Goal: Task Accomplishment & Management: Manage account settings

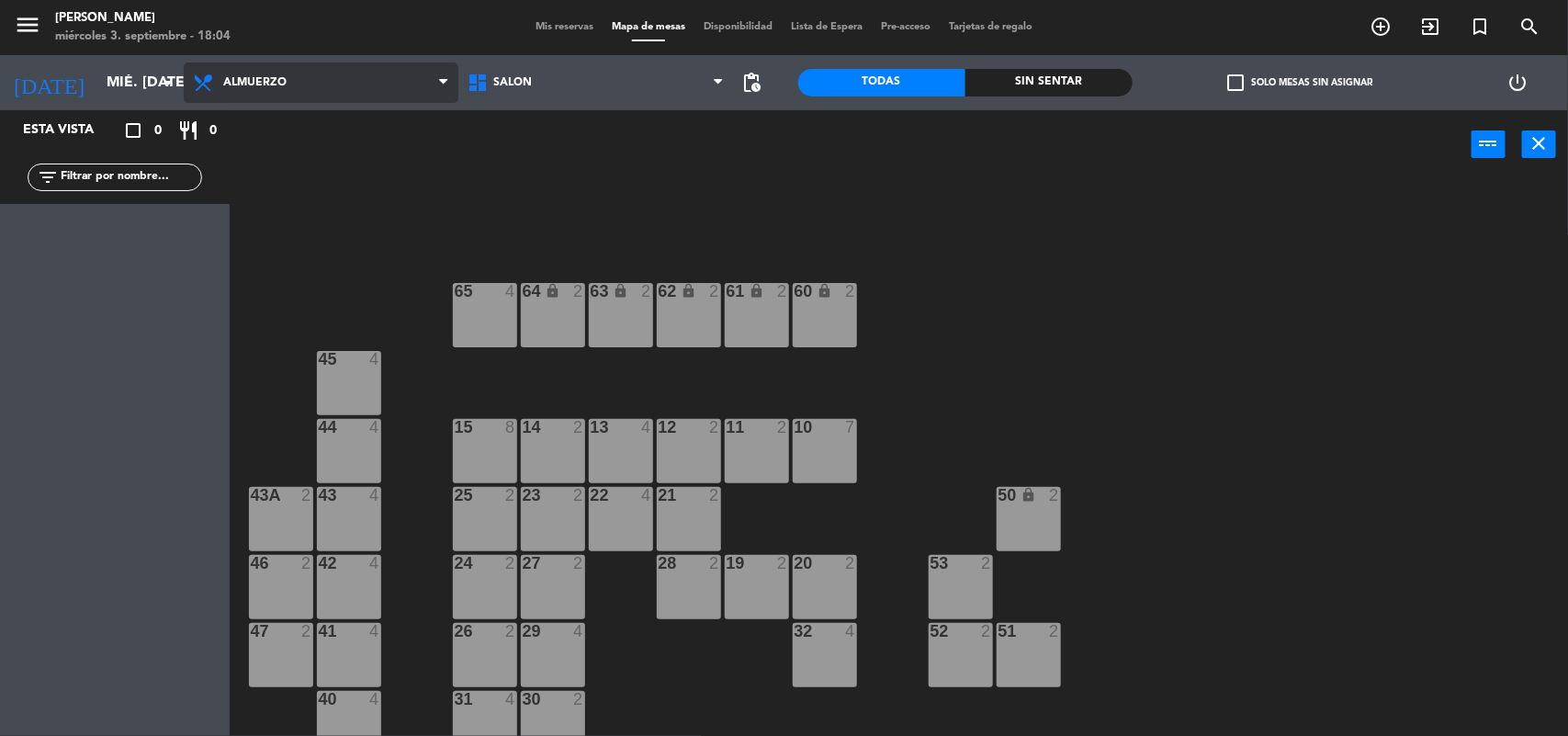
click at [442, 79] on icon at bounding box center [443, 83] width 8 height 15
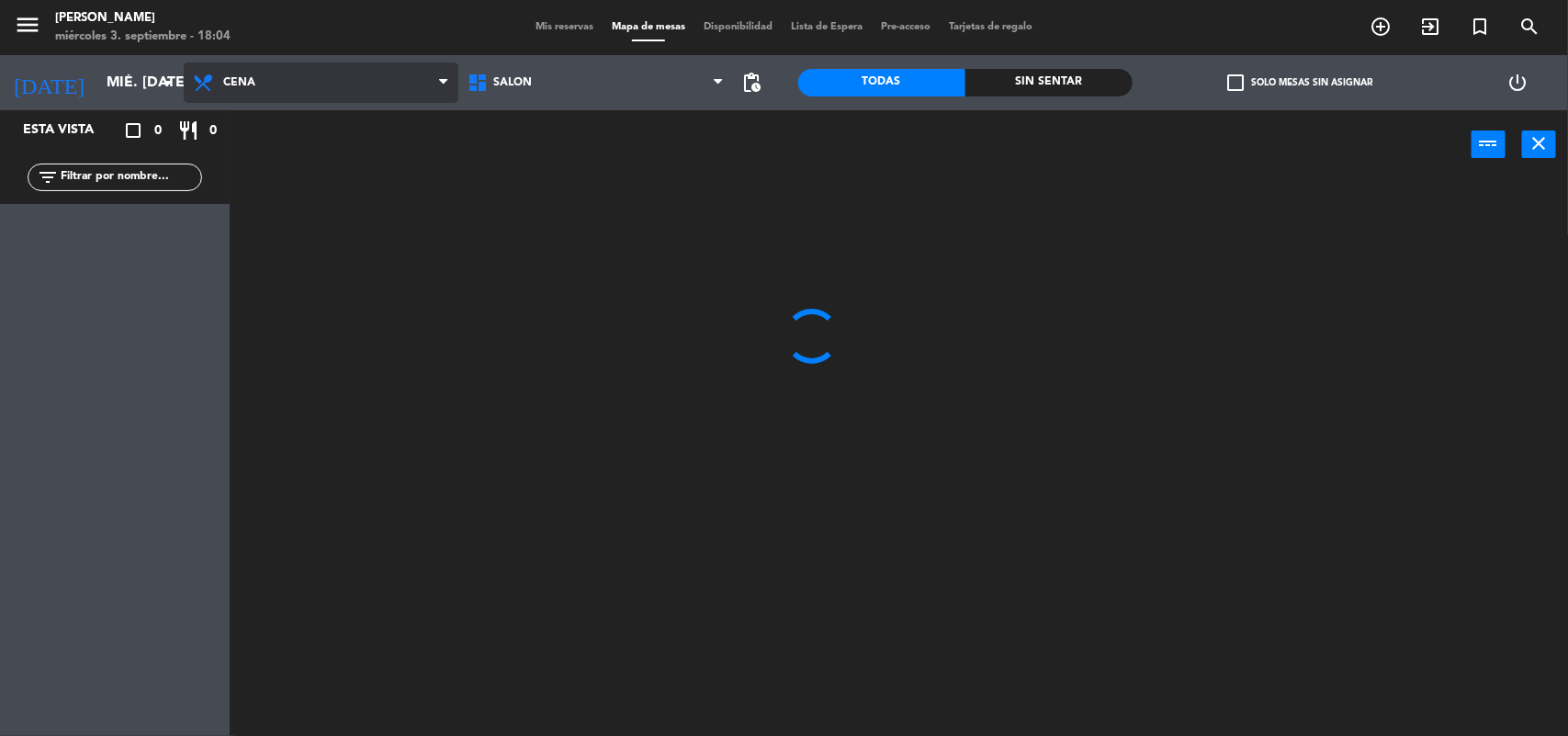
click at [383, 175] on ng-component "menu [PERSON_NAME] 3. septiembre - 18:04 Mis reservas Mapa de mesas Disponibili…" at bounding box center [784, 369] width 1568 height 738
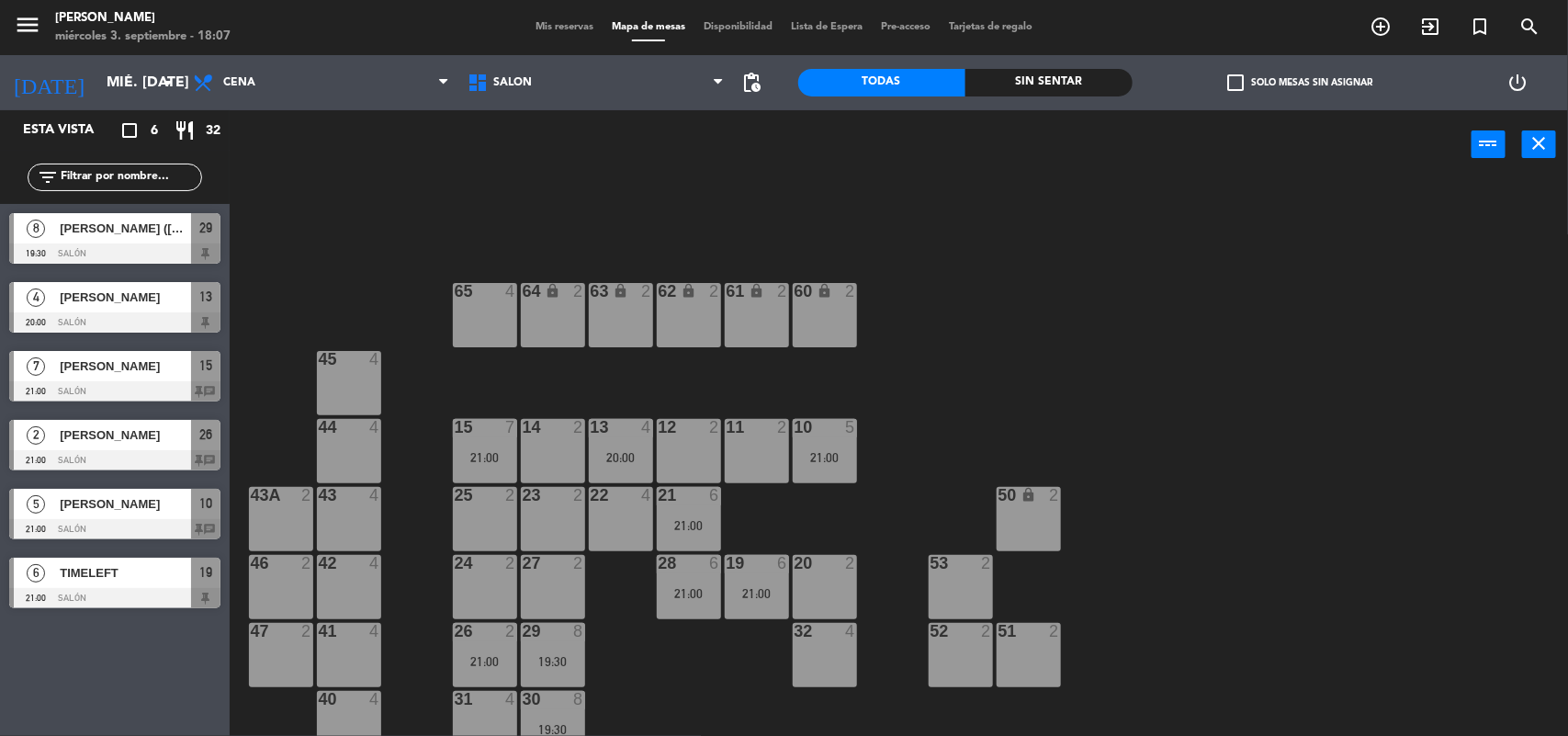
click at [527, 32] on span "Mis reservas" at bounding box center [565, 27] width 76 height 10
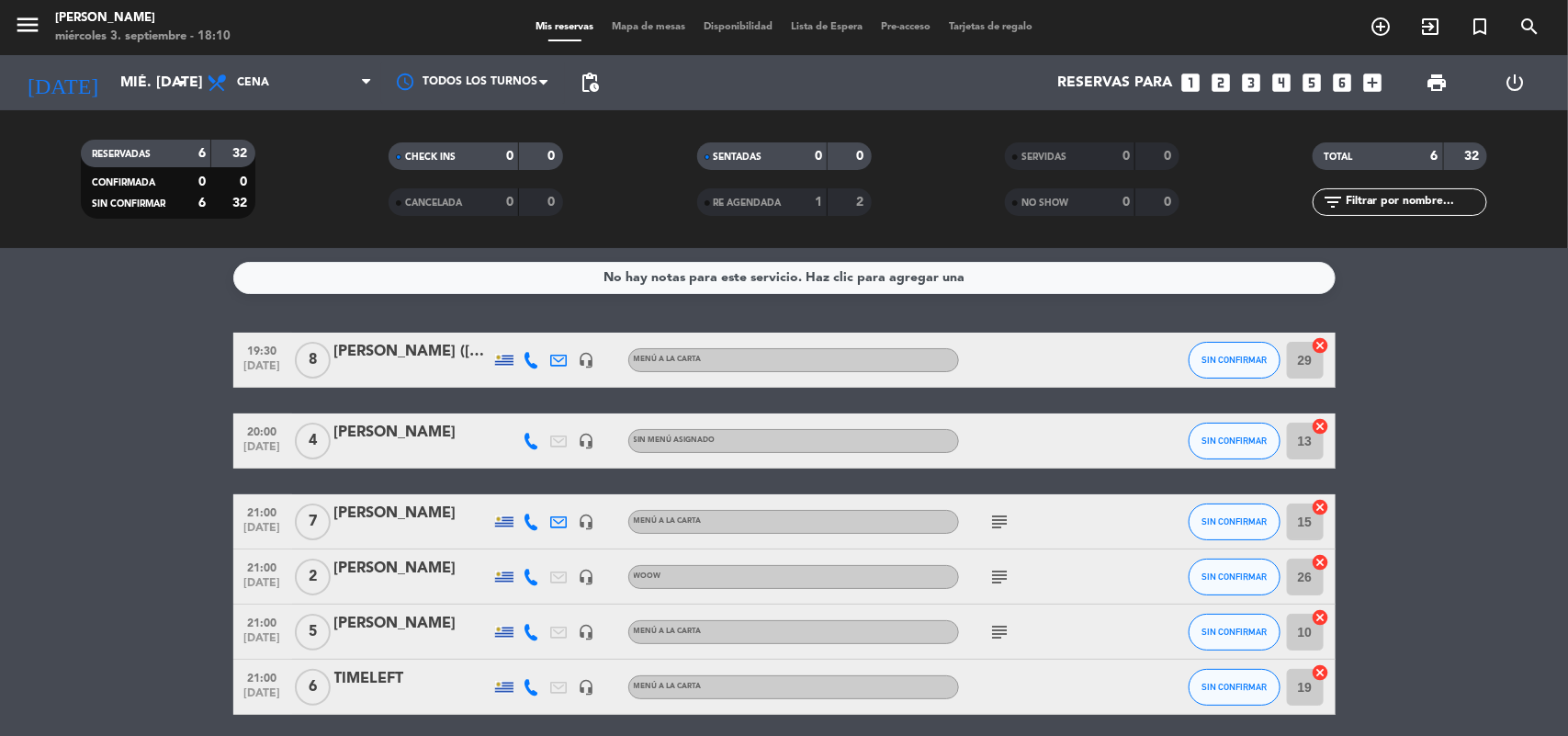
click at [999, 630] on icon "subject" at bounding box center [1000, 632] width 22 height 22
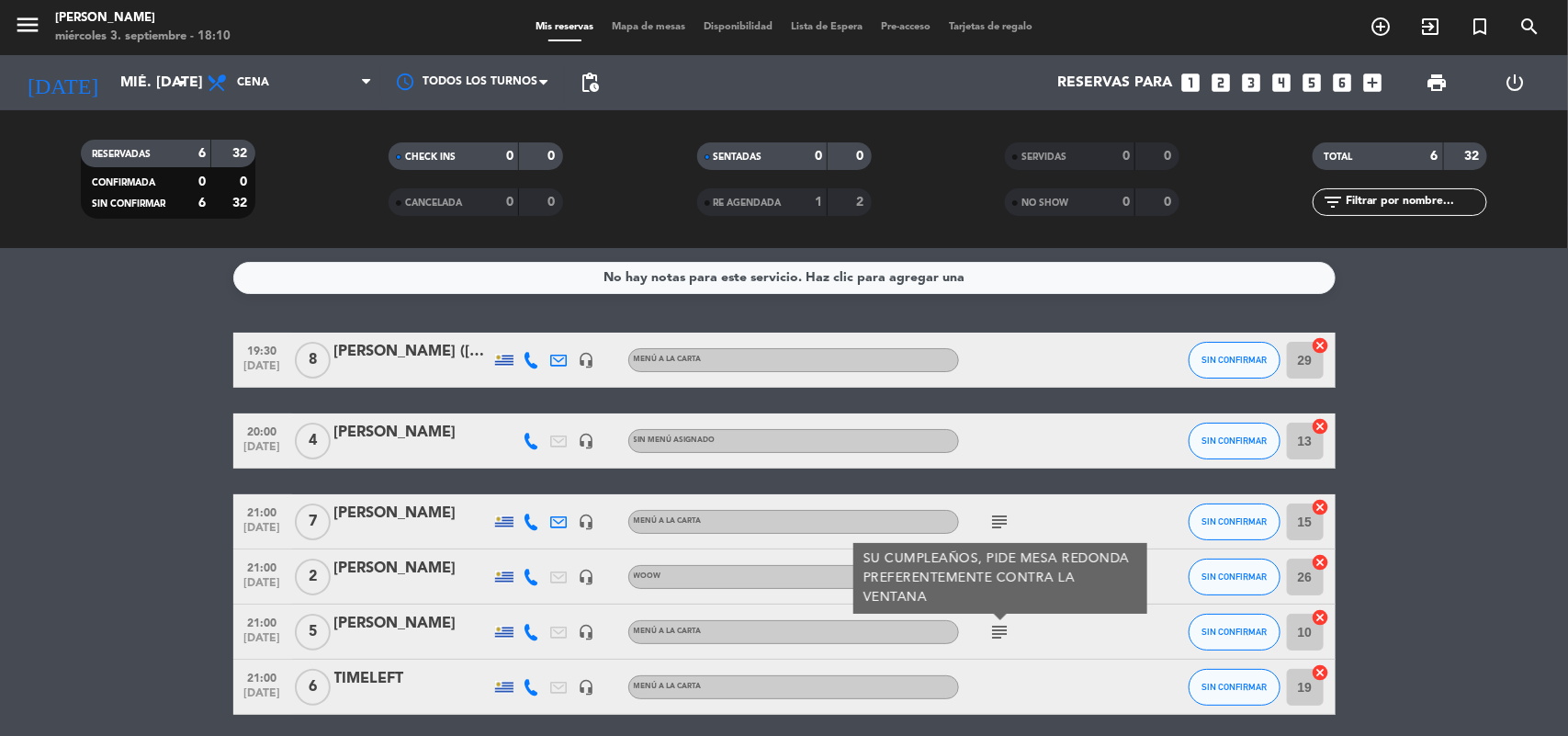
click at [999, 630] on icon "subject" at bounding box center [1000, 632] width 22 height 22
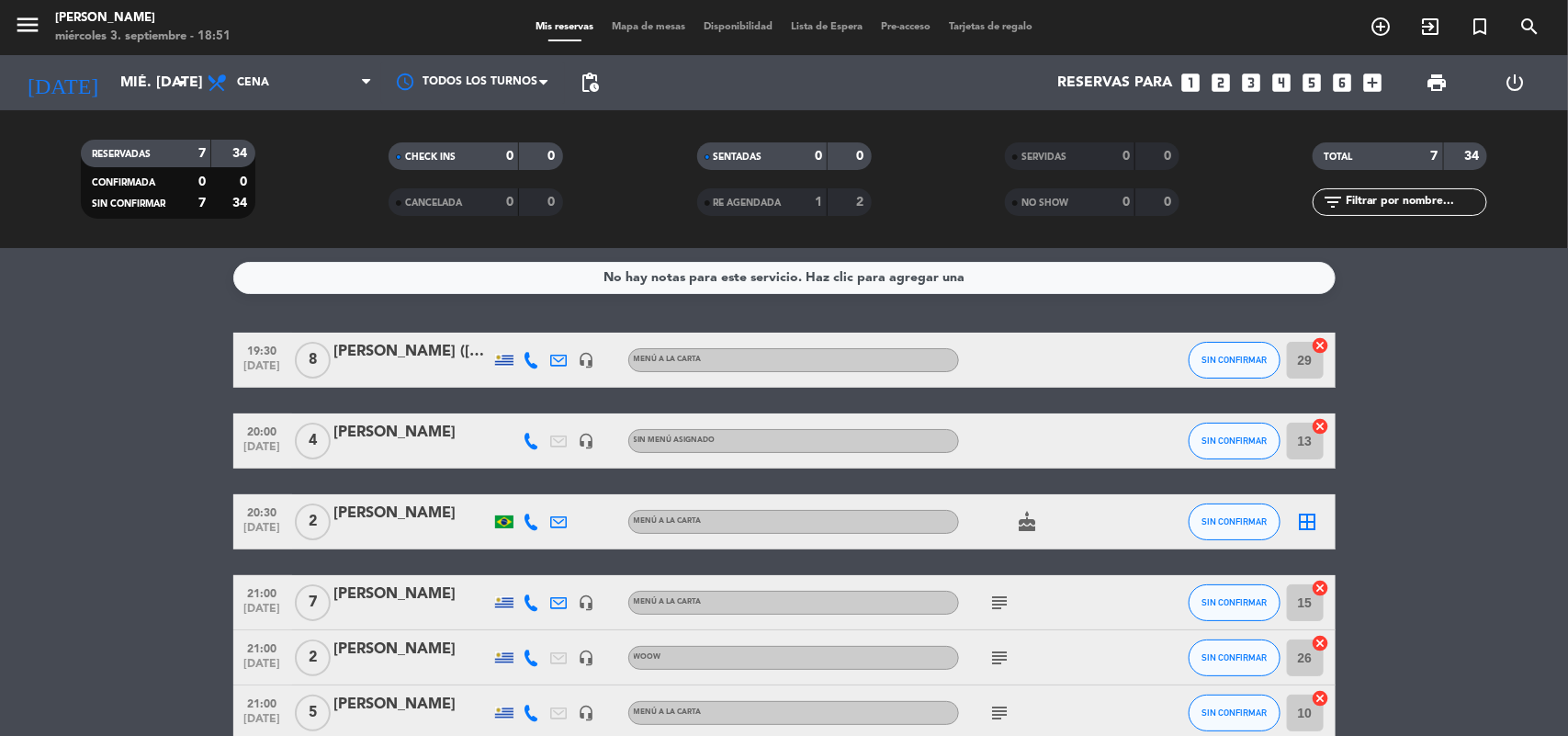
click at [395, 421] on div "[PERSON_NAME]" at bounding box center [412, 433] width 157 height 24
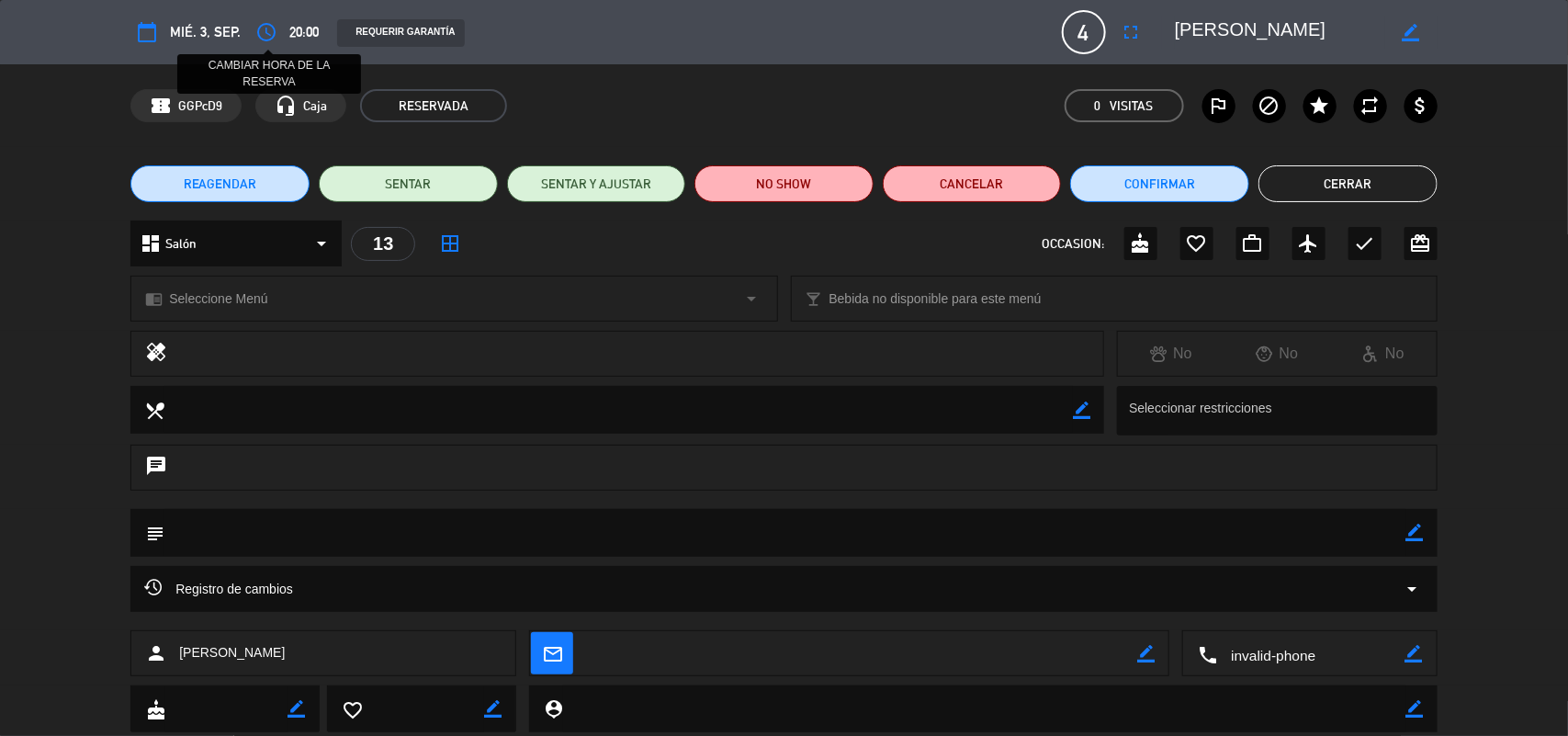
click at [277, 32] on button "access_time" at bounding box center [265, 32] width 33 height 33
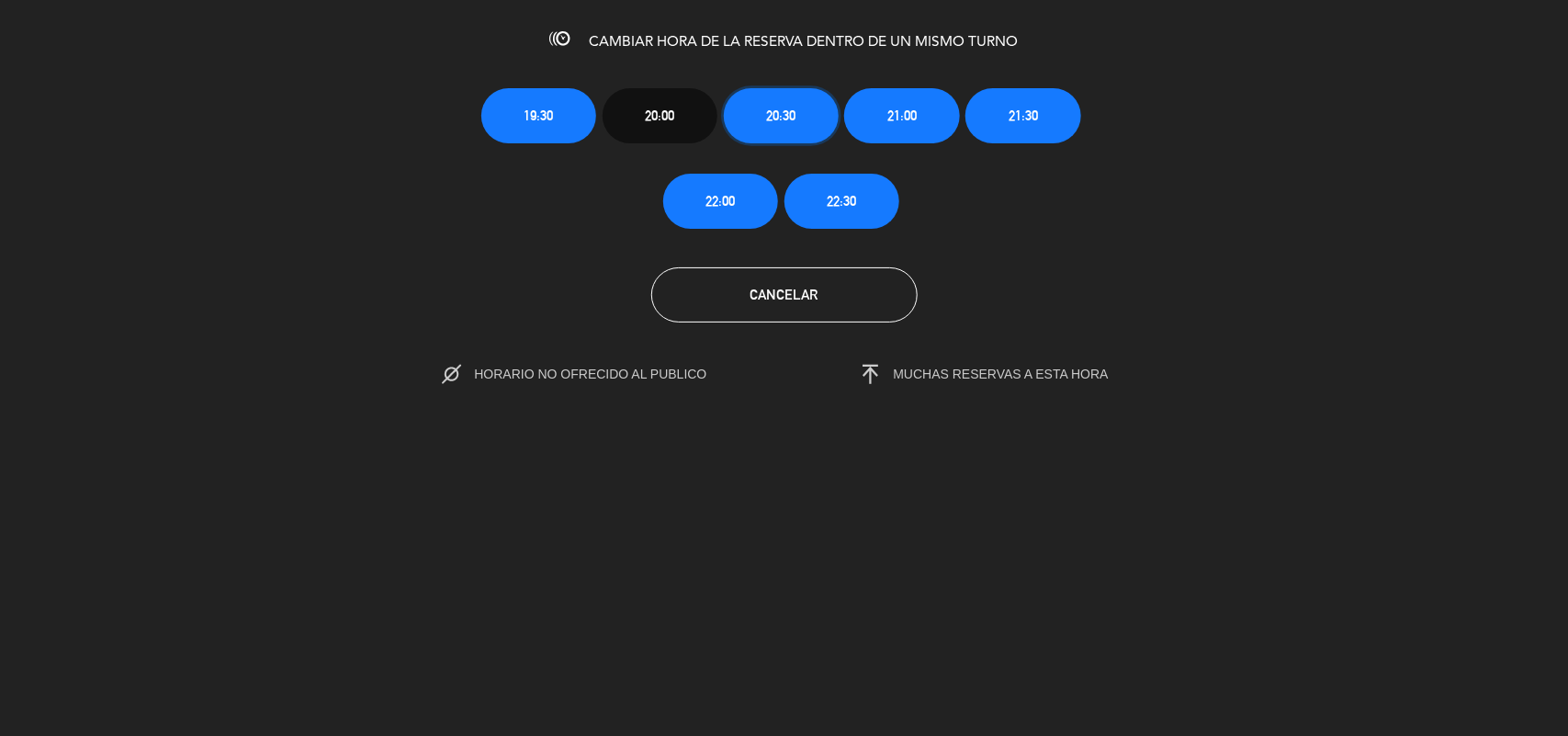
click at [792, 109] on span "20:30" at bounding box center [780, 115] width 29 height 21
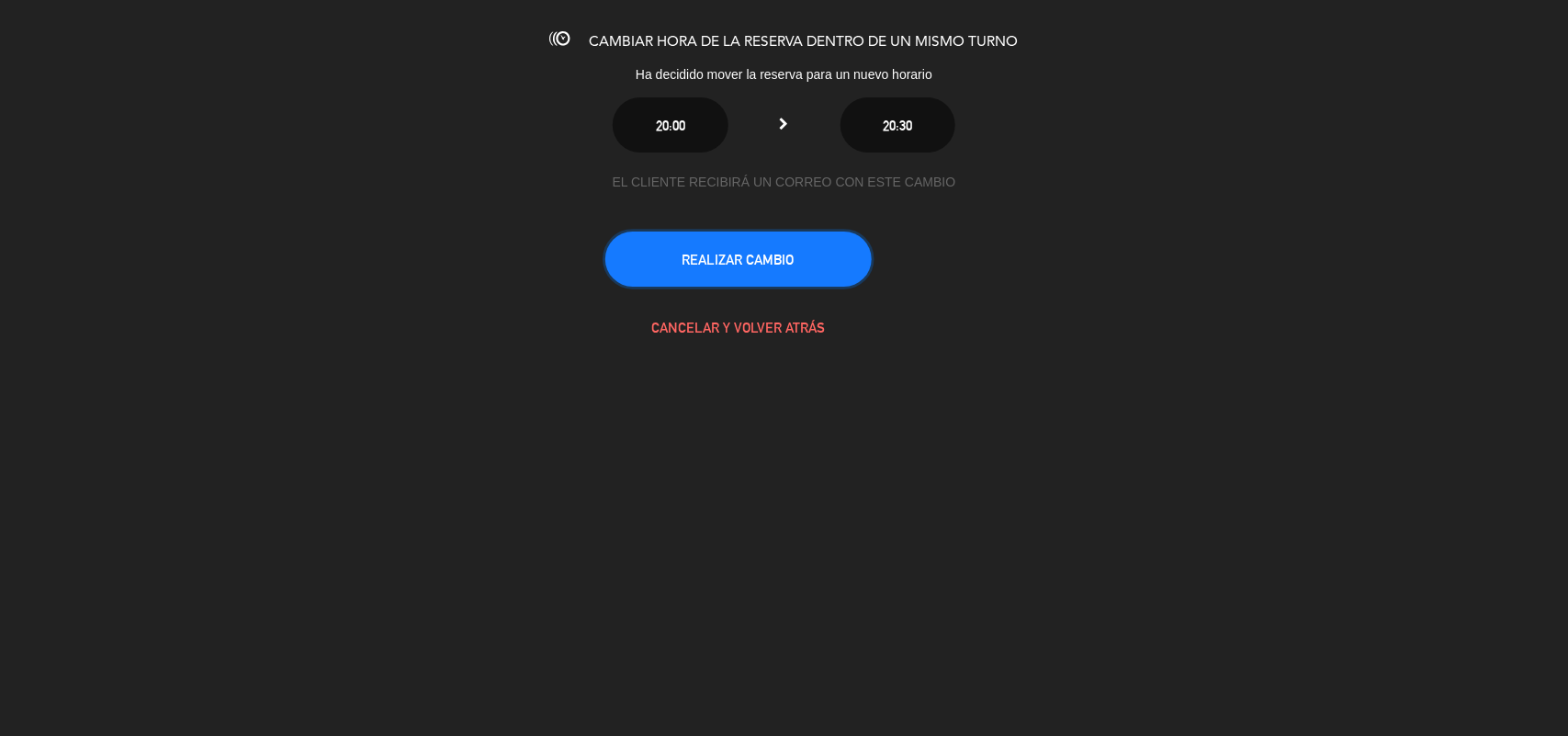
click at [768, 248] on button "REALIZAR CAMBIO" at bounding box center [738, 258] width 266 height 55
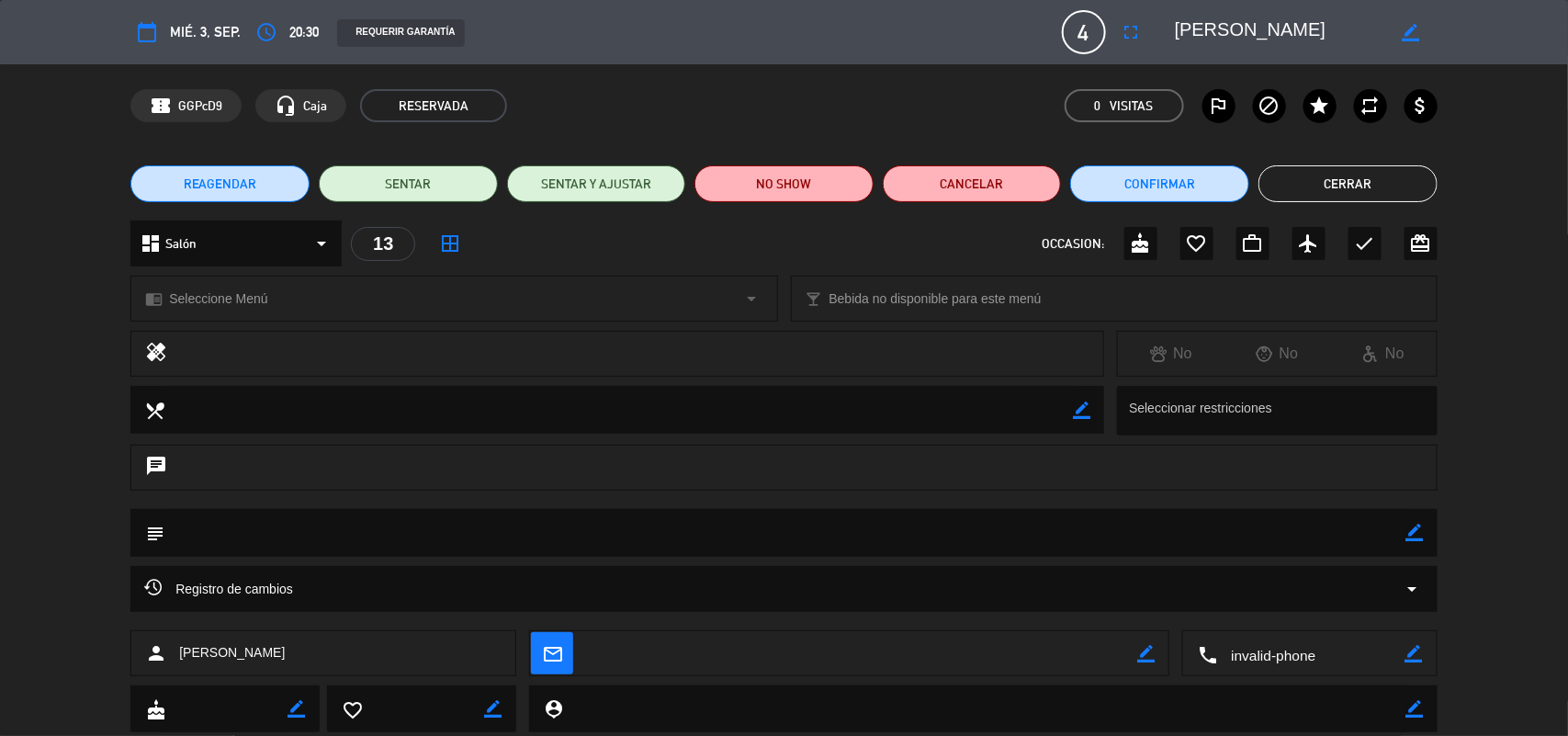
click at [1374, 188] on button "Cerrar" at bounding box center [1349, 184] width 180 height 37
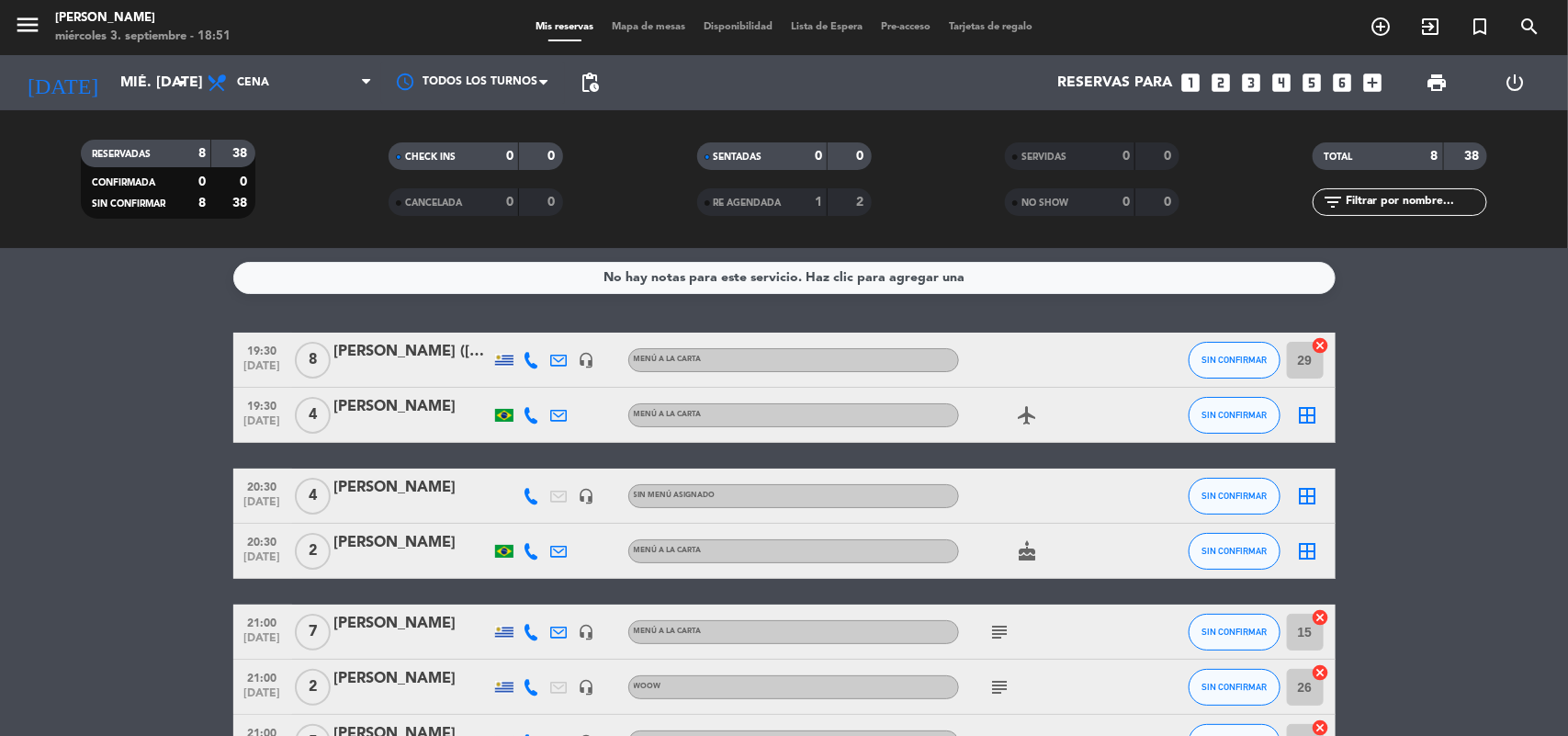
click at [267, 409] on span "19:30" at bounding box center [262, 404] width 46 height 21
click at [248, 536] on span "20:30" at bounding box center [262, 540] width 46 height 21
click at [1306, 423] on icon "border_all" at bounding box center [1308, 415] width 22 height 22
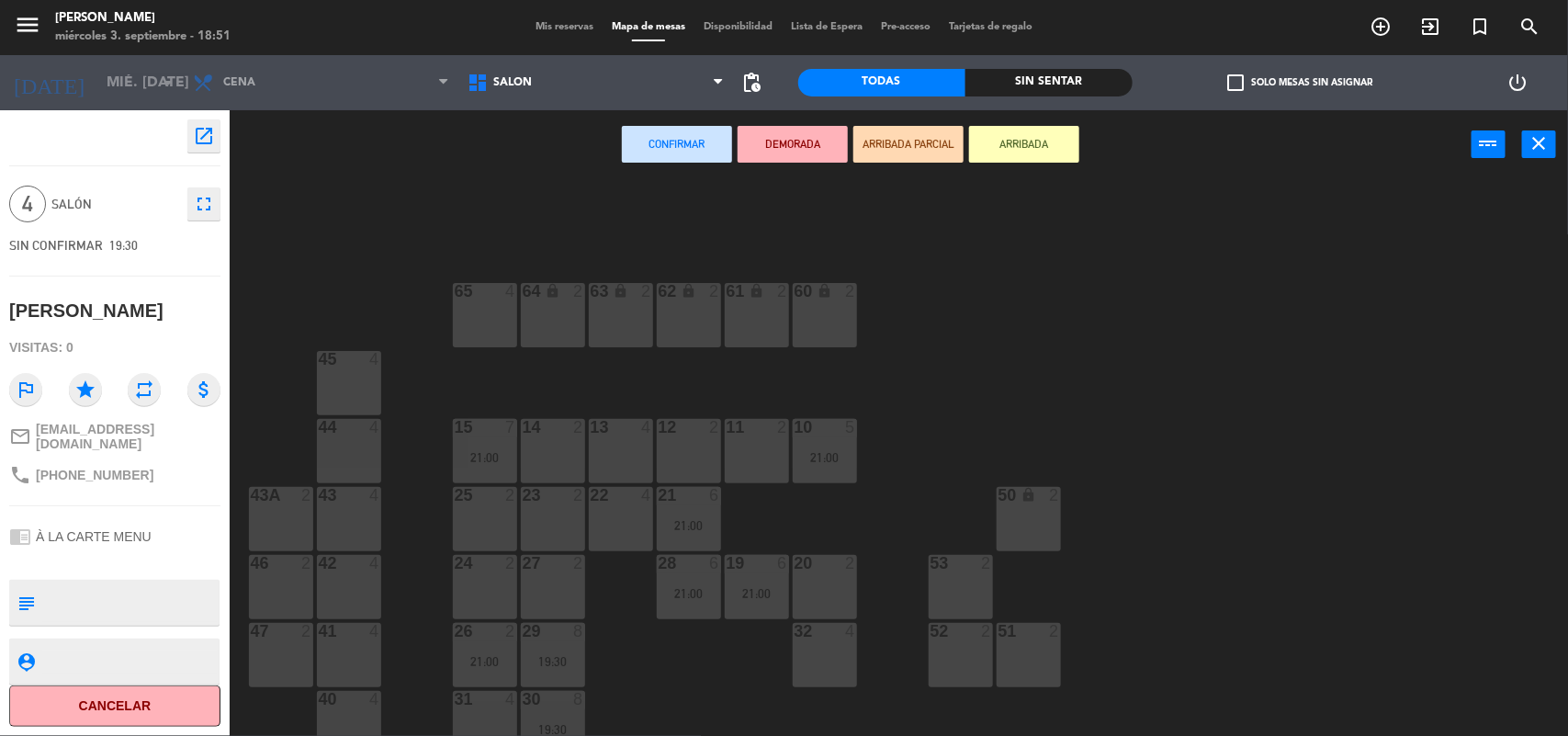
click at [611, 438] on div "13 4" at bounding box center [620, 451] width 64 height 64
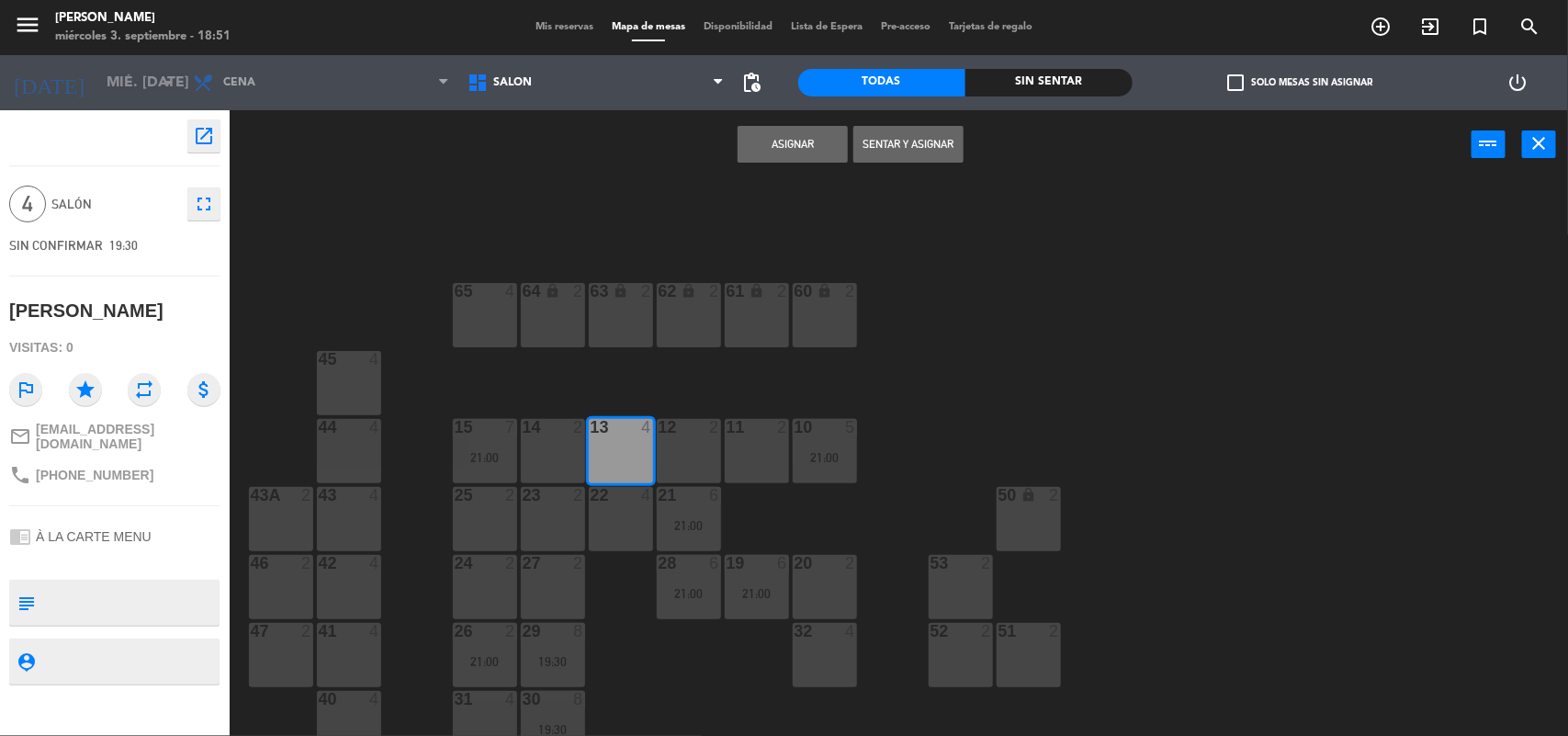
click at [805, 155] on button "Asignar" at bounding box center [792, 144] width 111 height 37
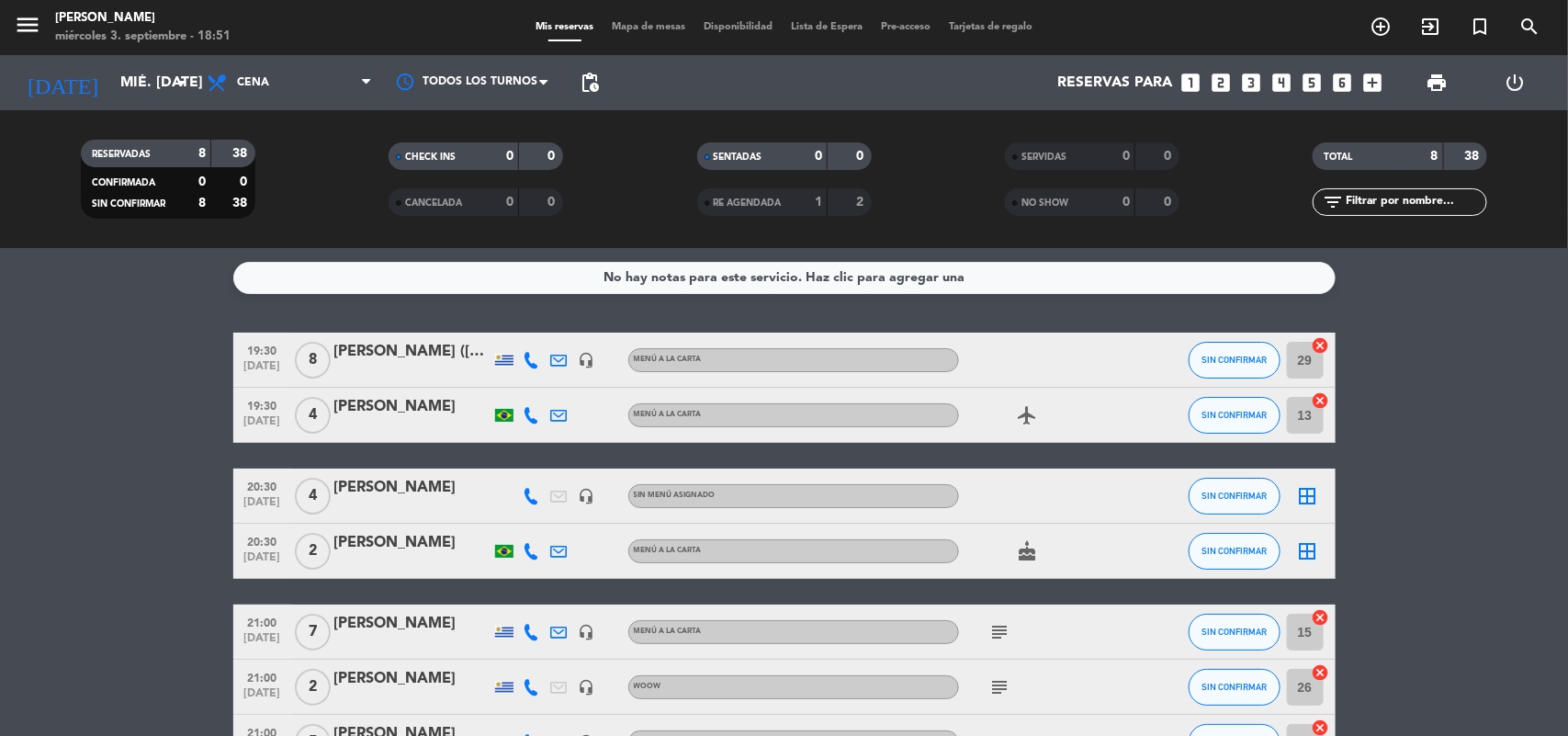
click at [1317, 494] on icon "border_all" at bounding box center [1308, 496] width 22 height 22
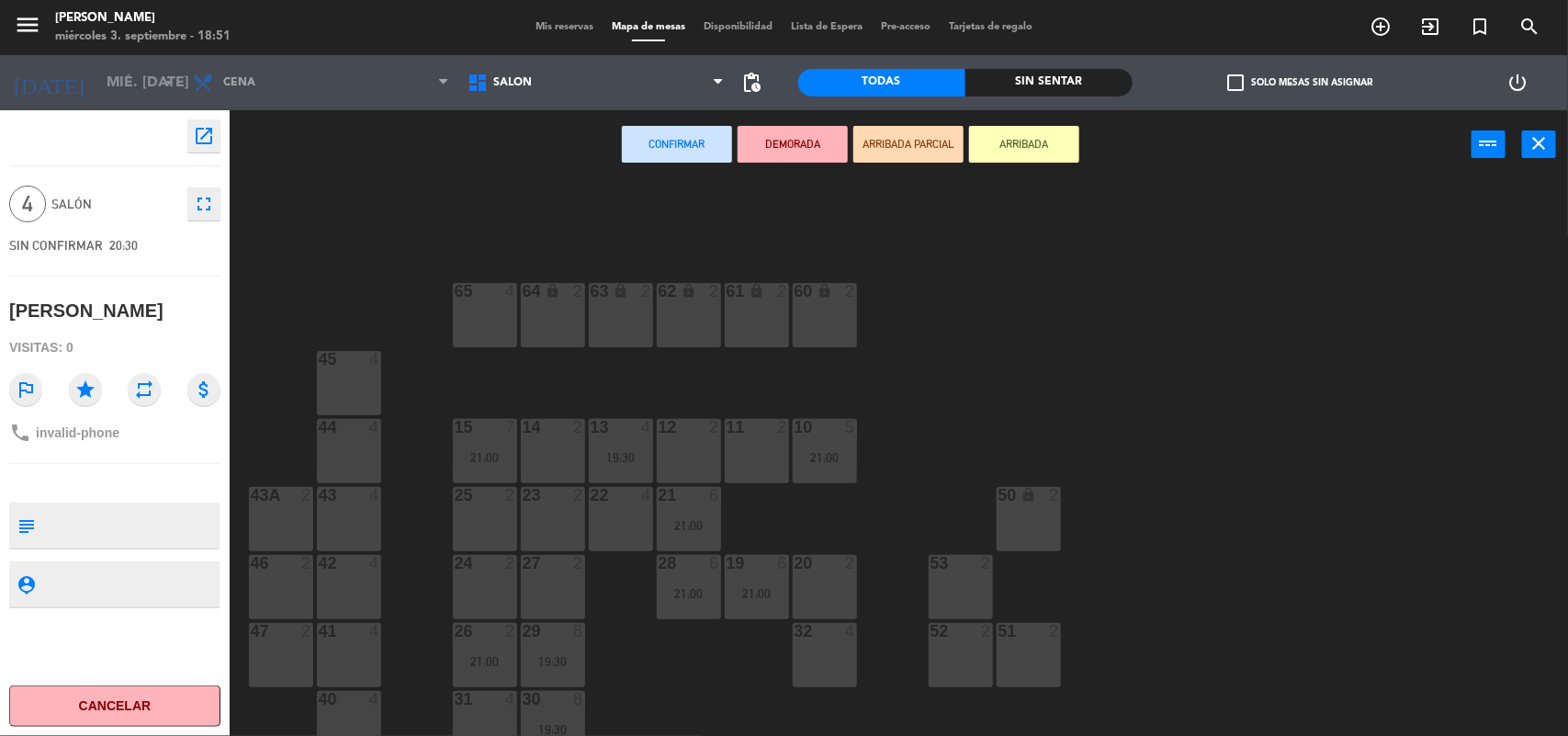
click at [699, 462] on div "12 2" at bounding box center [688, 451] width 64 height 64
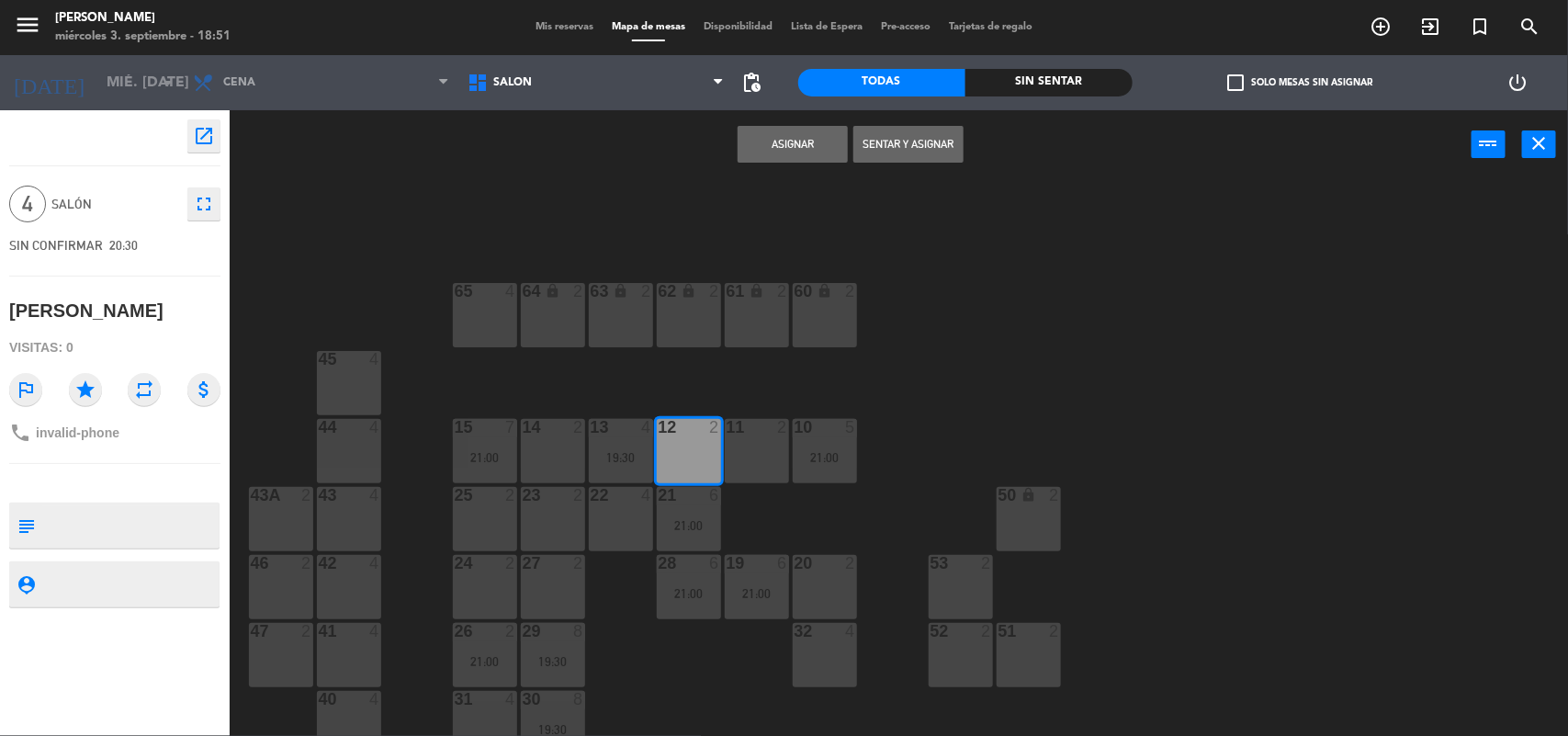
click at [827, 140] on button "Asignar" at bounding box center [792, 144] width 111 height 37
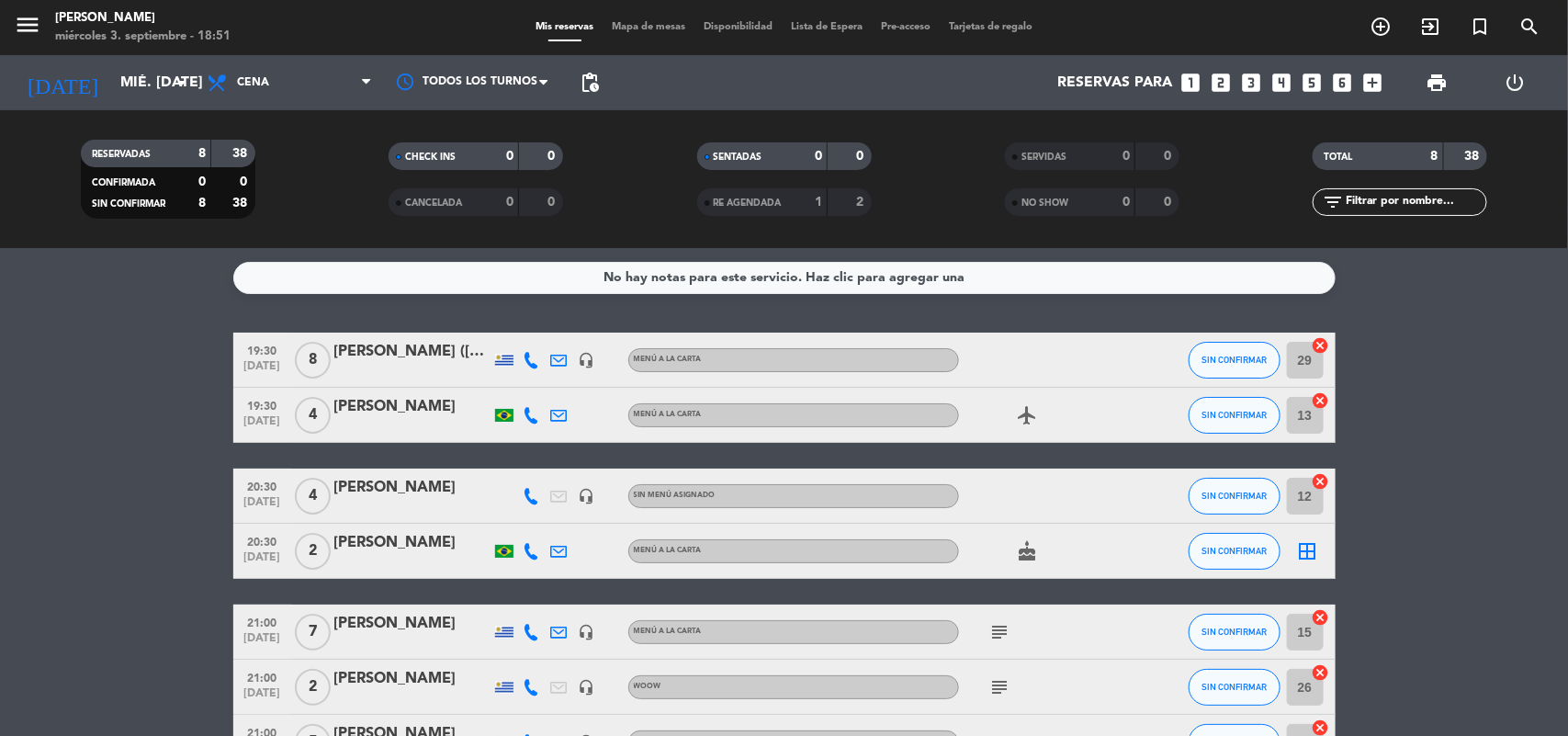
click at [1303, 540] on icon "border_all" at bounding box center [1308, 551] width 22 height 22
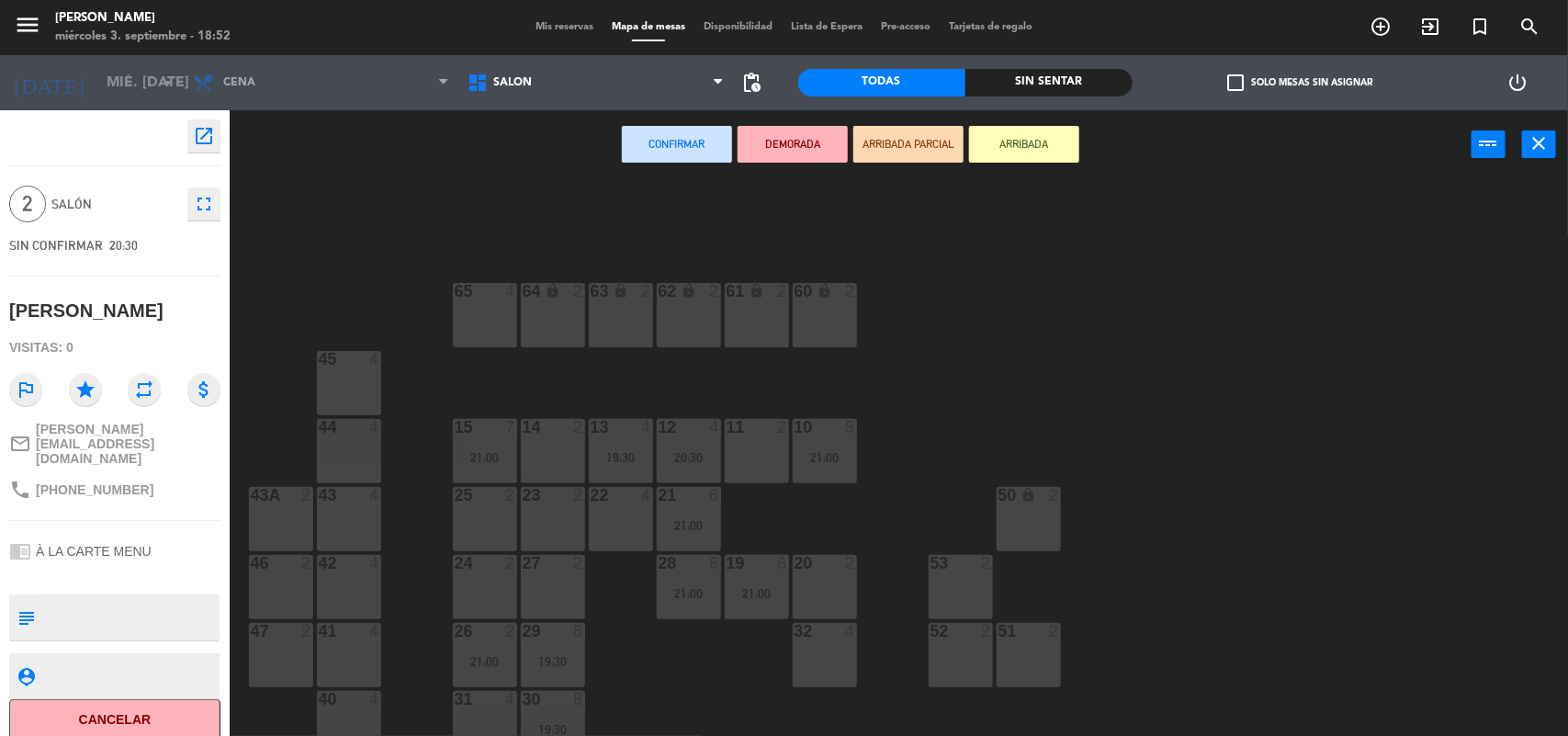
click at [603, 524] on div "22 4" at bounding box center [620, 519] width 64 height 64
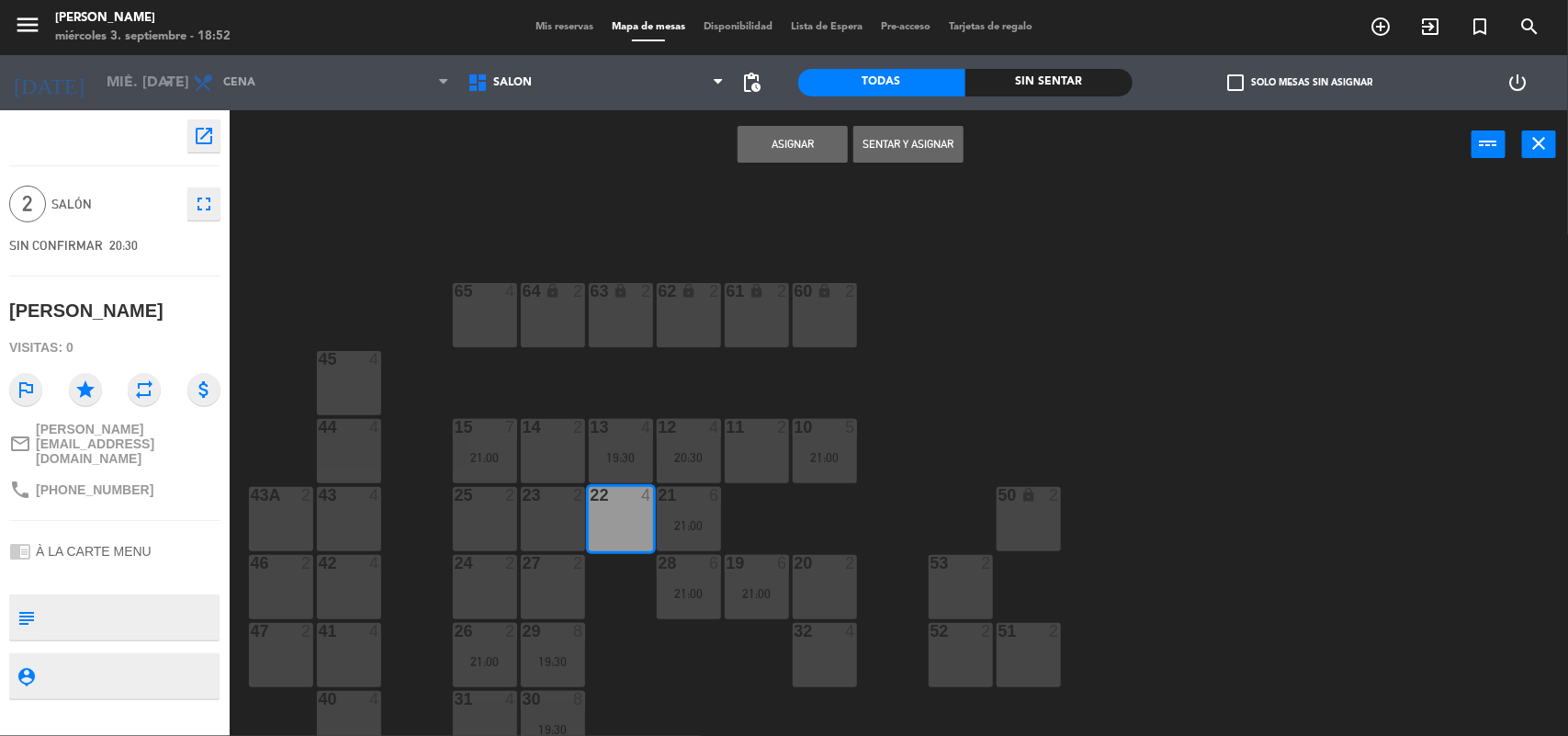
click at [786, 146] on button "Asignar" at bounding box center [792, 144] width 111 height 37
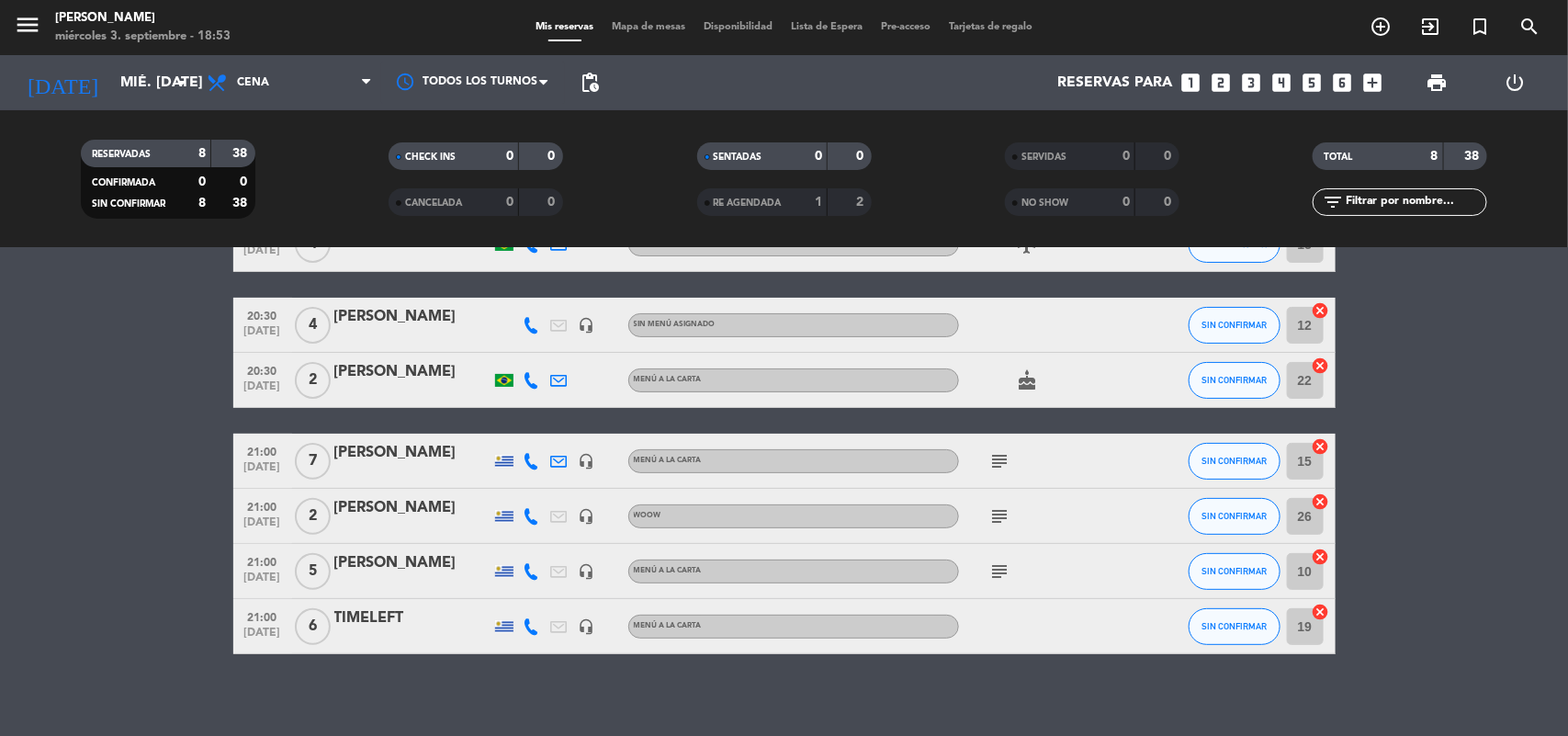
scroll to position [180, 0]
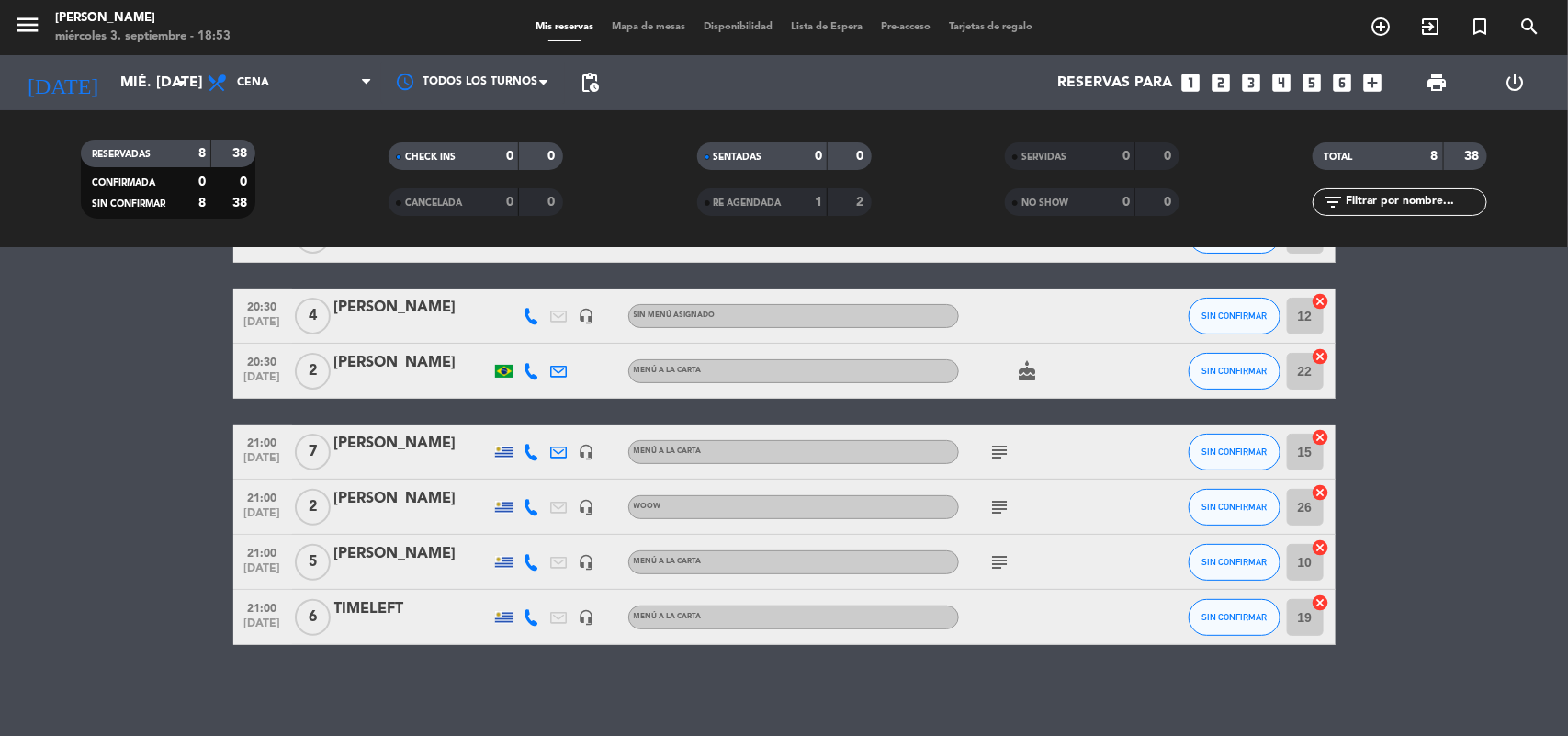
click at [1003, 560] on icon "subject" at bounding box center [1000, 562] width 22 height 22
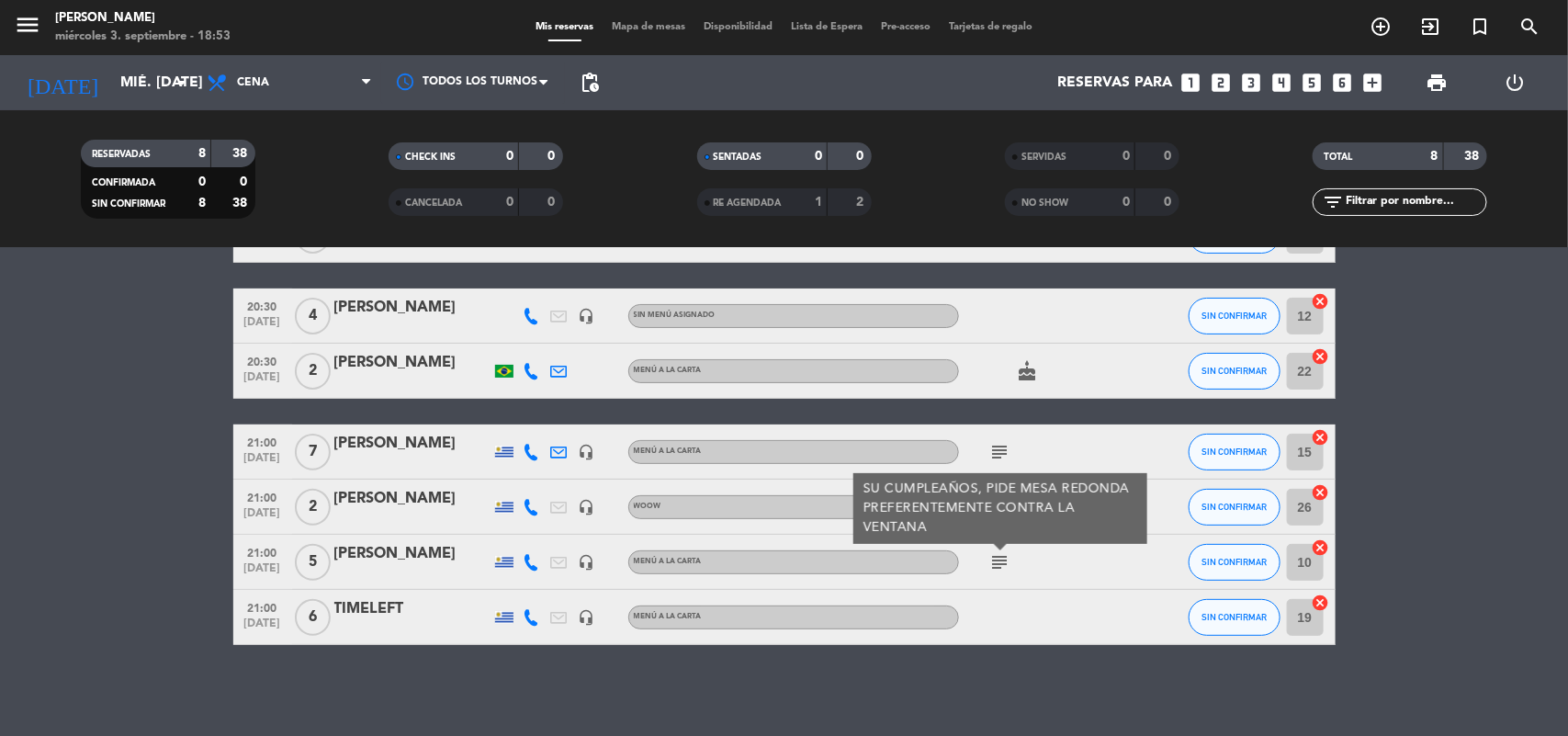
click at [1003, 560] on icon "subject" at bounding box center [1000, 562] width 22 height 22
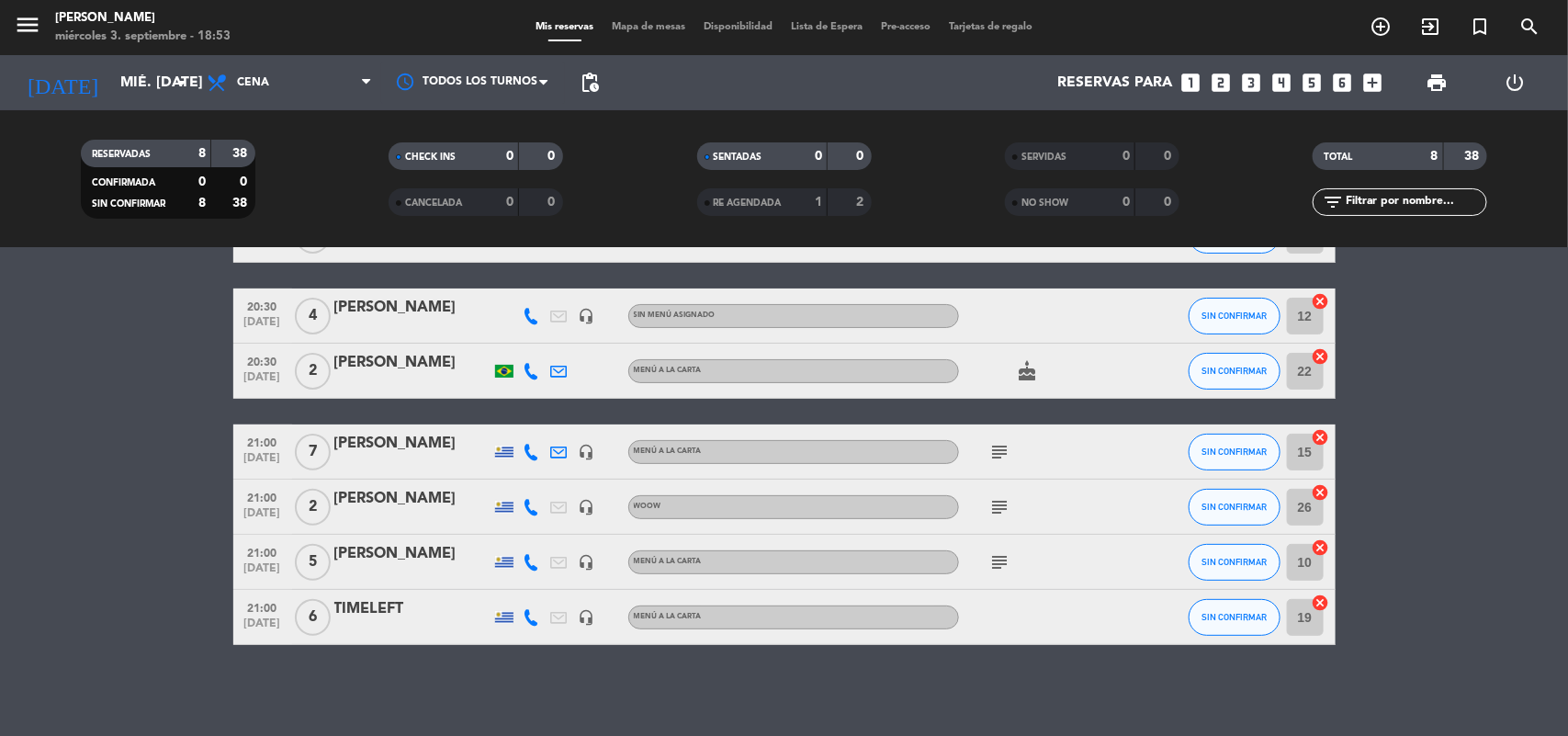
click at [1002, 508] on icon "subject" at bounding box center [1000, 507] width 22 height 22
click at [1004, 451] on icon "subject" at bounding box center [1000, 452] width 22 height 22
click at [1435, 76] on span "print" at bounding box center [1436, 83] width 22 height 22
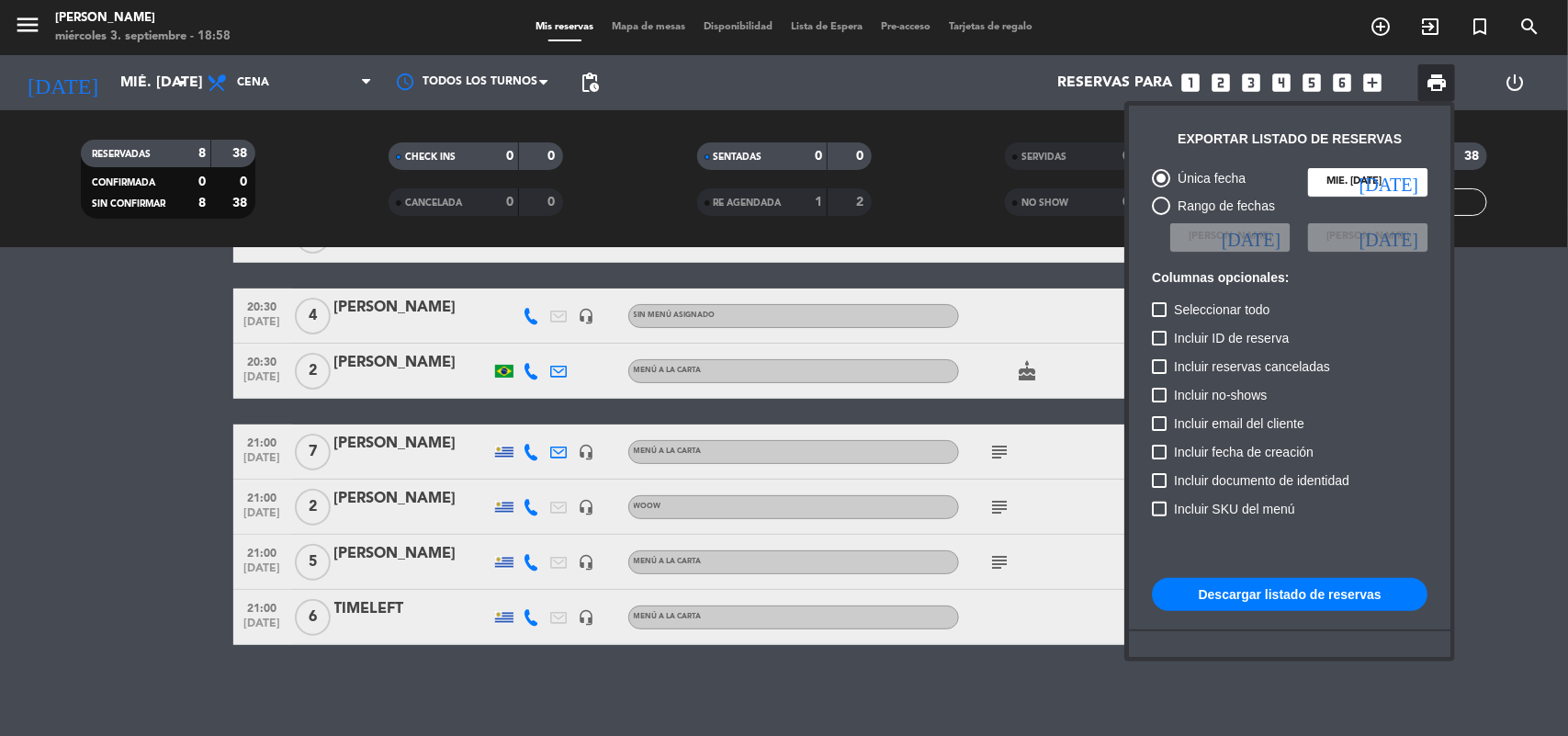
click at [1334, 594] on button "Descargar listado de reservas" at bounding box center [1290, 593] width 275 height 33
click at [471, 685] on div at bounding box center [784, 368] width 1568 height 736
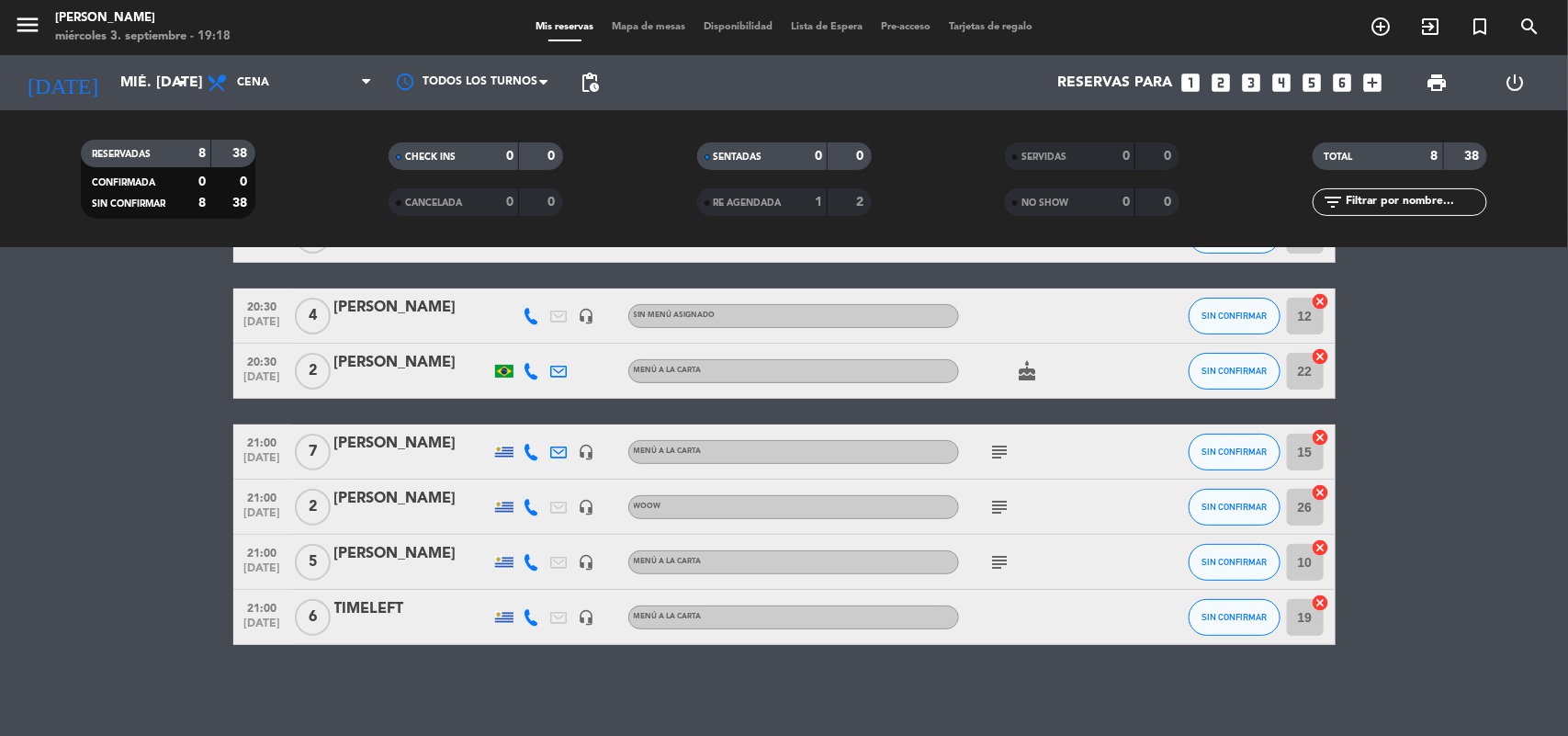
click at [1217, 86] on icon "looks_two" at bounding box center [1222, 83] width 24 height 24
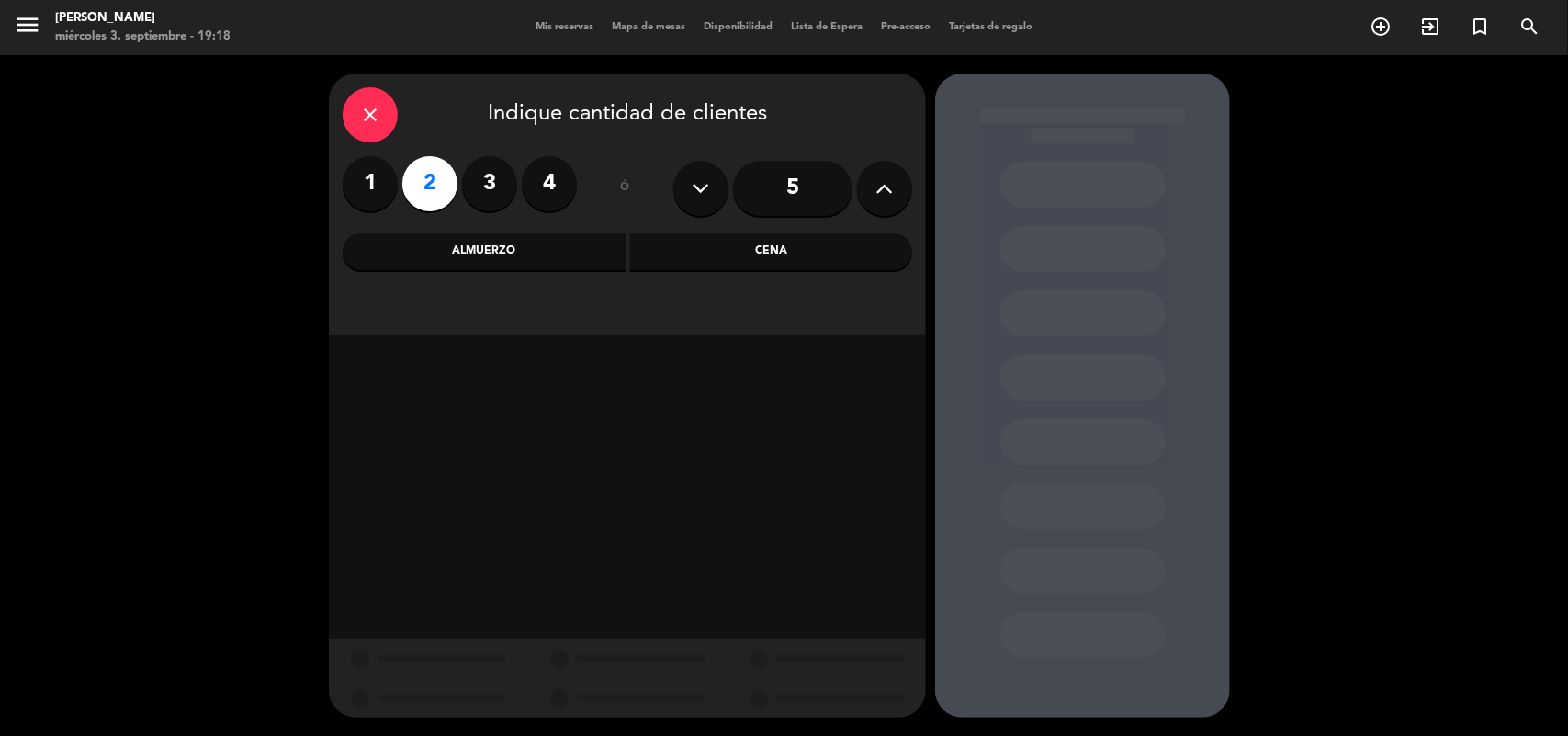
click at [721, 263] on div "Cena" at bounding box center [772, 251] width 283 height 37
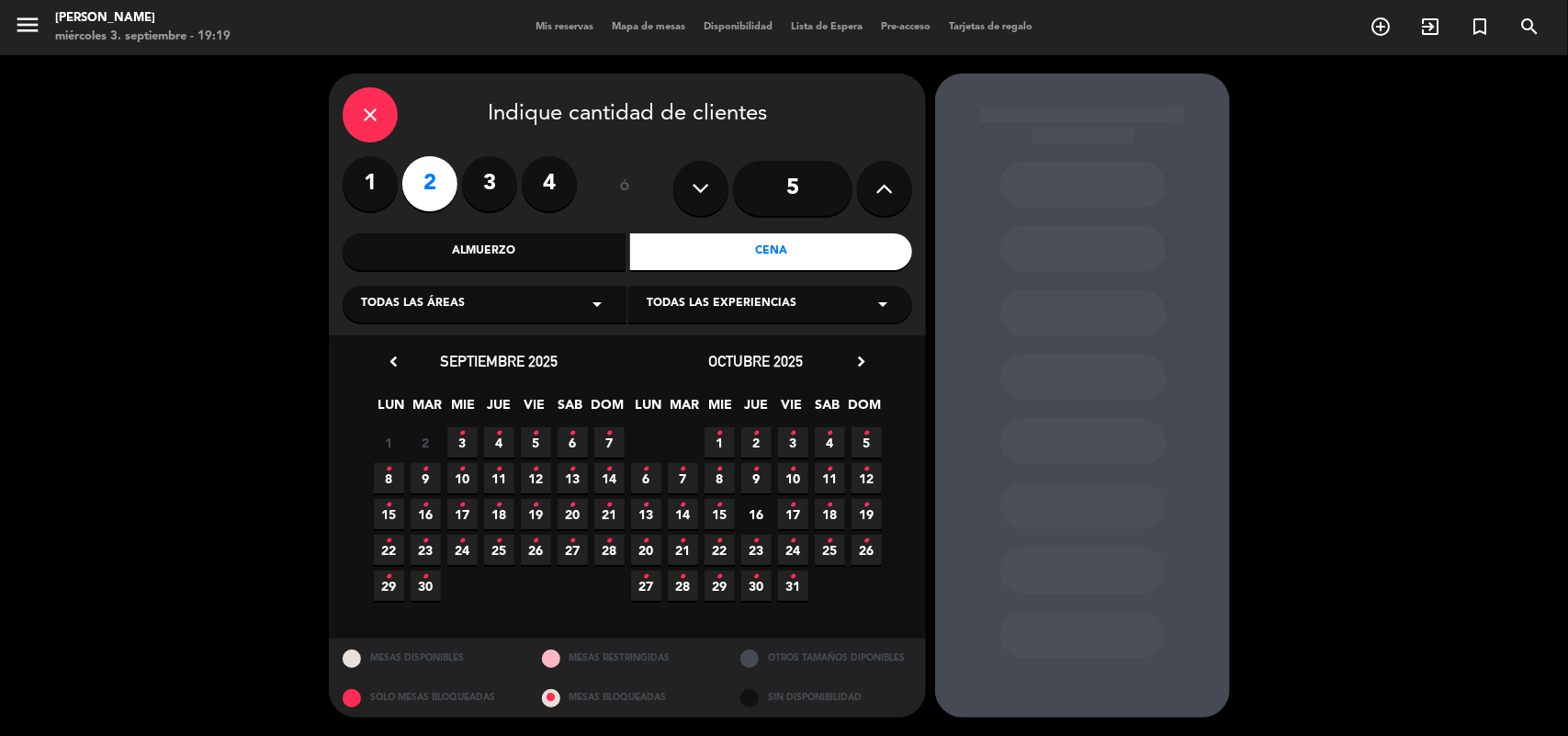
click at [459, 436] on icon "•" at bounding box center [462, 433] width 6 height 29
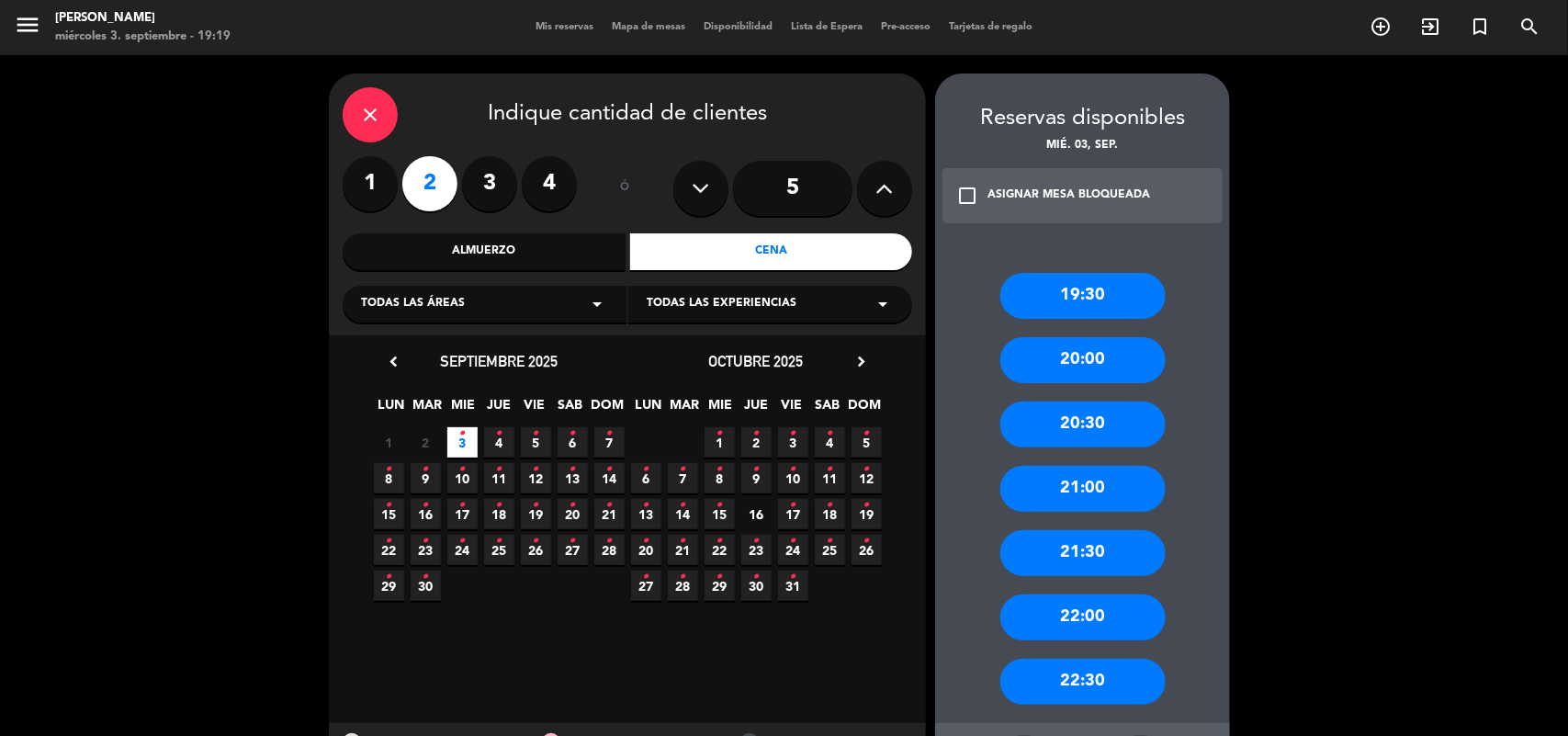
click at [1063, 555] on div "21:30" at bounding box center [1083, 552] width 166 height 46
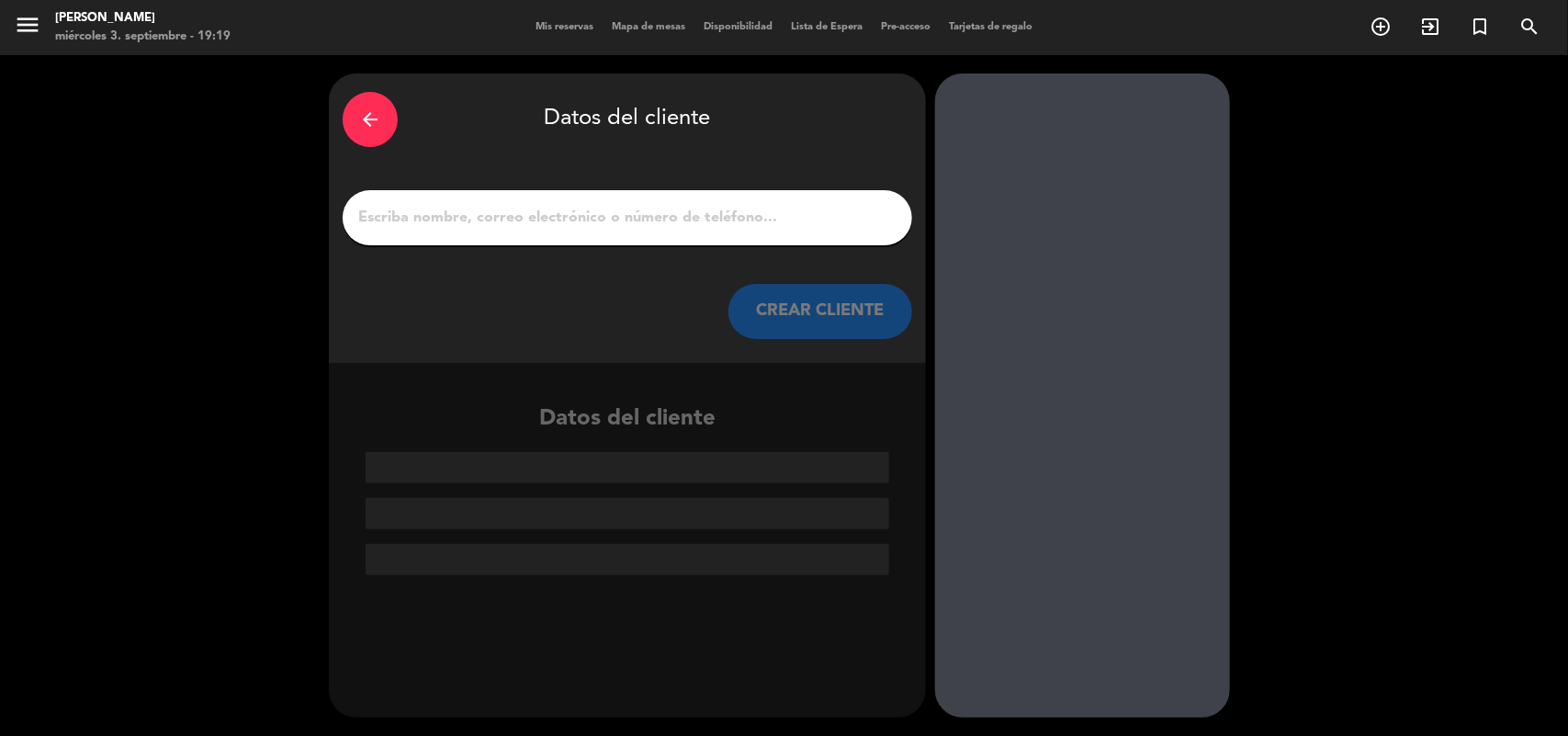
click at [424, 214] on input "1" at bounding box center [626, 217] width 542 height 26
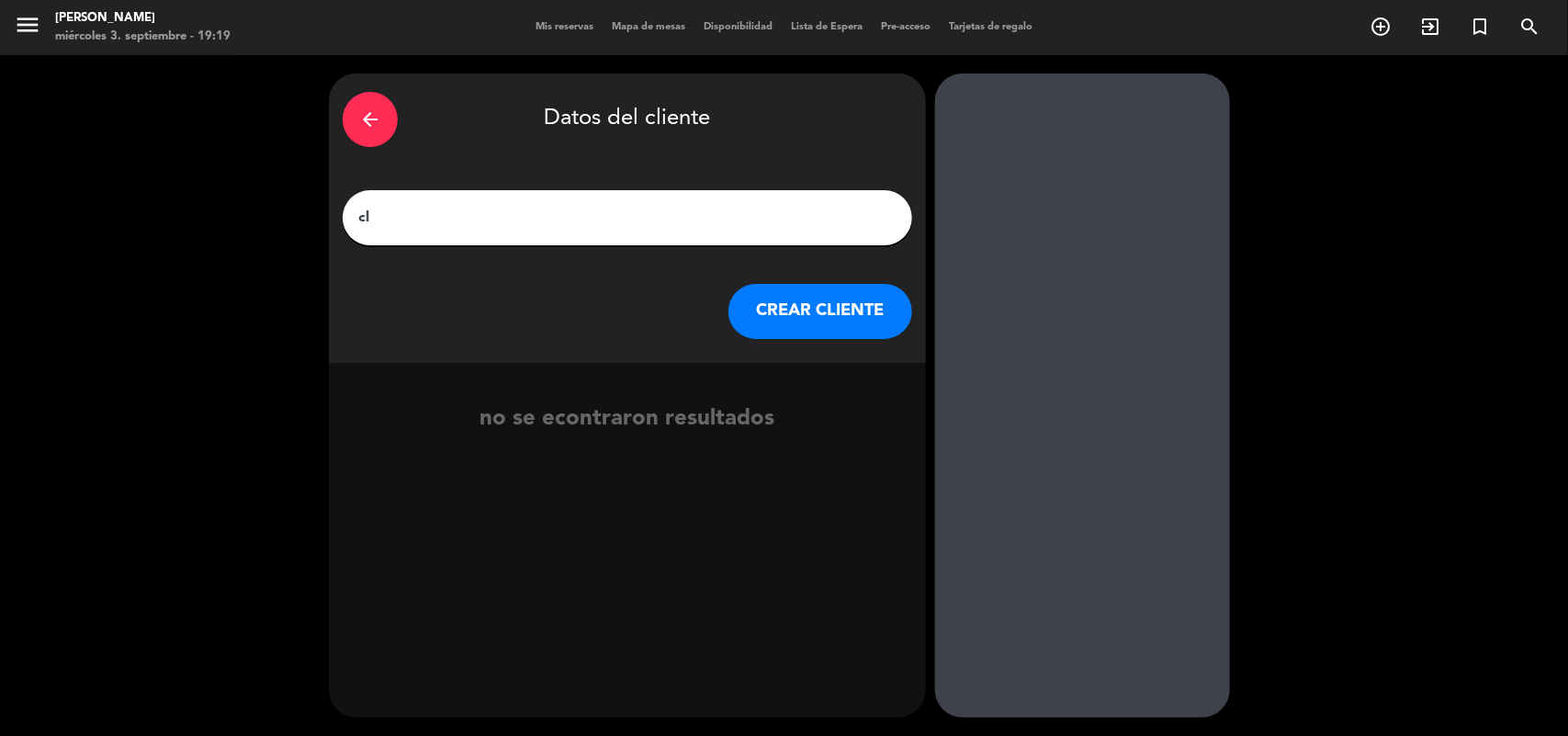
type input "c"
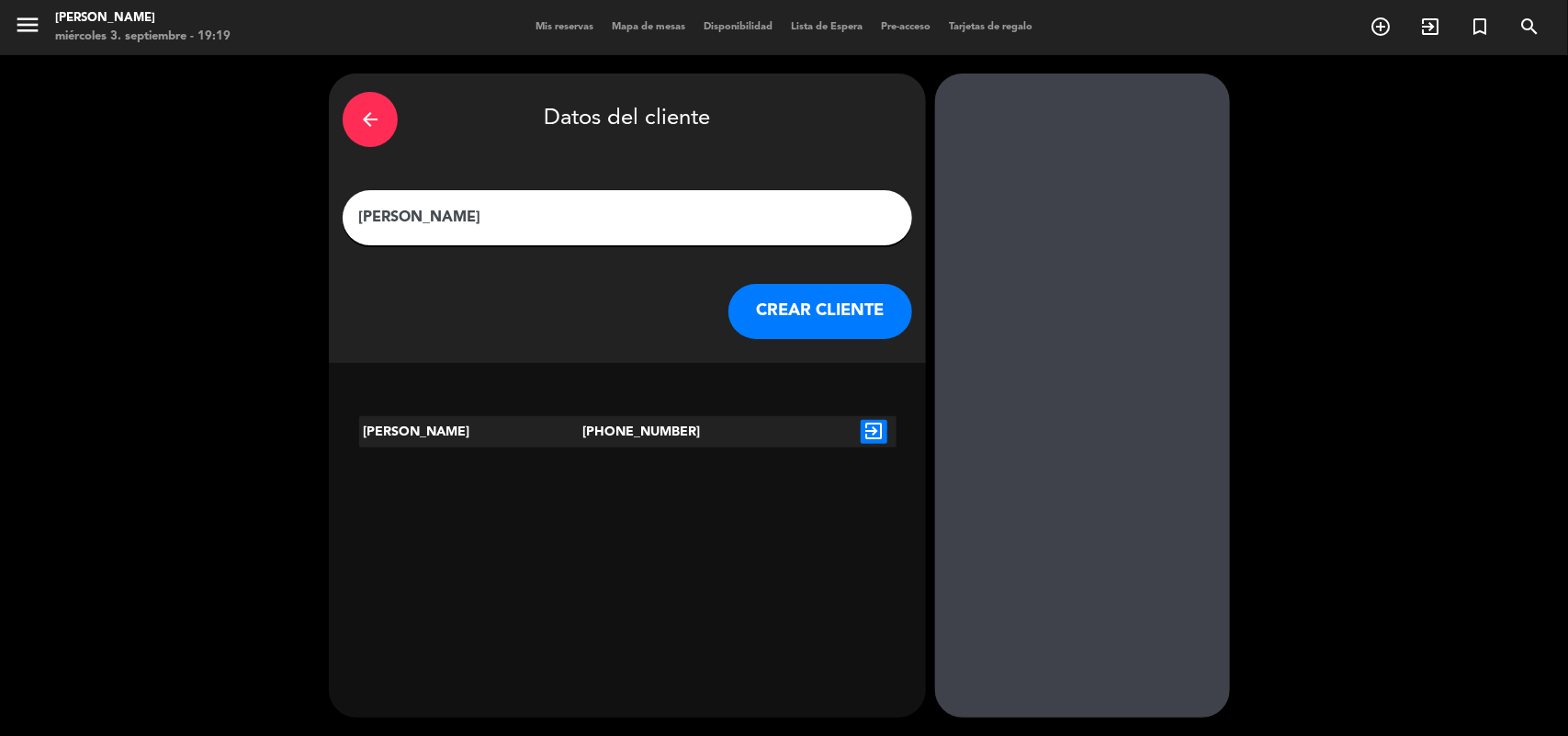
type input "[PERSON_NAME]"
click at [870, 432] on icon "exit_to_app" at bounding box center [874, 432] width 27 height 24
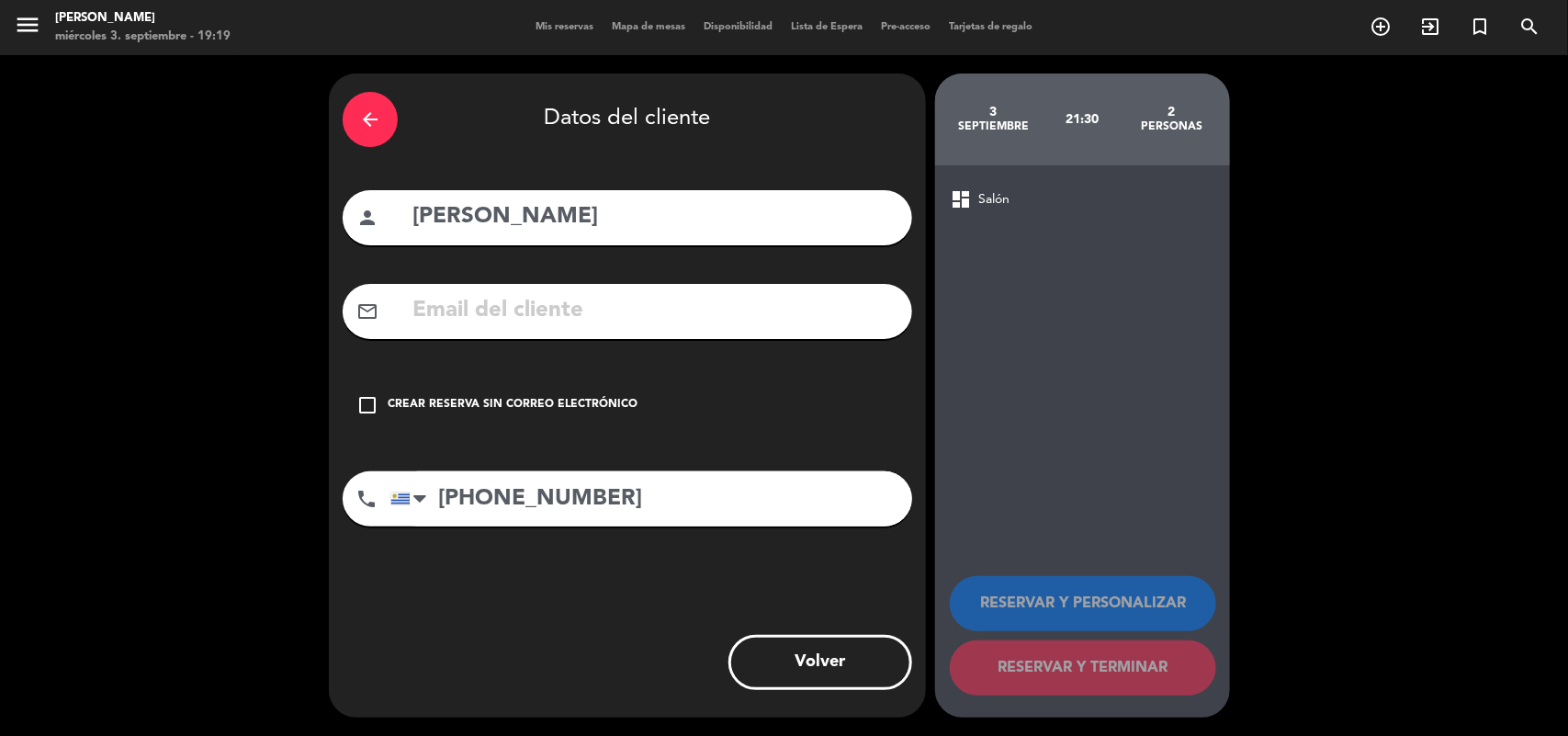
click at [366, 398] on icon "check_box_outline_blank" at bounding box center [367, 405] width 22 height 22
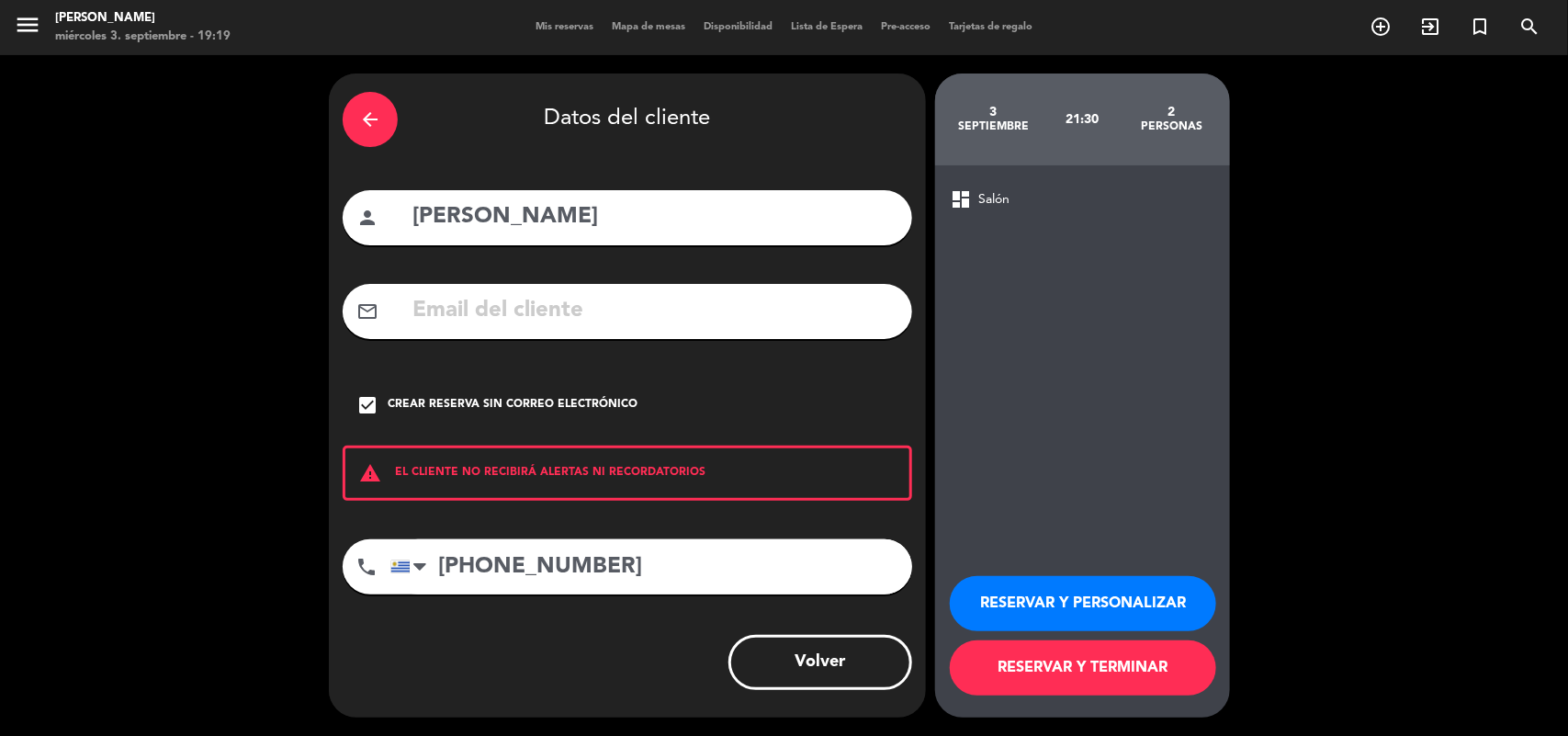
click at [1039, 598] on button "RESERVAR Y PERSONALIZAR" at bounding box center [1082, 602] width 266 height 55
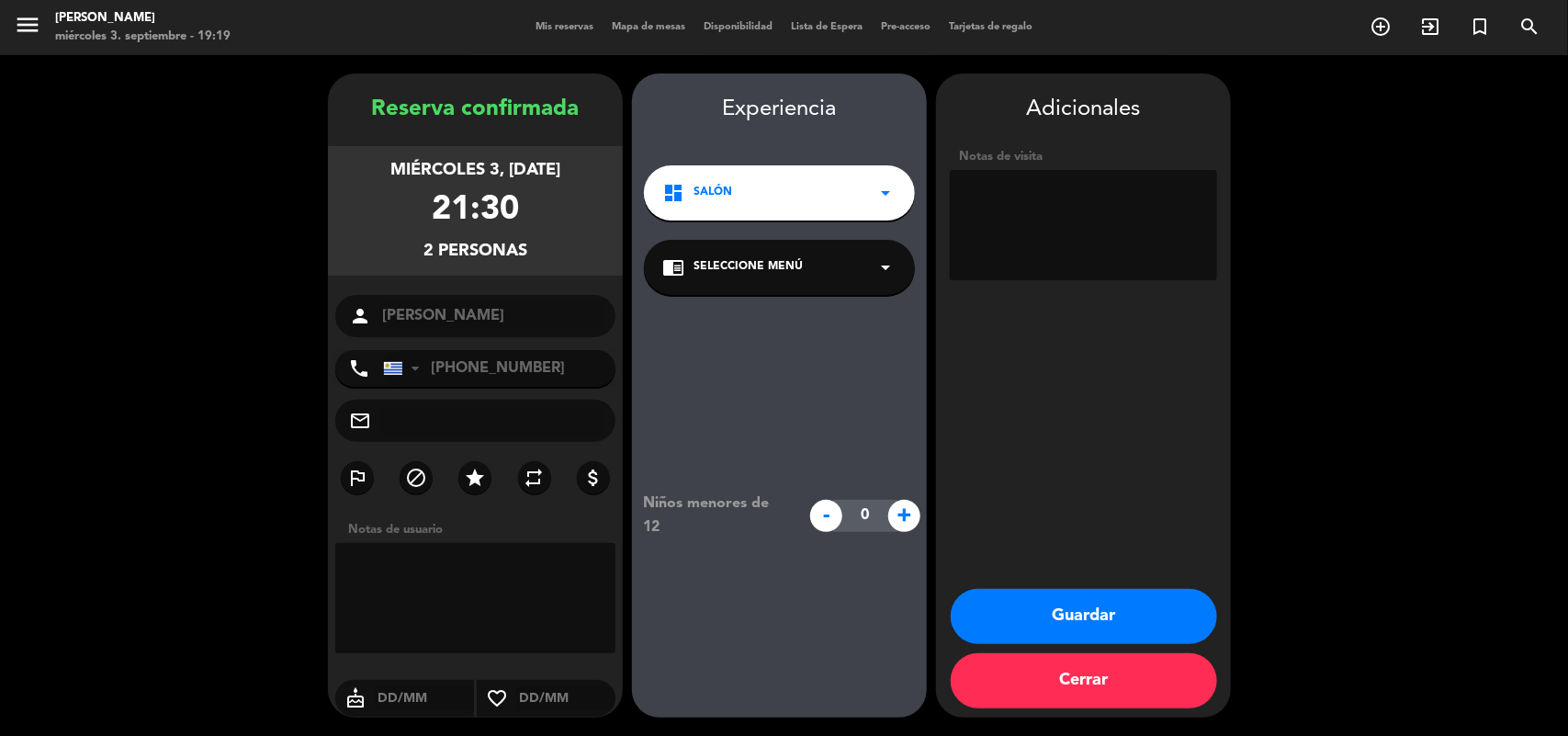
click at [759, 281] on div "chrome_reader_mode Seleccione Menú arrow_drop_down" at bounding box center [780, 266] width 271 height 55
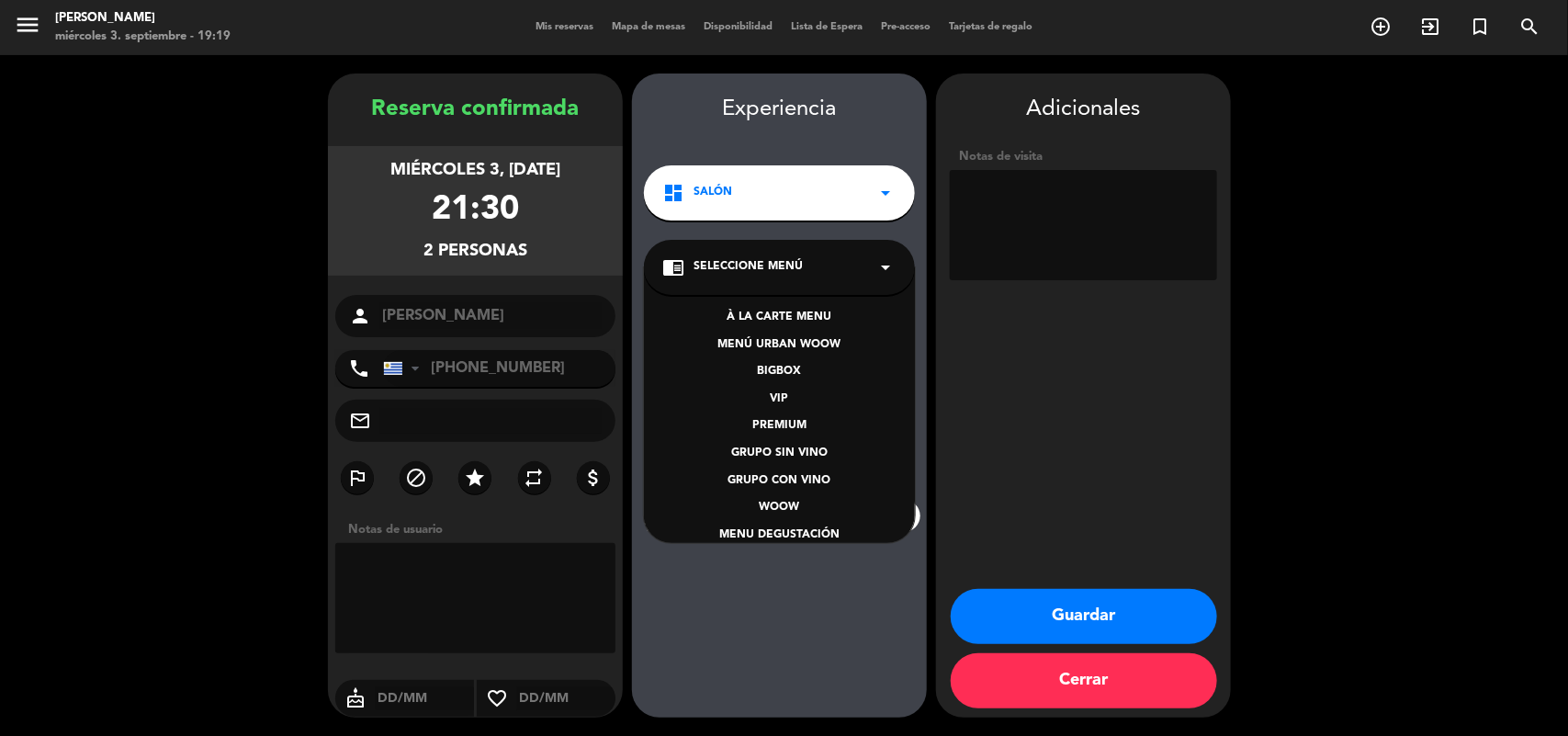
click at [791, 315] on div "À LA CARTE MENU" at bounding box center [779, 317] width 234 height 18
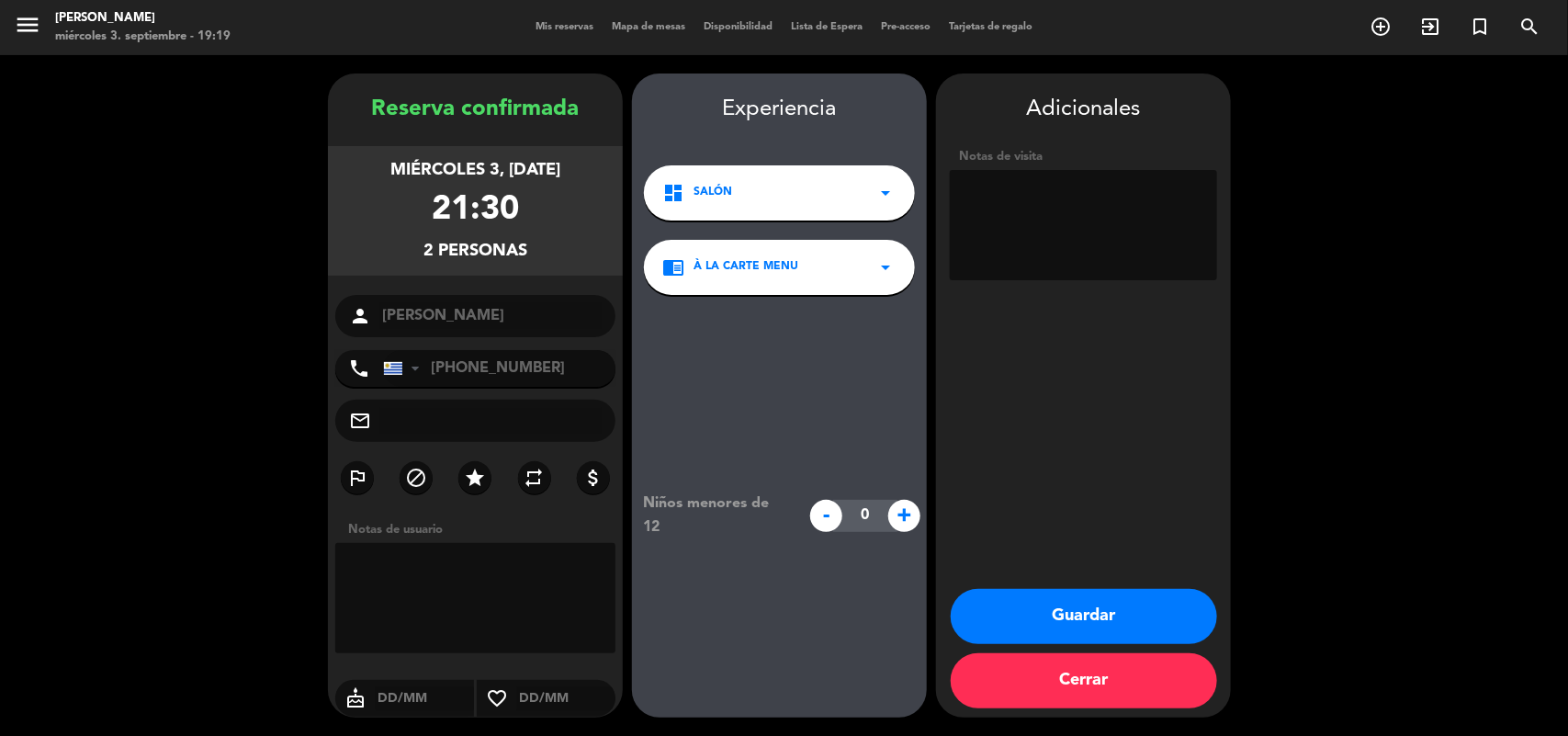
click at [1082, 606] on button "Guardar" at bounding box center [1083, 615] width 266 height 55
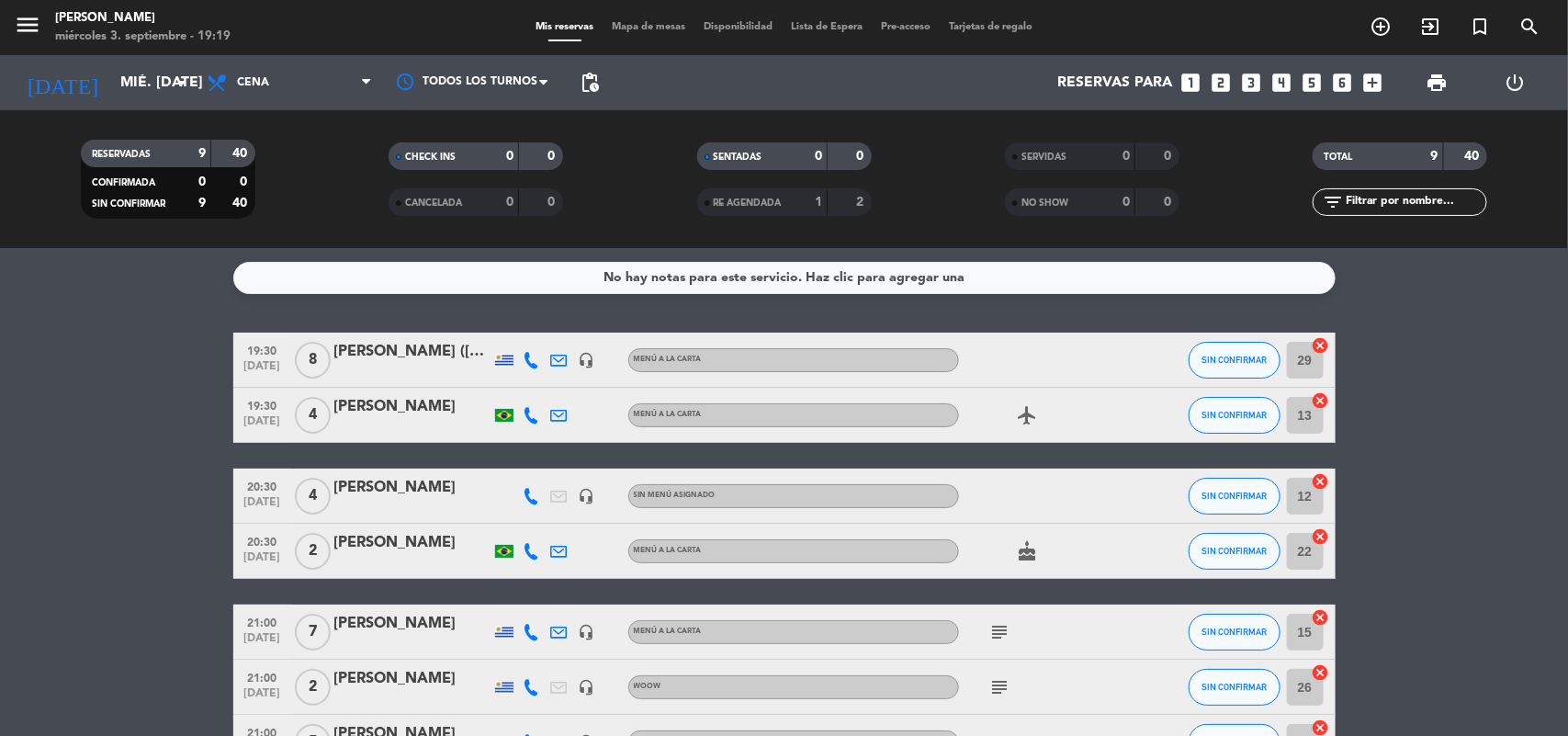
scroll to position [147, 0]
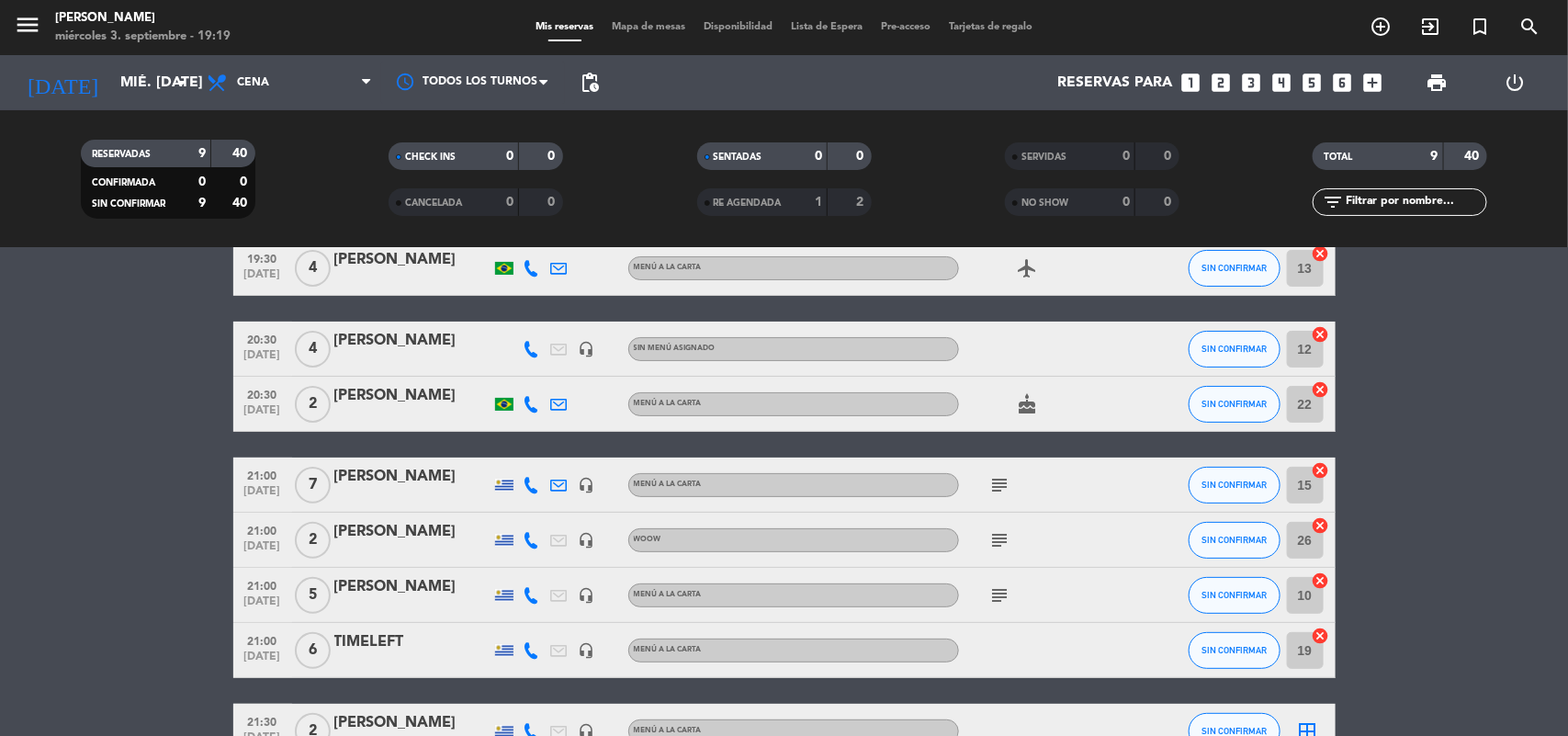
click at [269, 721] on span "21:30" at bounding box center [262, 720] width 46 height 21
click at [355, 717] on div "[PERSON_NAME]" at bounding box center [412, 723] width 157 height 24
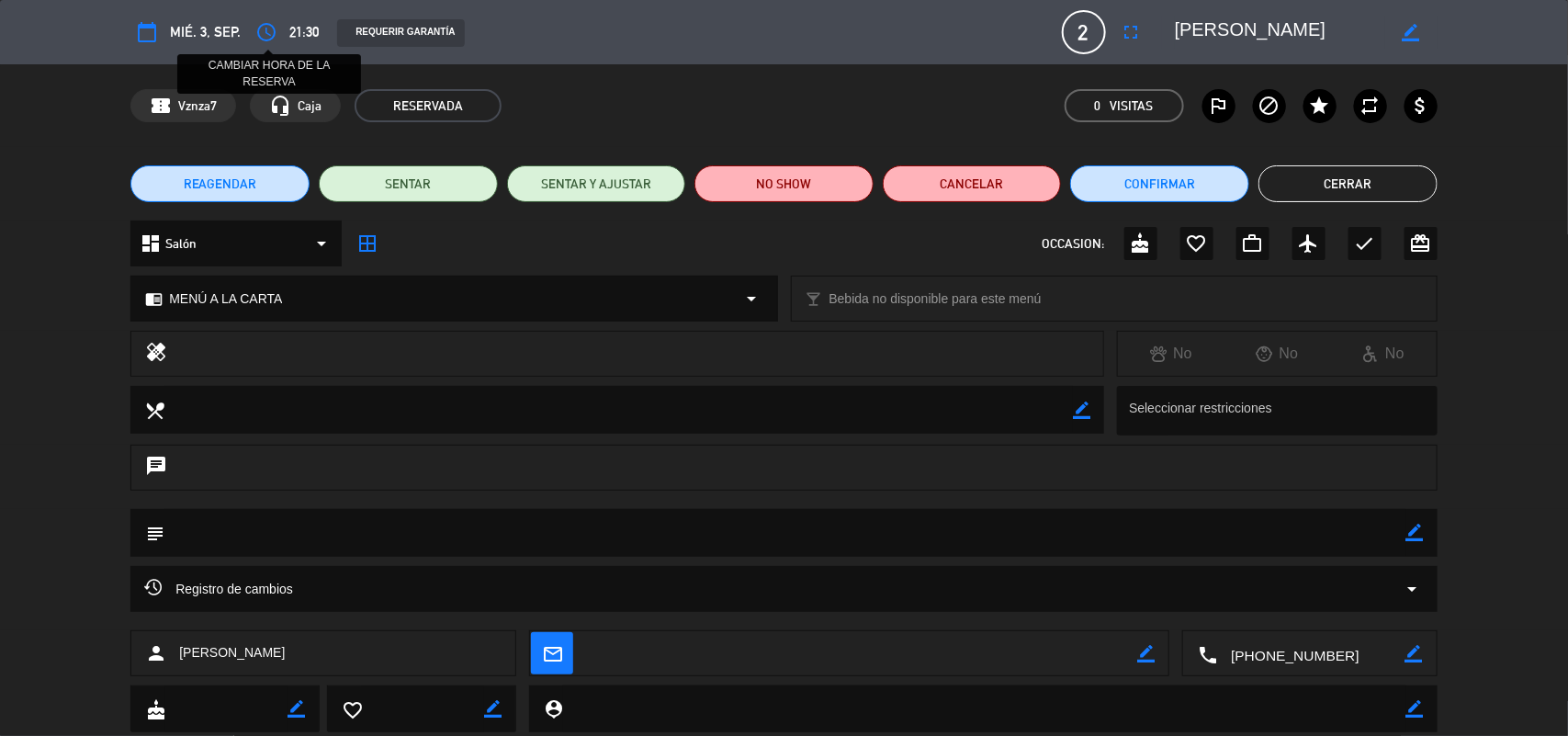
click at [263, 30] on icon "access_time" at bounding box center [266, 32] width 22 height 22
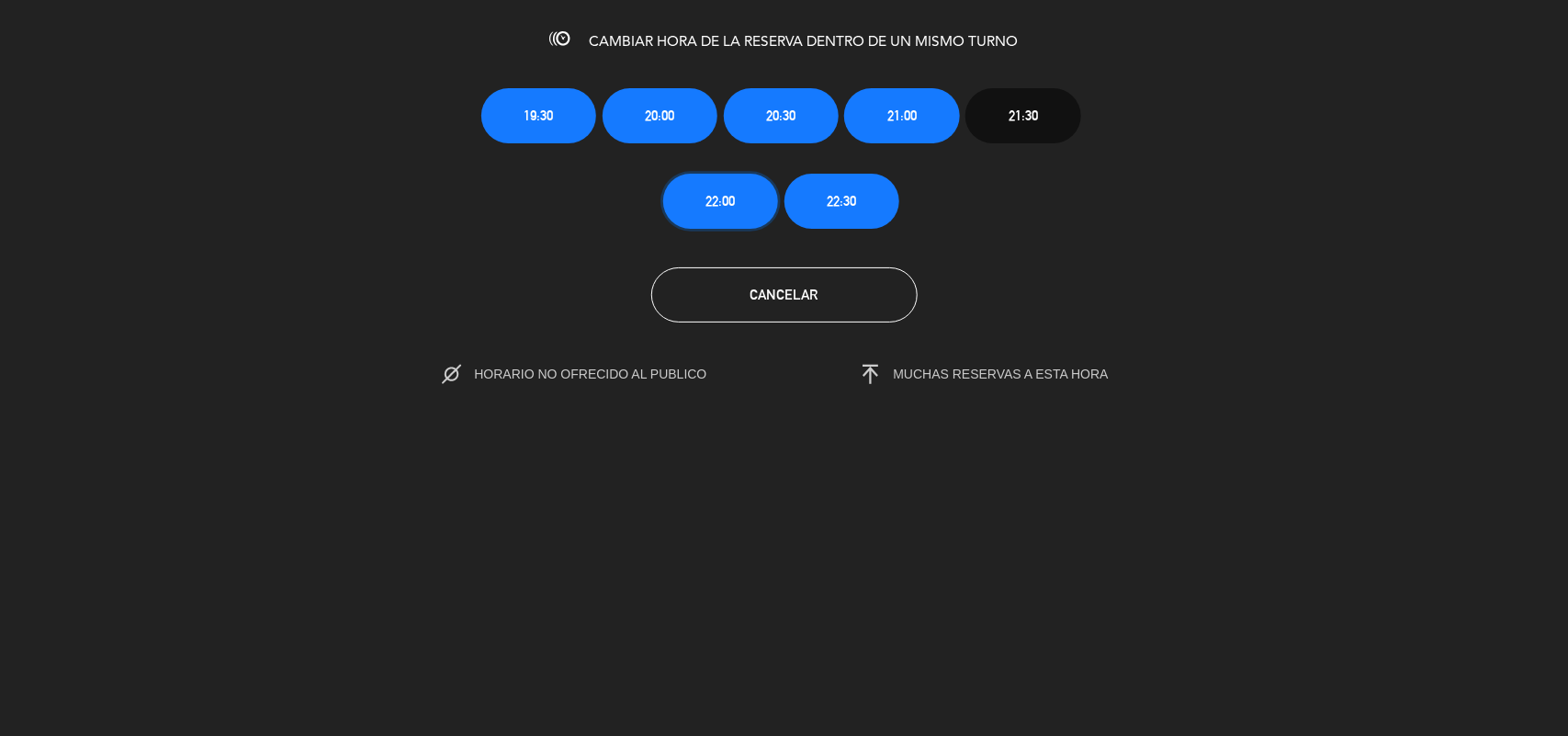
click at [716, 200] on span "22:00" at bounding box center [719, 200] width 29 height 21
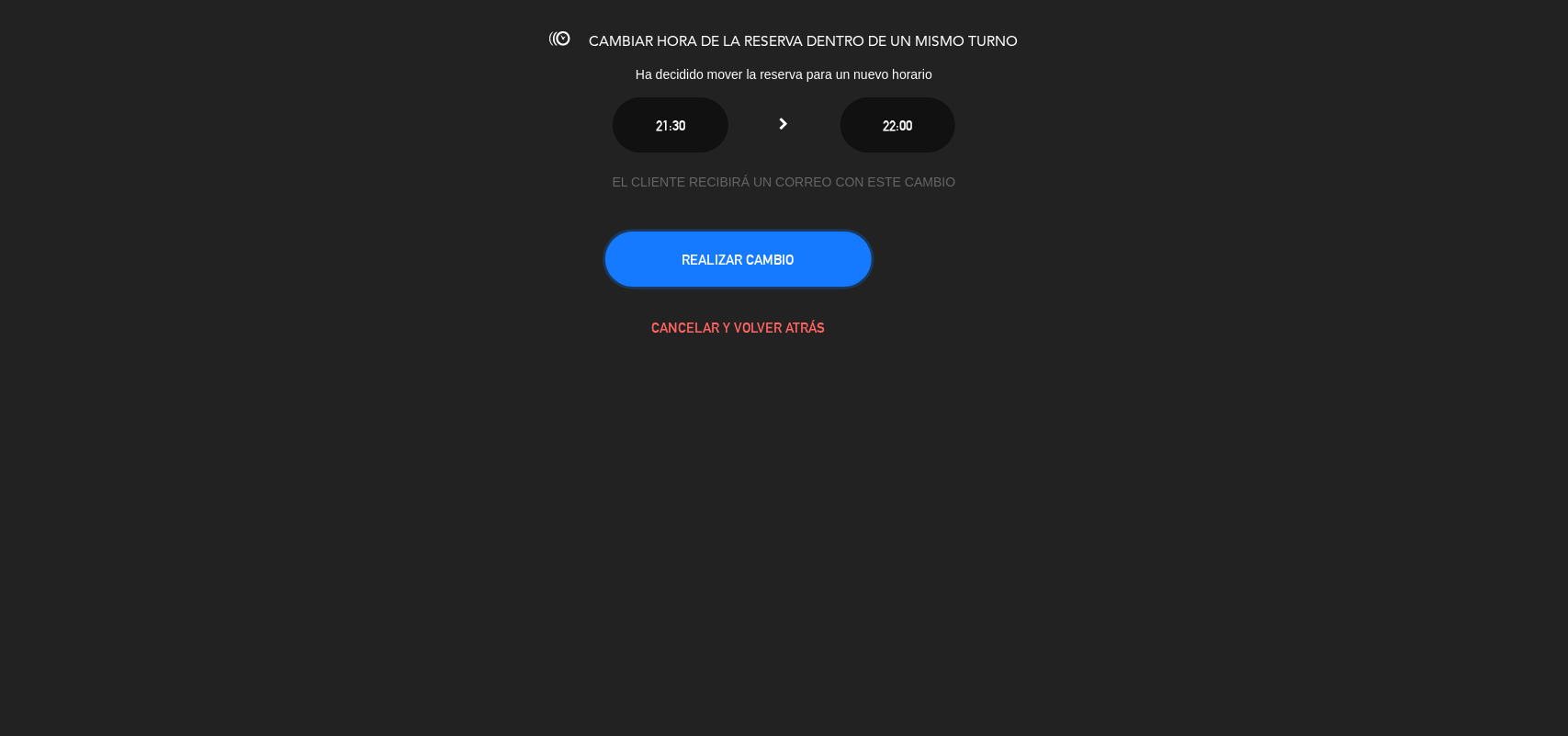
click at [749, 248] on button "REALIZAR CAMBIO" at bounding box center [738, 258] width 266 height 55
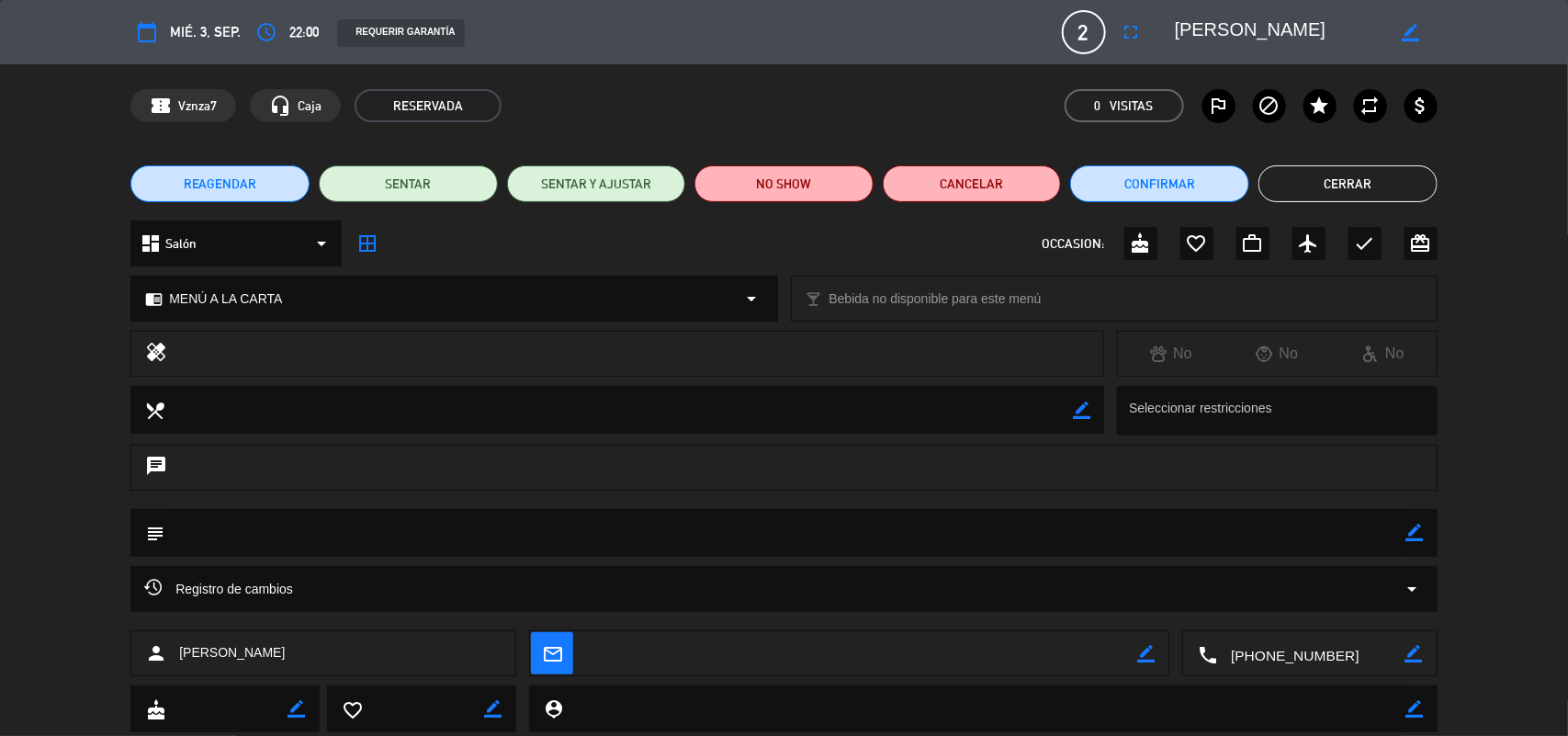
click at [1369, 180] on button "Cerrar" at bounding box center [1349, 184] width 180 height 37
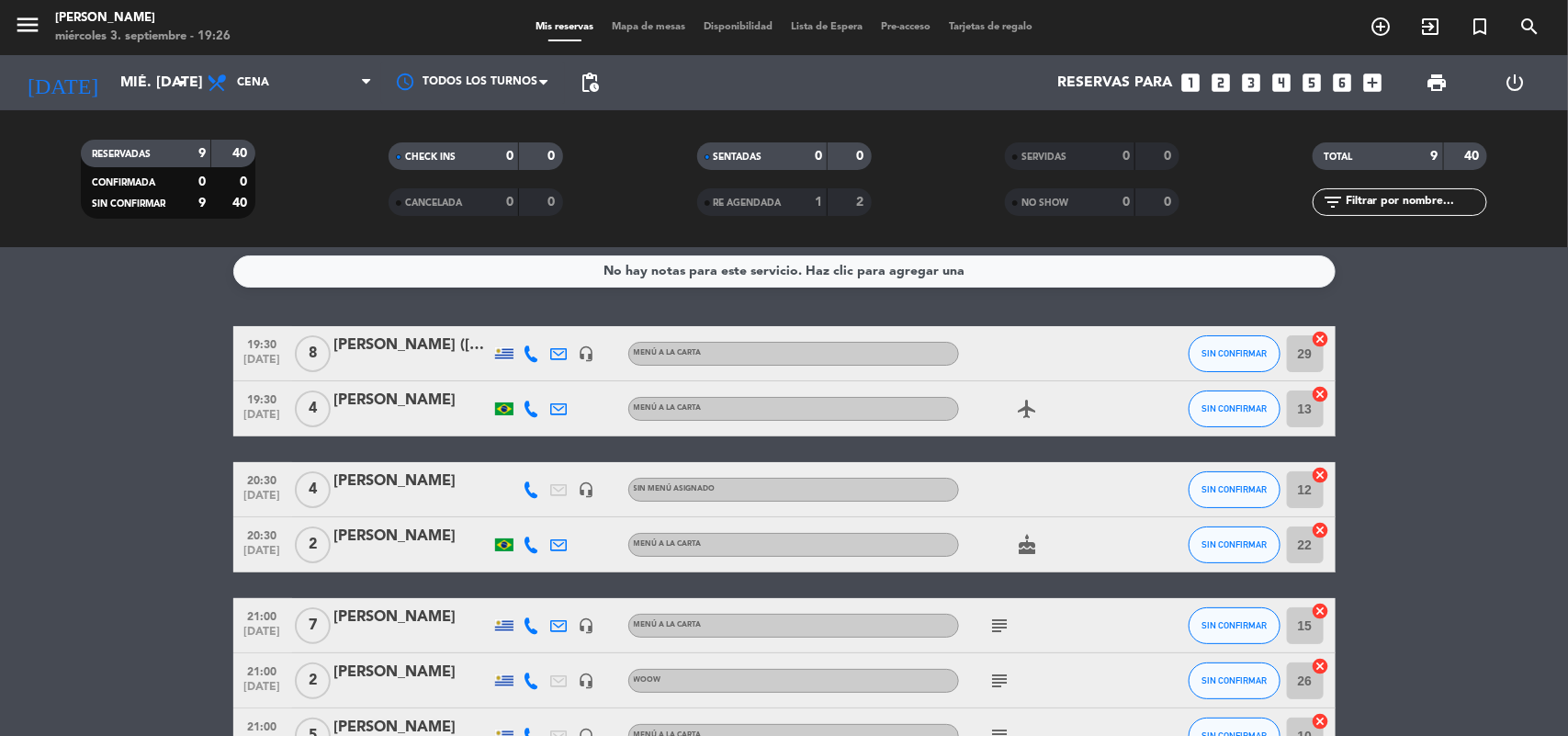
scroll to position [0, 0]
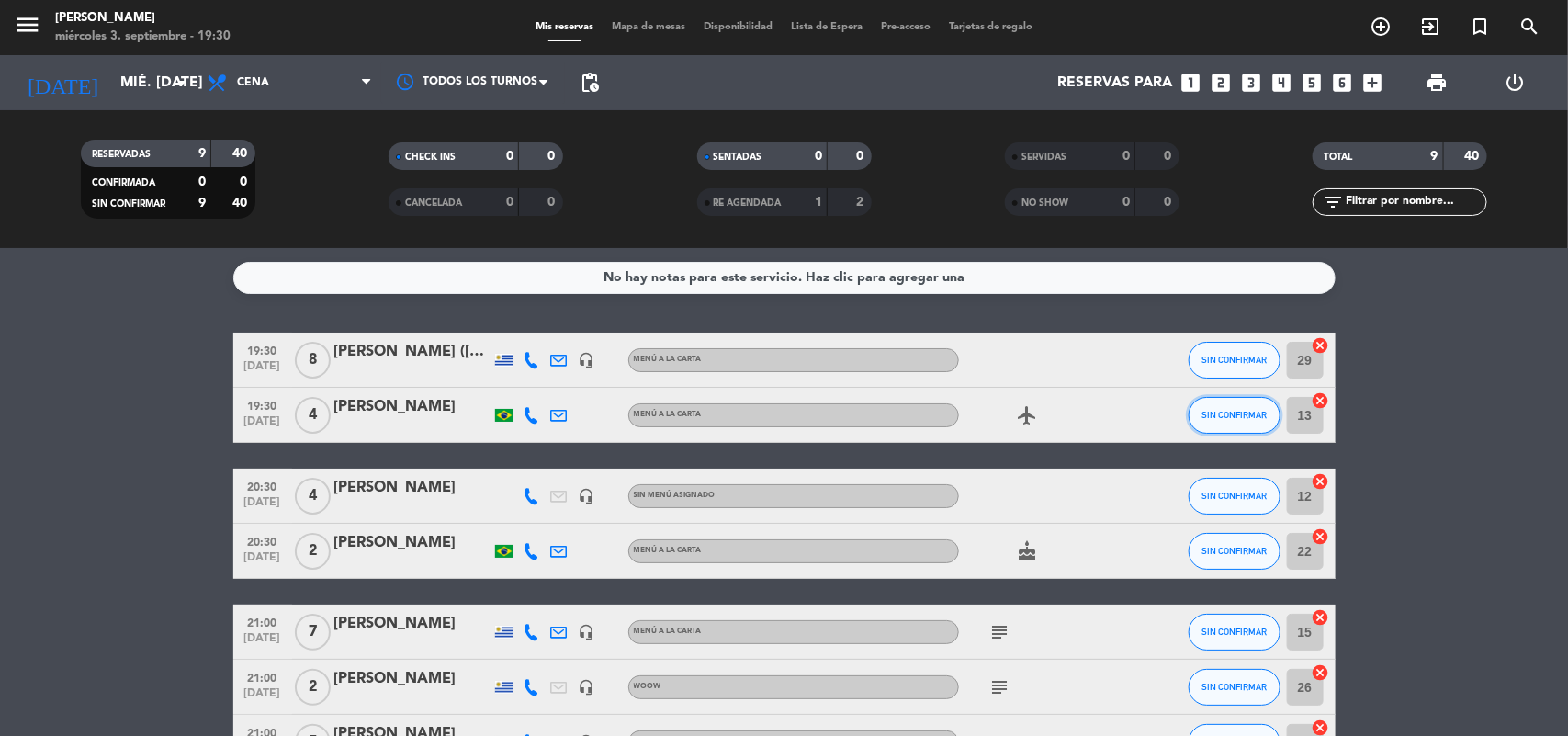
click at [1233, 406] on button "SIN CONFIRMAR" at bounding box center [1235, 415] width 92 height 37
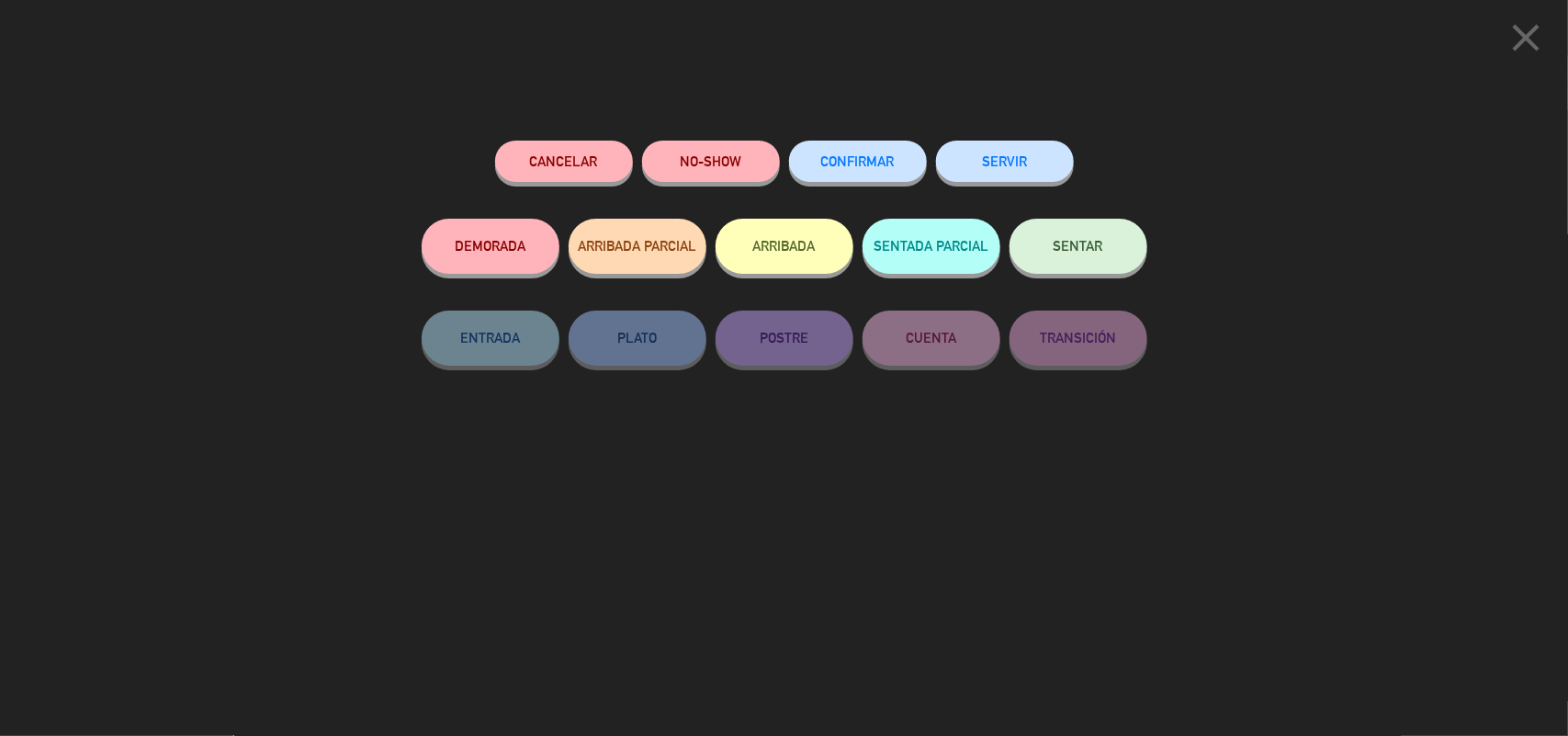
click at [1067, 245] on span "SENTAR" at bounding box center [1078, 246] width 50 height 16
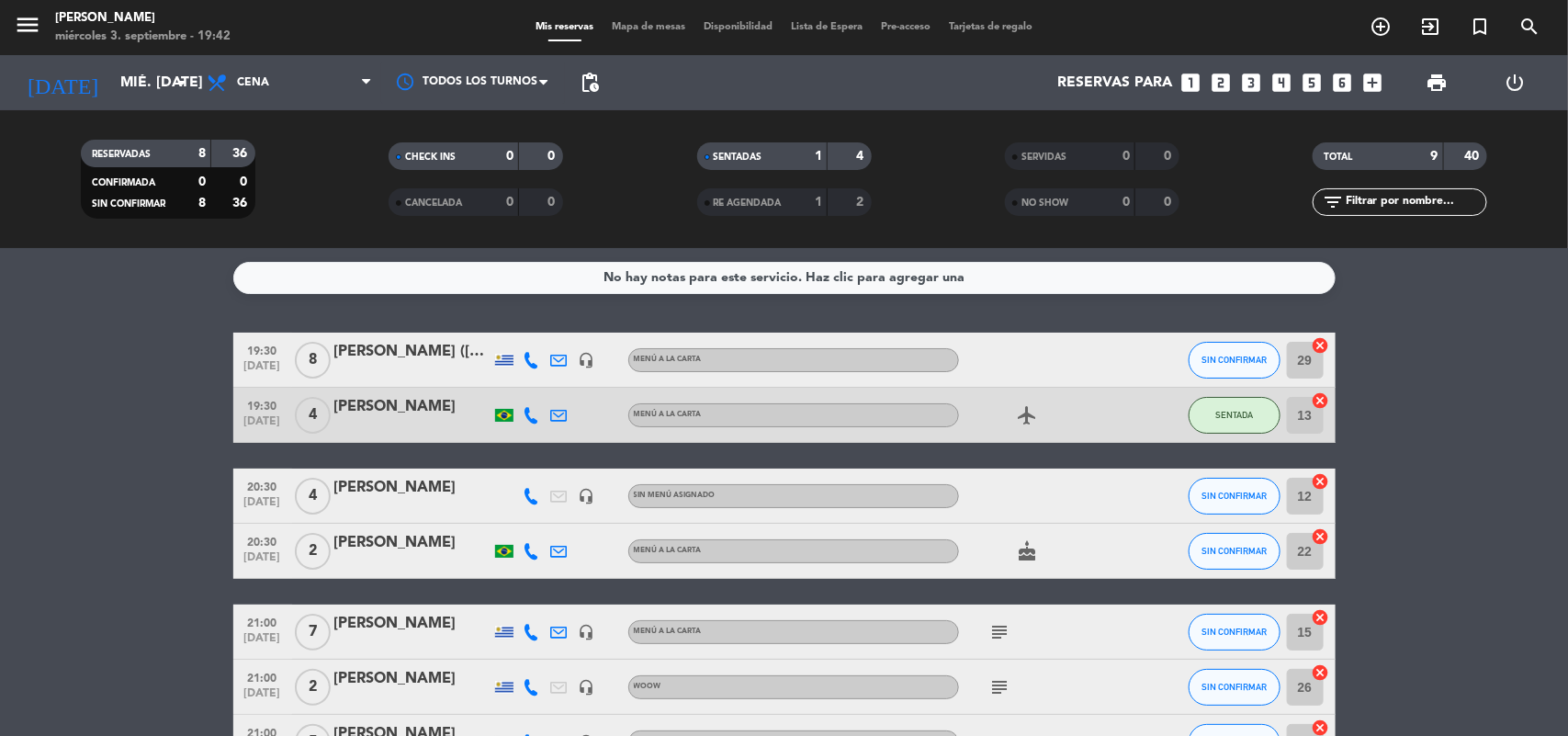
click at [1006, 681] on icon "subject" at bounding box center [1000, 687] width 22 height 22
click at [421, 687] on div "[PERSON_NAME]" at bounding box center [412, 679] width 157 height 24
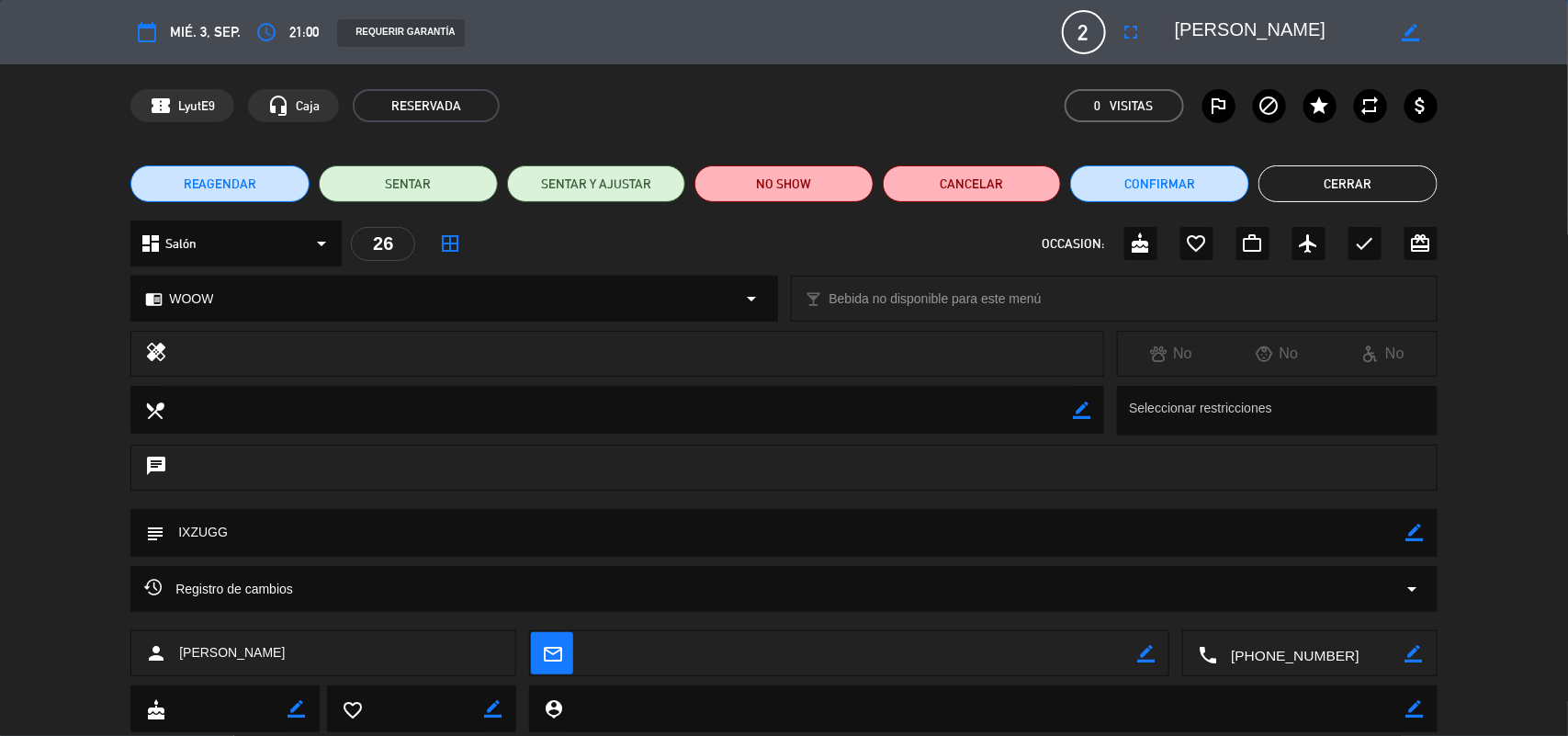
click at [204, 533] on textarea at bounding box center [785, 532] width 1242 height 47
click at [1292, 173] on button "Cerrar" at bounding box center [1349, 184] width 180 height 37
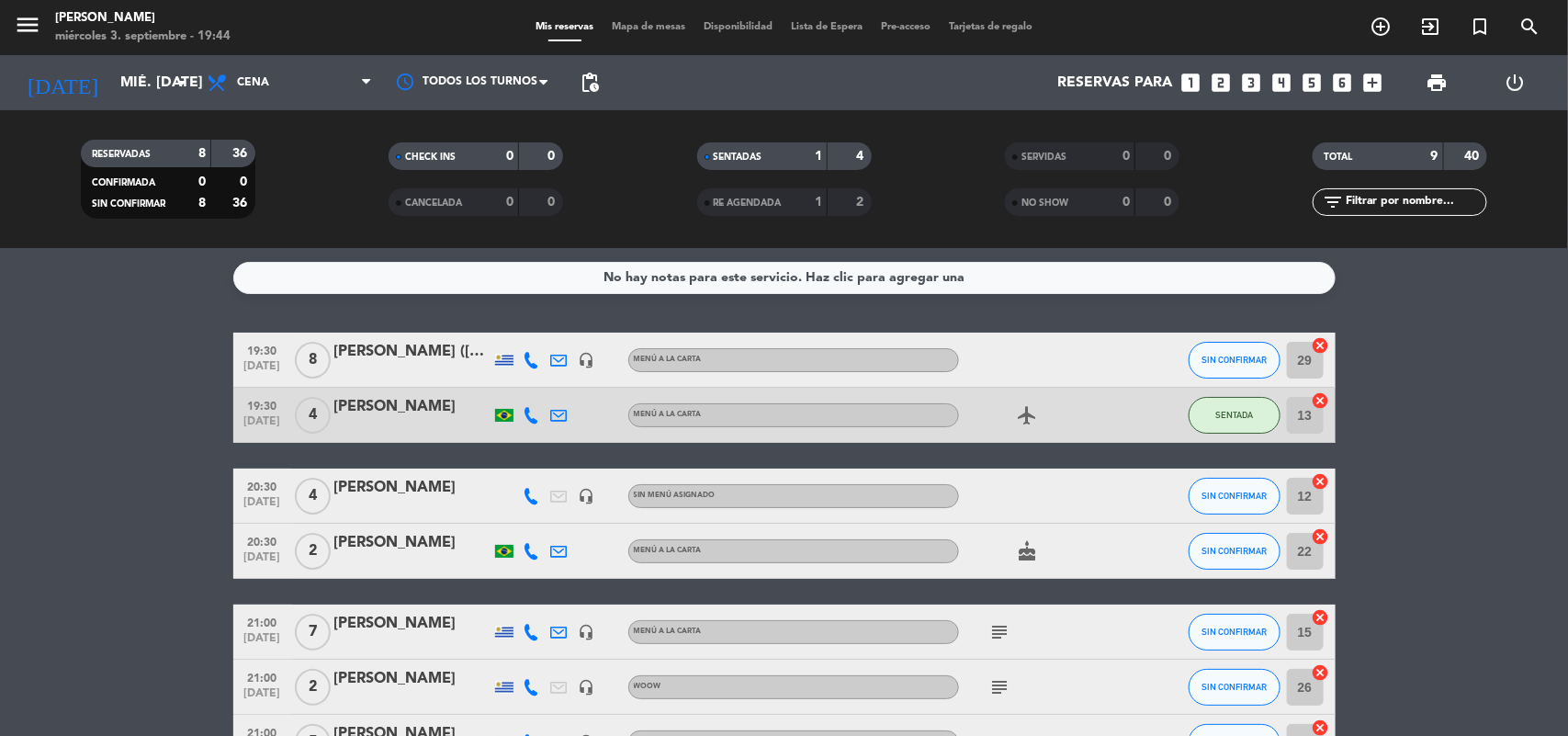
click at [587, 687] on icon "headset_mic" at bounding box center [587, 687] width 17 height 17
click at [255, 675] on span "21:00" at bounding box center [262, 676] width 46 height 21
click at [391, 678] on div "[PERSON_NAME]" at bounding box center [412, 679] width 157 height 24
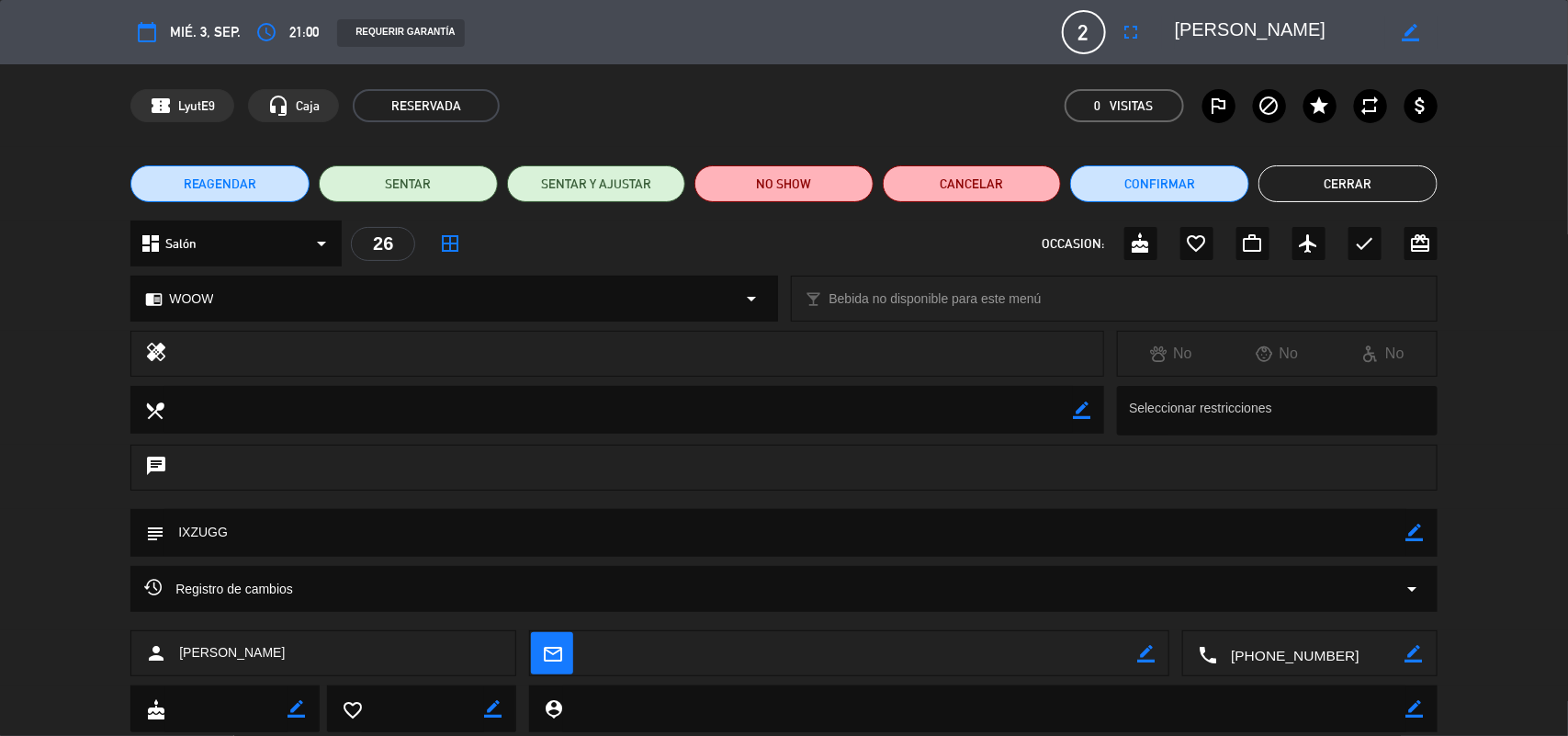
click at [1330, 188] on button "Cerrar" at bounding box center [1349, 184] width 180 height 37
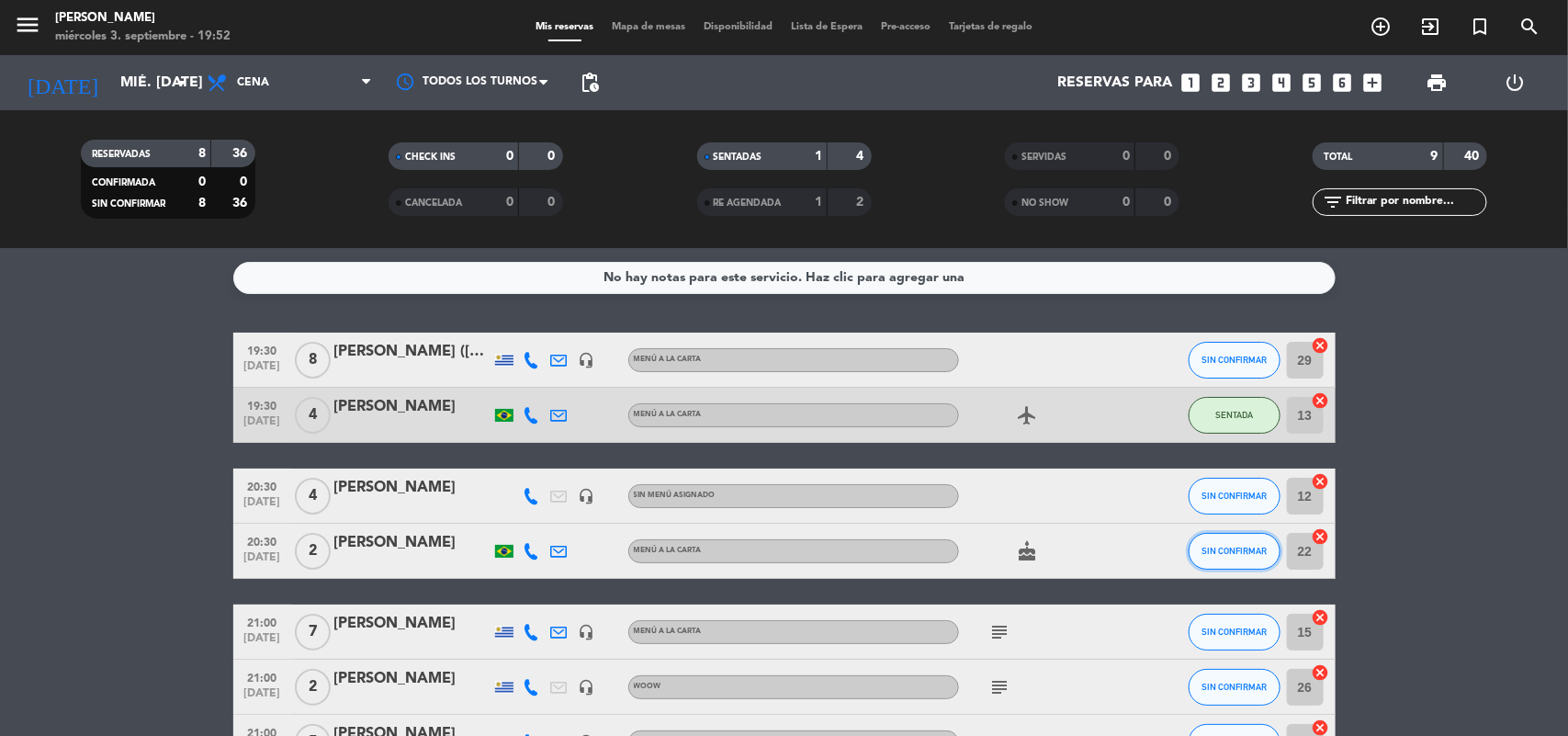
click at [1226, 548] on span "SIN CONFIRMAR" at bounding box center [1234, 551] width 65 height 10
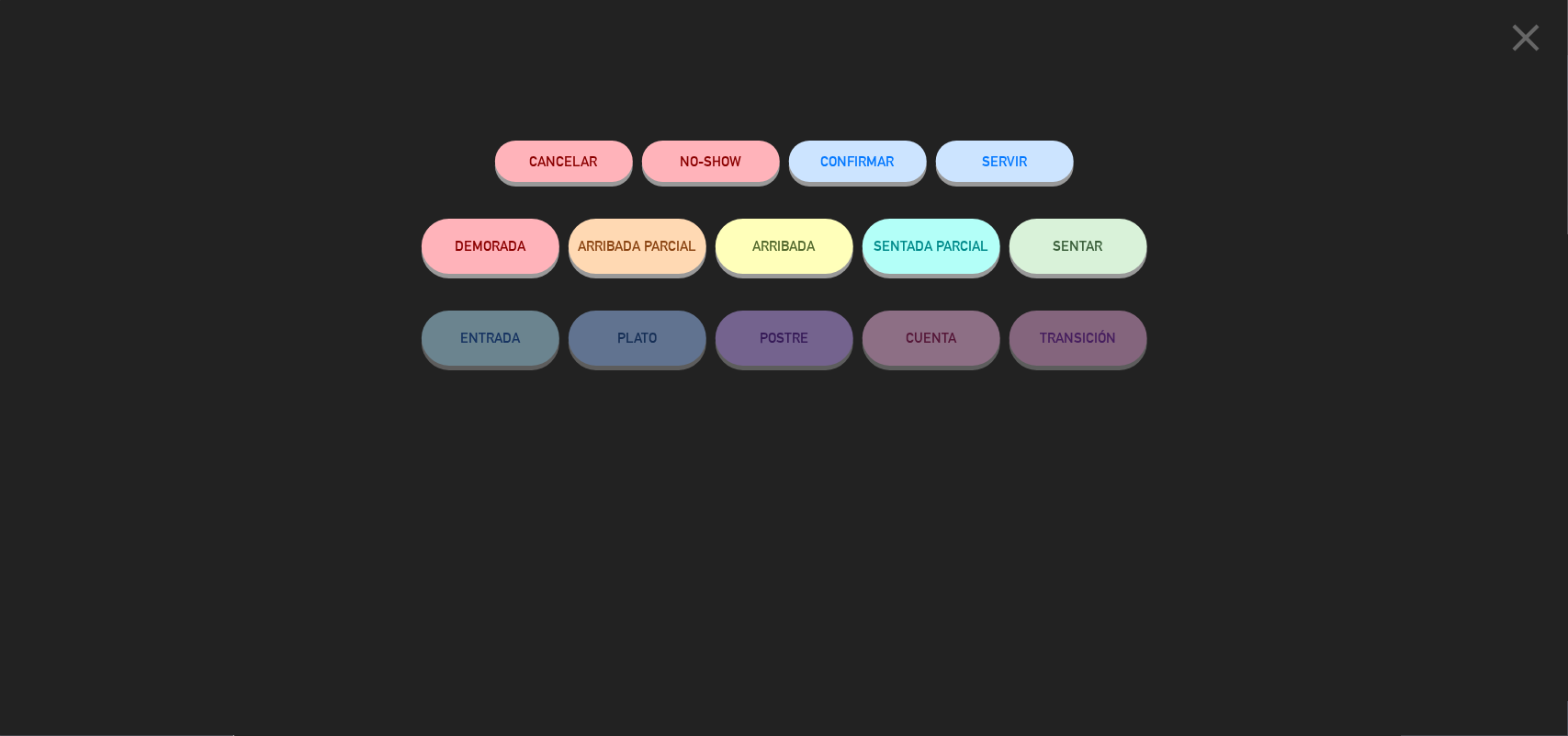
click at [1098, 254] on button "SENTAR" at bounding box center [1078, 245] width 138 height 55
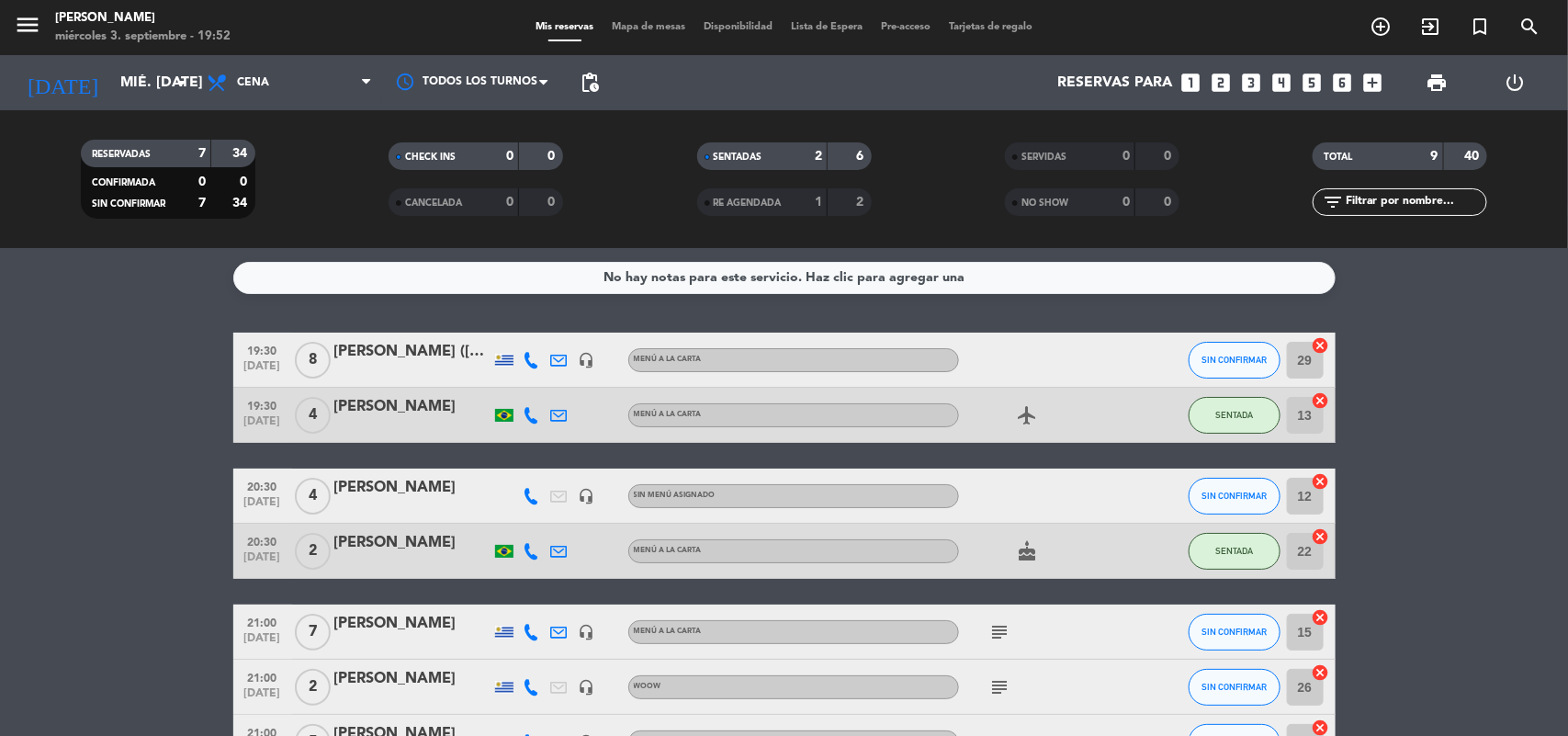
click at [1280, 80] on icon "looks_4" at bounding box center [1283, 83] width 24 height 24
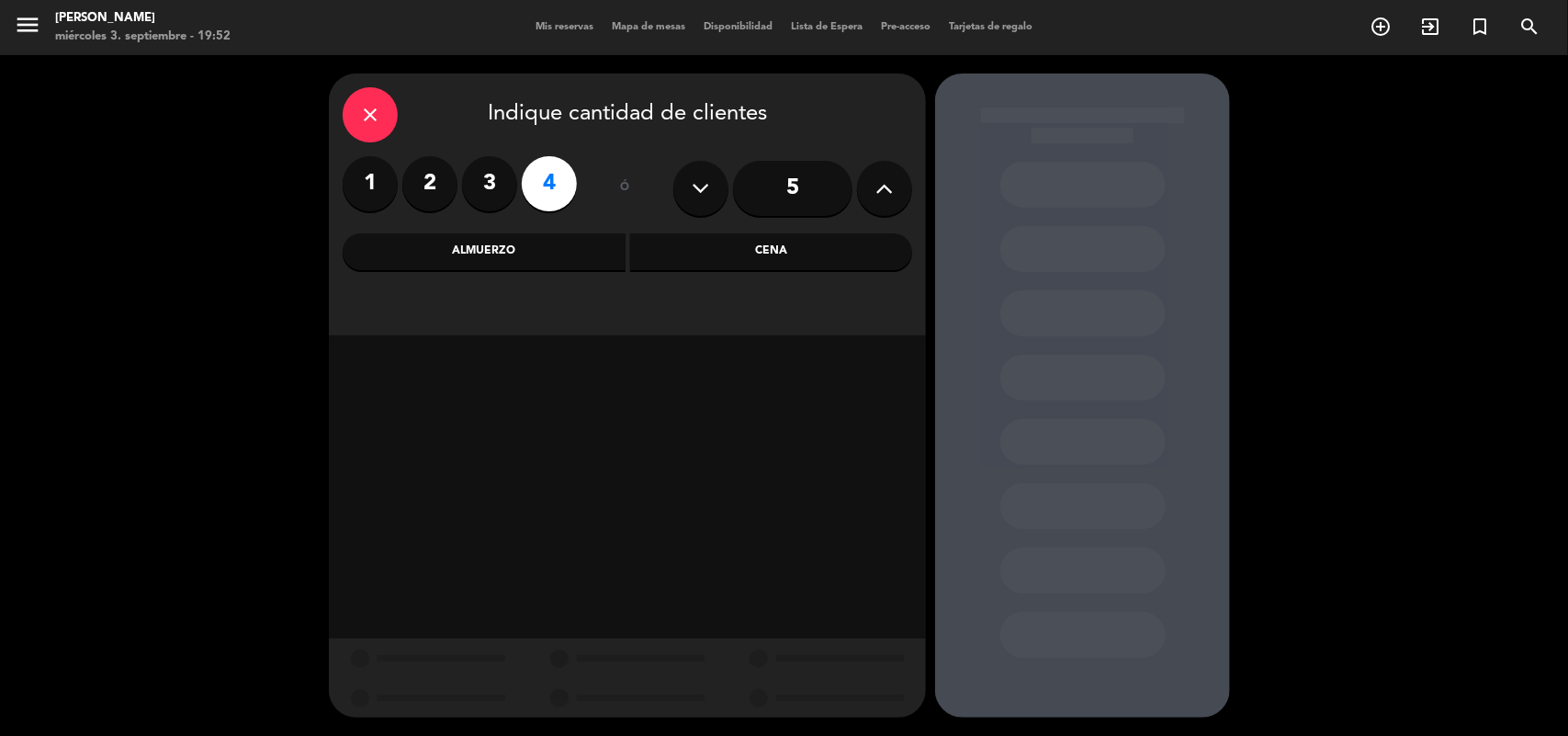
click at [735, 258] on div "Cena" at bounding box center [772, 251] width 283 height 37
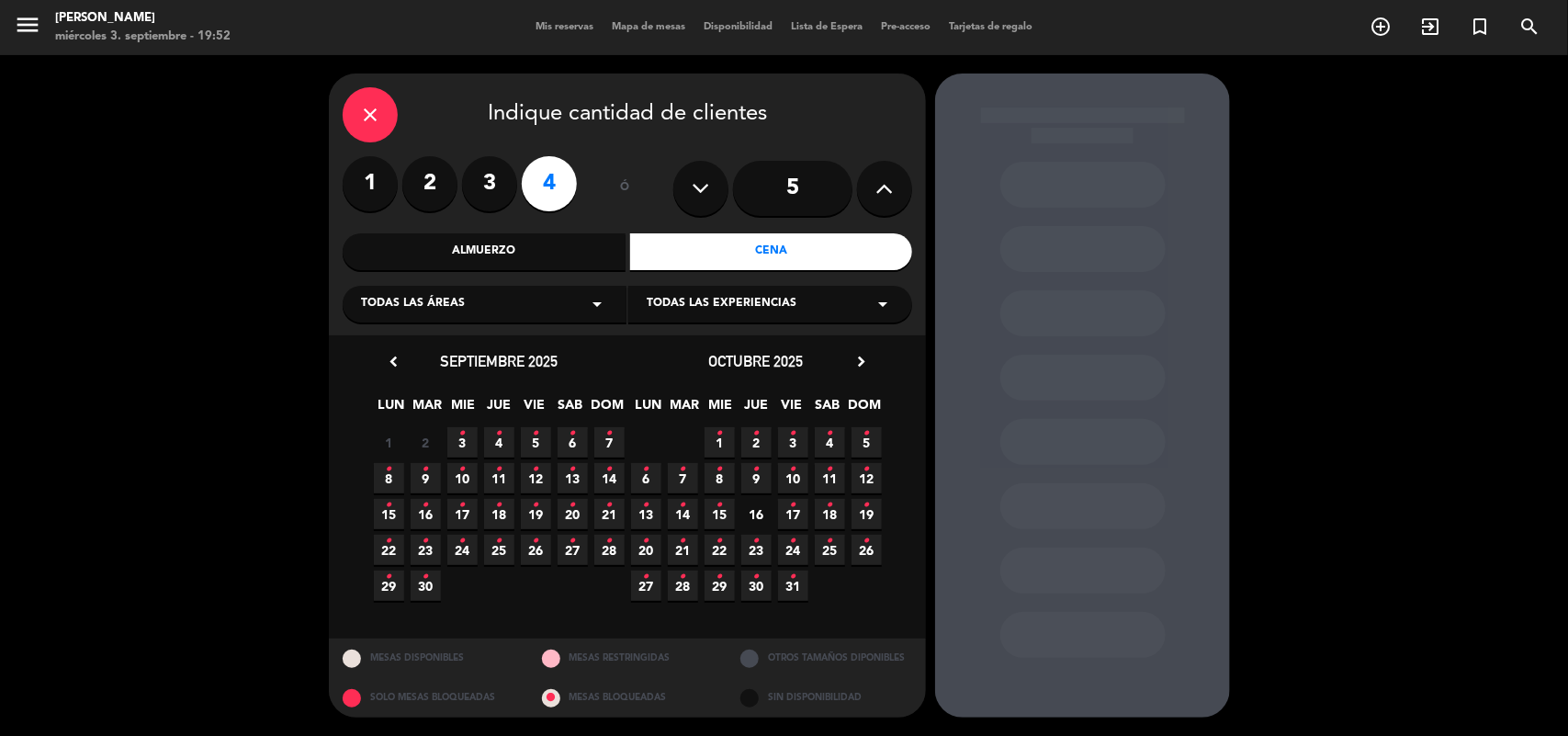
click at [536, 444] on icon "•" at bounding box center [536, 433] width 6 height 29
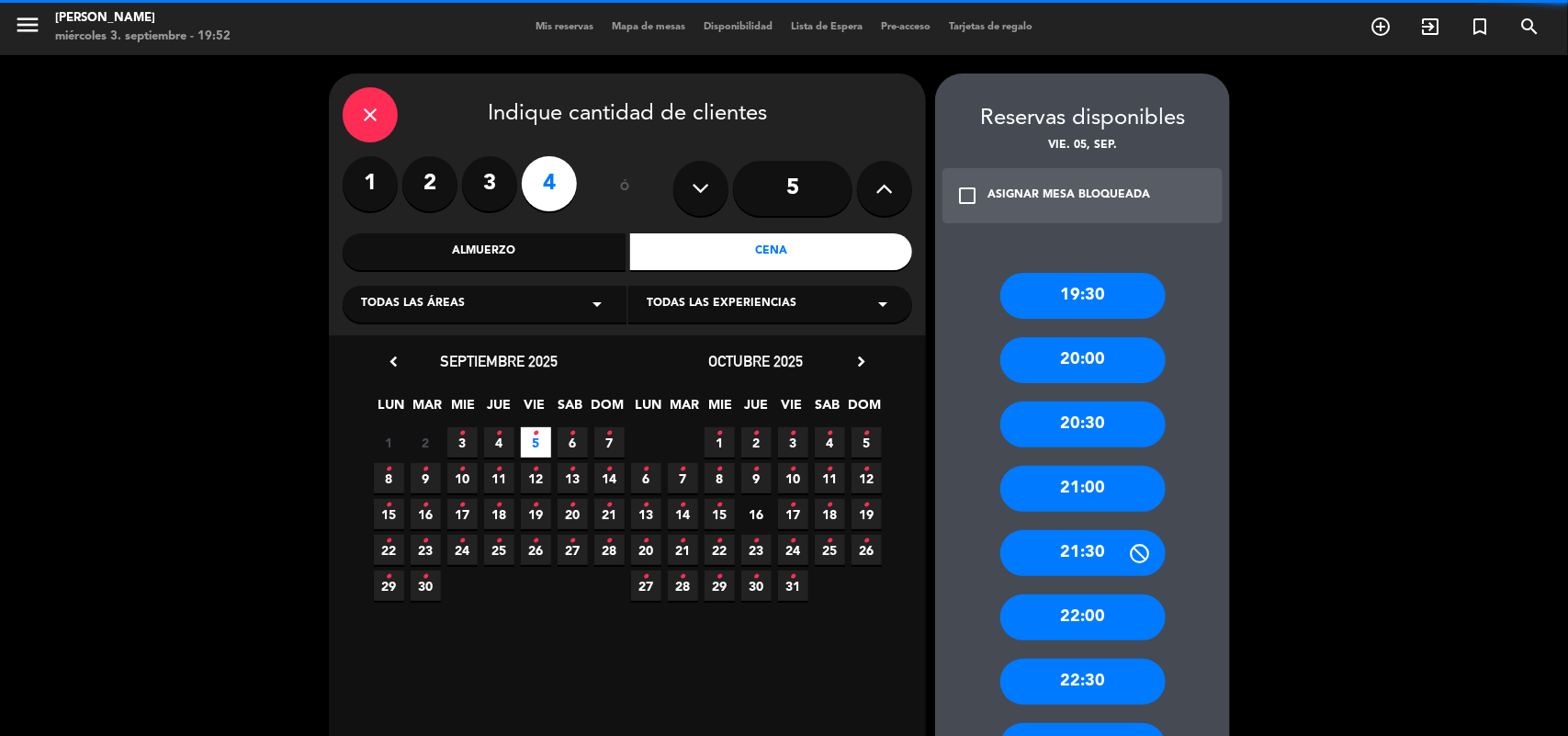
click at [451, 436] on span "3 •" at bounding box center [462, 442] width 30 height 30
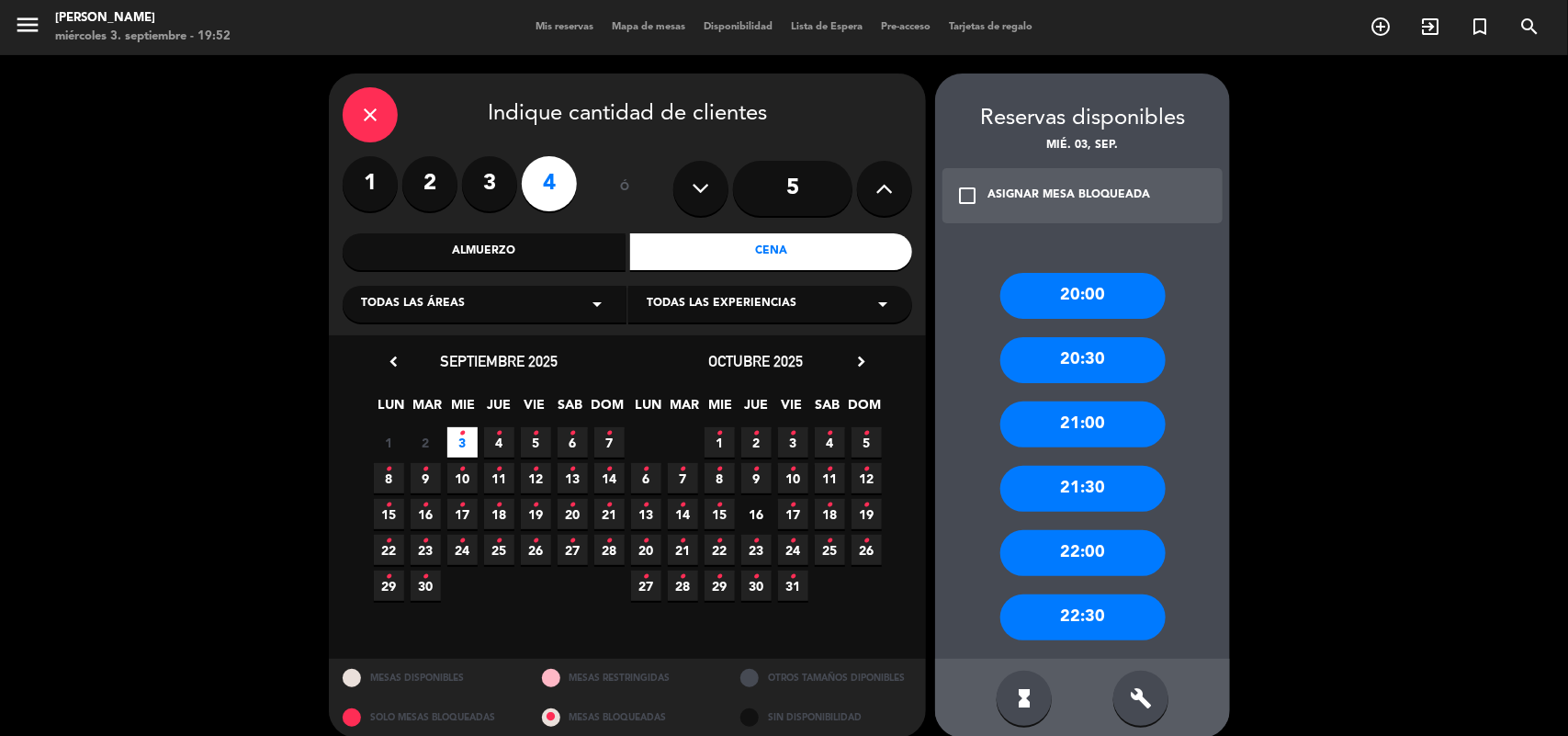
click at [1089, 488] on div "21:30" at bounding box center [1083, 489] width 166 height 46
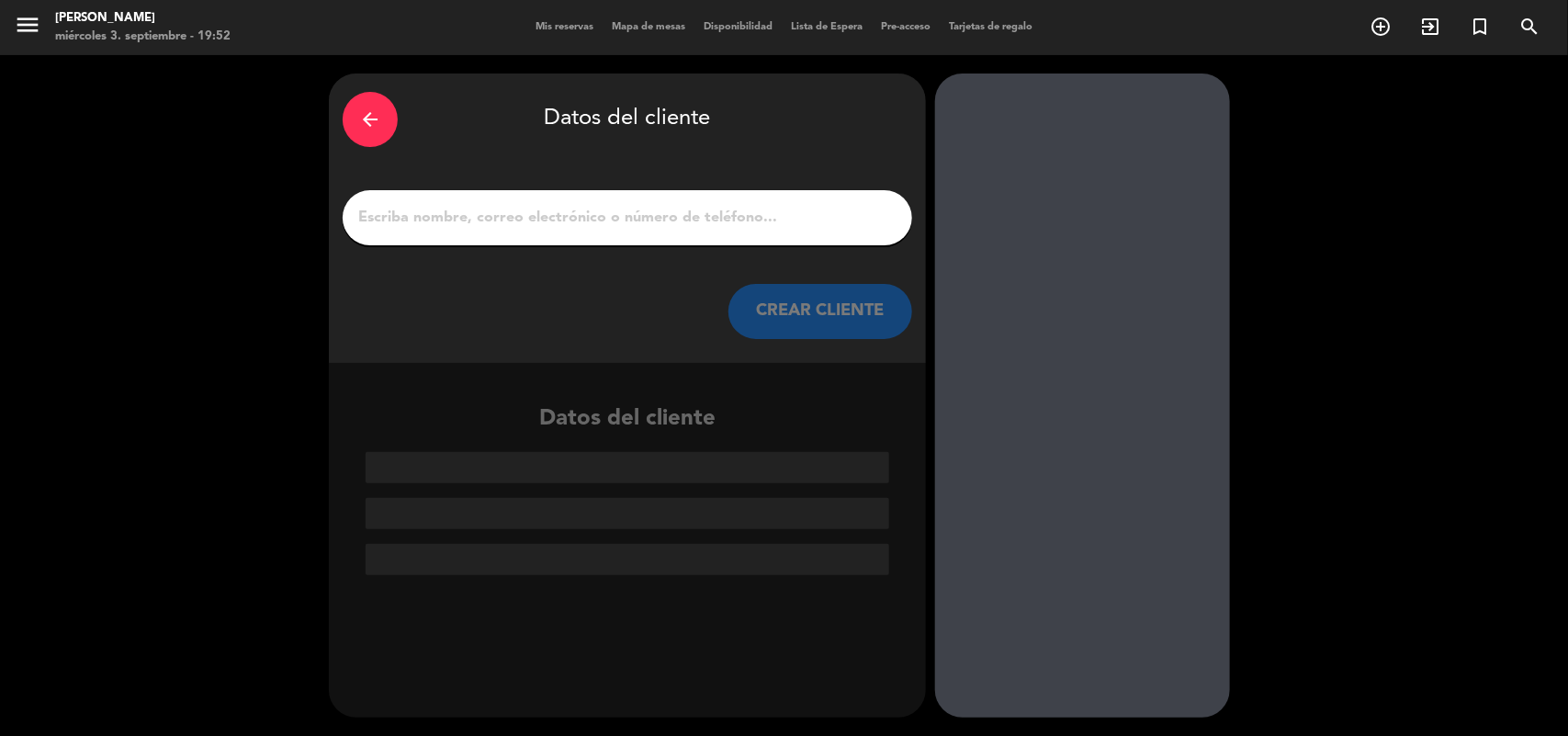
click at [375, 130] on icon "arrow_back" at bounding box center [370, 120] width 22 height 22
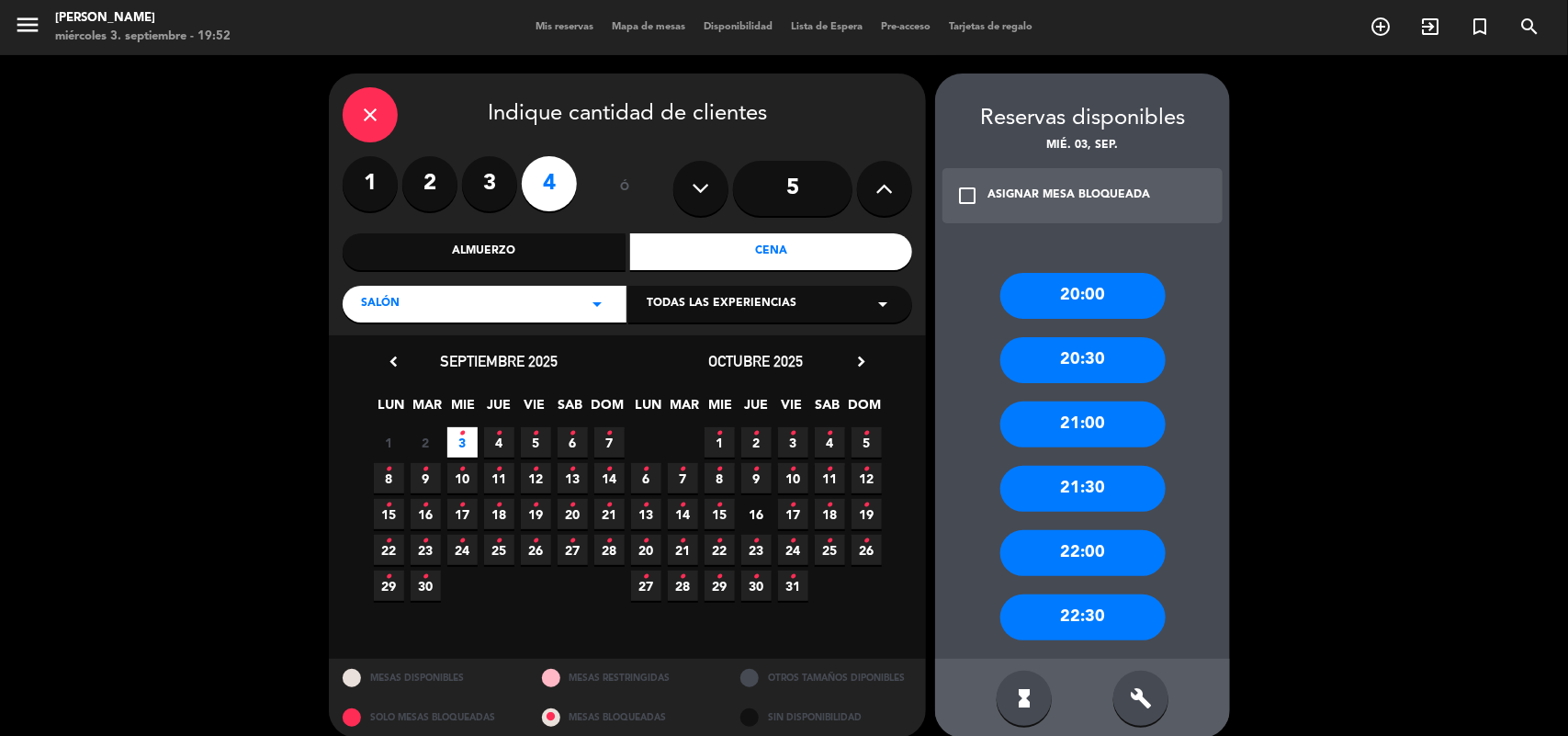
click at [1090, 418] on div "21:00" at bounding box center [1083, 424] width 166 height 46
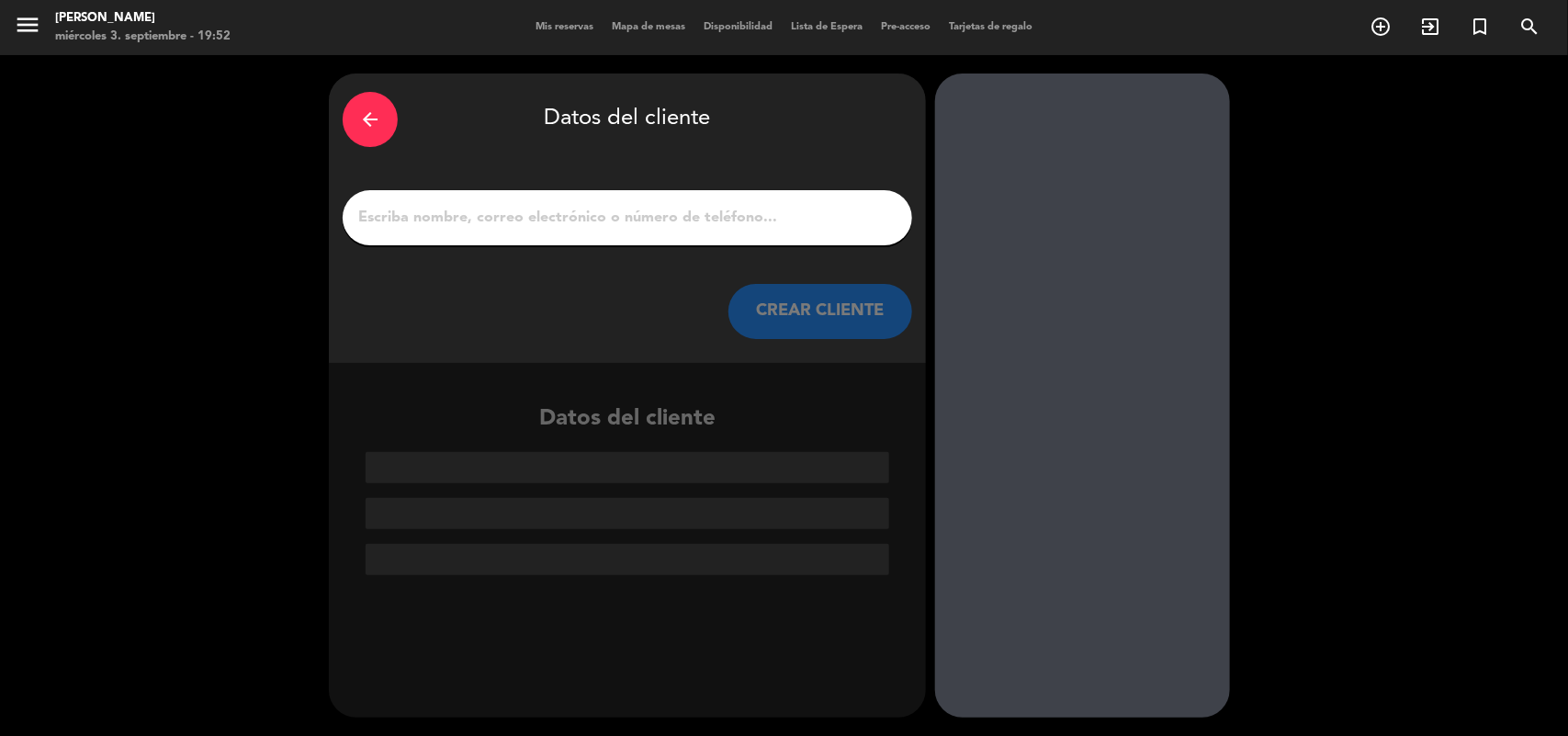
click at [658, 220] on input "1" at bounding box center [626, 217] width 542 height 26
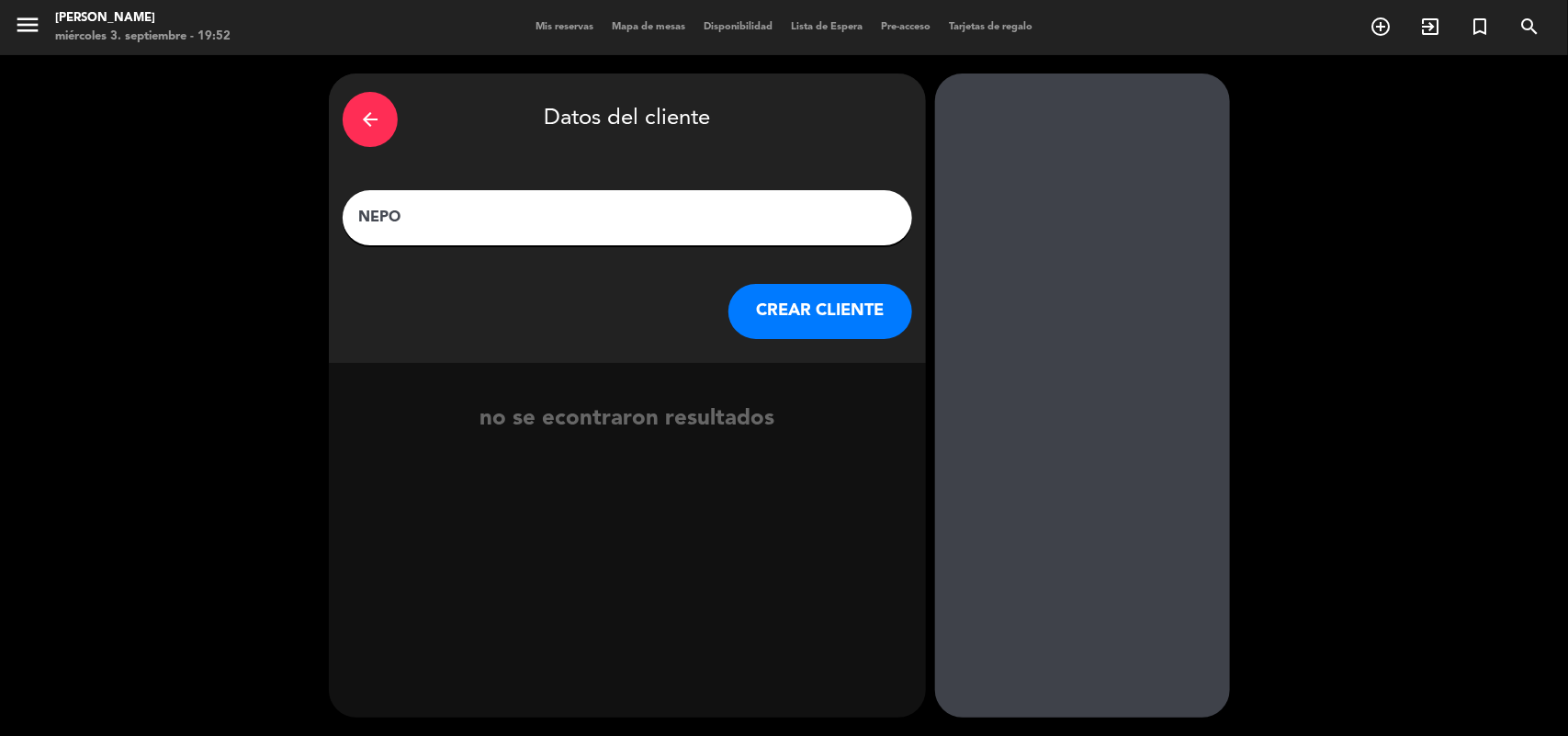
type input "NEPO"
click at [769, 291] on button "CREAR CLIENTE" at bounding box center [820, 311] width 184 height 55
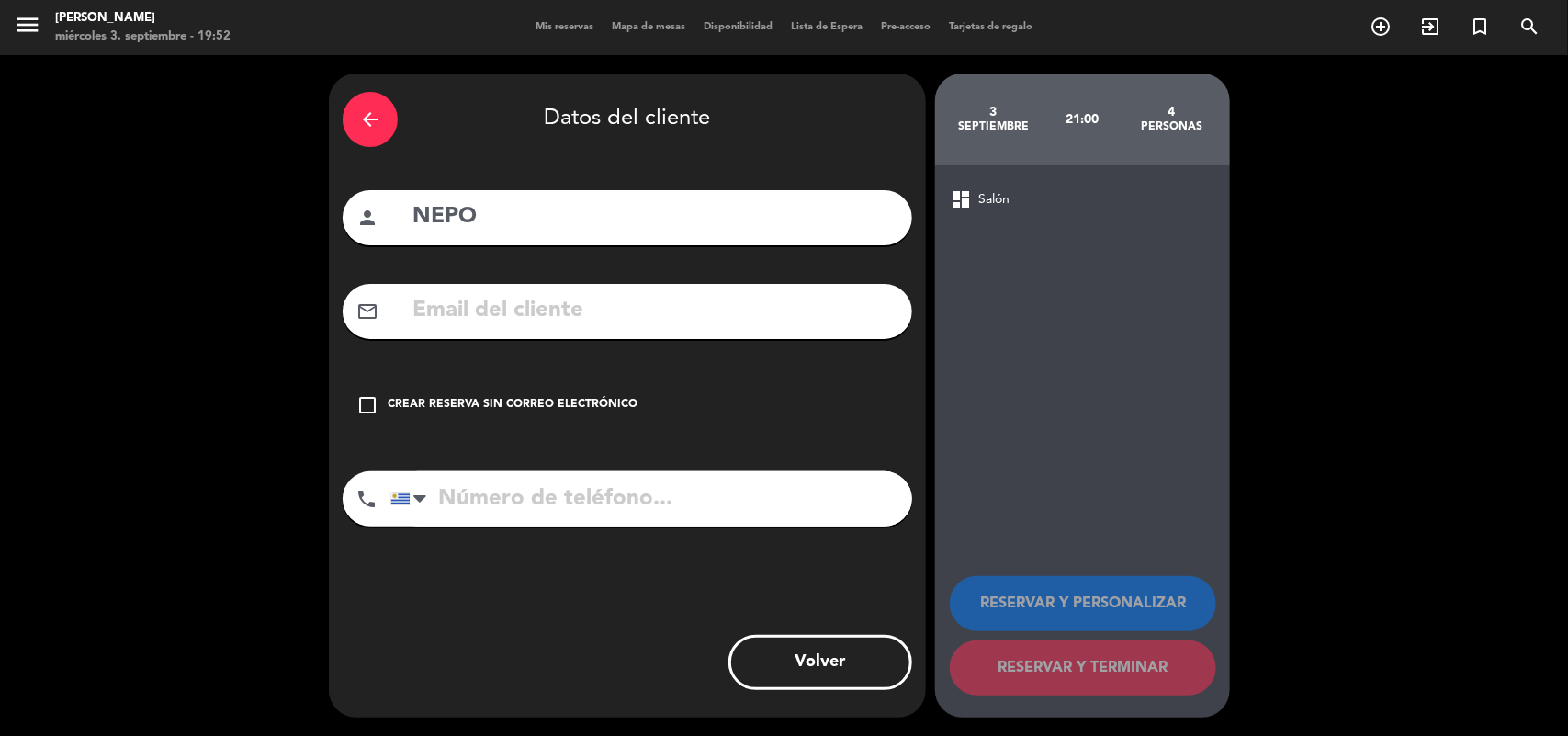
click at [570, 217] on input "NEPO" at bounding box center [654, 217] width 488 height 38
click at [497, 216] on input "[PERSON_NAME]" at bounding box center [654, 217] width 488 height 38
type input "[PERSON_NAME]"
click at [367, 391] on div "check_box_outline_blank Crear reserva sin correo electrónico" at bounding box center [626, 404] width 570 height 55
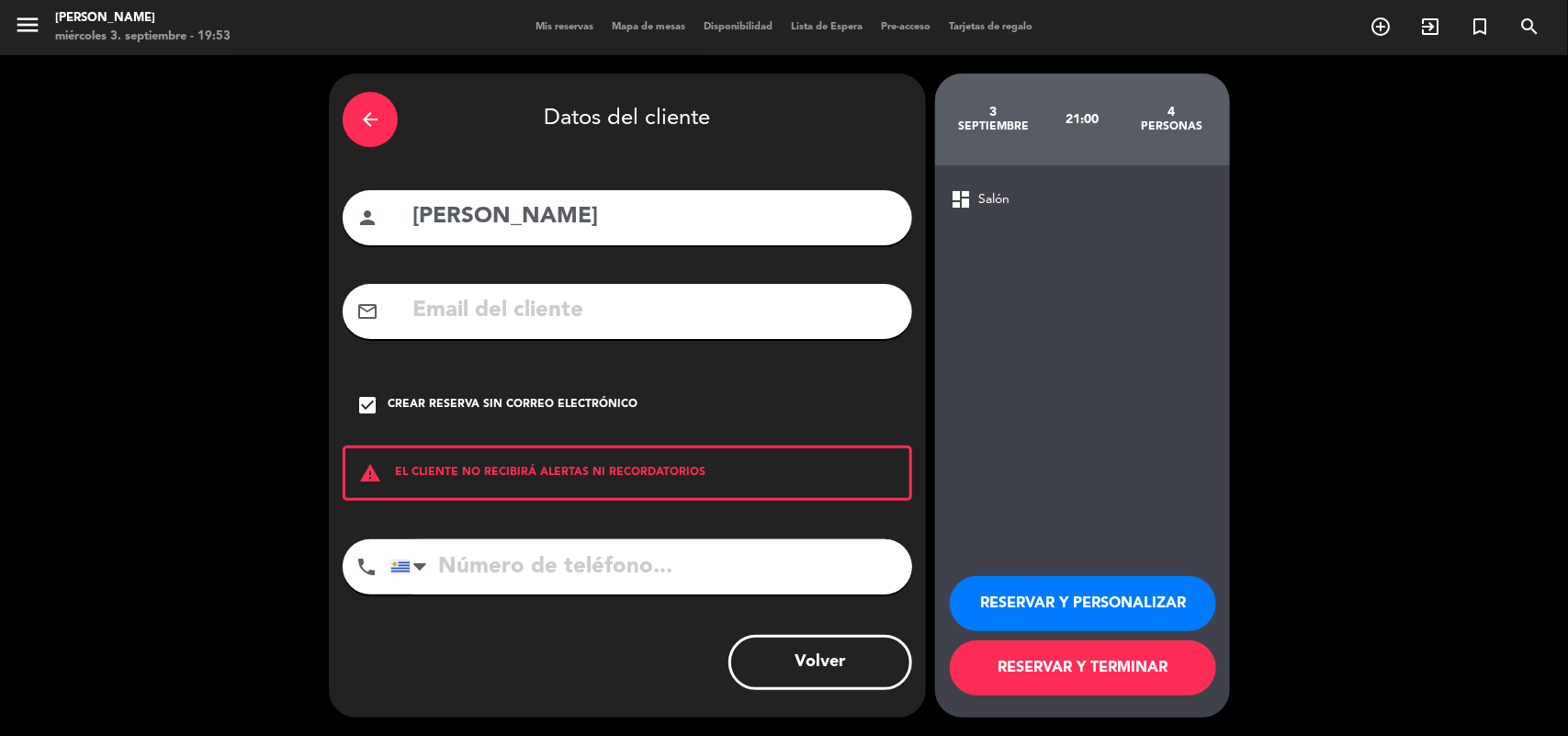
click at [473, 562] on input "tel" at bounding box center [650, 566] width 522 height 55
type input "091600838"
drag, startPoint x: 1123, startPoint y: 599, endPoint x: 1135, endPoint y: 595, distance: 12.6
click at [1135, 597] on button "RESERVAR Y PERSONALIZAR" at bounding box center [1082, 602] width 266 height 55
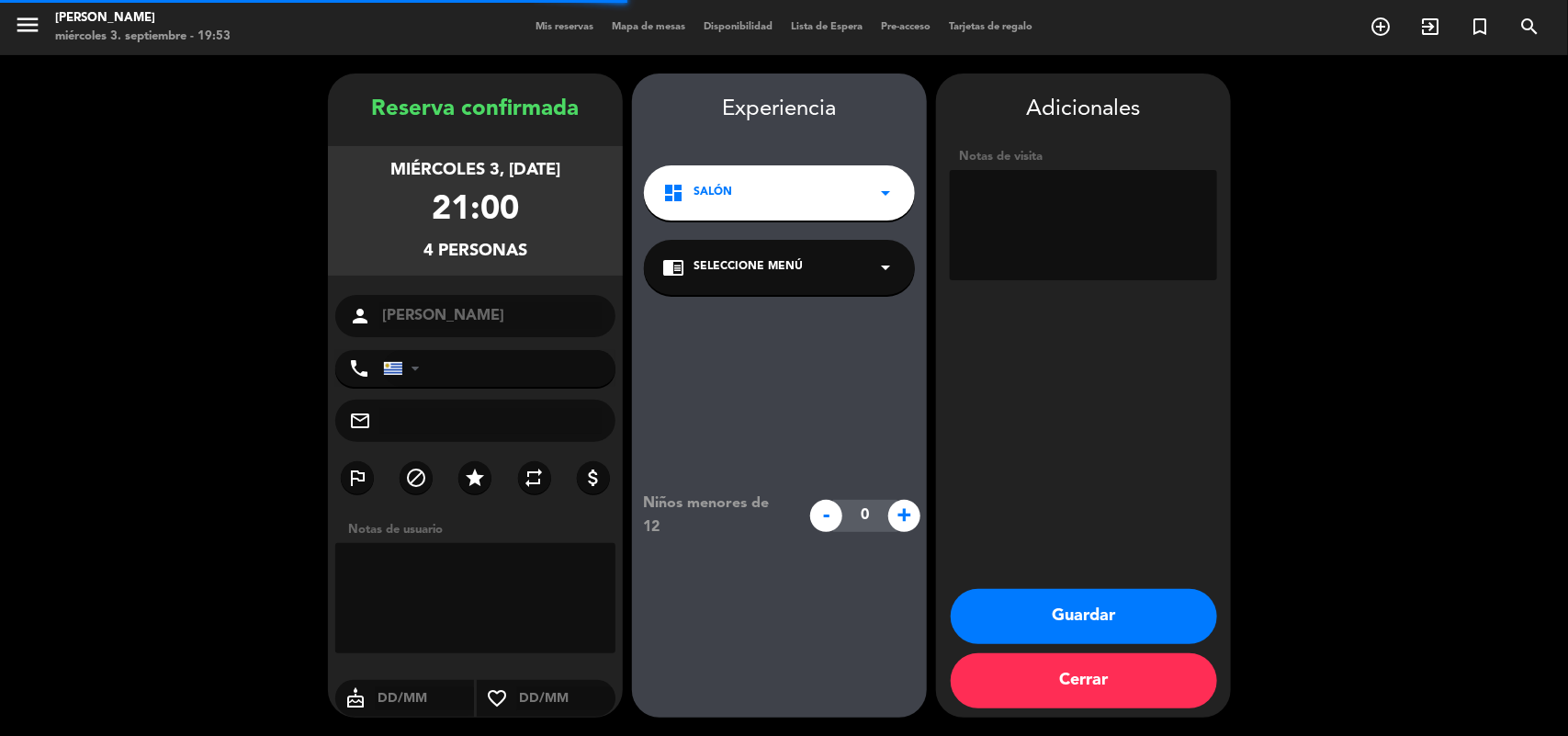
type input "[PHONE_NUMBER]"
click at [744, 267] on span "Seleccione Menú" at bounding box center [748, 267] width 110 height 18
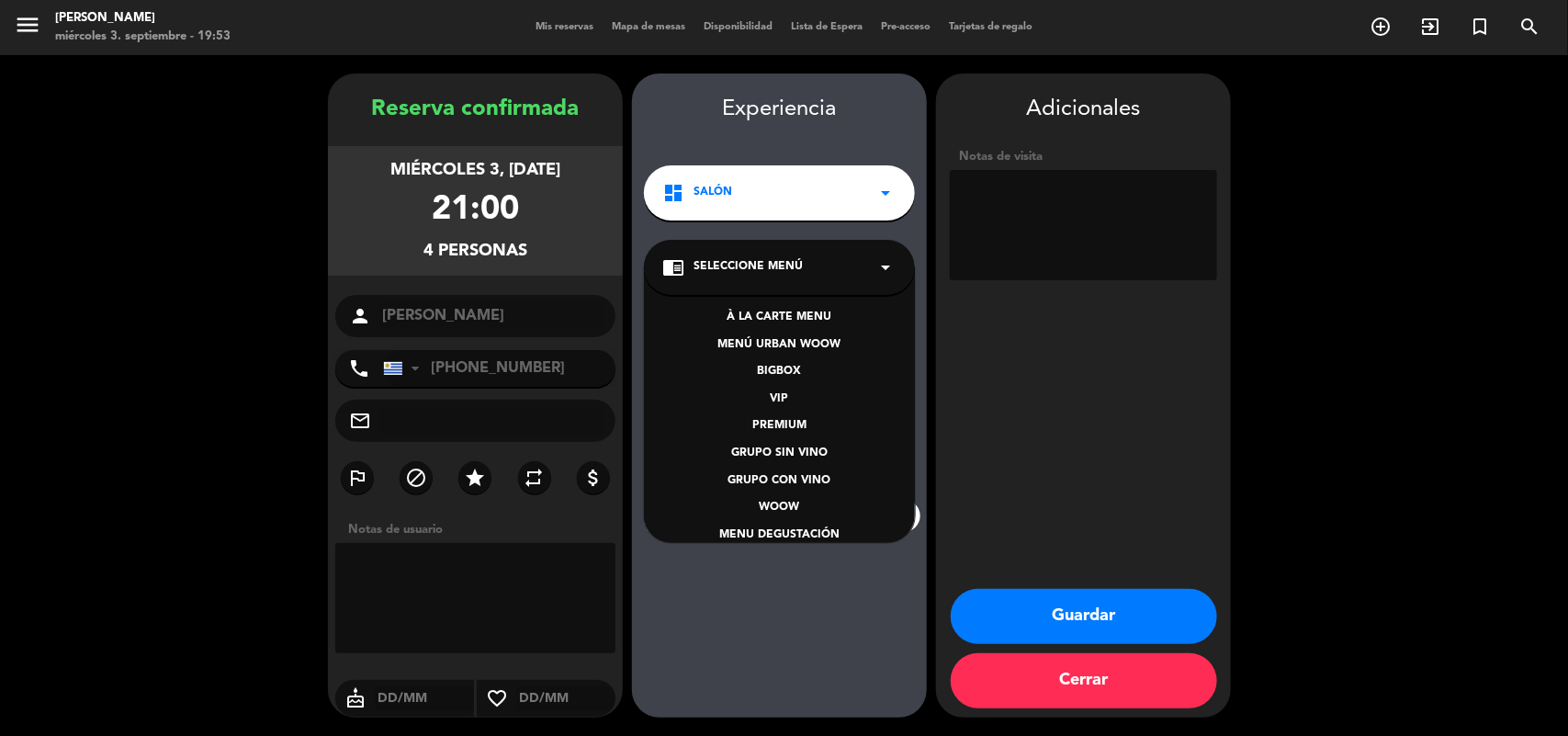
click at [772, 317] on div "À LA CARTE MENU" at bounding box center [779, 317] width 234 height 18
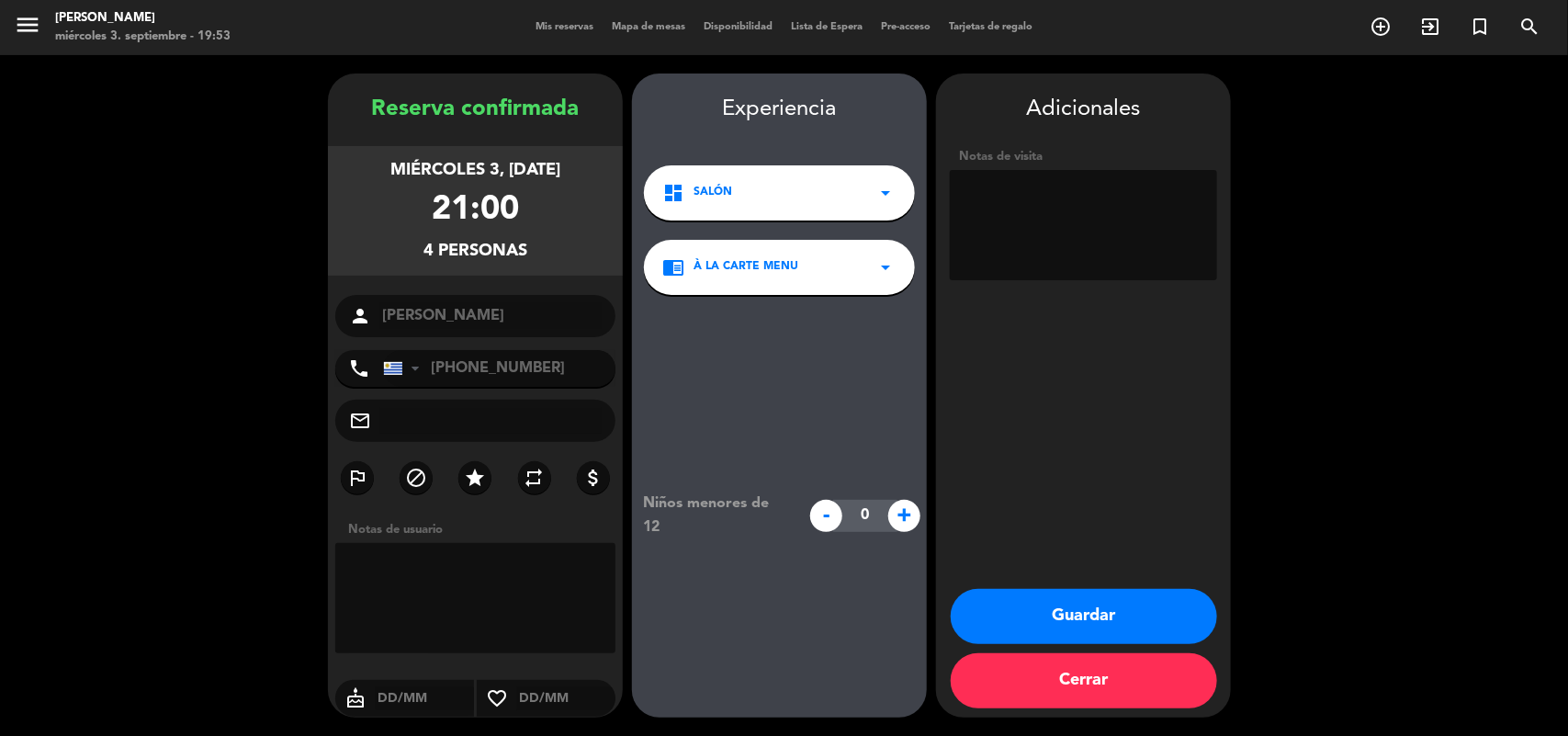
click at [1025, 207] on textarea at bounding box center [1083, 224] width 267 height 111
type textarea "PUEDE IR ARRIBA"
click at [1075, 617] on button "Guardar" at bounding box center [1083, 615] width 266 height 55
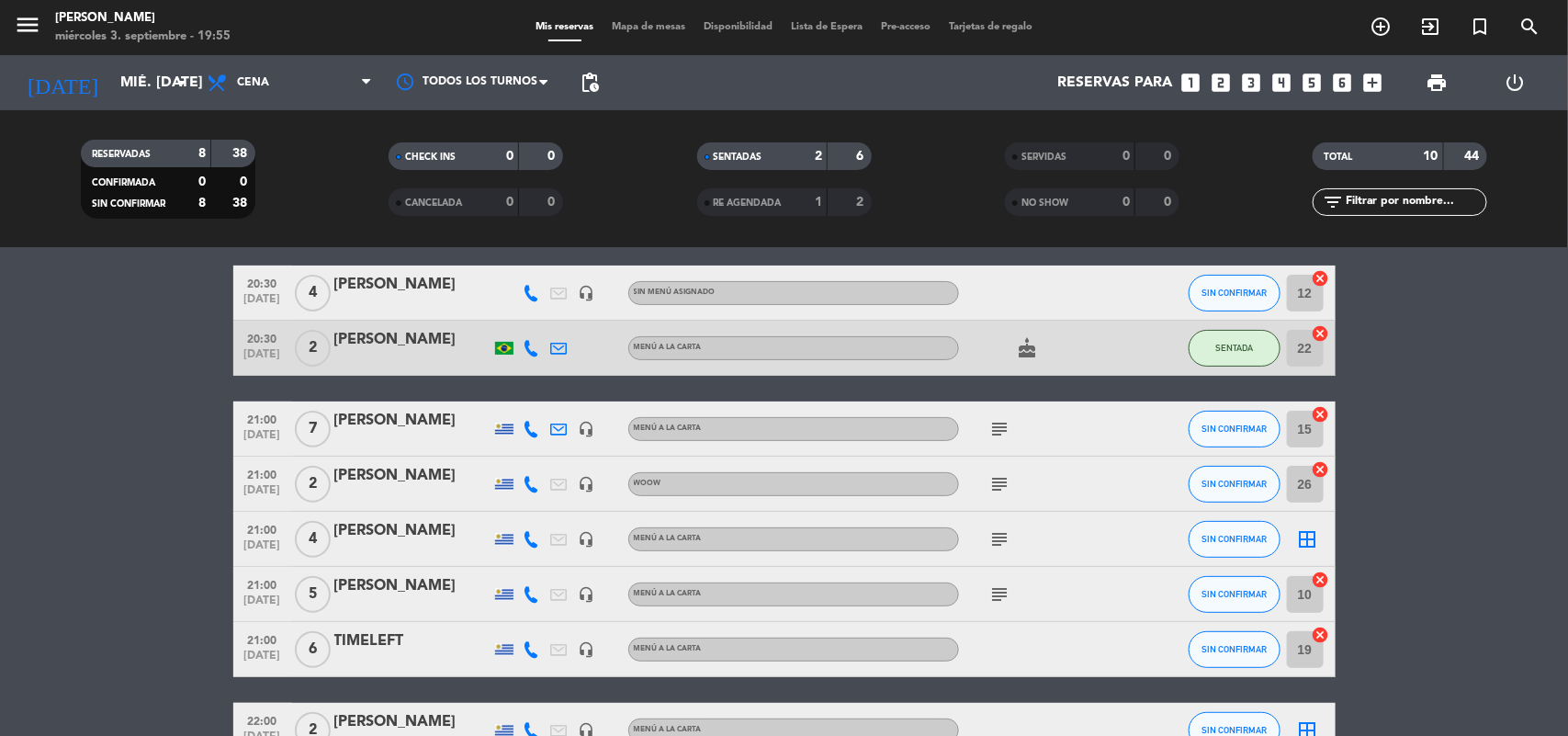
scroll to position [229, 0]
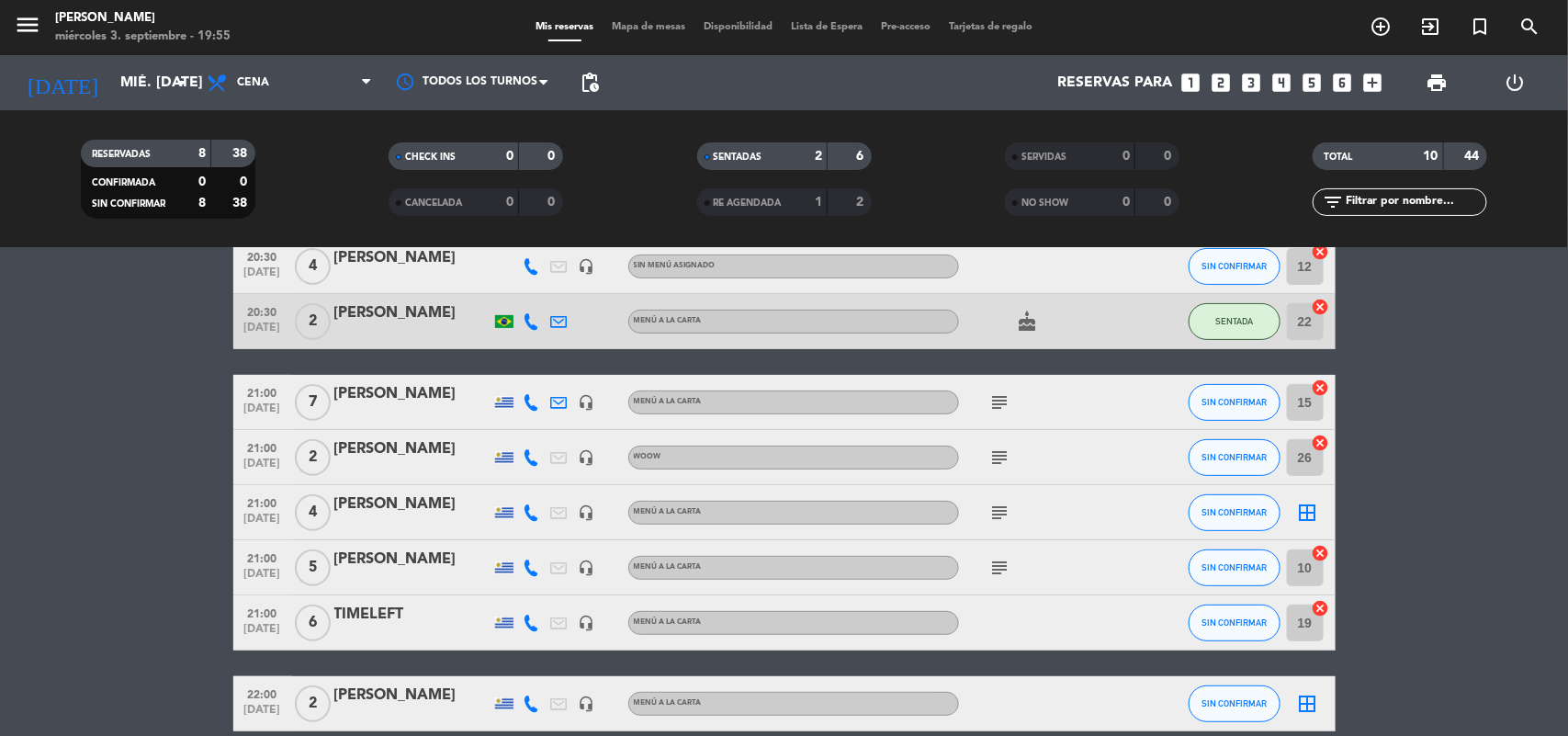
click at [654, 29] on span "Mapa de mesas" at bounding box center [648, 27] width 92 height 10
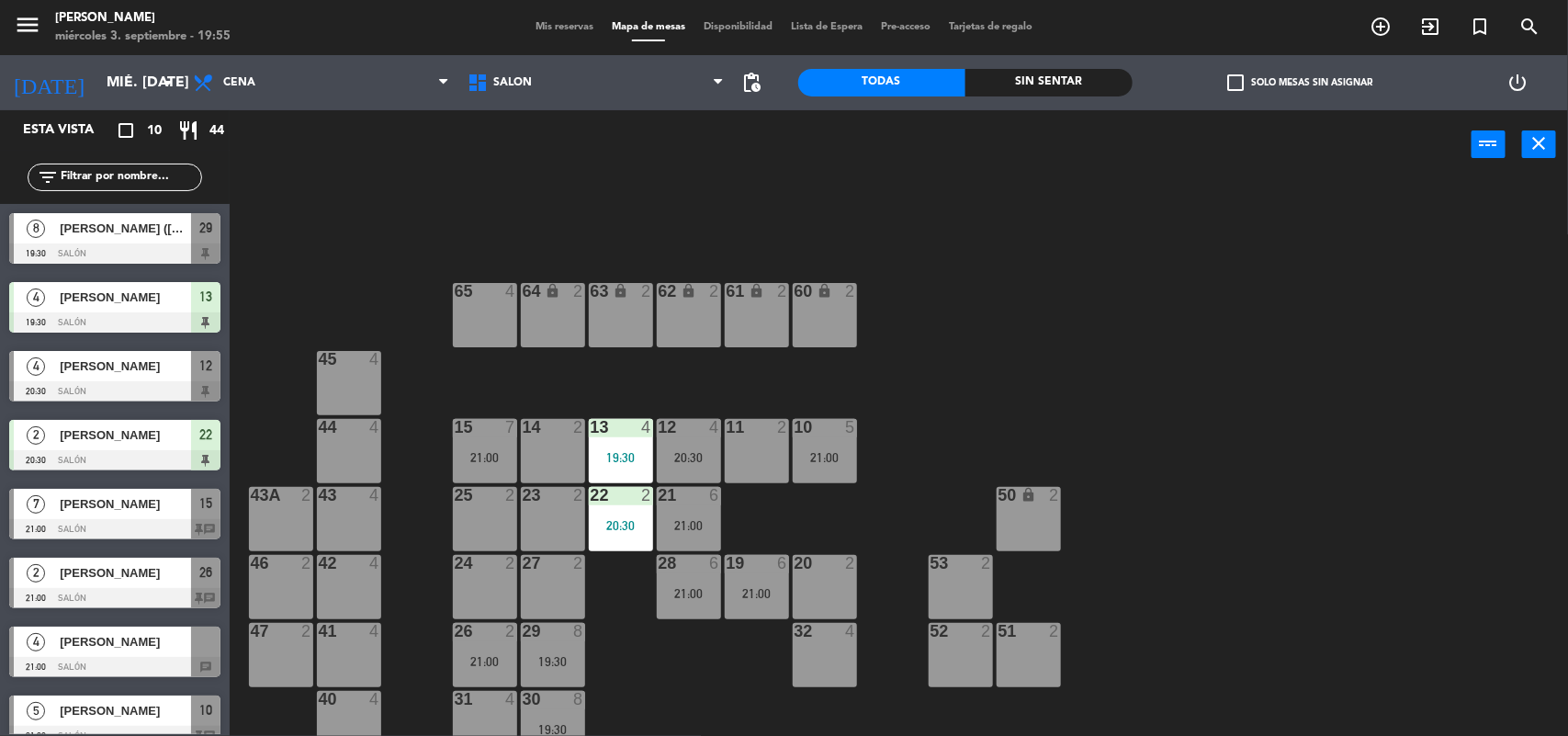
scroll to position [16, 0]
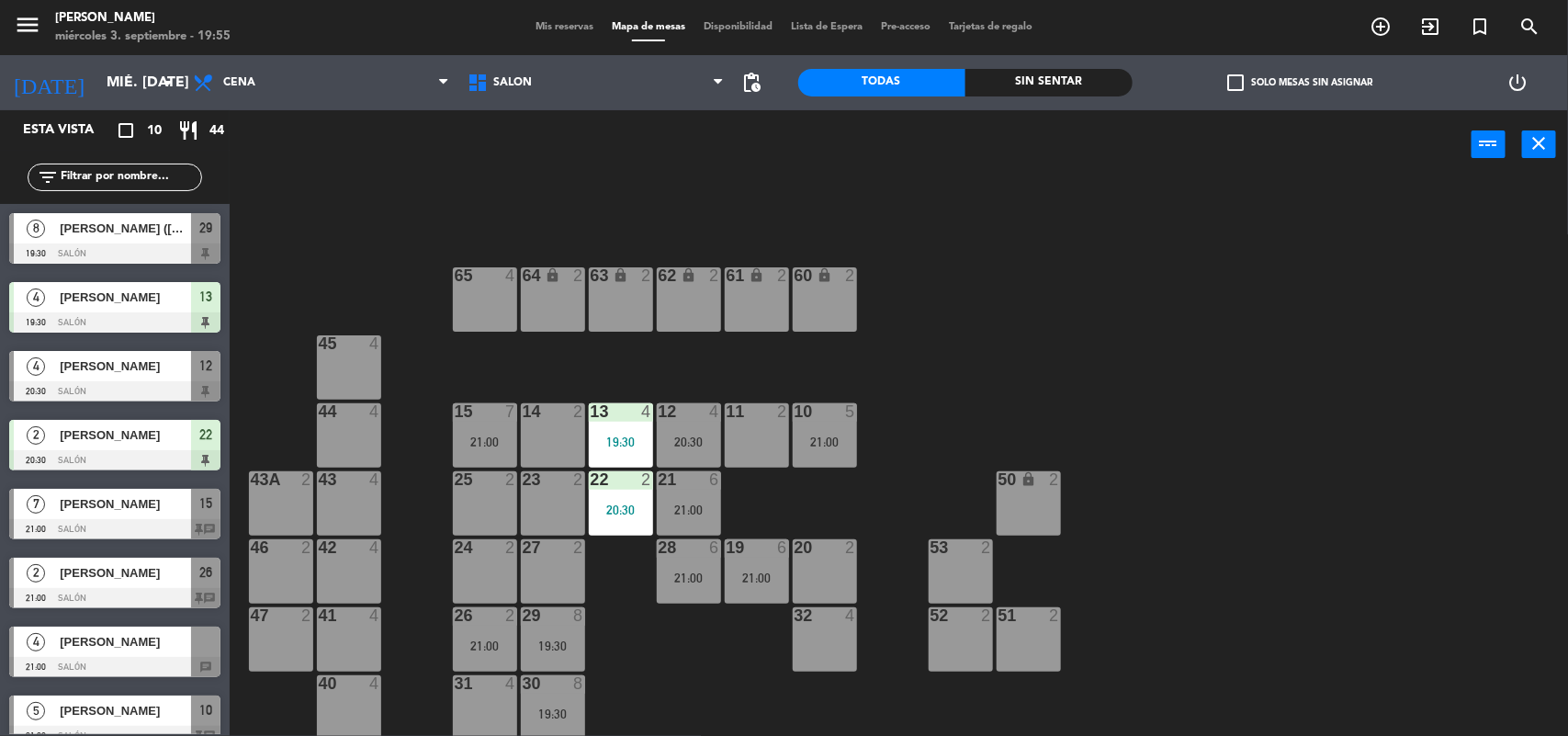
click at [470, 696] on div "31 4" at bounding box center [485, 707] width 64 height 64
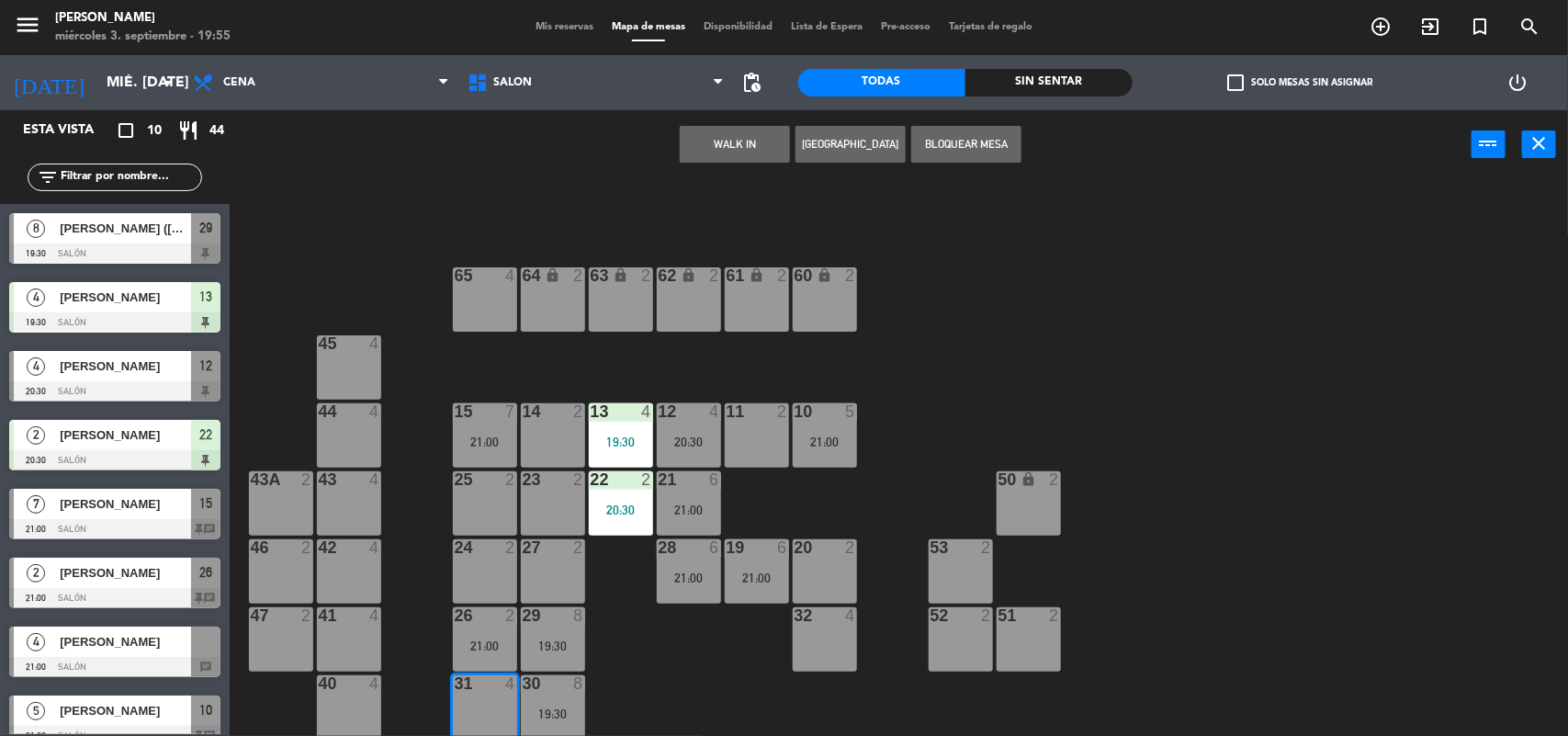
click at [728, 146] on button "WALK IN" at bounding box center [734, 144] width 111 height 37
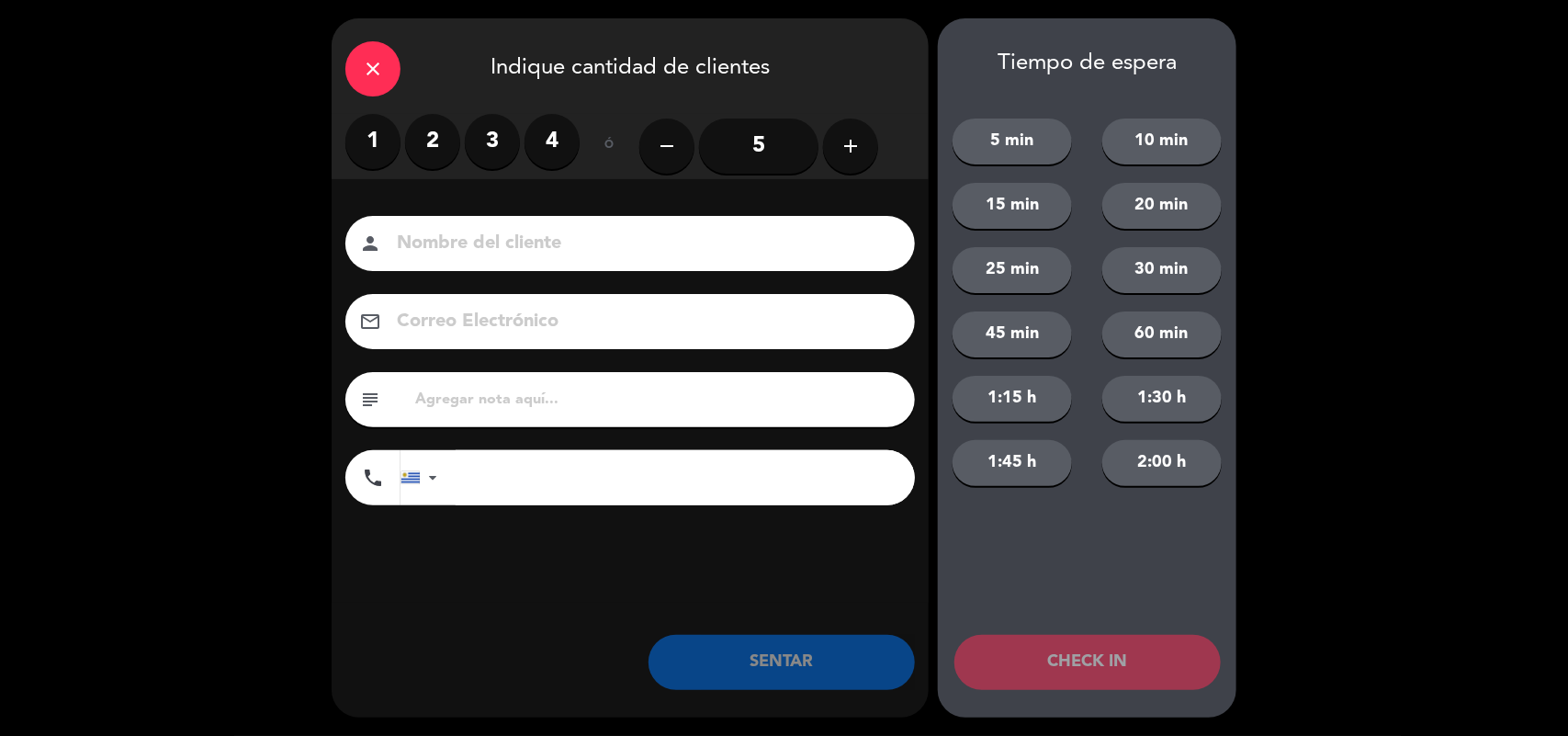
click at [354, 139] on label "1" at bounding box center [372, 141] width 55 height 55
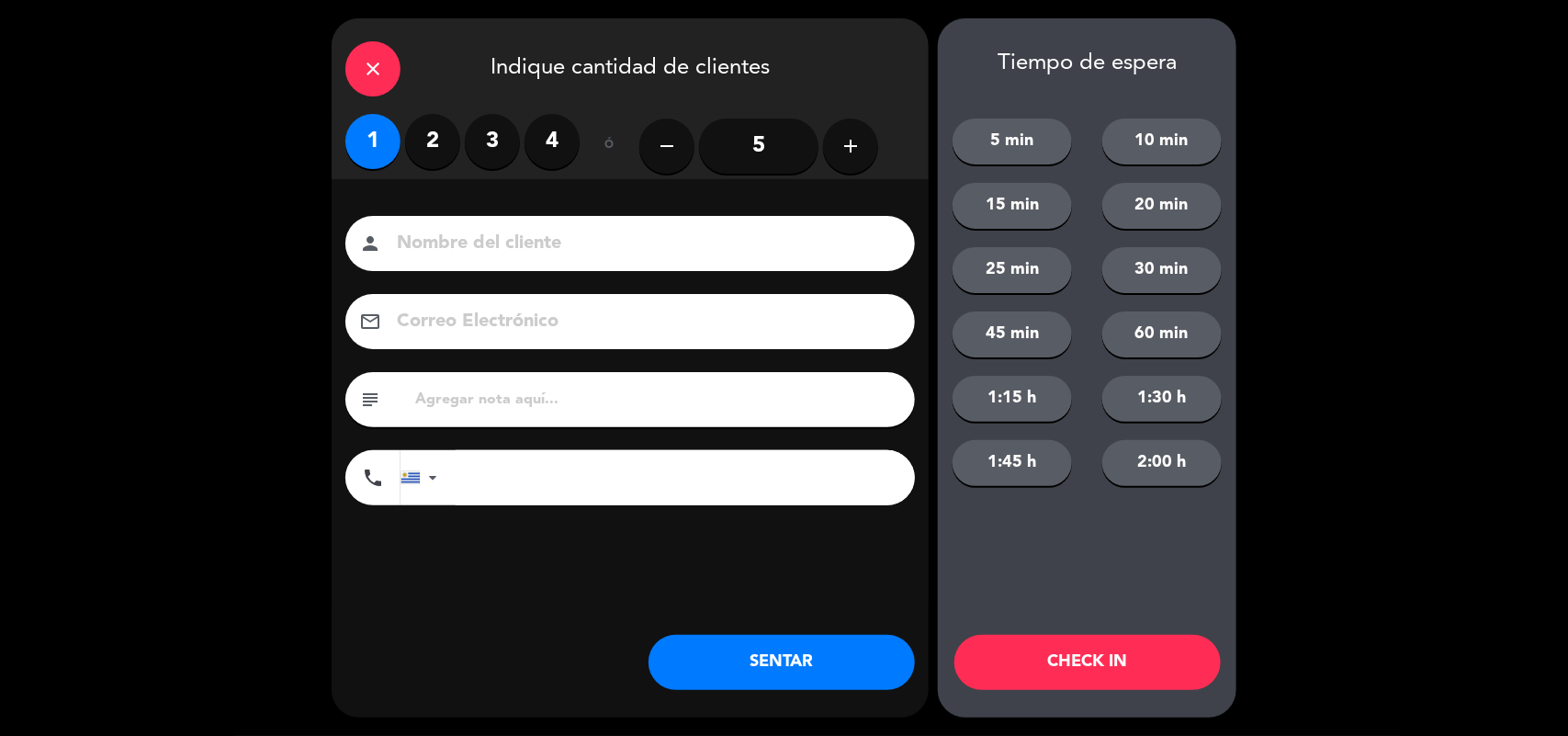
click at [754, 668] on button "SENTAR" at bounding box center [781, 661] width 266 height 55
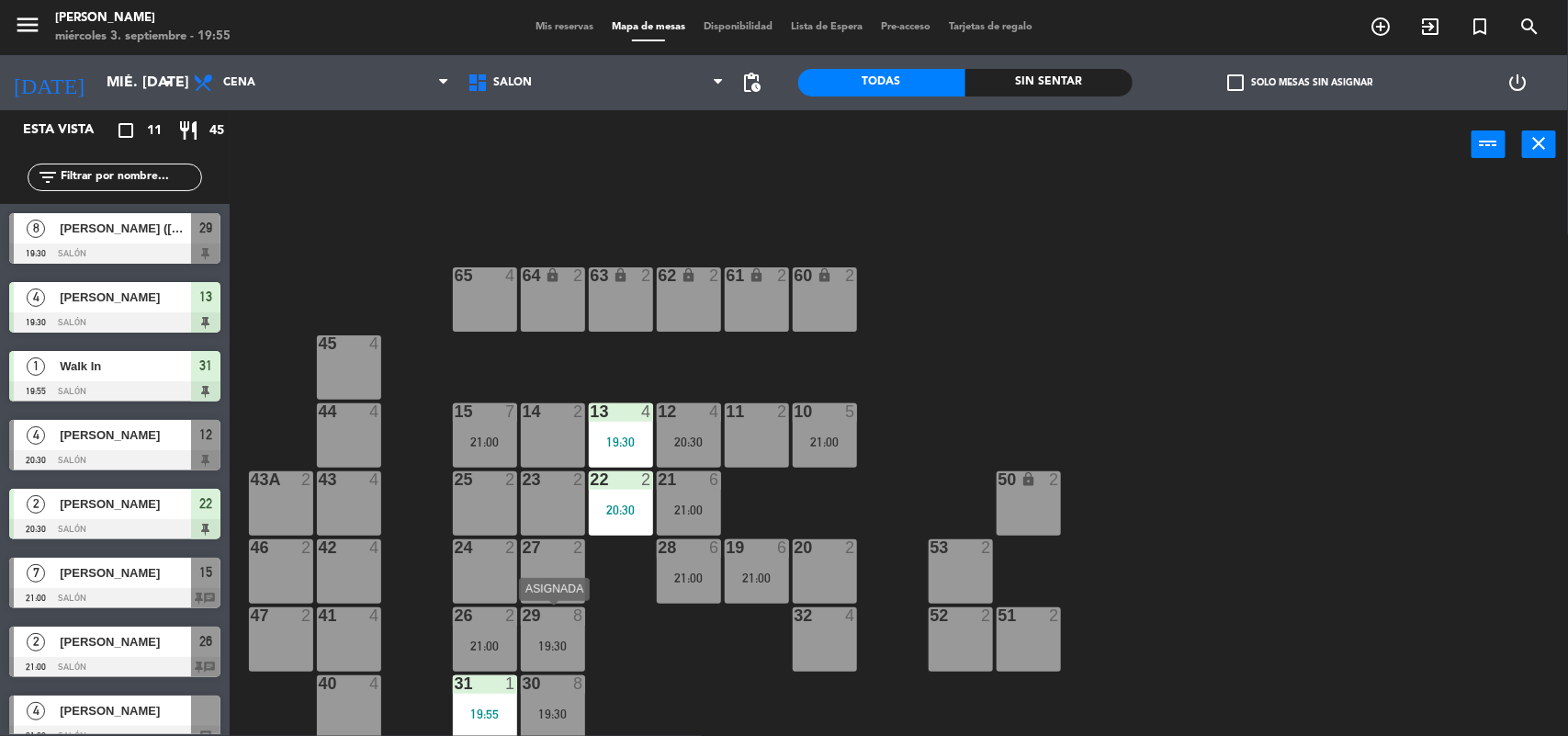
click at [557, 656] on div "29 8 19:30" at bounding box center [553, 639] width 64 height 64
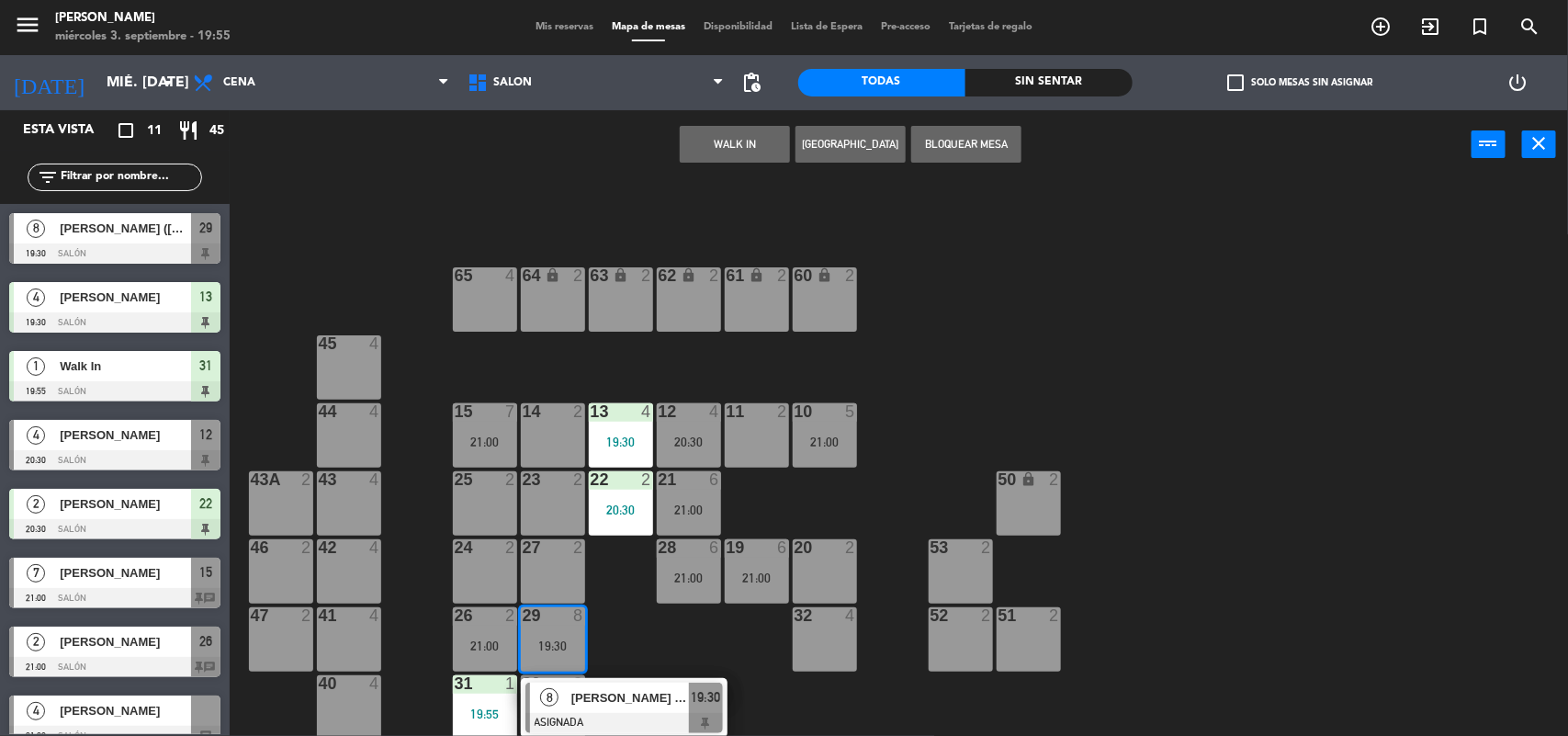
click at [581, 710] on div "[PERSON_NAME] ([PERSON_NAME])" at bounding box center [629, 697] width 120 height 30
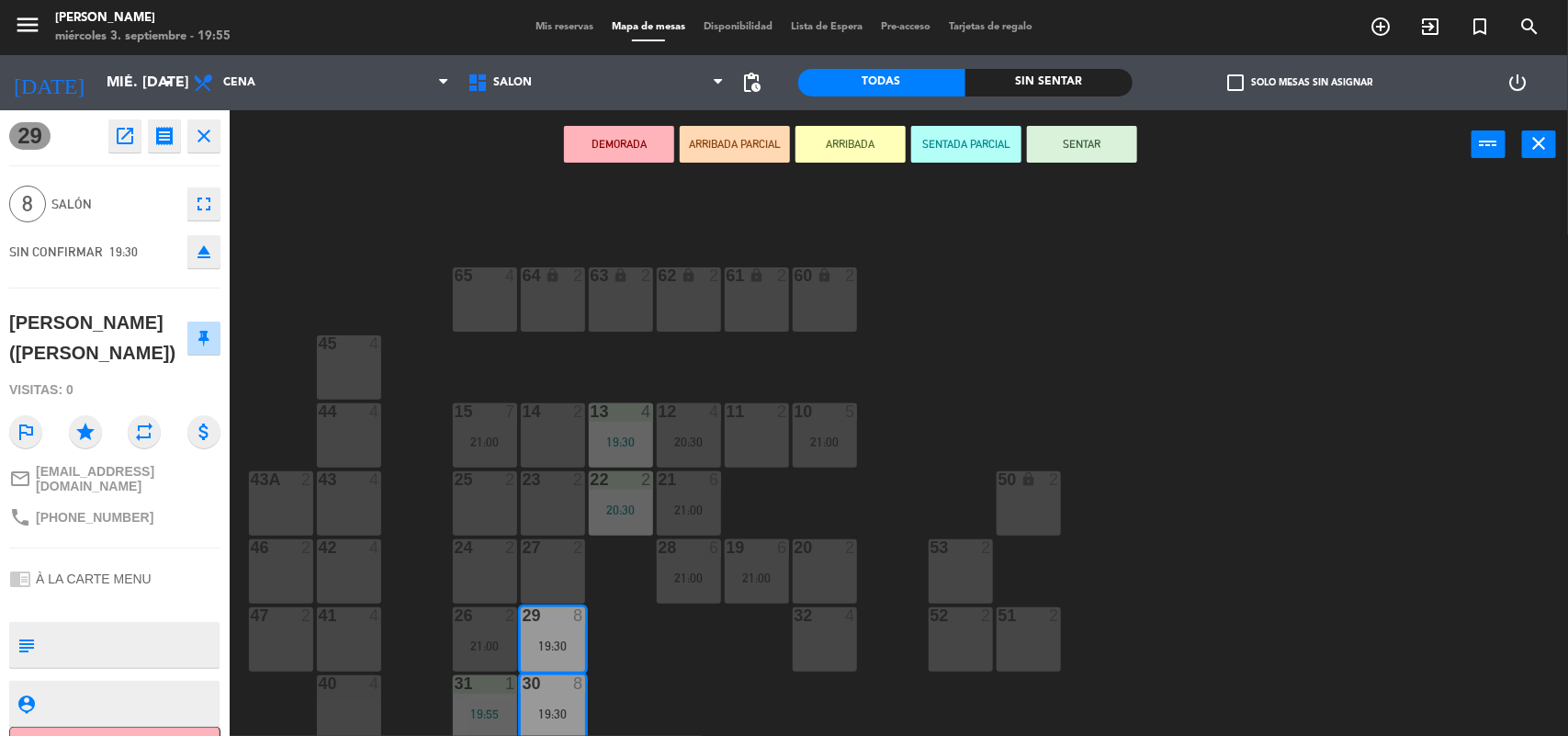
click at [98, 515] on span "[PHONE_NUMBER]" at bounding box center [95, 517] width 118 height 15
click at [98, 513] on span "[PHONE_NUMBER]" at bounding box center [95, 517] width 118 height 15
copy span "59898738503"
click at [714, 707] on div "64 lock 2 63 lock 2 62 lock 2 61 lock 2 60 lock 2 65 4 45 4 10 5 21:00 15 7 21:…" at bounding box center [907, 460] width 1323 height 556
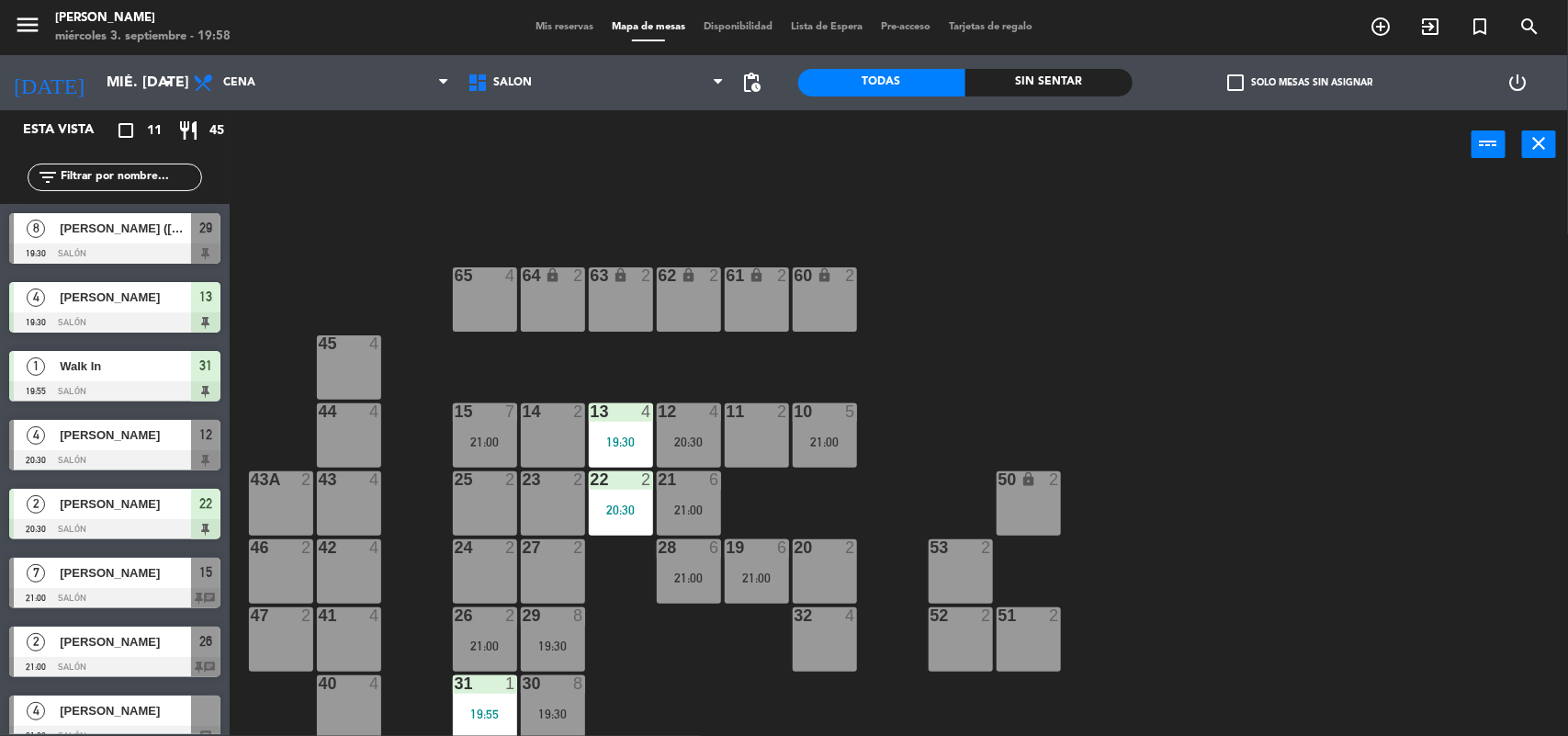
click at [492, 557] on div "24 2" at bounding box center [485, 571] width 64 height 64
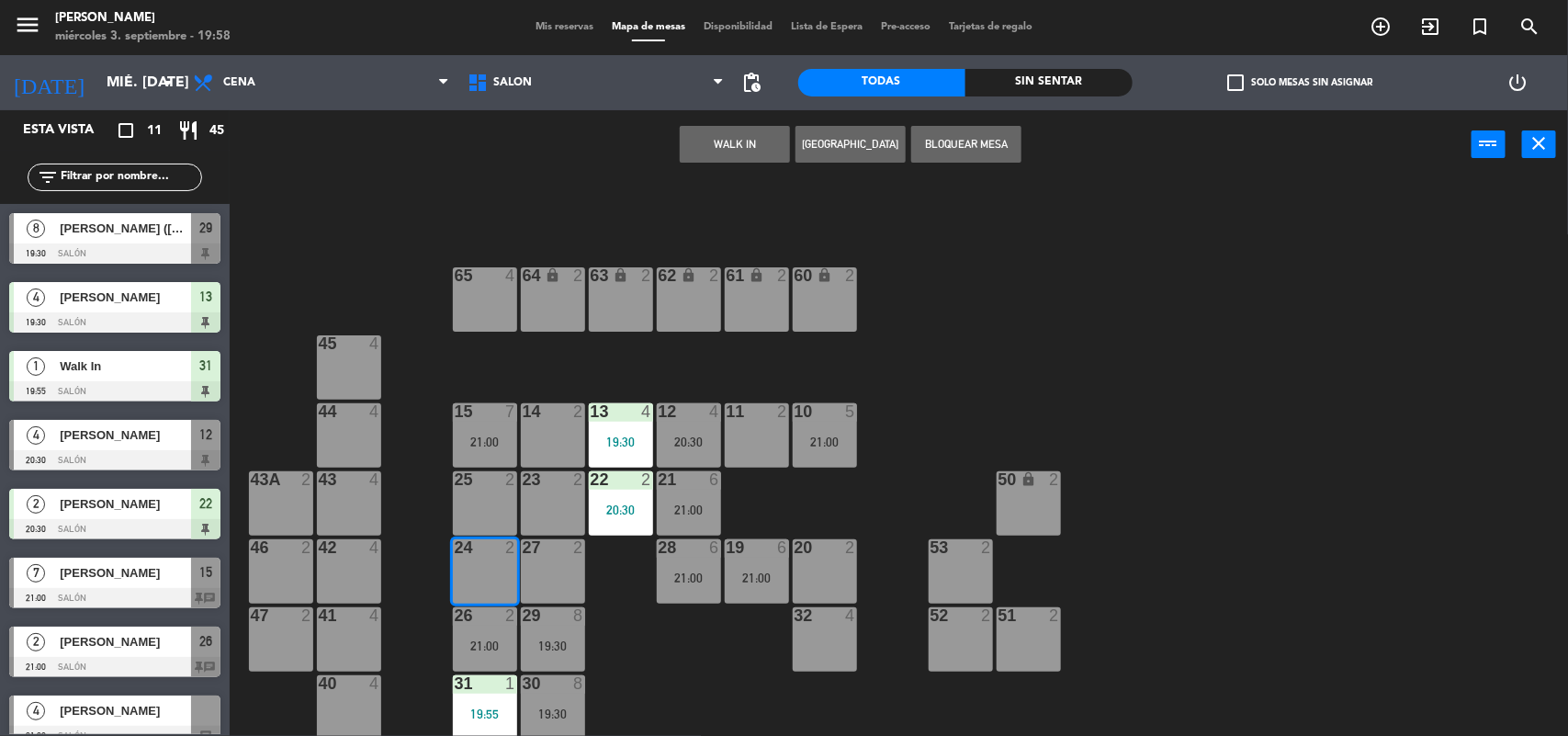
click at [742, 146] on button "WALK IN" at bounding box center [734, 144] width 111 height 37
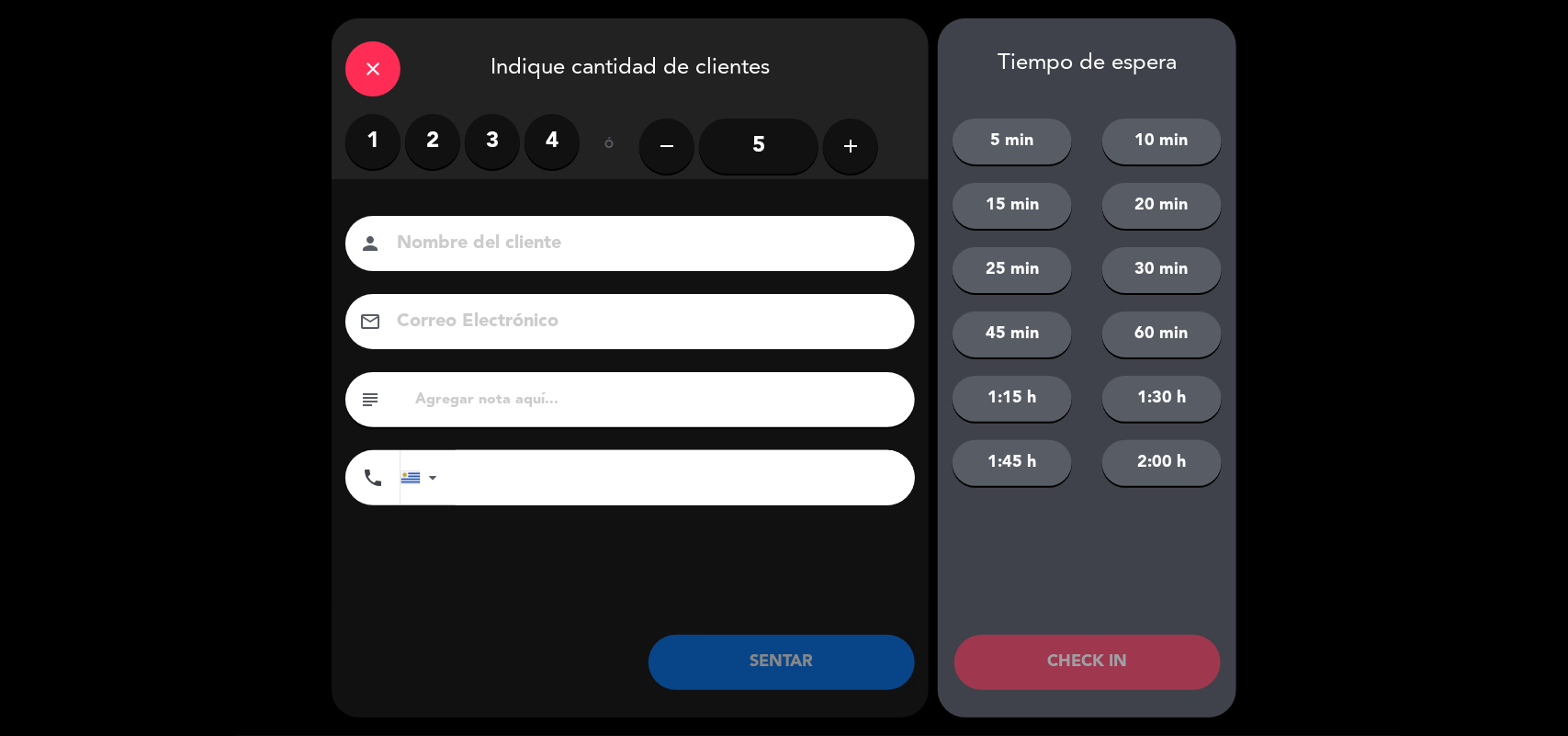
click at [447, 140] on label "2" at bounding box center [432, 141] width 55 height 55
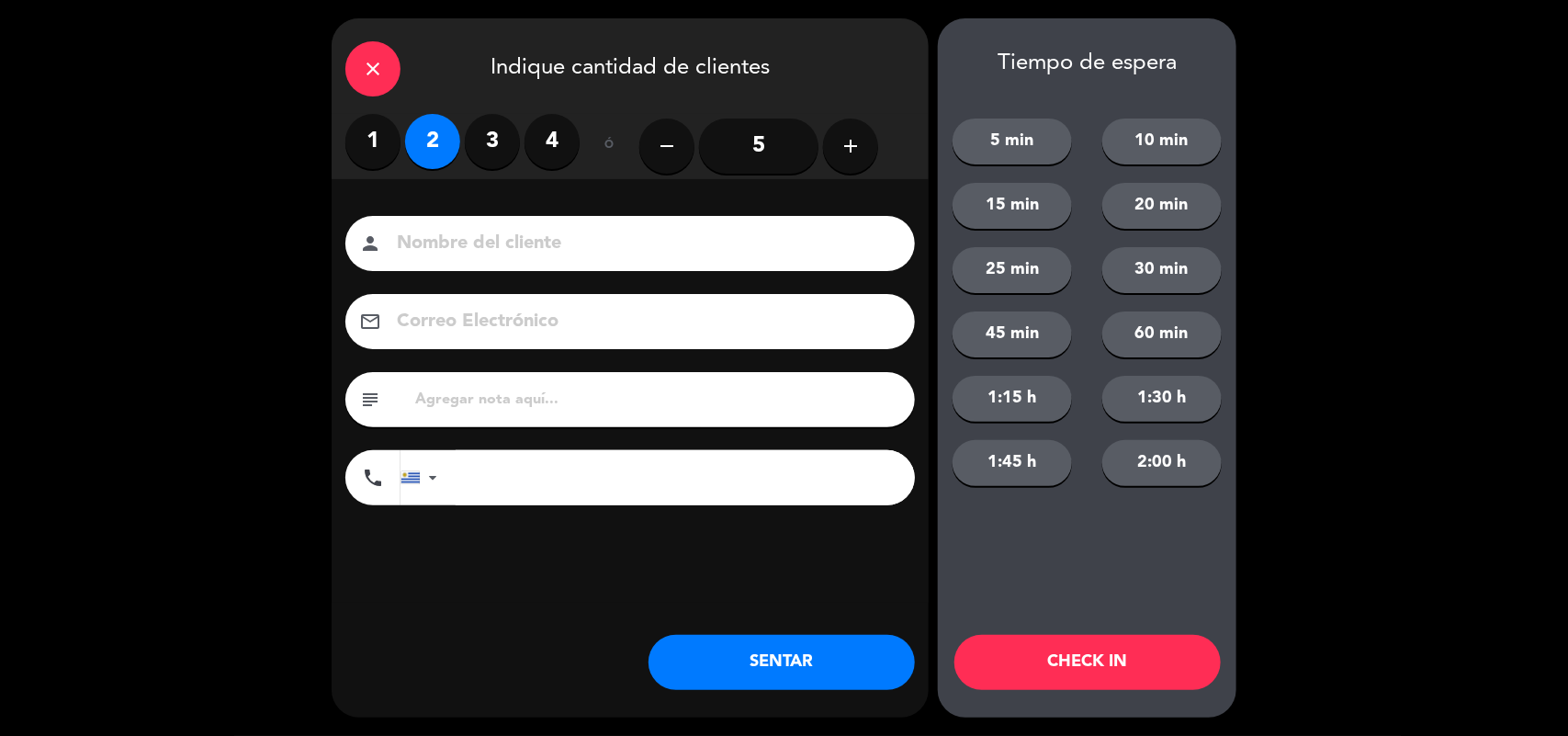
click at [793, 670] on button "SENTAR" at bounding box center [781, 661] width 266 height 55
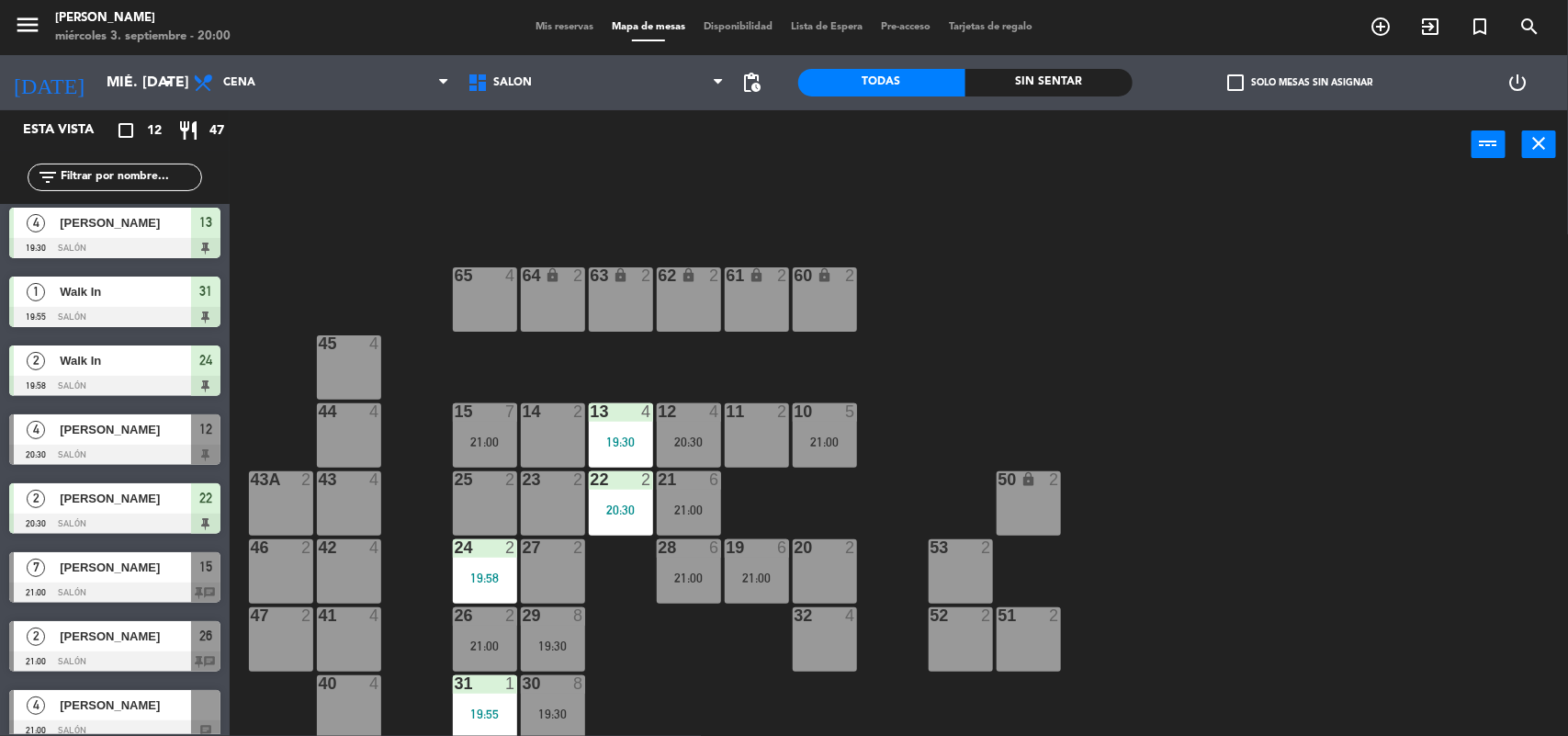
scroll to position [115, 0]
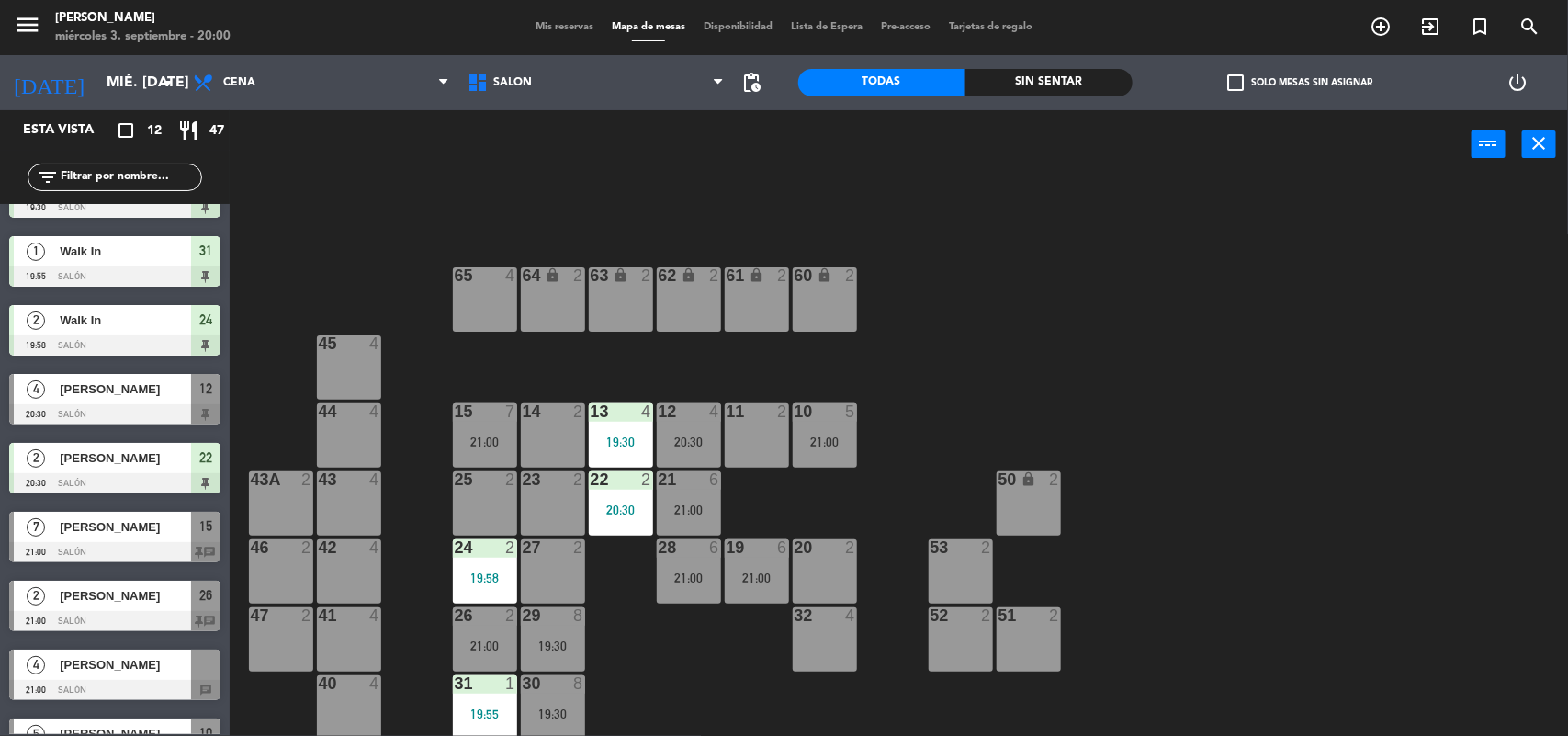
click at [93, 592] on span "[PERSON_NAME]" at bounding box center [126, 595] width 132 height 19
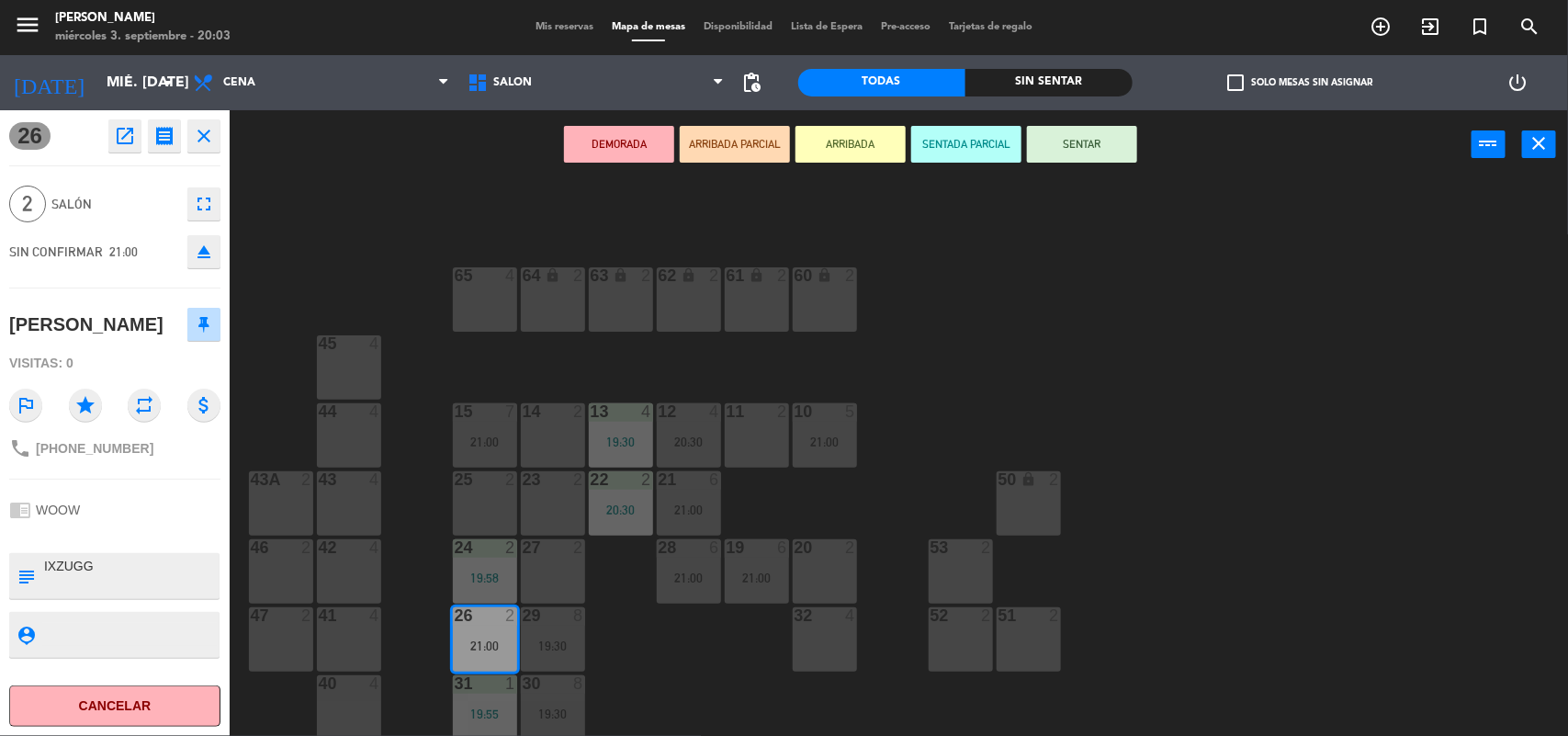
click at [124, 131] on icon "open_in_new" at bounding box center [125, 136] width 22 height 22
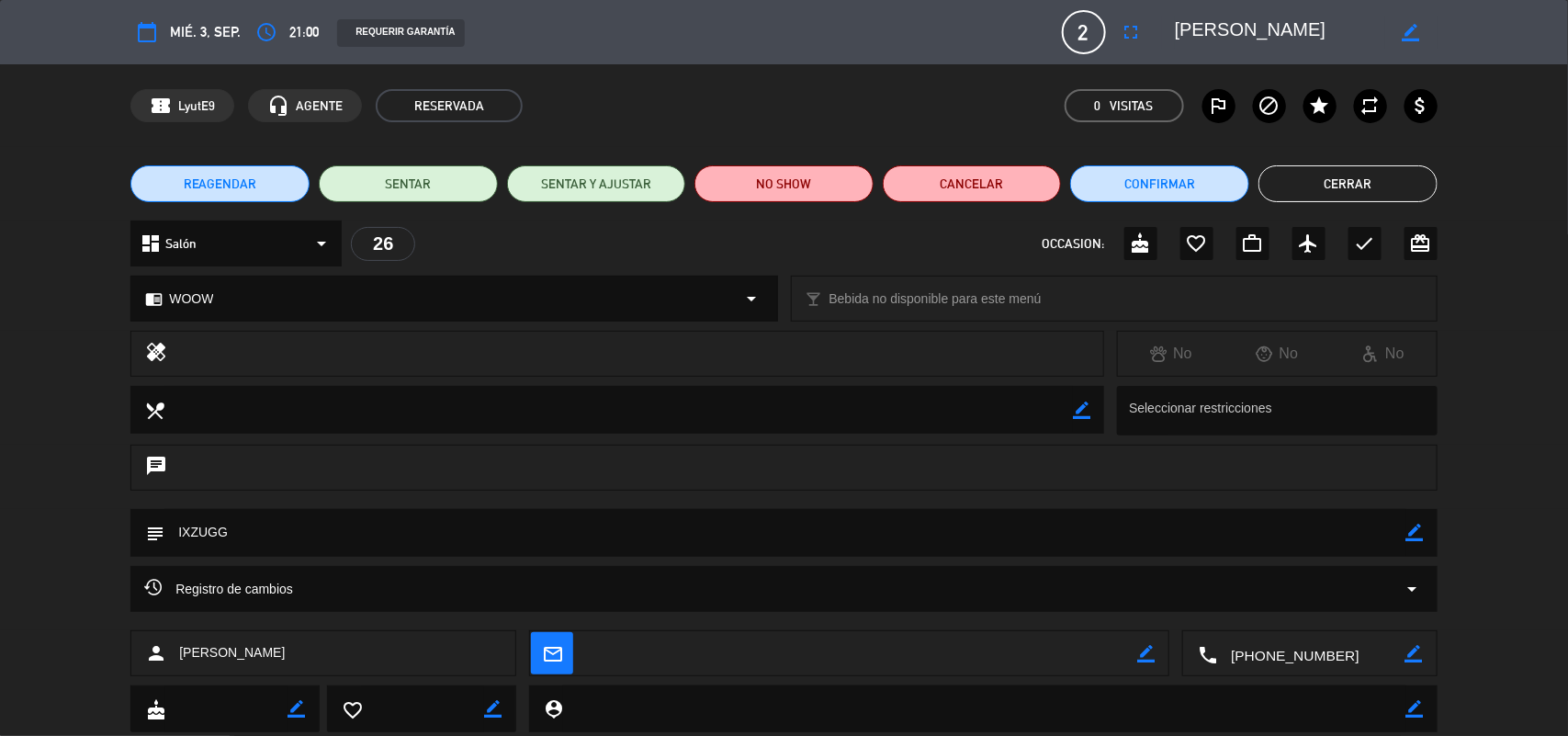
click at [1420, 535] on icon "border_color" at bounding box center [1414, 532] width 17 height 17
drag, startPoint x: 820, startPoint y: 547, endPoint x: 21, endPoint y: 557, distance: 799.1
click at [21, 557] on div "subject" at bounding box center [784, 537] width 1568 height 57
paste textarea "izxugg"
type textarea "izxugg"
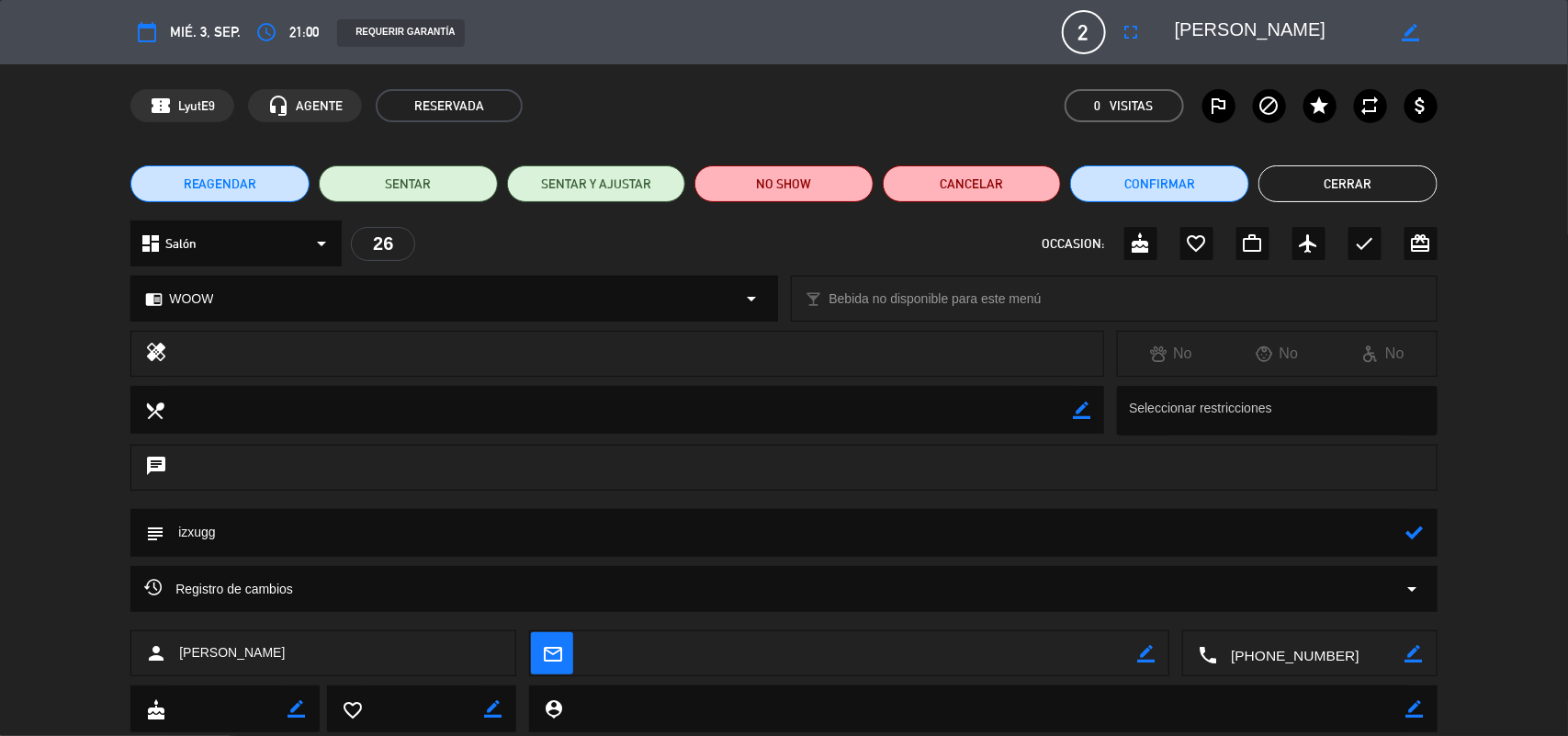
click at [1412, 535] on icon at bounding box center [1414, 532] width 17 height 17
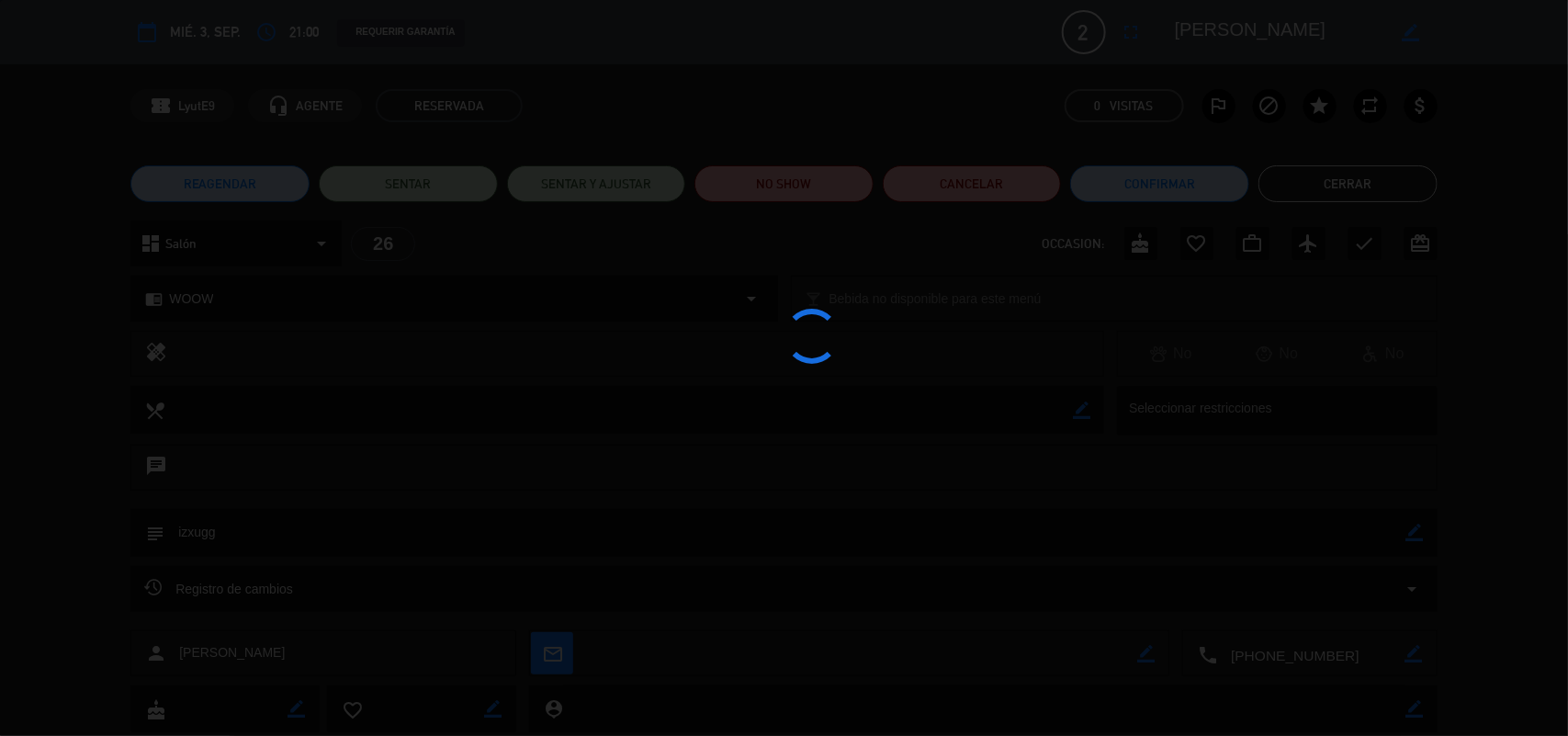
type textarea "izxugg"
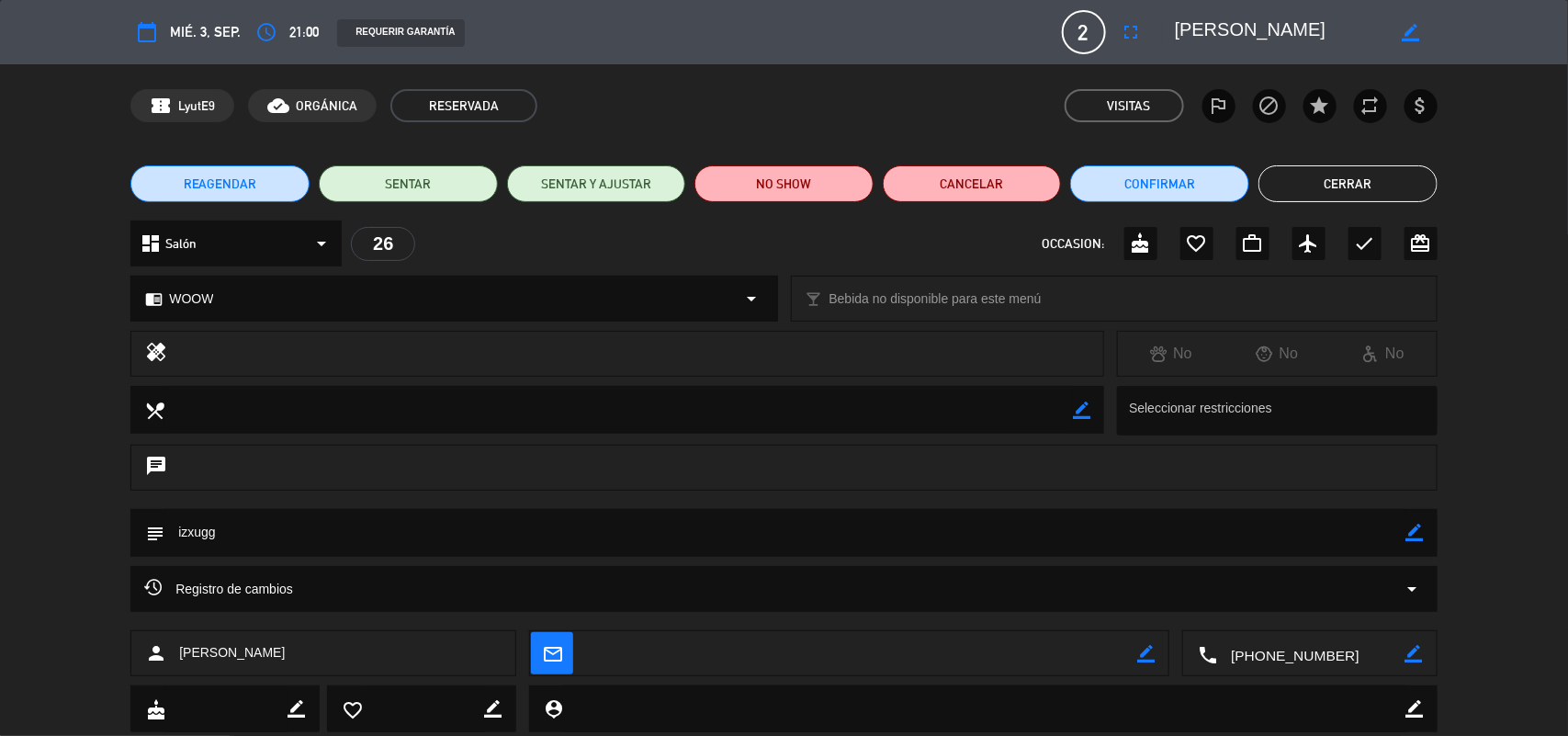
click at [1384, 175] on button "Cerrar" at bounding box center [1349, 184] width 180 height 37
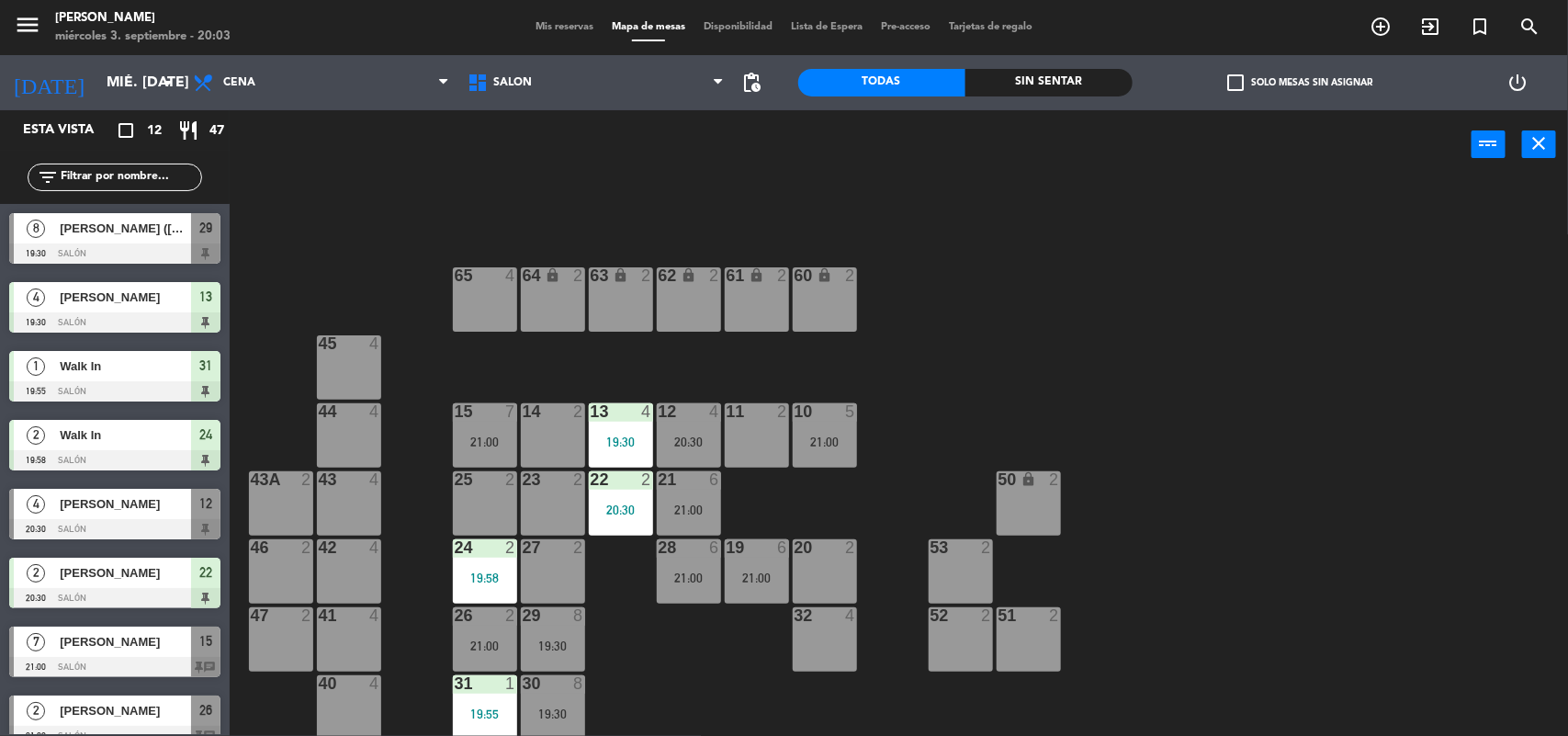
scroll to position [2, 0]
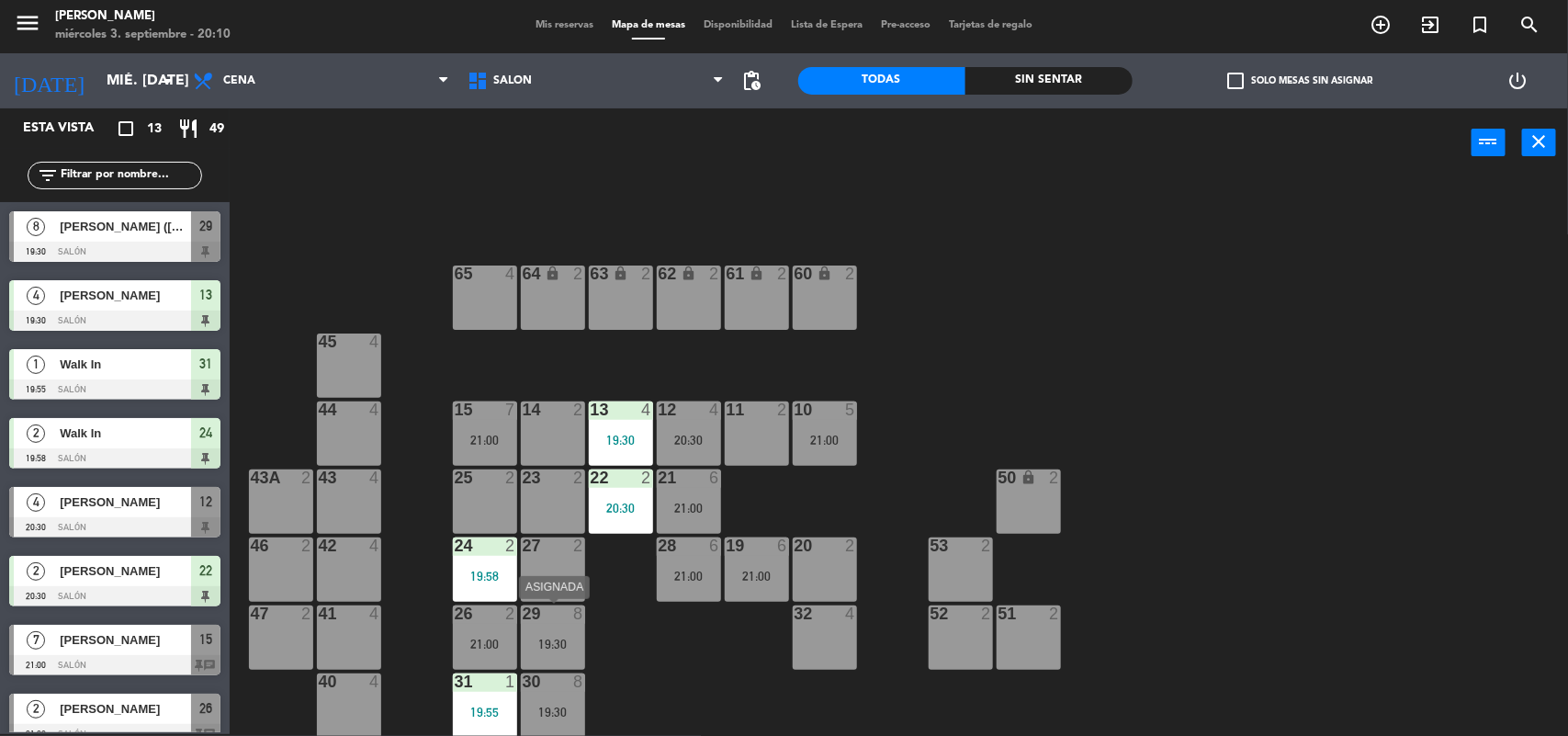
click at [556, 658] on div "29 8 19:30" at bounding box center [553, 637] width 64 height 64
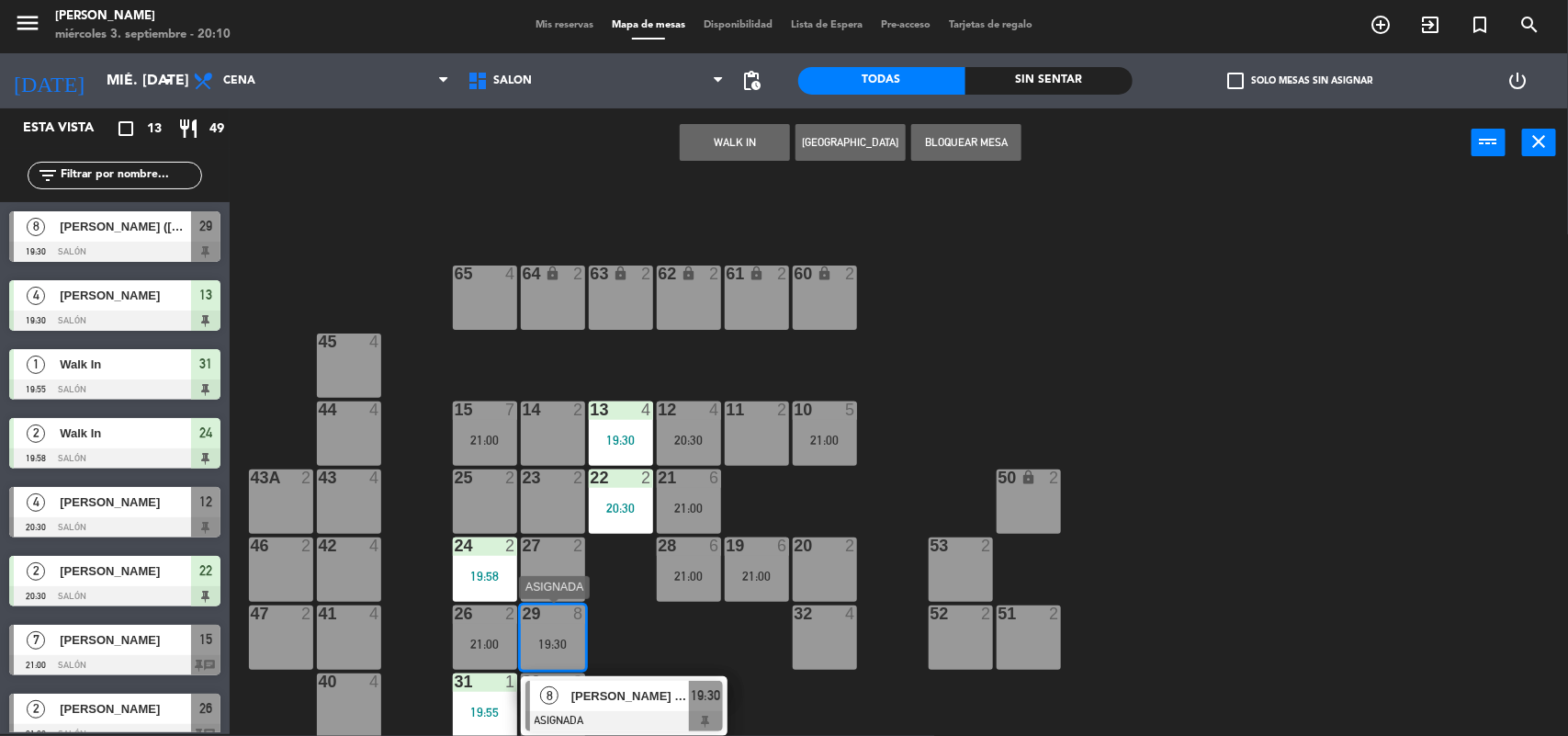
click at [576, 701] on span "[PERSON_NAME] ([PERSON_NAME])" at bounding box center [630, 695] width 118 height 19
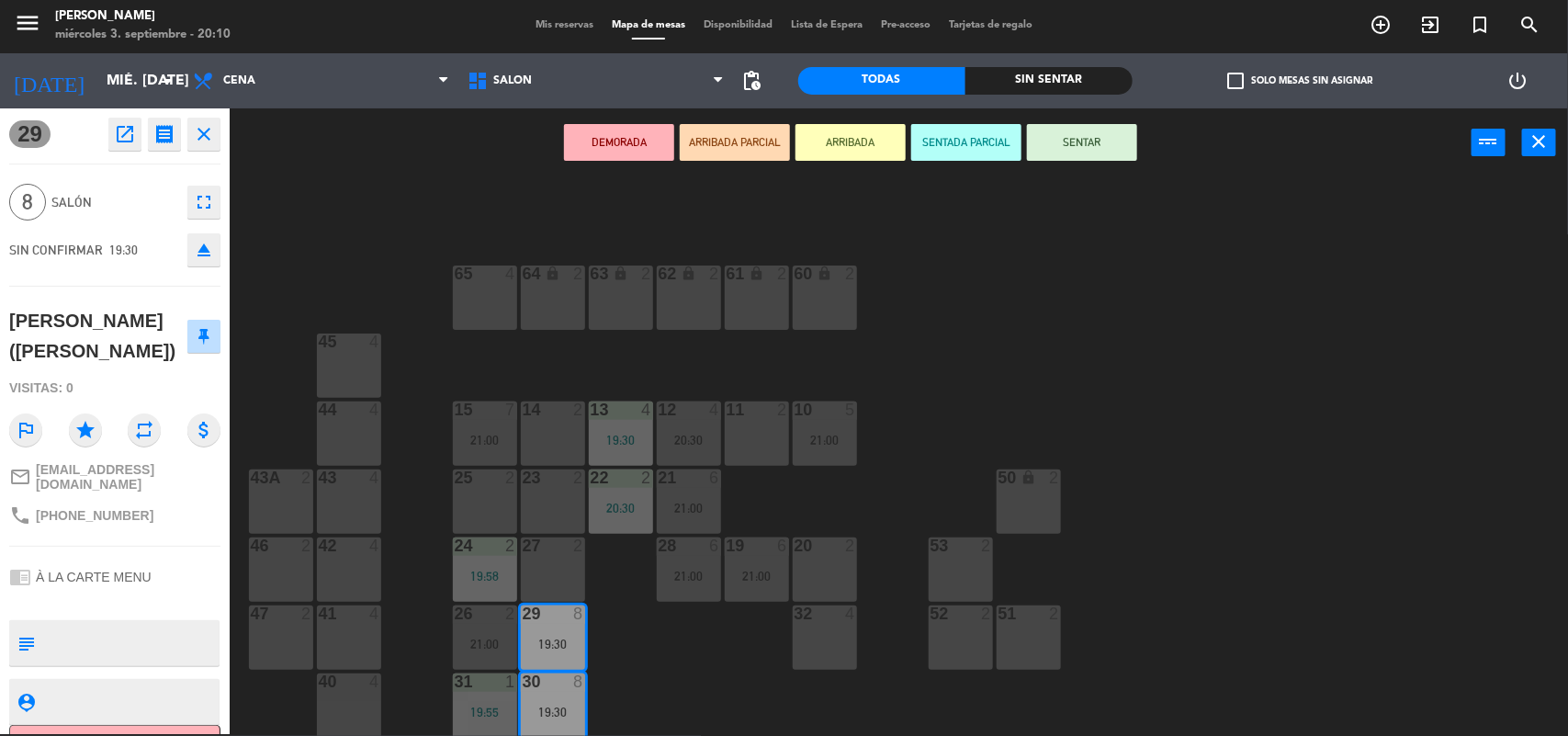
click at [1098, 143] on button "SENTAR" at bounding box center [1082, 142] width 111 height 37
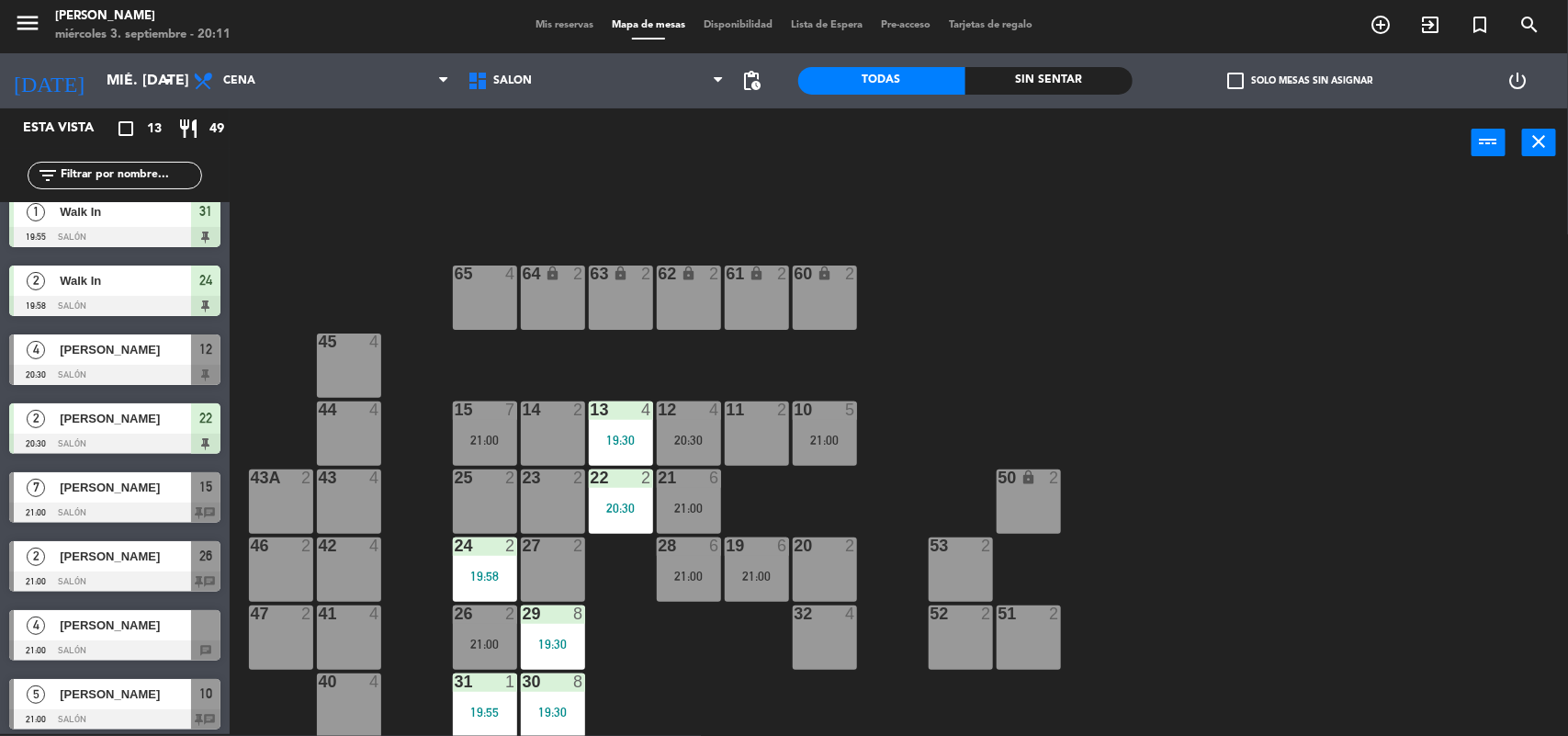
scroll to position [365, 0]
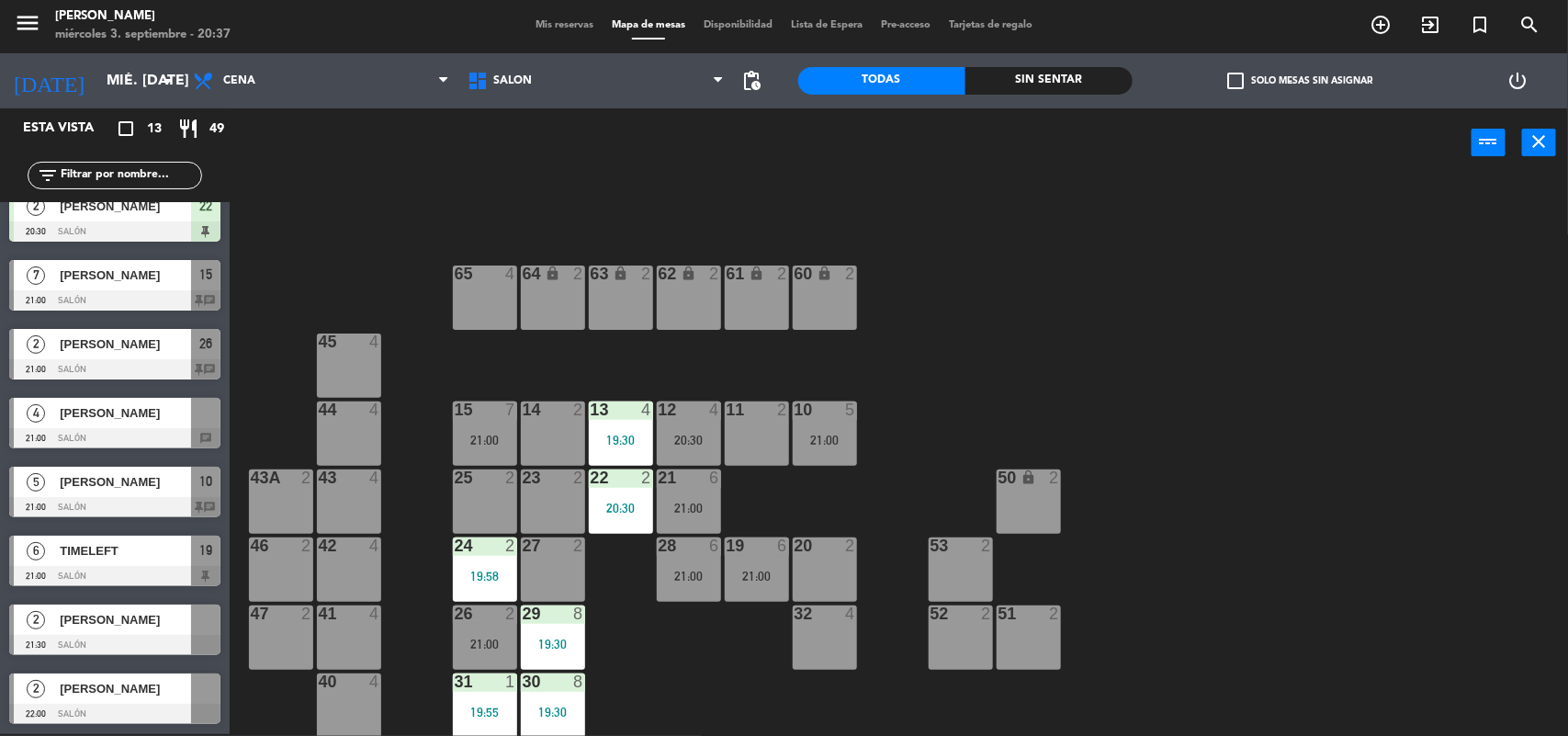
click at [540, 441] on div "14 2" at bounding box center [553, 433] width 64 height 64
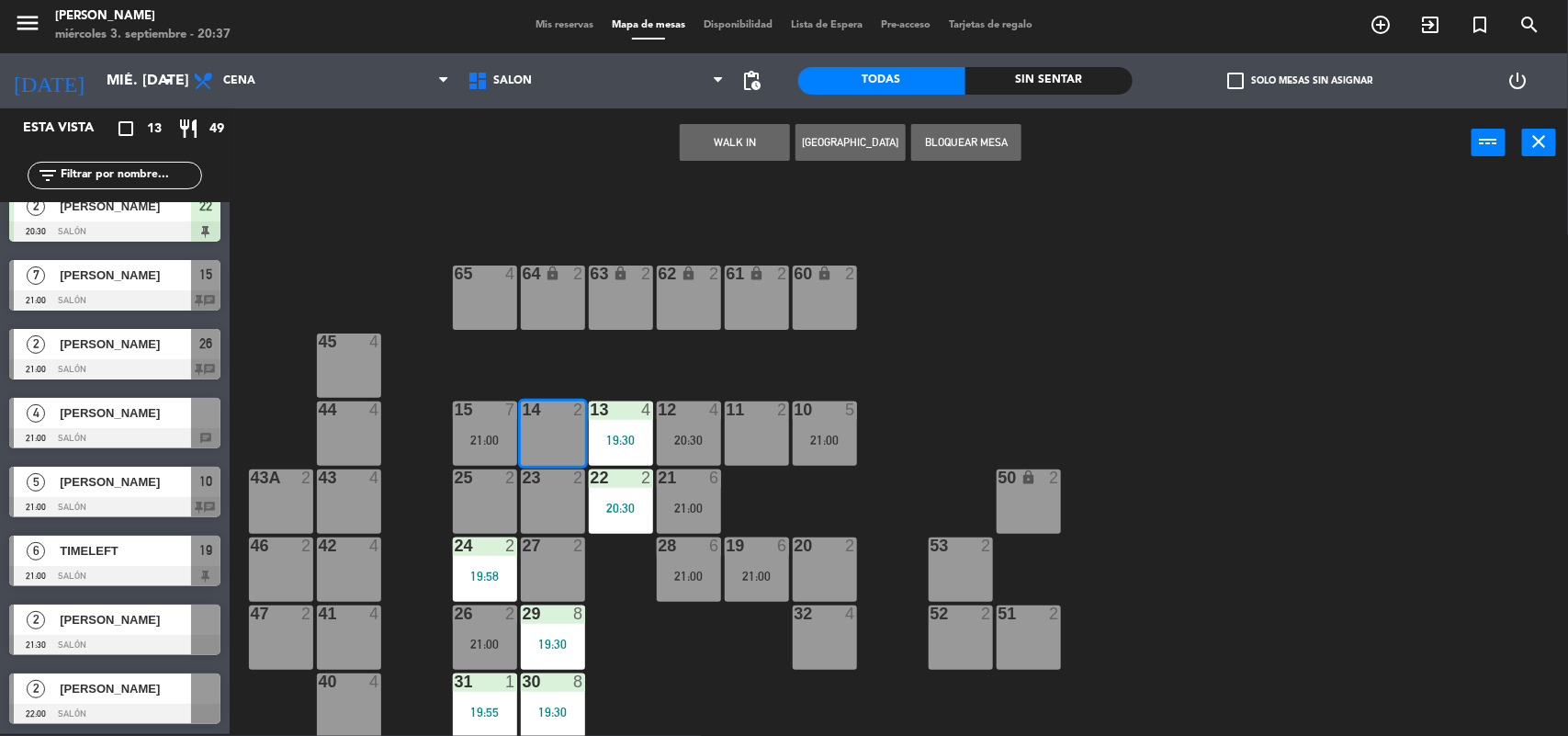
click at [736, 129] on button "WALK IN" at bounding box center [734, 142] width 111 height 37
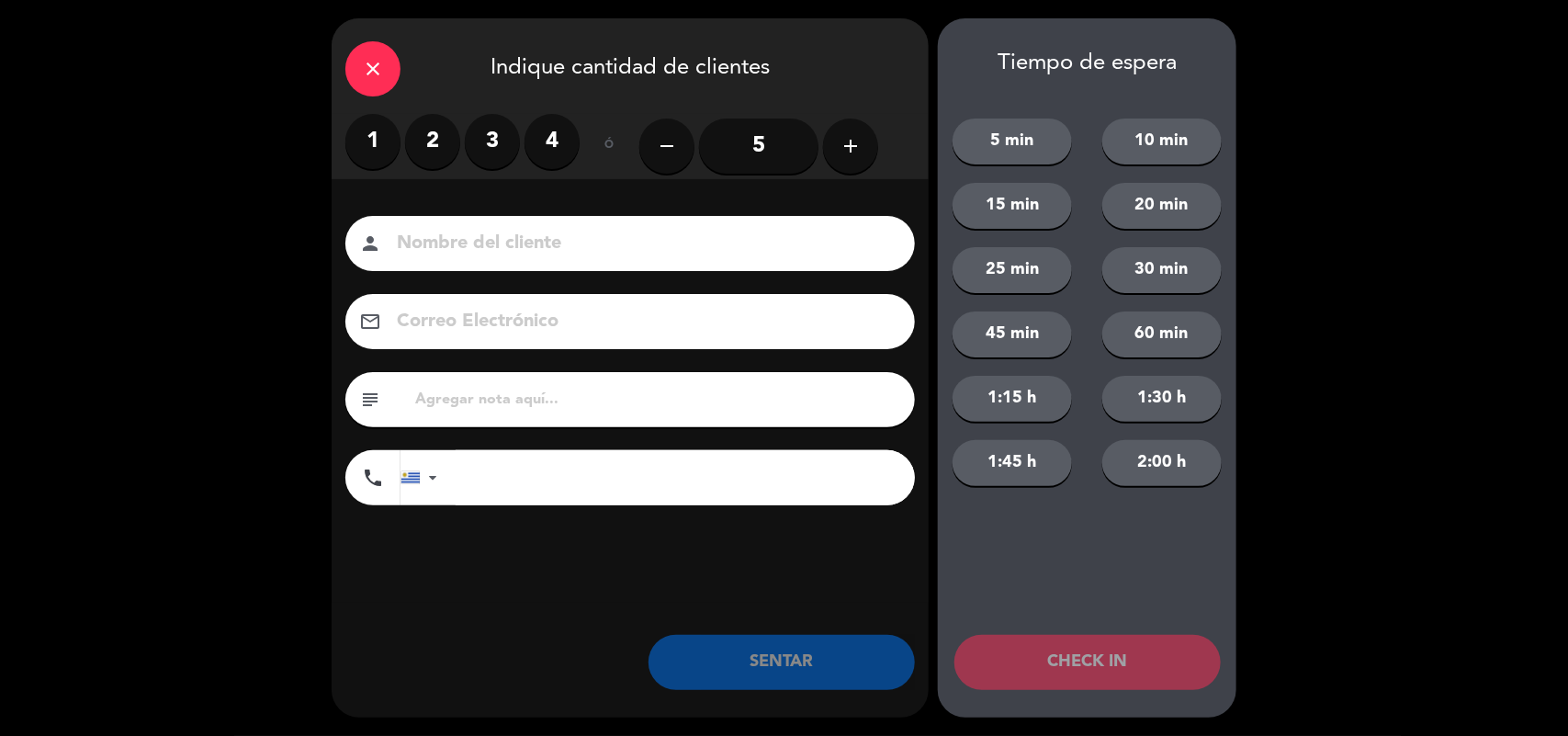
click at [494, 147] on label "3" at bounding box center [492, 141] width 55 height 55
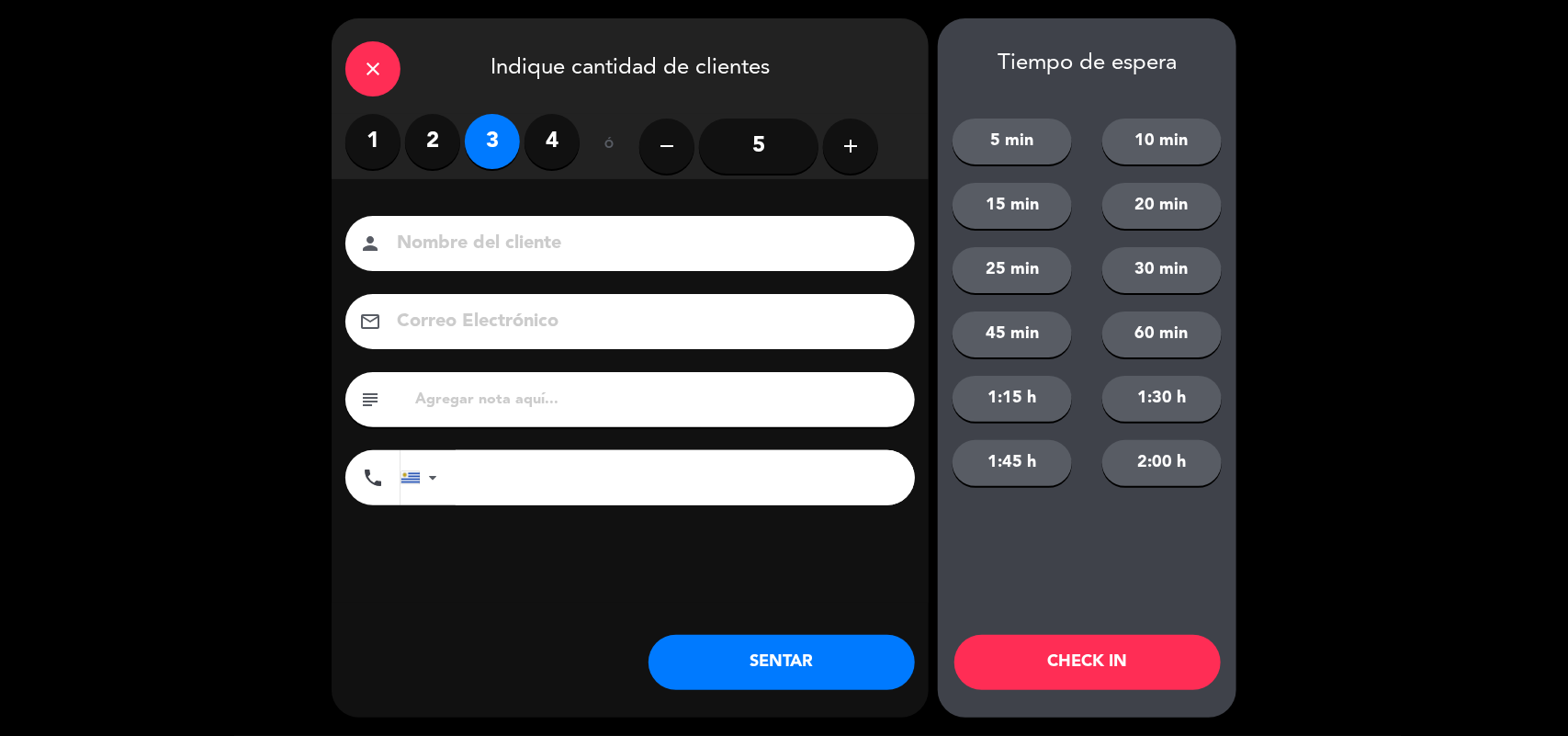
click at [763, 684] on button "SENTAR" at bounding box center [781, 661] width 266 height 55
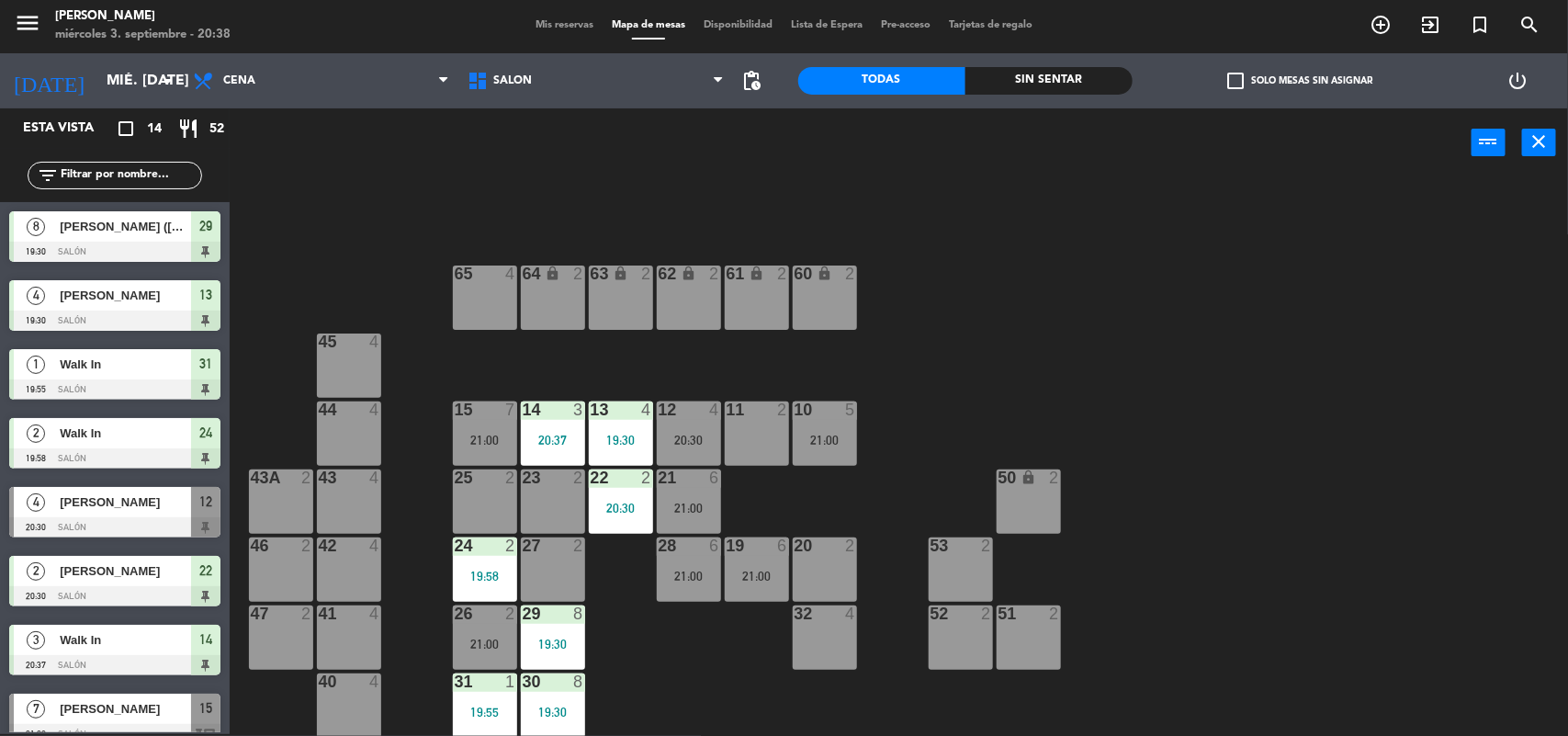
scroll to position [434, 0]
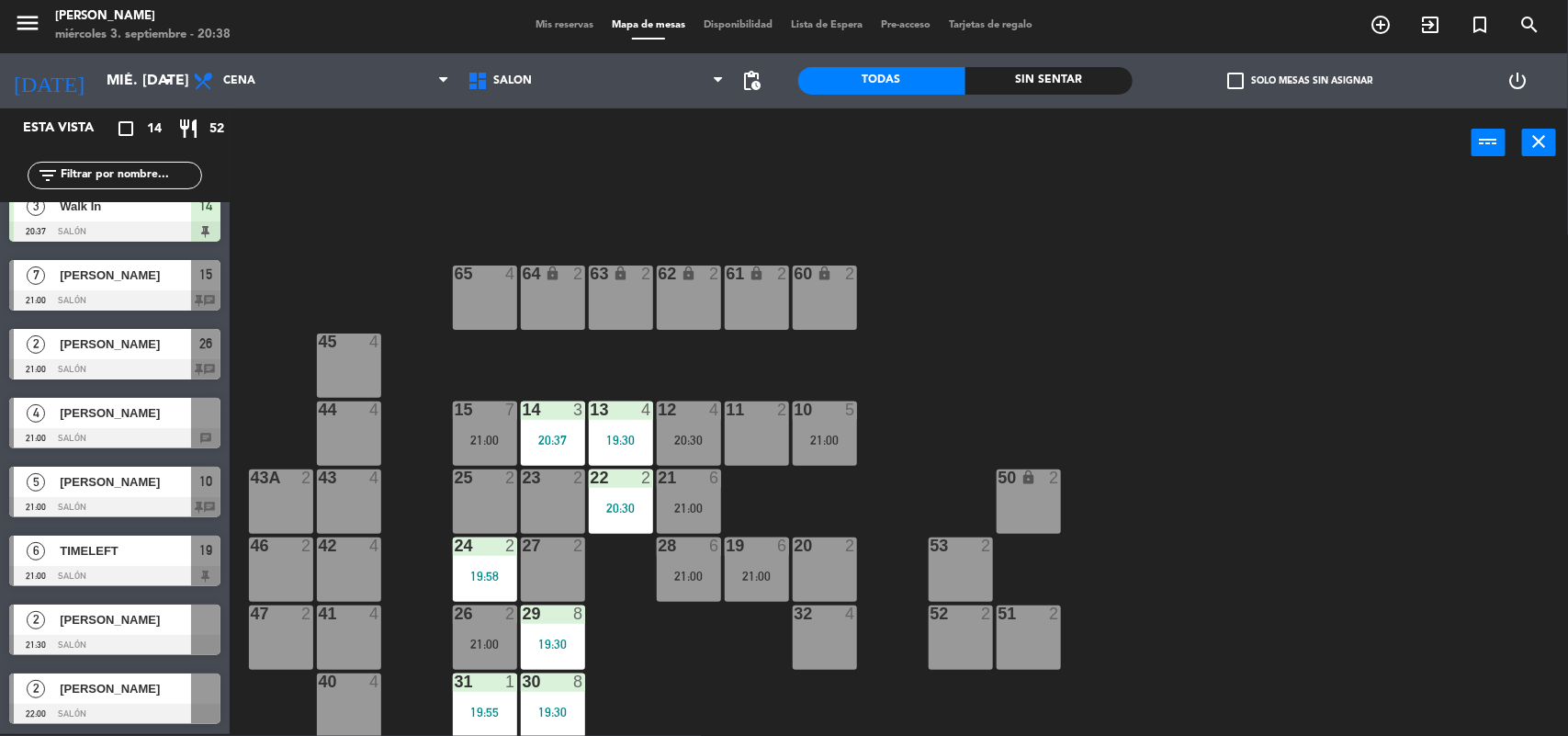
click at [143, 415] on span "[PERSON_NAME]" at bounding box center [126, 412] width 132 height 19
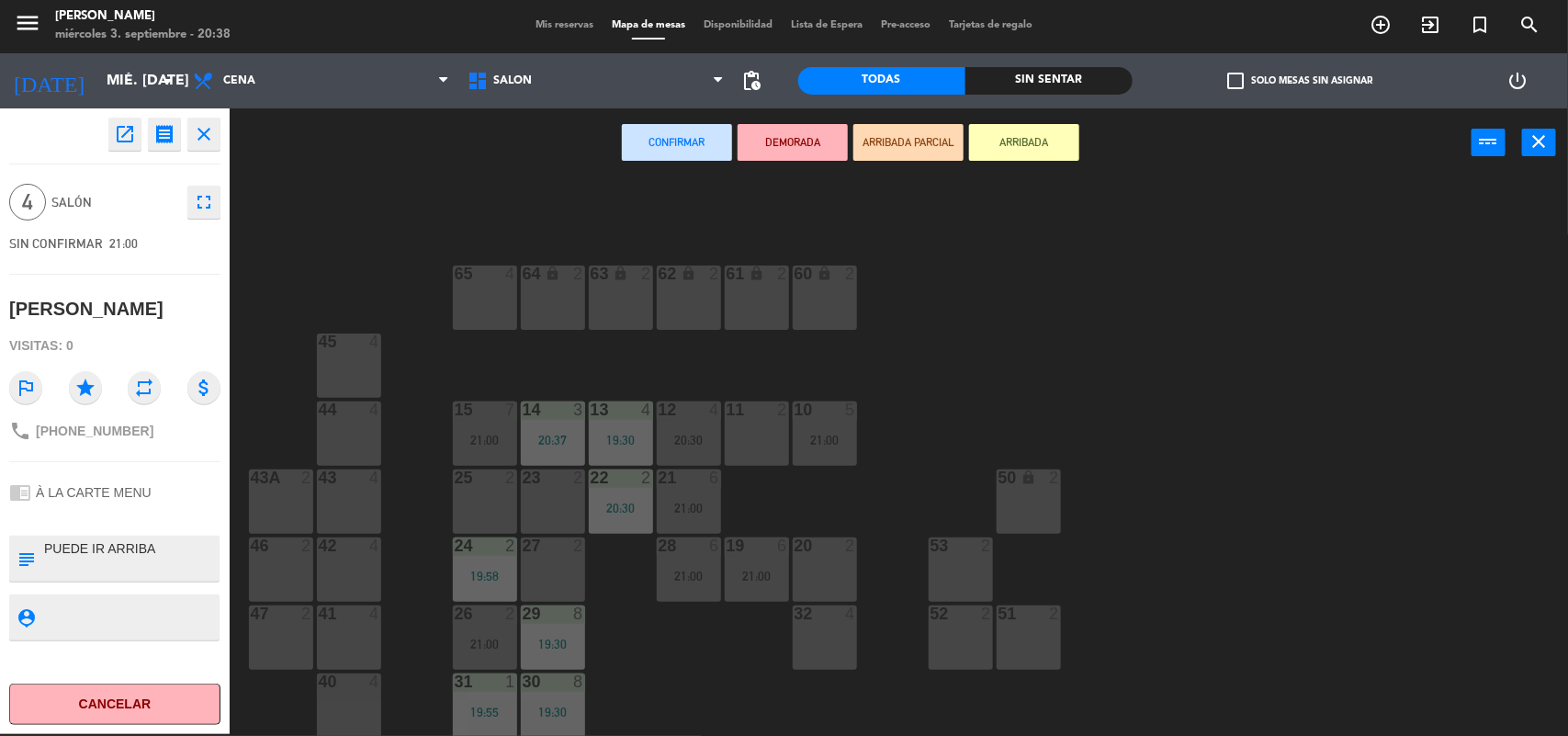
click at [563, 517] on div "23 2" at bounding box center [553, 502] width 64 height 64
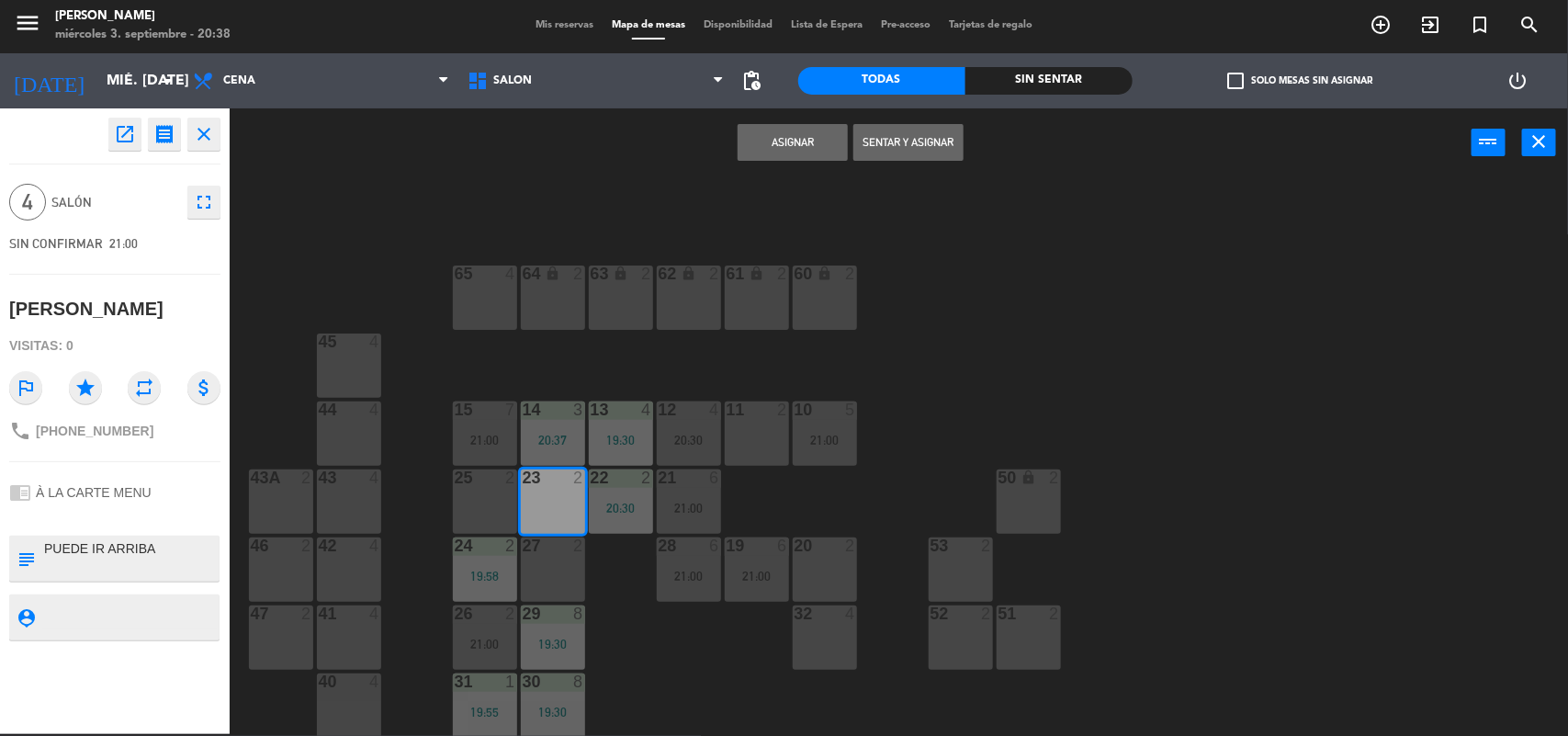
click at [575, 572] on div "27 2" at bounding box center [553, 569] width 64 height 64
click at [837, 148] on button "Asignar" at bounding box center [792, 142] width 111 height 37
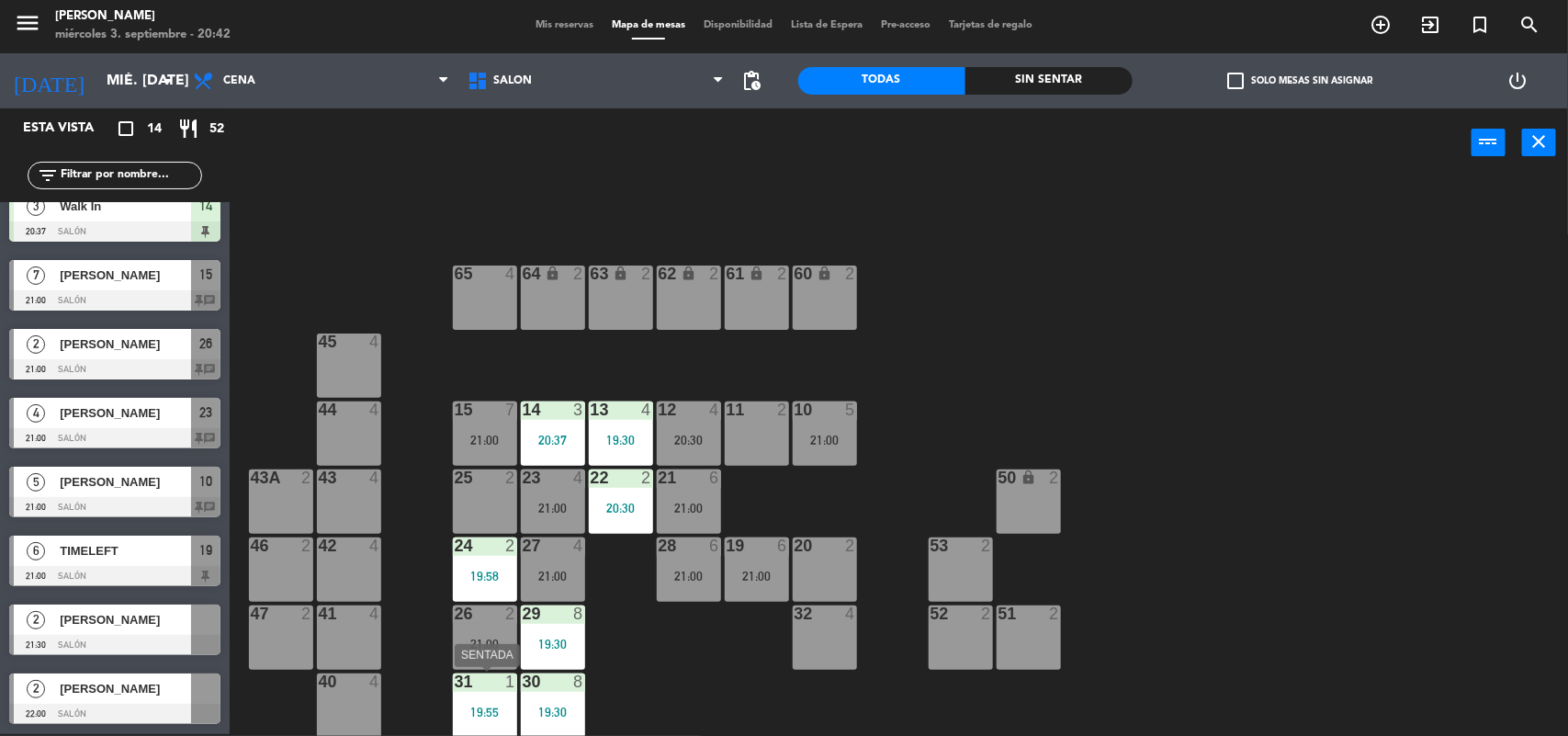
click at [470, 707] on div "19:55" at bounding box center [485, 711] width 64 height 13
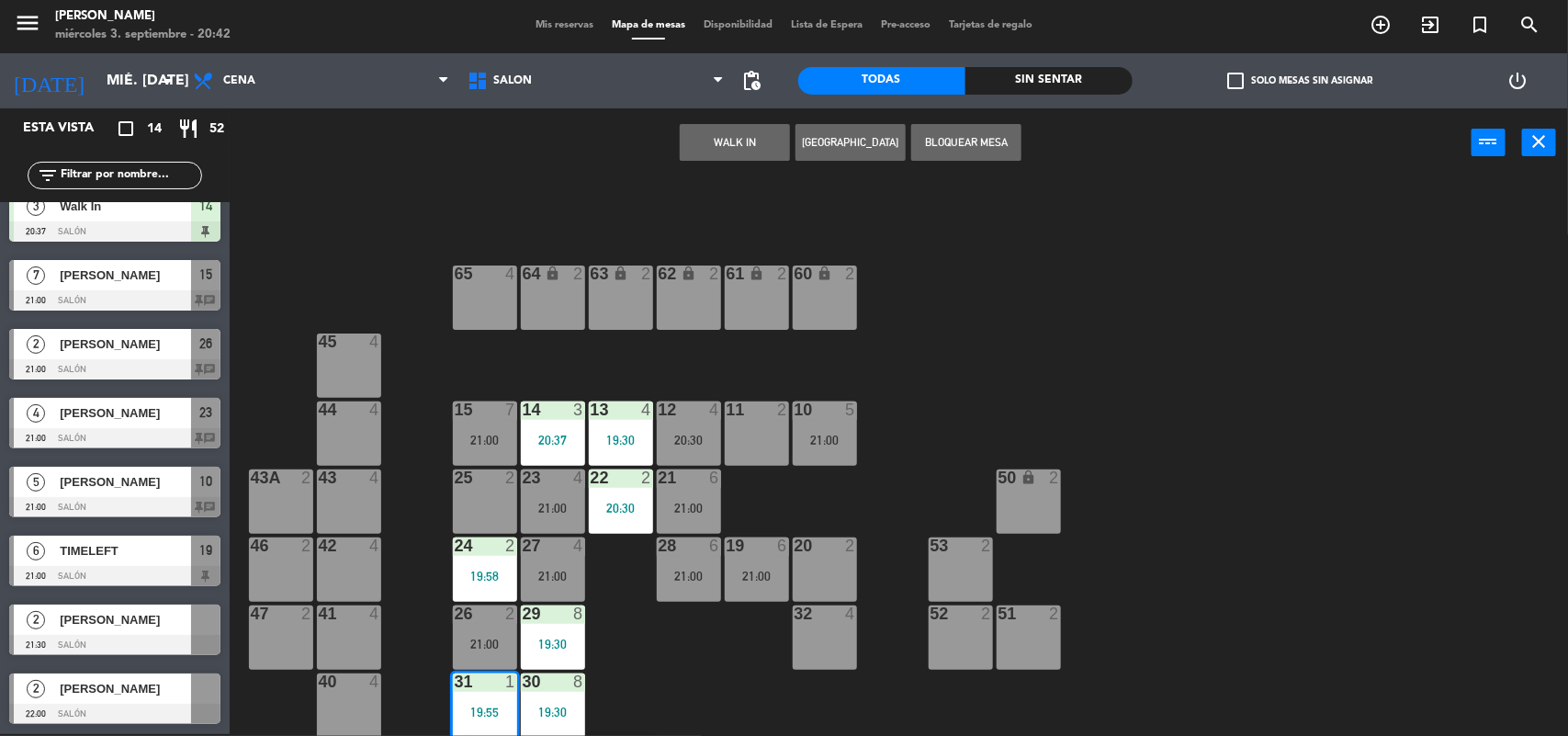
click at [685, 144] on button "WALK IN" at bounding box center [734, 142] width 111 height 37
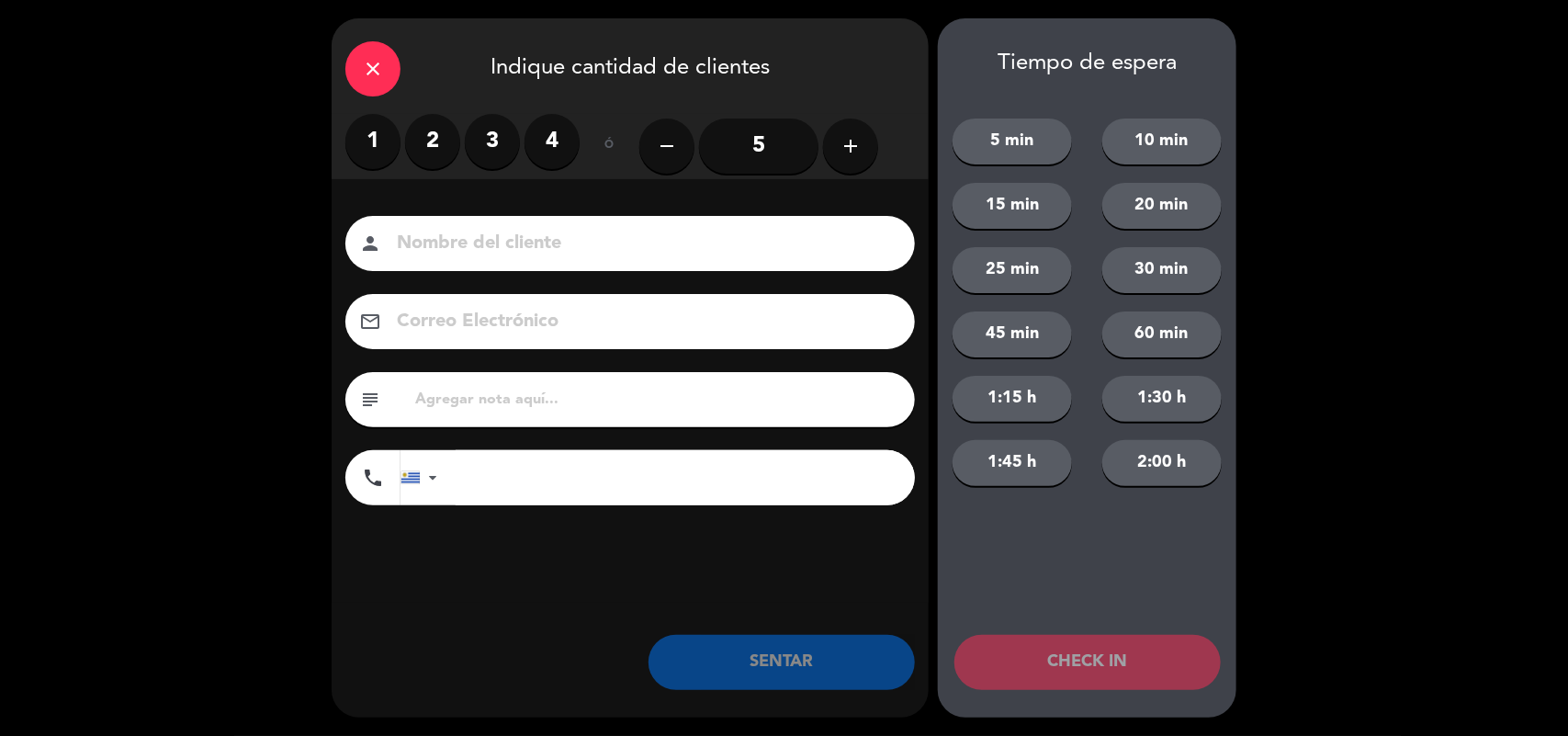
click at [355, 84] on div "close" at bounding box center [372, 68] width 55 height 55
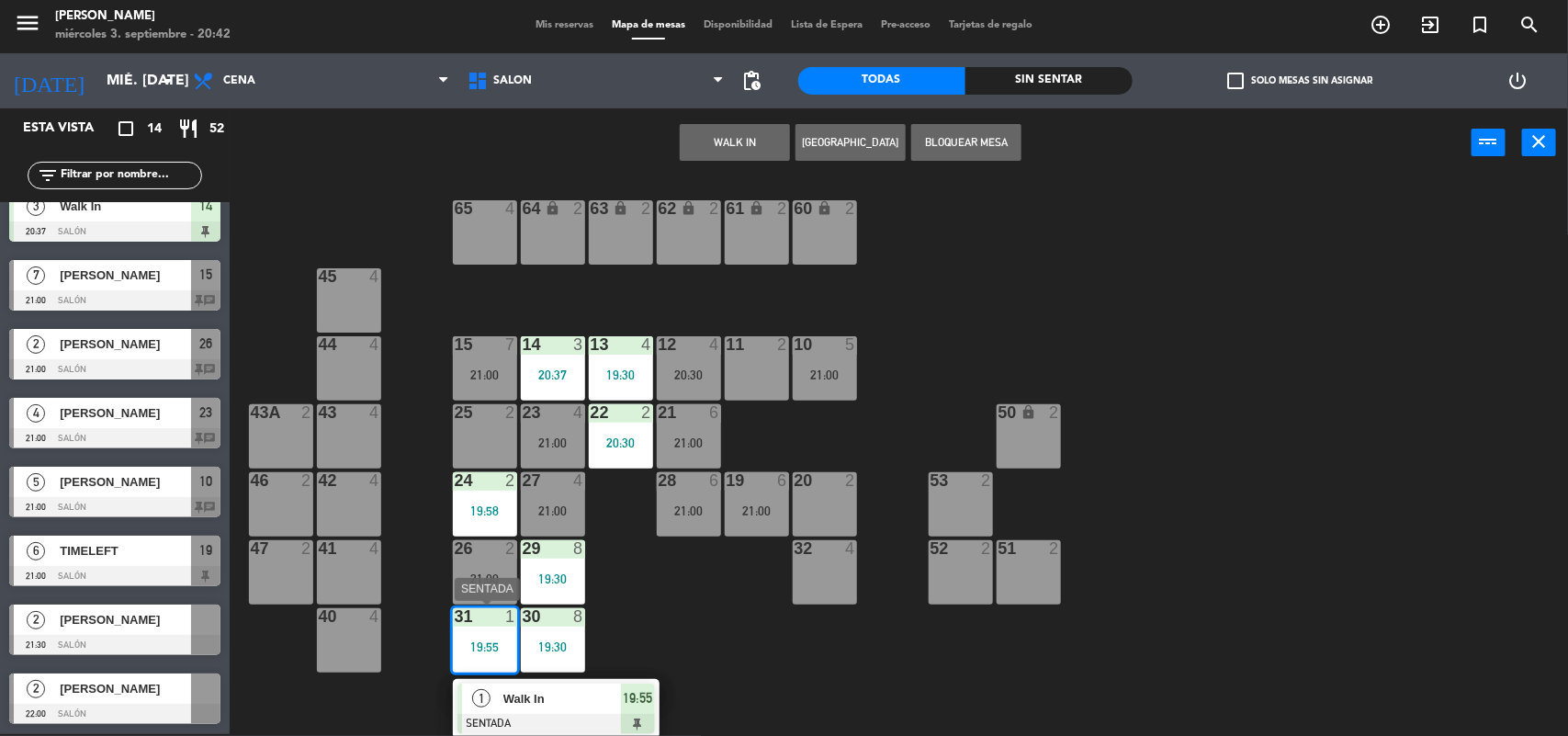
click at [547, 700] on span "Walk In" at bounding box center [563, 698] width 118 height 19
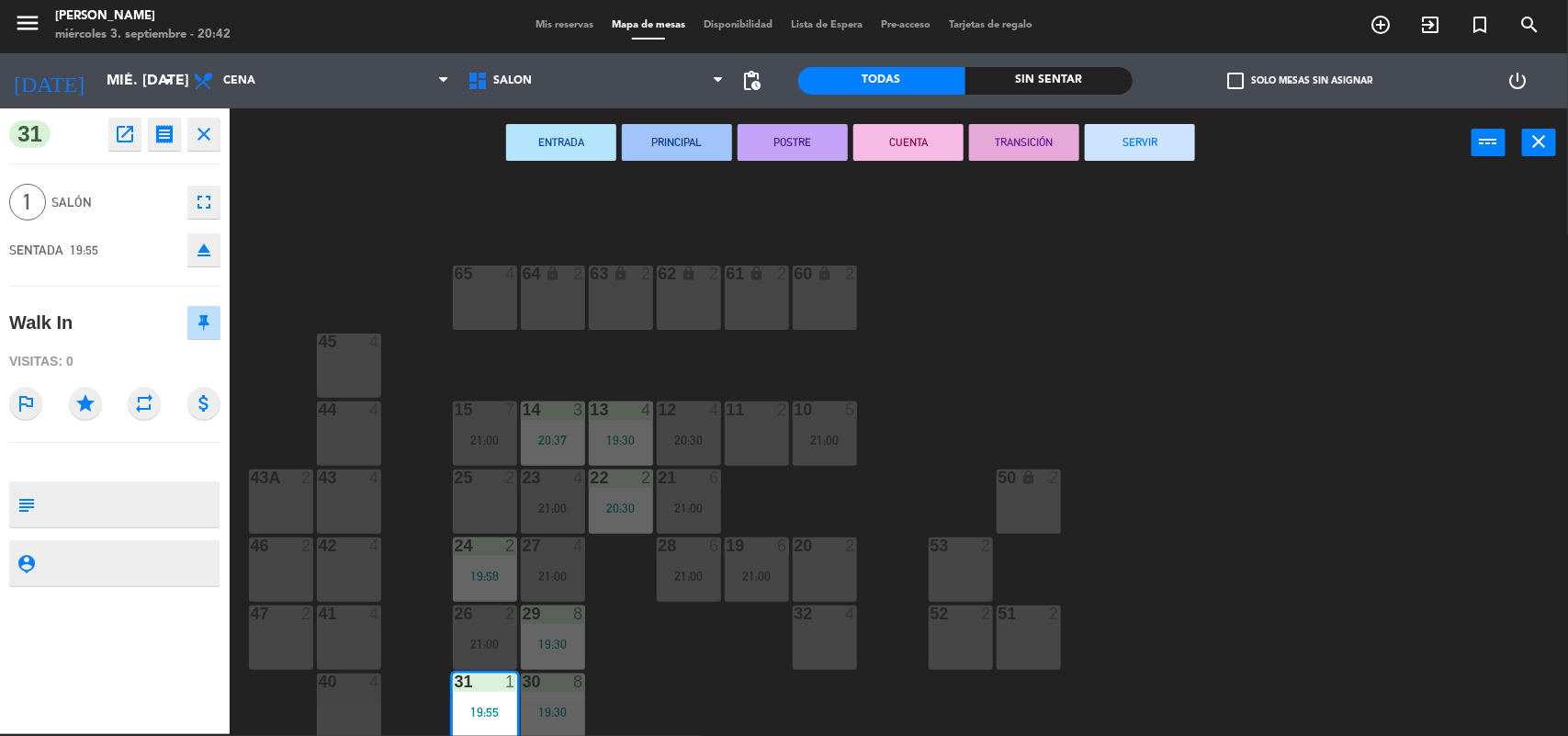
click at [1164, 139] on button "SERVIR" at bounding box center [1140, 142] width 111 height 37
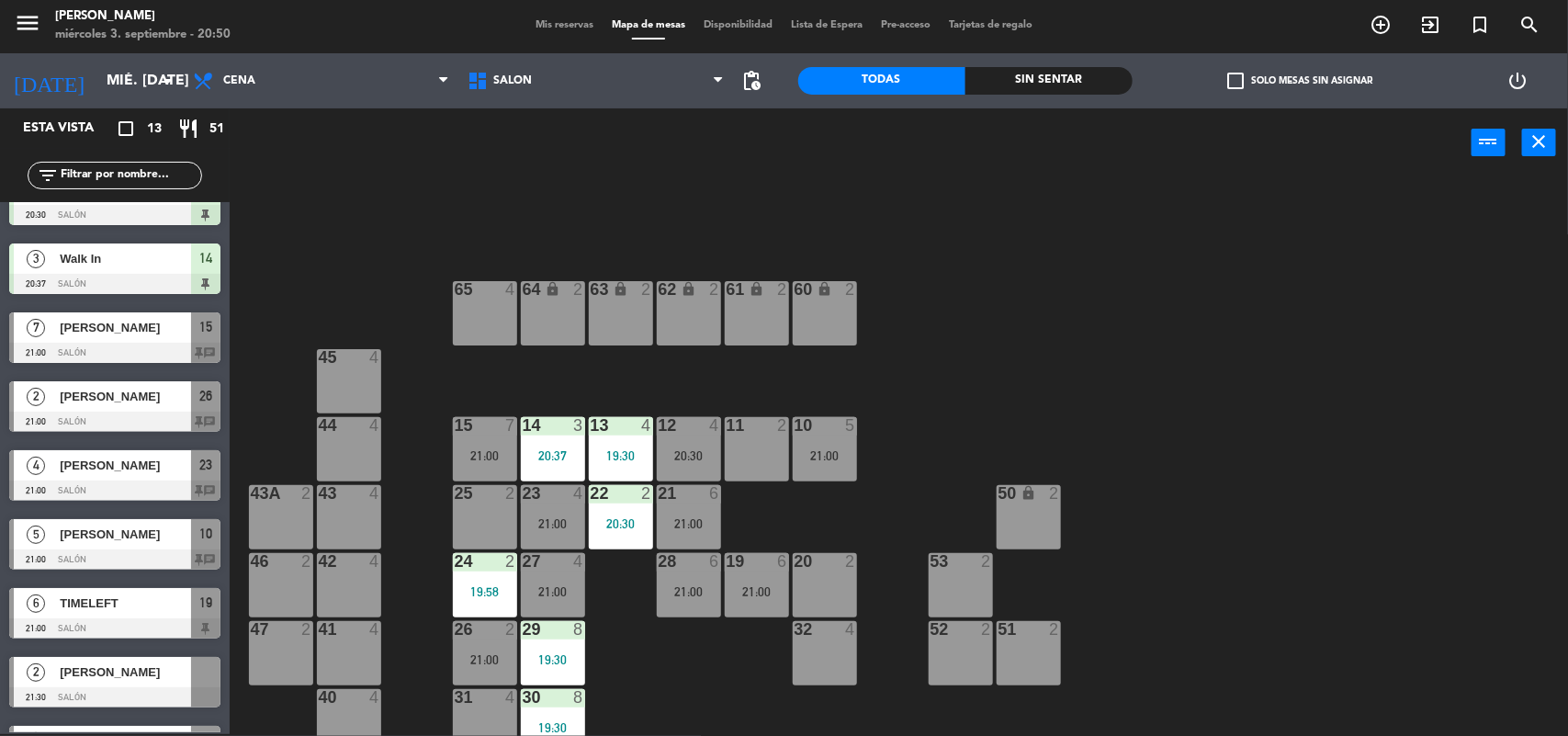
scroll to position [365, 0]
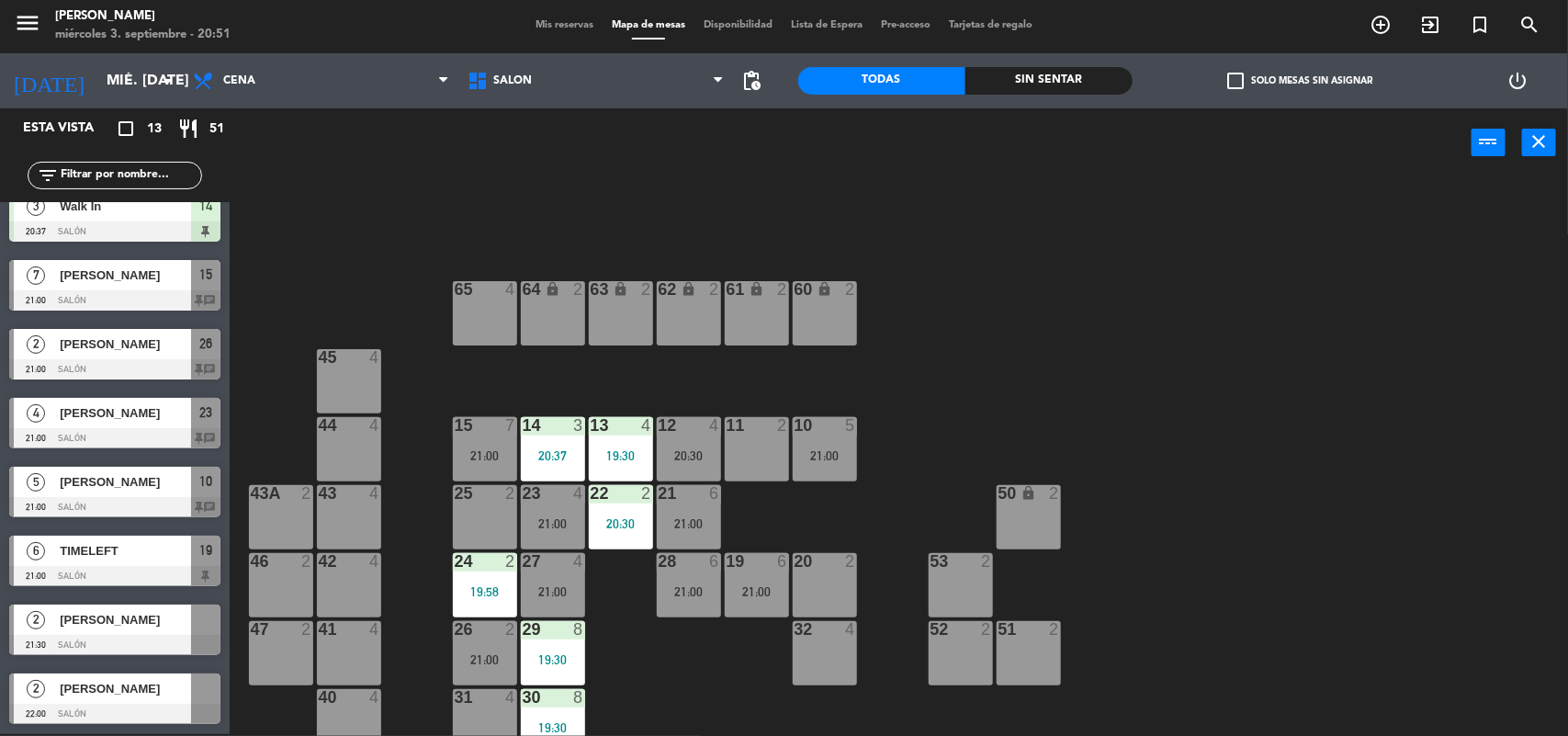
click at [553, 21] on span "Mis reservas" at bounding box center [565, 25] width 76 height 10
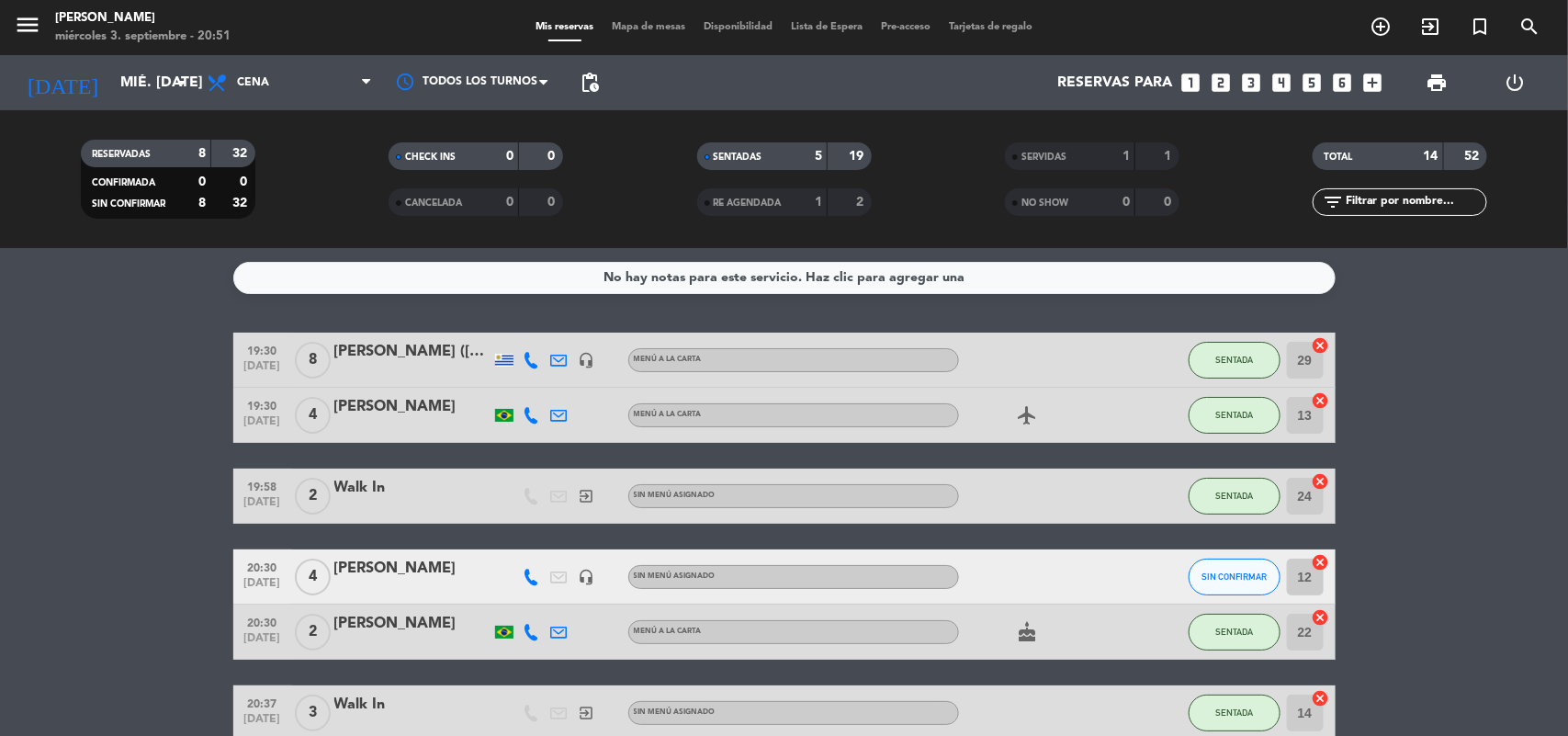
click at [379, 563] on div "[PERSON_NAME]" at bounding box center [412, 568] width 157 height 24
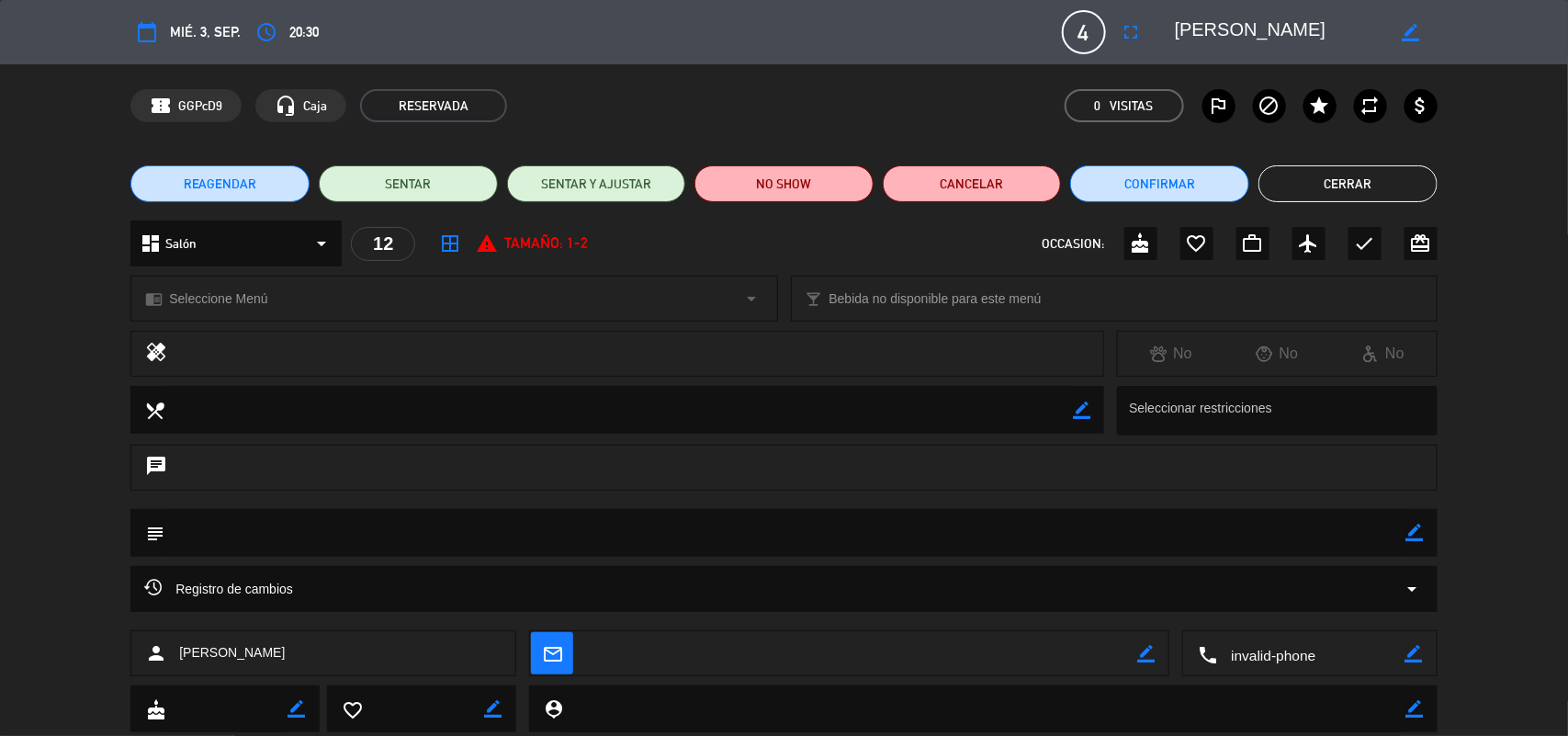
click at [1379, 173] on button "Cerrar" at bounding box center [1349, 184] width 180 height 37
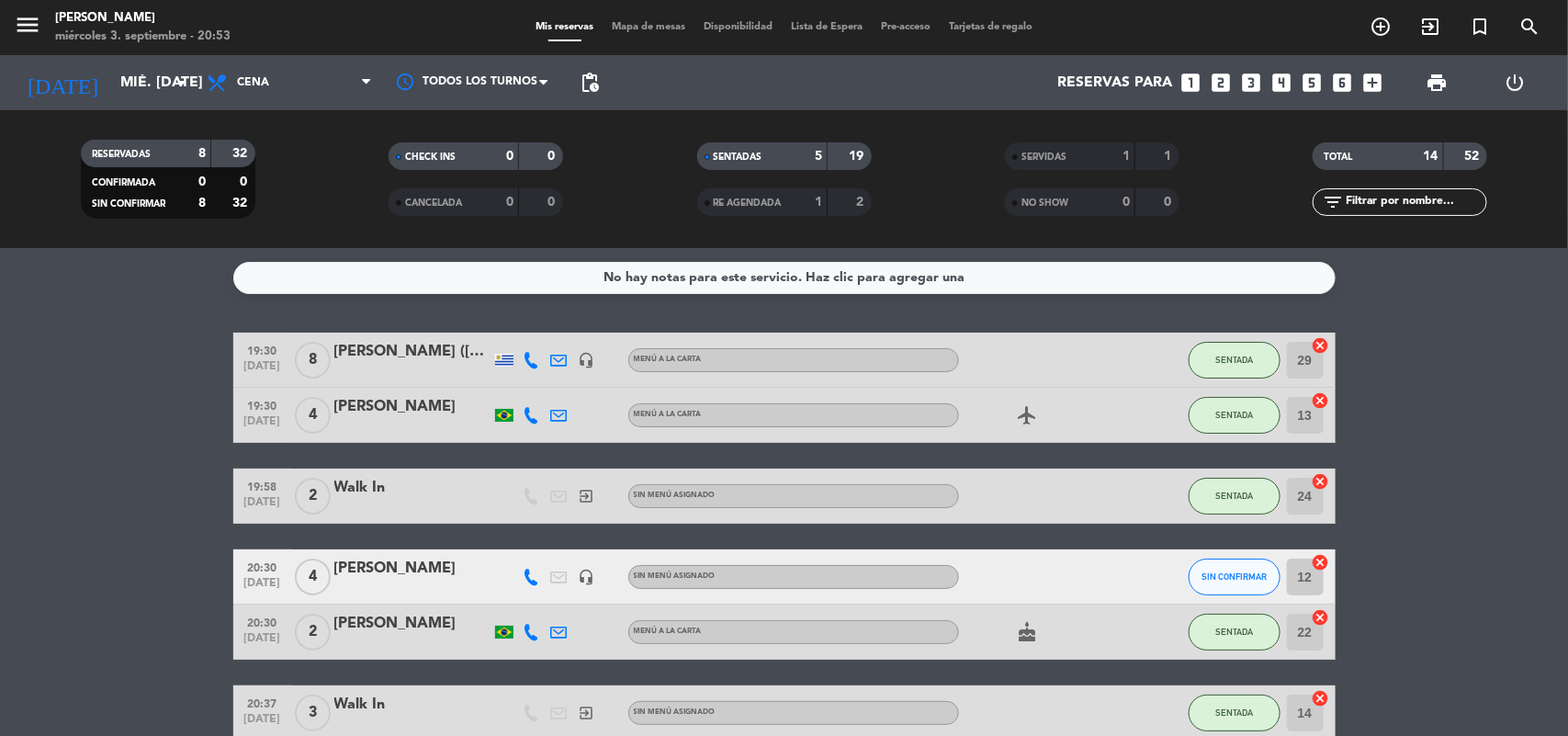
click at [643, 26] on span "Mapa de mesas" at bounding box center [648, 27] width 92 height 10
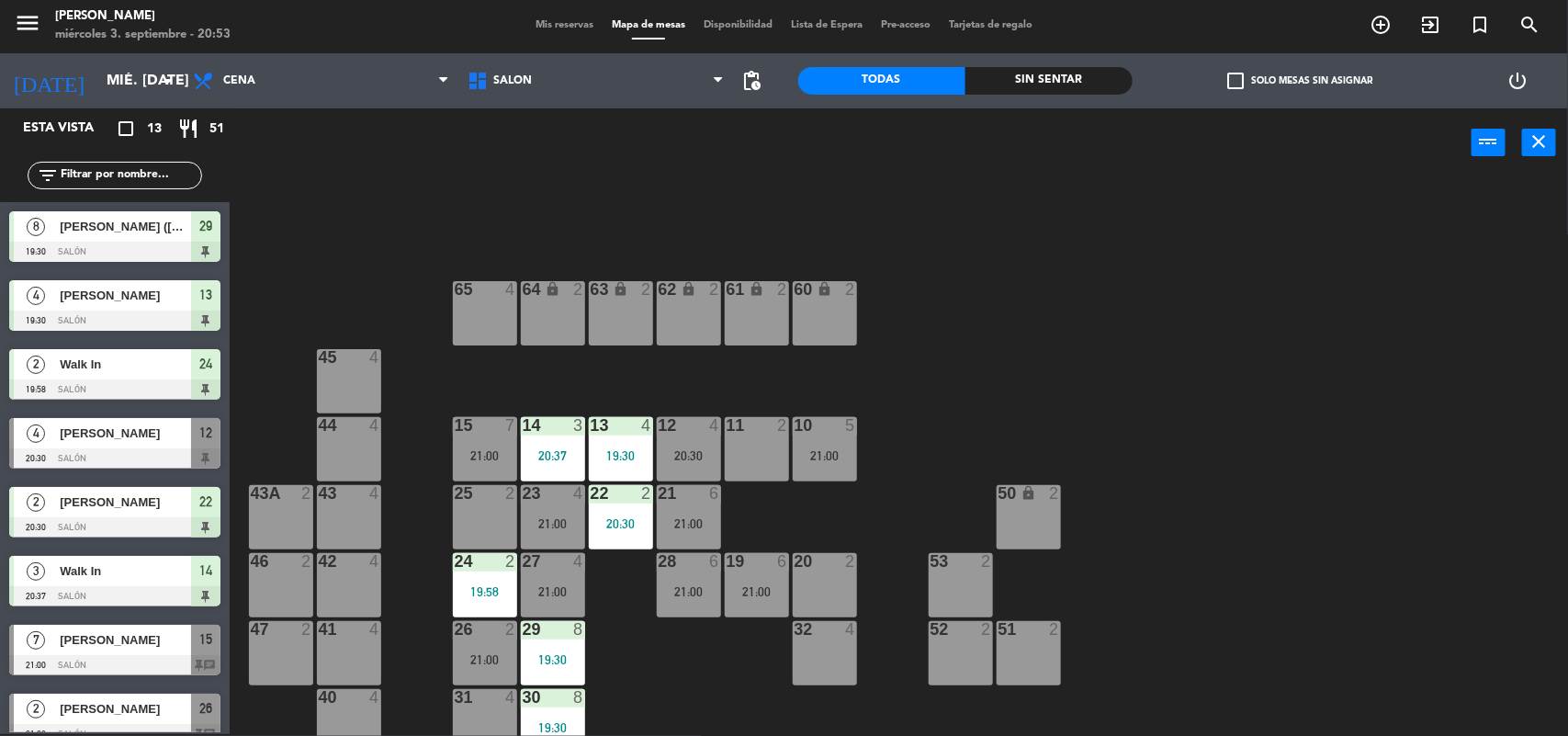
click at [753, 467] on div "11 2" at bounding box center [757, 449] width 64 height 64
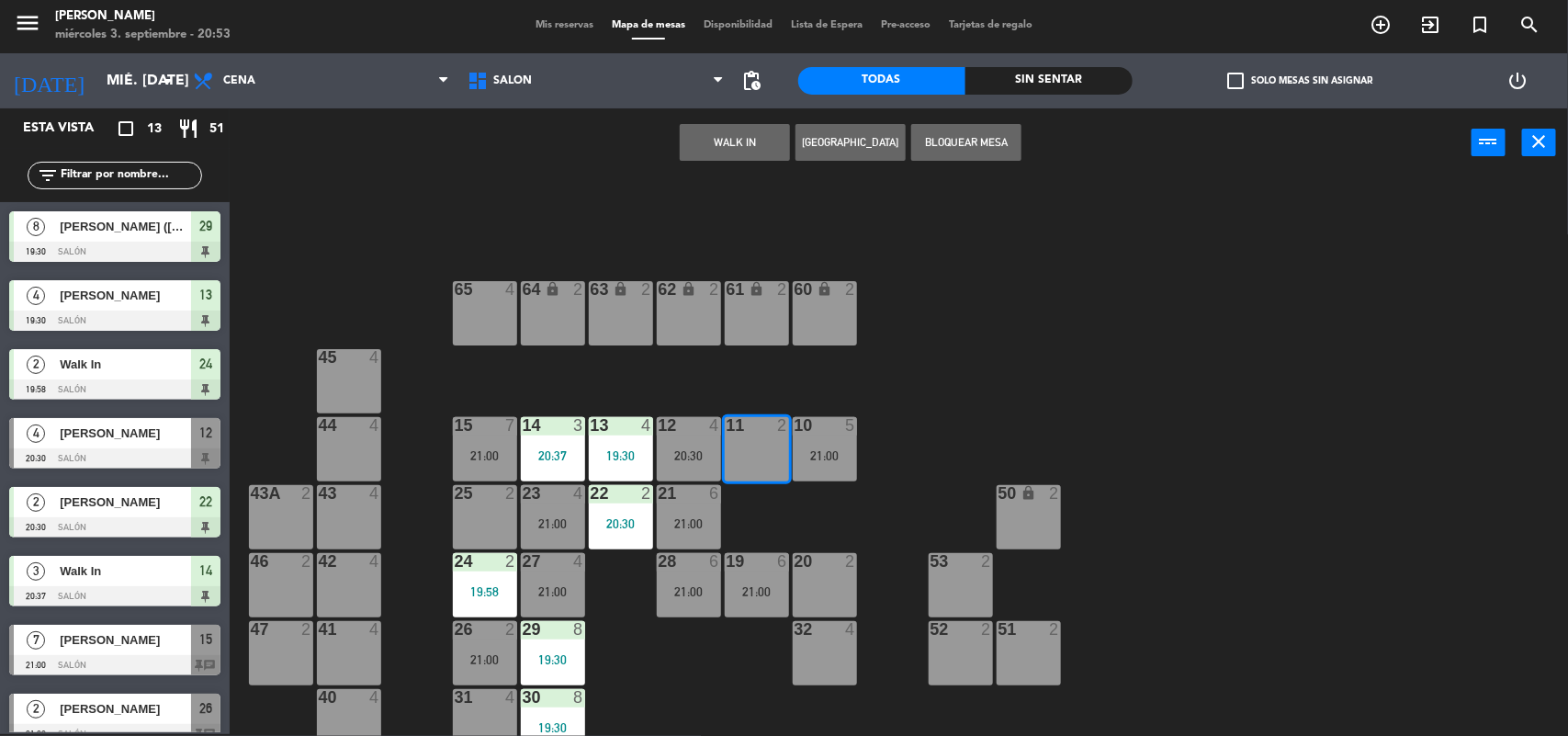
click at [721, 141] on button "WALK IN" at bounding box center [734, 142] width 111 height 37
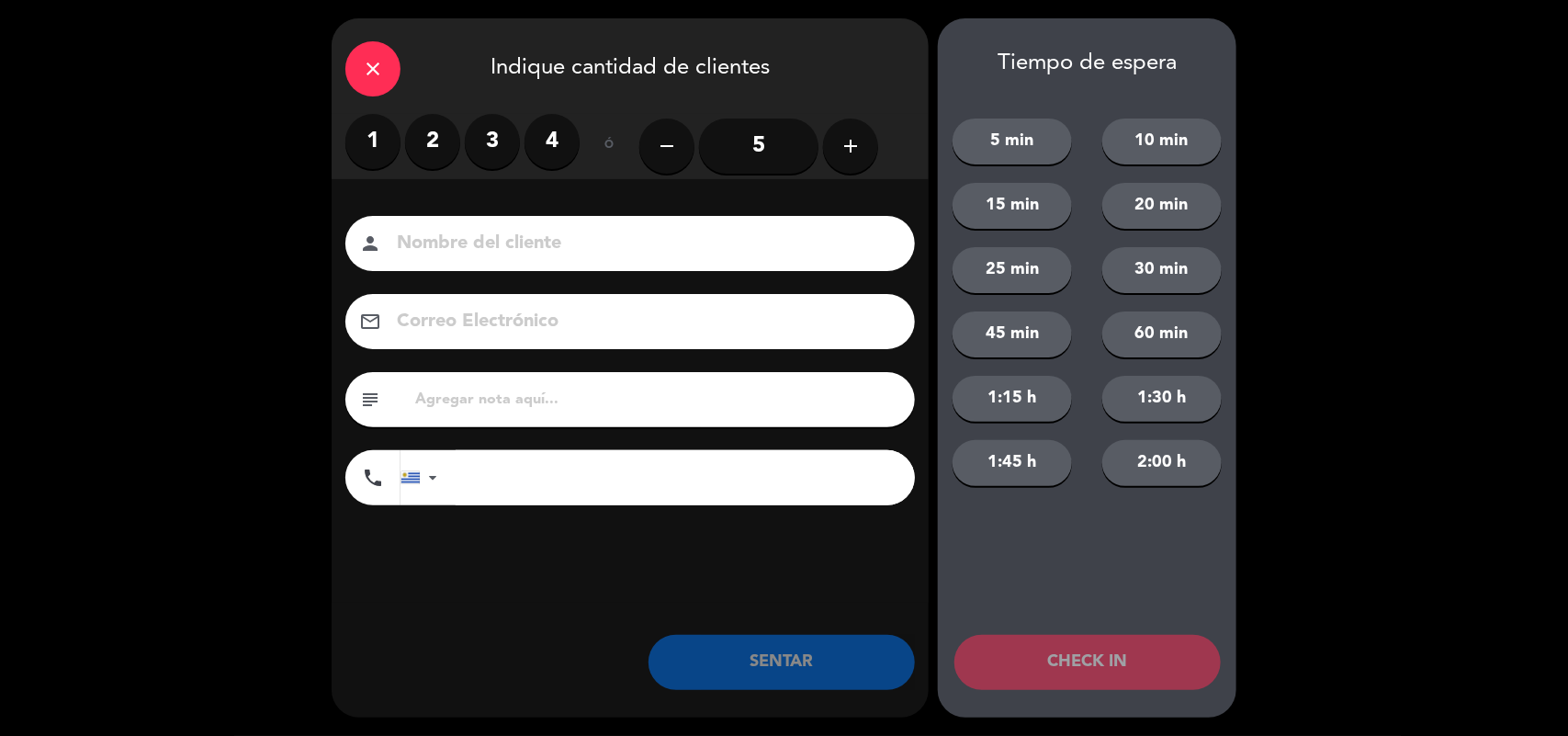
click at [424, 136] on label "2" at bounding box center [432, 141] width 55 height 55
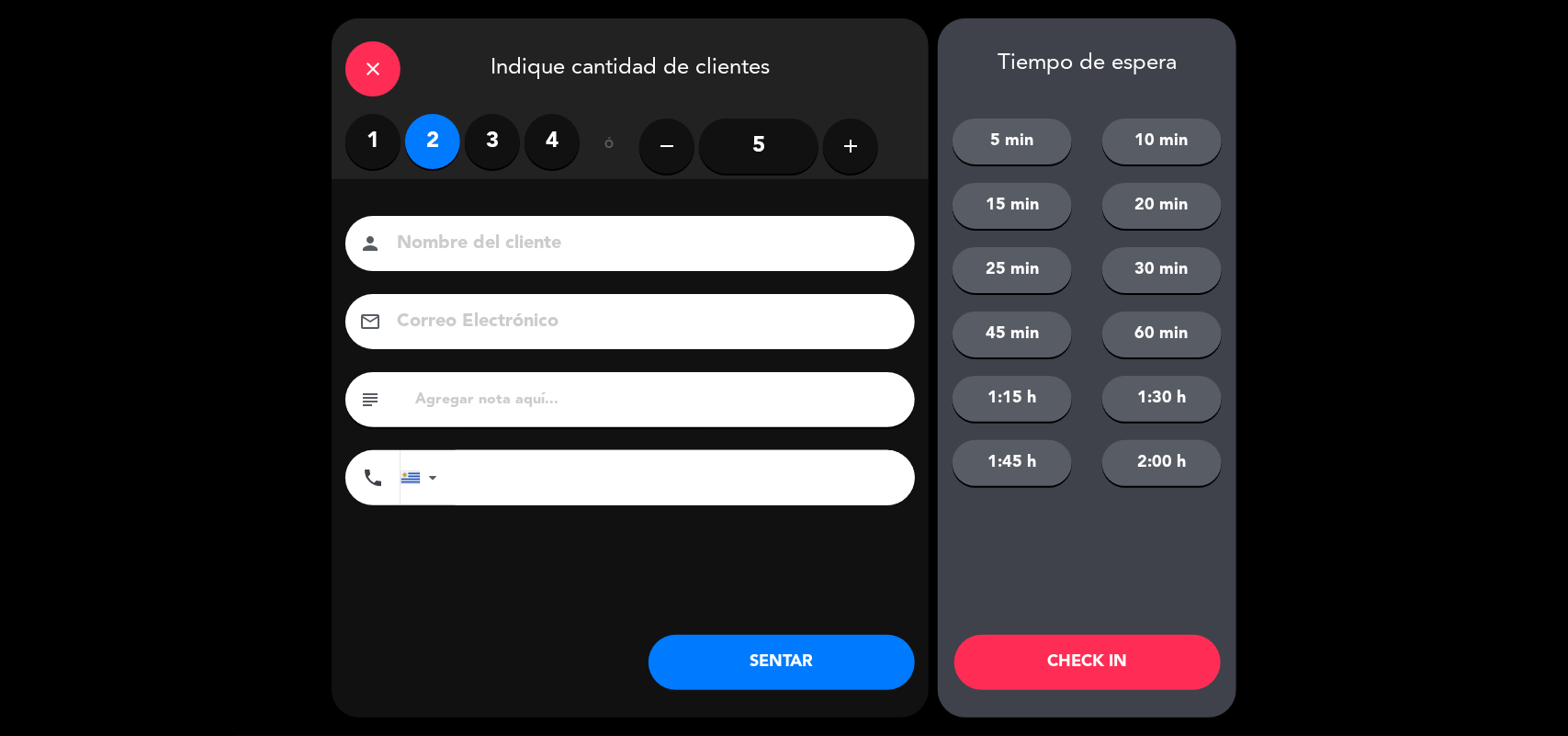
click at [719, 653] on button "SENTAR" at bounding box center [781, 661] width 266 height 55
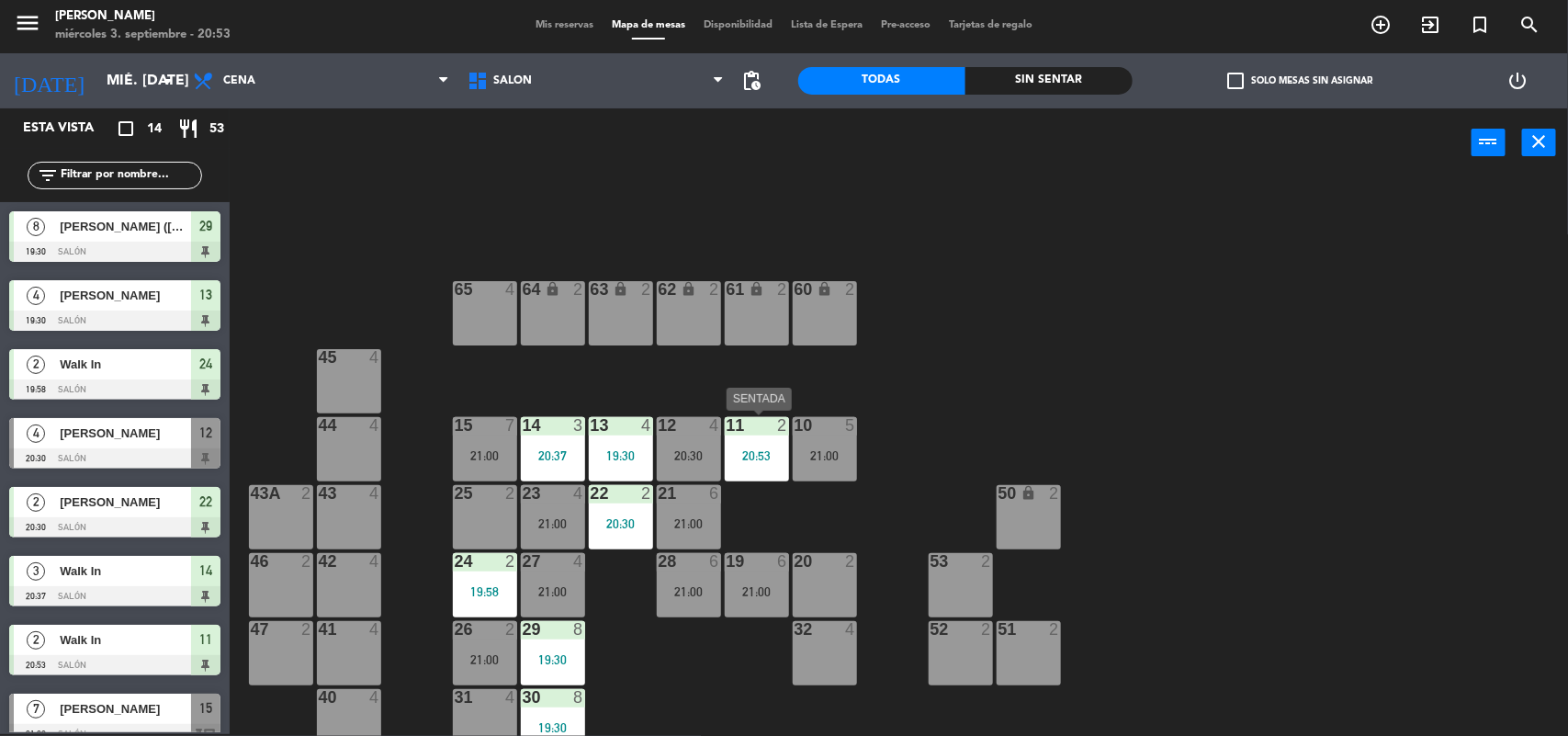
click at [768, 475] on div "11 2 20:53" at bounding box center [757, 449] width 64 height 64
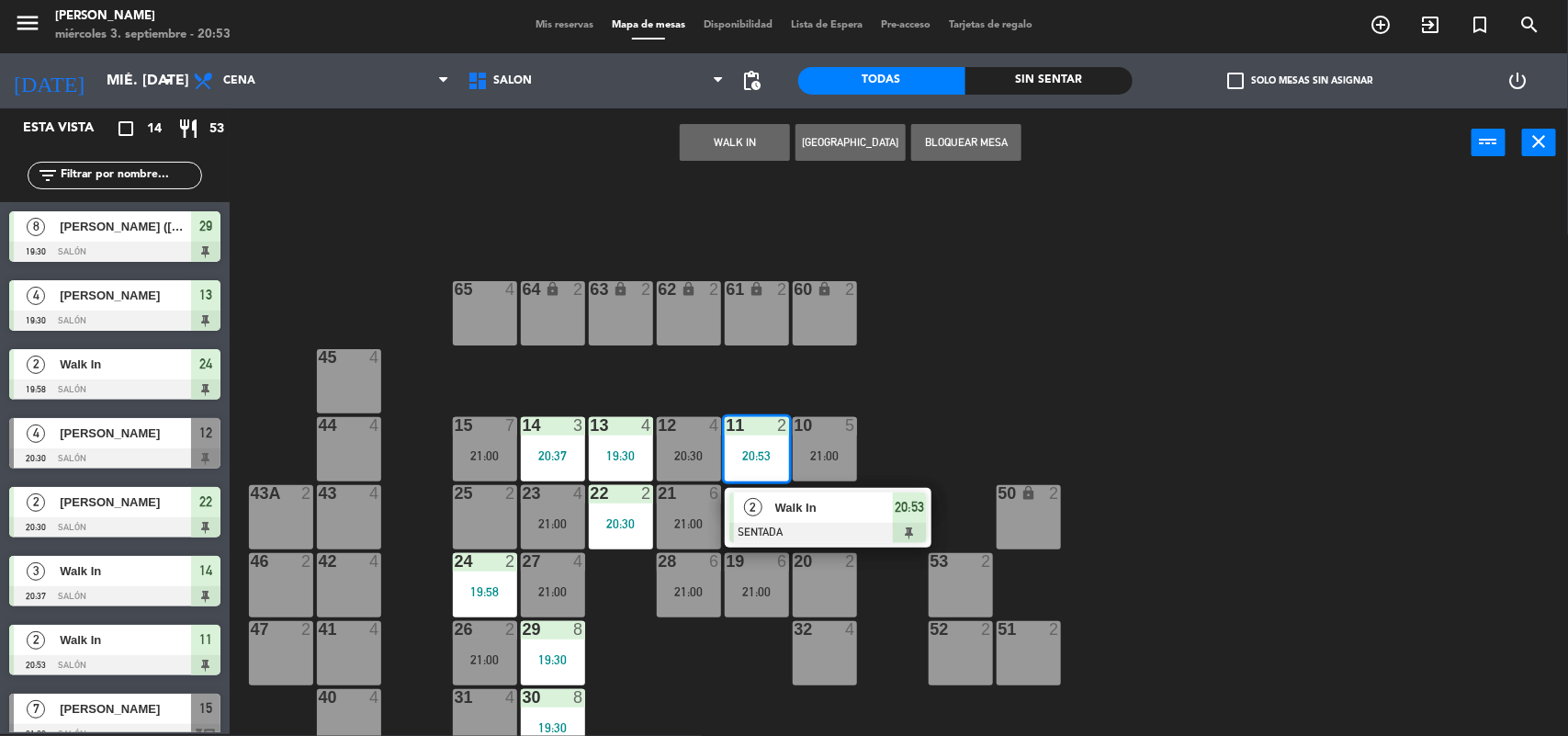
click at [773, 510] on div "Walk In" at bounding box center [833, 508] width 120 height 30
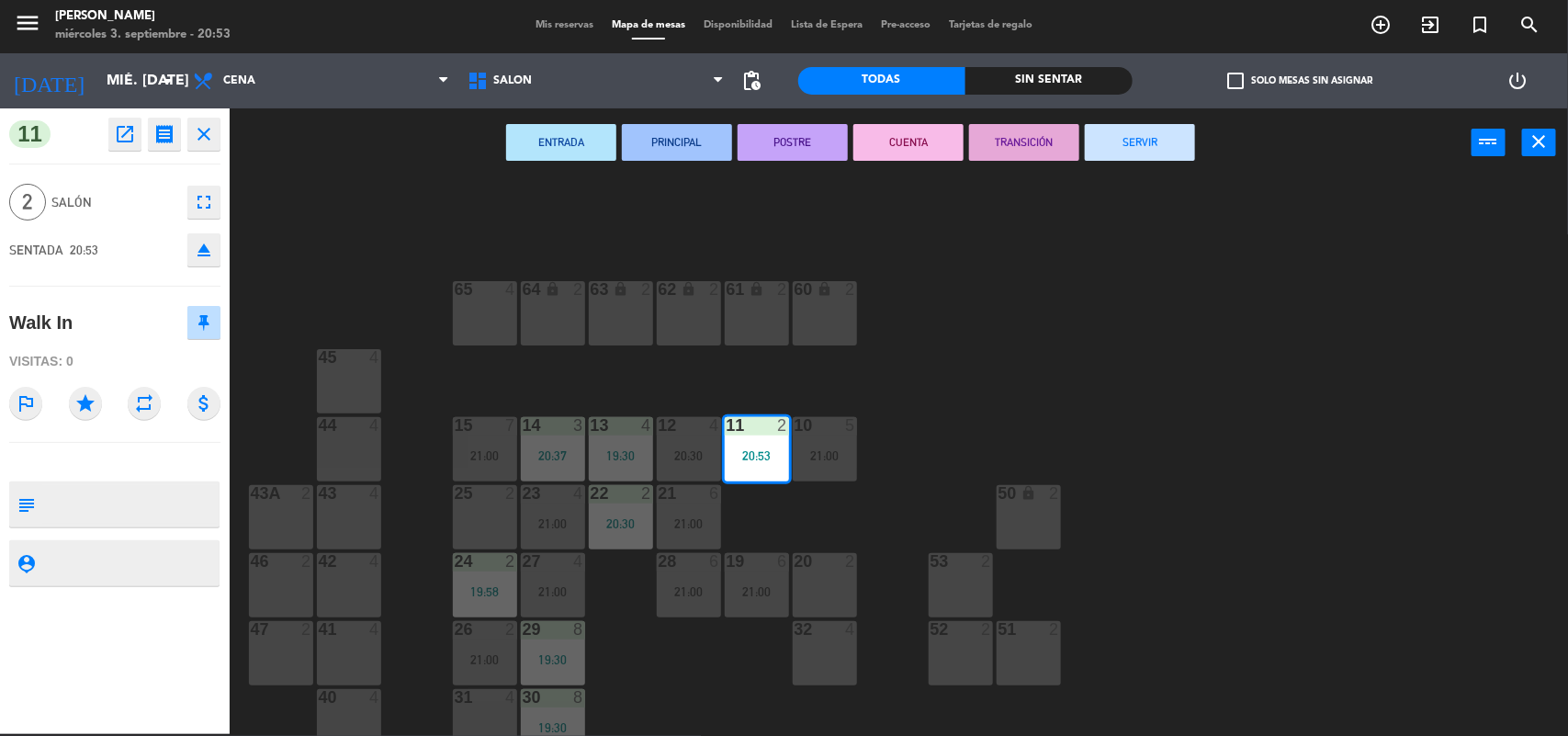
click at [198, 203] on icon "fullscreen" at bounding box center [203, 202] width 22 height 22
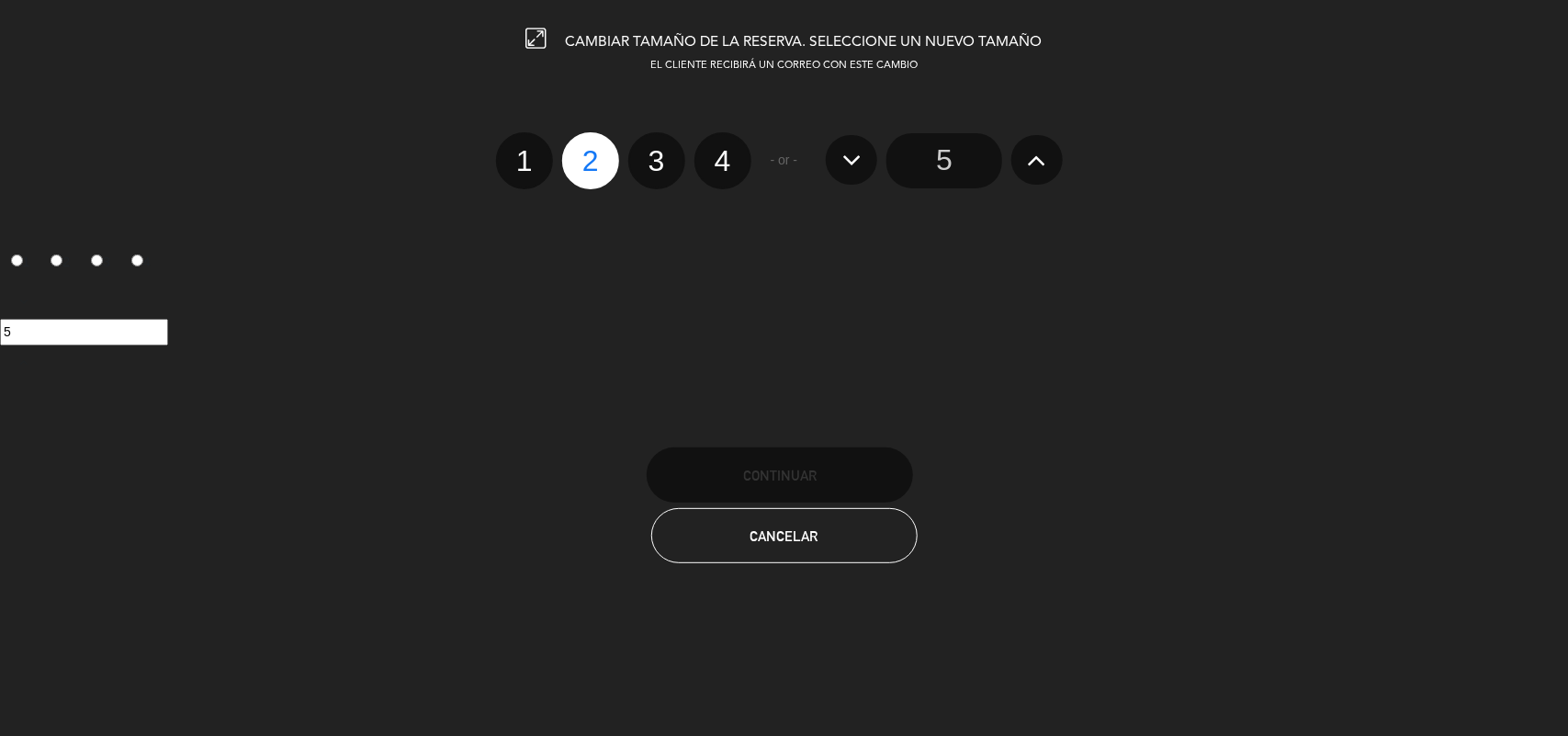
click at [658, 157] on label "3" at bounding box center [656, 161] width 57 height 57
click at [658, 151] on input "3" at bounding box center [654, 145] width 12 height 12
radio input "true"
radio input "false"
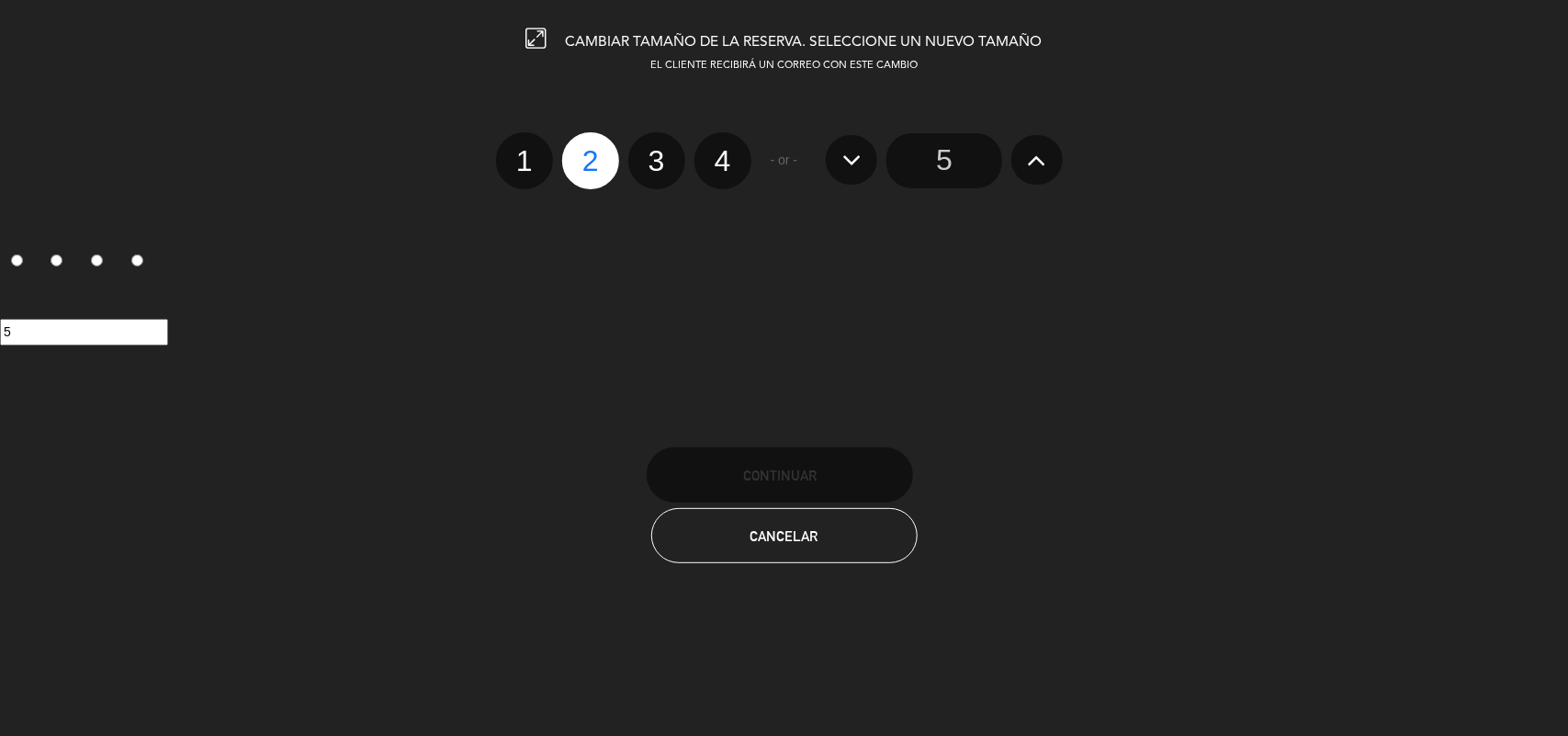
radio input "false"
radio input "true"
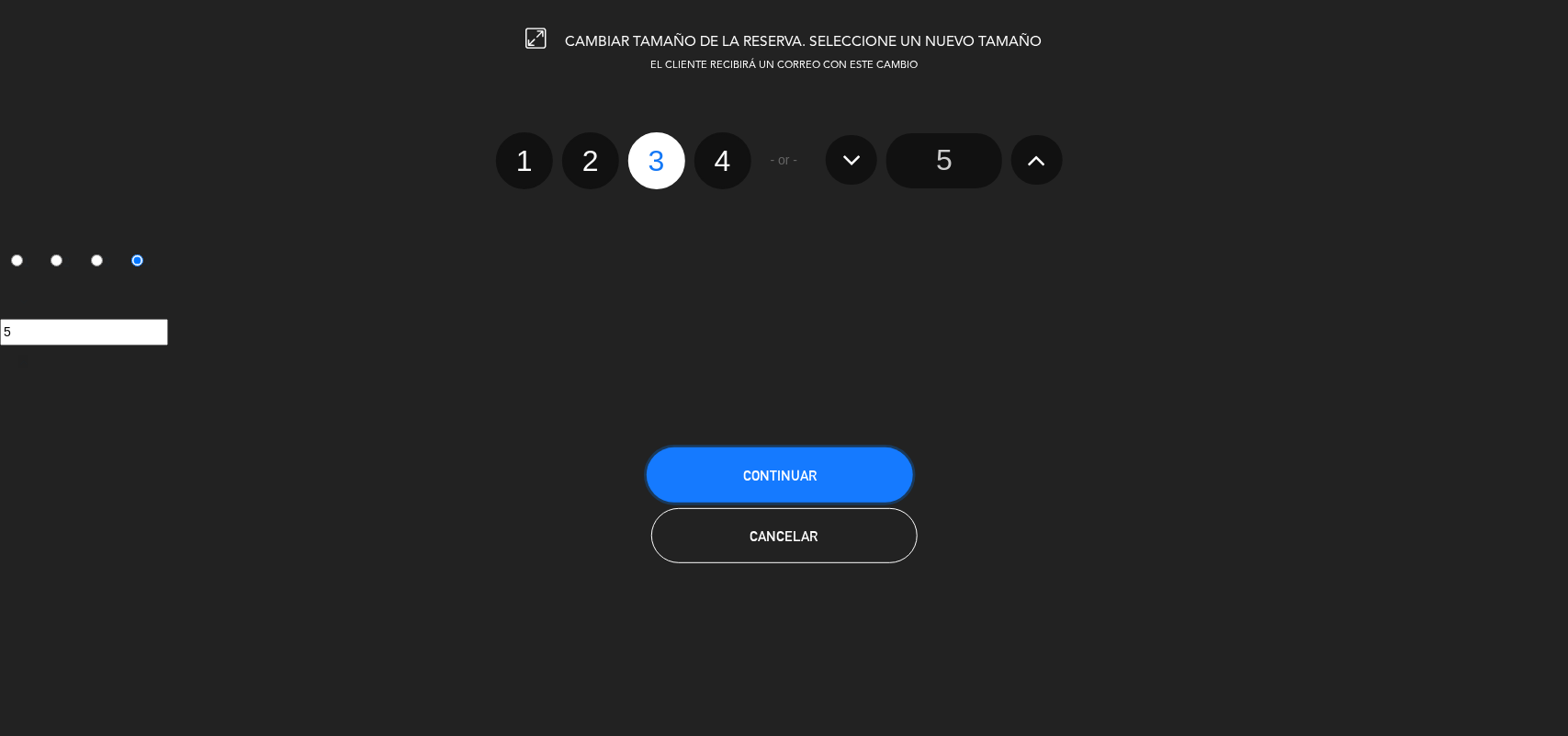
click at [819, 461] on button "Continuar" at bounding box center [779, 474] width 266 height 55
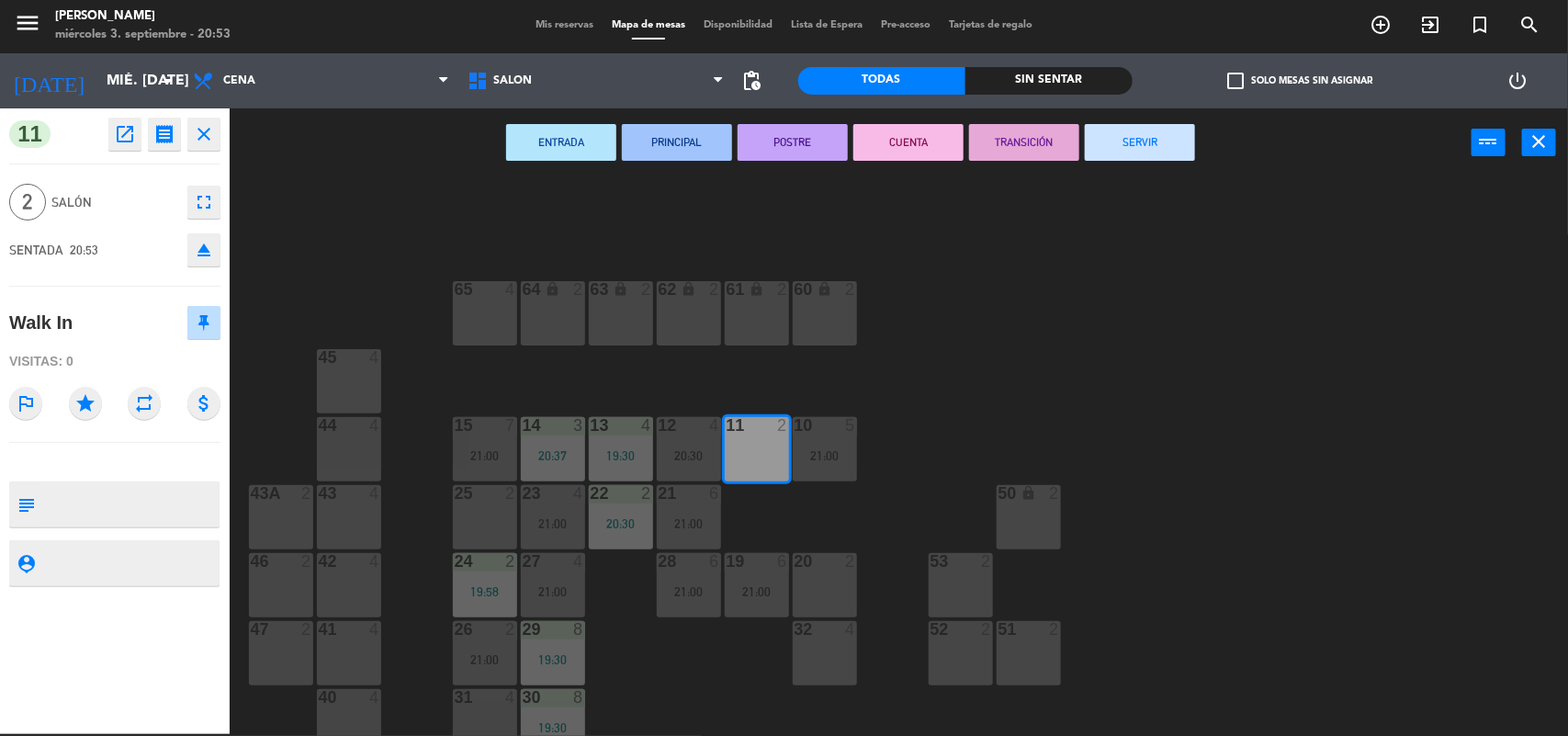
click at [1065, 227] on div "64 lock 2 63 lock 2 62 lock 2 61 lock 2 60 lock 2 65 4 45 4 10 5 21:00 15 7 21:…" at bounding box center [907, 458] width 1323 height 556
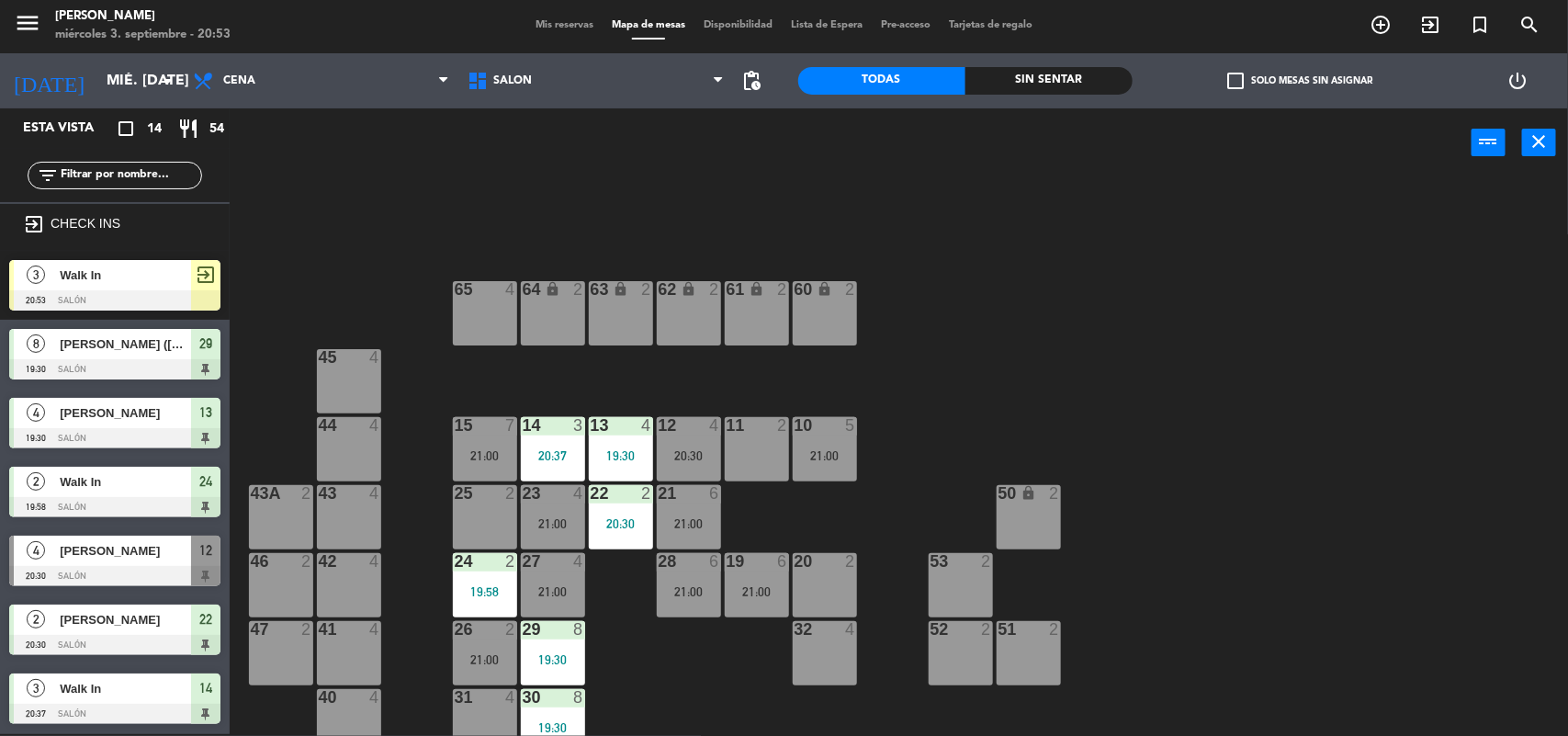
drag, startPoint x: 120, startPoint y: 268, endPoint x: 249, endPoint y: 309, distance: 135.4
click at [121, 268] on div "3 Walk In 20:53 Salón exit_to_app" at bounding box center [115, 284] width 229 height 69
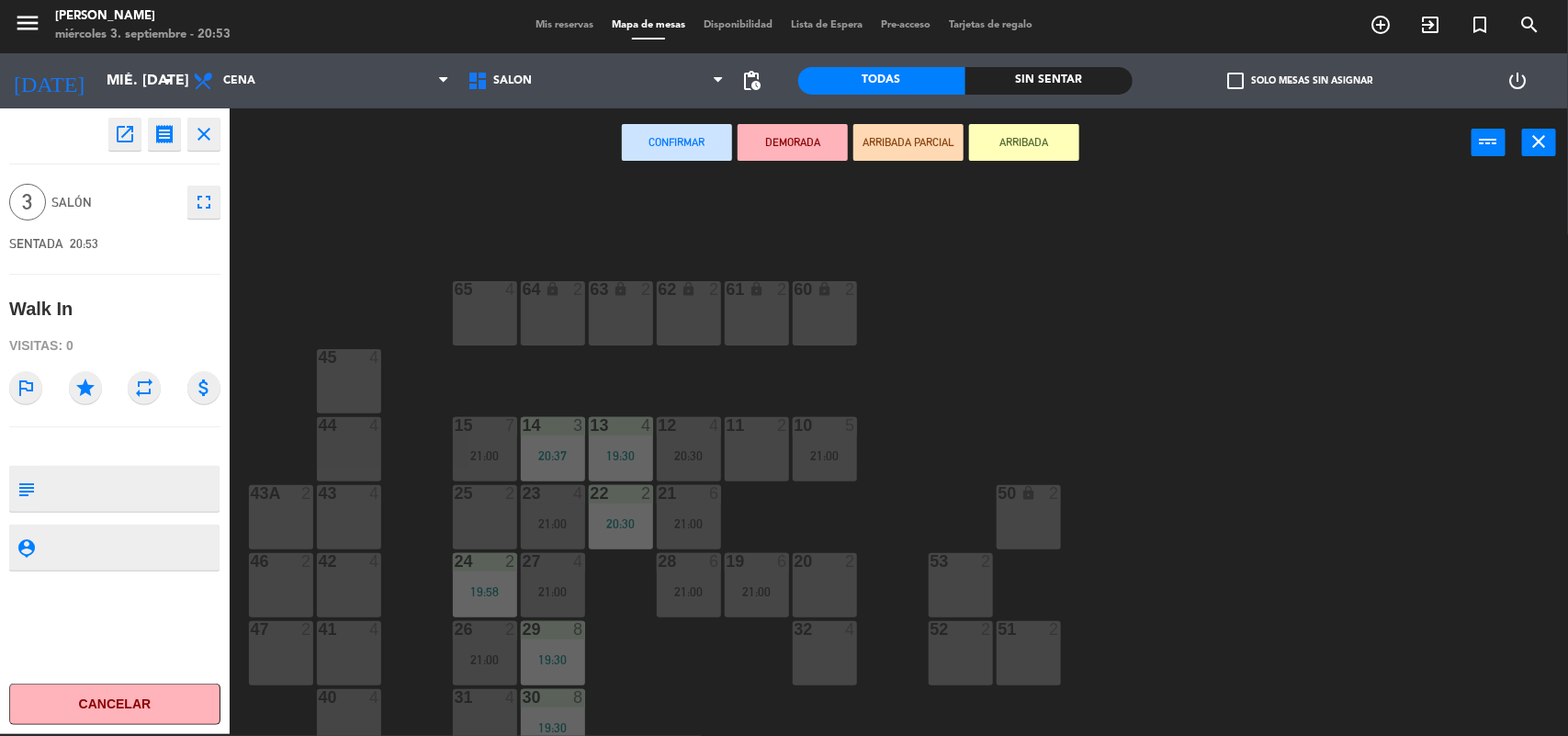
click at [750, 470] on div "11 2" at bounding box center [757, 449] width 64 height 64
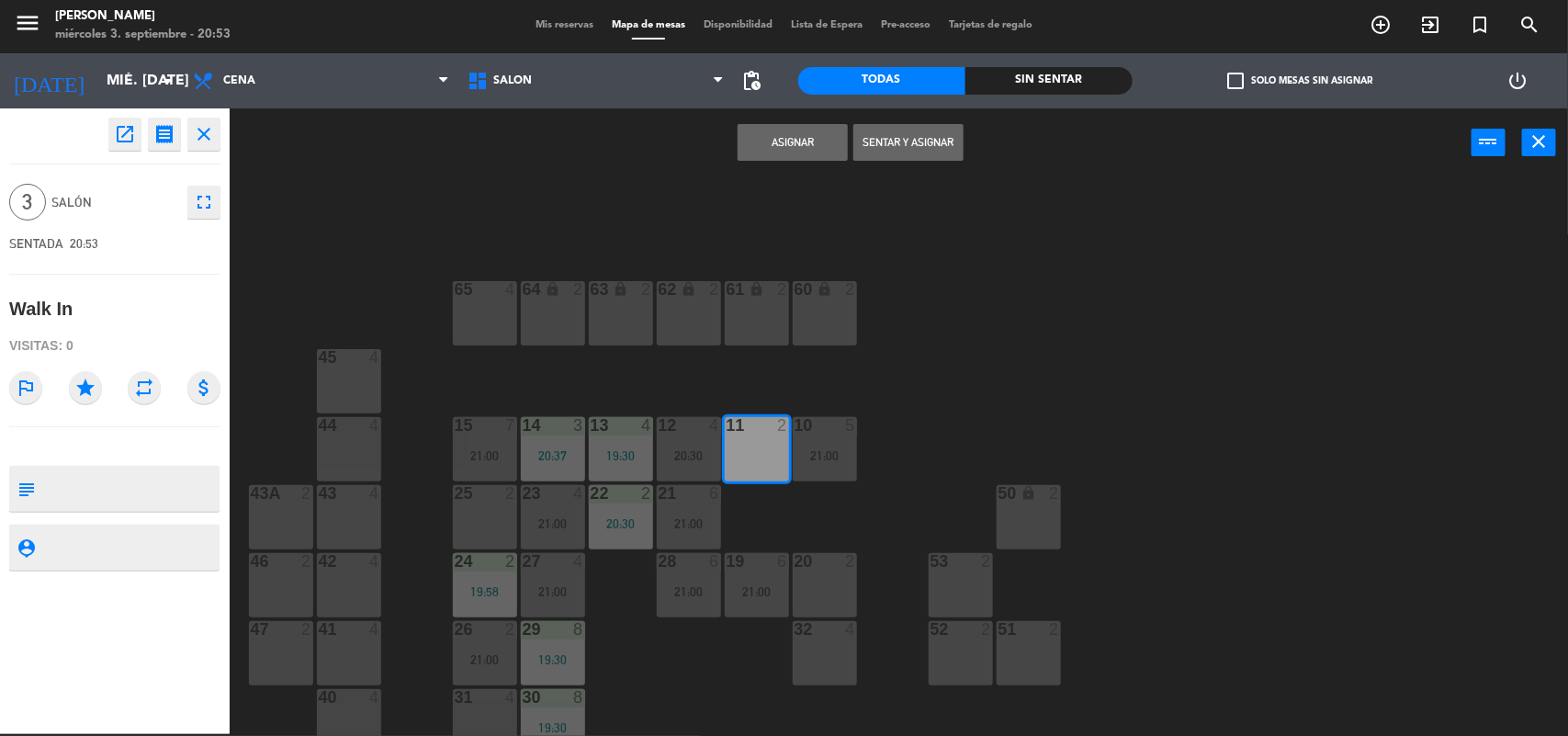
click at [893, 139] on button "Sentar y Asignar" at bounding box center [909, 142] width 111 height 37
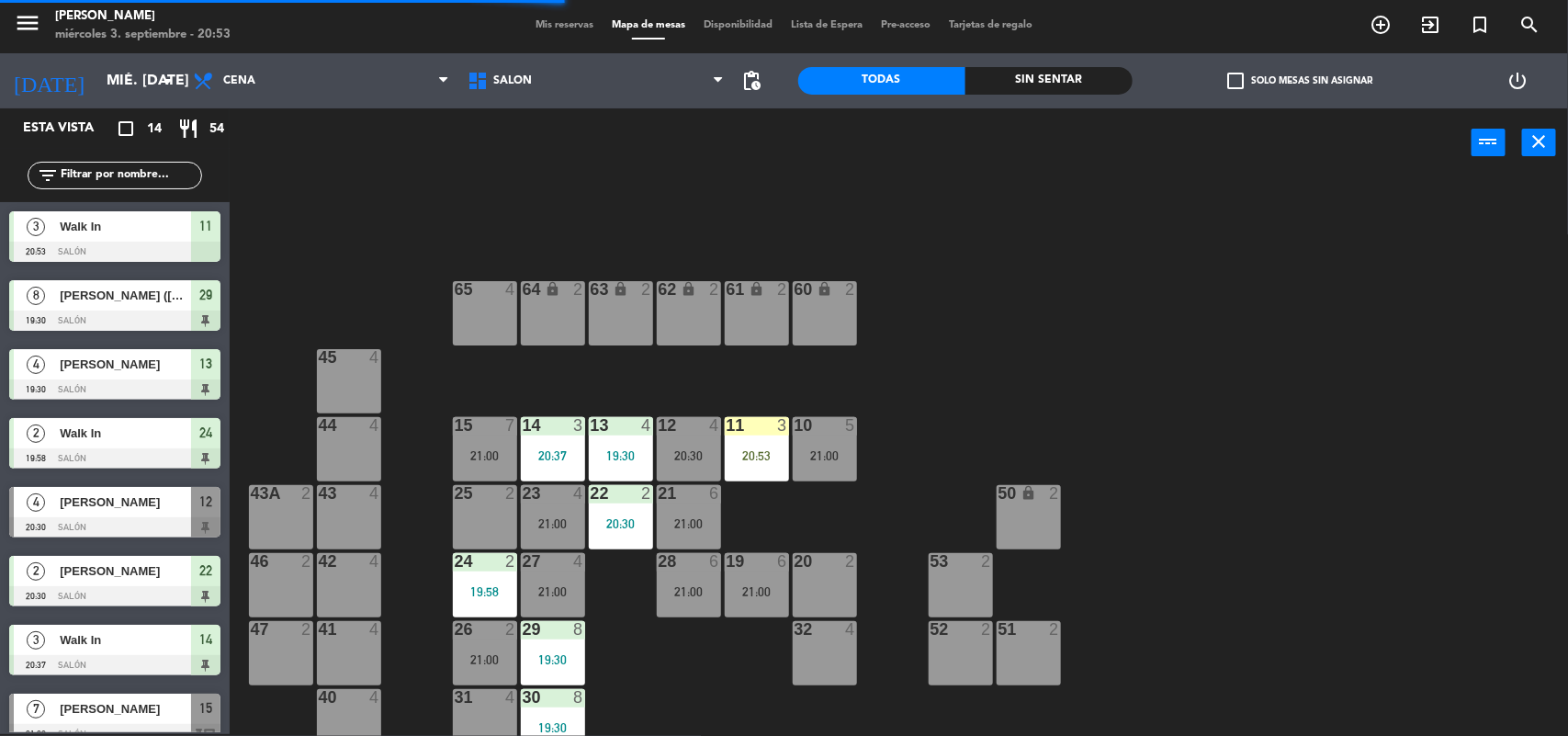
click at [802, 538] on div "64 lock 2 63 lock 2 62 lock 2 61 lock 2 60 lock 2 65 4 45 4 10 5 21:00 15 7 21:…" at bounding box center [907, 458] width 1323 height 556
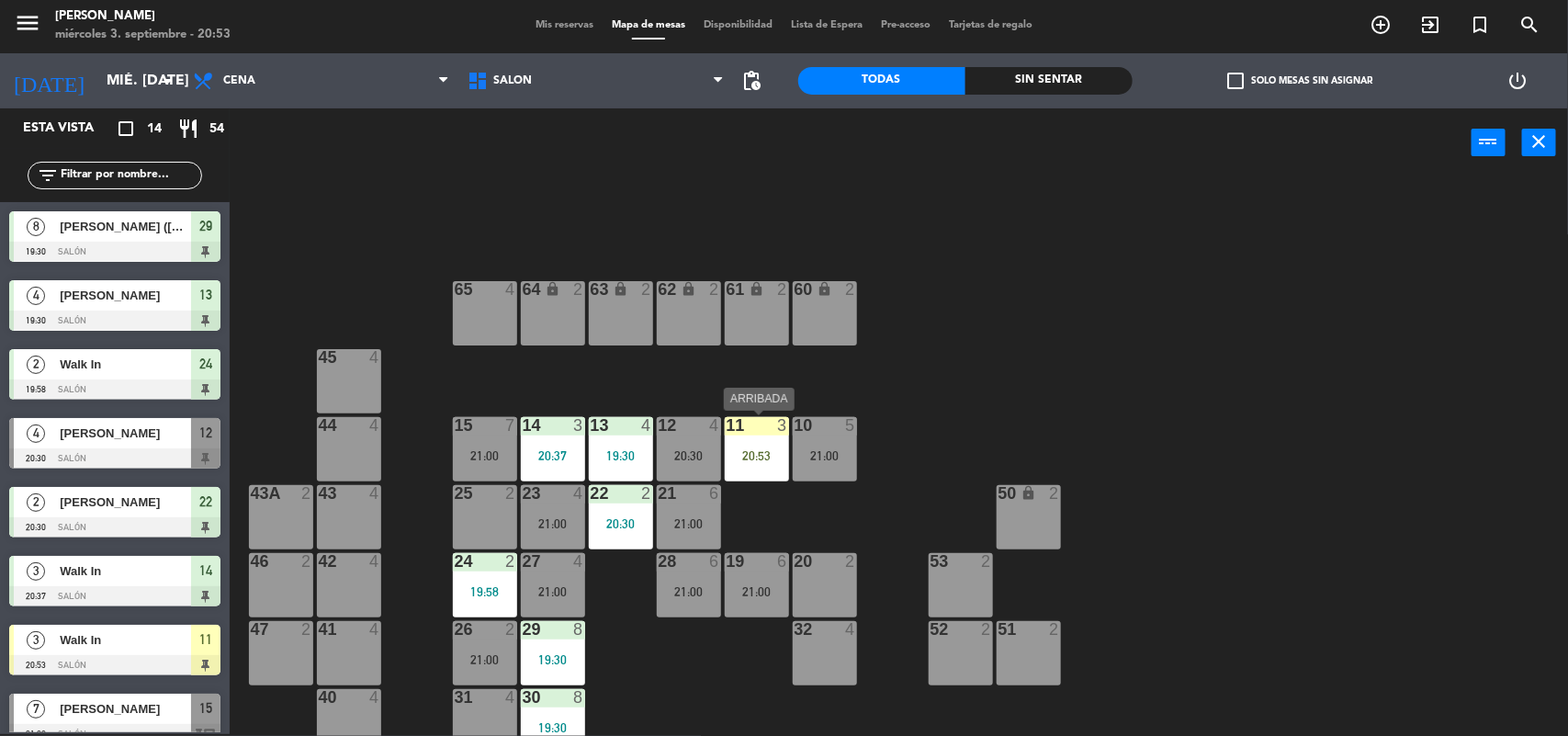
click at [742, 462] on div "11 3 20:53" at bounding box center [757, 449] width 64 height 64
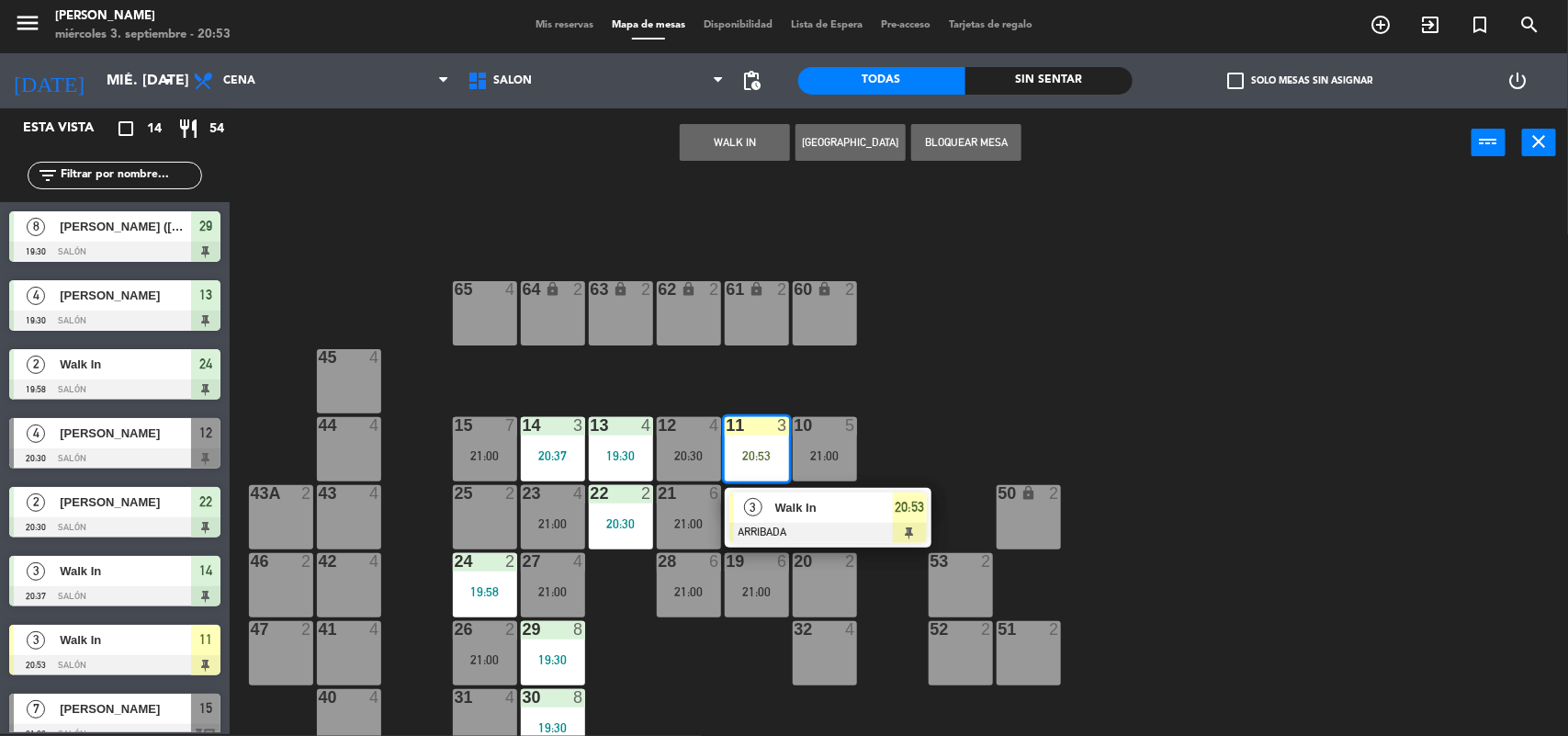
click at [772, 524] on div at bounding box center [828, 533] width 197 height 20
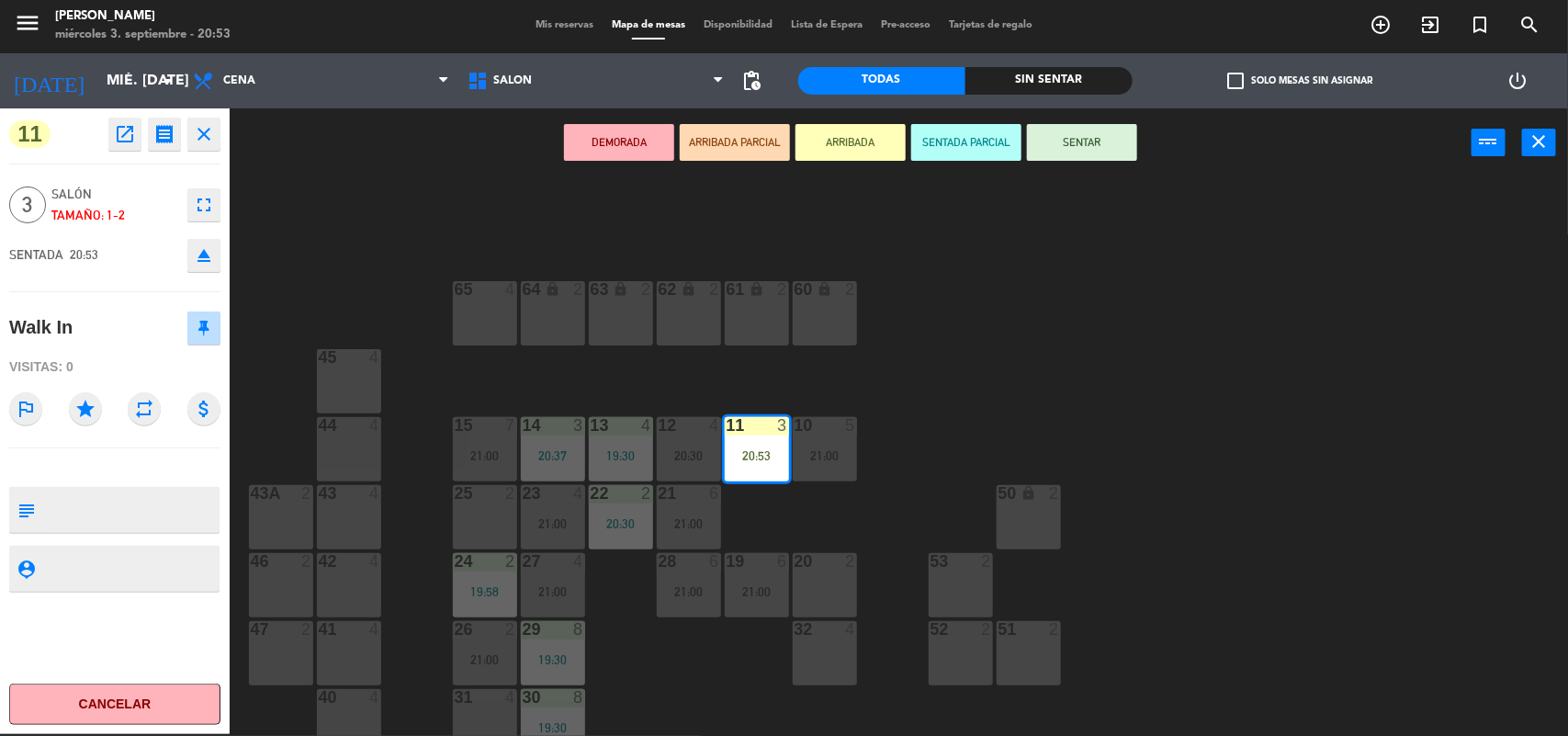
click at [1109, 152] on button "SENTAR" at bounding box center [1082, 142] width 111 height 37
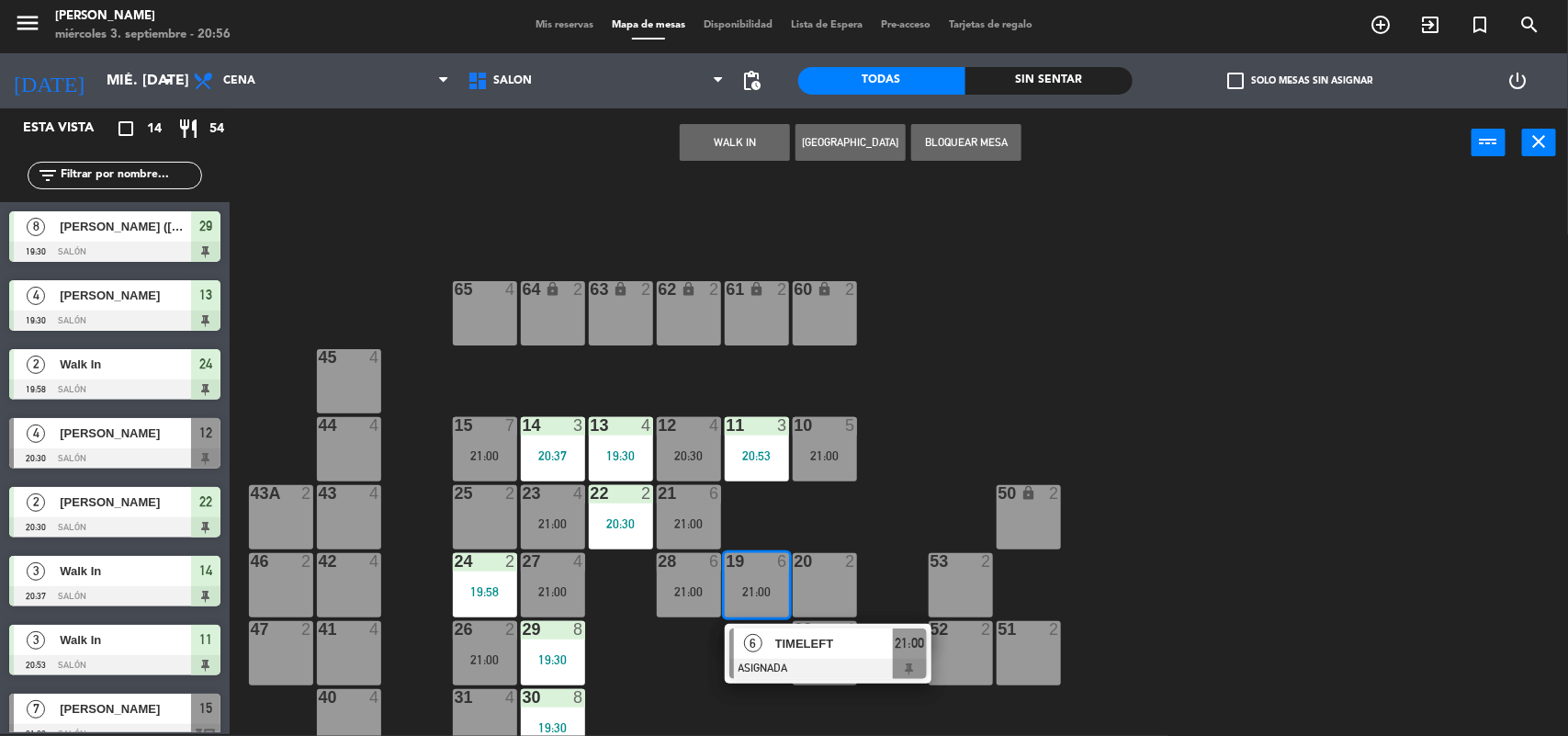
click at [792, 649] on span "TIMELEFT" at bounding box center [834, 642] width 118 height 19
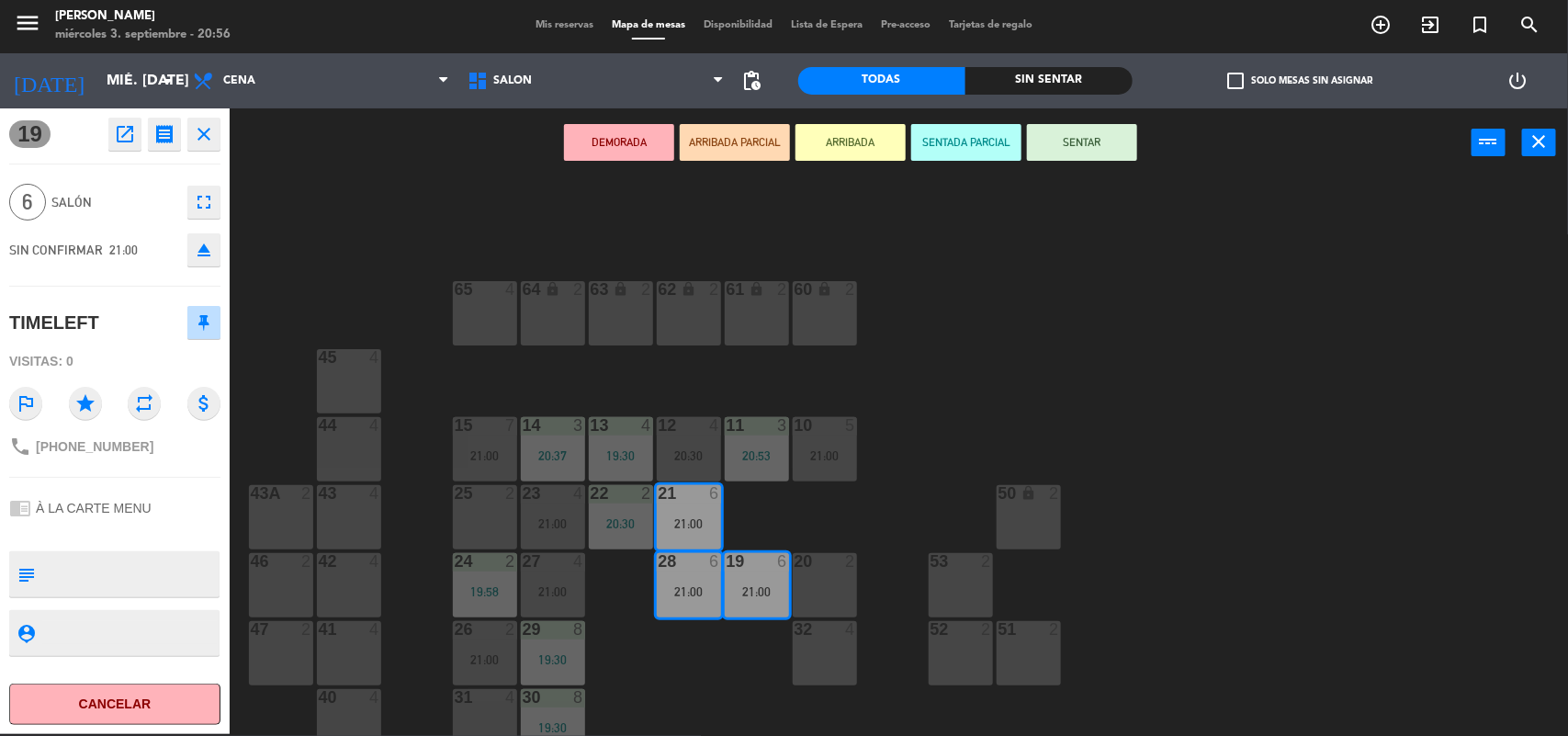
click at [1123, 148] on button "SENTAR" at bounding box center [1082, 142] width 111 height 37
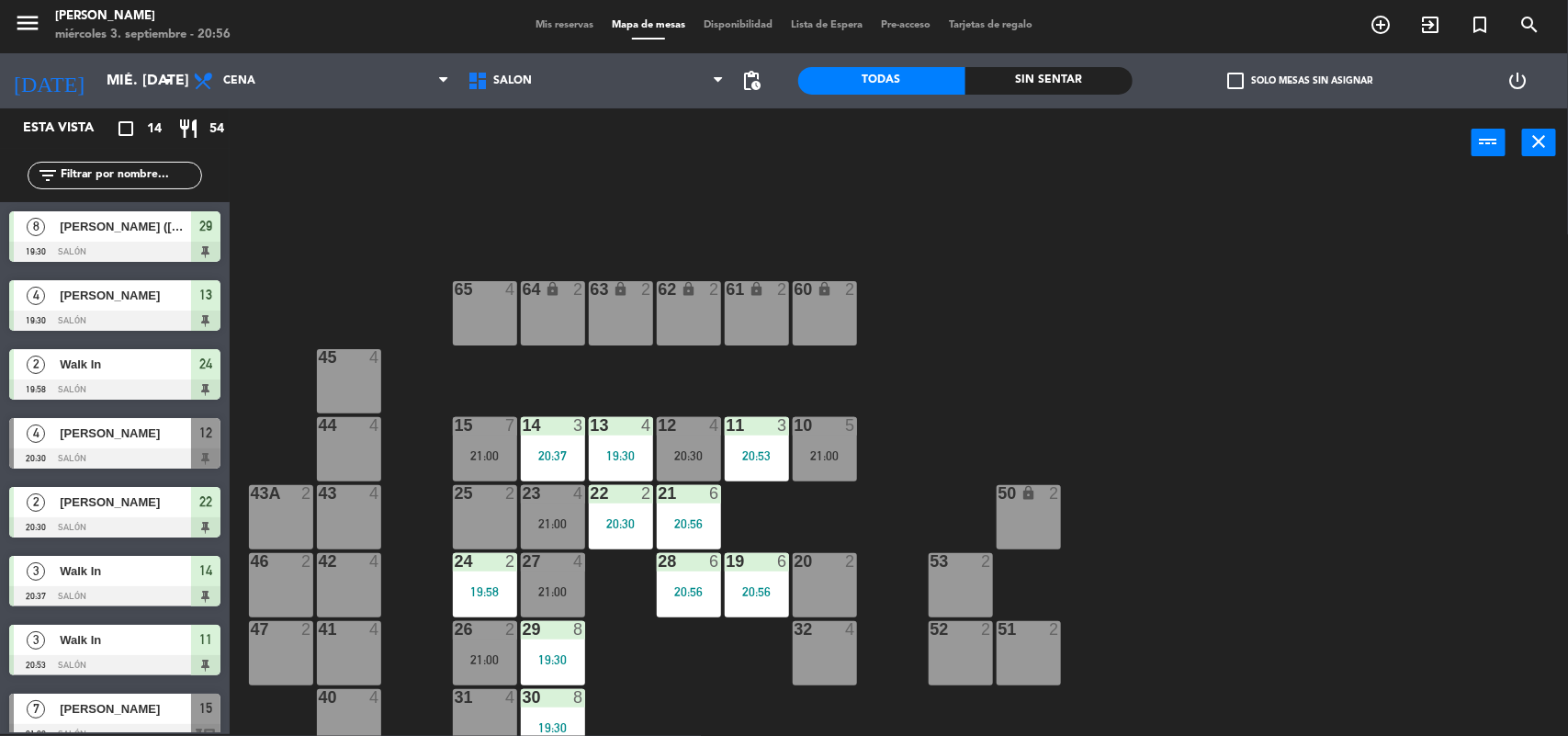
scroll to position [139, 0]
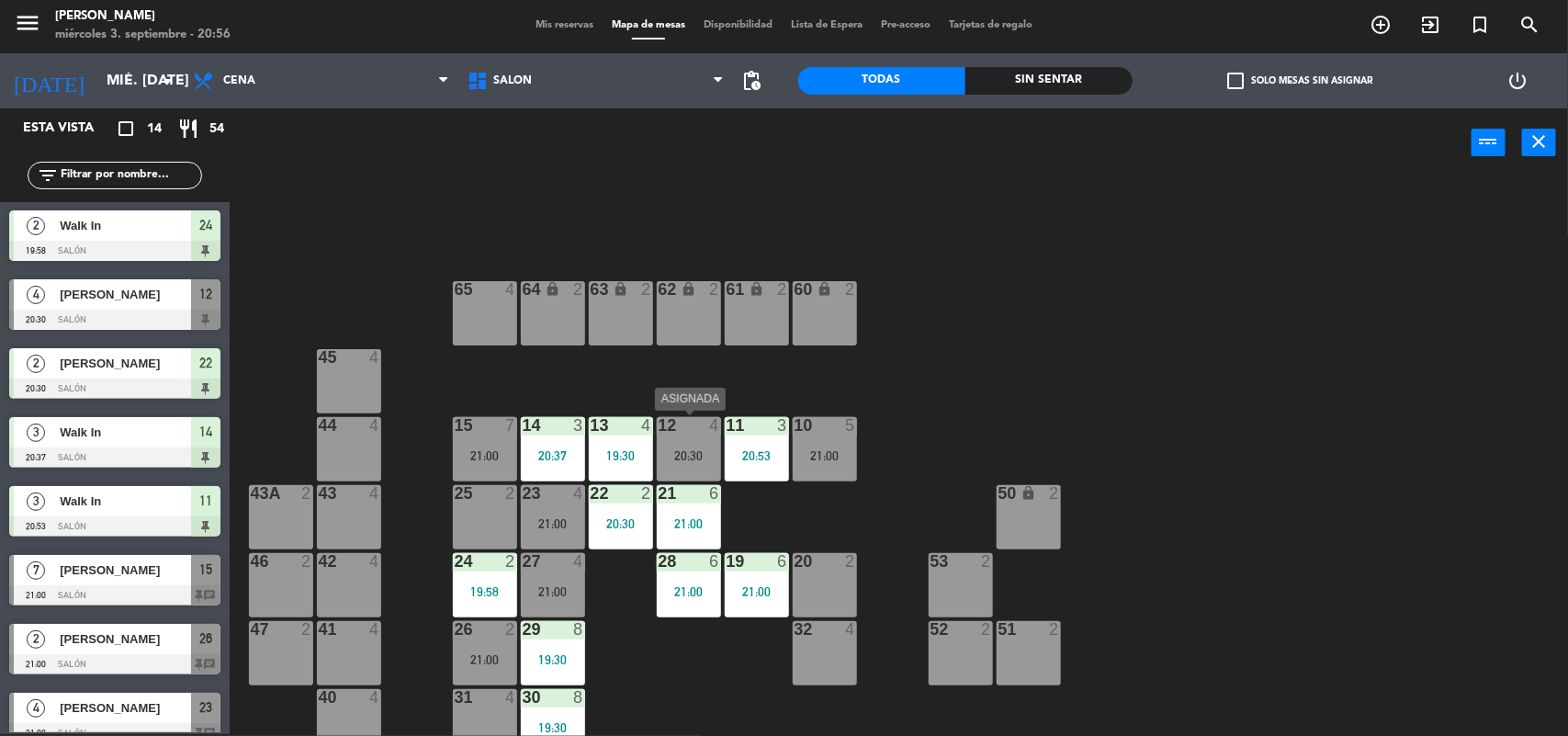
click at [700, 449] on div "20:30" at bounding box center [688, 455] width 64 height 13
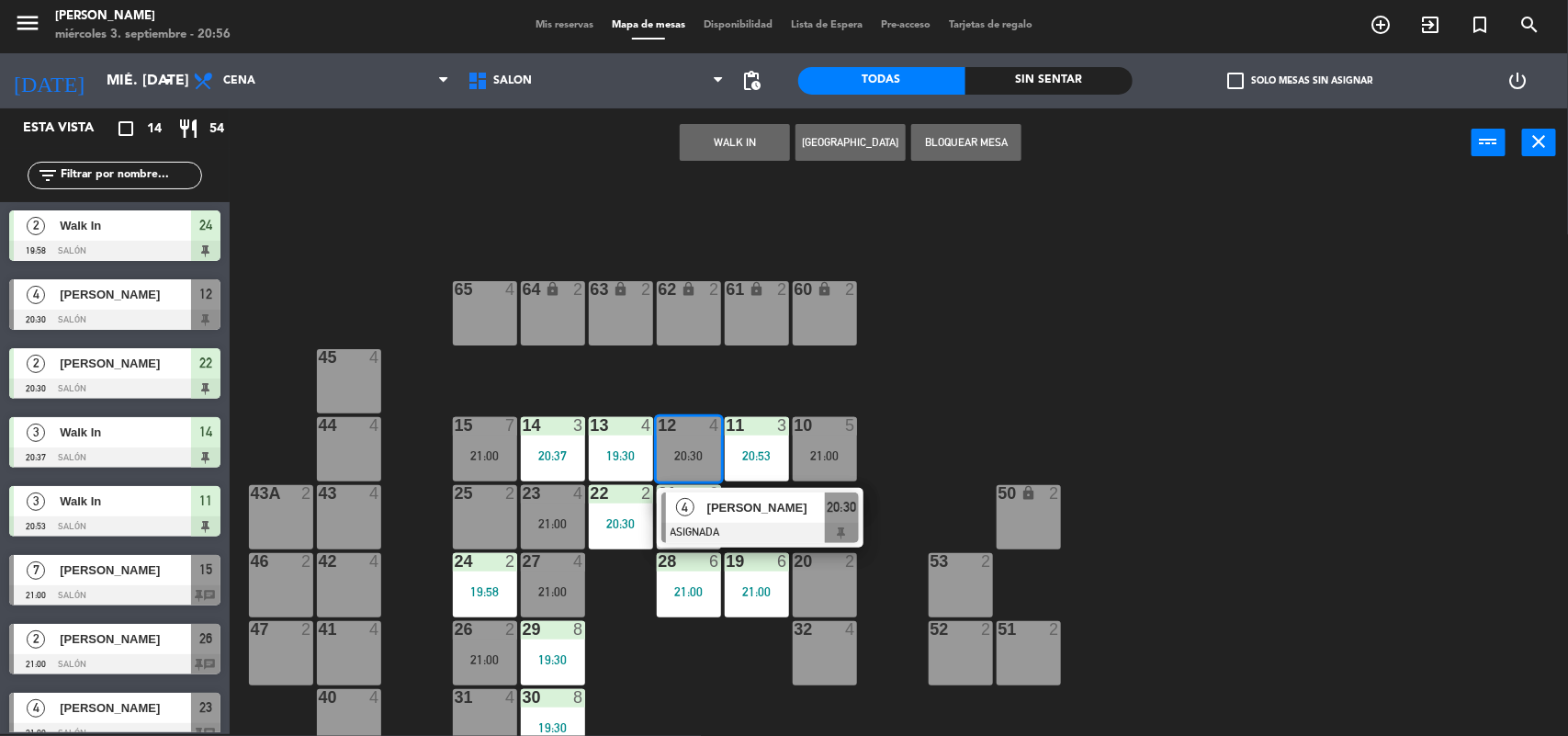
click at [739, 523] on div at bounding box center [760, 533] width 197 height 20
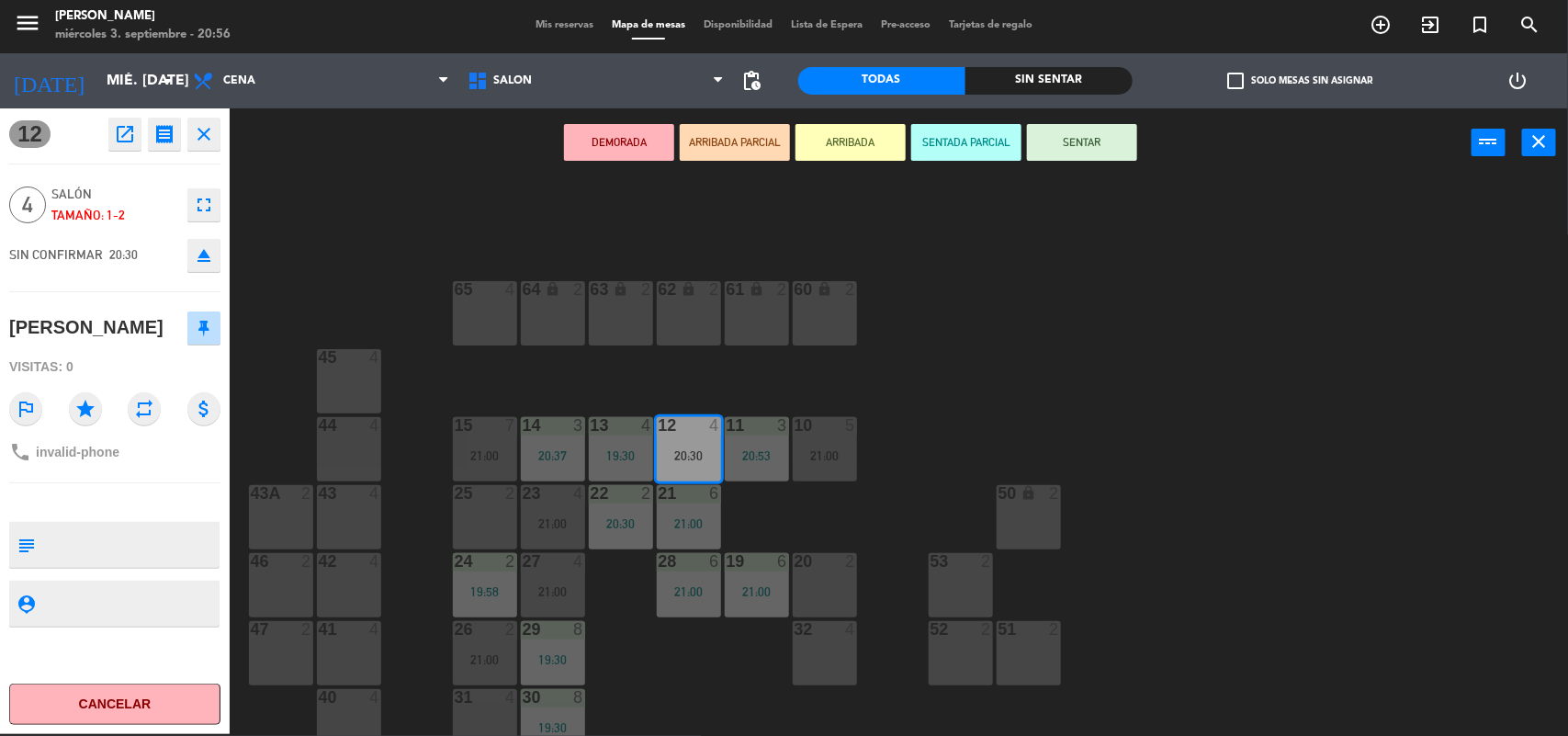
click at [1095, 154] on button "SENTAR" at bounding box center [1082, 142] width 111 height 37
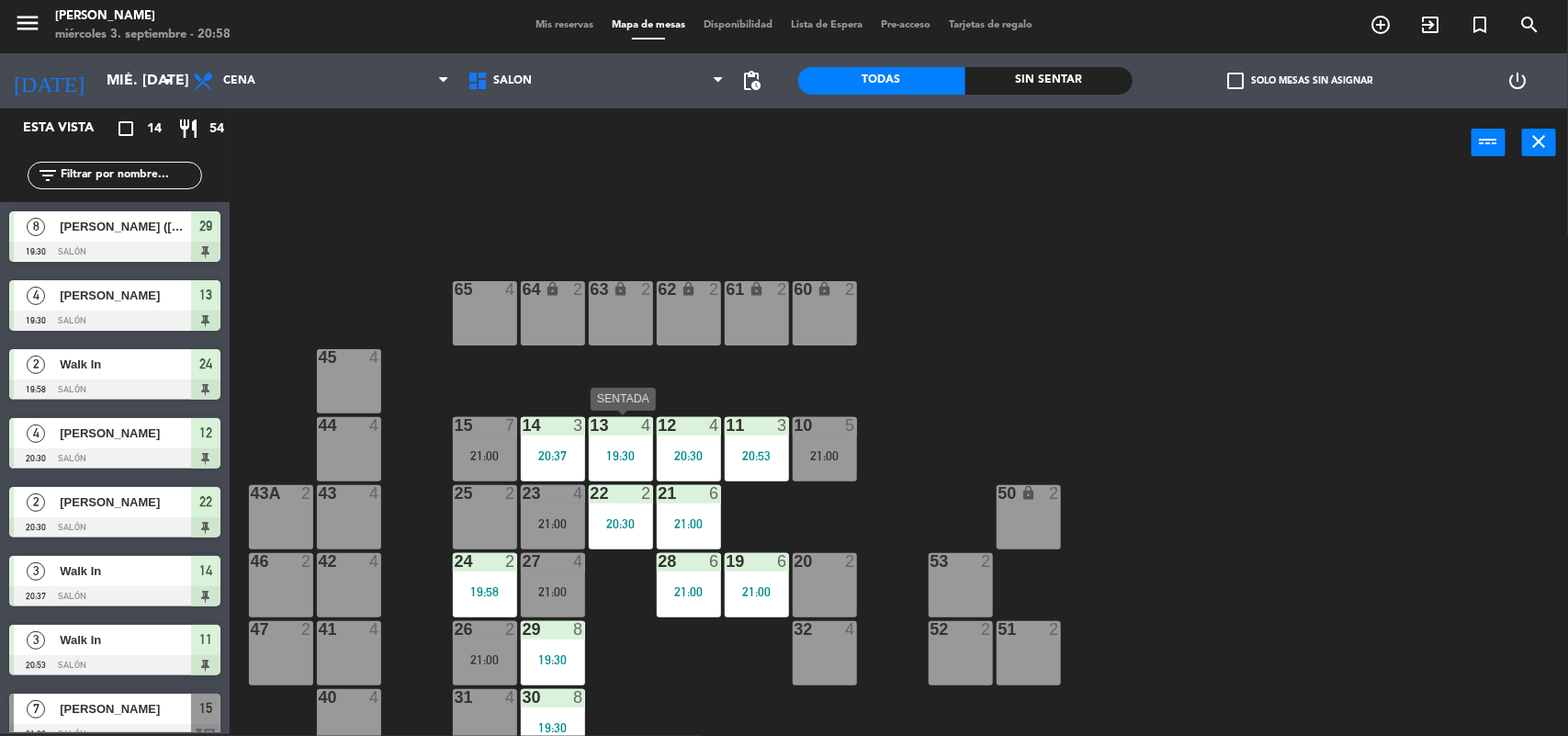
click at [612, 452] on div "19:30" at bounding box center [620, 455] width 64 height 13
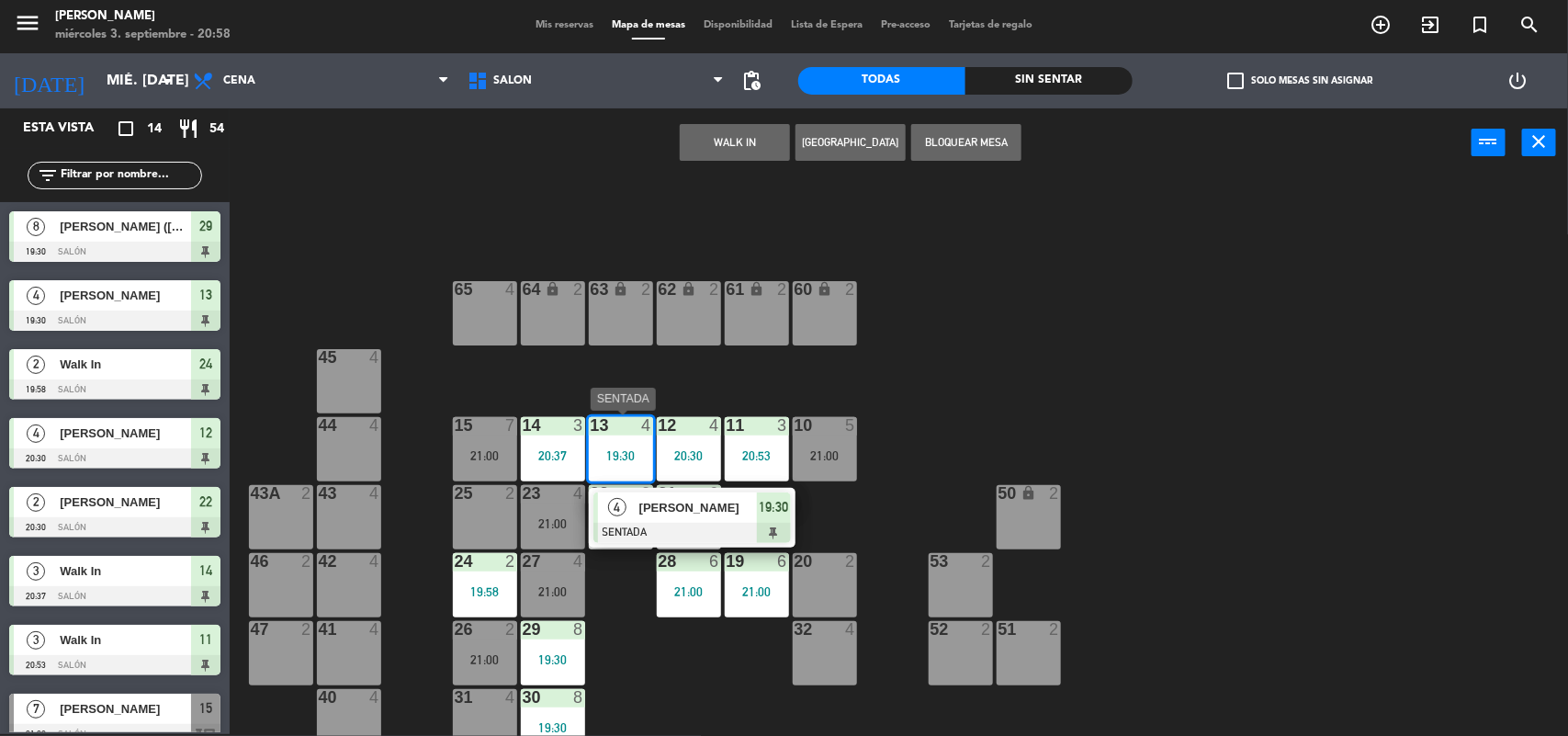
click at [643, 501] on span "[PERSON_NAME]" at bounding box center [698, 507] width 118 height 19
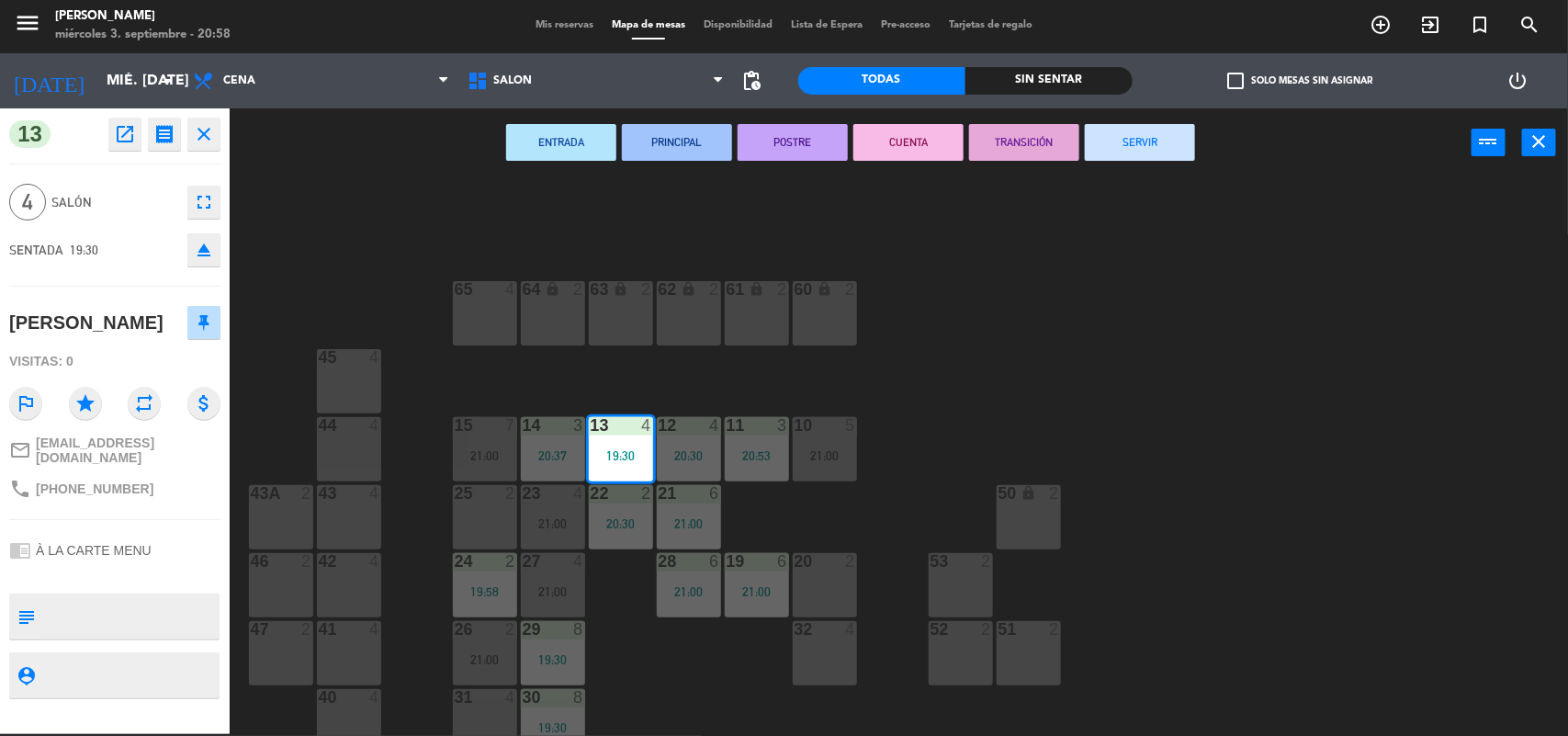
click at [1172, 126] on button "SERVIR" at bounding box center [1140, 142] width 111 height 37
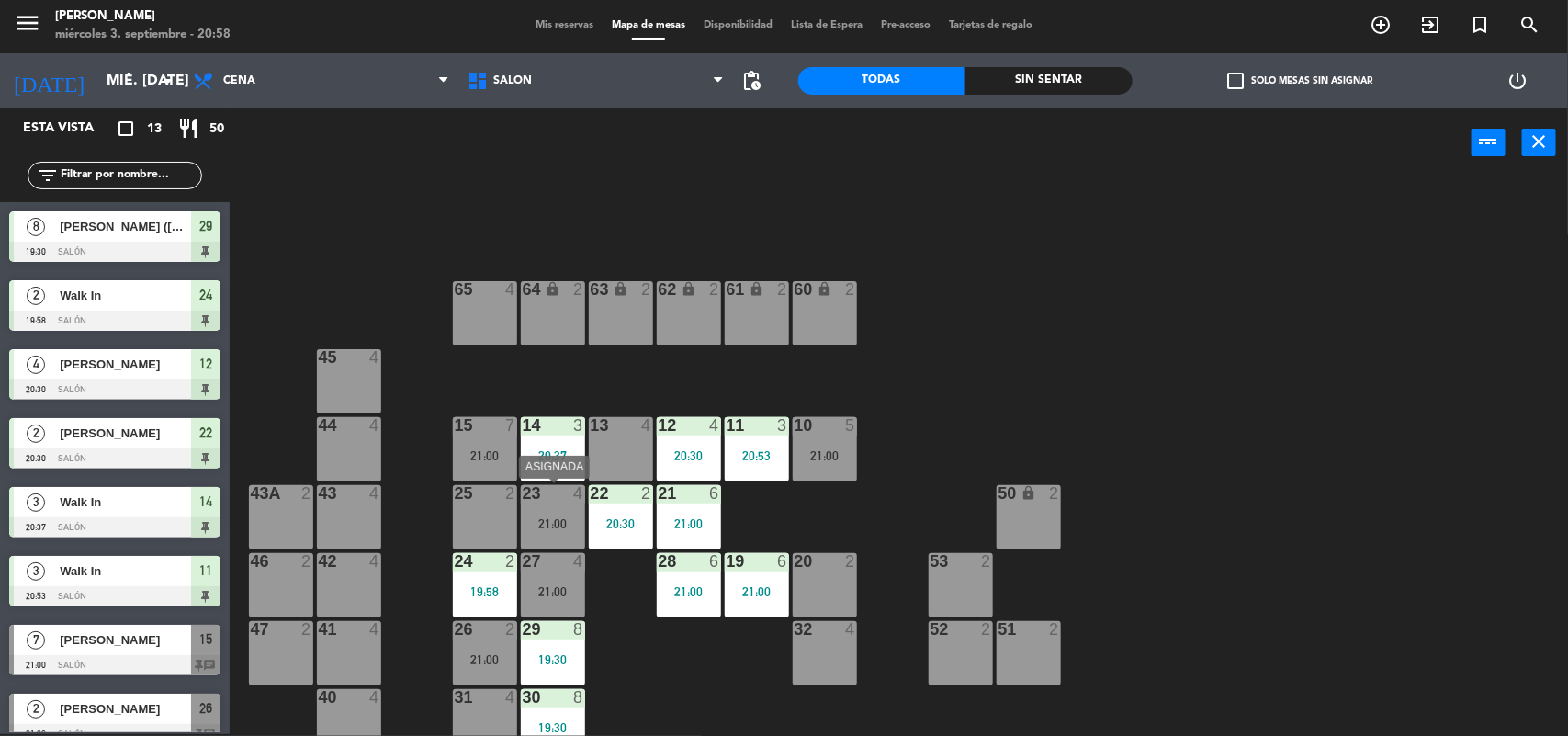
click at [552, 513] on div "23 4 21:00" at bounding box center [553, 517] width 64 height 64
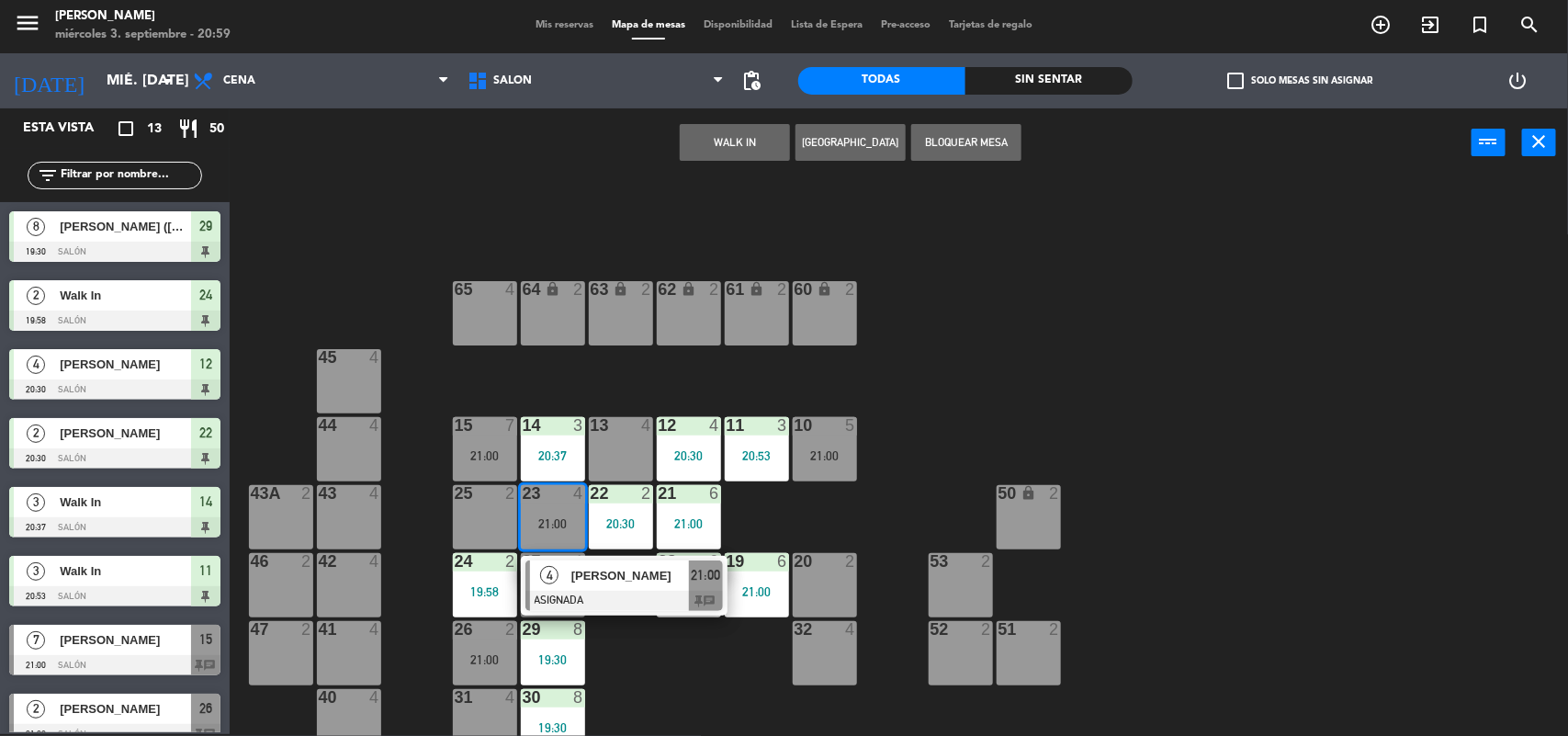
click at [627, 442] on div "13 4" at bounding box center [620, 449] width 64 height 64
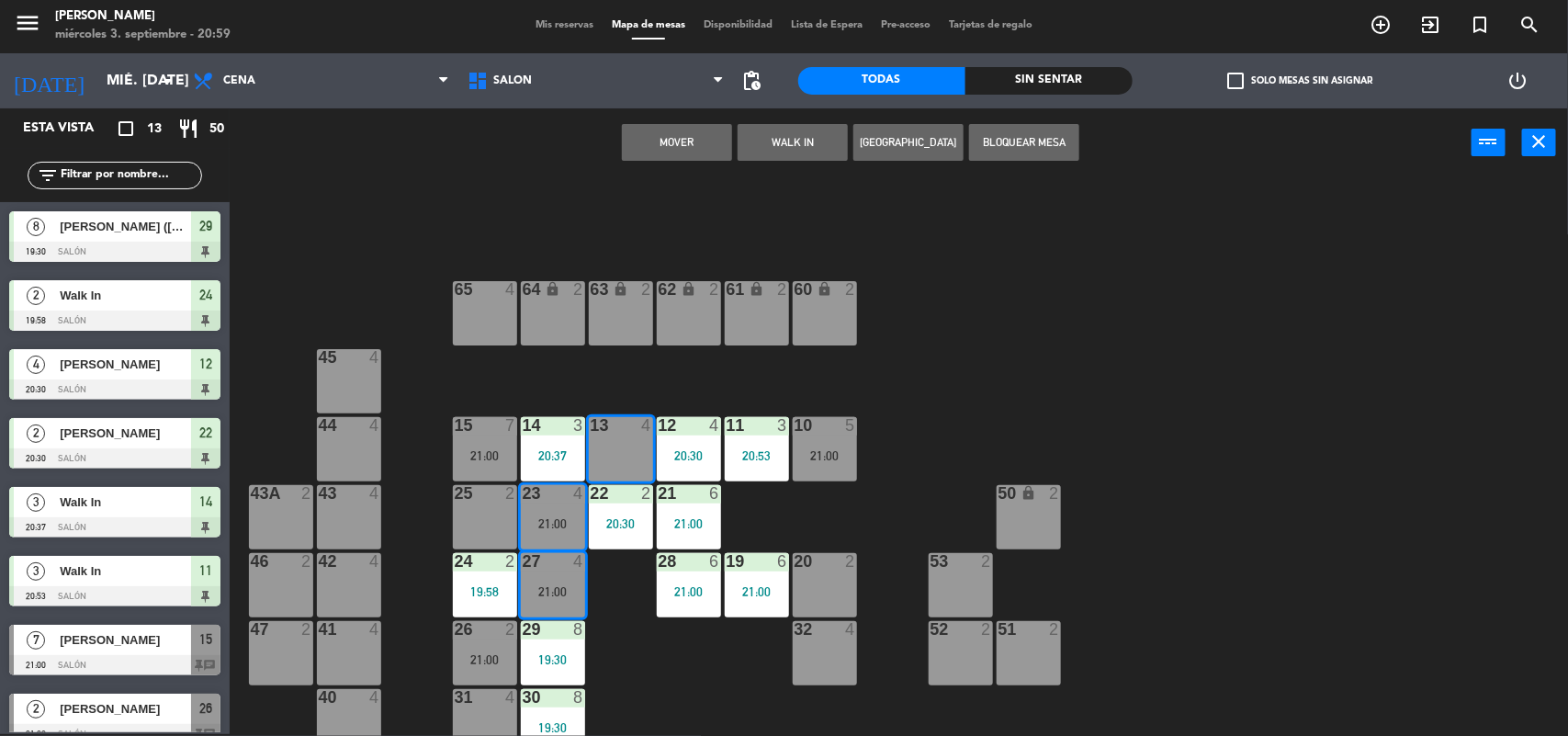
click at [701, 143] on button "Mover" at bounding box center [676, 142] width 111 height 37
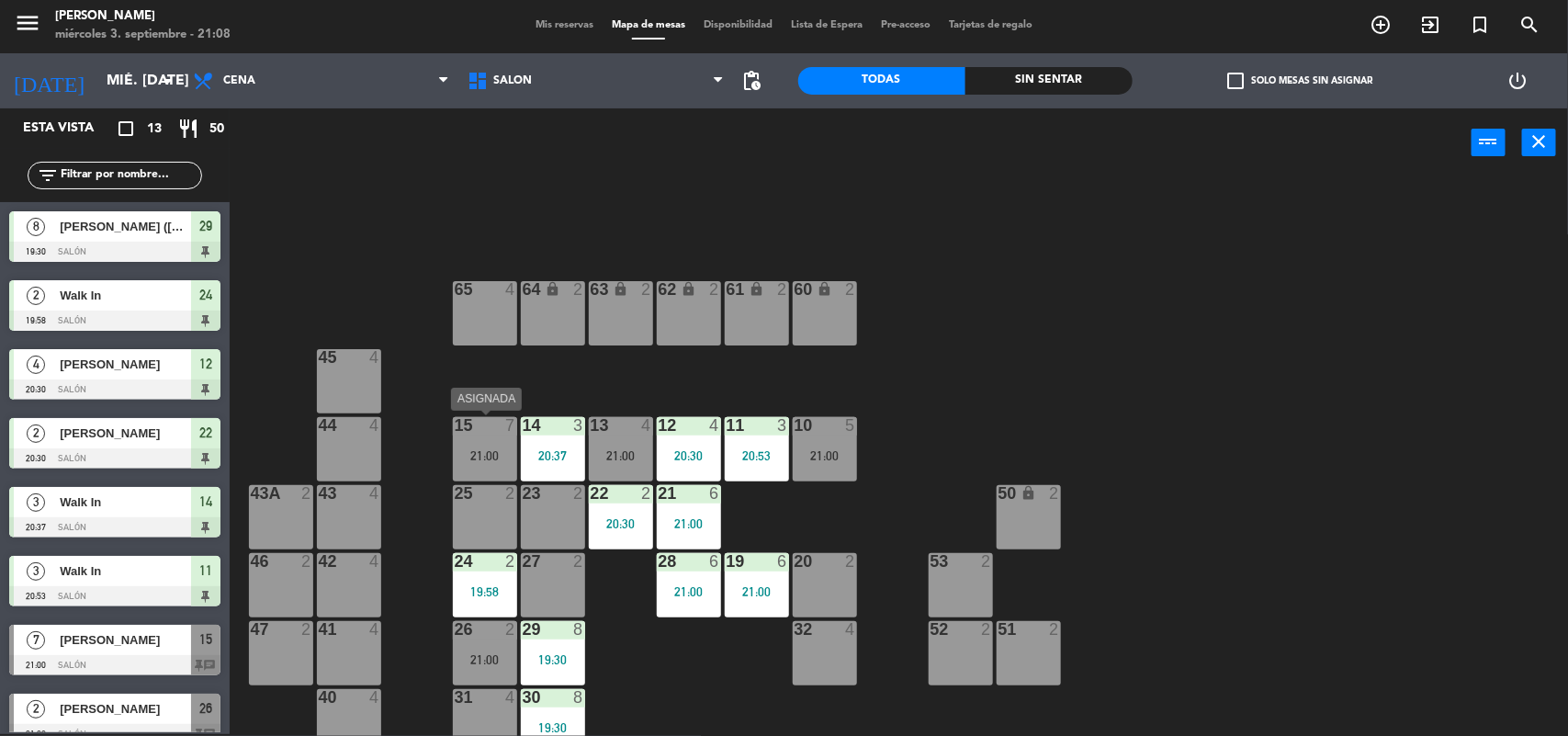
click at [481, 420] on div at bounding box center [485, 425] width 30 height 17
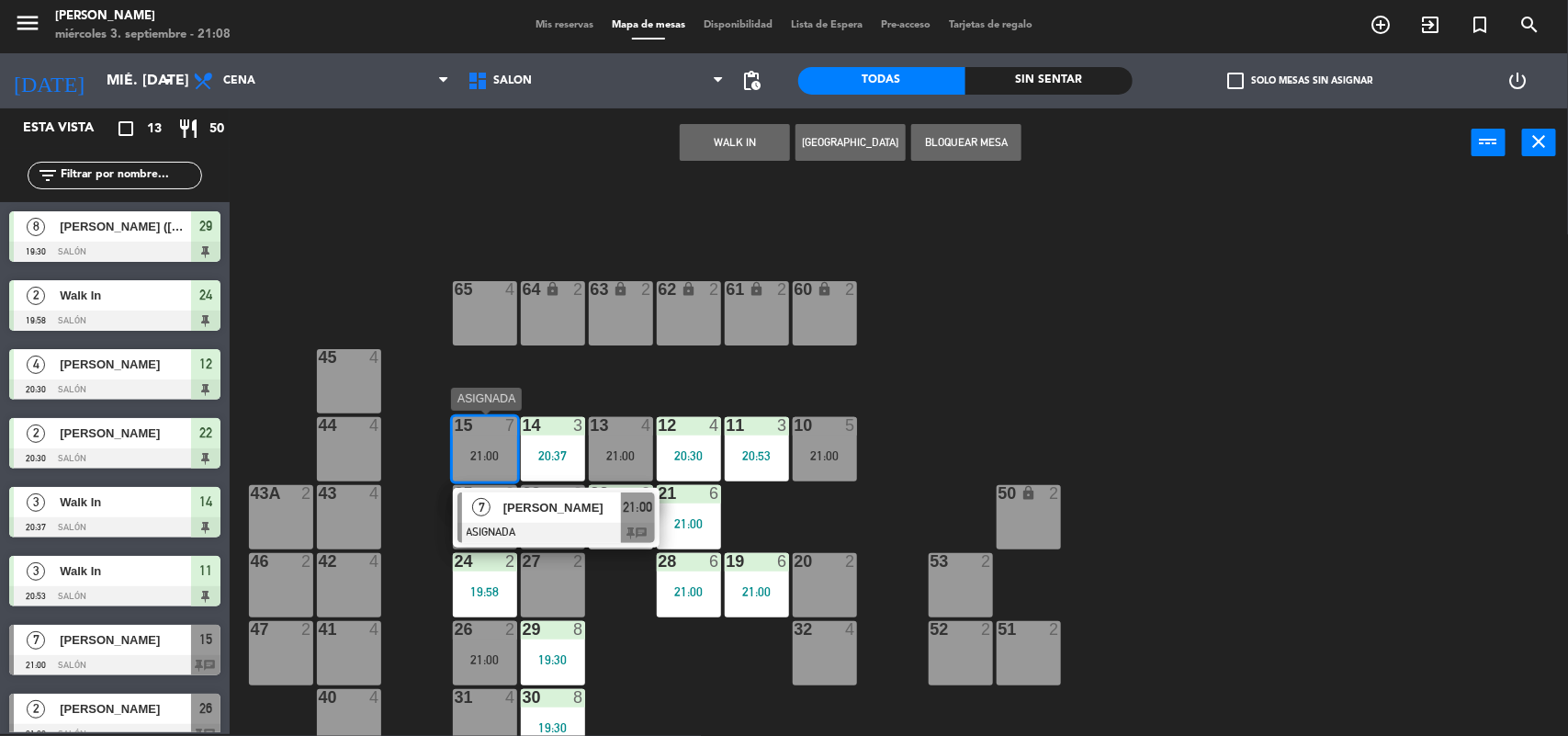
click at [519, 511] on span "[PERSON_NAME]" at bounding box center [563, 507] width 118 height 19
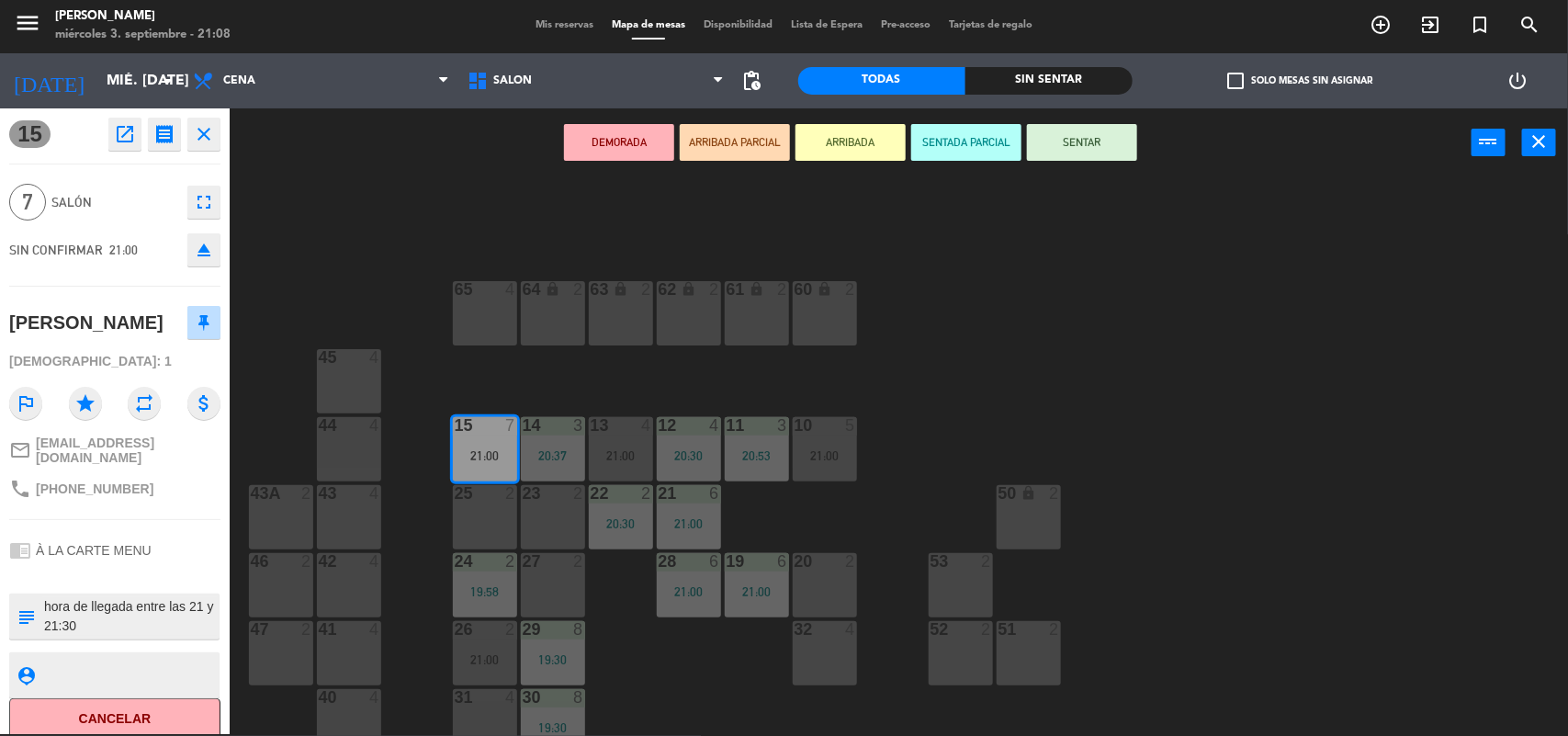
drag, startPoint x: 1063, startPoint y: 143, endPoint x: 227, endPoint y: 428, distance: 883.2
click at [1062, 147] on button "SENTAR" at bounding box center [1082, 142] width 111 height 37
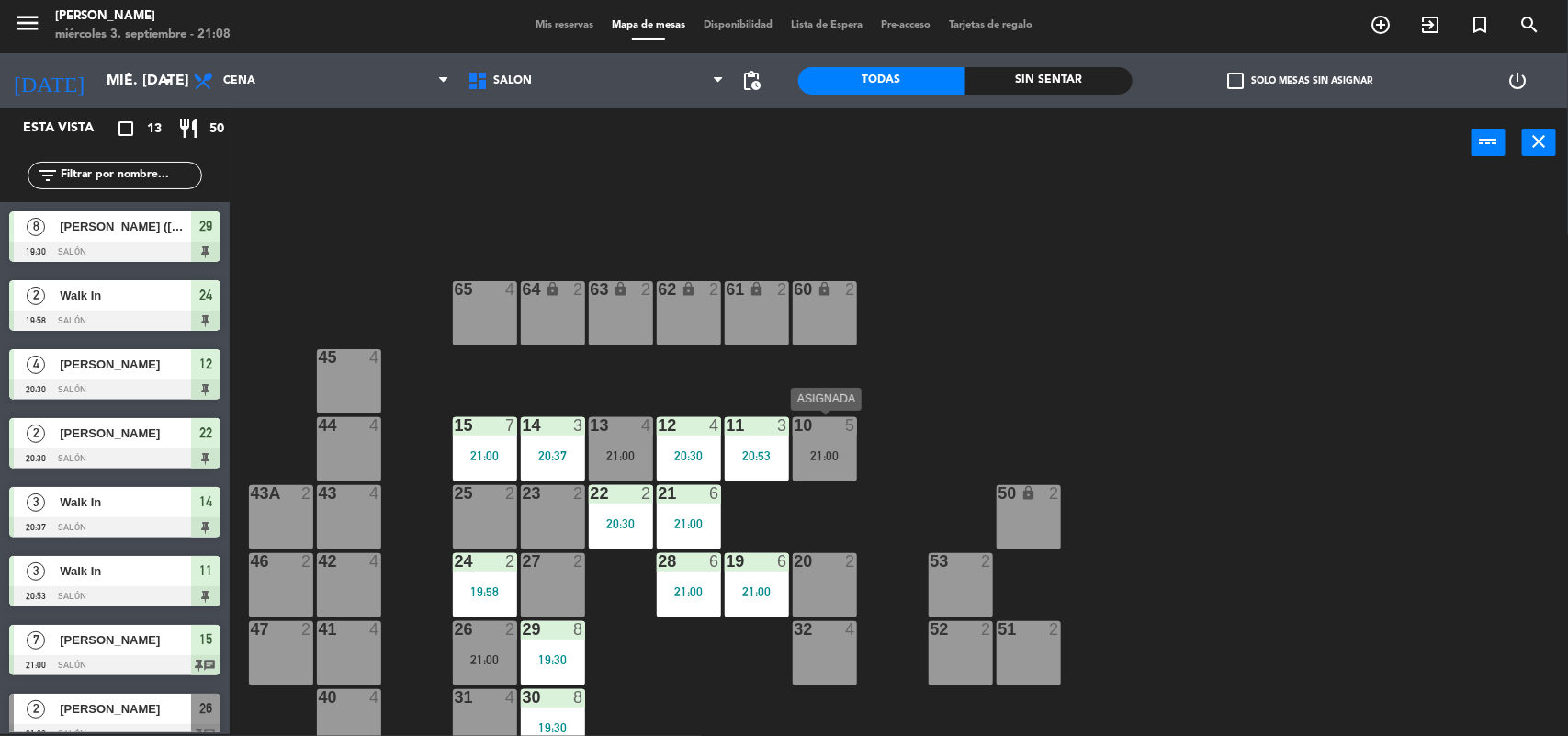
click at [827, 458] on div "21:00" at bounding box center [825, 455] width 64 height 13
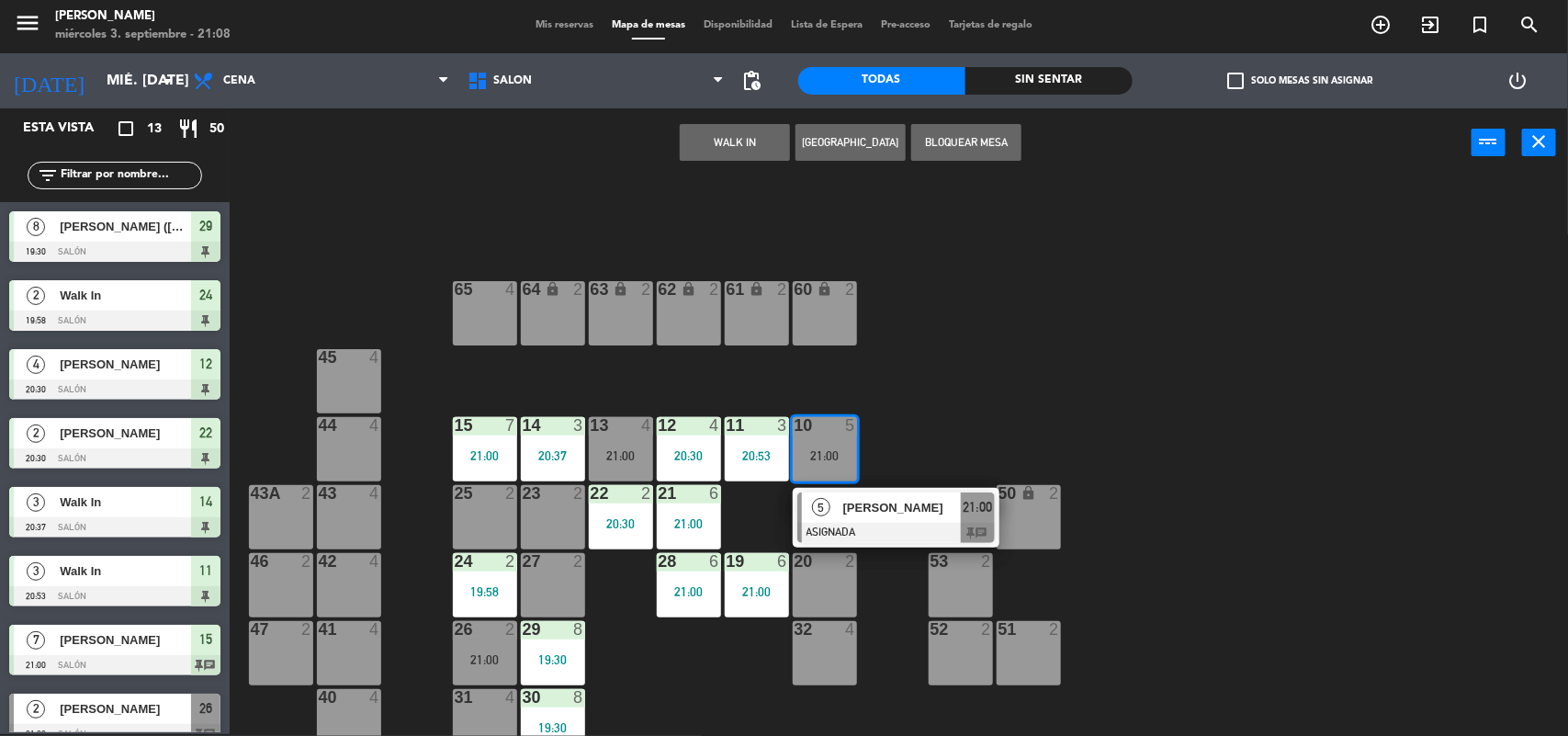
click at [836, 493] on div "5" at bounding box center [822, 508] width 40 height 30
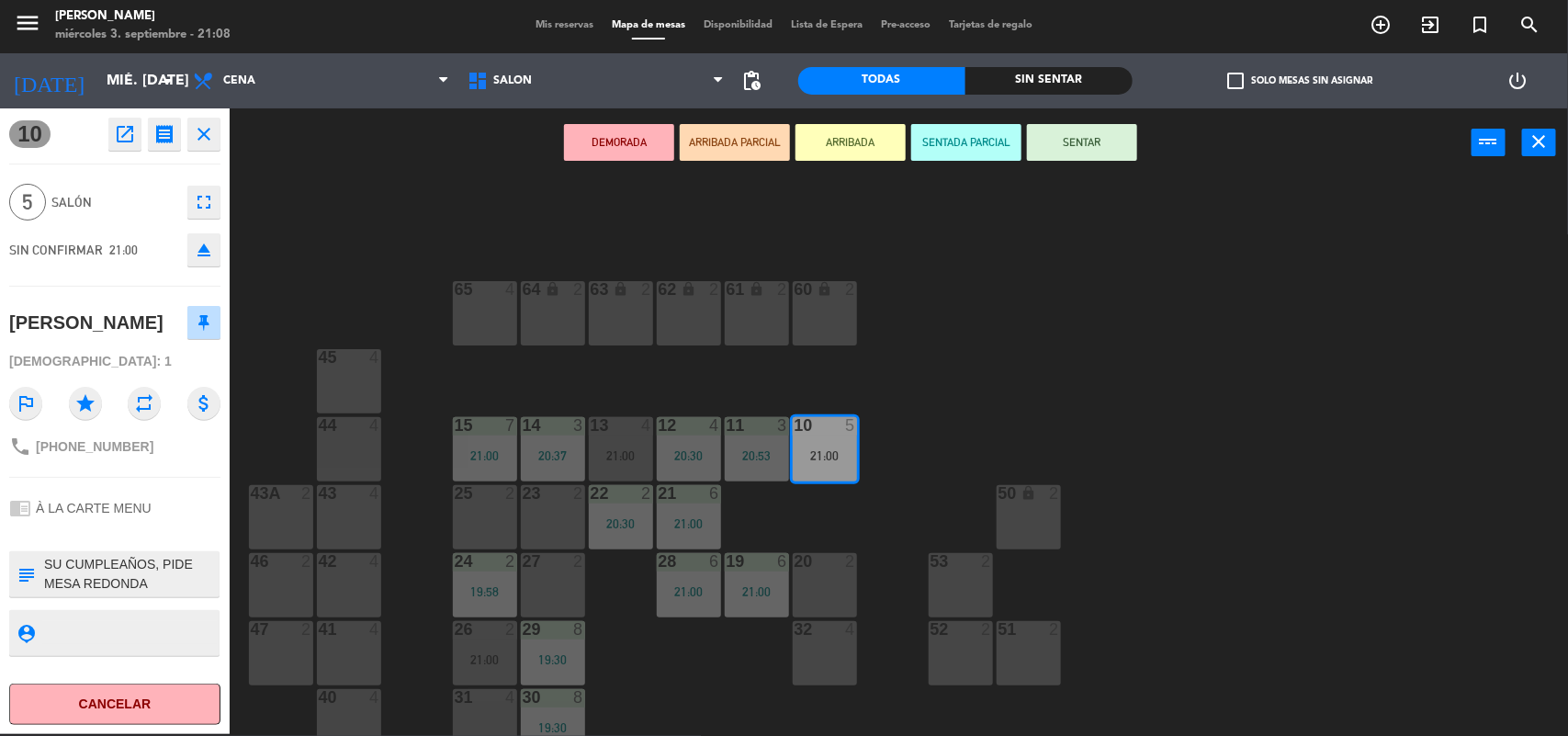
click at [1048, 141] on button "SENTAR" at bounding box center [1082, 142] width 111 height 37
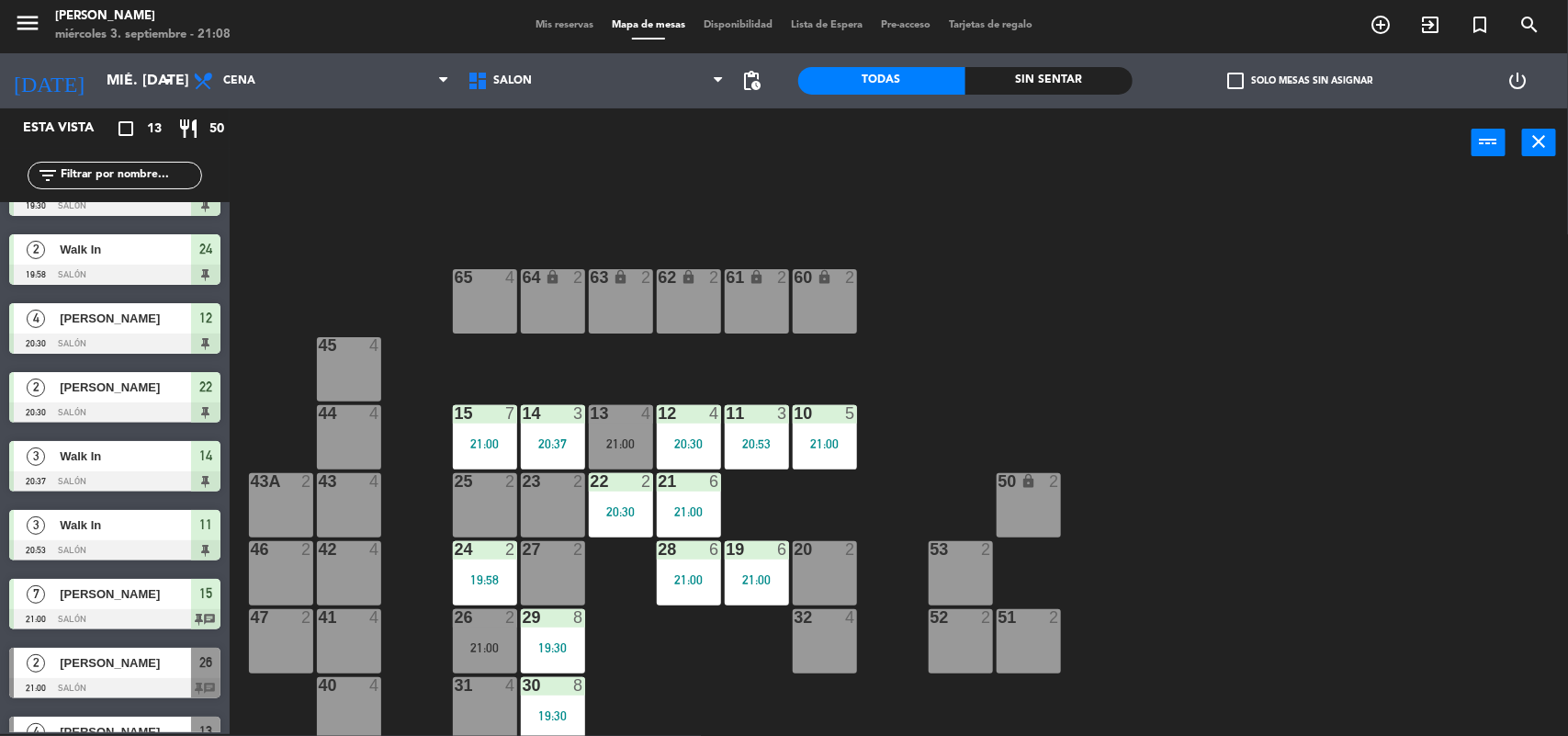
scroll to position [16, 0]
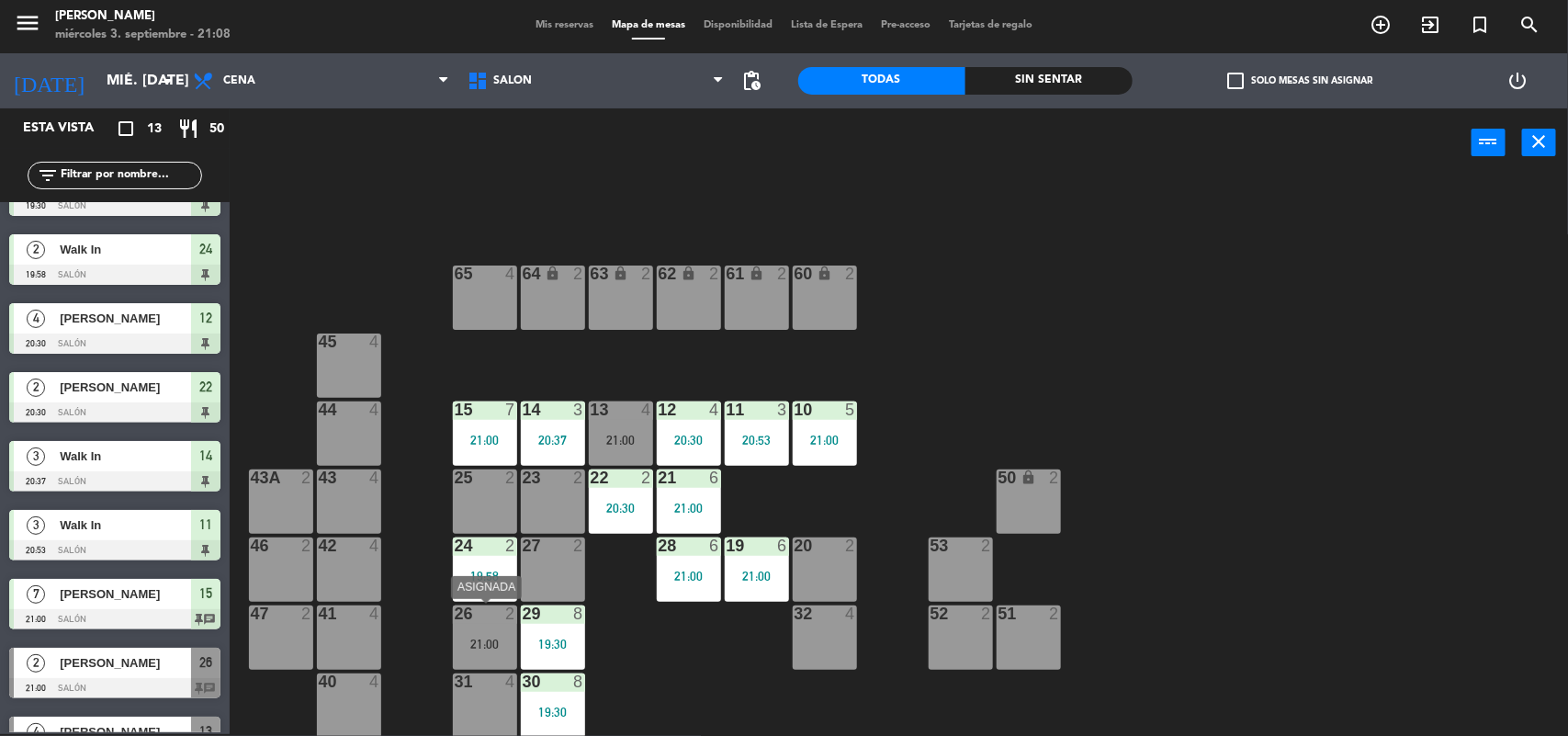
click at [508, 637] on div "21:00" at bounding box center [485, 643] width 64 height 13
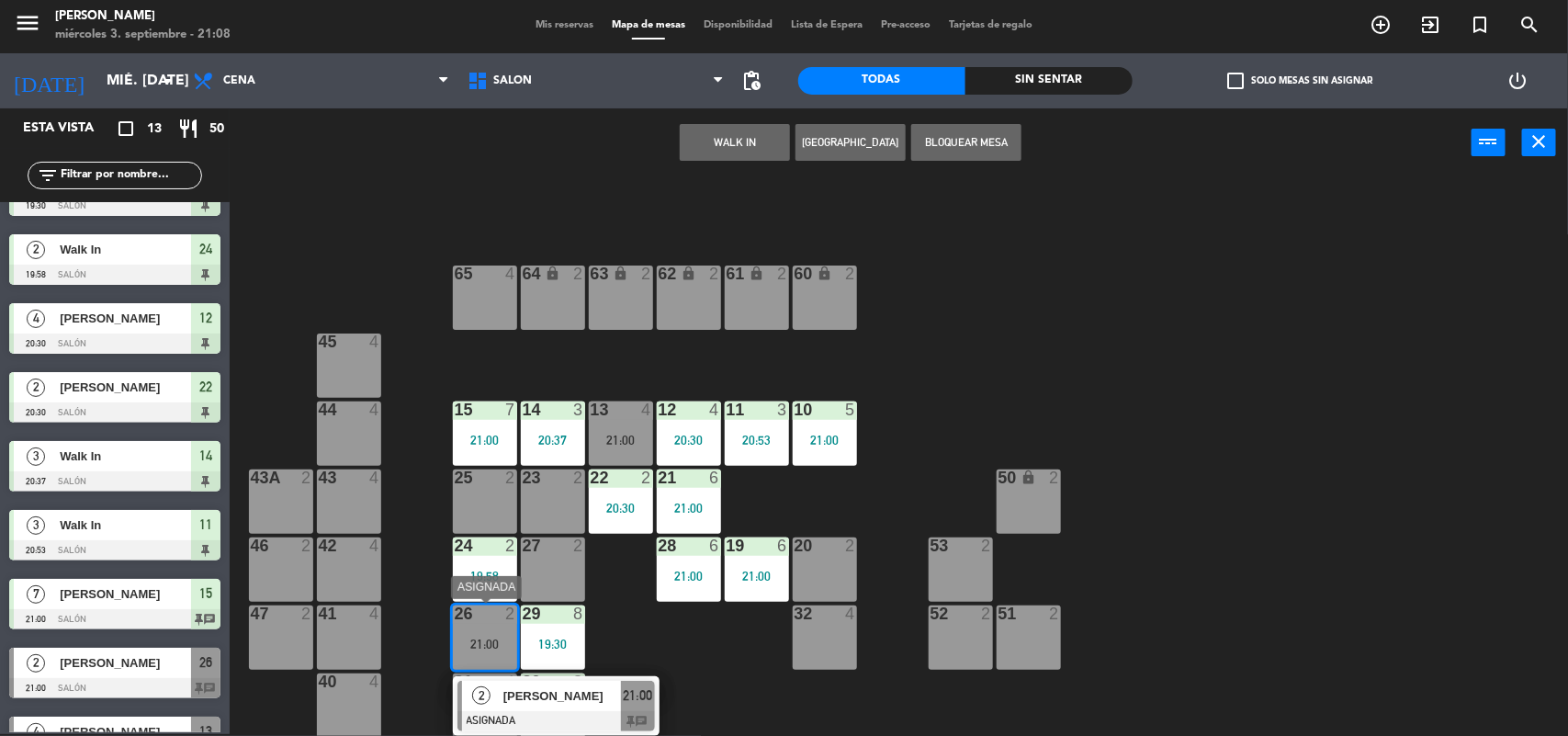
click at [527, 690] on span "[PERSON_NAME]" at bounding box center [563, 695] width 118 height 19
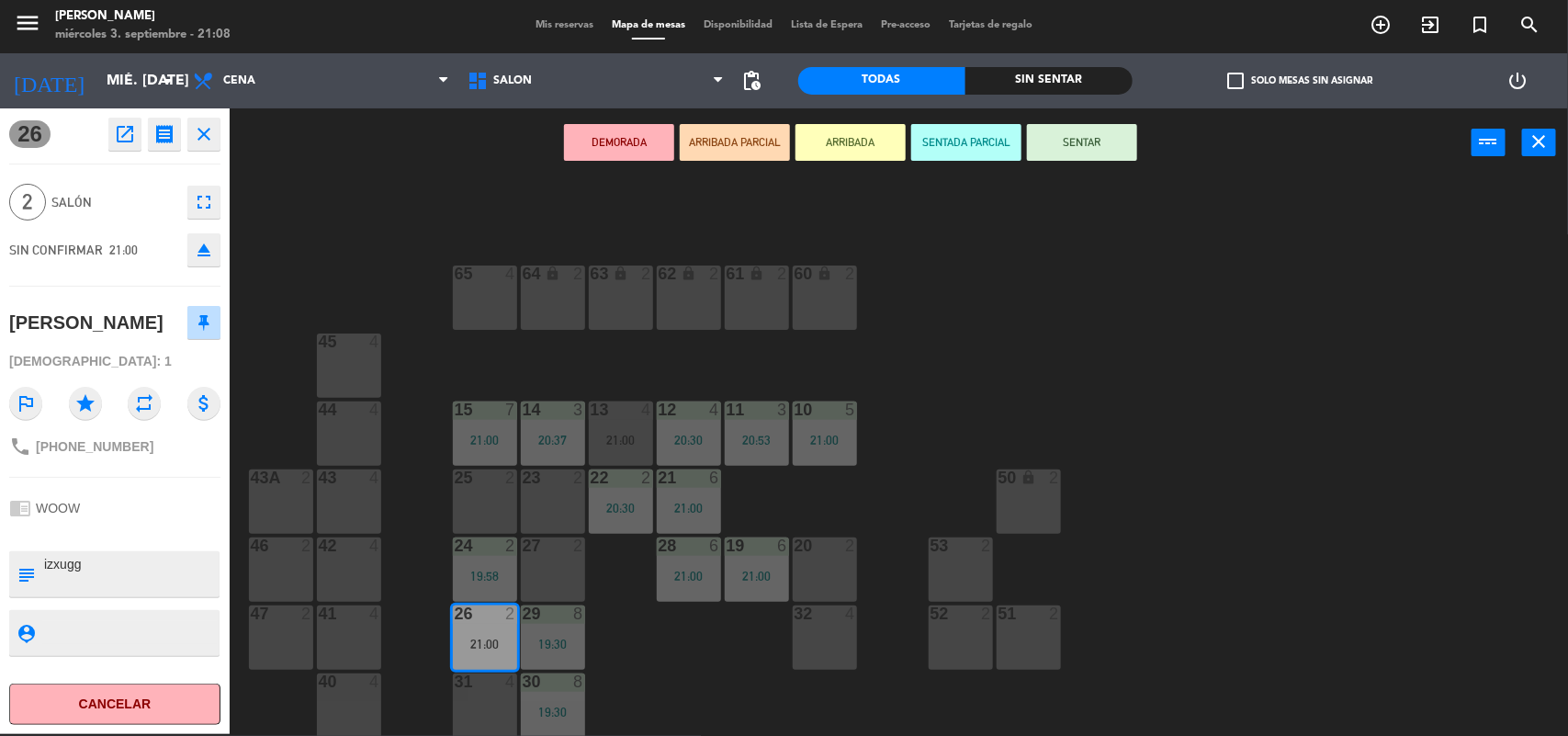
click at [1095, 158] on button "SENTAR" at bounding box center [1082, 142] width 111 height 37
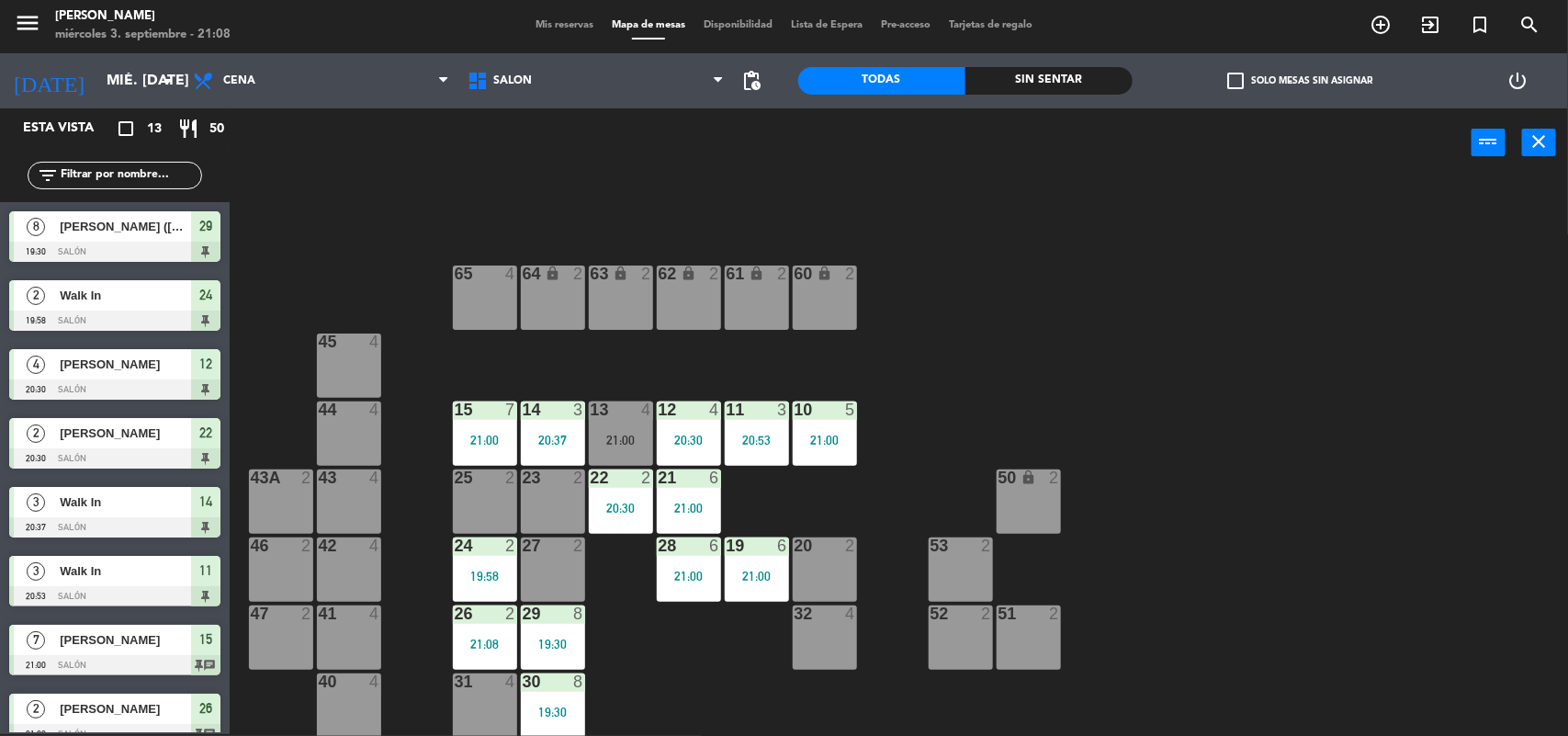
scroll to position [2, 0]
click at [487, 570] on div "19:58" at bounding box center [485, 575] width 64 height 13
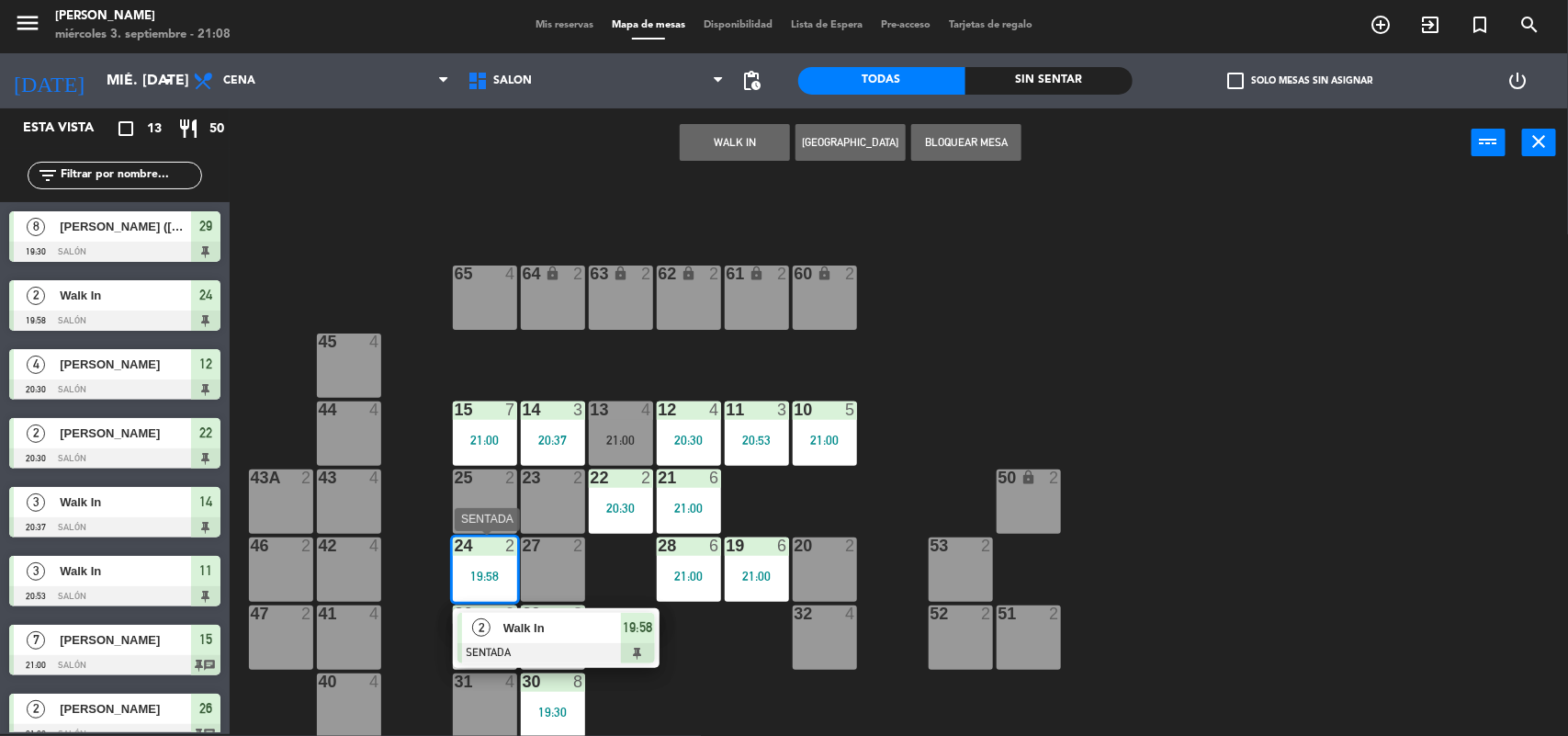
click at [539, 616] on div "Walk In" at bounding box center [562, 627] width 120 height 30
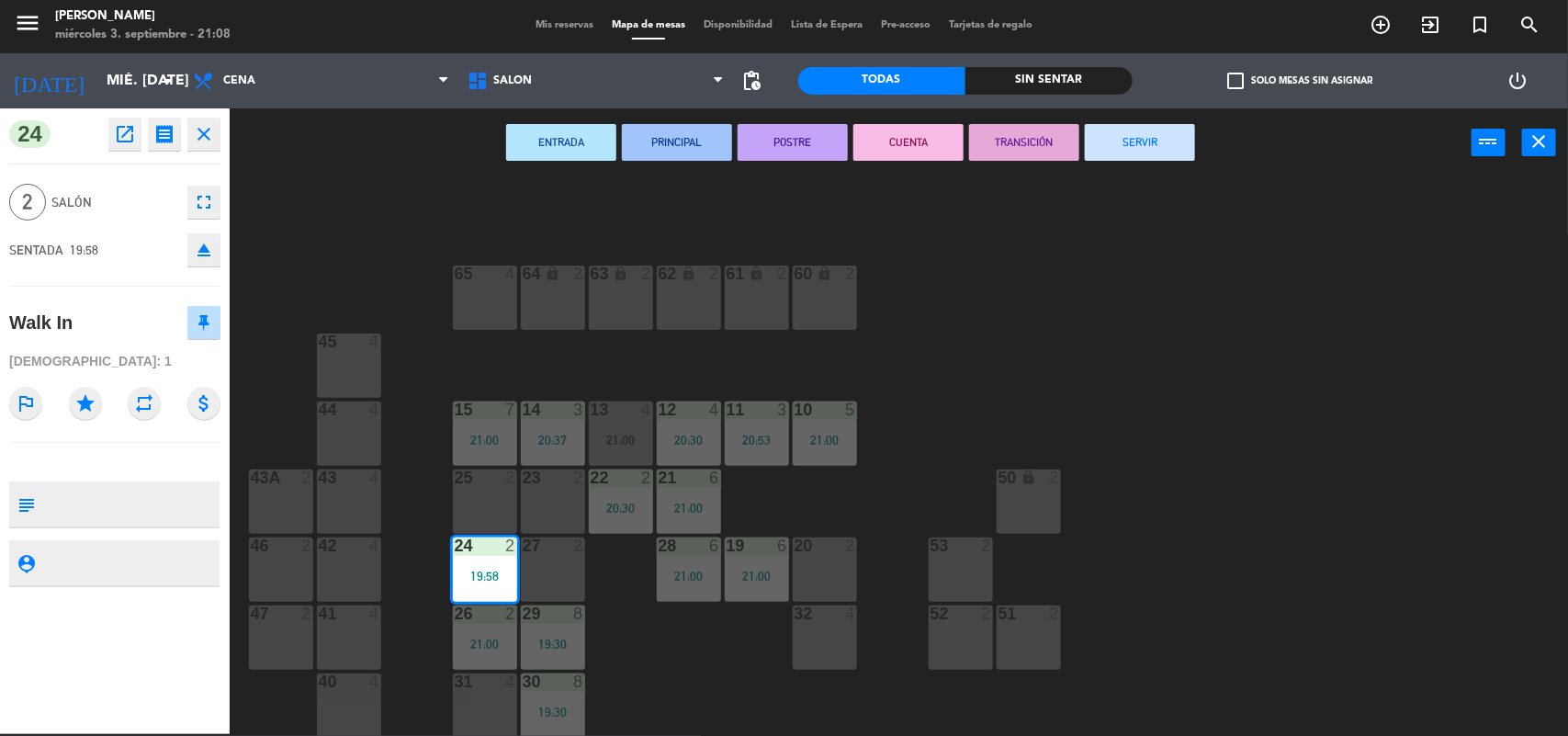
click at [1186, 139] on button "SERVIR" at bounding box center [1140, 142] width 111 height 37
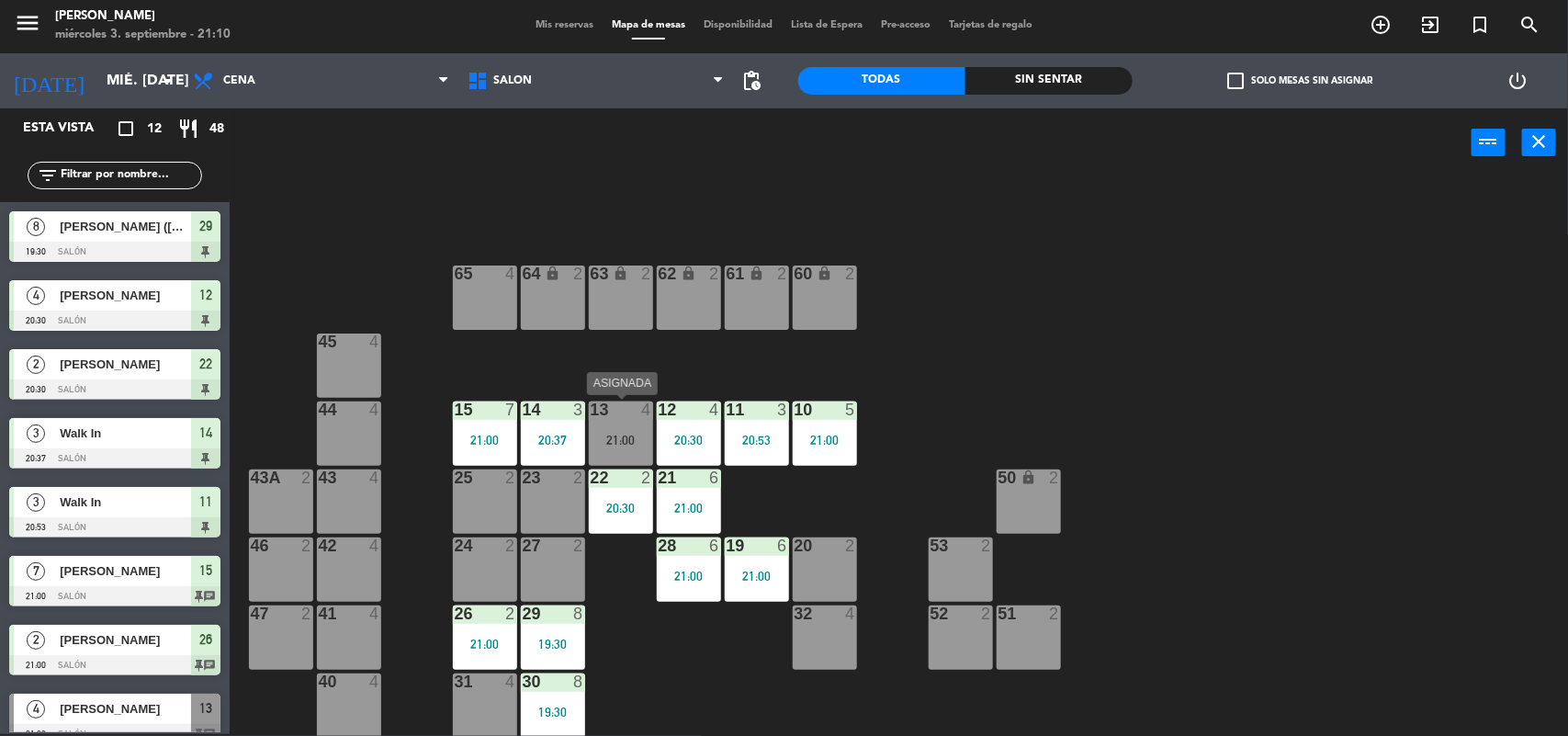
click at [602, 434] on div "21:00" at bounding box center [620, 440] width 64 height 13
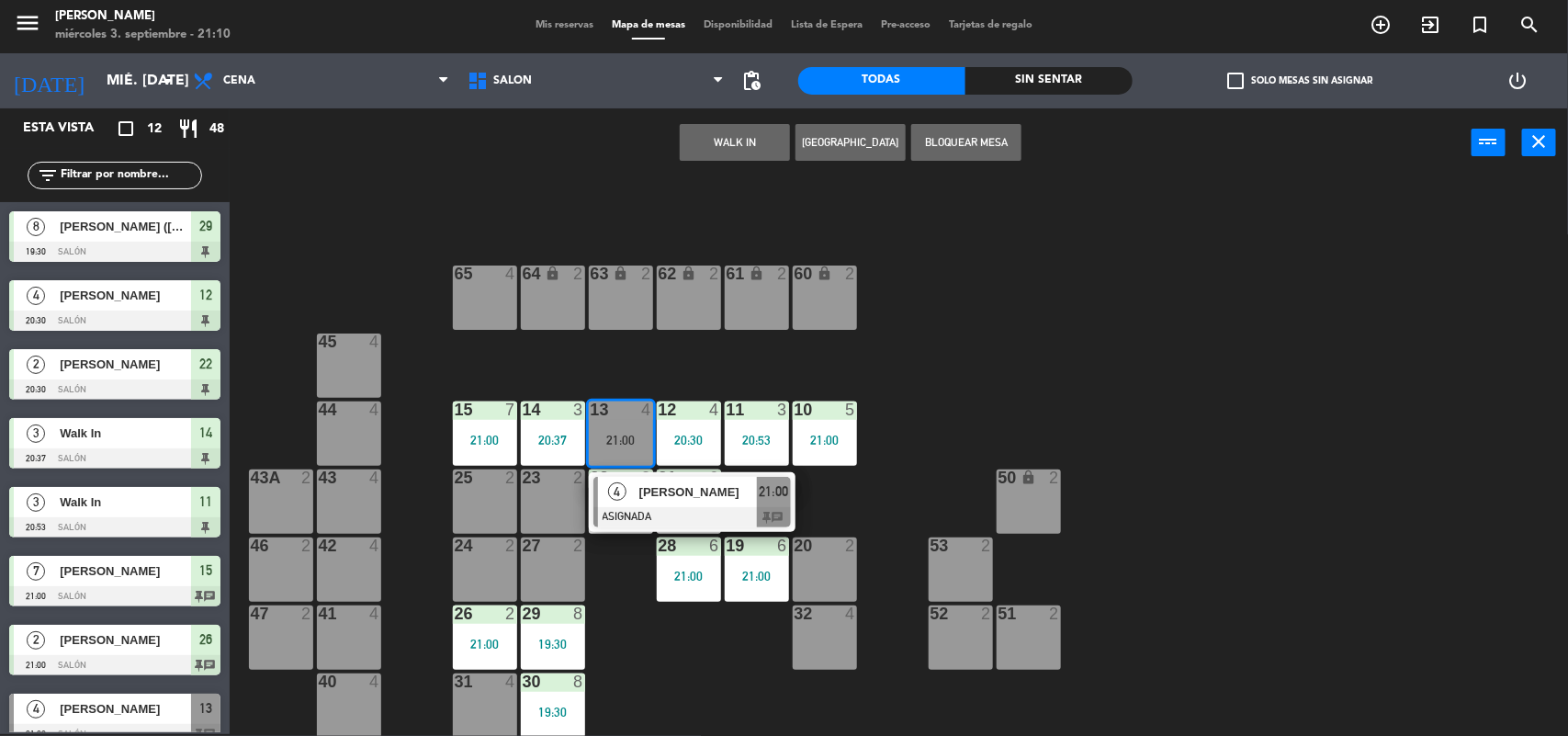
click at [533, 520] on div "23 2" at bounding box center [553, 502] width 64 height 64
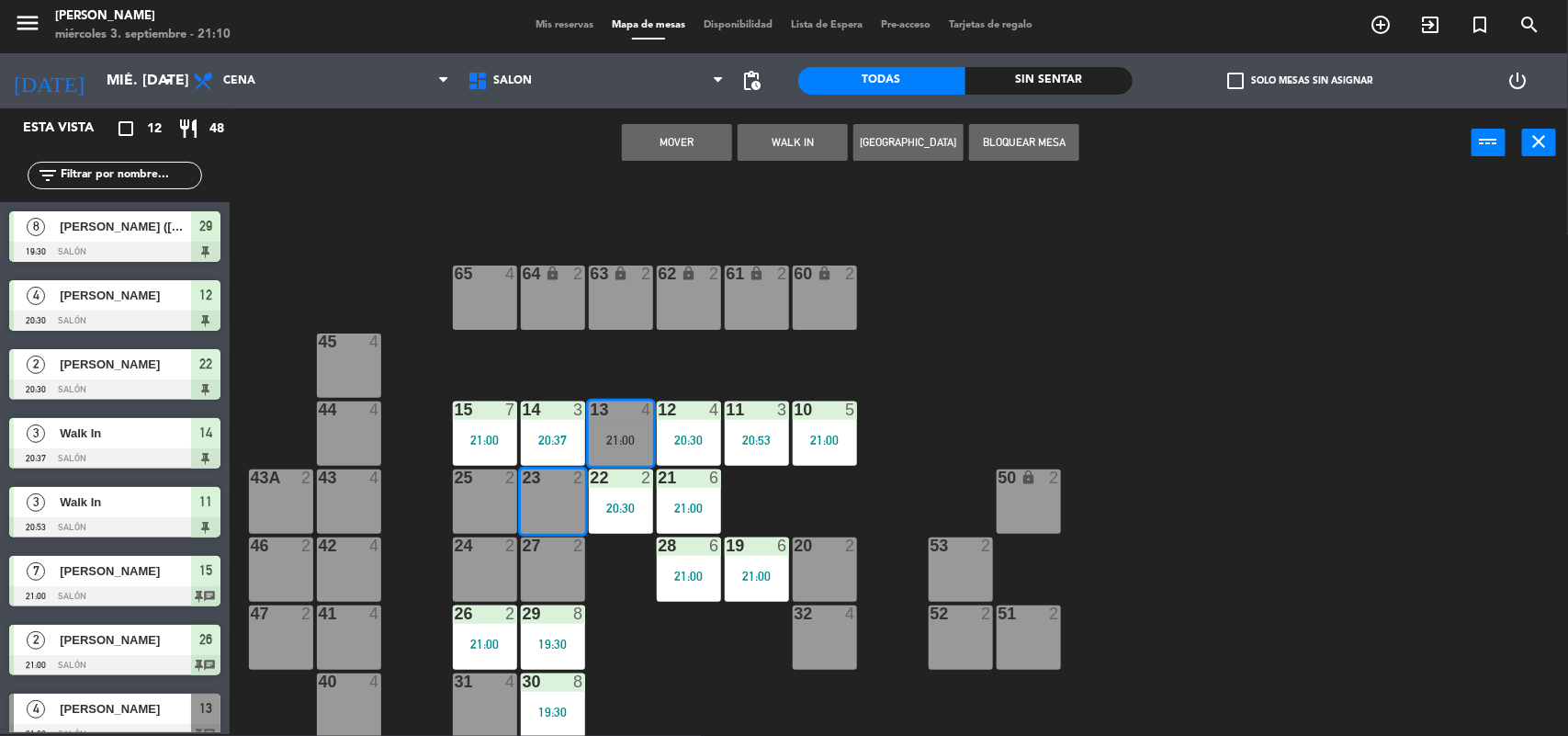
click at [540, 565] on div "27 2" at bounding box center [553, 569] width 64 height 64
click at [695, 143] on button "Mover y Unir" at bounding box center [676, 142] width 111 height 37
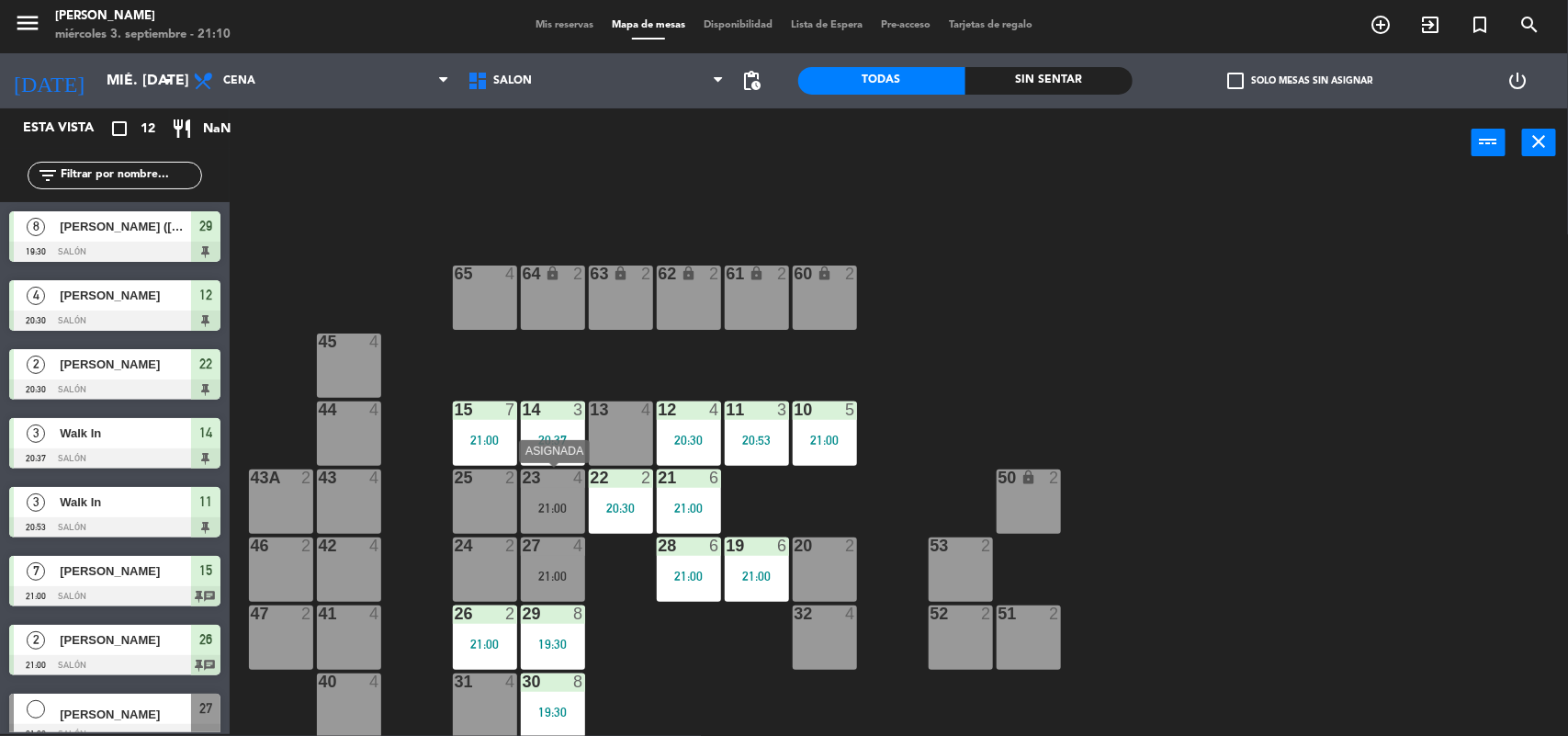
click at [545, 489] on div "23 4 21:00" at bounding box center [553, 502] width 64 height 64
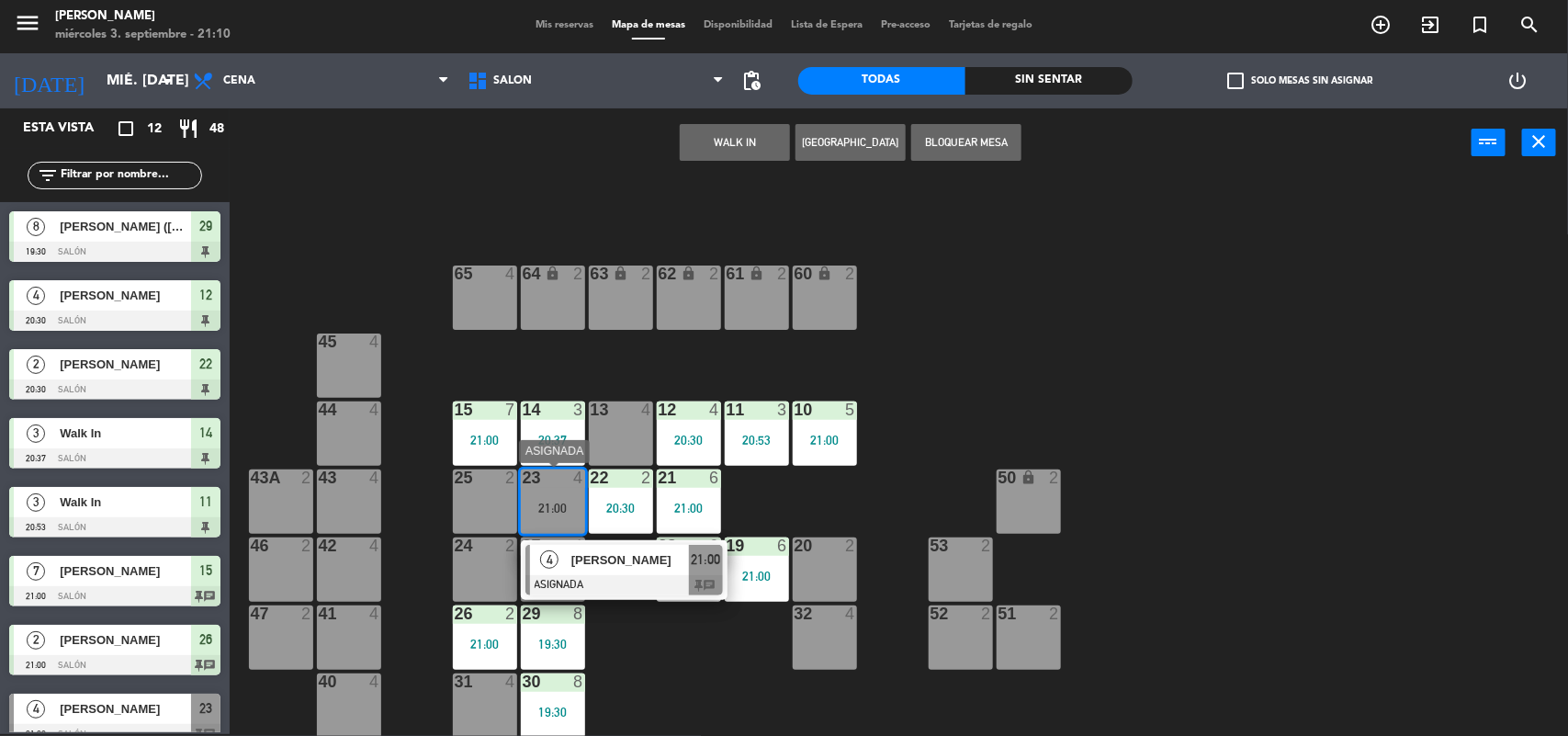
click at [585, 574] on div at bounding box center [624, 584] width 197 height 20
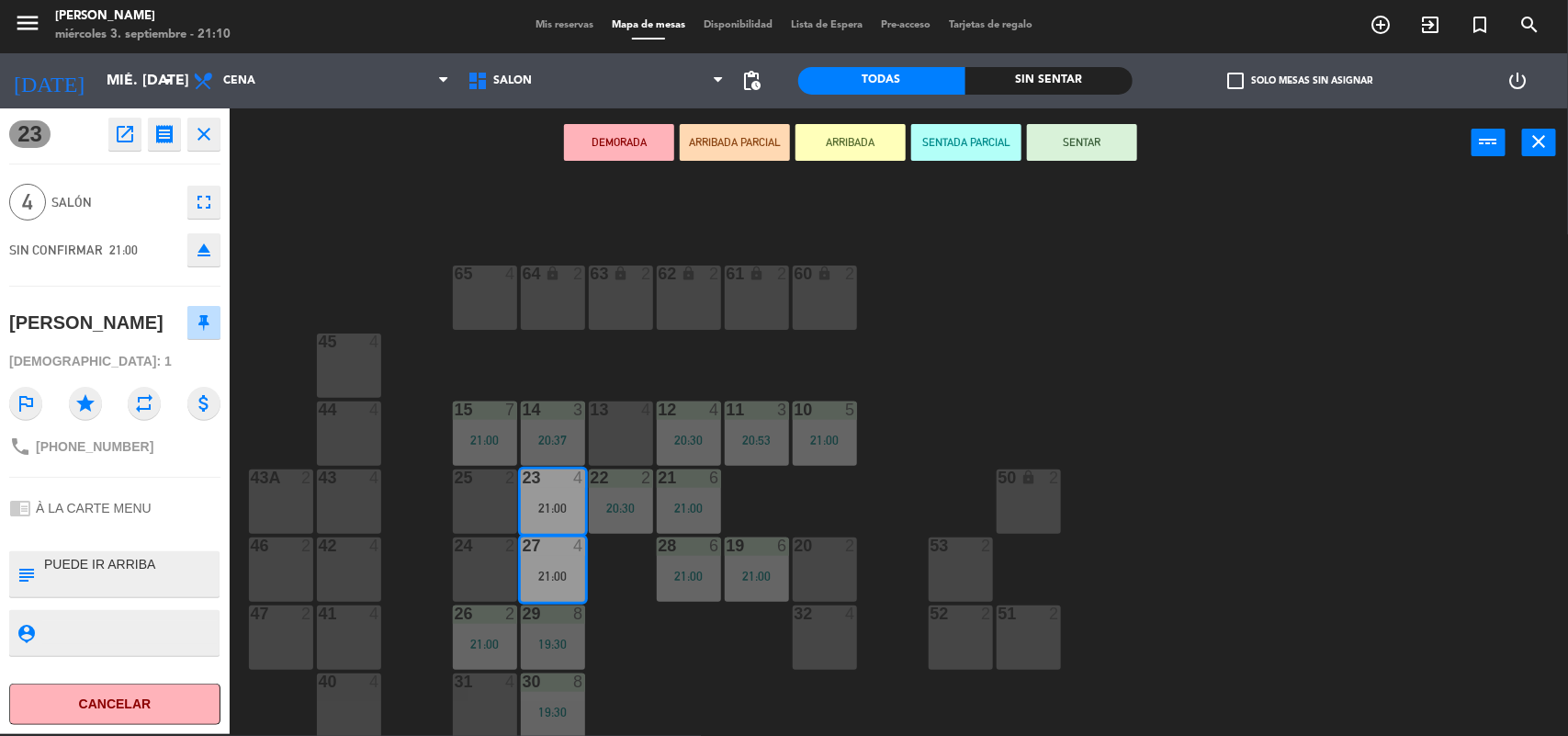
click at [1067, 140] on button "SENTAR" at bounding box center [1082, 142] width 111 height 37
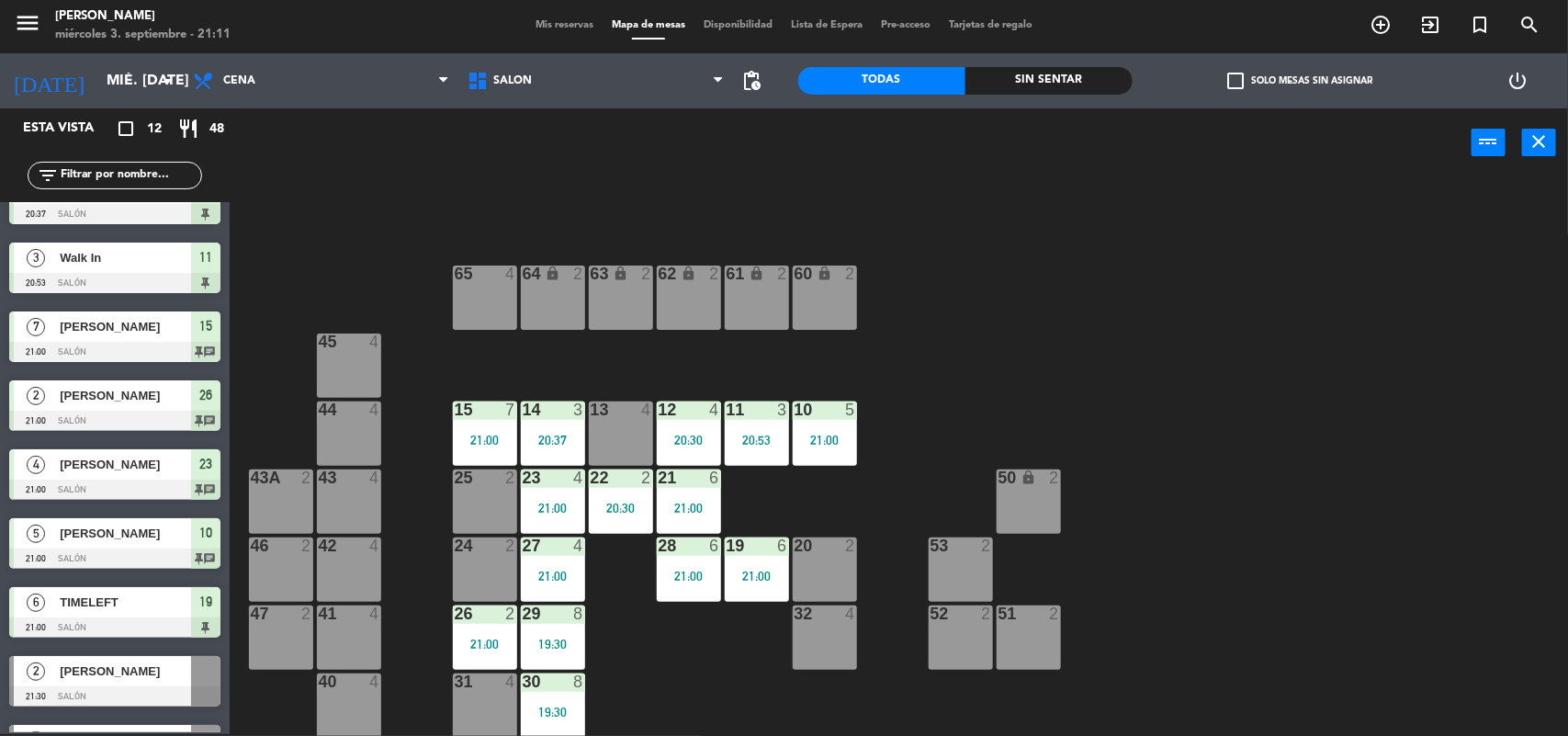
scroll to position [296, 0]
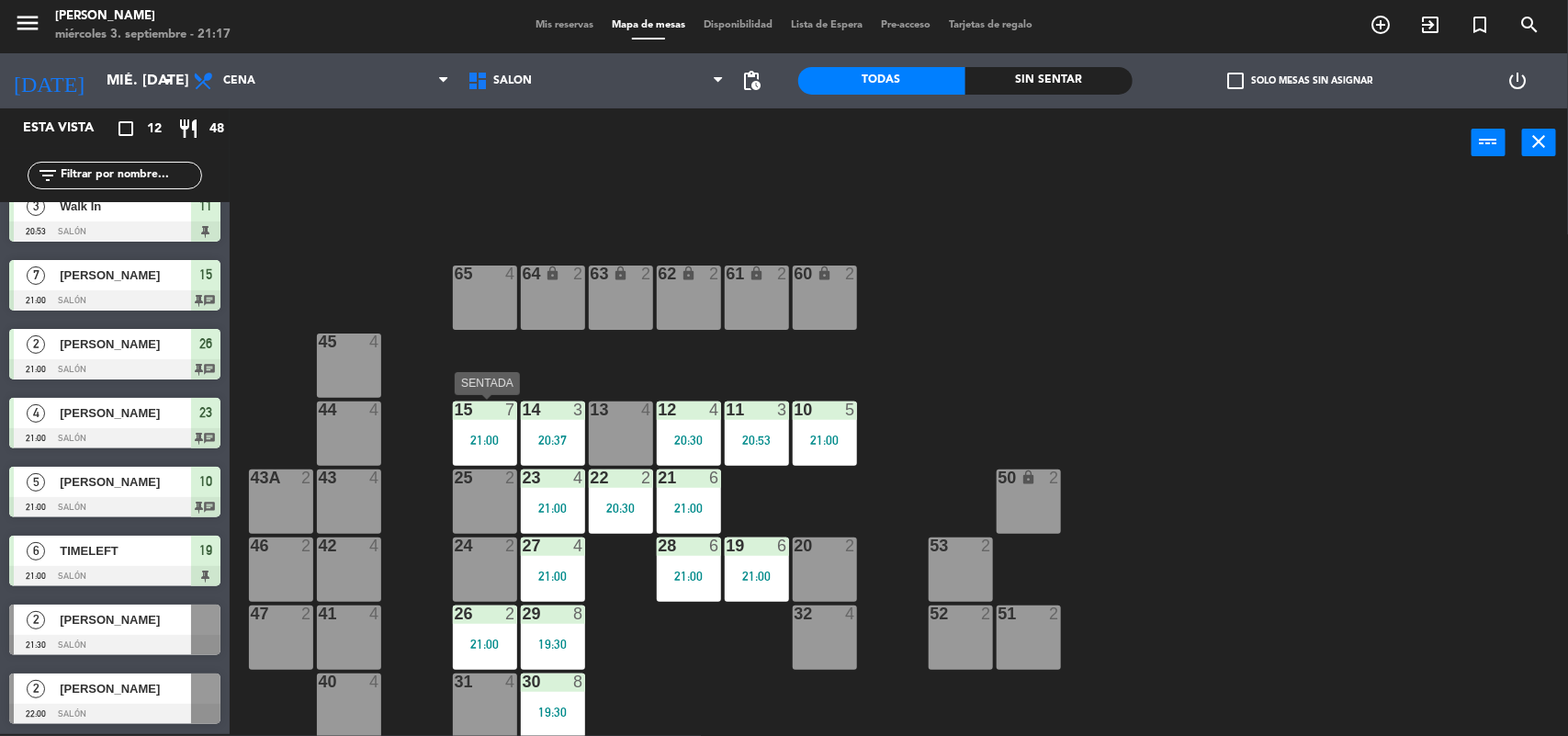
click at [480, 438] on div "21:00" at bounding box center [485, 440] width 64 height 13
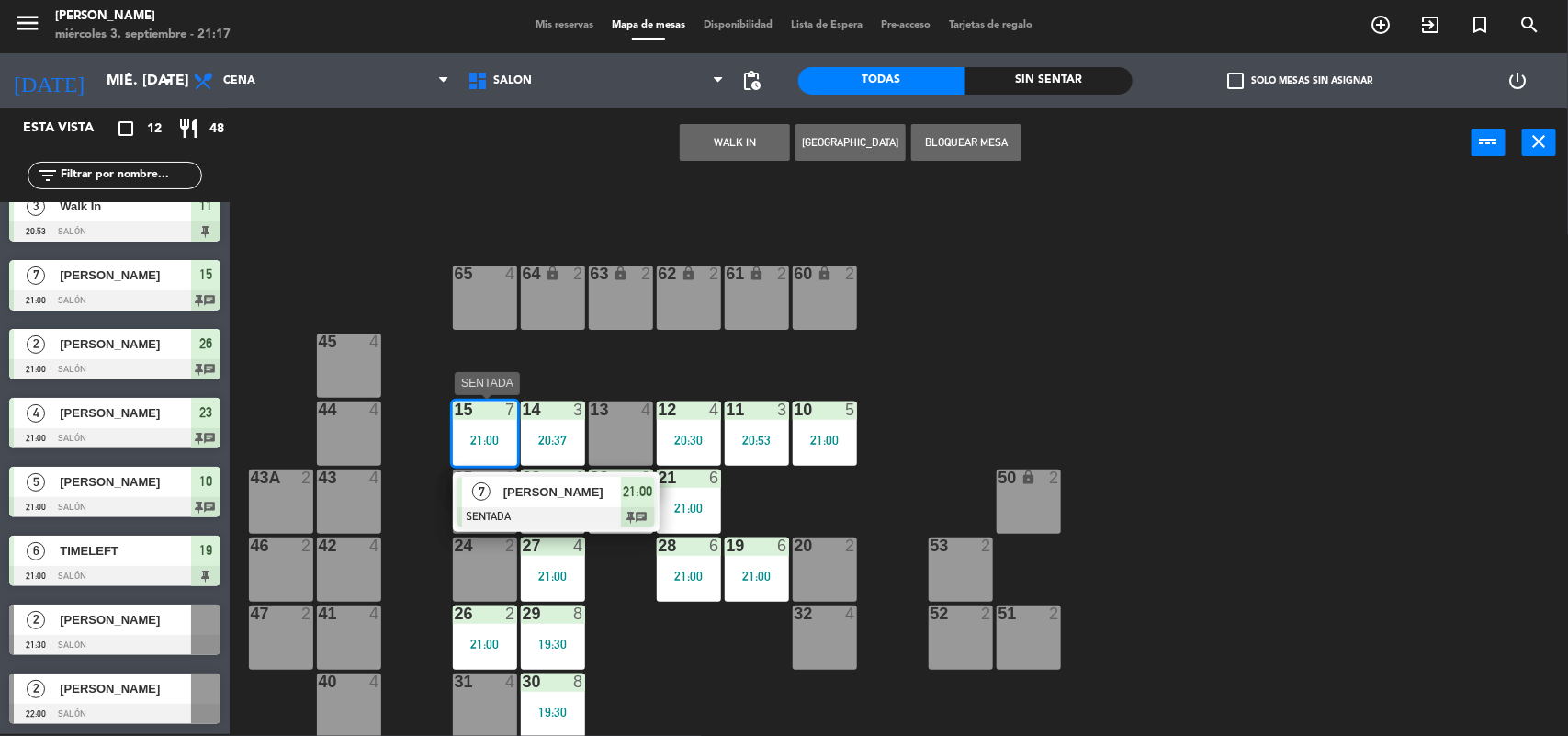
click at [484, 507] on div at bounding box center [557, 517] width 197 height 20
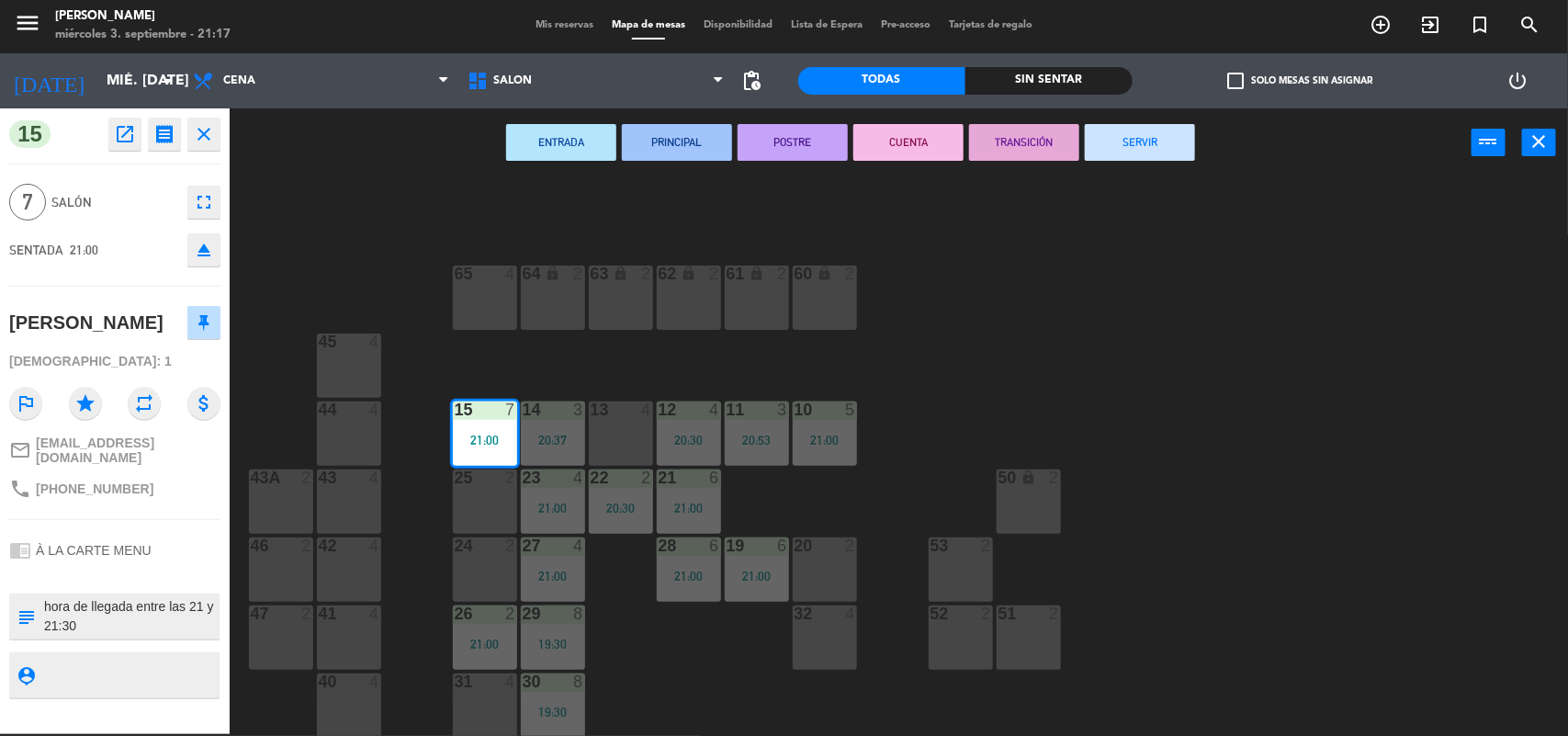
click at [207, 198] on icon "fullscreen" at bounding box center [203, 202] width 22 height 22
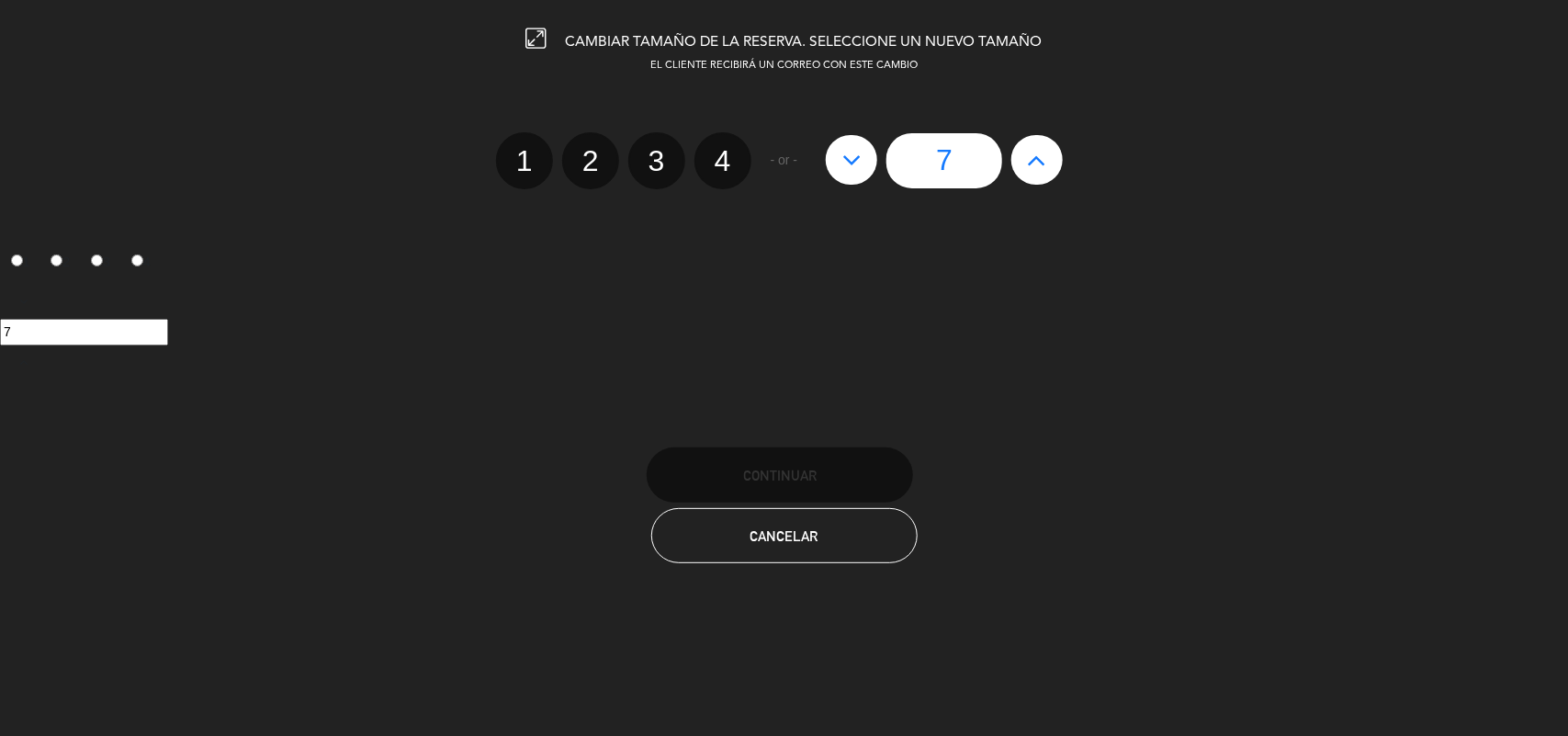
click at [856, 152] on icon at bounding box center [851, 160] width 19 height 29
type input "6"
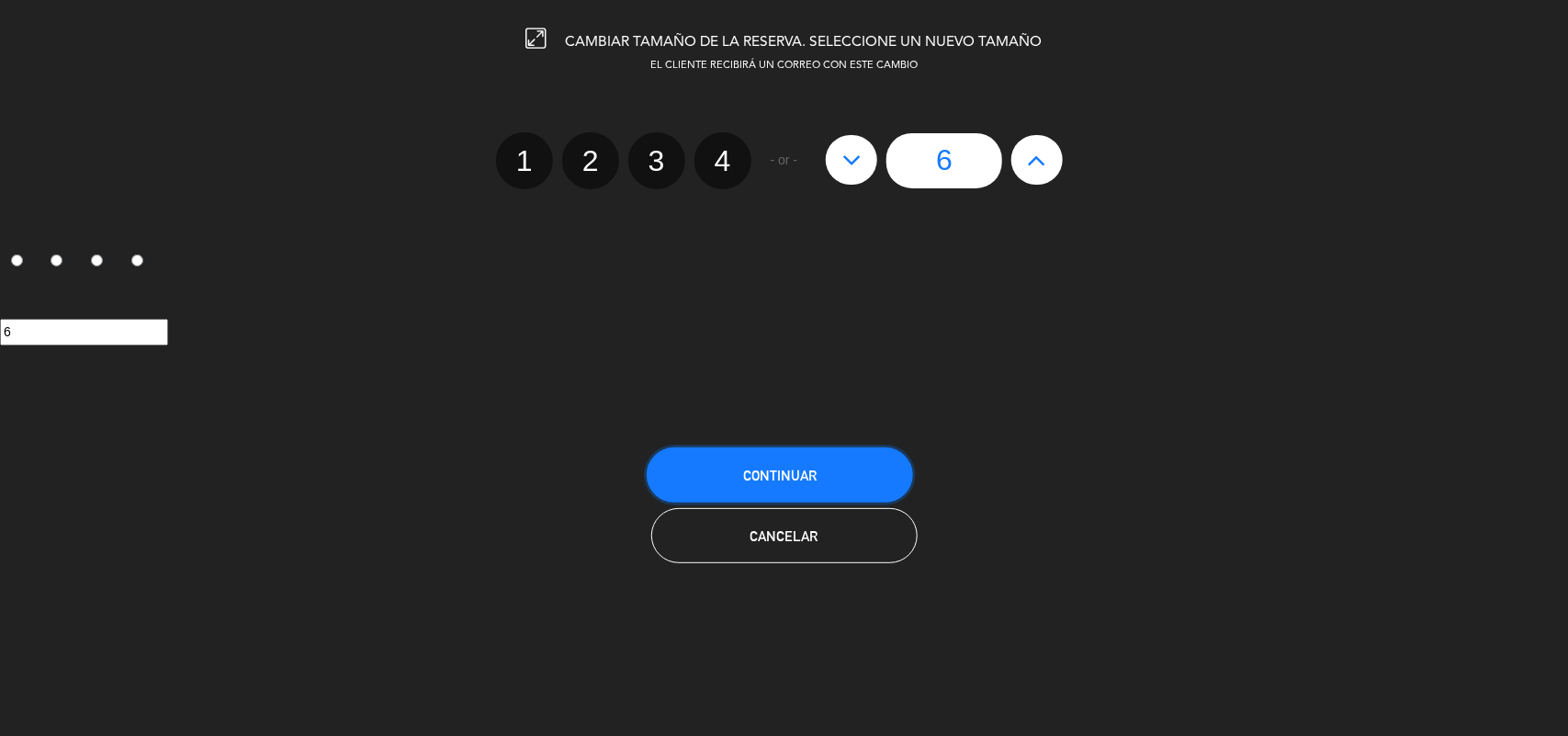
click at [741, 478] on button "Continuar" at bounding box center [779, 474] width 266 height 55
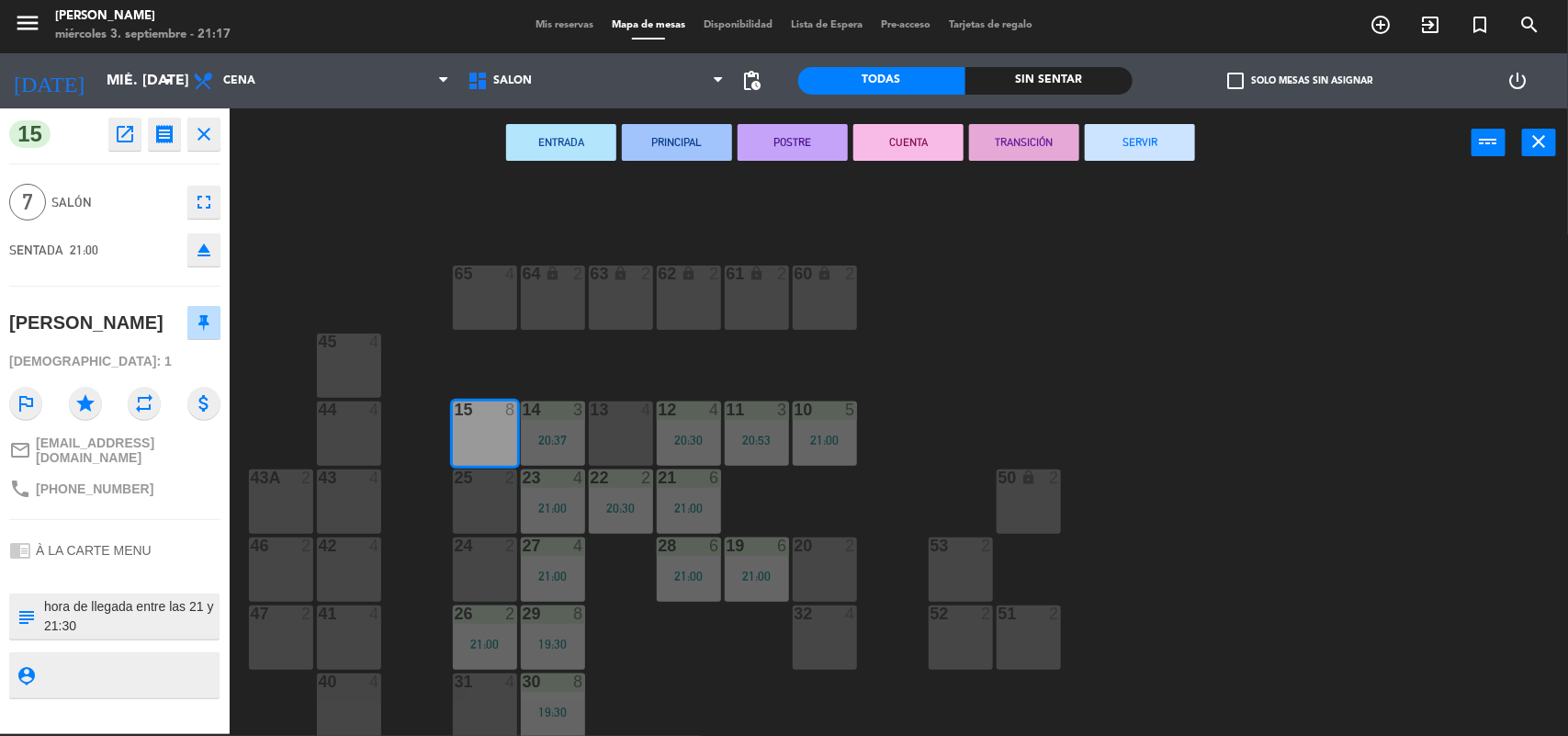
click at [677, 695] on div "64 lock 2 63 lock 2 62 lock 2 61 lock 2 60 lock 2 65 4 45 4 10 5 21:00 15 8 13 …" at bounding box center [907, 458] width 1323 height 556
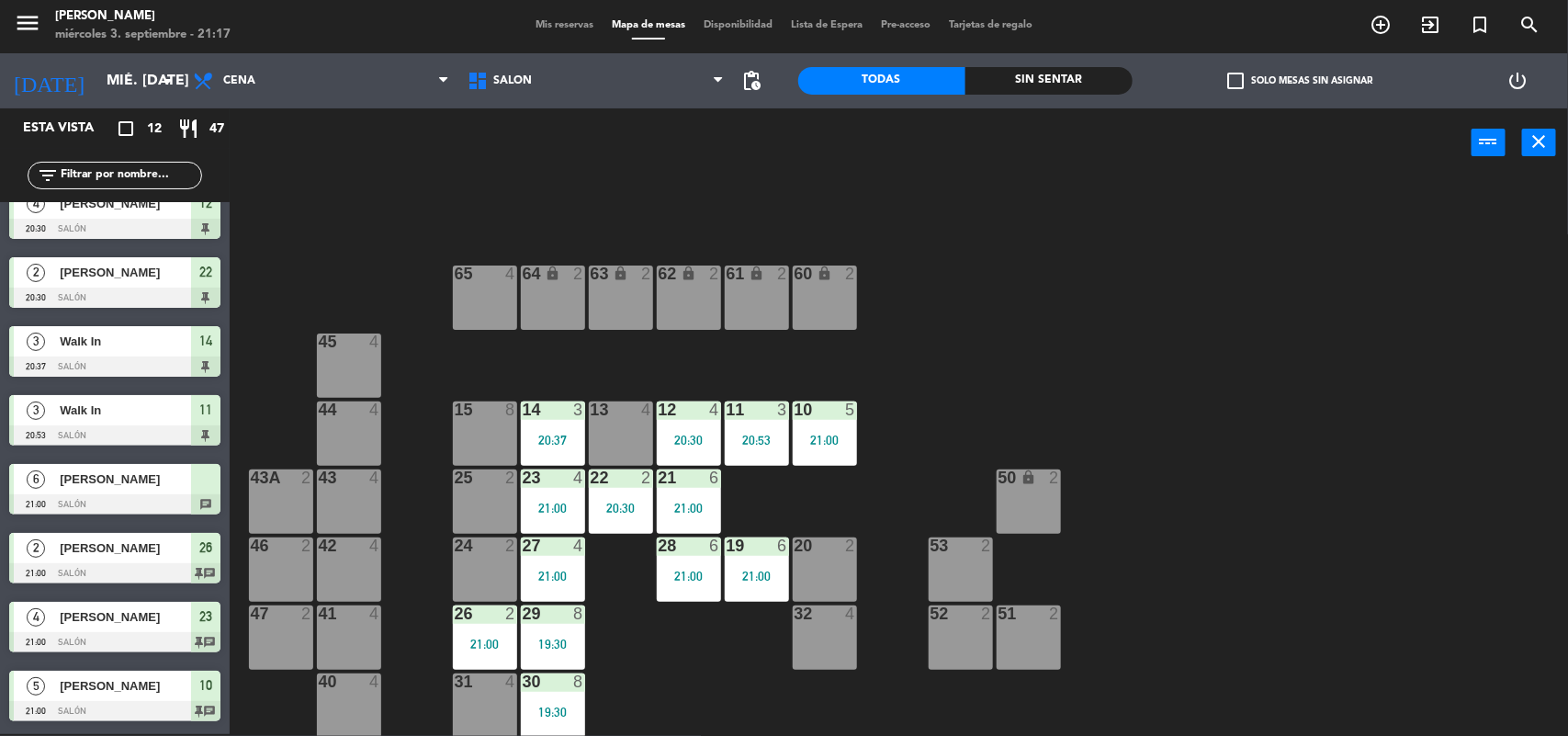
scroll to position [66, 0]
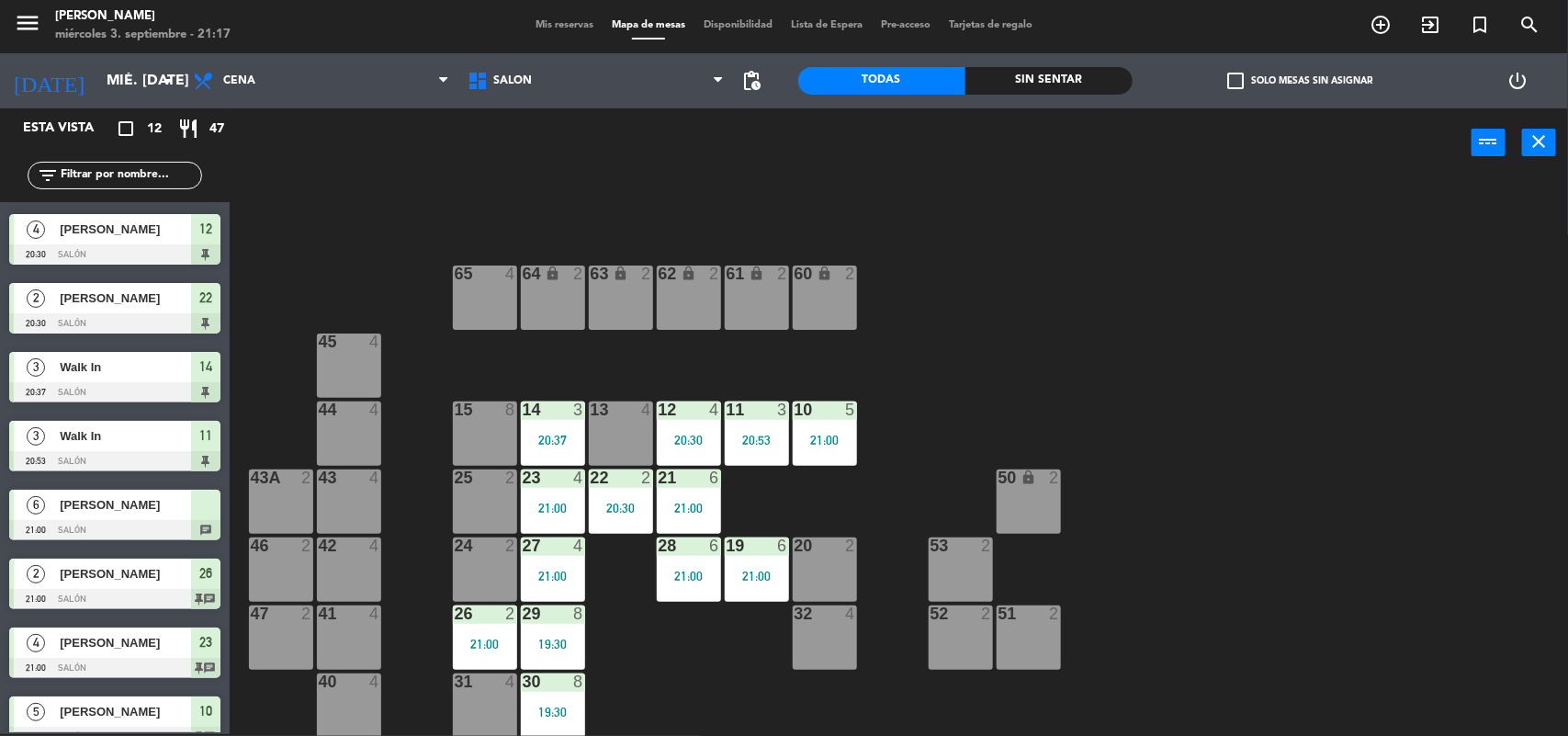
drag, startPoint x: 86, startPoint y: 517, endPoint x: 180, endPoint y: 498, distance: 95.9
click at [88, 519] on div "6 [PERSON_NAME] 21:00 Salón chat" at bounding box center [115, 515] width 229 height 69
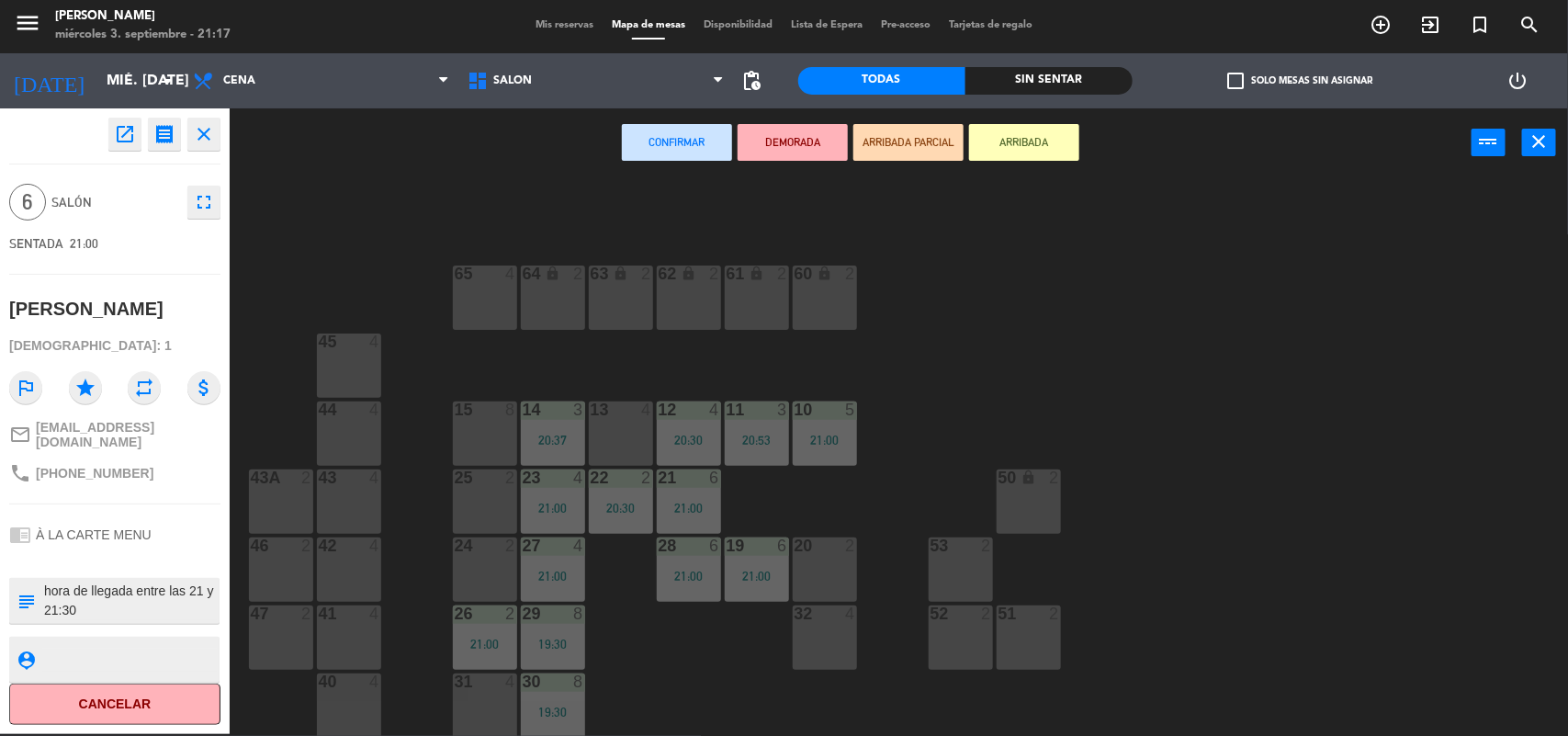
click at [475, 418] on div "15 8" at bounding box center [485, 410] width 64 height 18
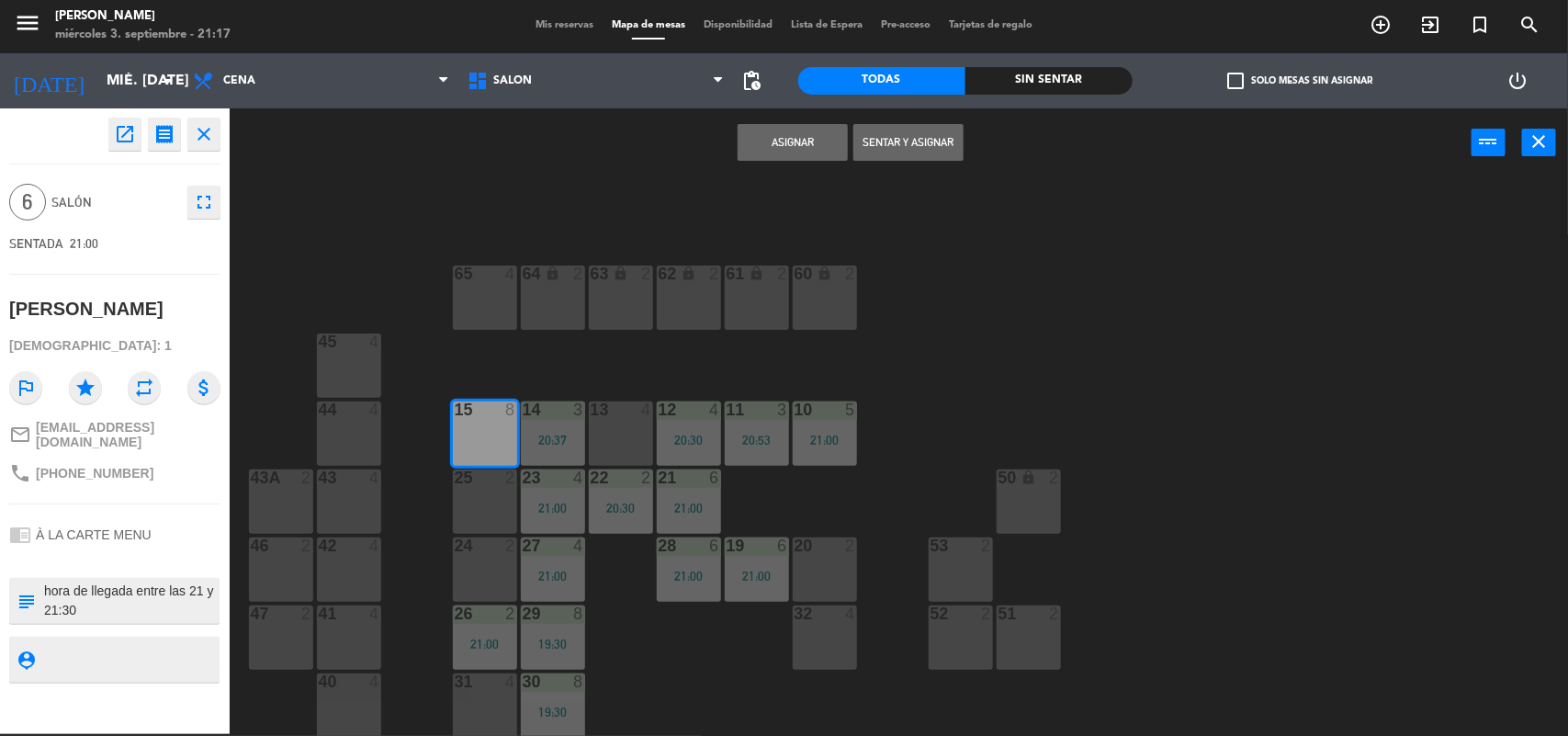
click at [898, 153] on button "Sentar y Asignar" at bounding box center [909, 142] width 111 height 37
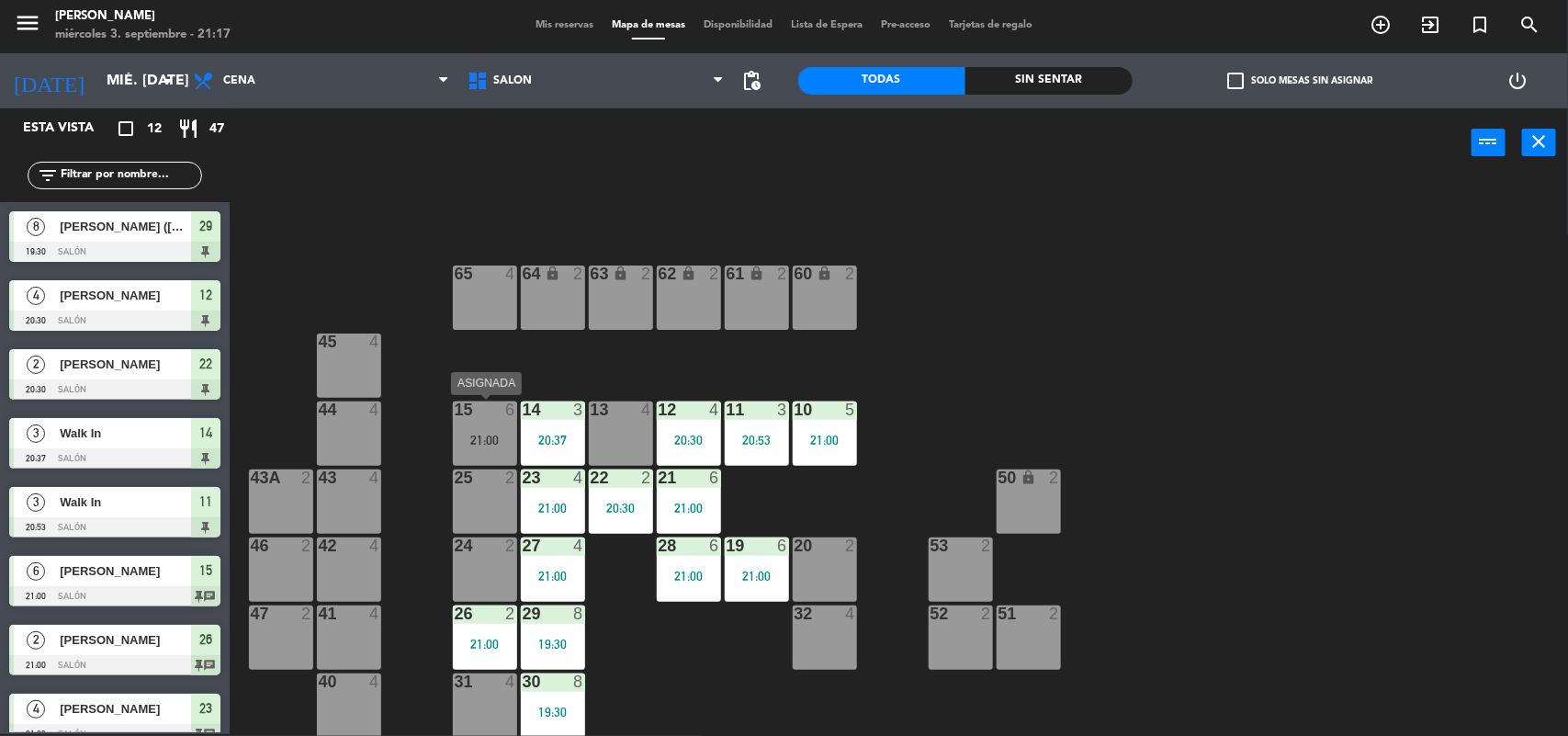
click at [506, 438] on div "21:00" at bounding box center [485, 440] width 64 height 13
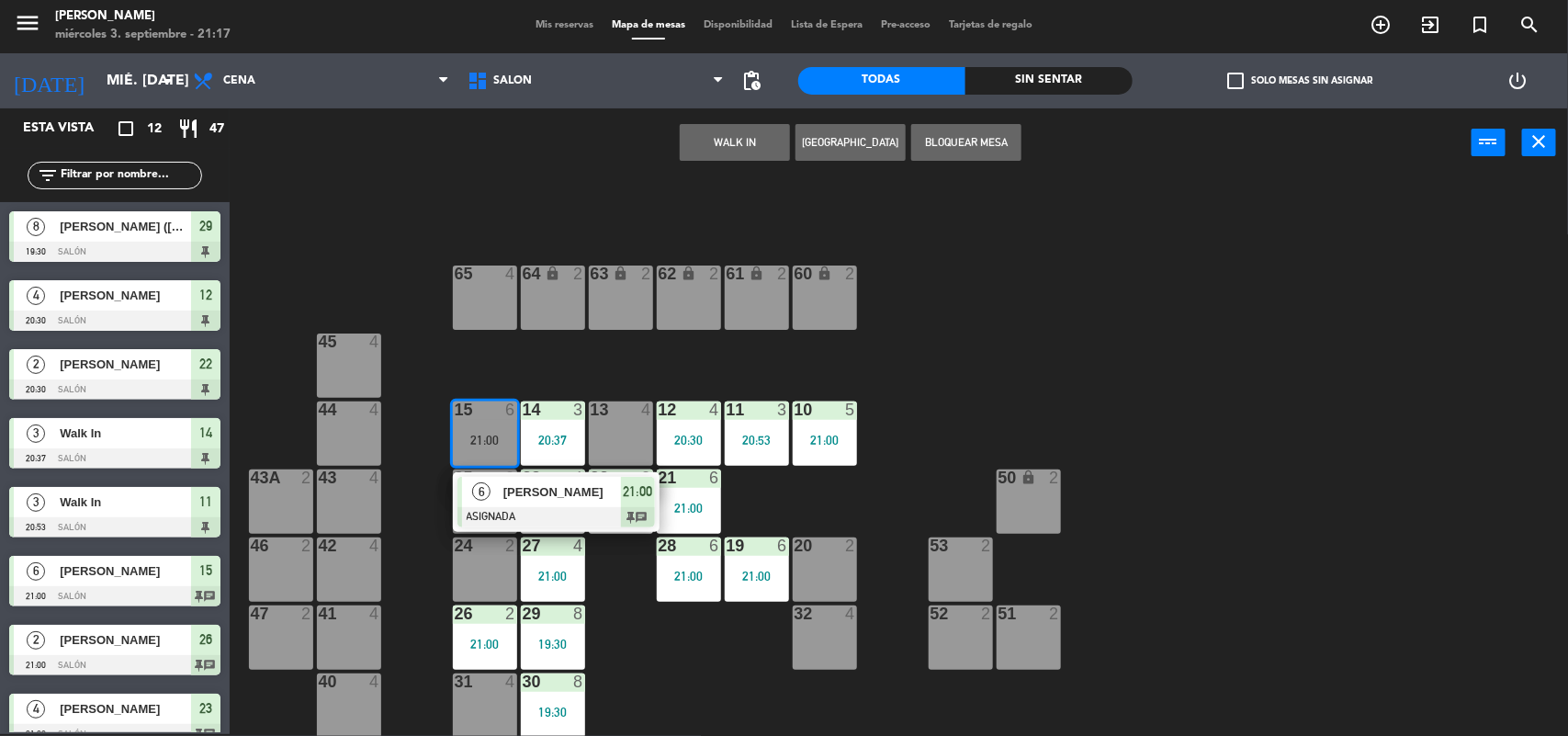
click at [515, 487] on span "[PERSON_NAME]" at bounding box center [563, 491] width 118 height 19
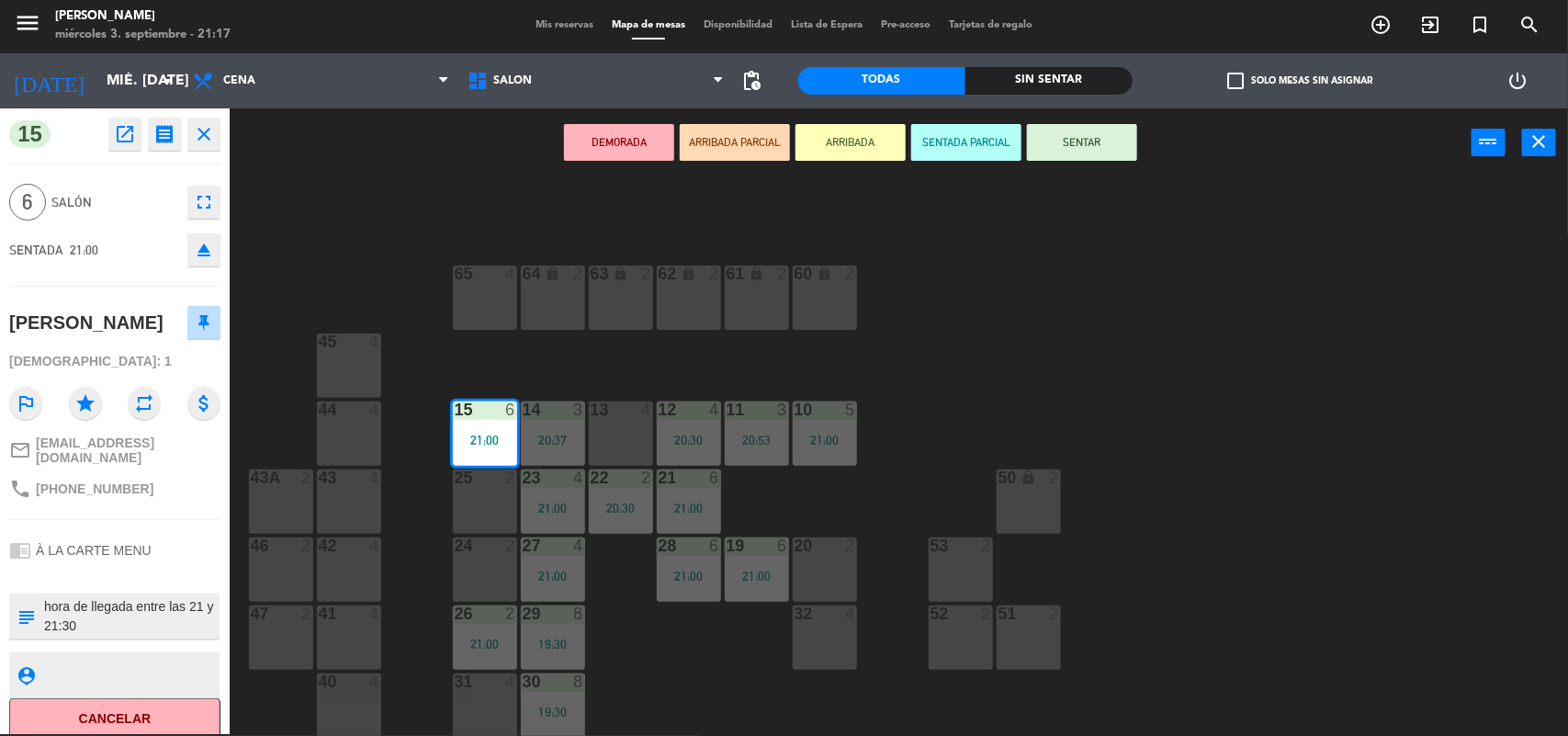
drag, startPoint x: 1088, startPoint y: 144, endPoint x: 296, endPoint y: 259, distance: 800.3
click at [1079, 146] on button "SENTAR" at bounding box center [1082, 142] width 111 height 37
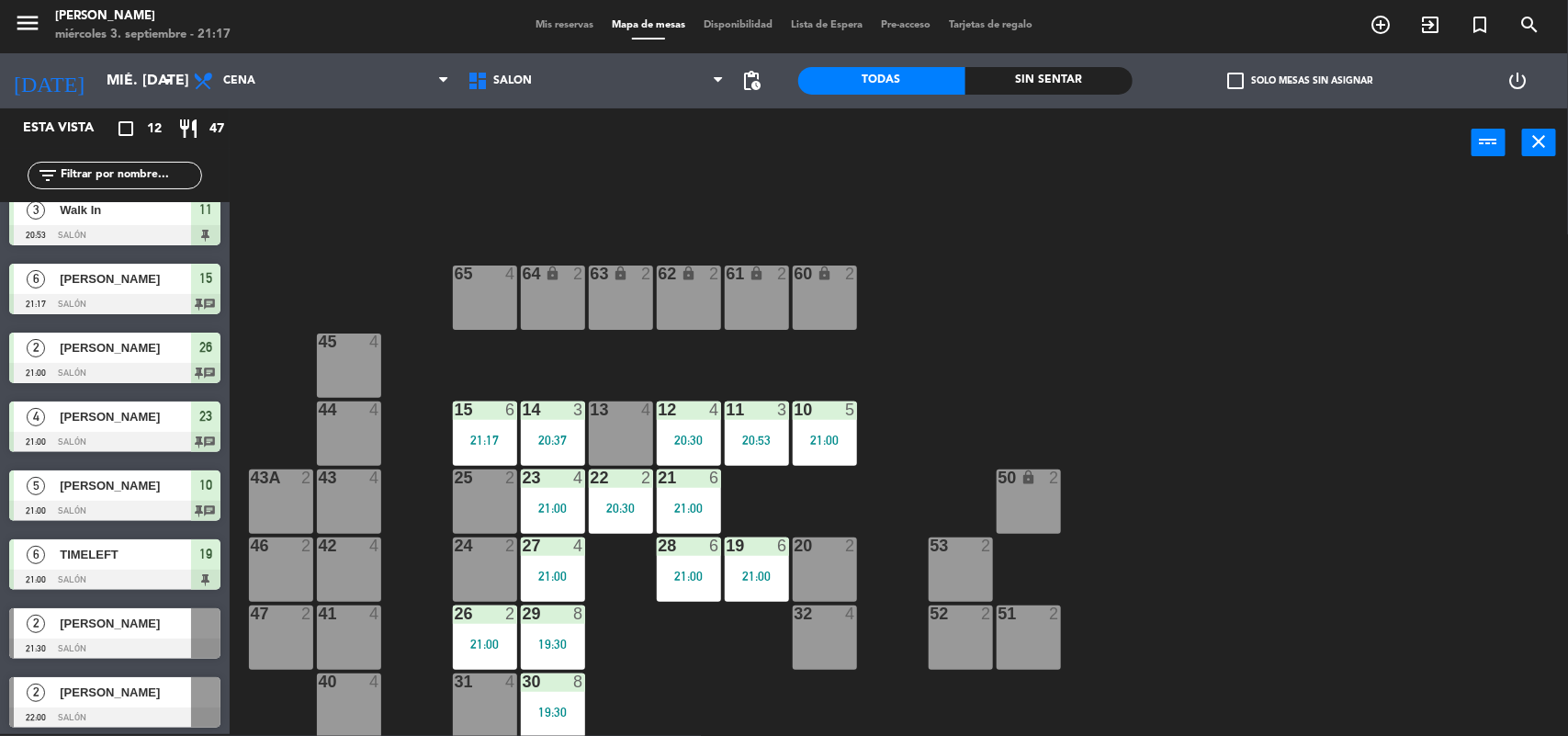
scroll to position [296, 0]
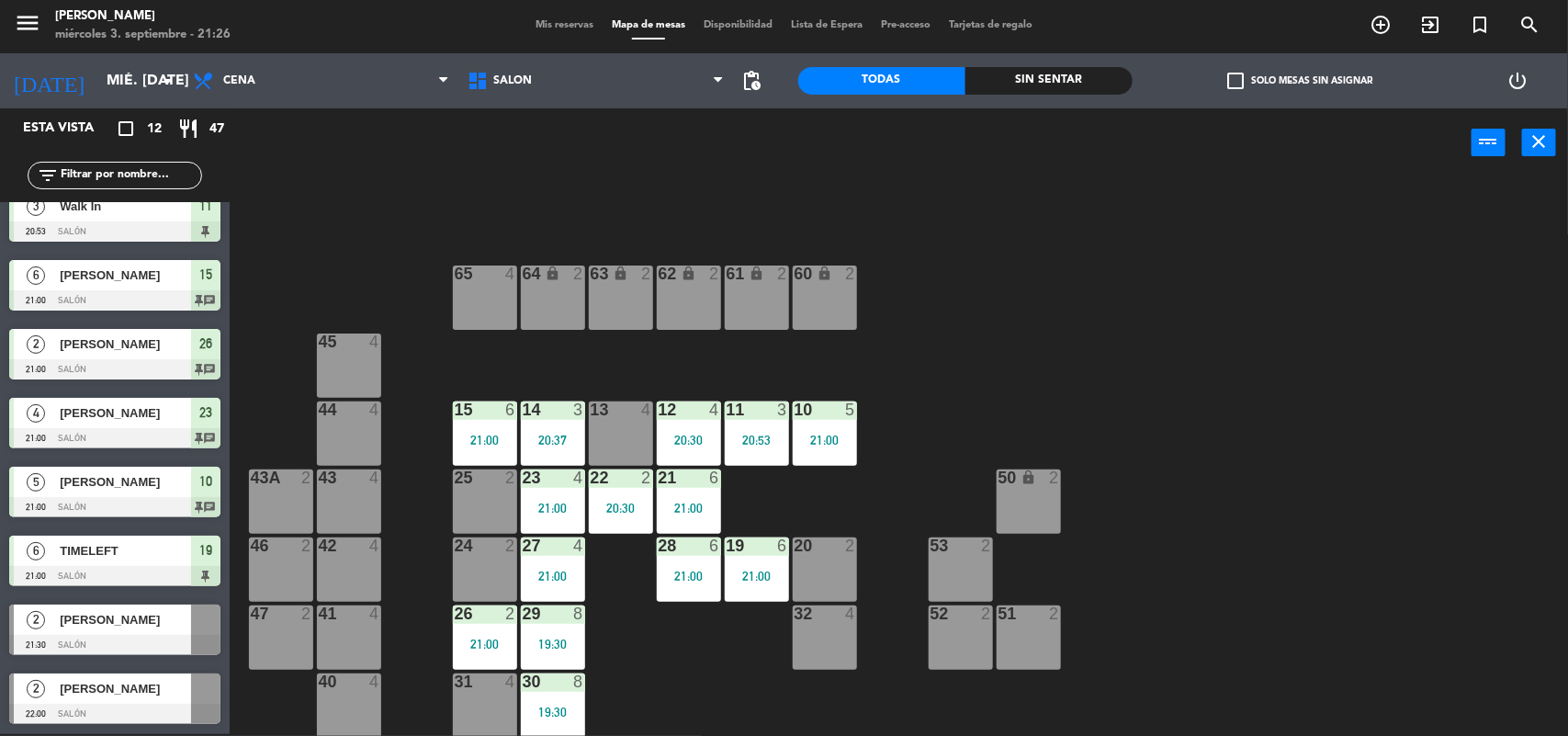
click at [164, 618] on span "[PERSON_NAME]" at bounding box center [126, 618] width 132 height 19
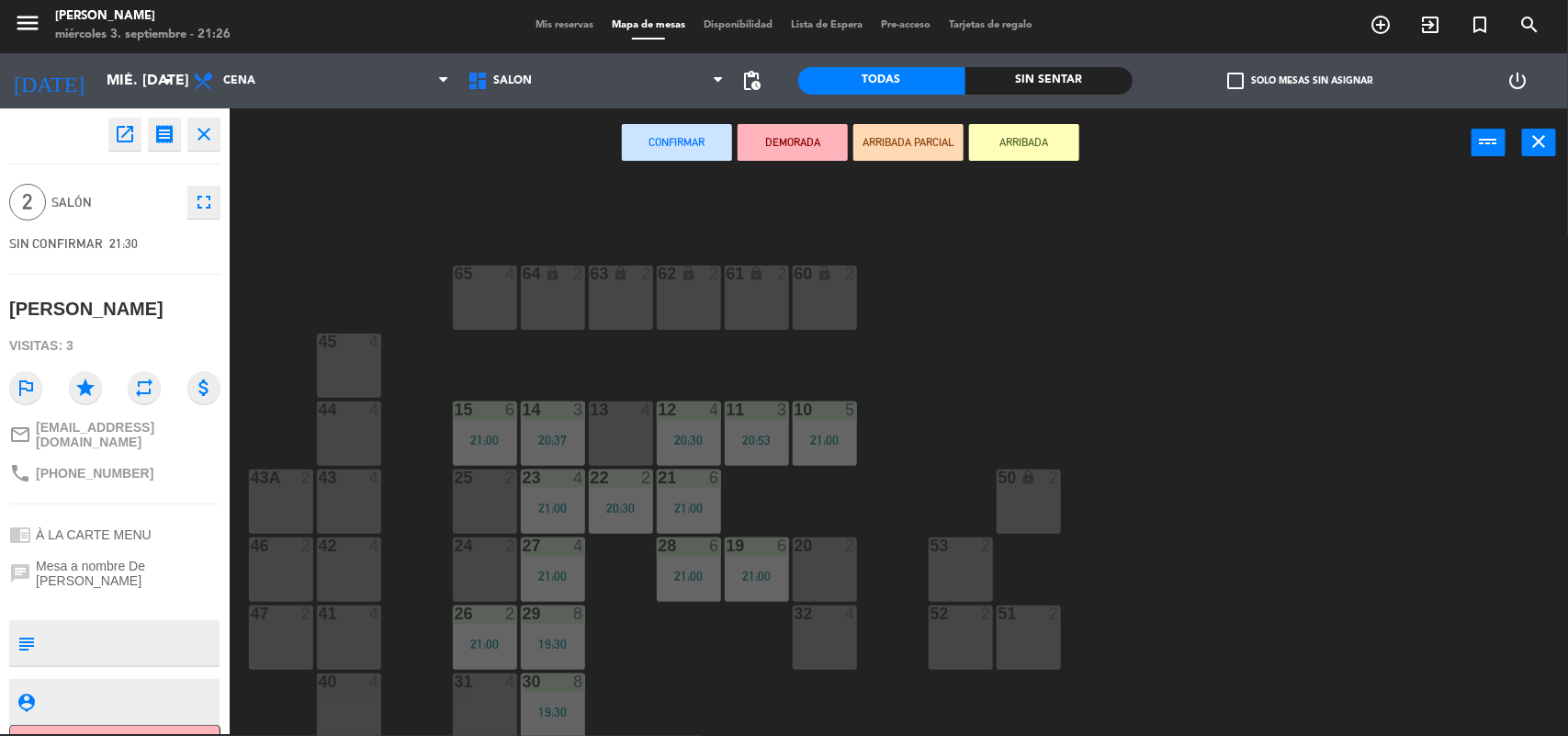
click at [489, 565] on div "24 2" at bounding box center [485, 569] width 64 height 64
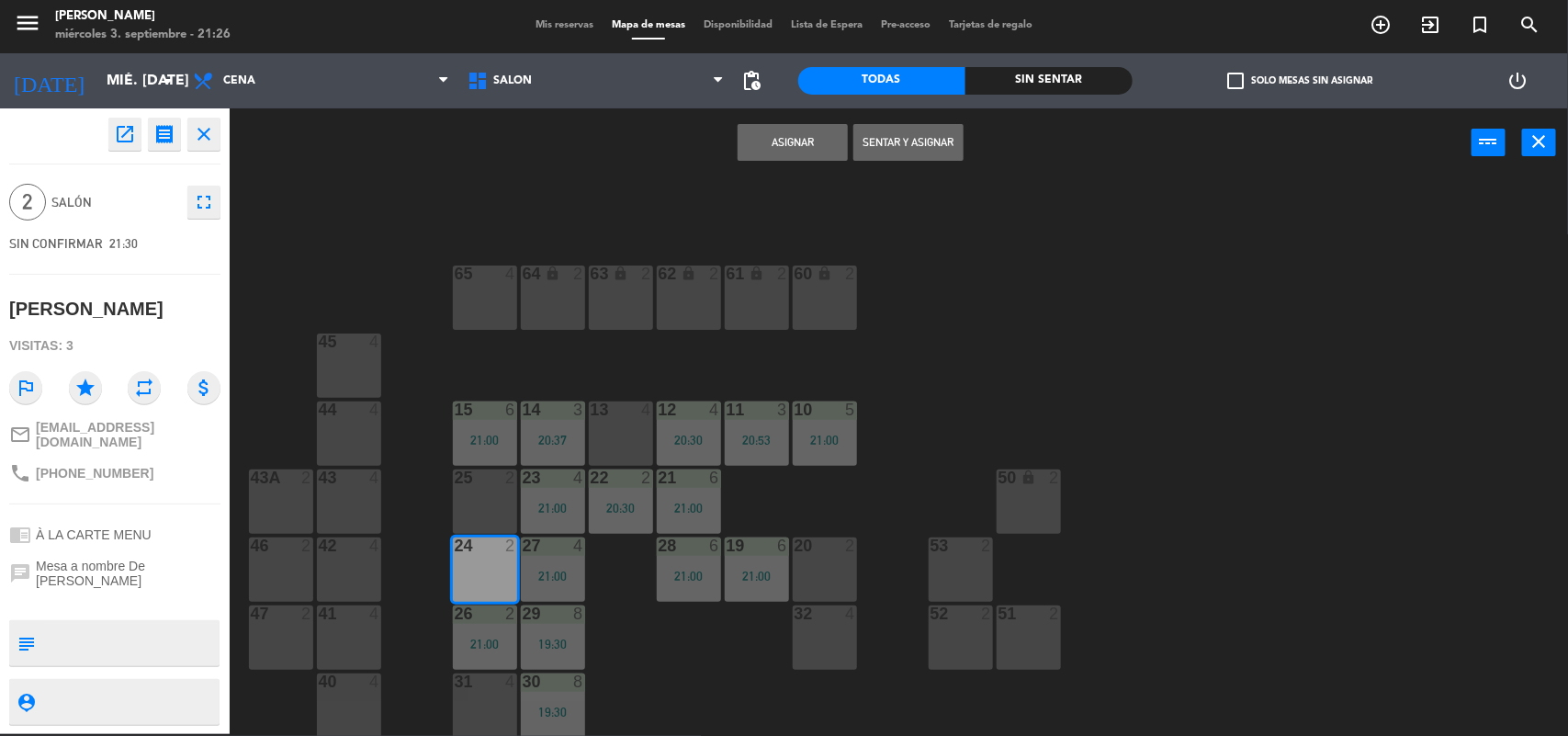
click at [879, 143] on button "Sentar y Asignar" at bounding box center [909, 142] width 111 height 37
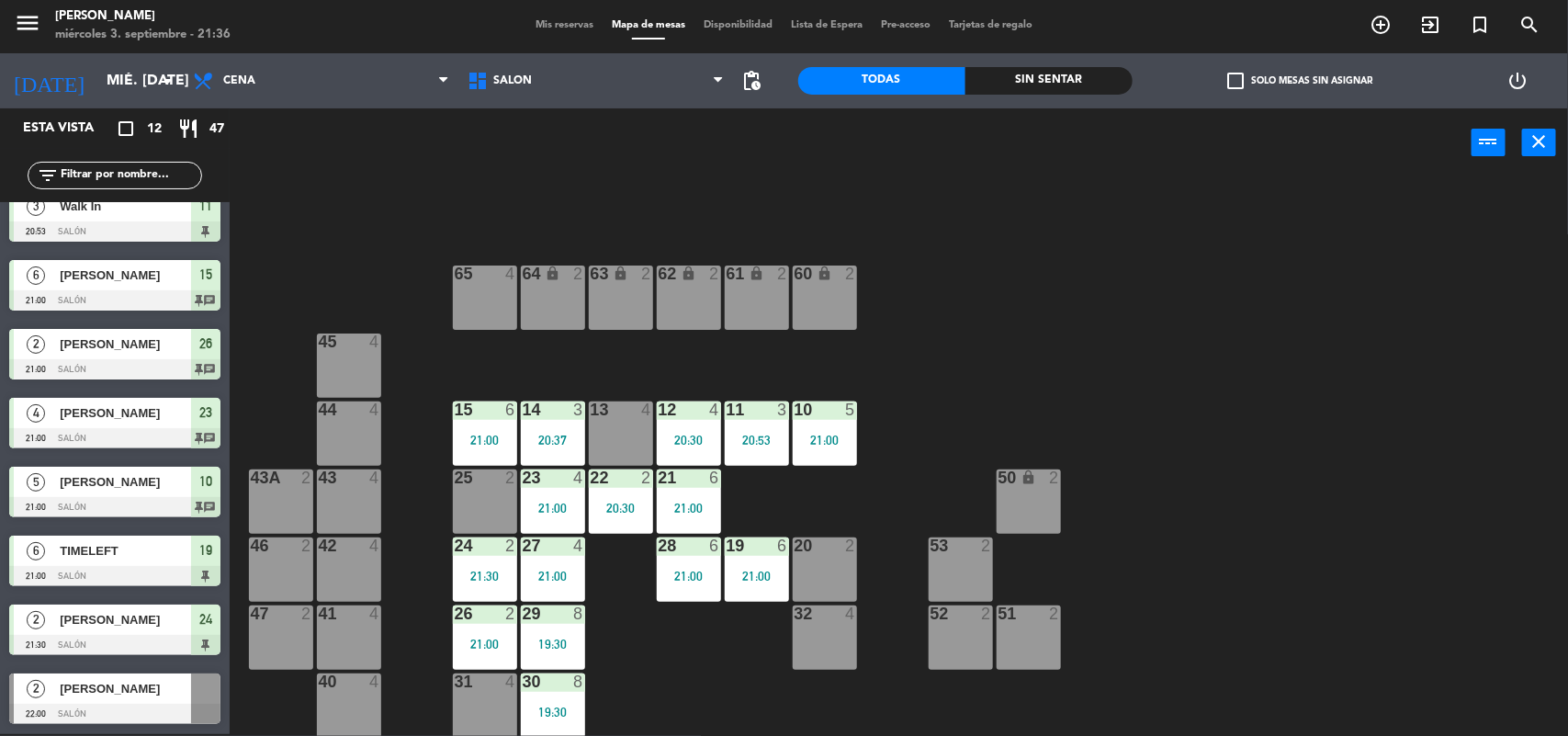
click at [140, 700] on div "[PERSON_NAME]" at bounding box center [125, 688] width 134 height 30
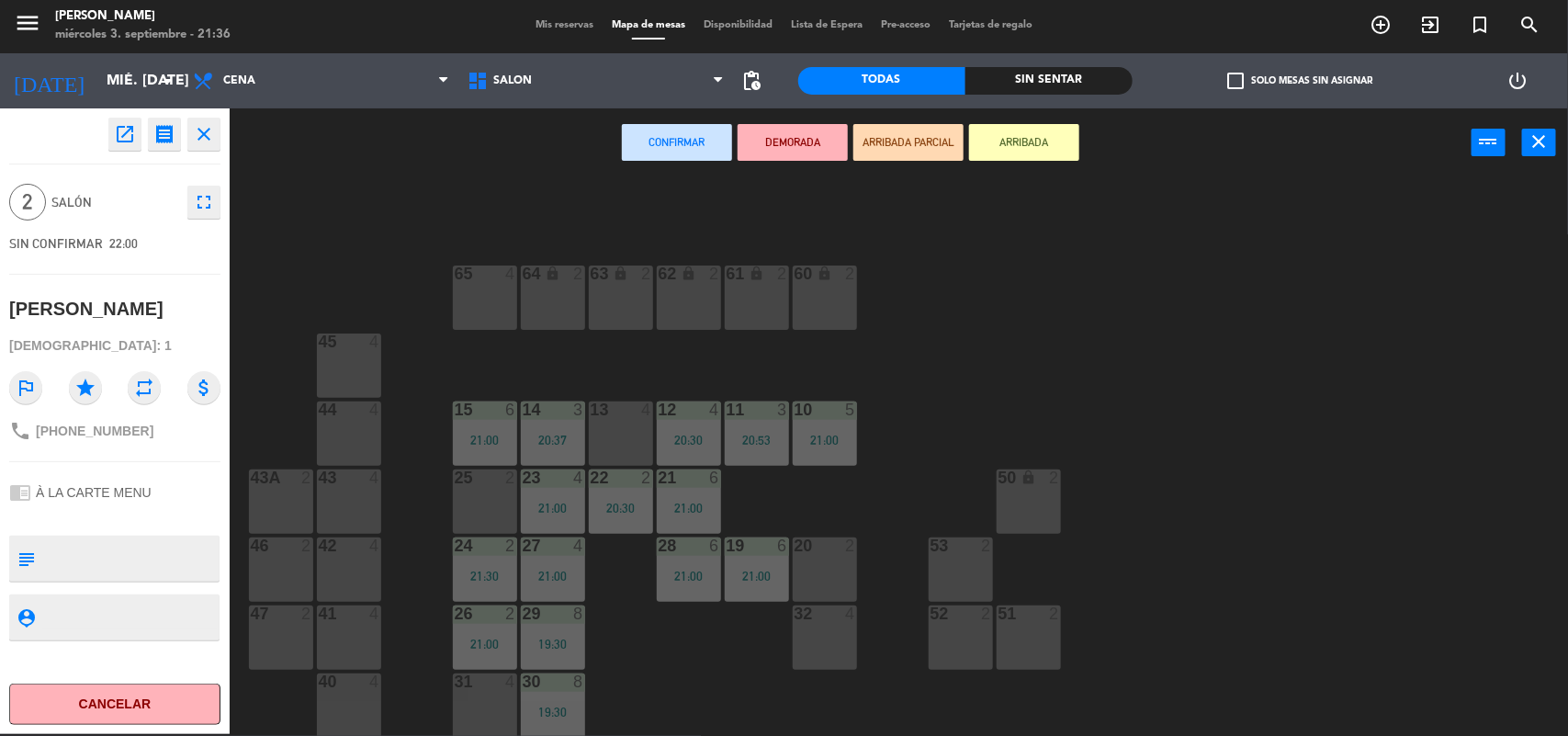
click at [635, 405] on div "4" at bounding box center [650, 409] width 30 height 17
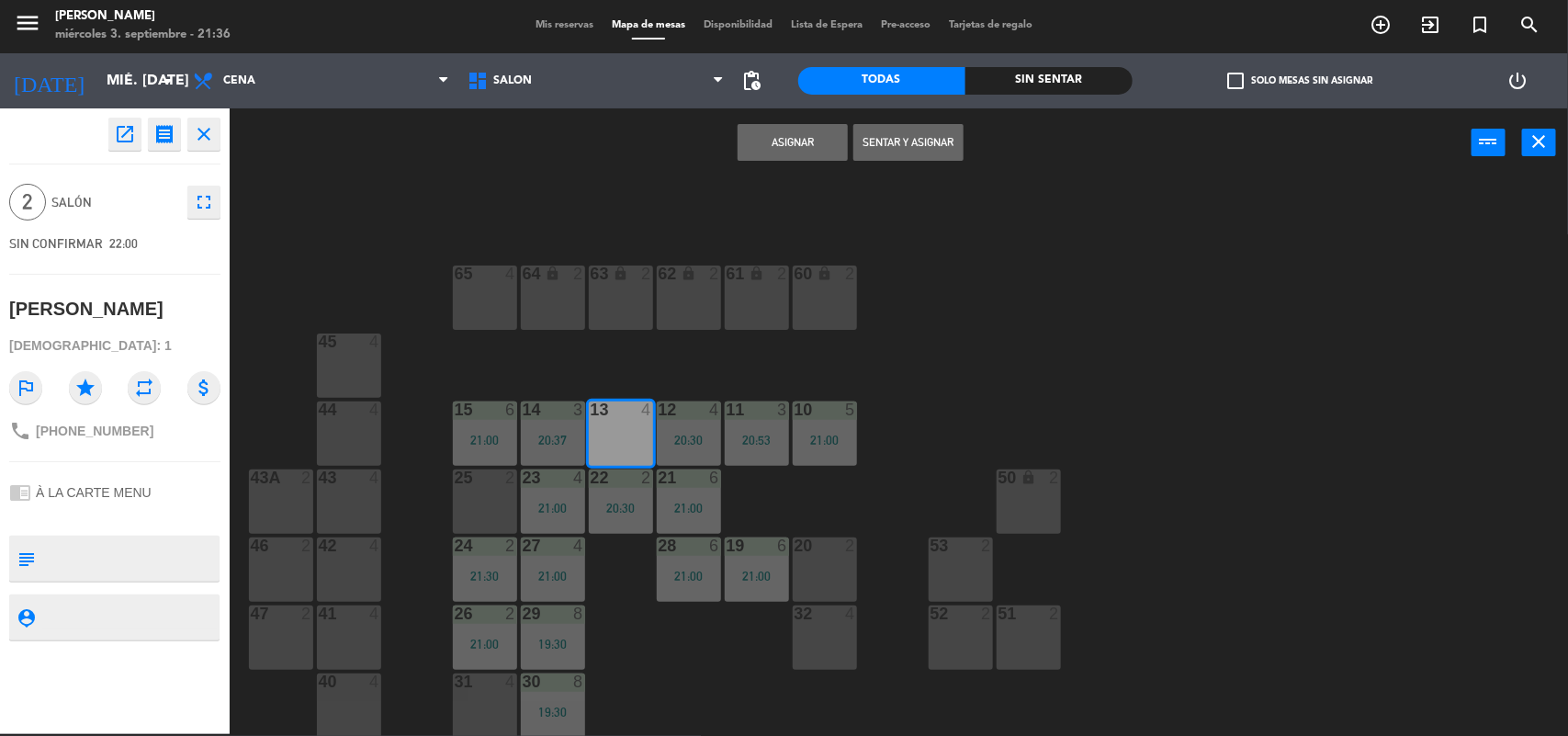
click at [903, 139] on button "Sentar y Asignar" at bounding box center [909, 142] width 111 height 37
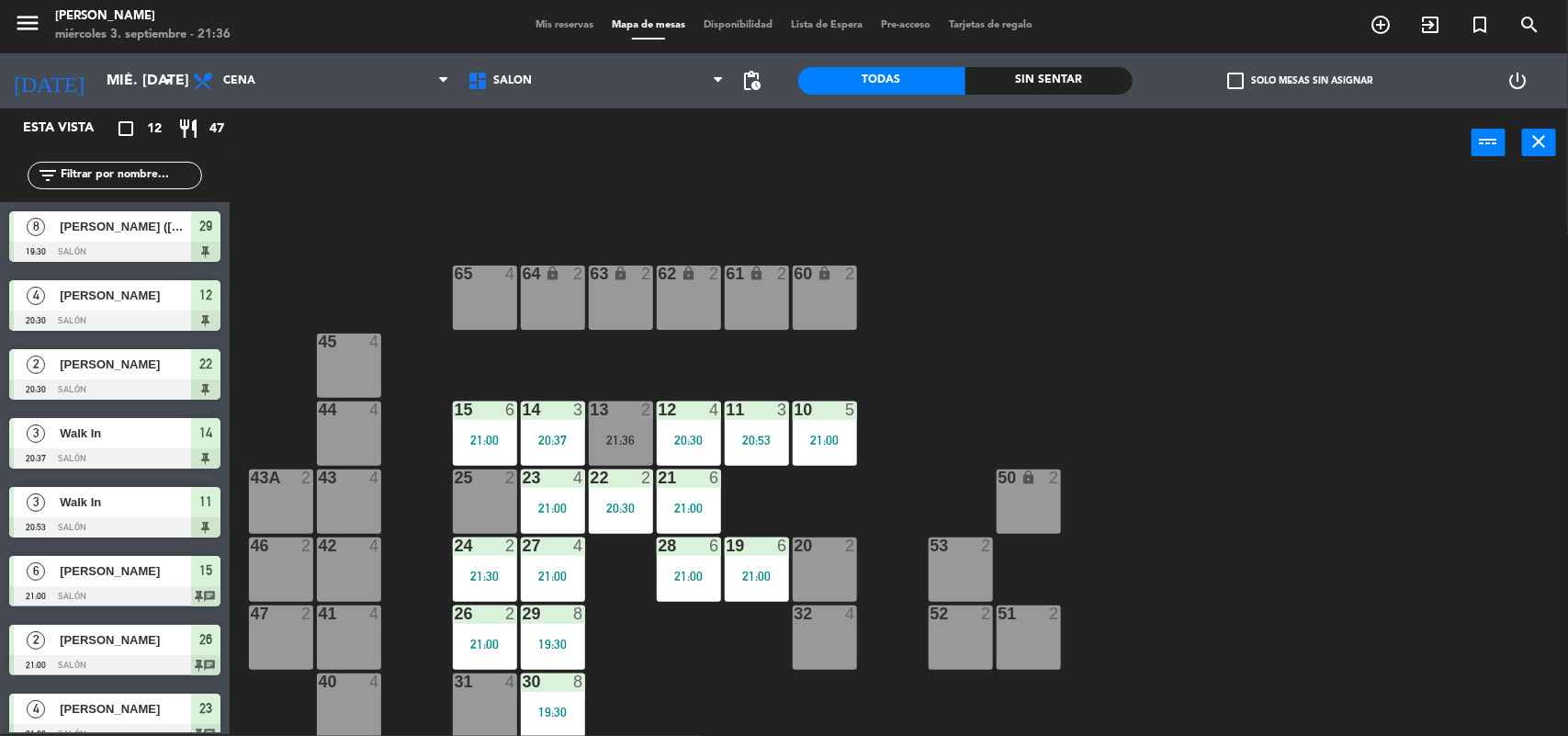
scroll to position [227, 0]
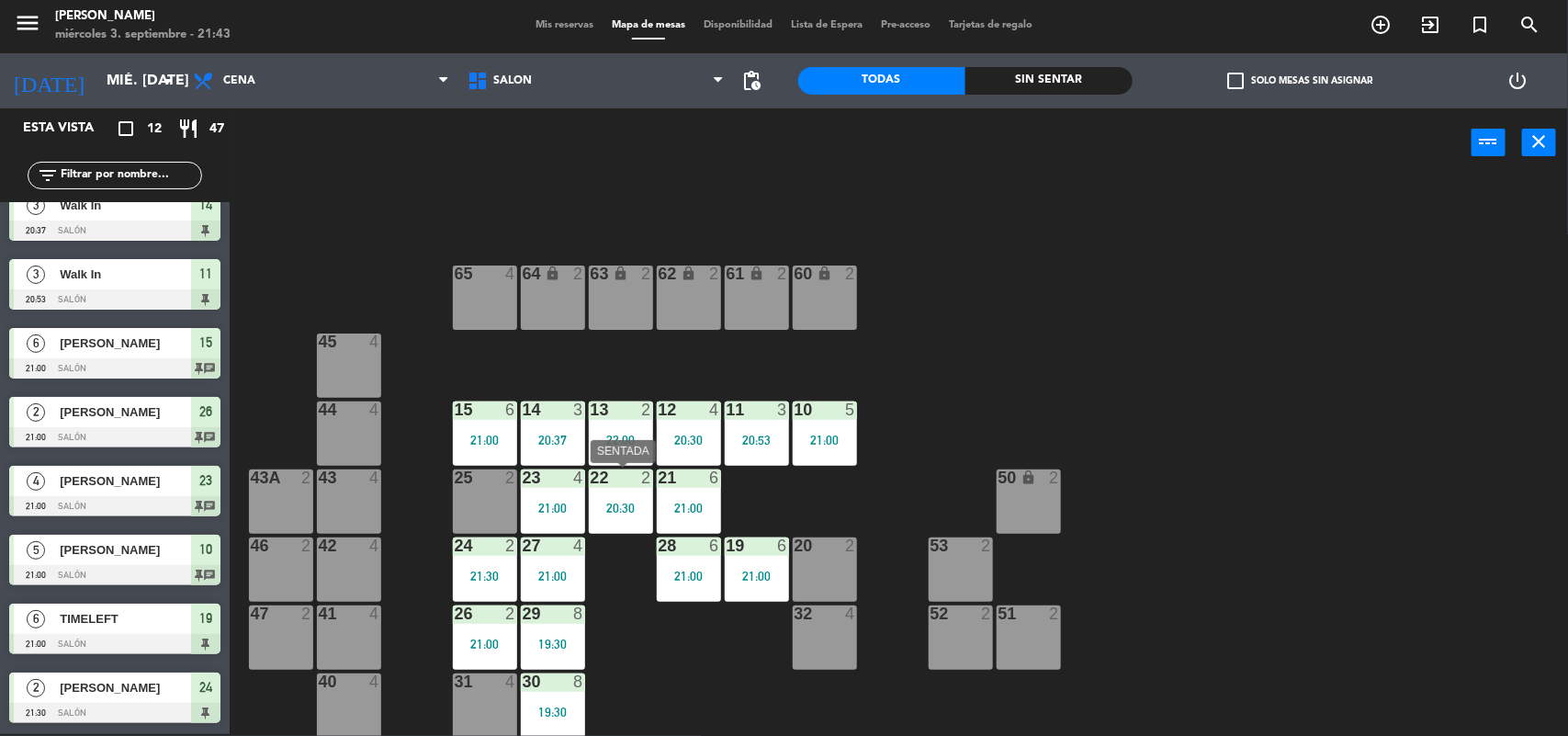
click at [612, 512] on div "20:30" at bounding box center [620, 508] width 64 height 13
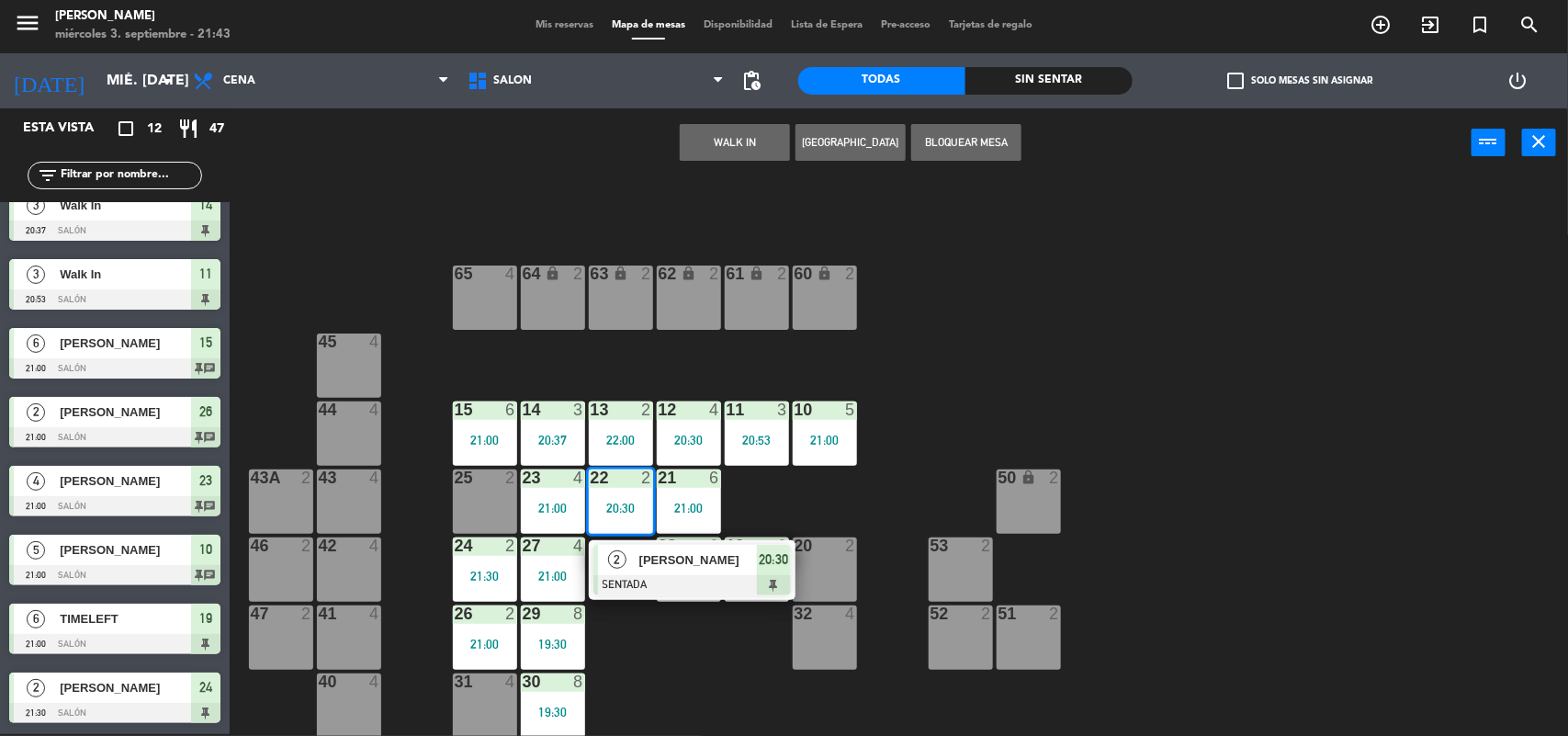
click at [636, 587] on div at bounding box center [692, 584] width 197 height 20
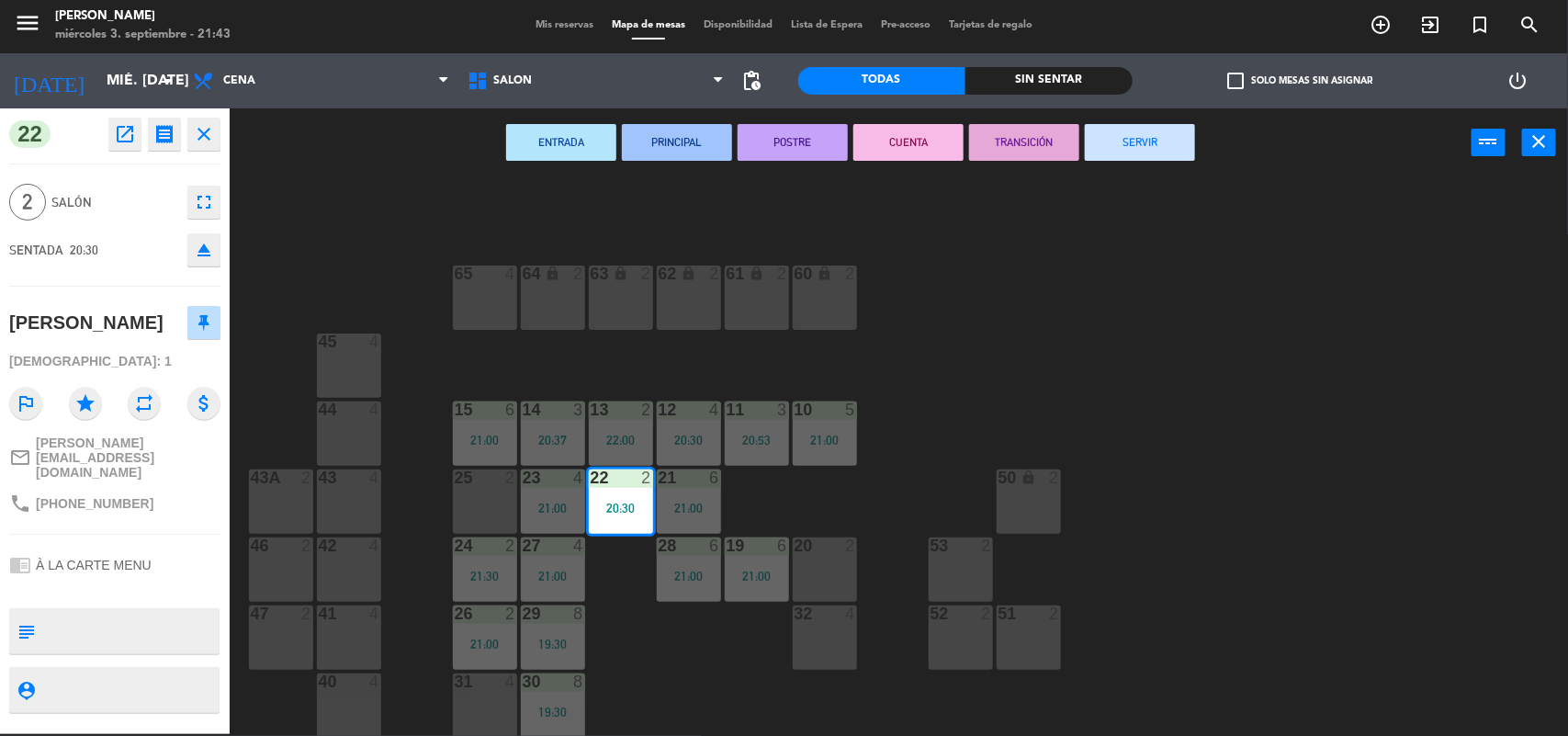
click at [1117, 152] on button "SERVIR" at bounding box center [1140, 142] width 111 height 37
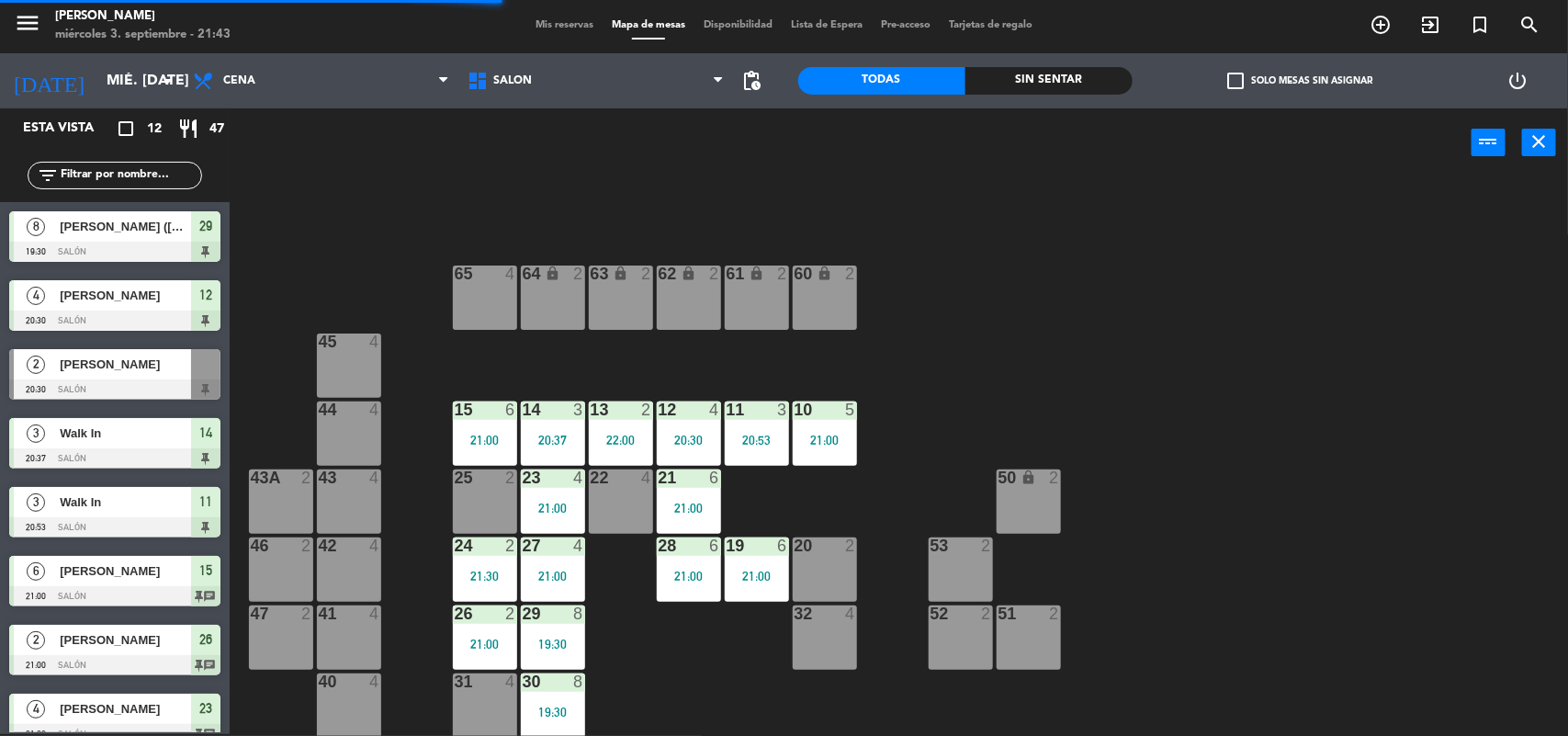
click at [568, 406] on div "3" at bounding box center [583, 409] width 30 height 17
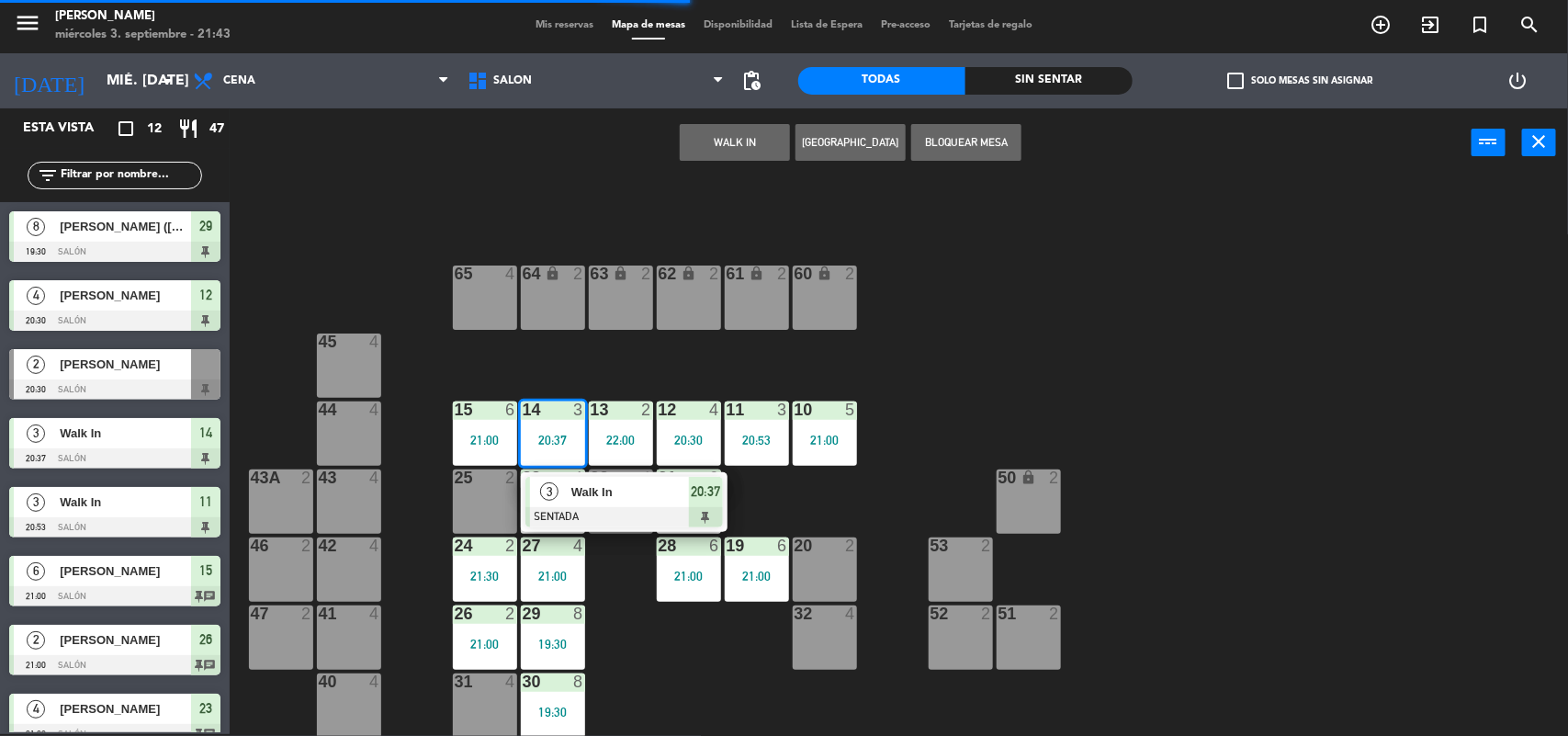
click at [597, 513] on div at bounding box center [624, 517] width 197 height 20
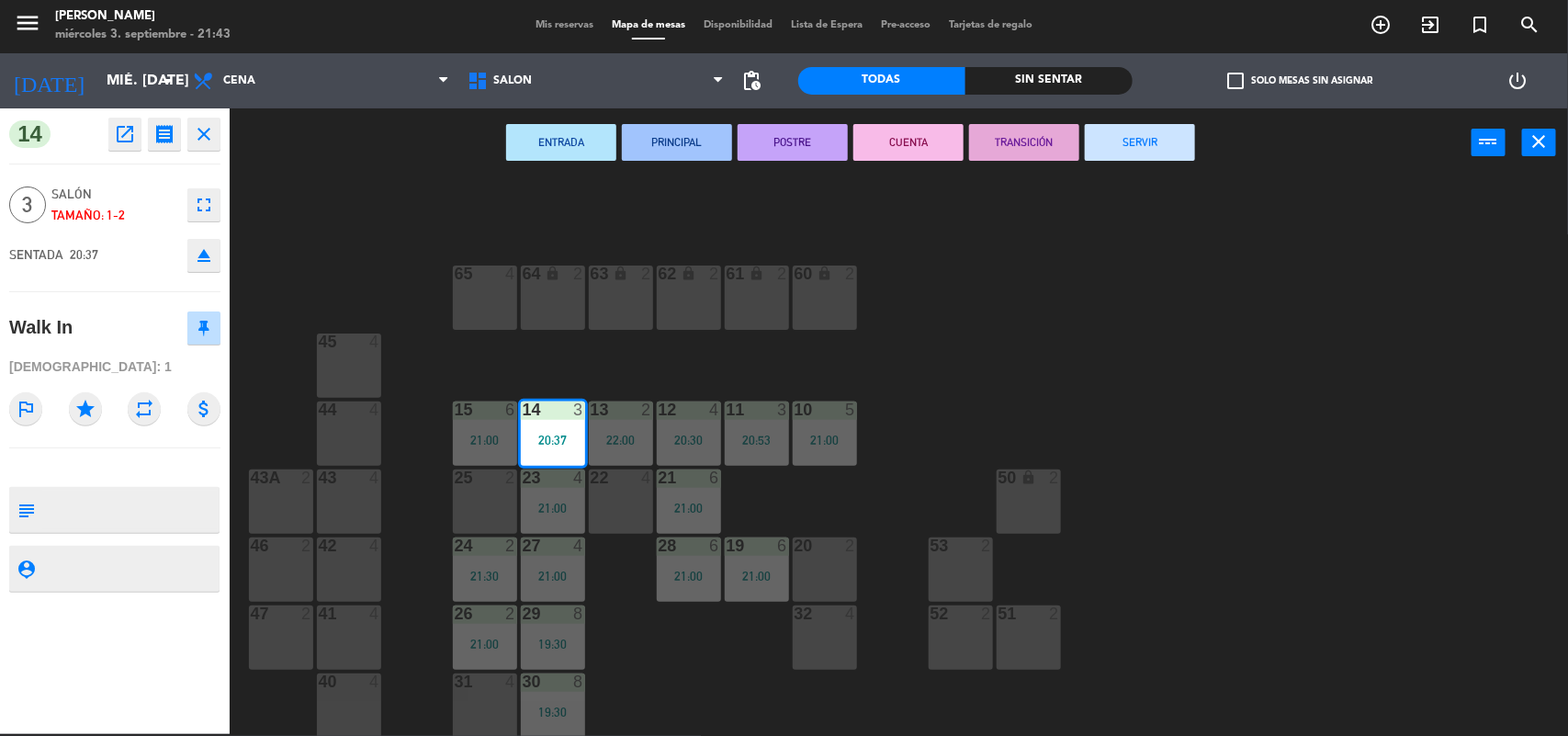
click at [1151, 131] on button "SERVIR" at bounding box center [1140, 142] width 111 height 37
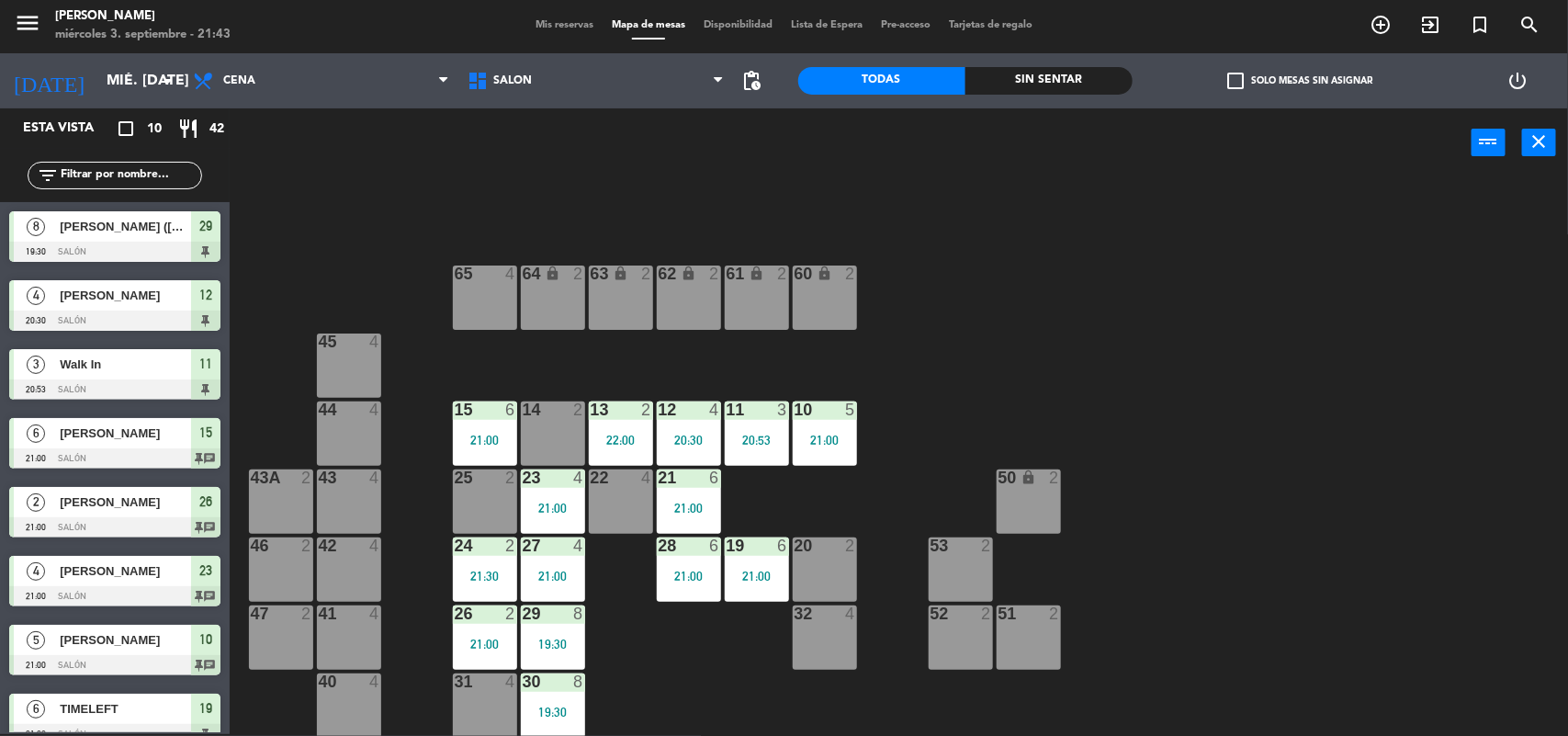
click at [633, 487] on div "22 4" at bounding box center [620, 502] width 64 height 64
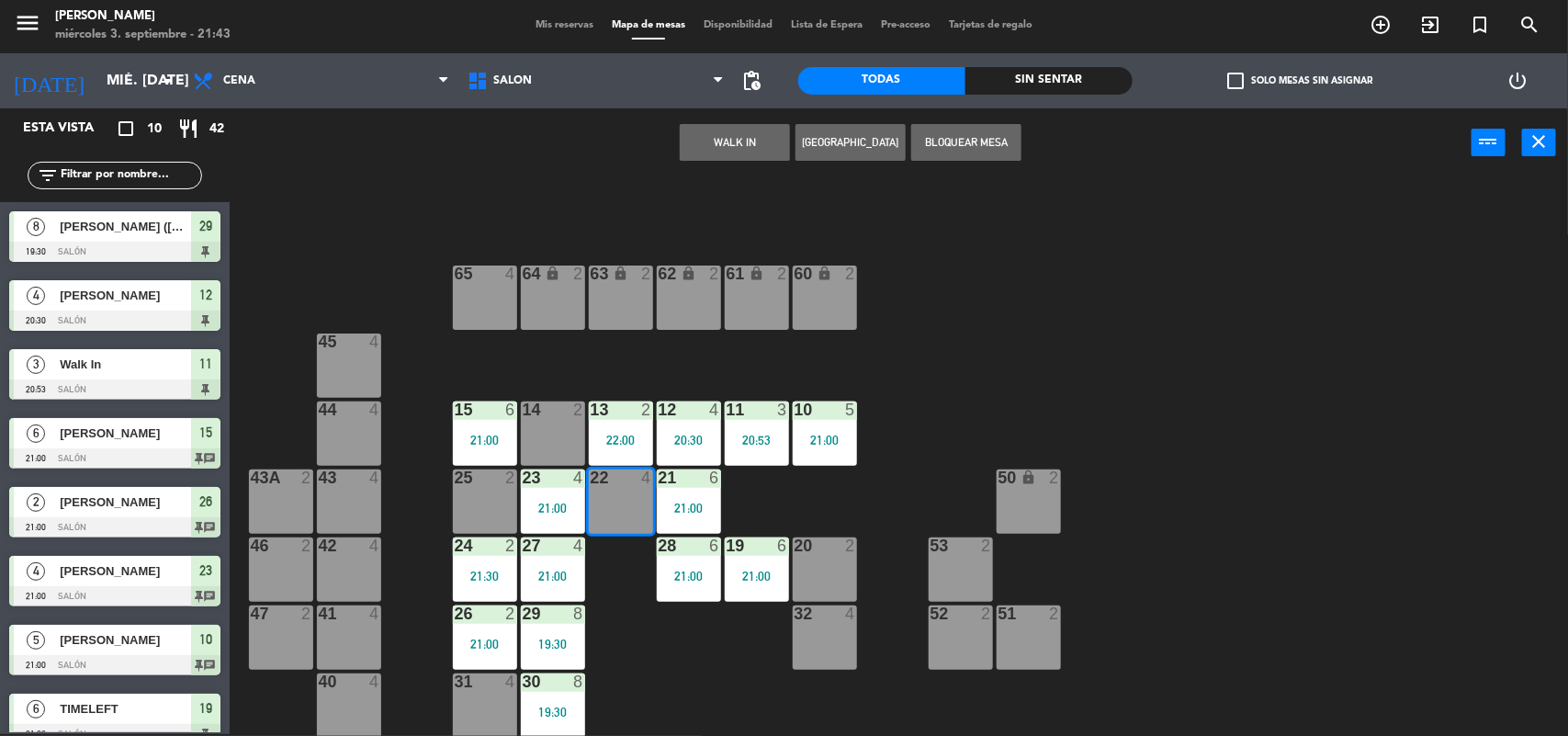
click at [727, 157] on button "WALK IN" at bounding box center [734, 142] width 111 height 37
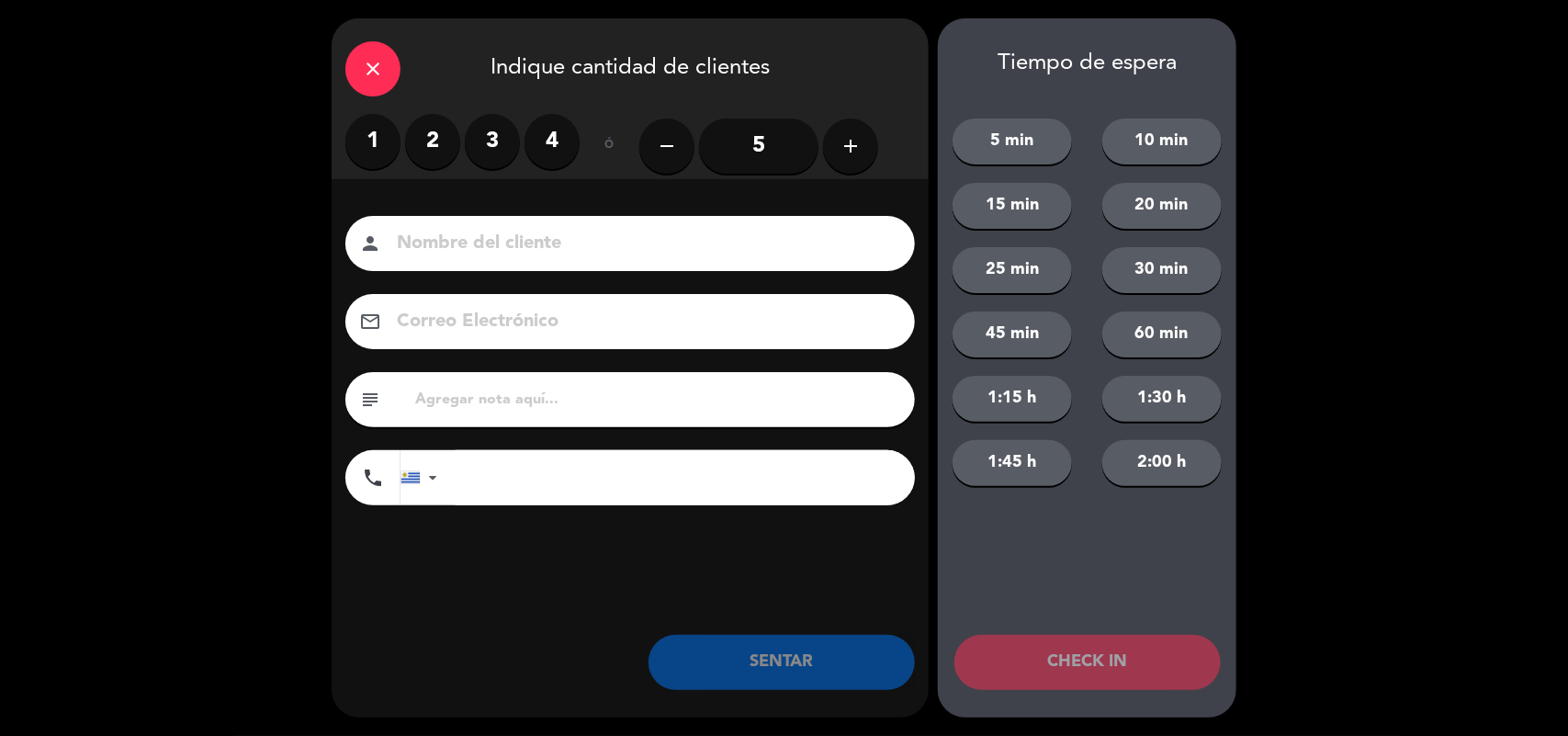
drag, startPoint x: 443, startPoint y: 143, endPoint x: 939, endPoint y: 639, distance: 701.4
click at [447, 147] on label "2" at bounding box center [432, 141] width 55 height 55
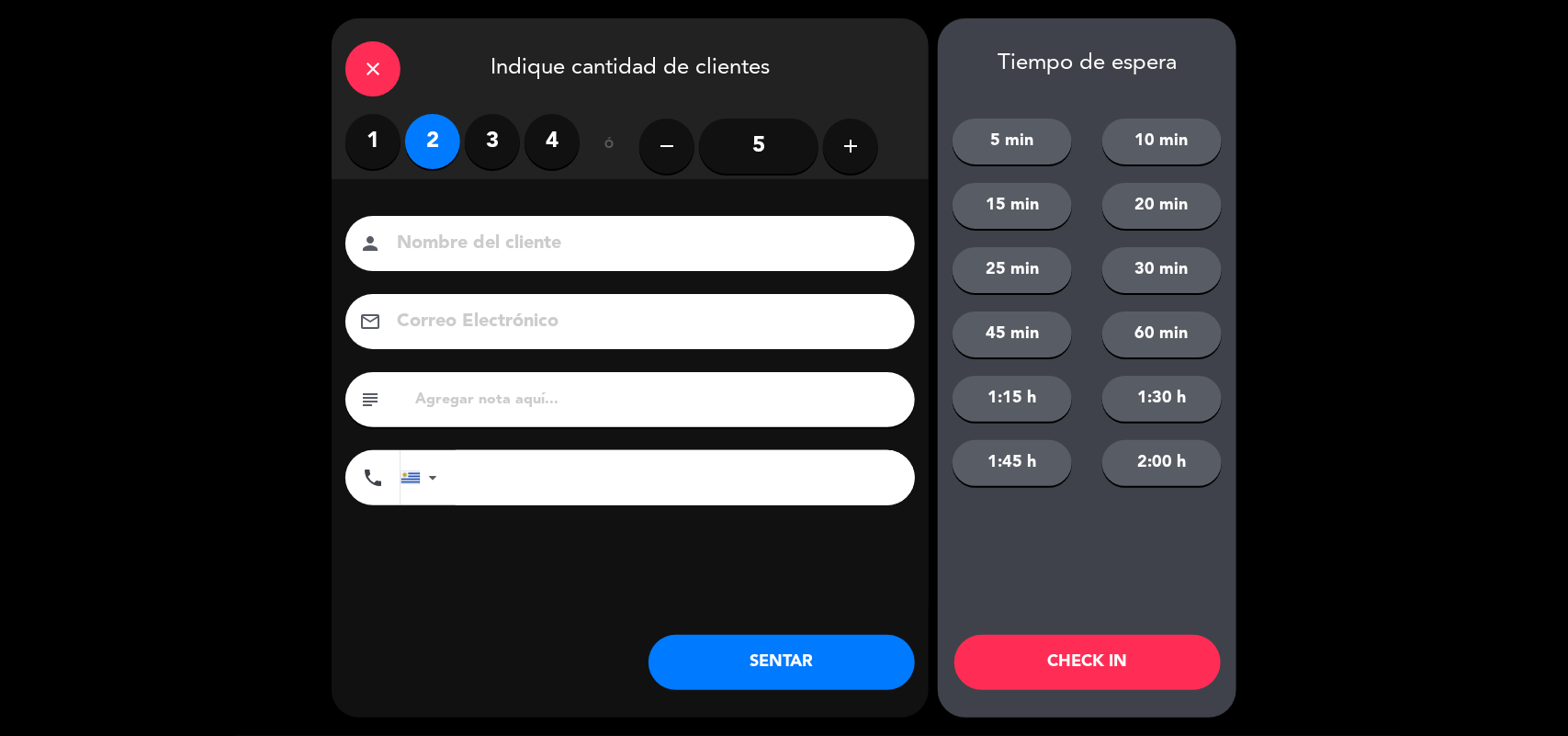
drag, startPoint x: 785, startPoint y: 667, endPoint x: 108, endPoint y: 363, distance: 742.1
click at [787, 667] on button "SENTAR" at bounding box center [781, 661] width 266 height 55
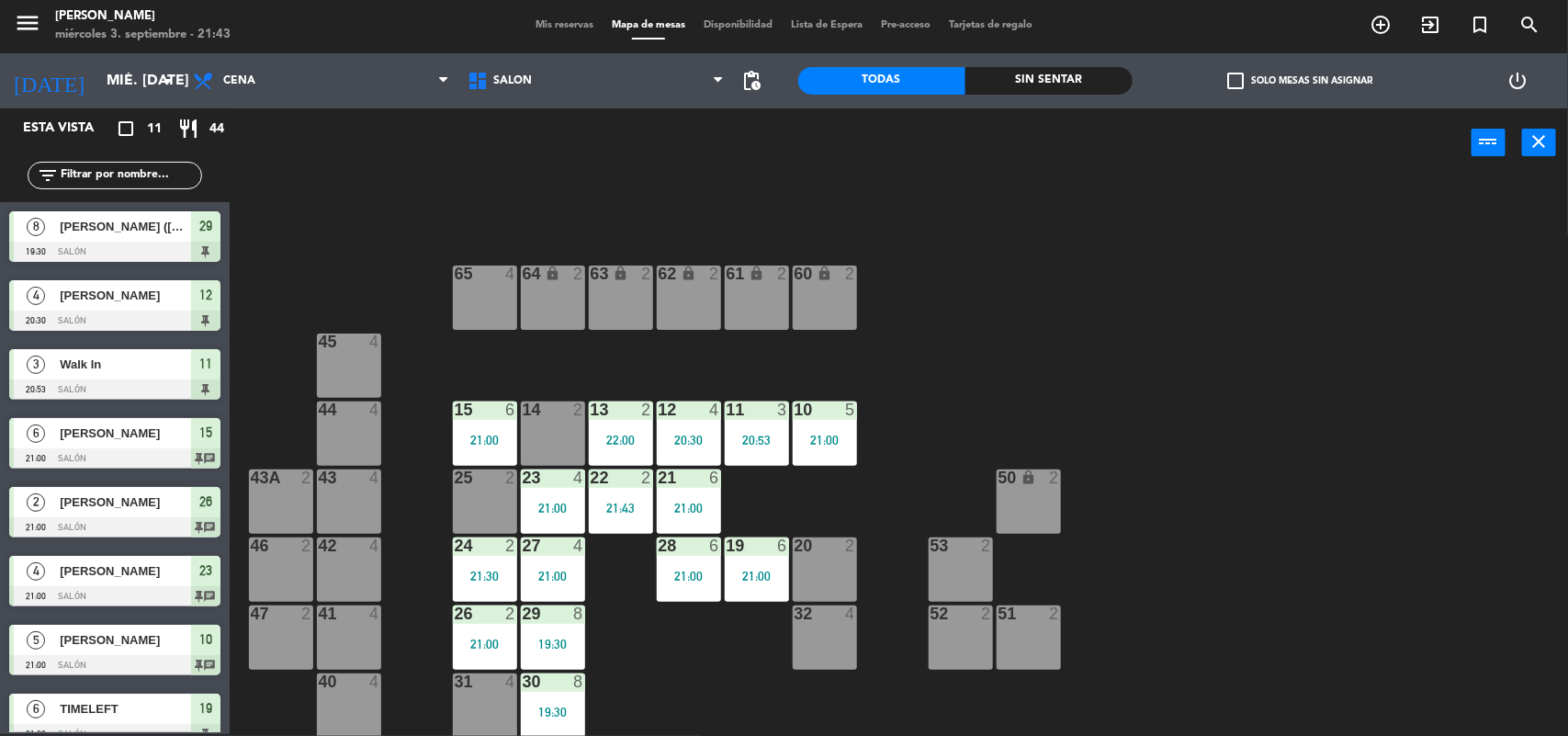
scroll to position [226, 0]
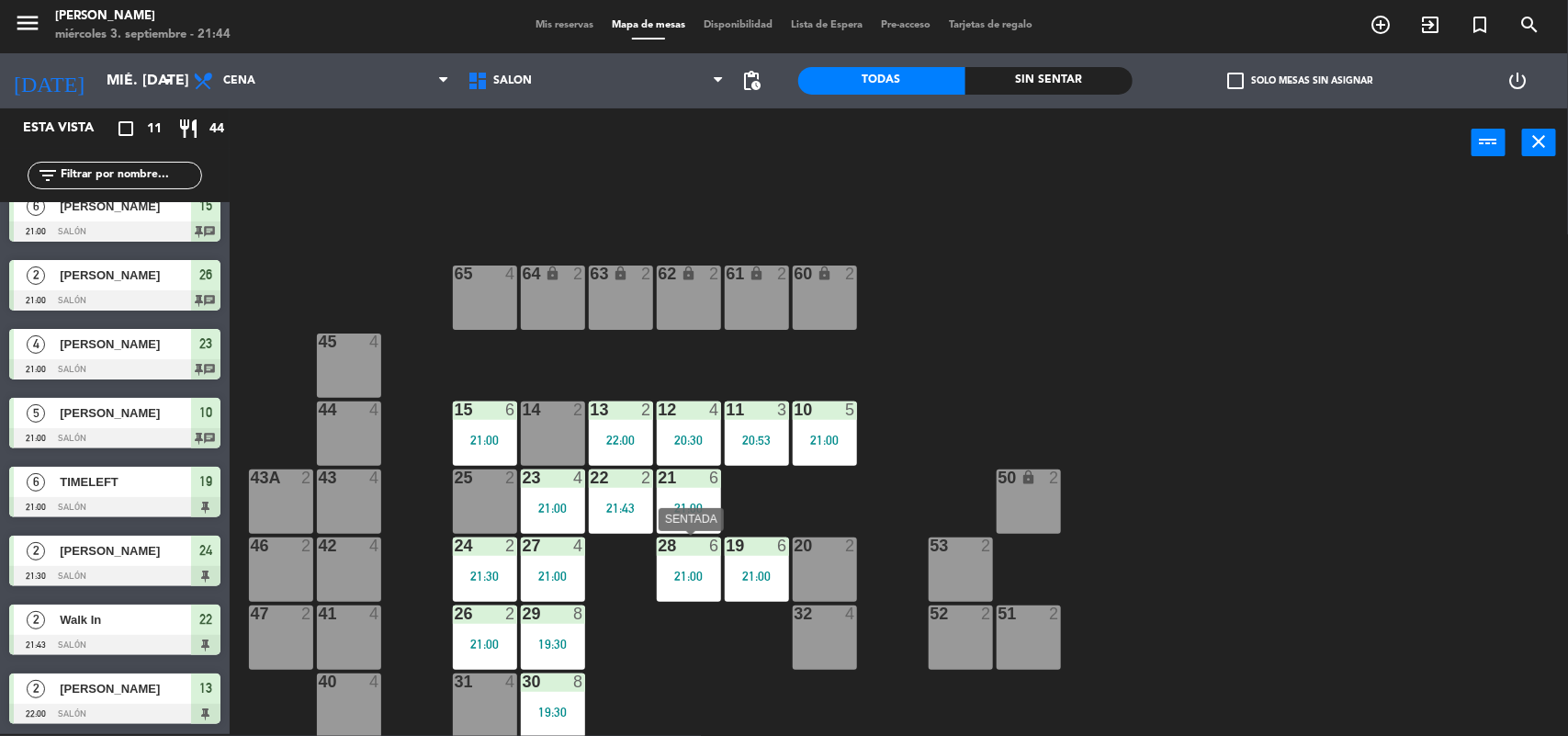
click at [673, 552] on div at bounding box center [688, 546] width 30 height 17
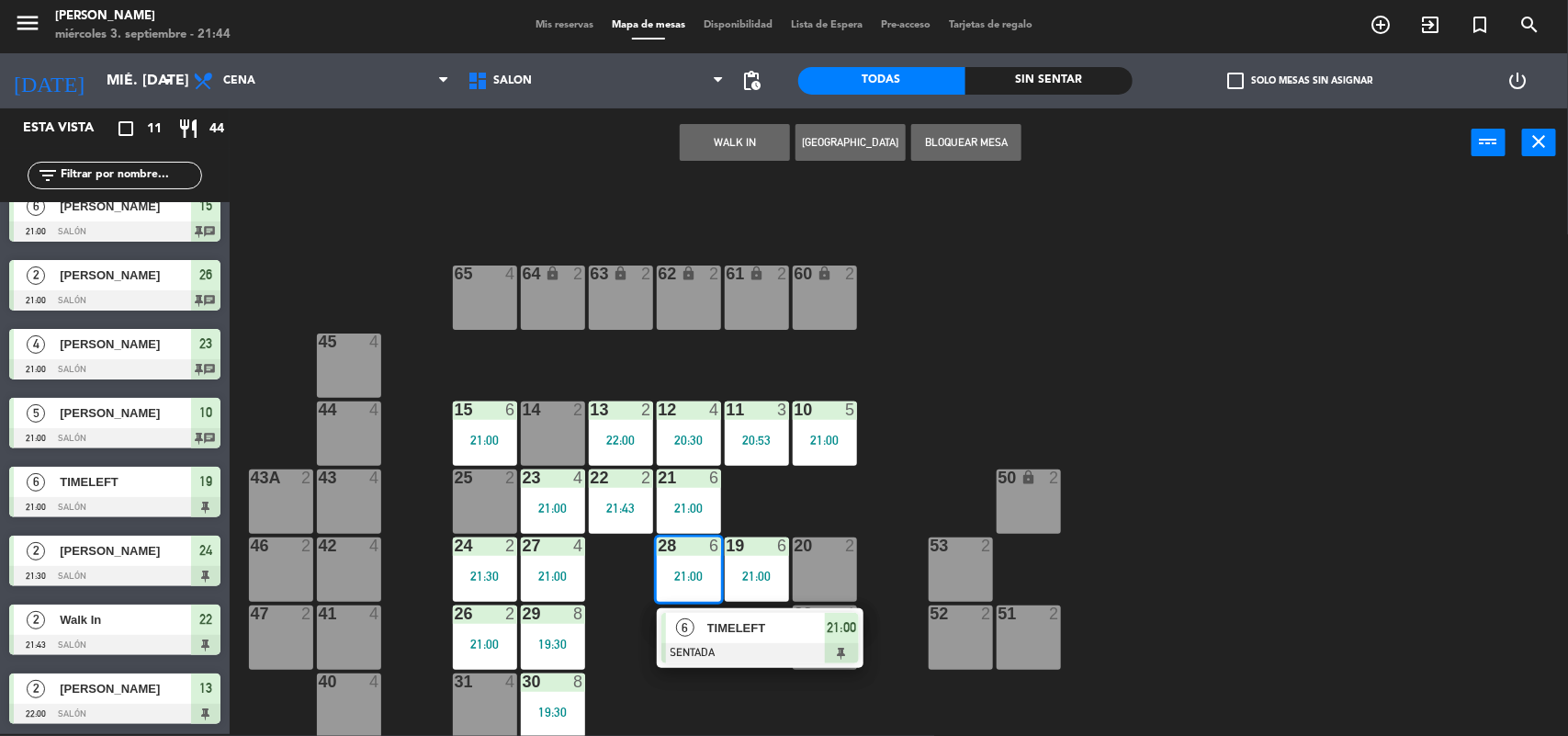
click at [723, 620] on span "TIMELEFT" at bounding box center [766, 627] width 118 height 19
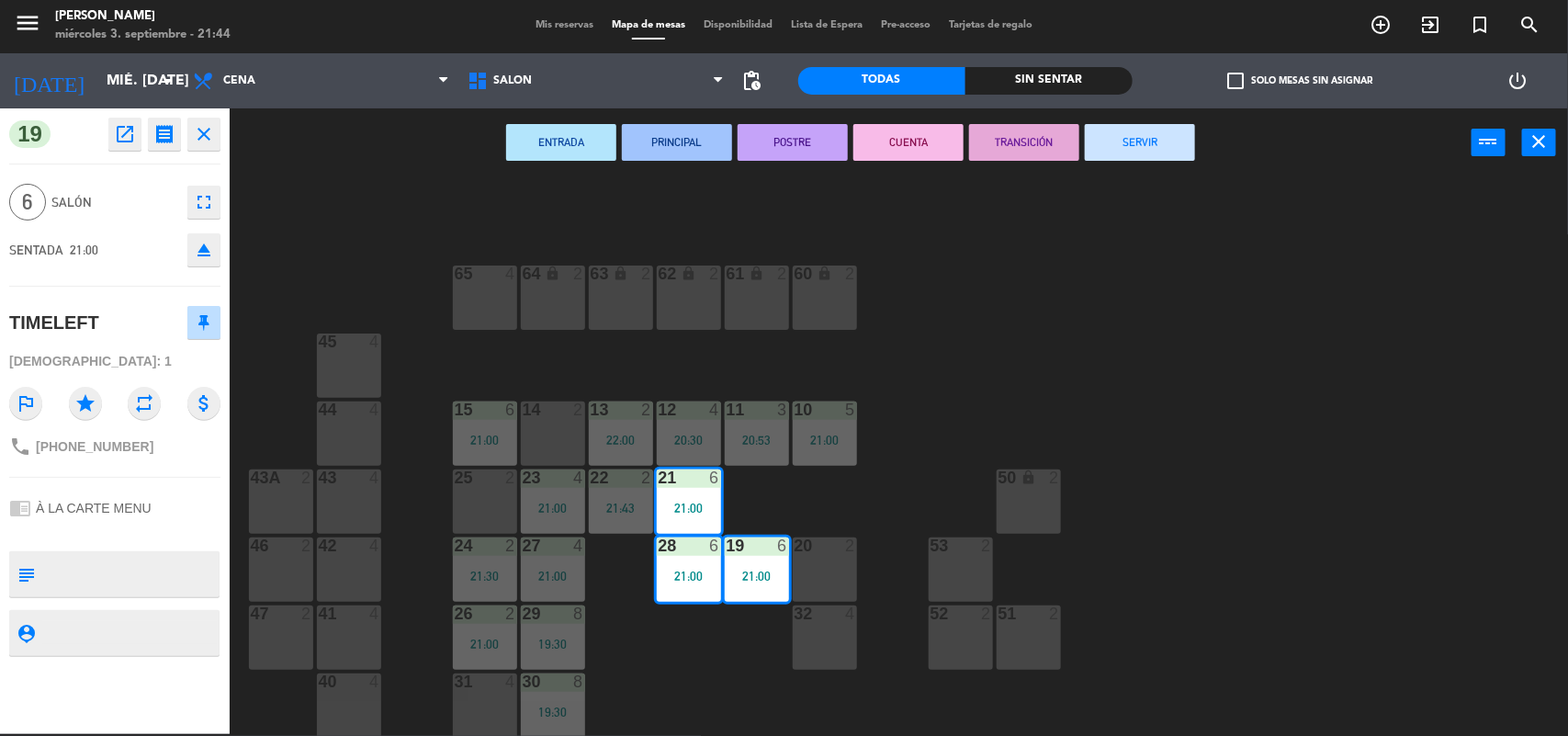
click at [208, 204] on icon "fullscreen" at bounding box center [203, 202] width 22 height 22
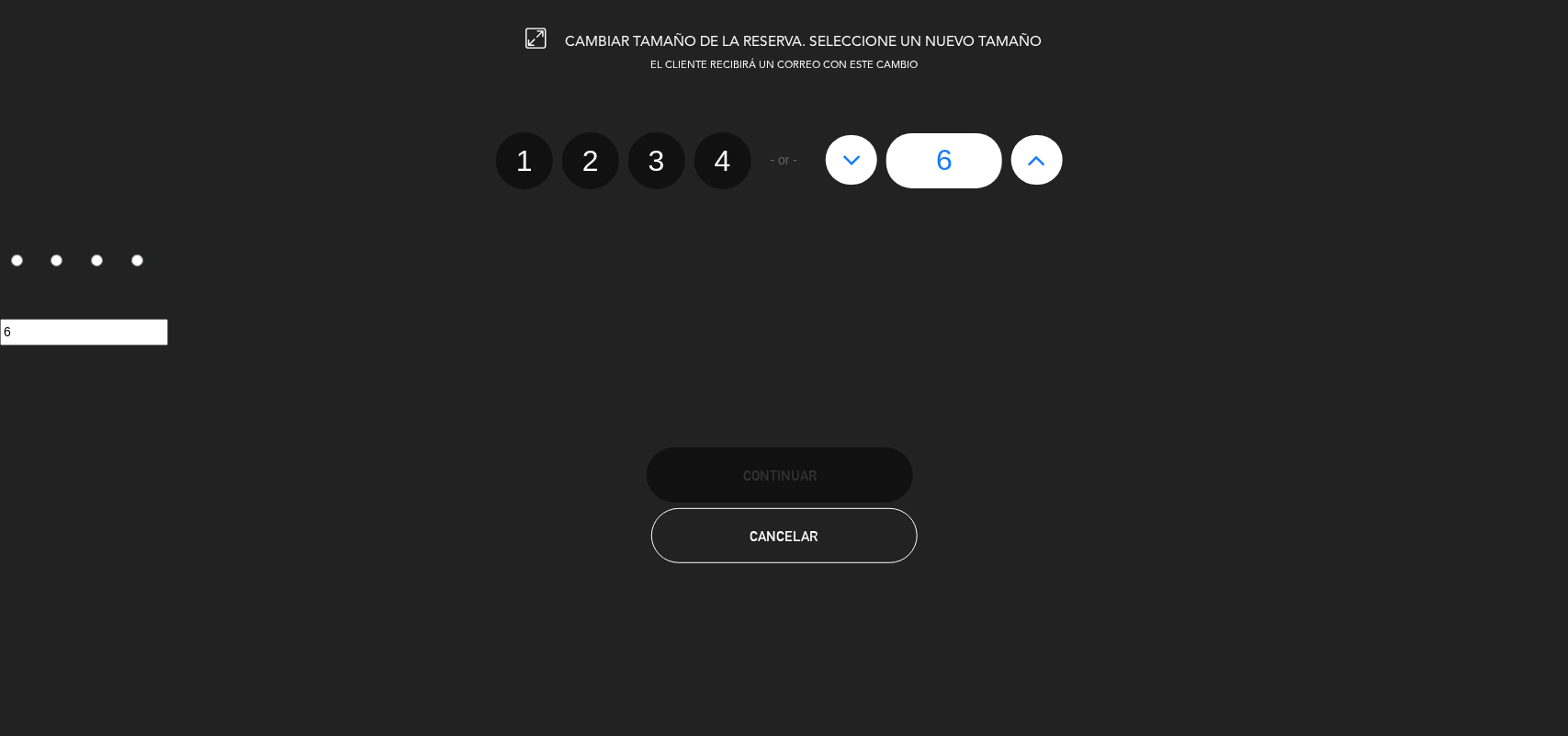
click at [644, 155] on label "3" at bounding box center [656, 161] width 57 height 57
click at [648, 151] on input "3" at bounding box center [654, 145] width 12 height 12
radio input "true"
radio input "false"
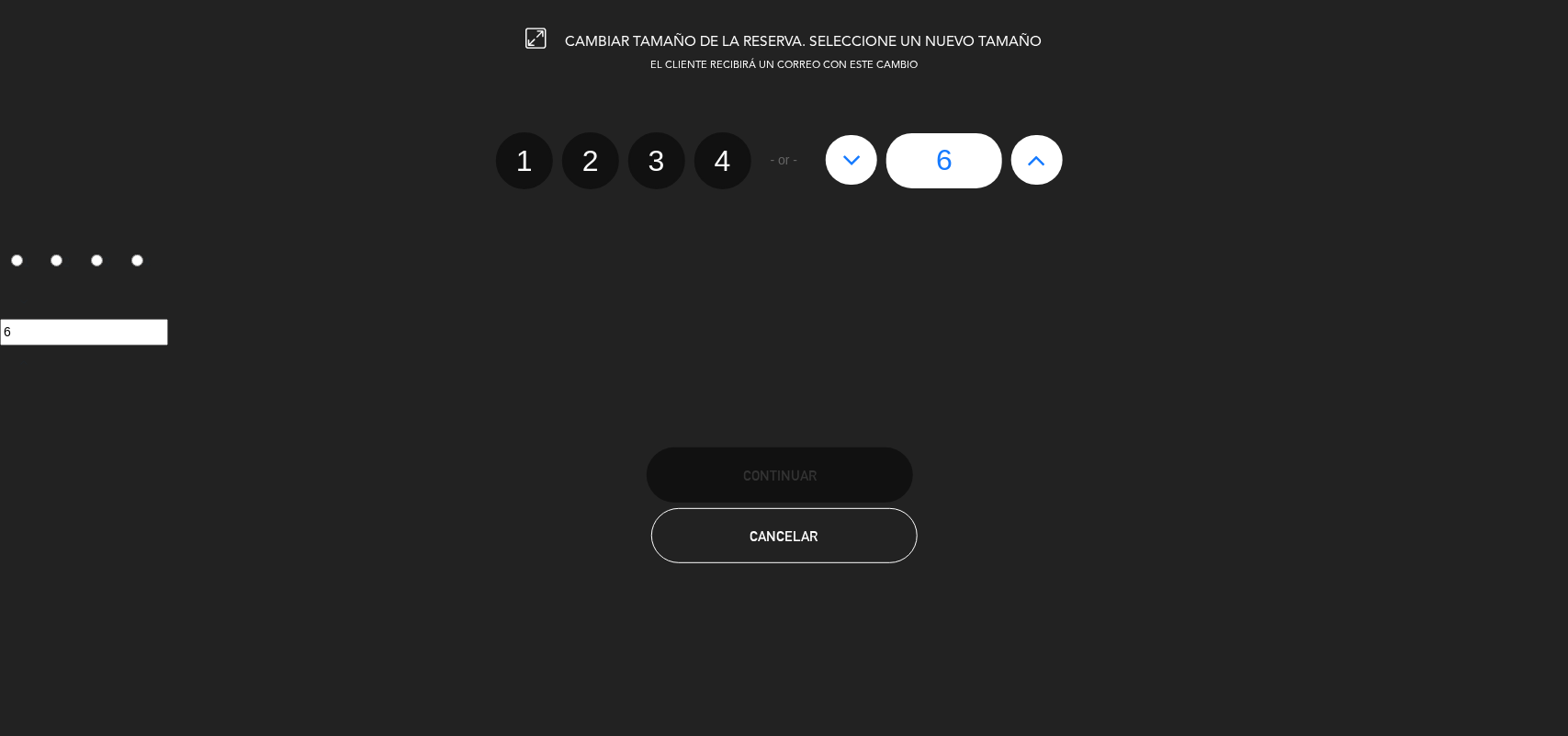
radio input "false"
radio input "true"
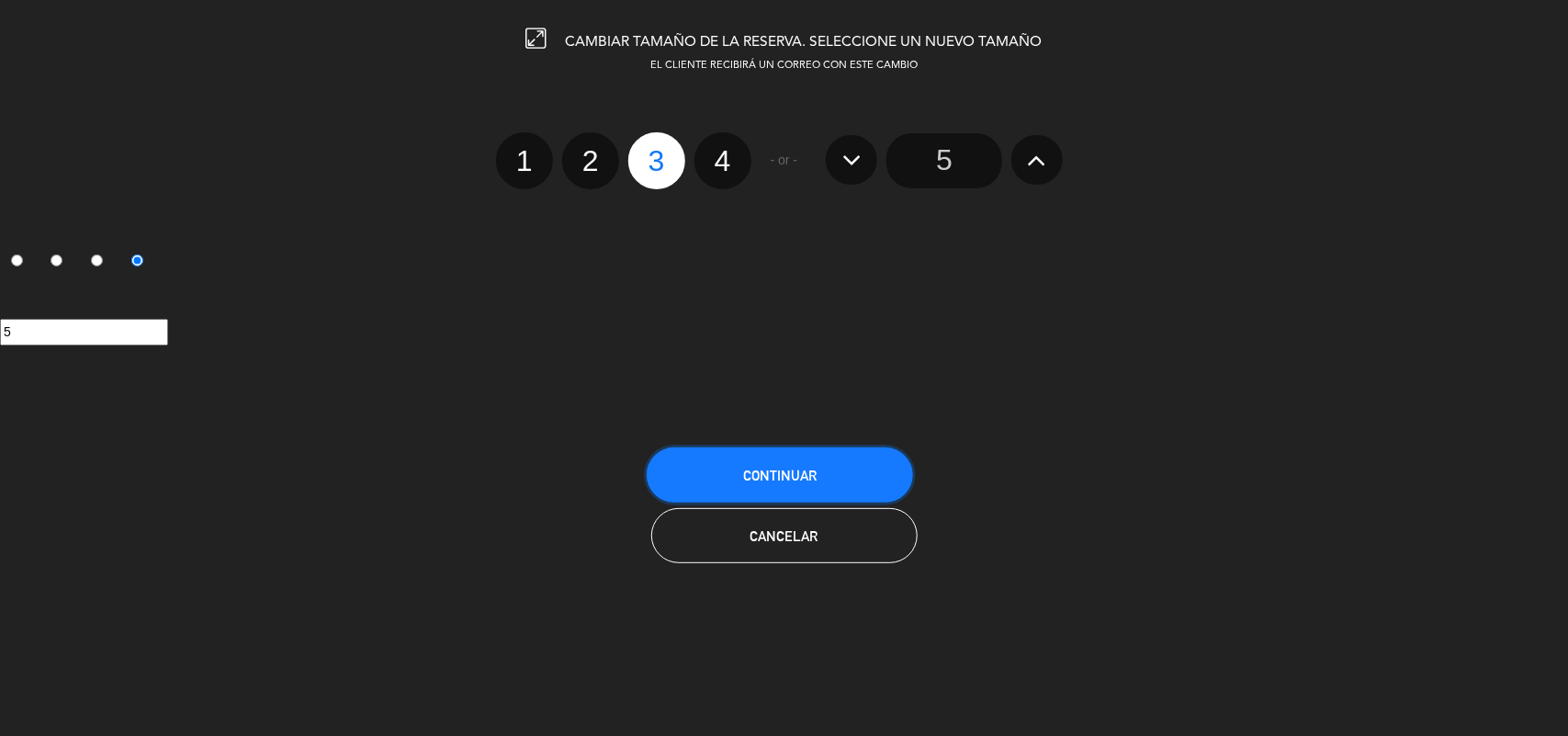
click at [808, 478] on span "Continuar" at bounding box center [780, 476] width 74 height 16
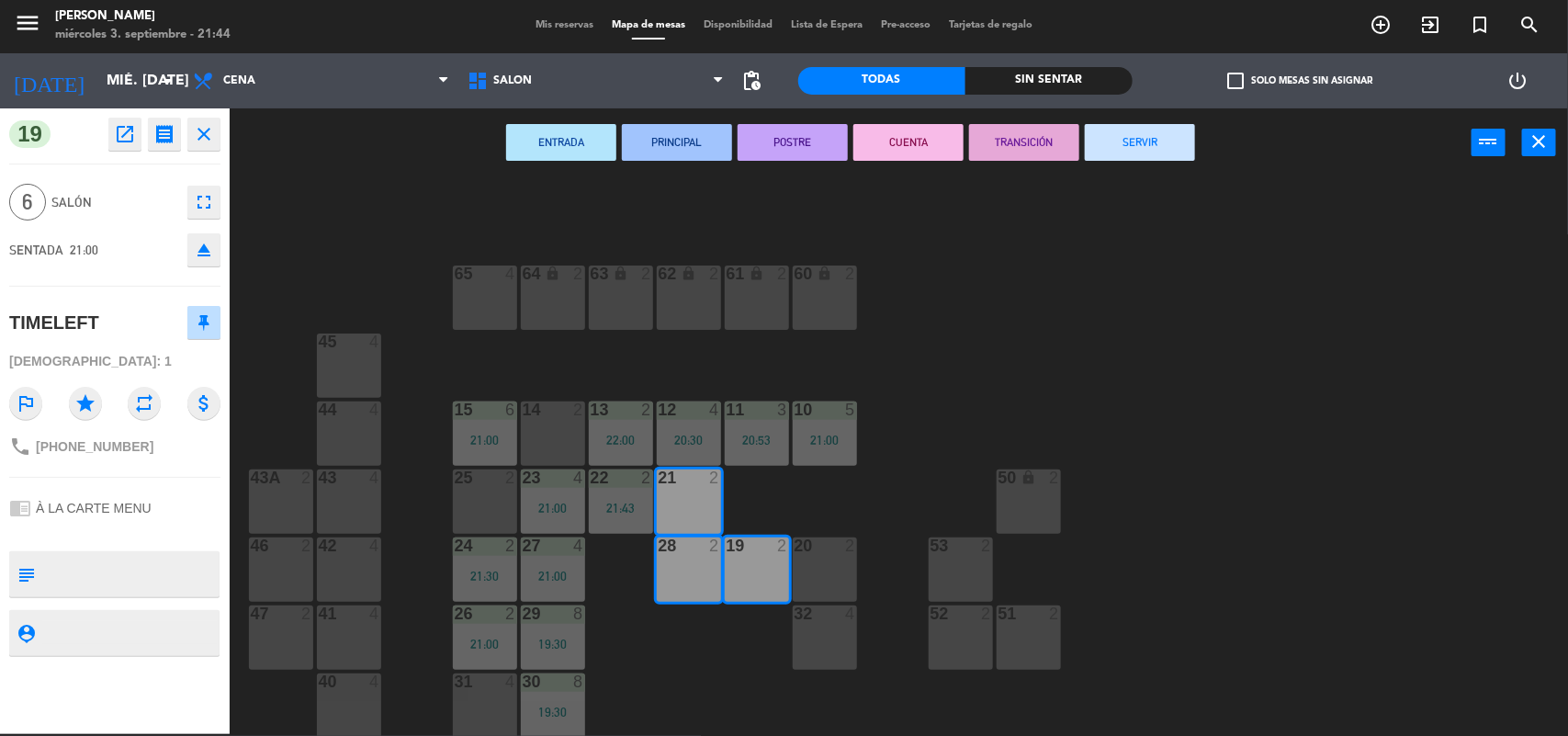
click at [659, 667] on div "64 lock 2 63 lock 2 62 lock 2 61 lock 2 60 lock 2 65 4 45 4 10 5 21:00 15 6 21:…" at bounding box center [907, 458] width 1323 height 556
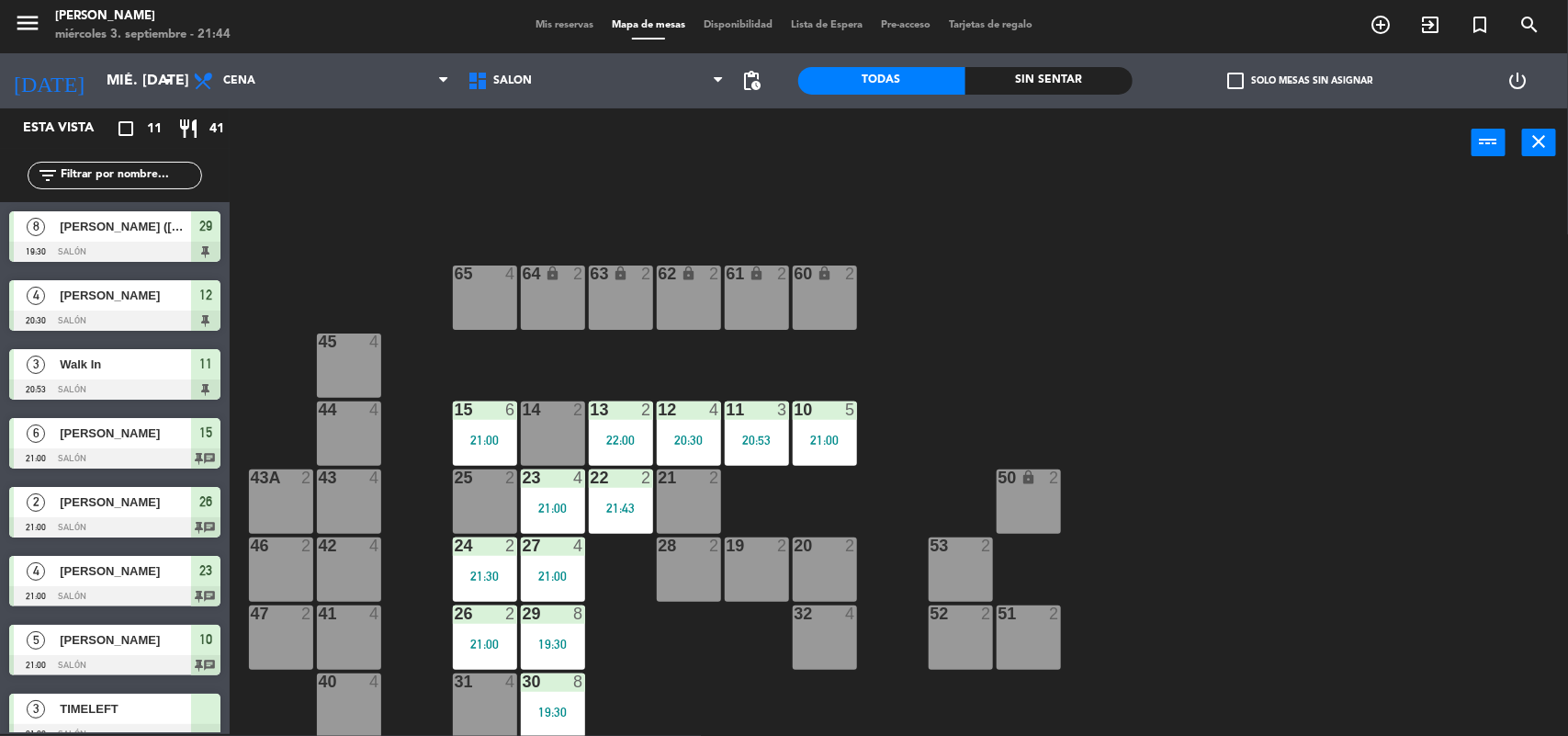
scroll to position [2, 0]
click at [737, 574] on div "19 2" at bounding box center [757, 569] width 64 height 64
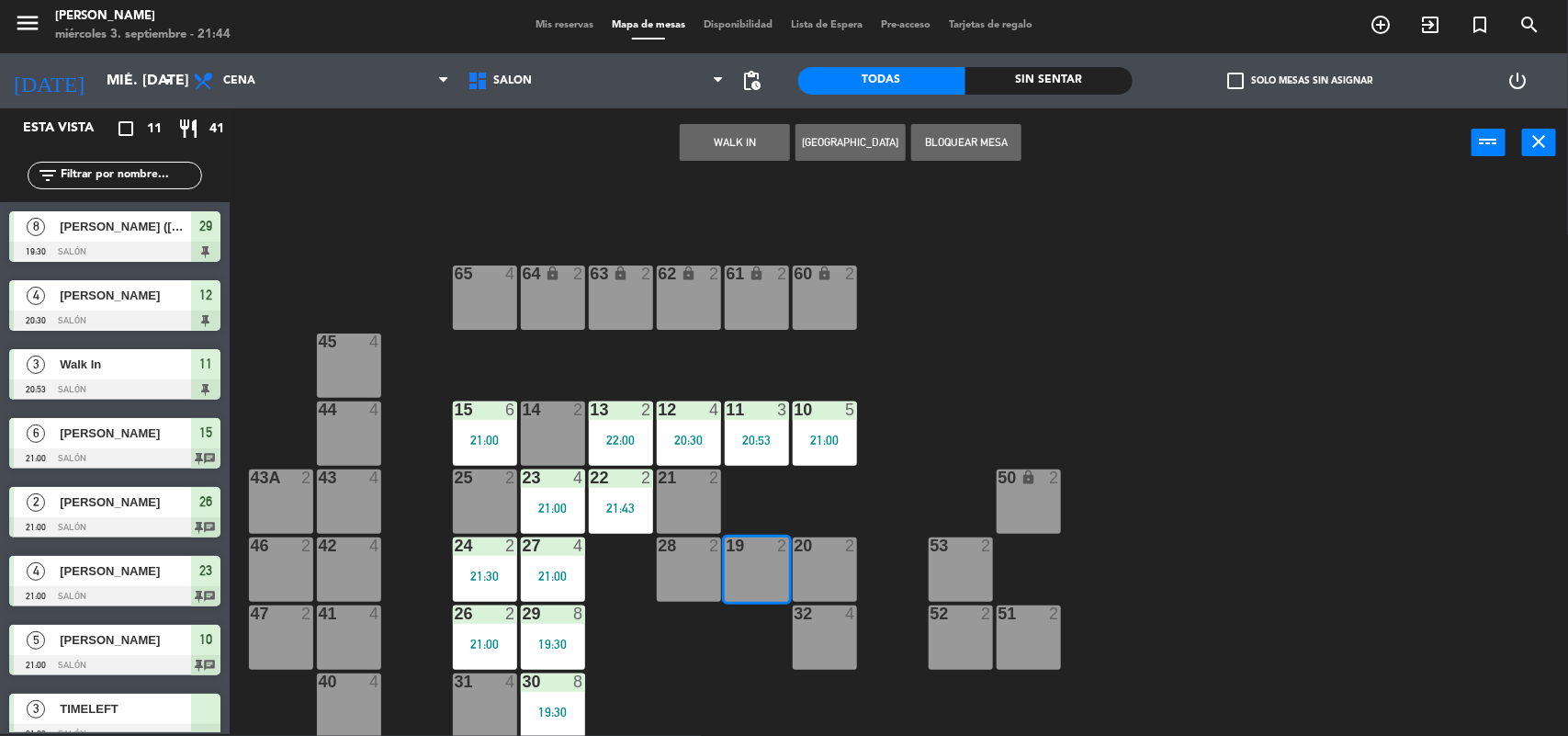
click at [696, 581] on div "28 2" at bounding box center [688, 569] width 64 height 64
click at [663, 686] on div "64 lock 2 63 lock 2 62 lock 2 61 lock 2 60 lock 2 65 4 45 4 10 5 21:00 15 6 21:…" at bounding box center [907, 458] width 1323 height 556
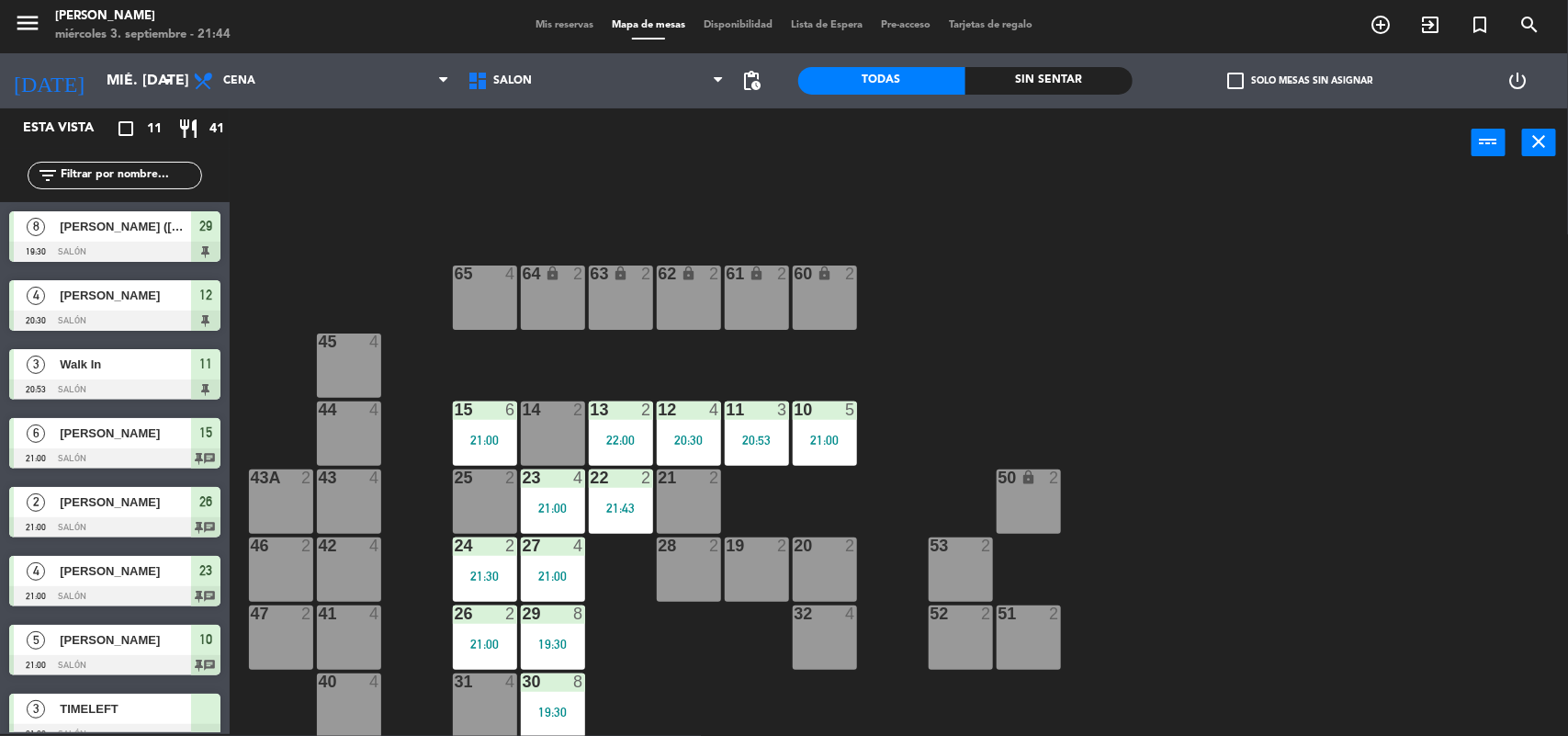
click at [168, 704] on span "TIMELEFT" at bounding box center [126, 708] width 132 height 19
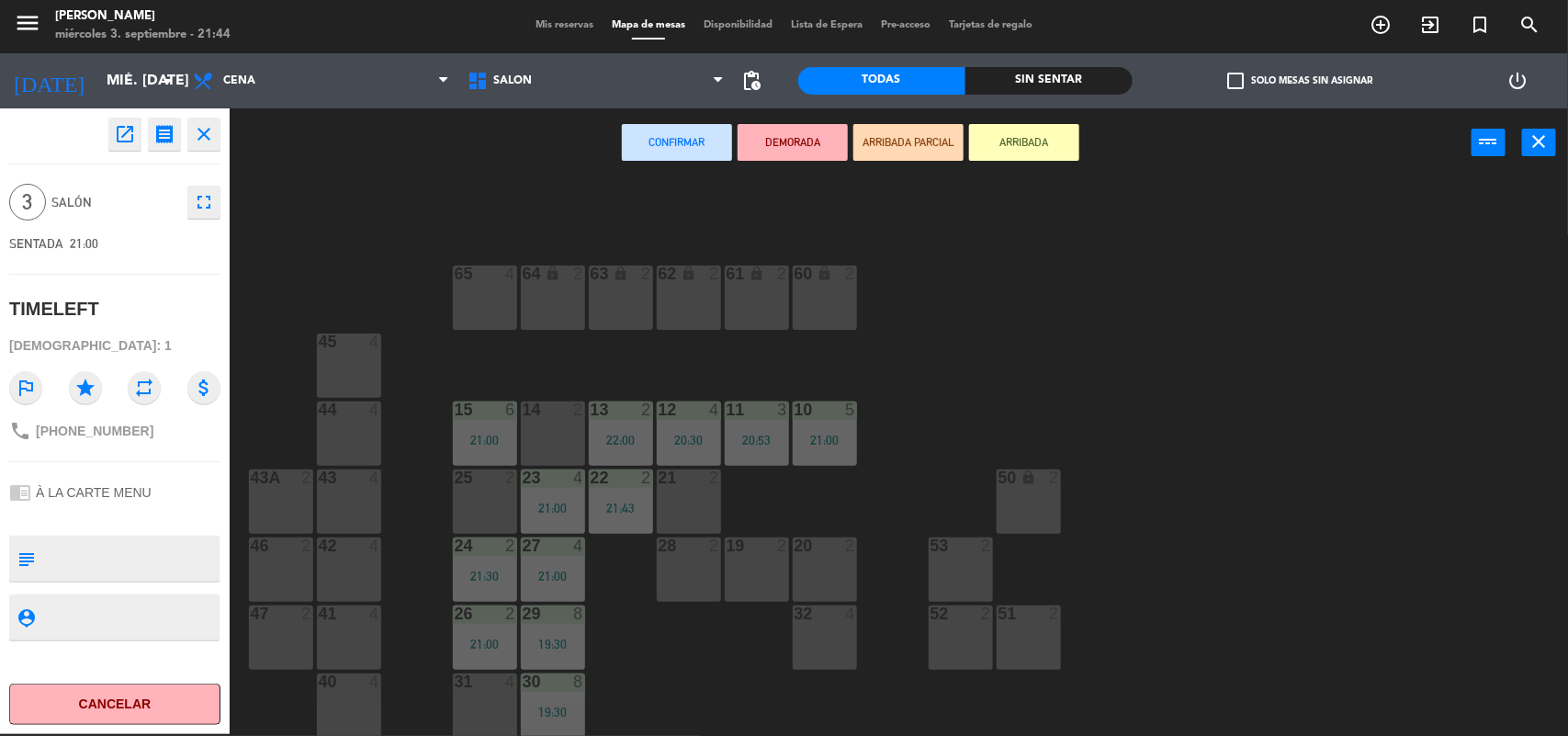
drag, startPoint x: 663, startPoint y: 524, endPoint x: 687, endPoint y: 617, distance: 96.0
click at [666, 534] on div "64 lock 2 63 lock 2 62 lock 2 61 lock 2 60 lock 2 65 4 45 4 10 5 21:00 15 6 21:…" at bounding box center [907, 458] width 1323 height 556
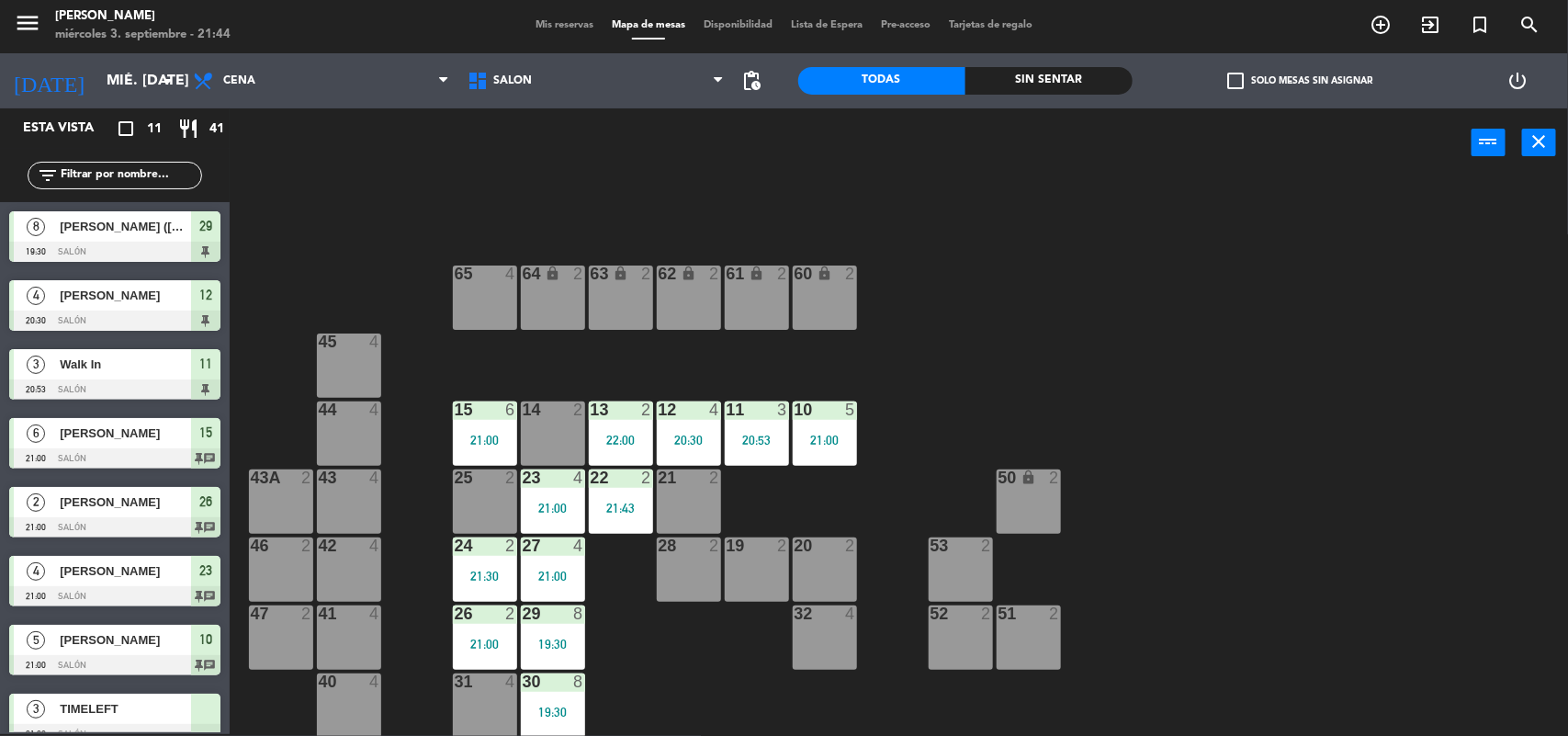
click at [169, 700] on span "TIMELEFT" at bounding box center [126, 708] width 132 height 19
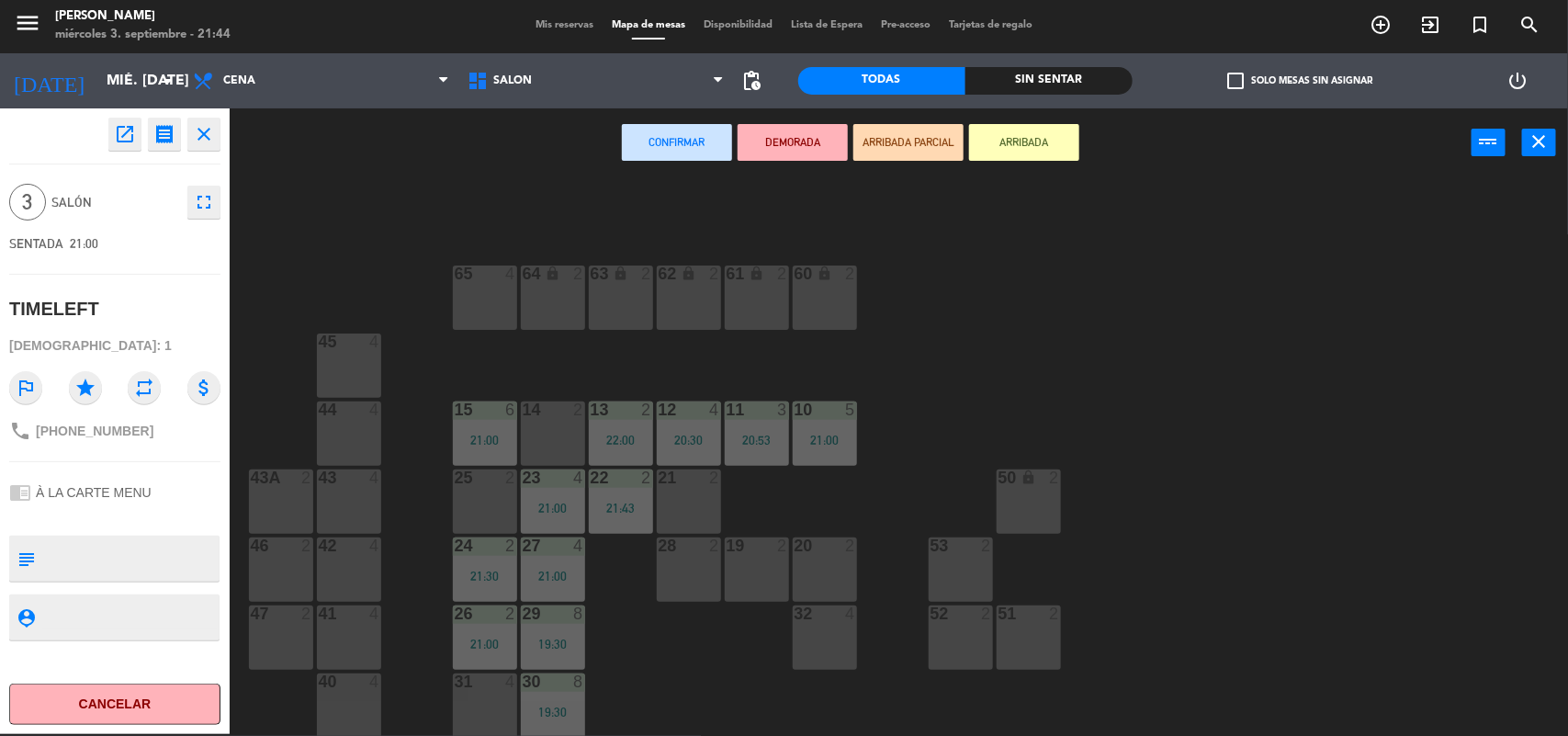
click at [681, 483] on div at bounding box center [688, 478] width 30 height 17
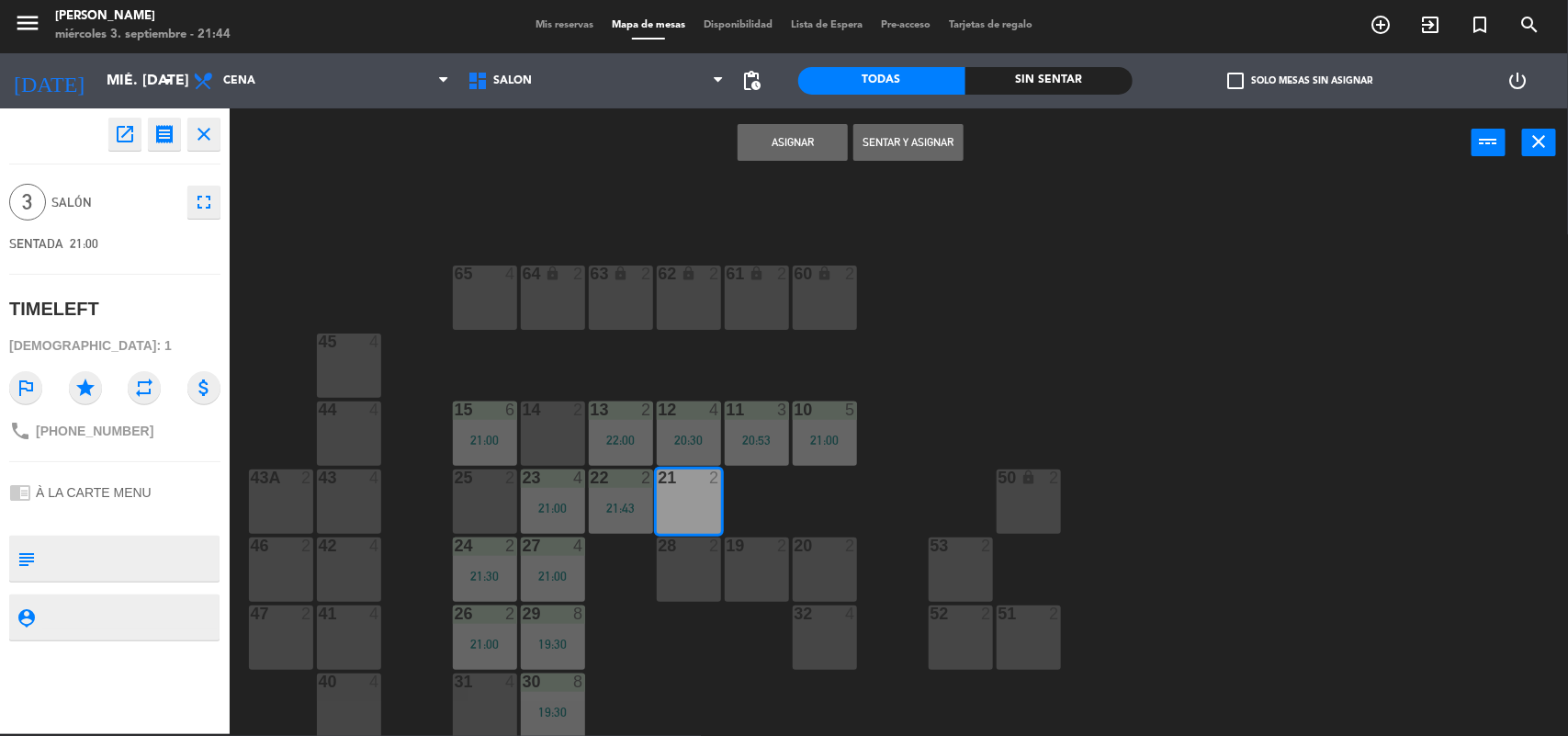
click at [682, 552] on div "28 2" at bounding box center [688, 547] width 64 height 18
click at [746, 565] on div "19 2" at bounding box center [757, 569] width 64 height 64
click at [893, 152] on button "Sentar y Asignar" at bounding box center [909, 142] width 111 height 37
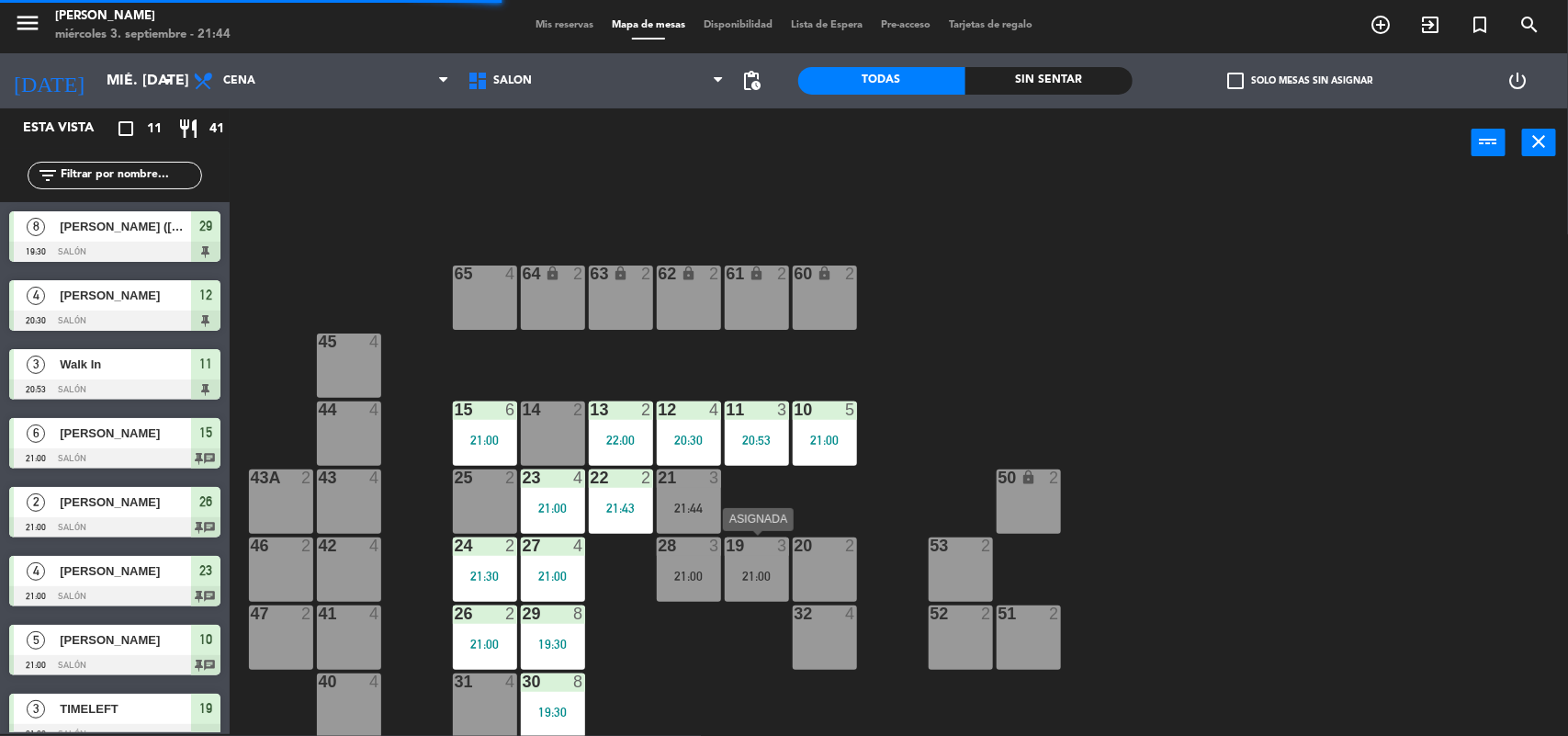
click at [745, 561] on div "19 3 21:00" at bounding box center [757, 569] width 64 height 64
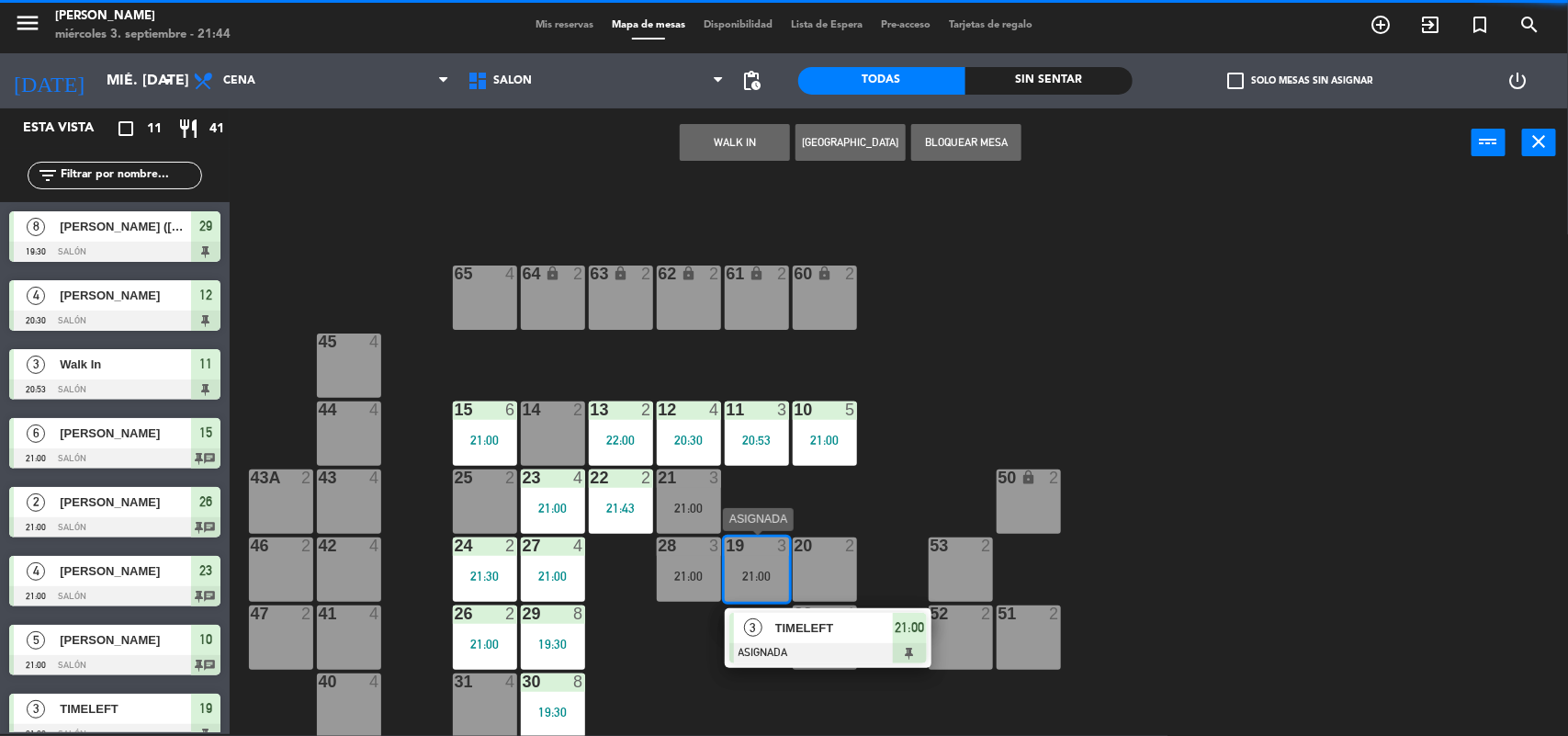
click at [773, 627] on div "TIMELEFT" at bounding box center [833, 627] width 120 height 30
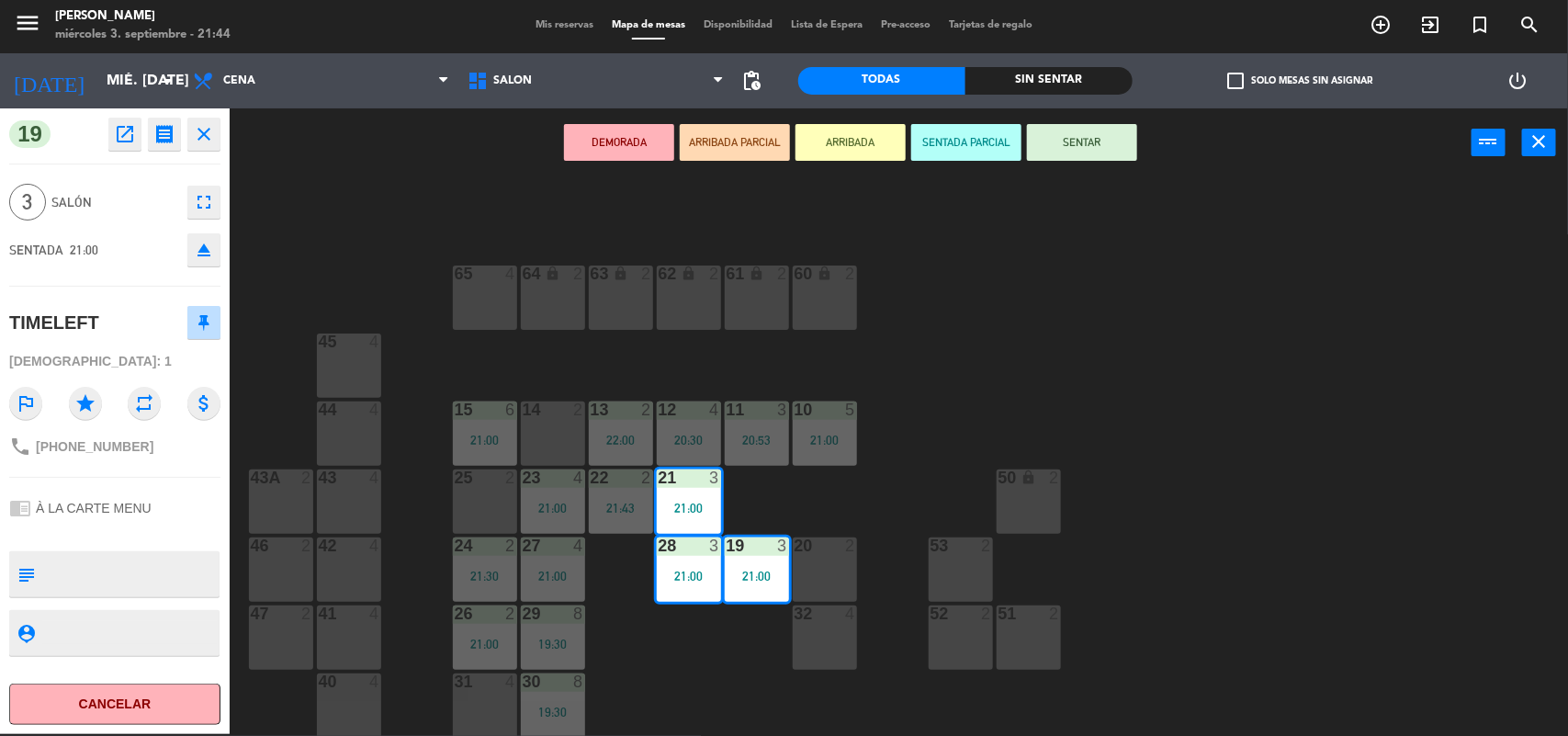
click at [1108, 146] on button "SENTAR" at bounding box center [1082, 142] width 111 height 37
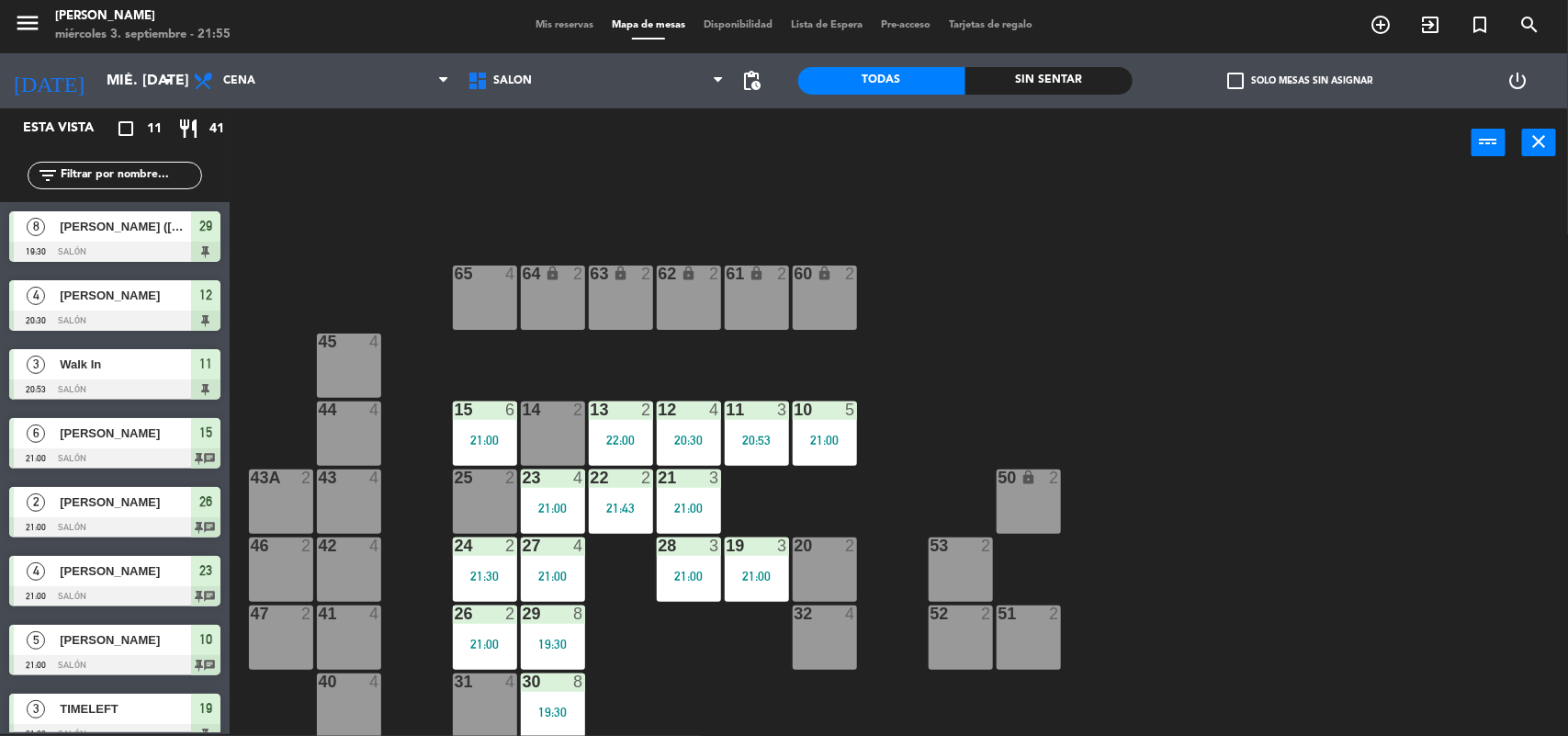
scroll to position [226, 0]
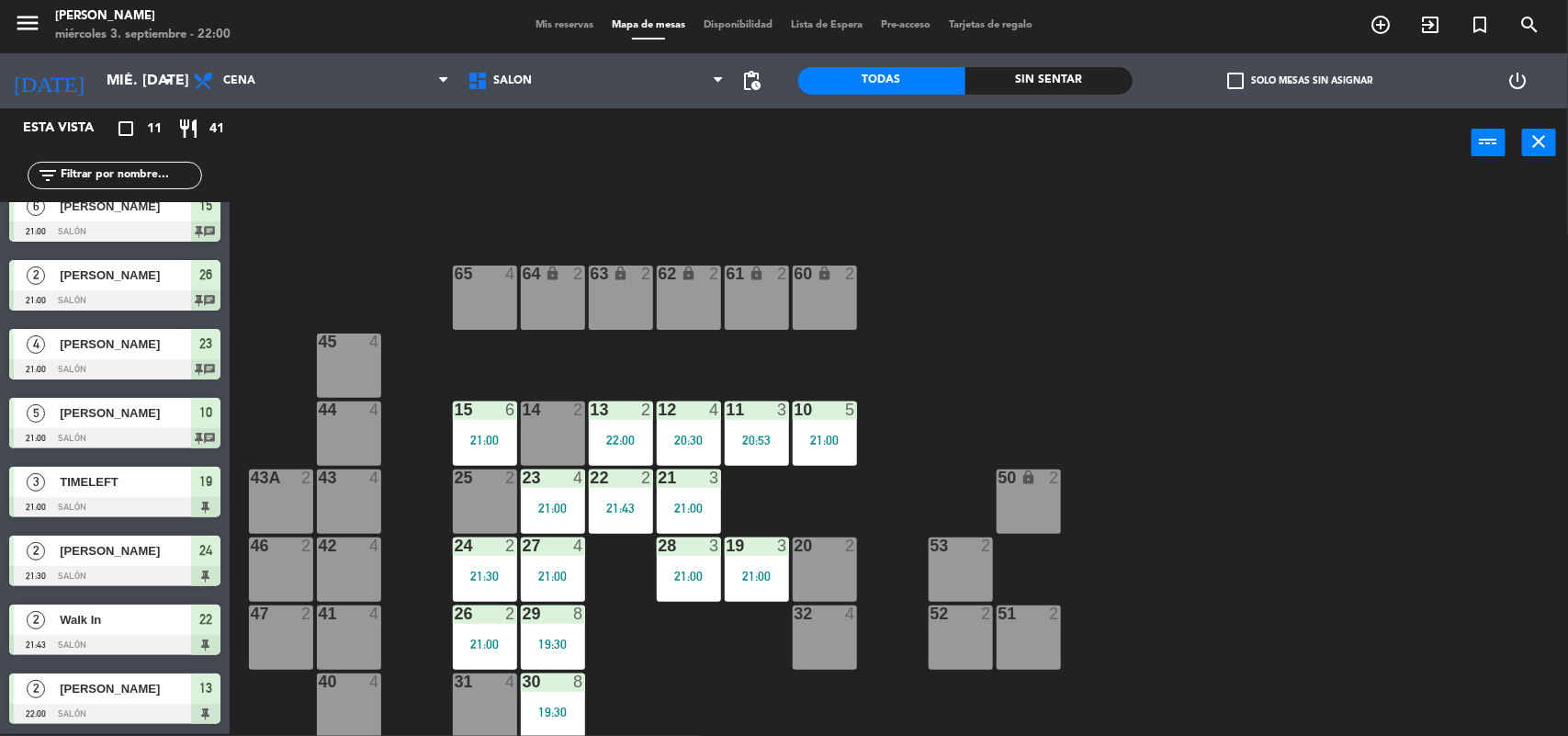
click at [565, 444] on div "14 2" at bounding box center [553, 433] width 64 height 64
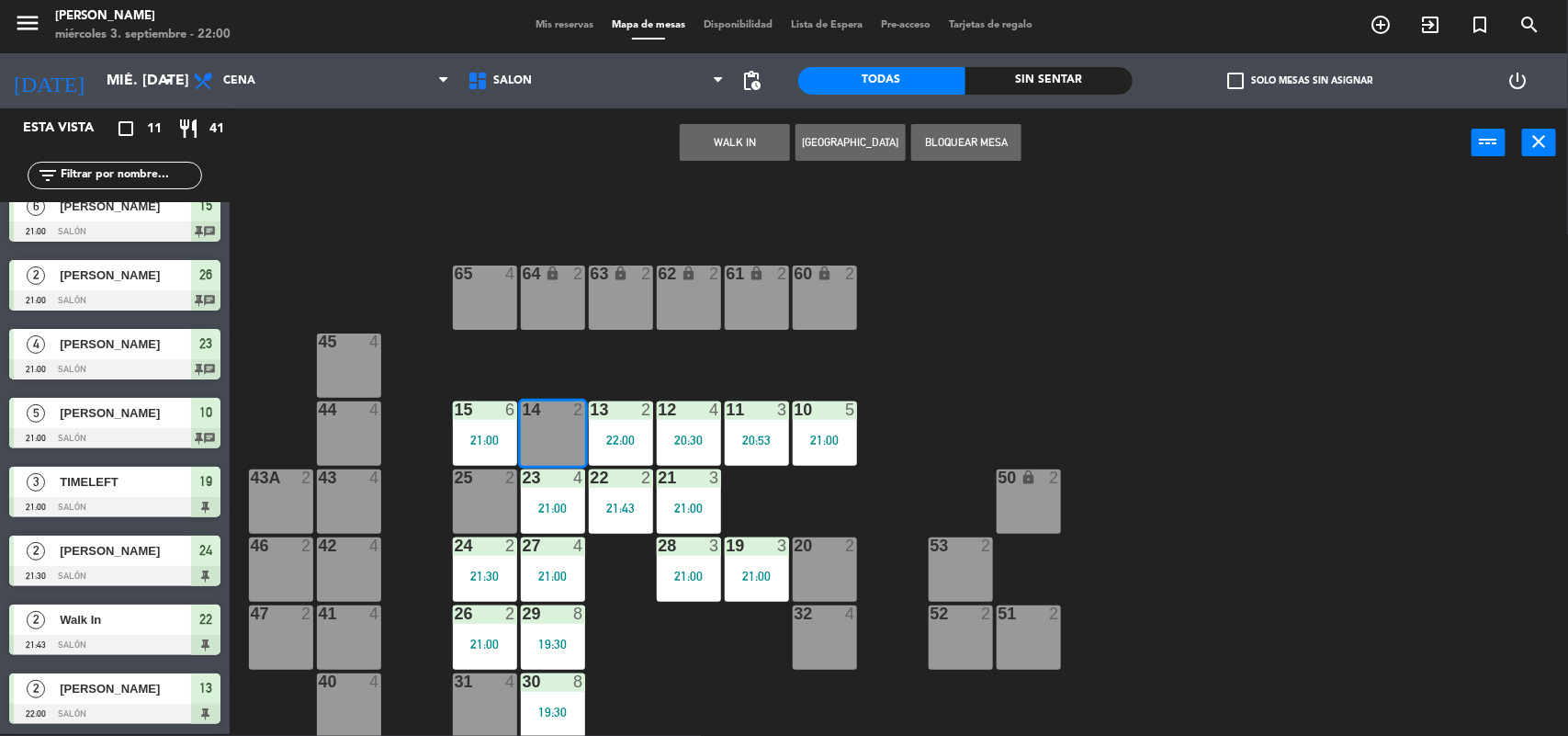
click at [765, 134] on button "WALK IN" at bounding box center [734, 142] width 111 height 37
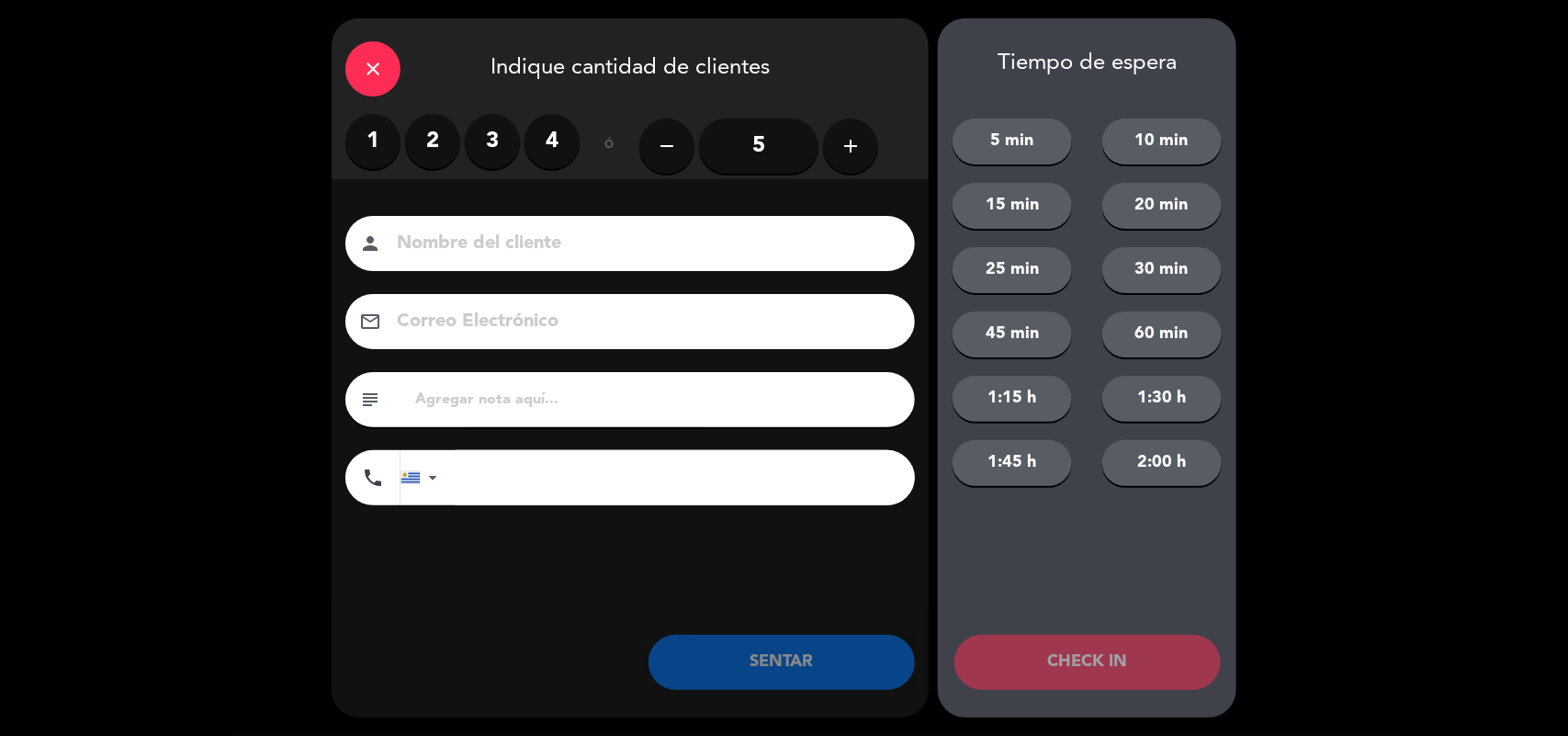
drag, startPoint x: 429, startPoint y: 139, endPoint x: 756, endPoint y: 700, distance: 649.3
click at [438, 155] on label "2" at bounding box center [432, 141] width 55 height 55
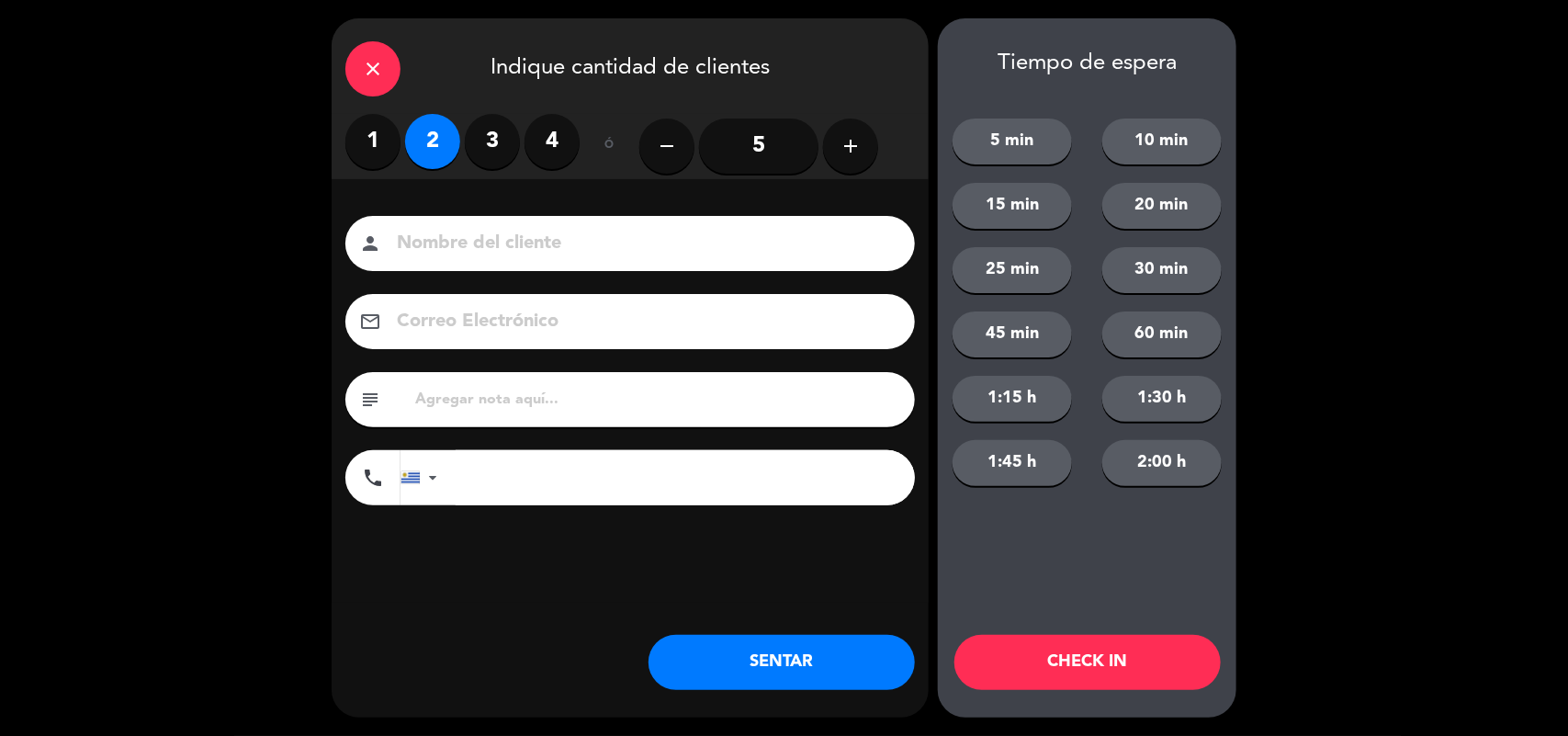
click at [779, 670] on button "SENTAR" at bounding box center [781, 661] width 266 height 55
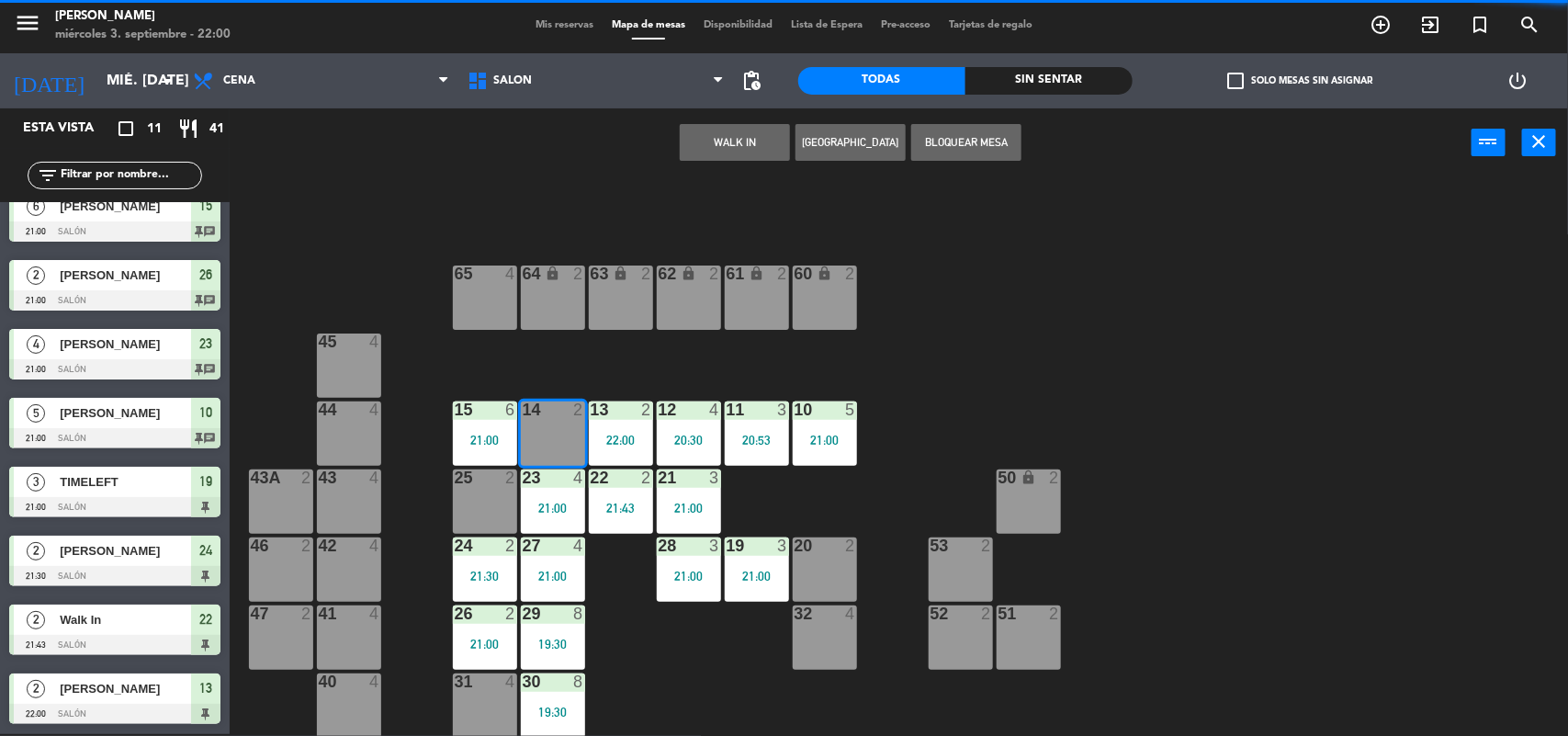
scroll to position [0, 0]
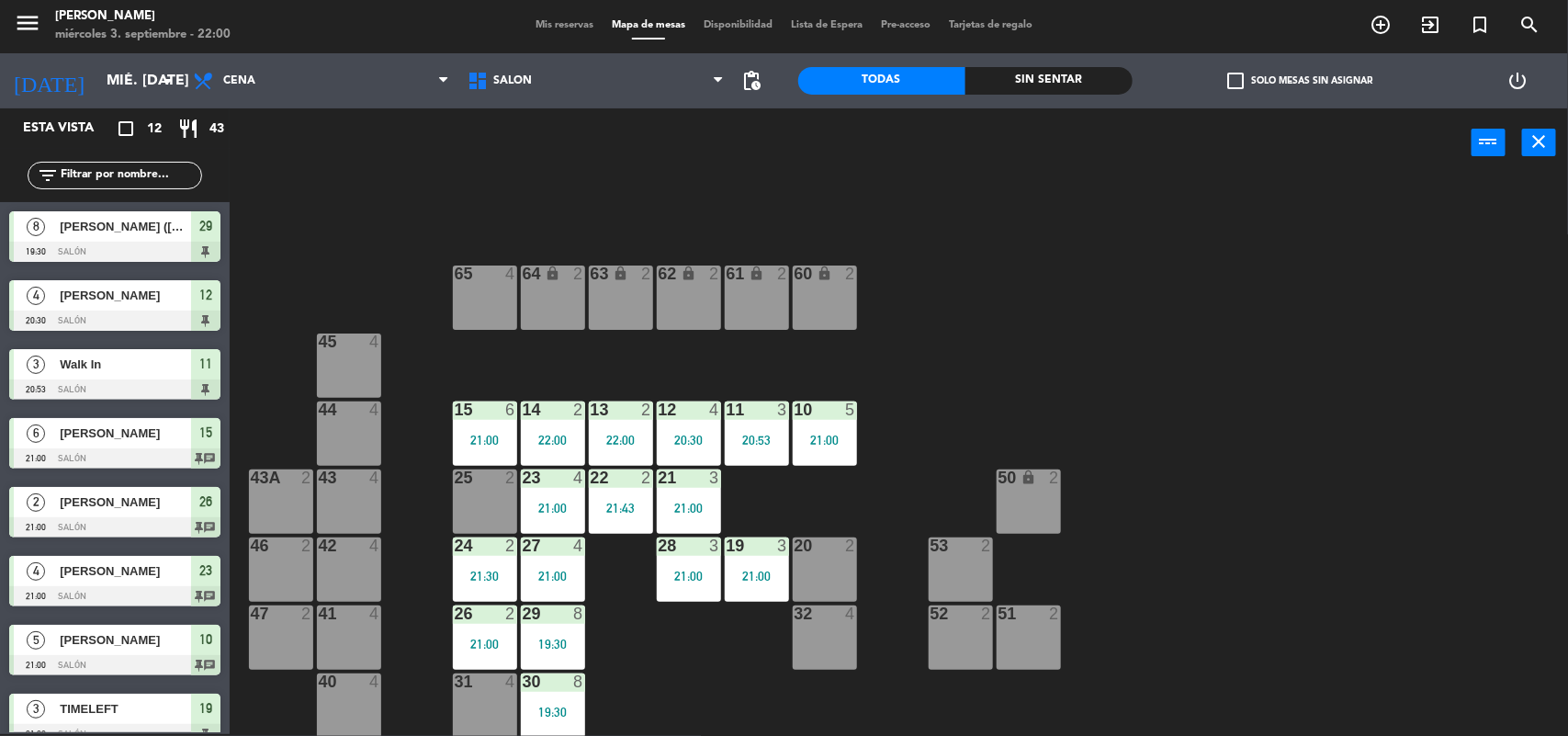
click at [542, 20] on span "Mis reservas" at bounding box center [565, 25] width 76 height 10
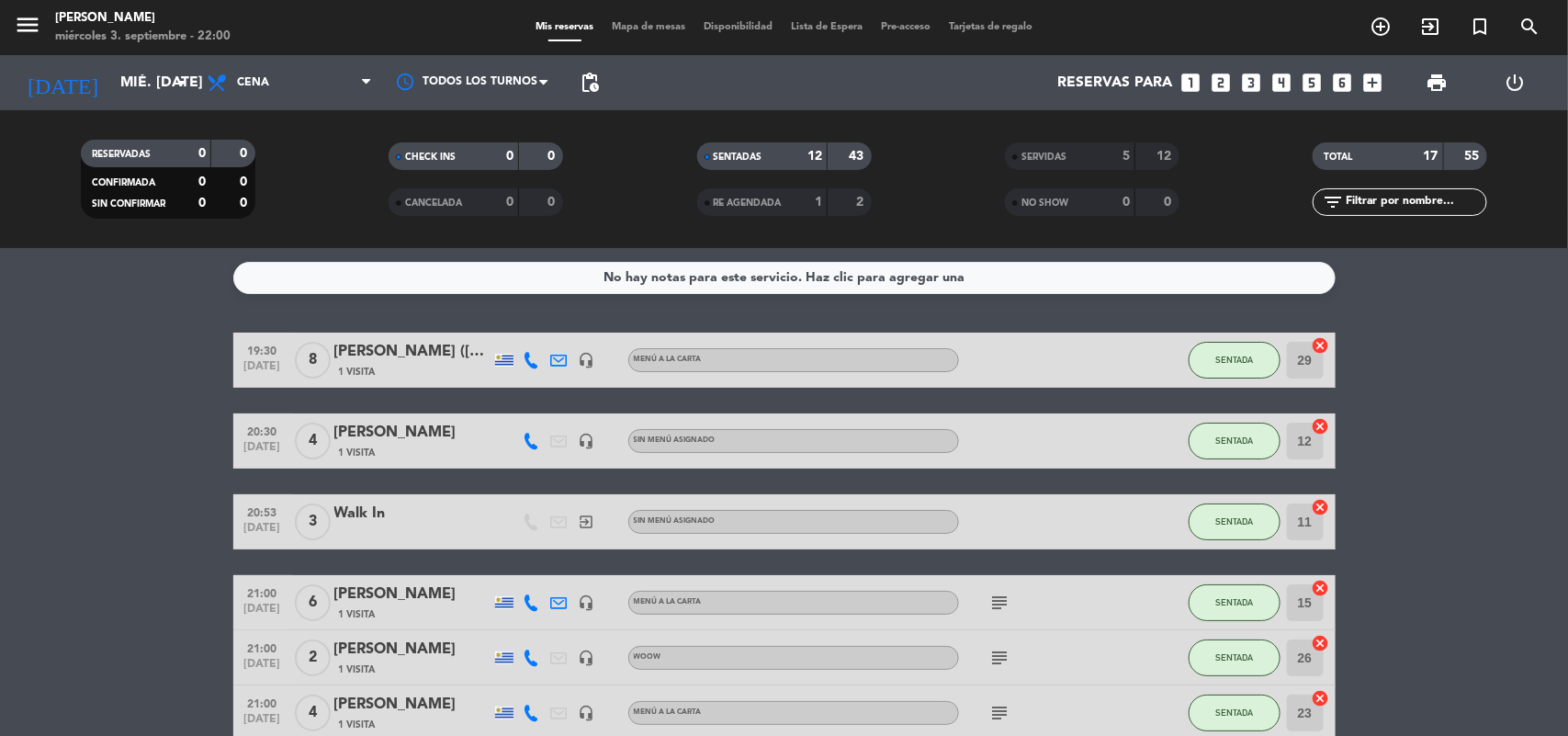
click at [1220, 88] on icon "looks_two" at bounding box center [1222, 83] width 24 height 24
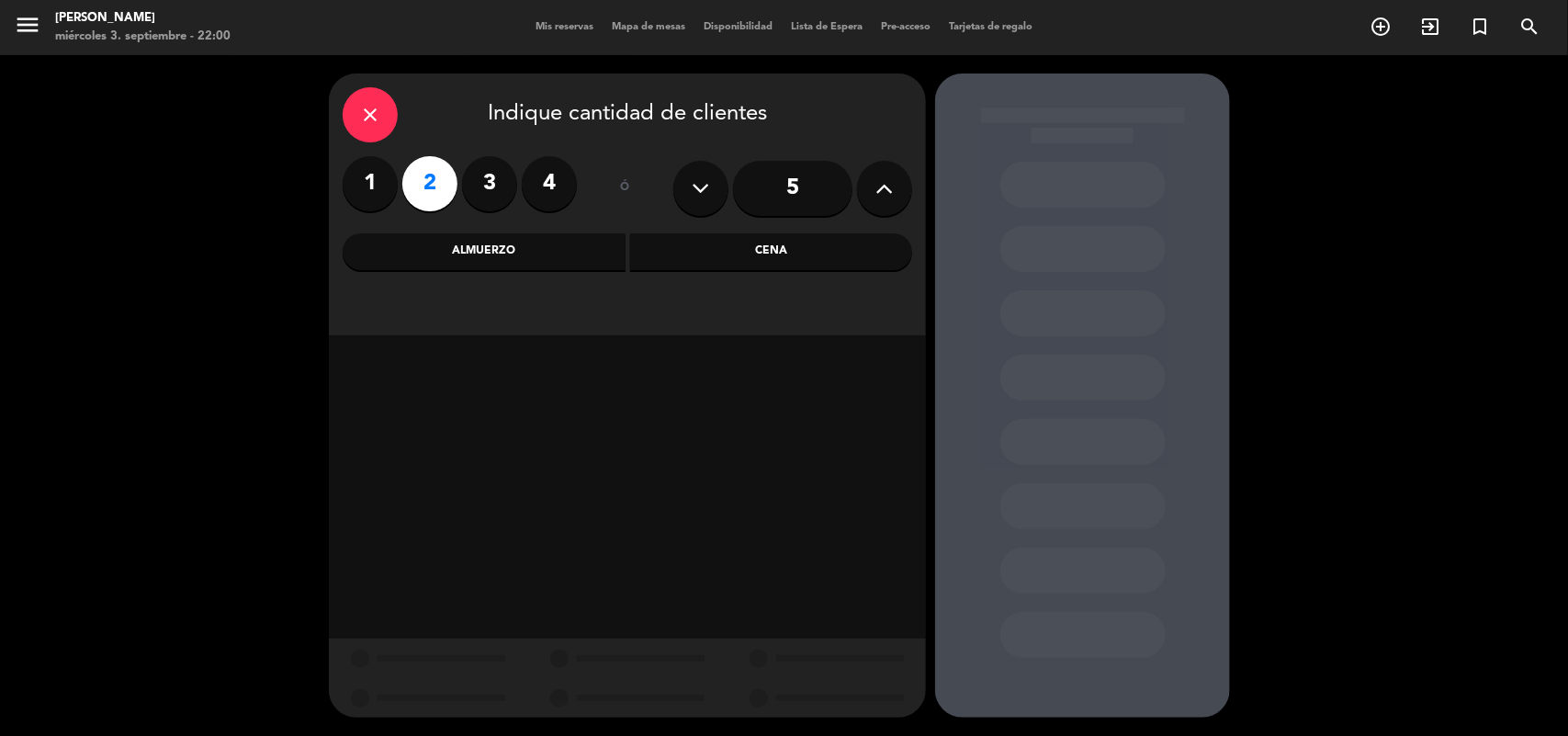
click at [732, 244] on div "Cena" at bounding box center [772, 251] width 283 height 37
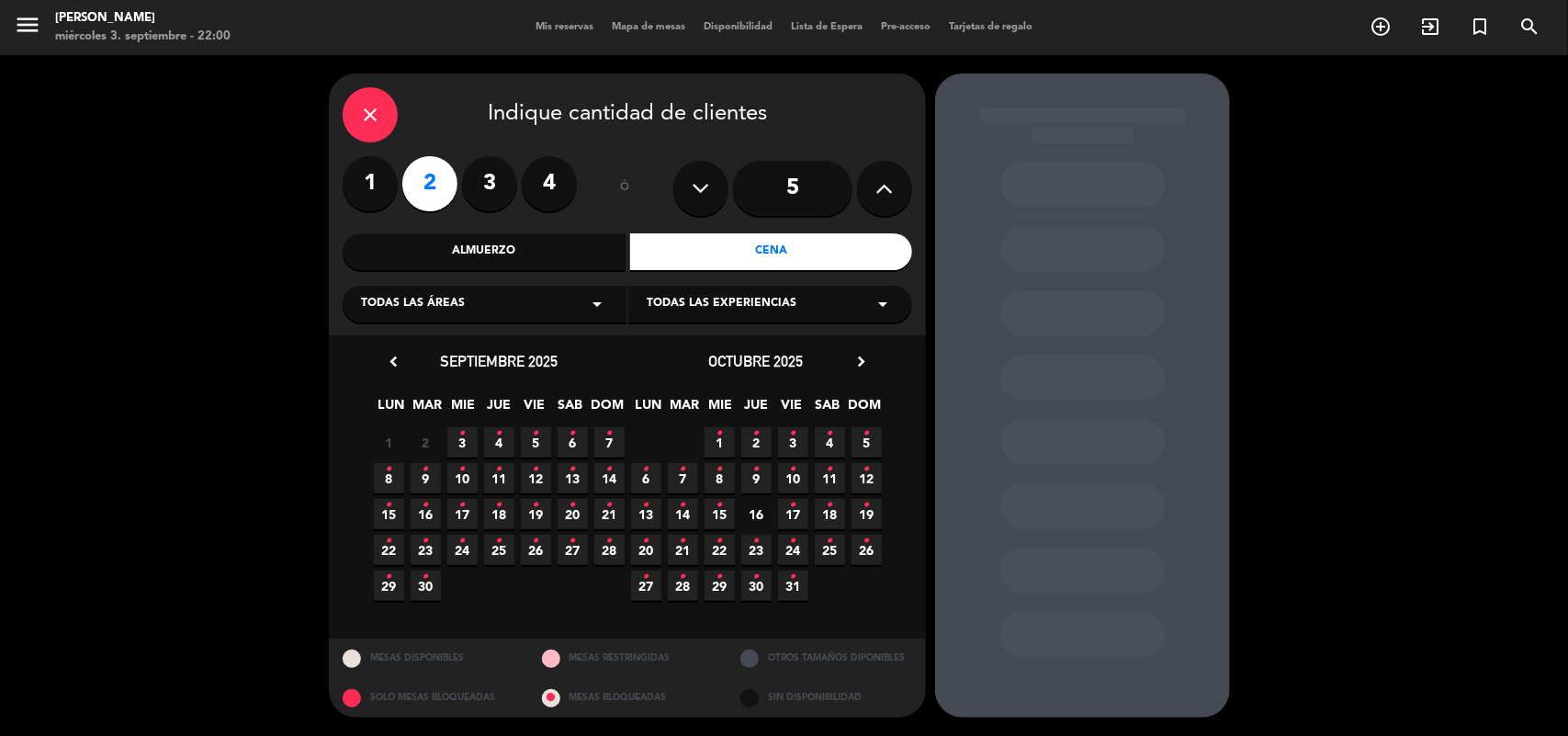
click at [539, 439] on icon "•" at bounding box center [536, 433] width 6 height 29
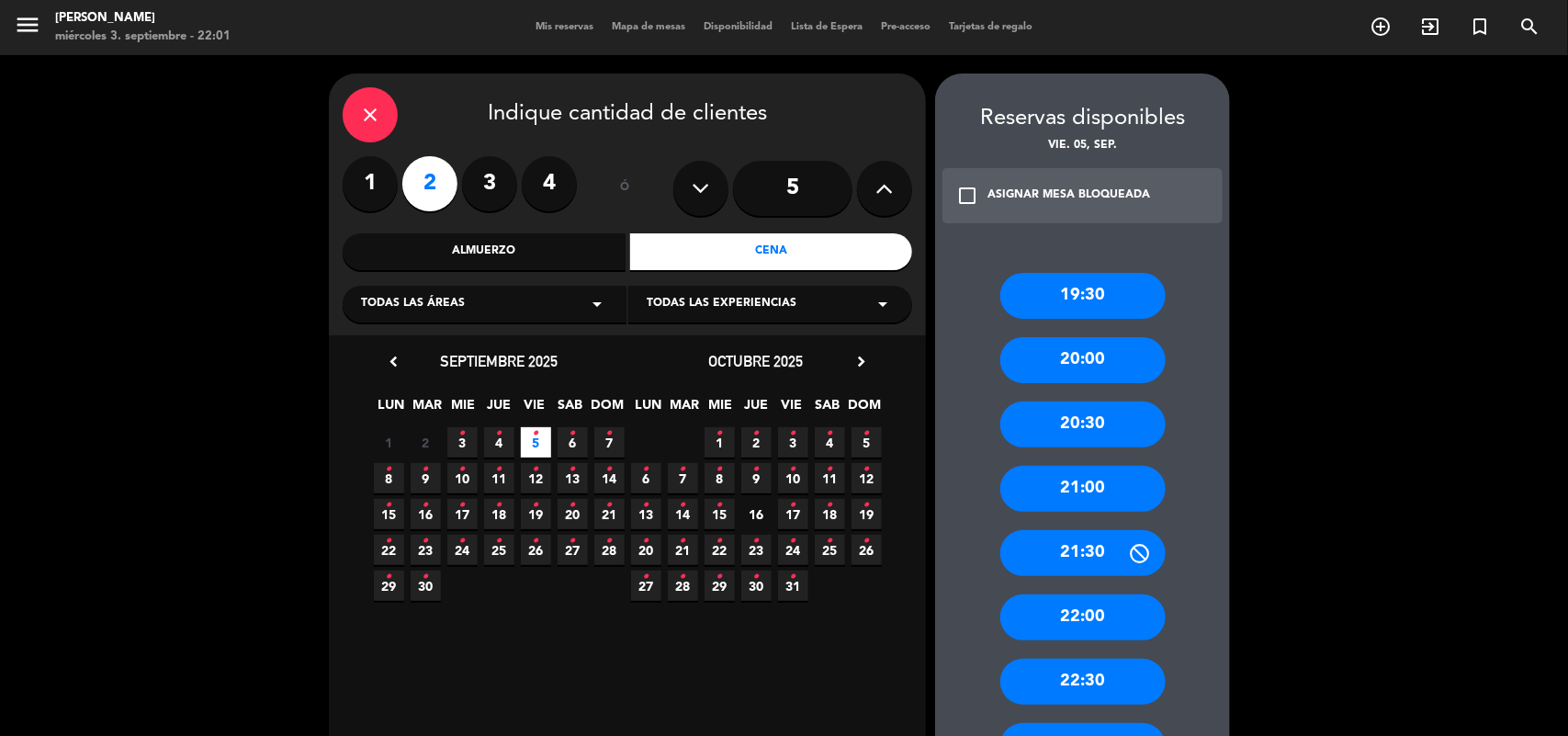
click at [1090, 482] on div "21:00" at bounding box center [1083, 489] width 166 height 46
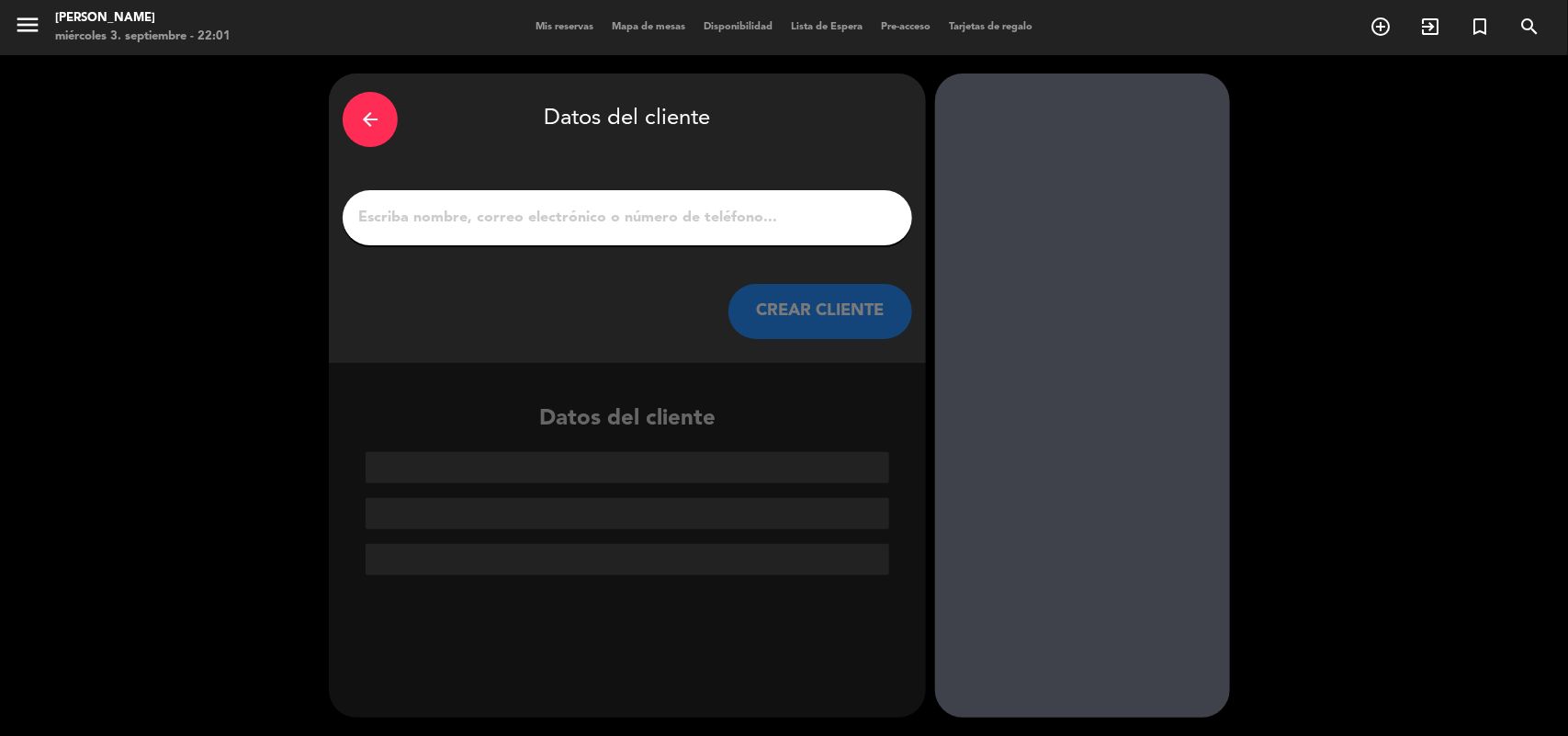
click at [377, 217] on input "1" at bounding box center [626, 217] width 542 height 26
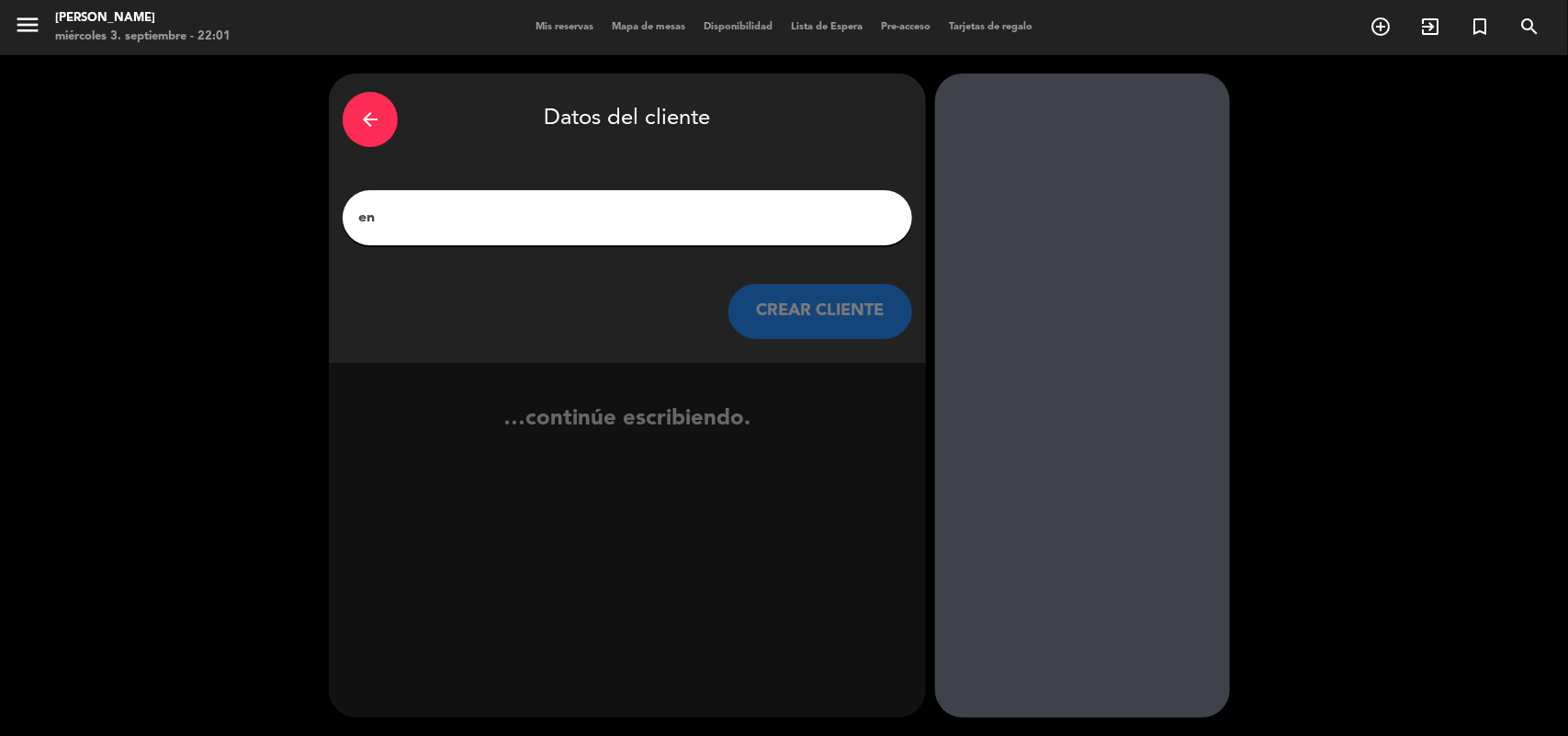
type input "e"
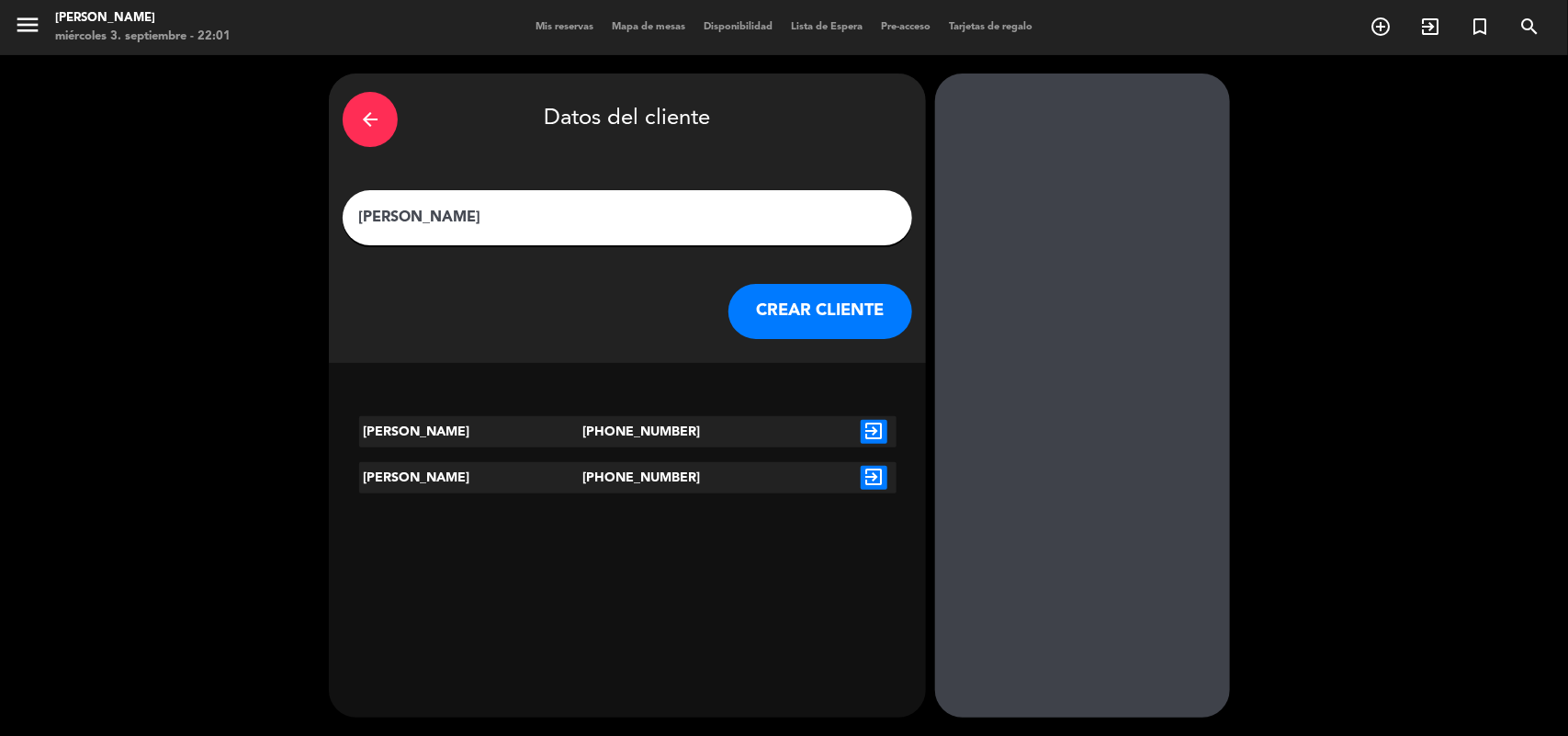
type input "[PERSON_NAME]"
click at [874, 427] on icon "exit_to_app" at bounding box center [874, 432] width 27 height 24
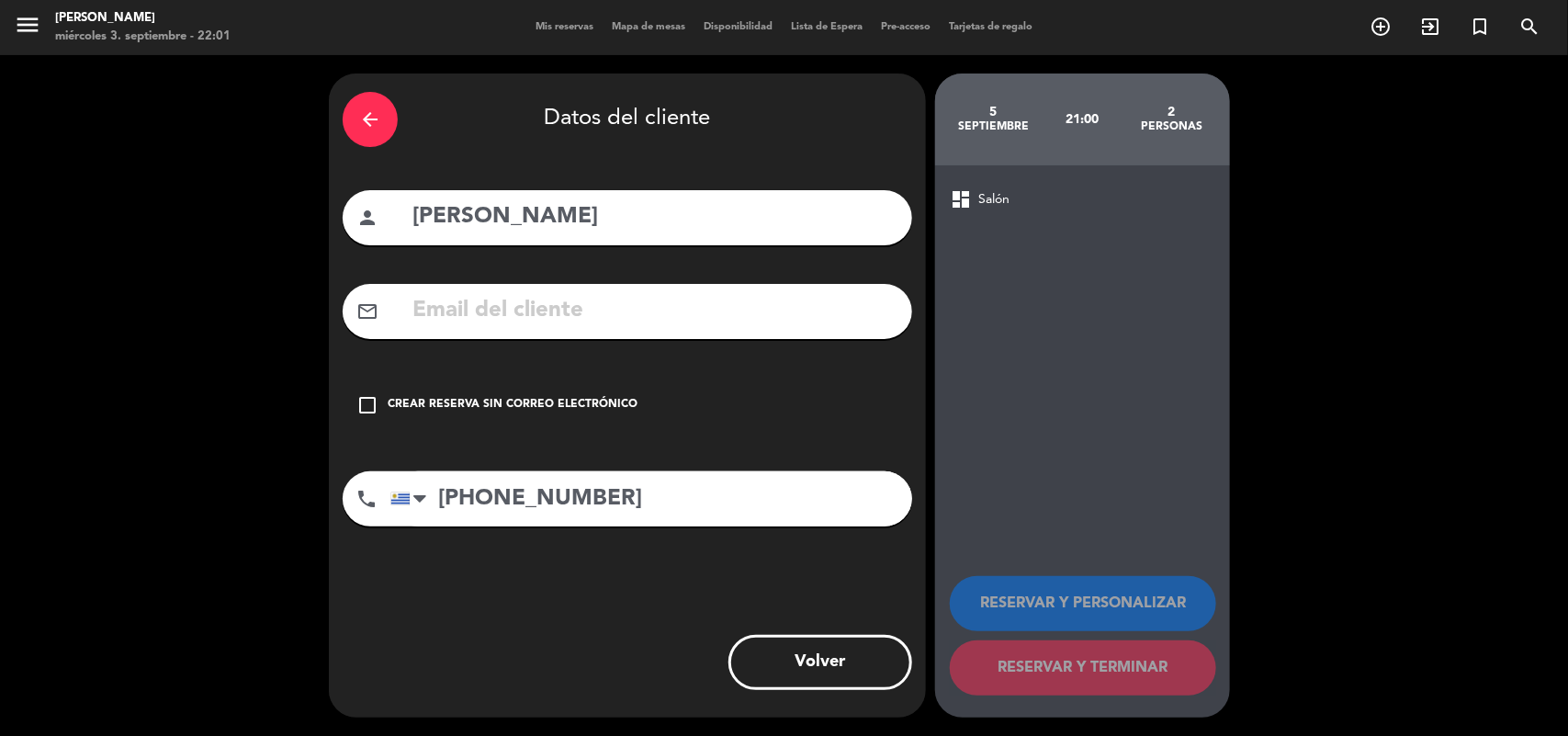
drag, startPoint x: 364, startPoint y: 409, endPoint x: 393, endPoint y: 430, distance: 35.8
click at [393, 430] on div "check_box_outline_blank Crear reserva sin correo electrónico" at bounding box center [626, 404] width 570 height 55
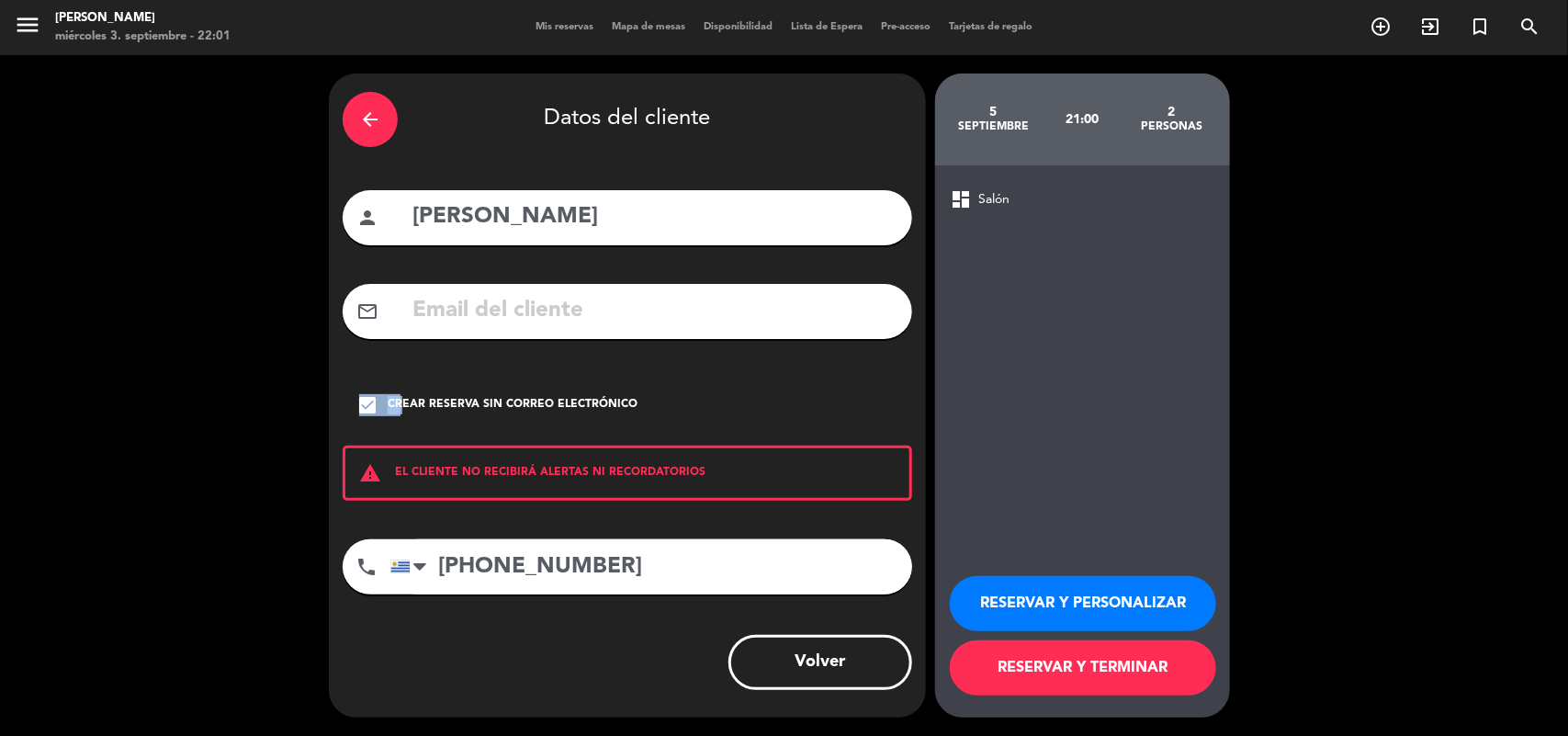
click at [1039, 599] on button "RESERVAR Y PERSONALIZAR" at bounding box center [1082, 602] width 266 height 55
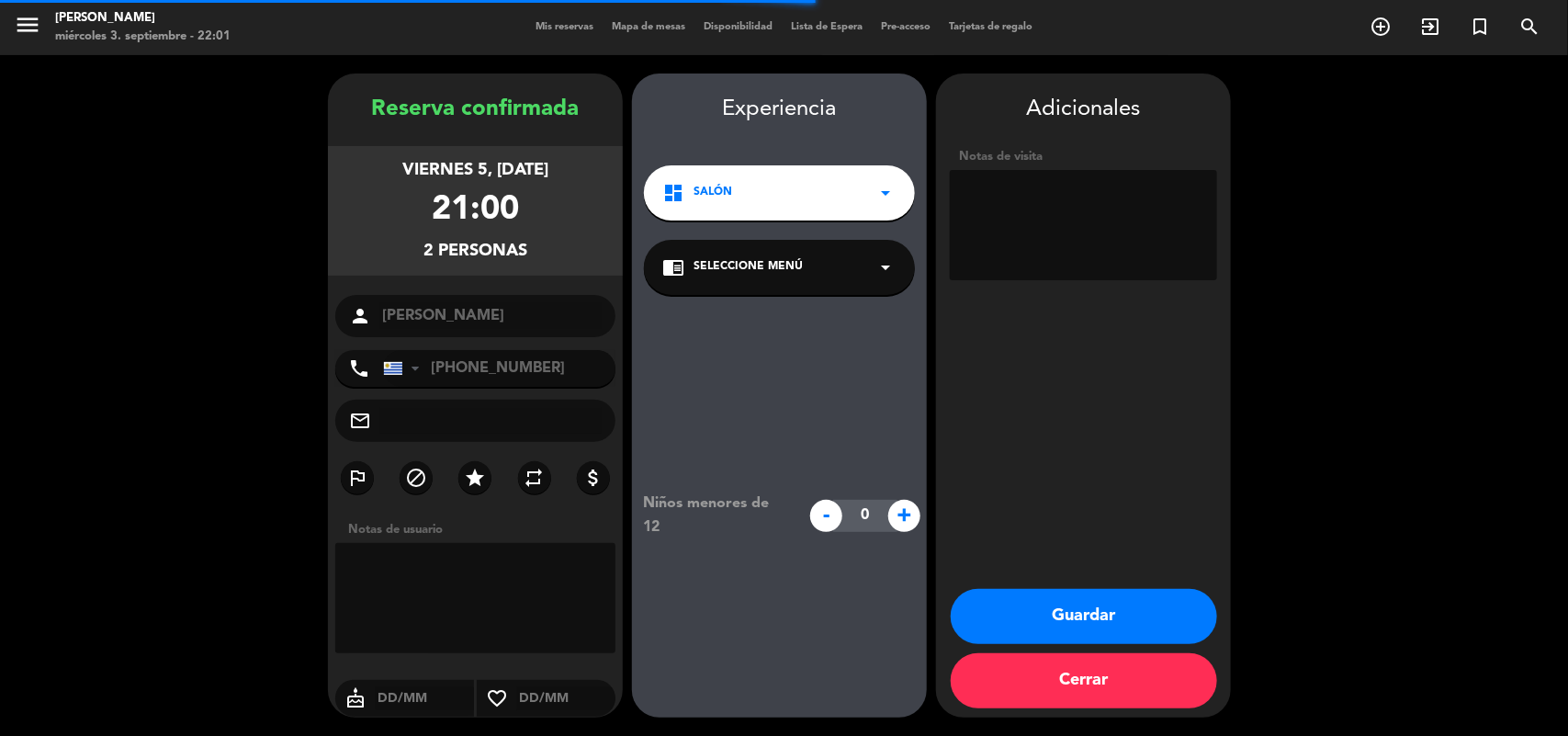
click at [779, 268] on span "Seleccione Menú" at bounding box center [748, 267] width 110 height 18
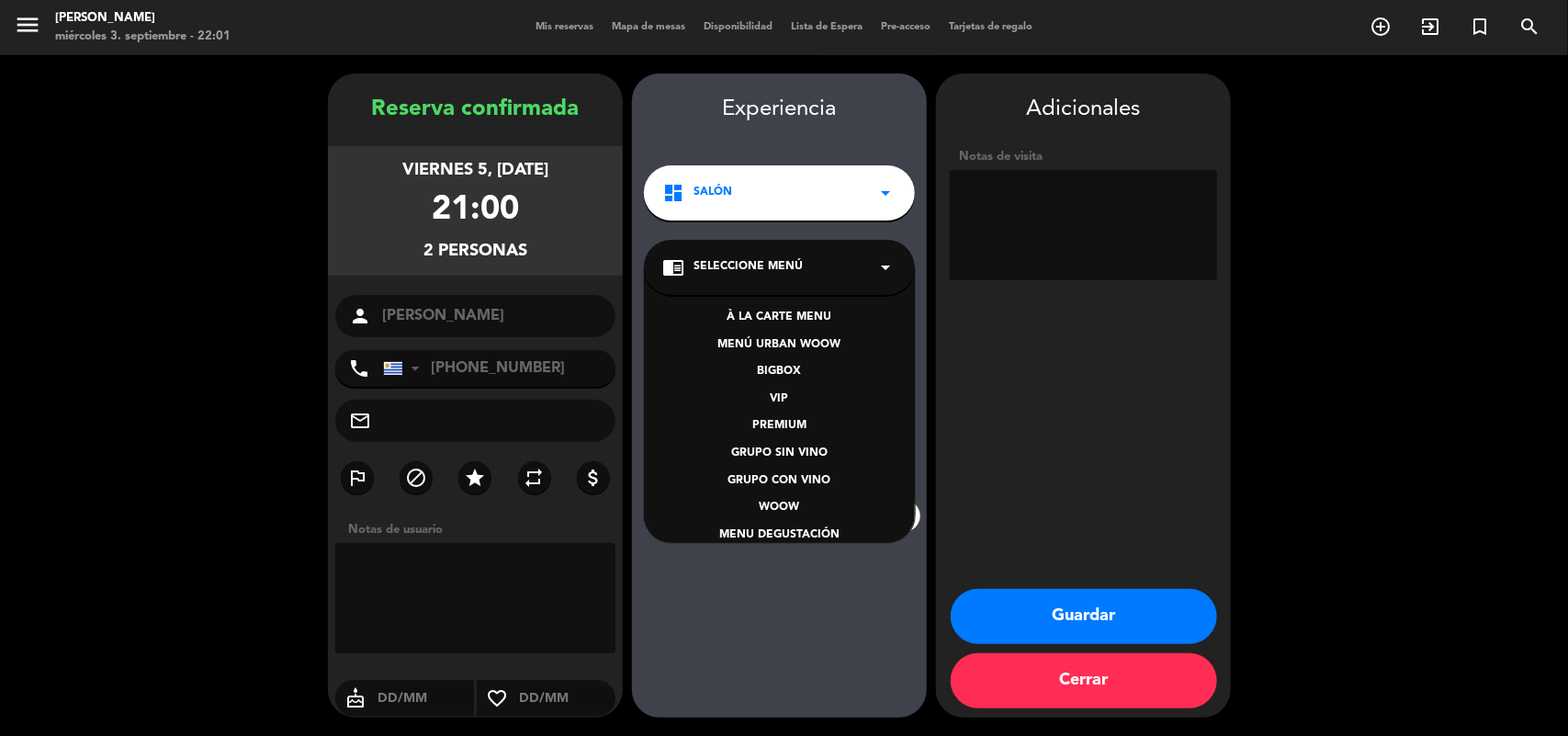
click at [761, 314] on div "À LA CARTE MENU" at bounding box center [779, 317] width 234 height 18
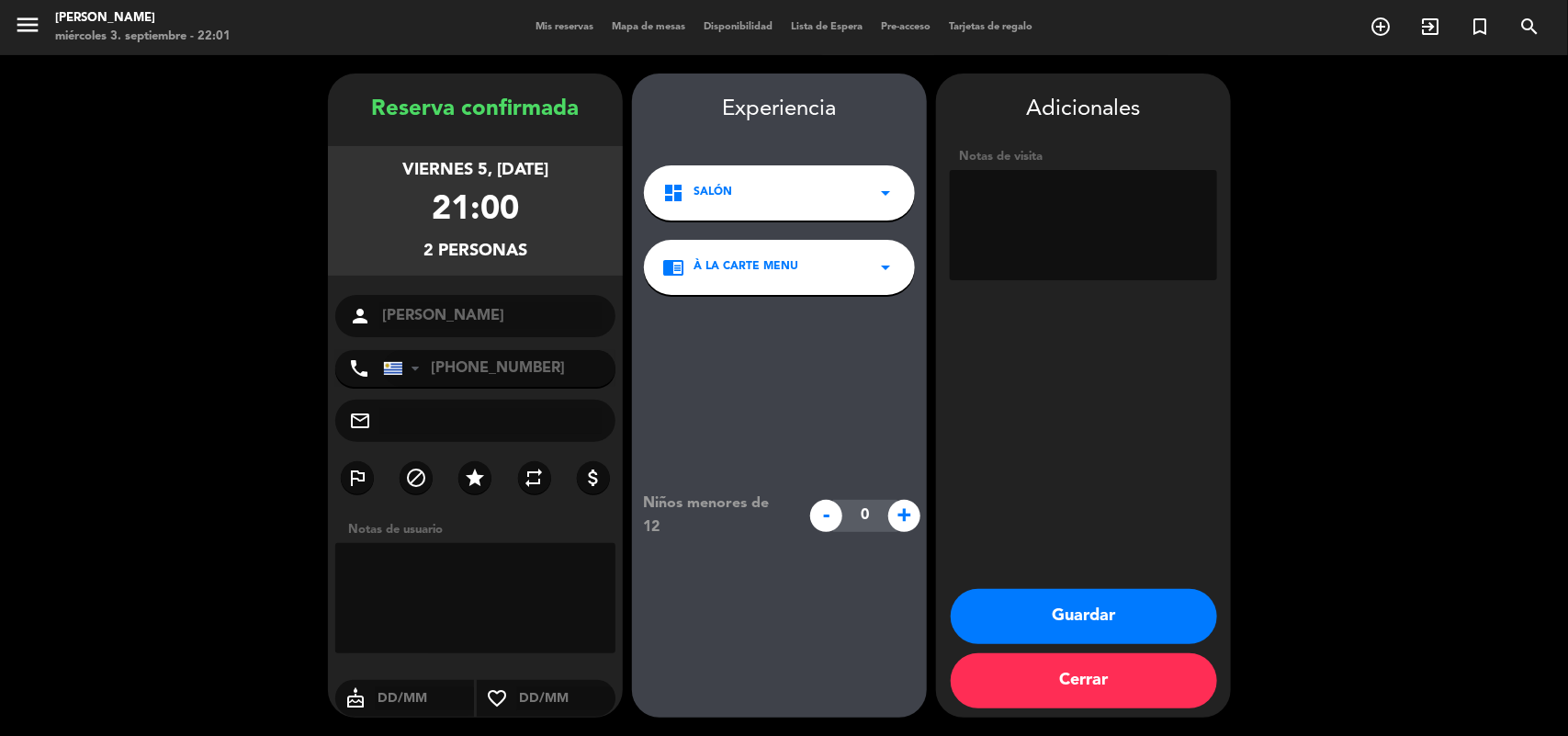
click at [1016, 231] on textarea at bounding box center [1083, 224] width 267 height 111
type textarea "ANIVERSARIO PIDE MESA CONTRA LA VENTANA"
click at [1150, 607] on button "Guardar" at bounding box center [1083, 615] width 266 height 55
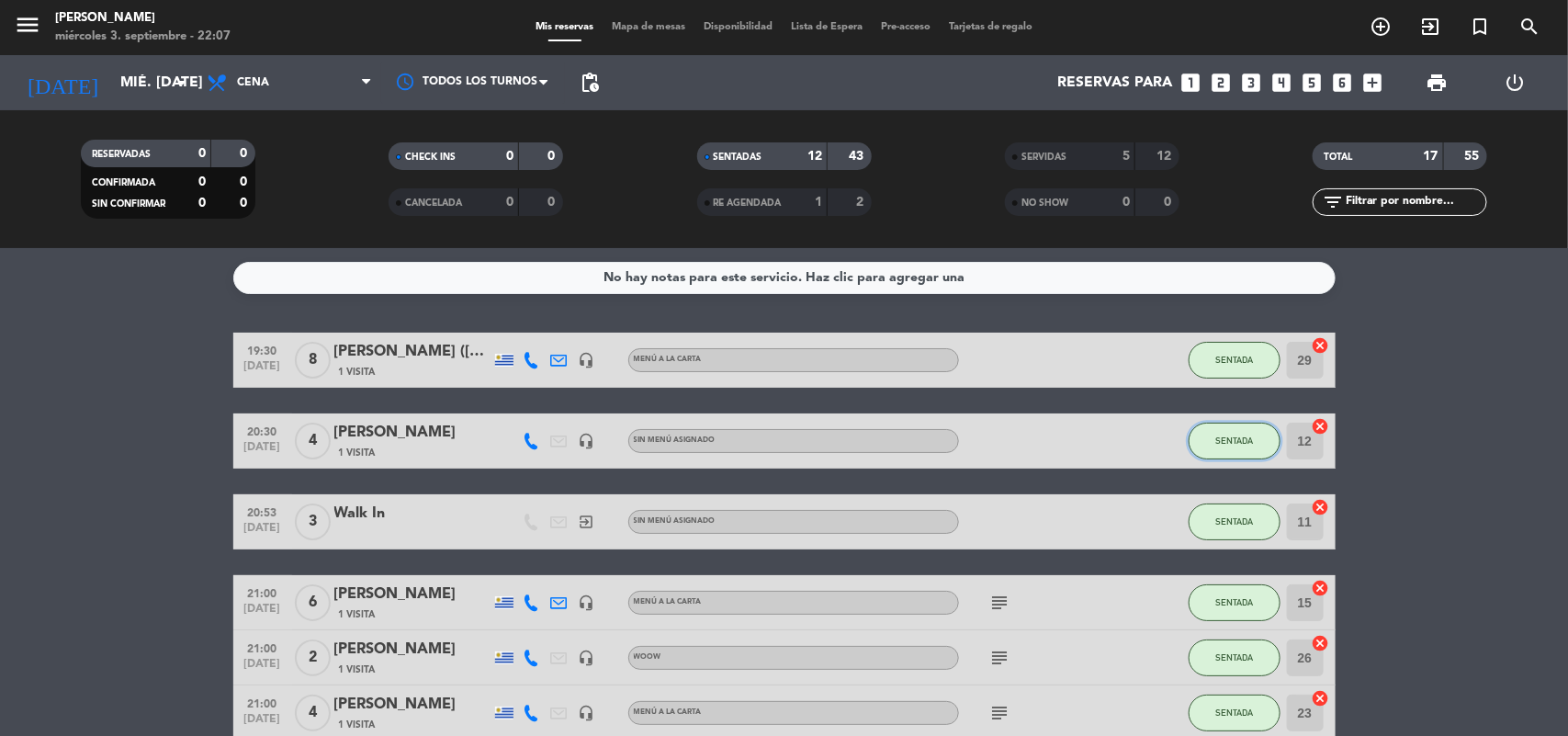
click at [1229, 436] on span "SENTADA" at bounding box center [1234, 441] width 38 height 10
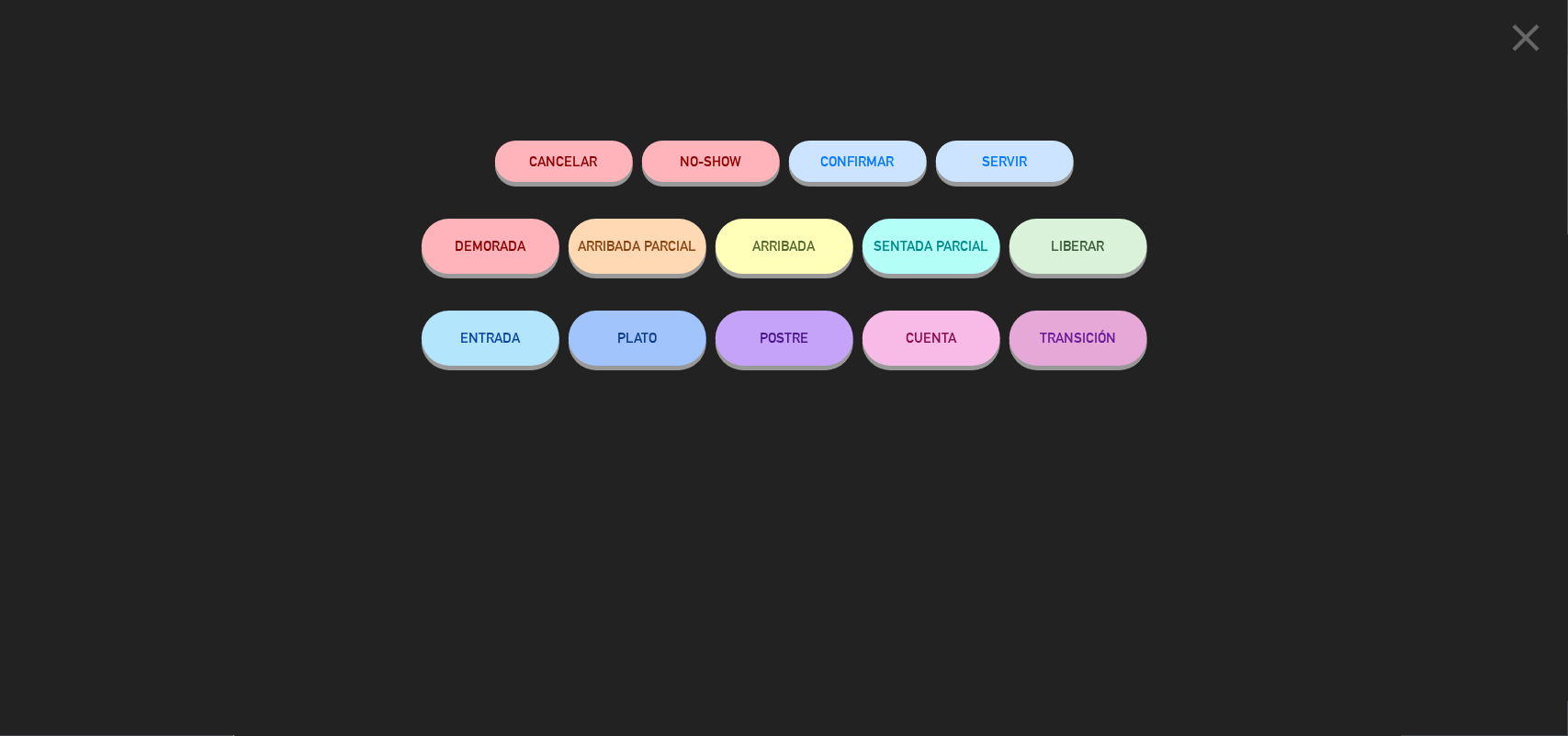
click at [1015, 163] on button "SERVIR" at bounding box center [1004, 161] width 138 height 41
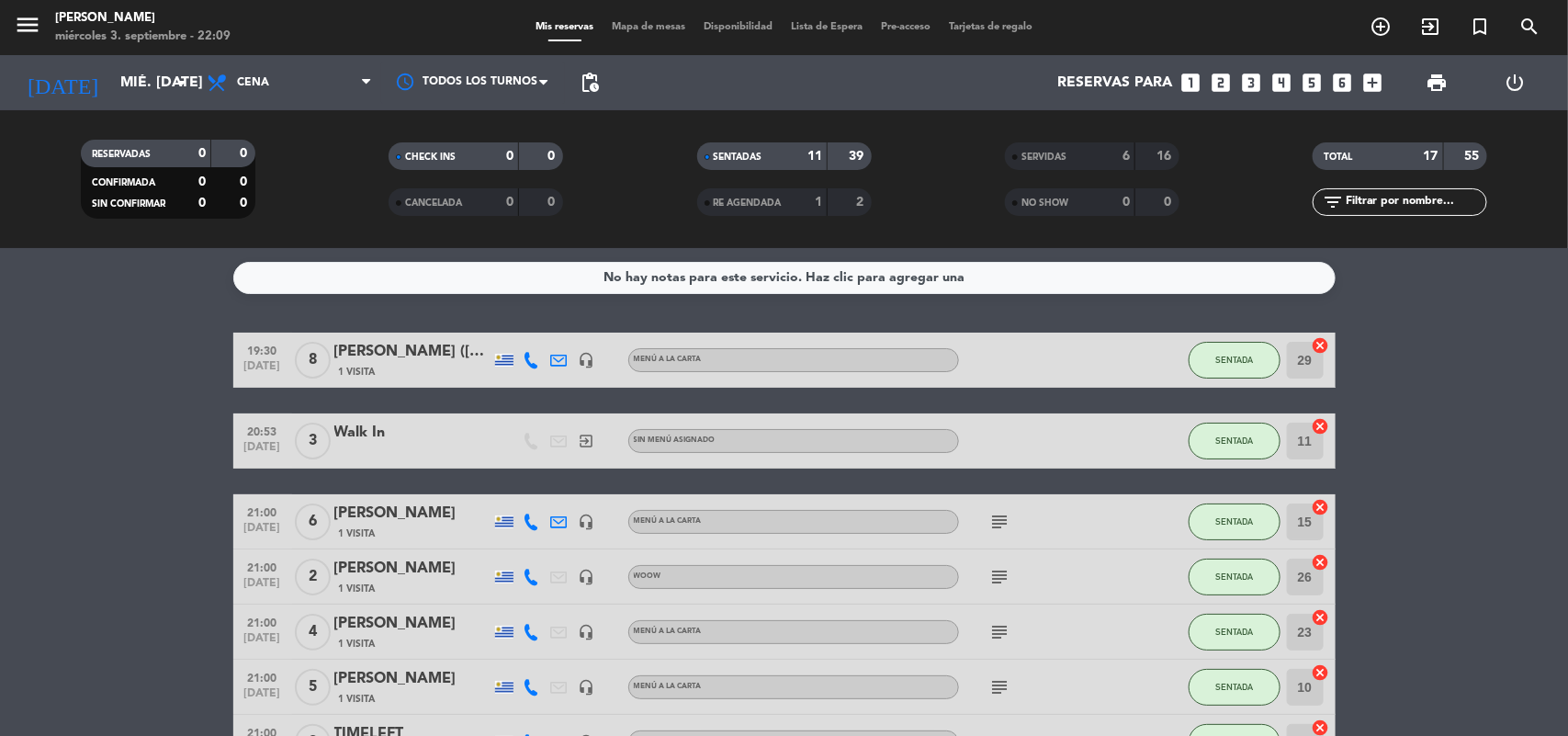
click at [618, 26] on span "Mapa de mesas" at bounding box center [648, 27] width 92 height 10
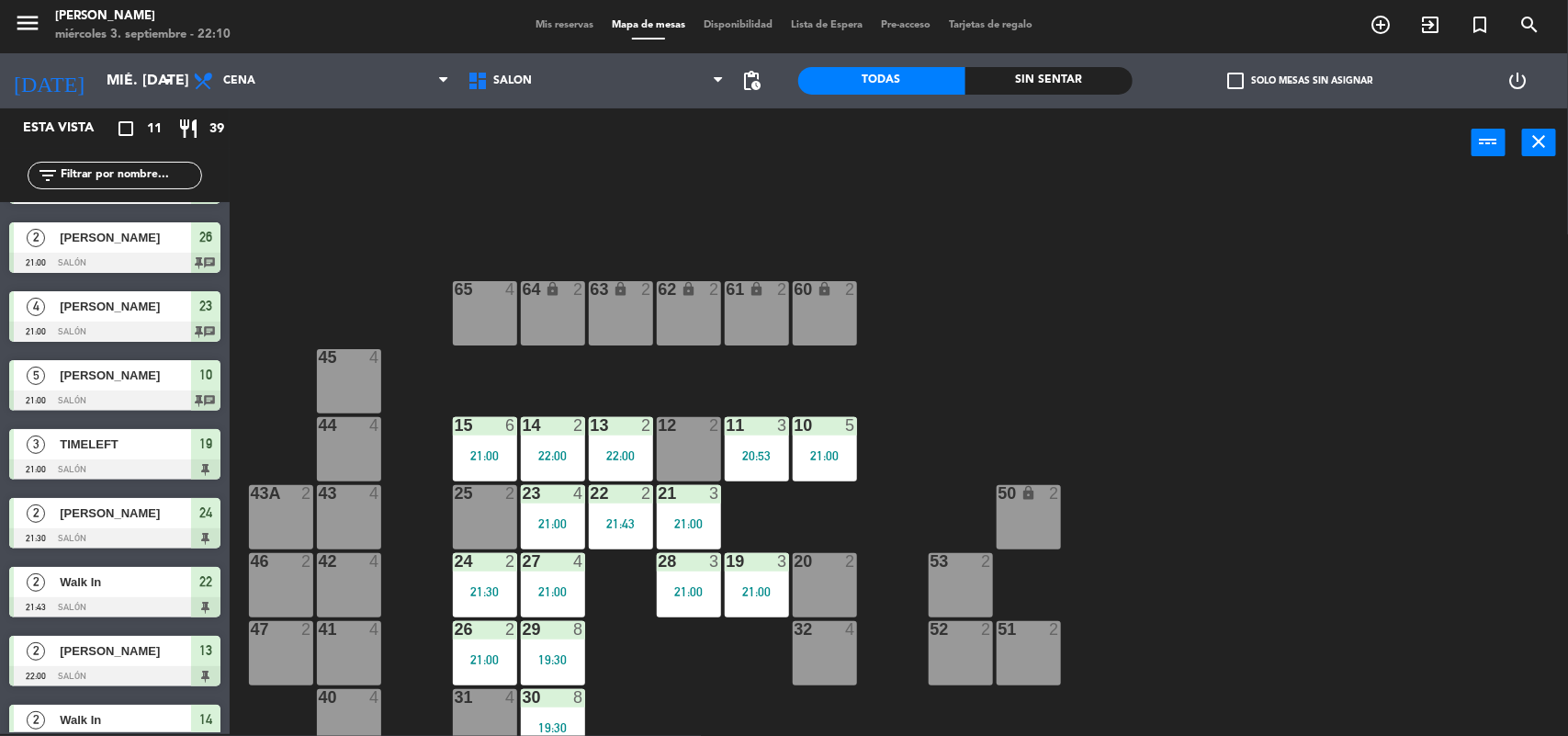
scroll to position [226, 0]
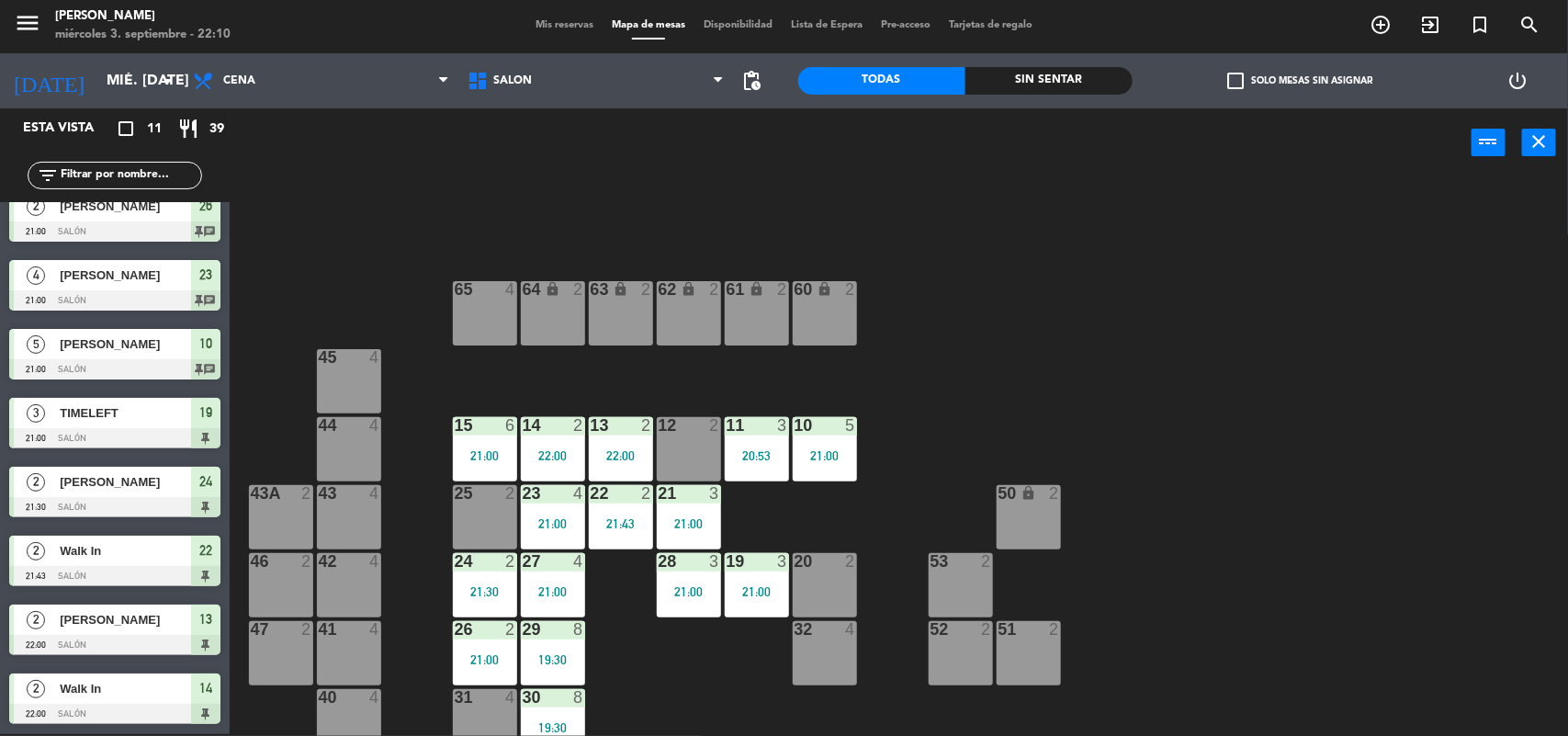
click at [535, 20] on span "Mis reservas" at bounding box center [565, 25] width 76 height 10
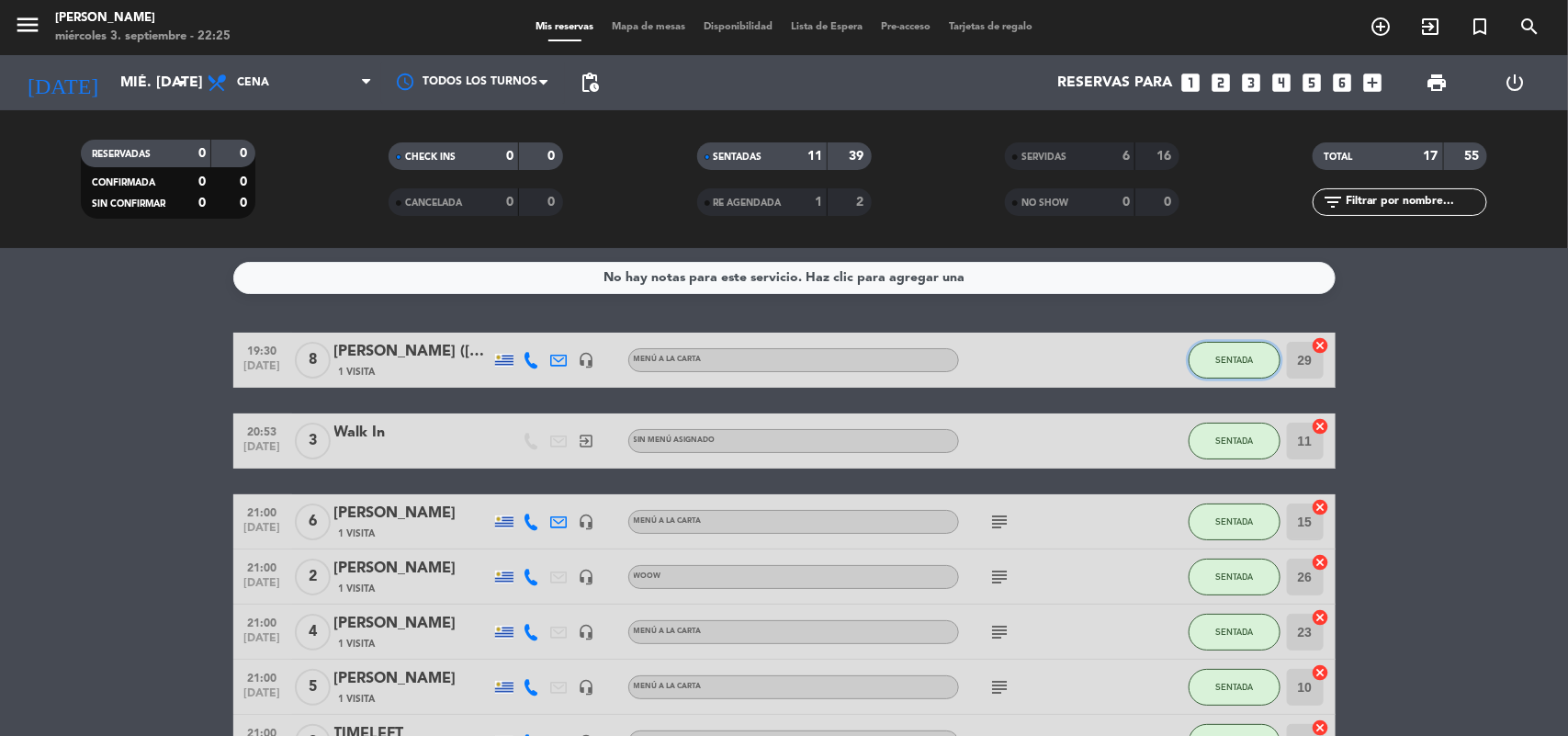
click at [1233, 349] on button "SENTADA" at bounding box center [1235, 360] width 92 height 37
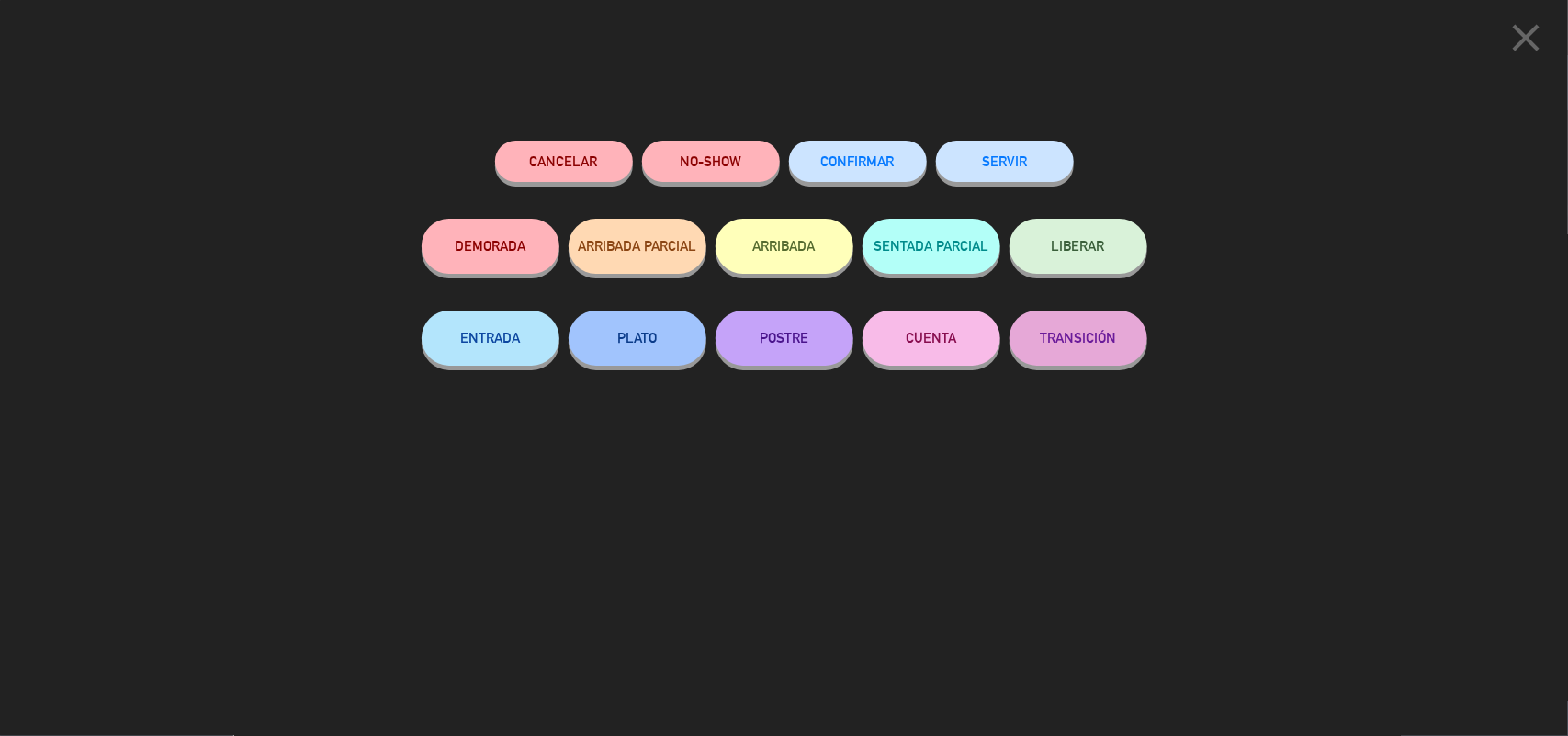
click at [1040, 163] on button "SERVIR" at bounding box center [1004, 161] width 138 height 41
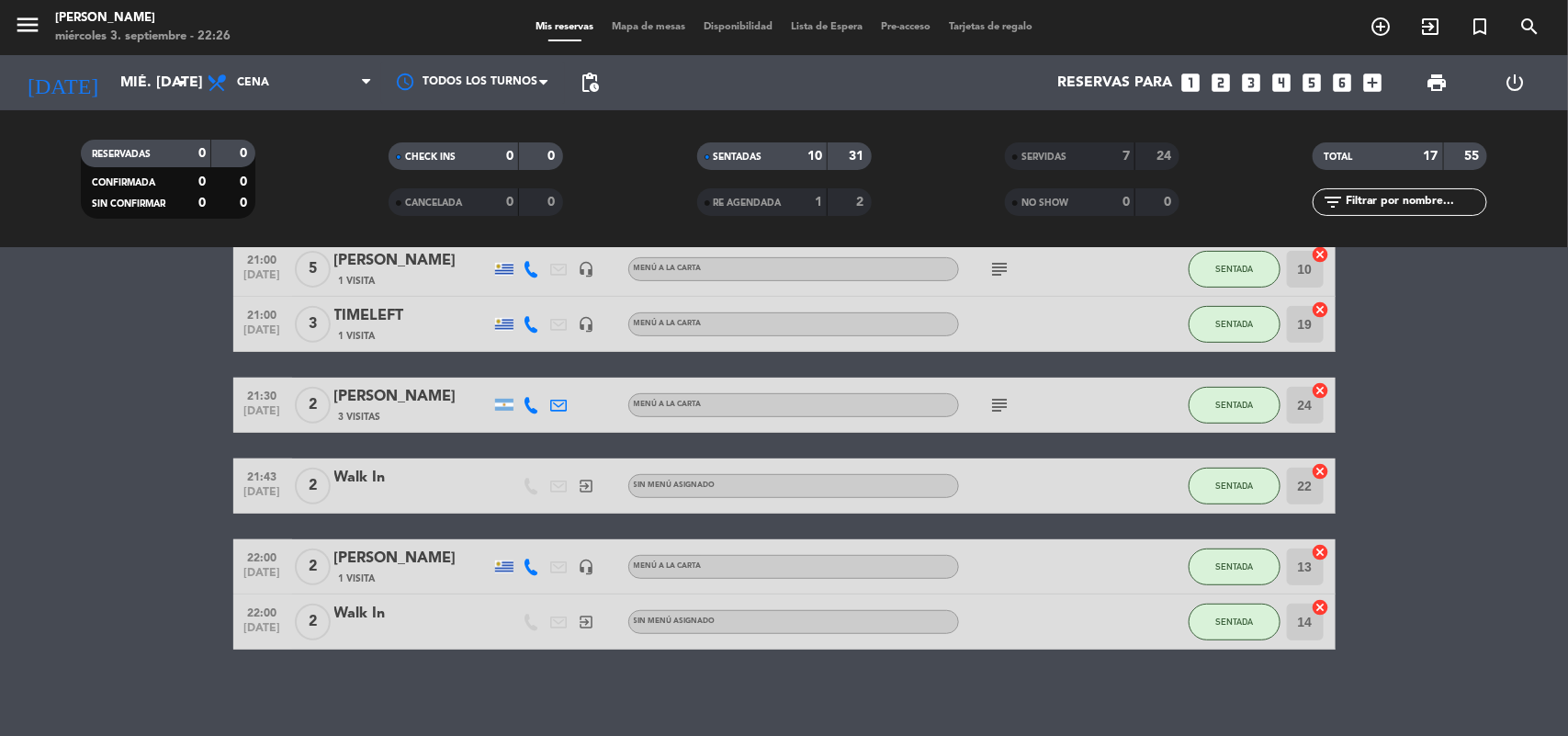
scroll to position [342, 0]
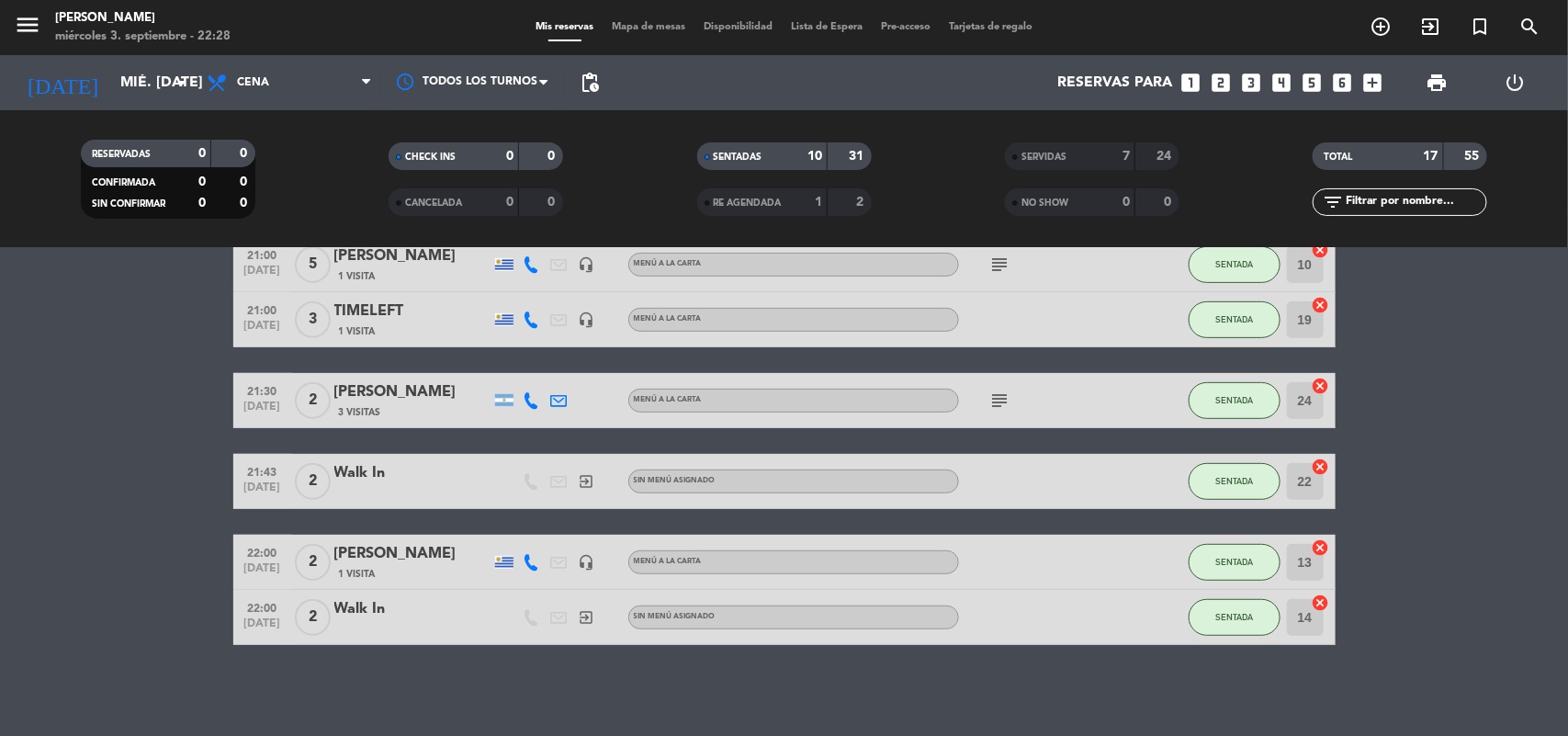
click at [633, 29] on span "Mapa de mesas" at bounding box center [648, 27] width 92 height 10
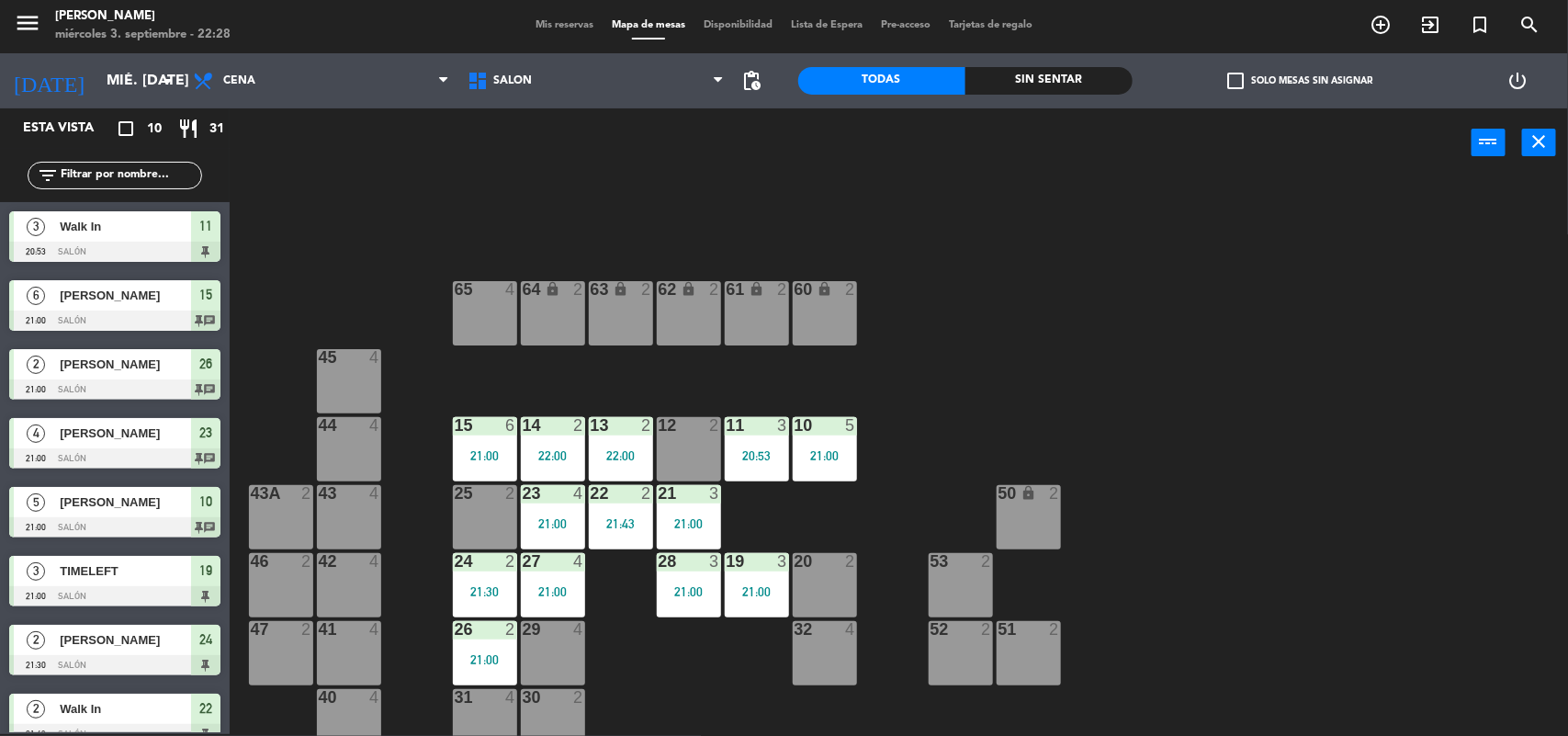
drag, startPoint x: 814, startPoint y: 618, endPoint x: 830, endPoint y: 641, distance: 28.0
click at [825, 635] on div "64 lock 2 63 lock 2 62 lock 2 61 lock 2 60 lock 2 65 4 45 4 10 5 21:00 15 6 21:…" at bounding box center [907, 458] width 1323 height 556
click at [830, 639] on div "32 4" at bounding box center [825, 653] width 64 height 64
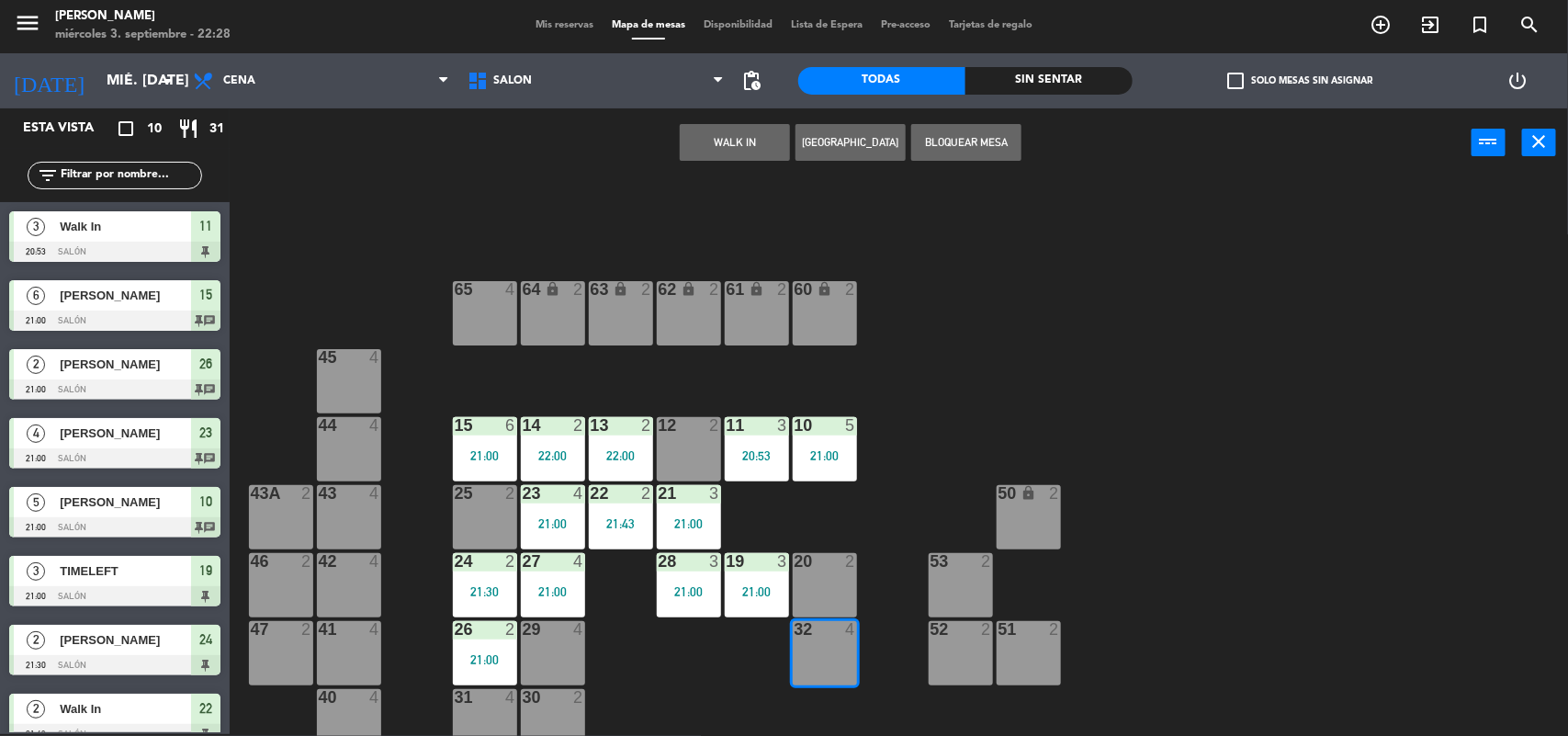
click at [765, 154] on button "WALK IN" at bounding box center [734, 142] width 111 height 37
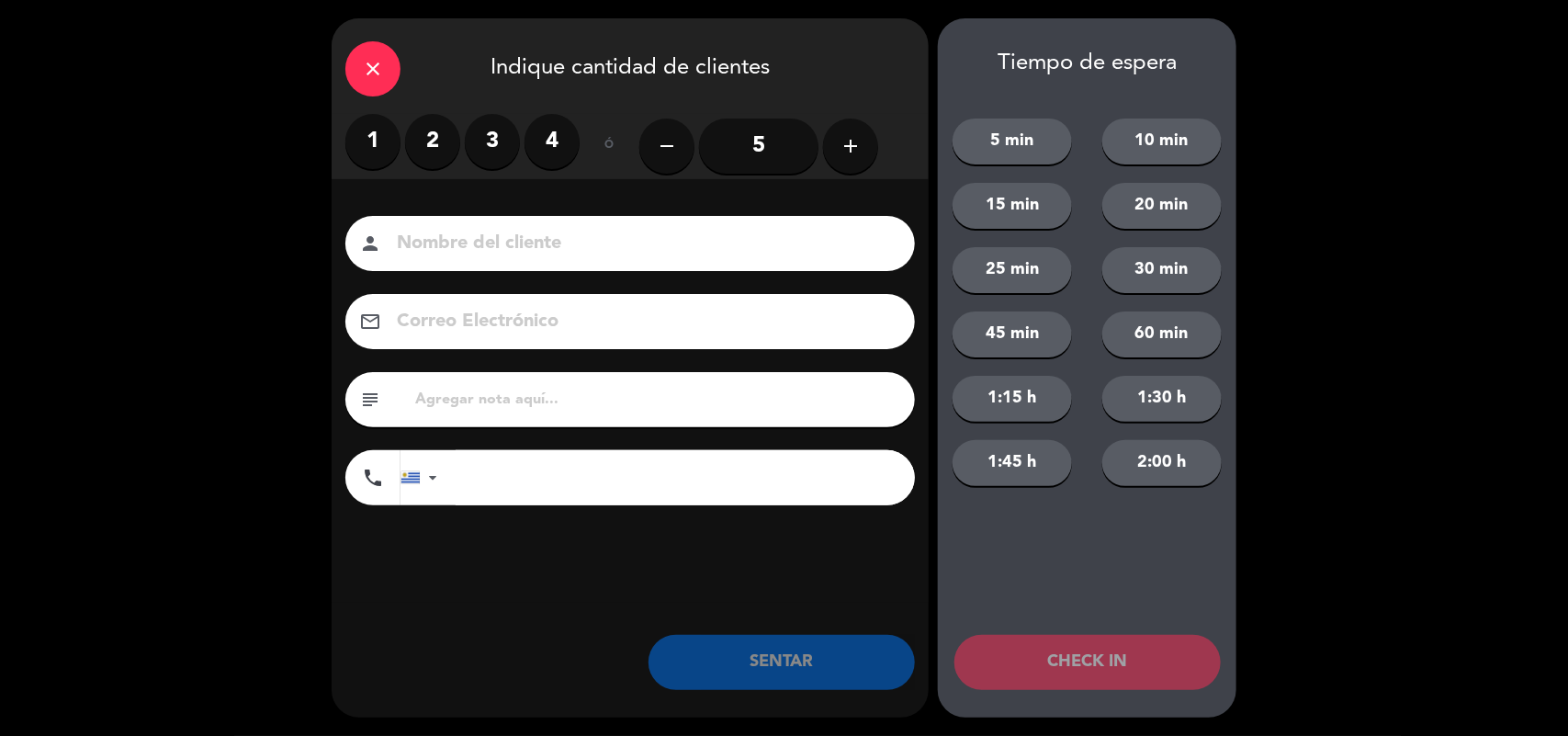
click at [389, 136] on label "1" at bounding box center [372, 141] width 55 height 55
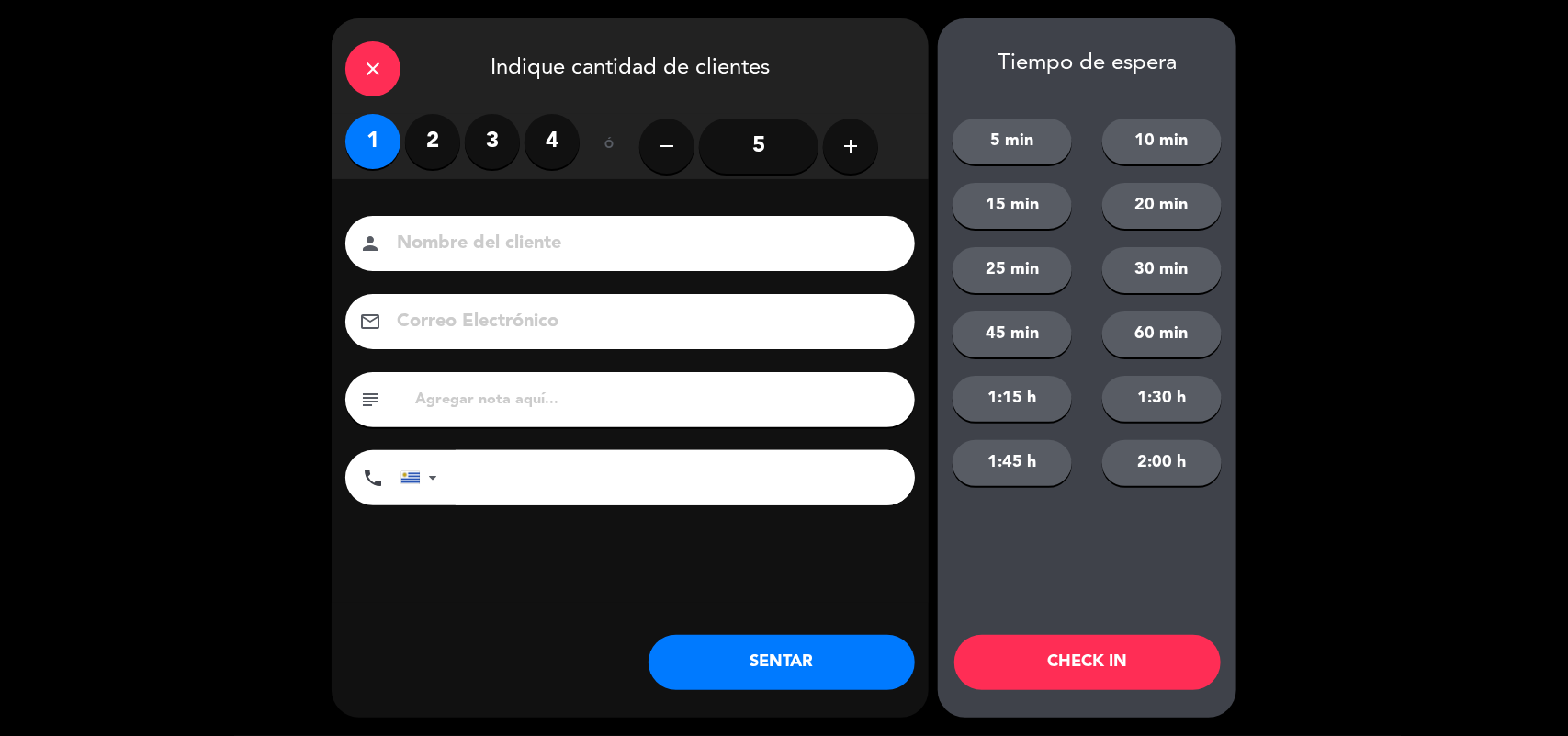
click at [782, 664] on button "SENTAR" at bounding box center [781, 661] width 266 height 55
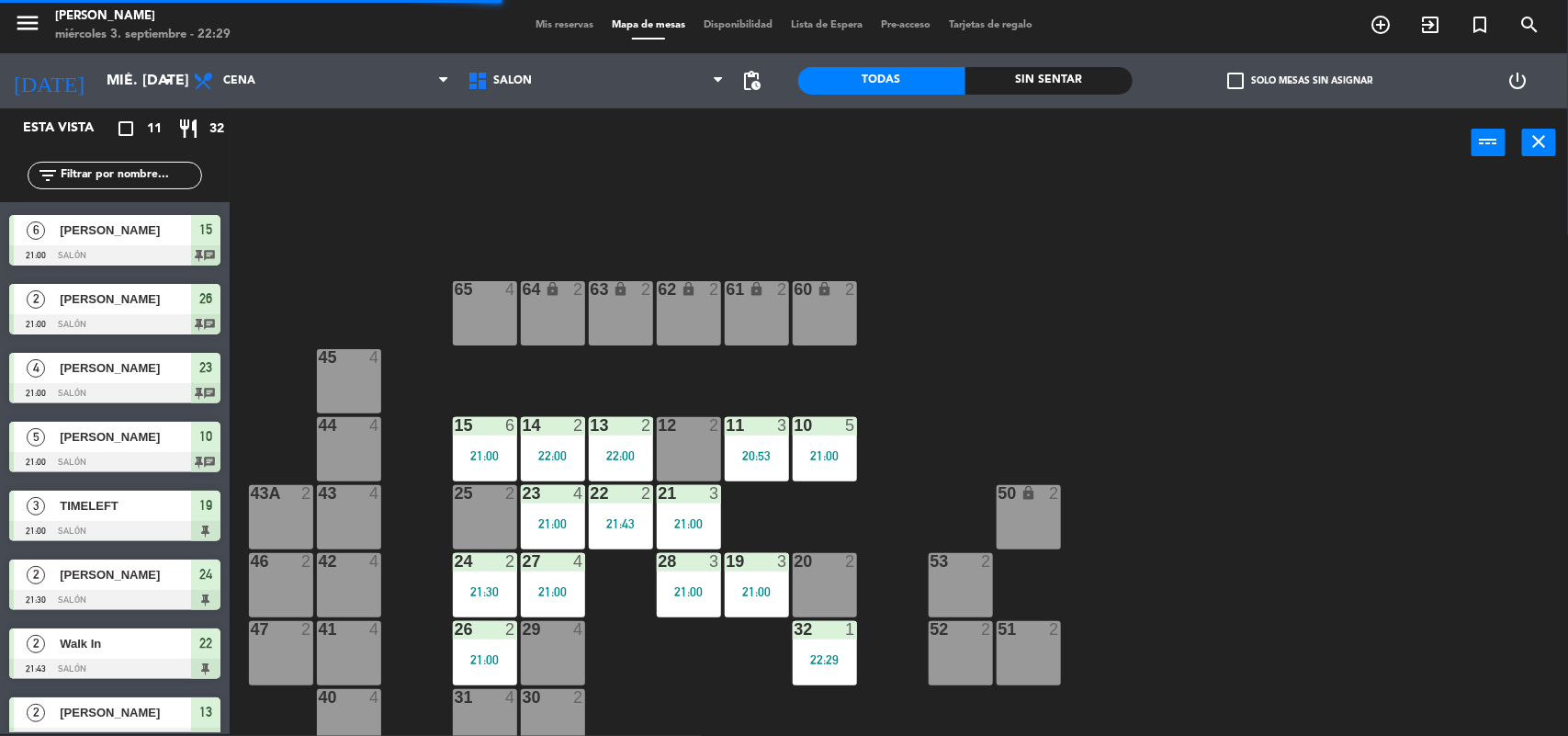
scroll to position [226, 0]
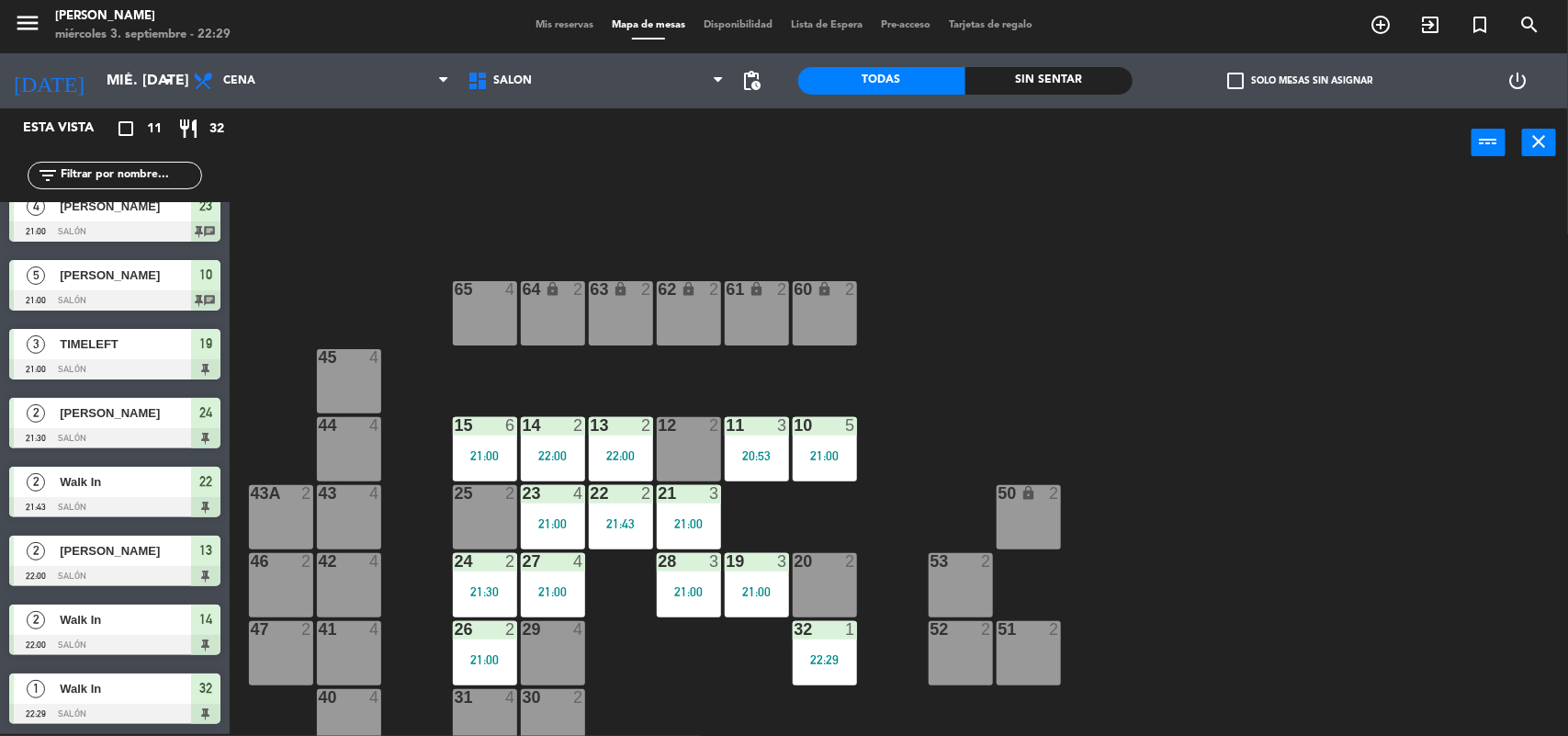
click at [547, 23] on span "Mis reservas" at bounding box center [565, 25] width 76 height 10
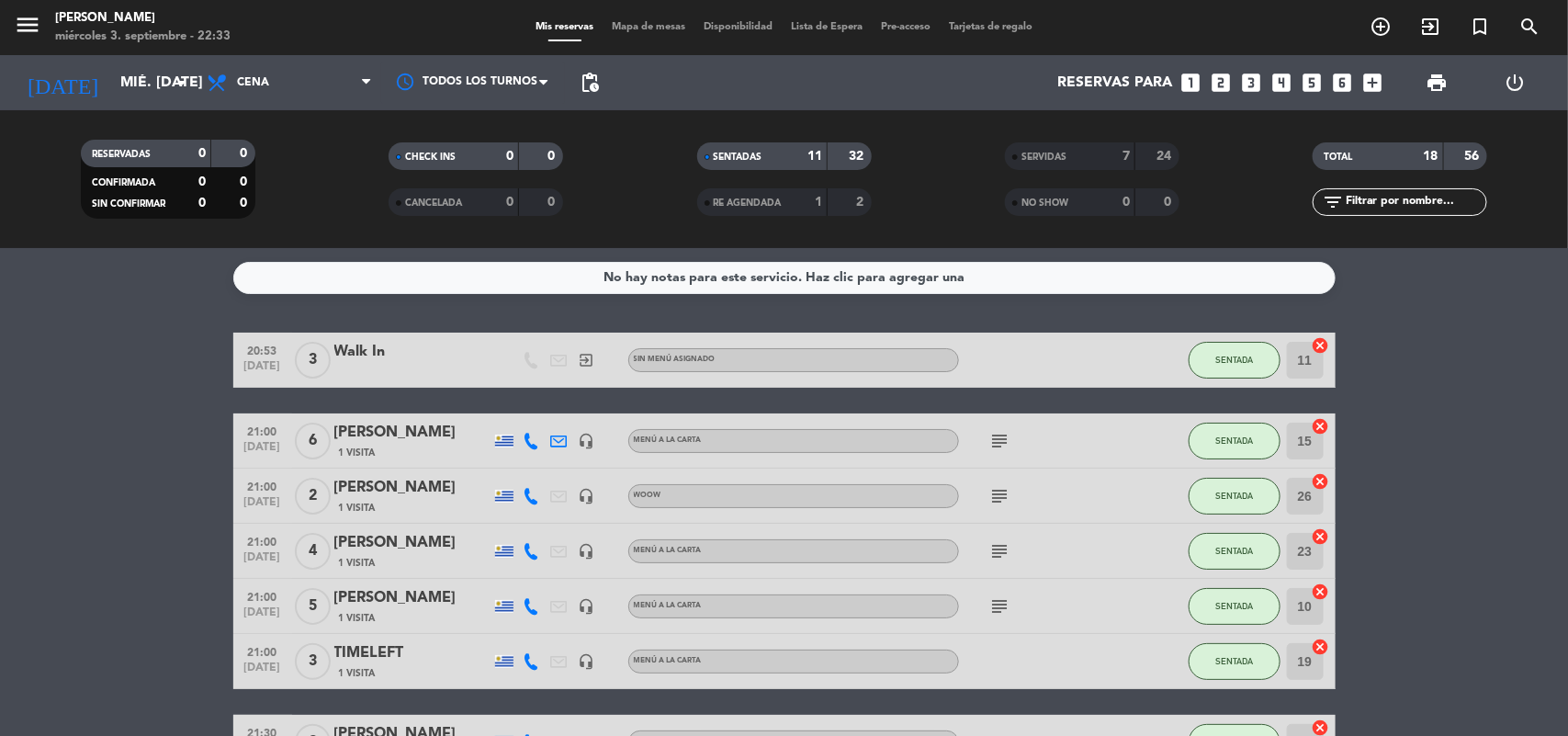
click at [625, 23] on span "Mapa de mesas" at bounding box center [648, 27] width 92 height 10
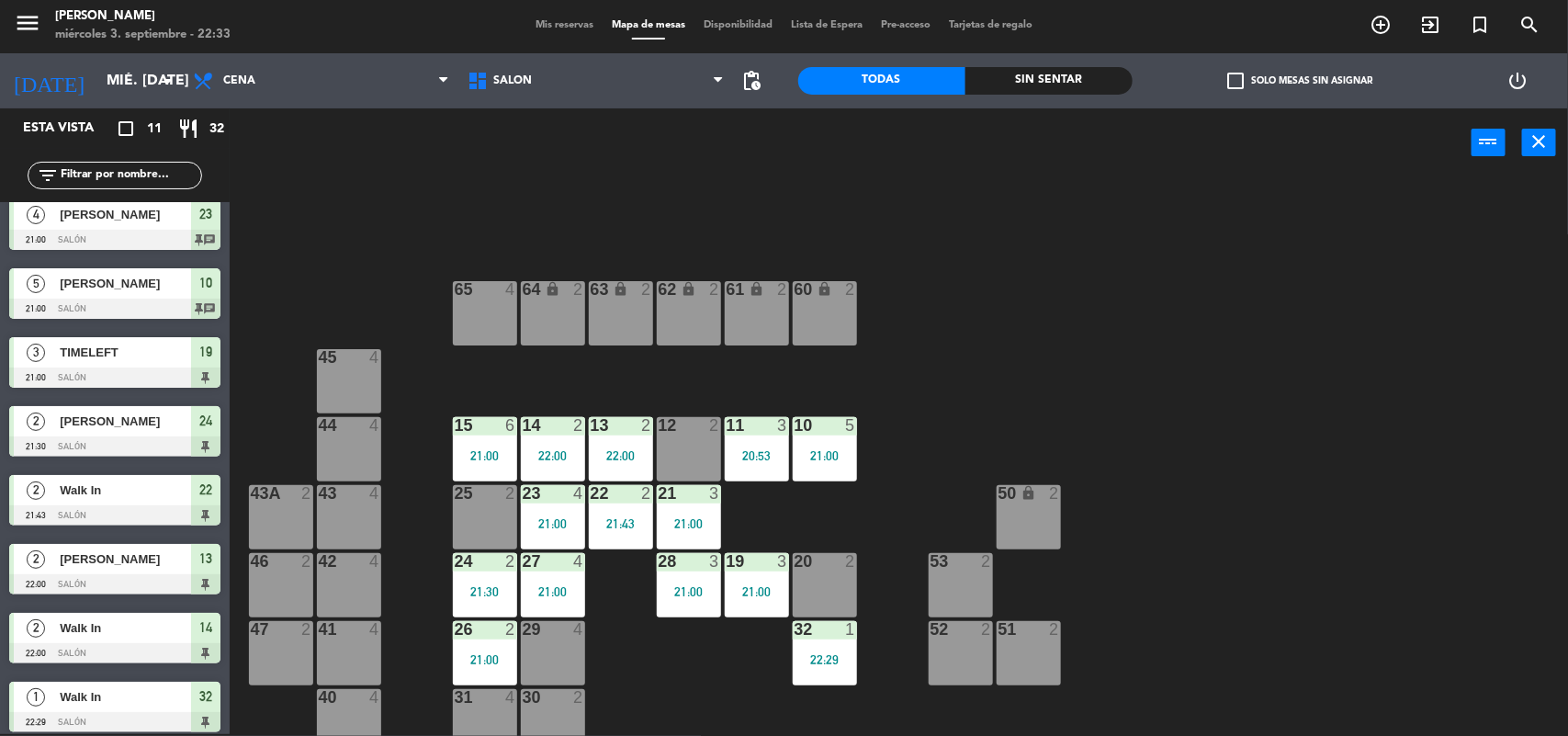
scroll to position [226, 0]
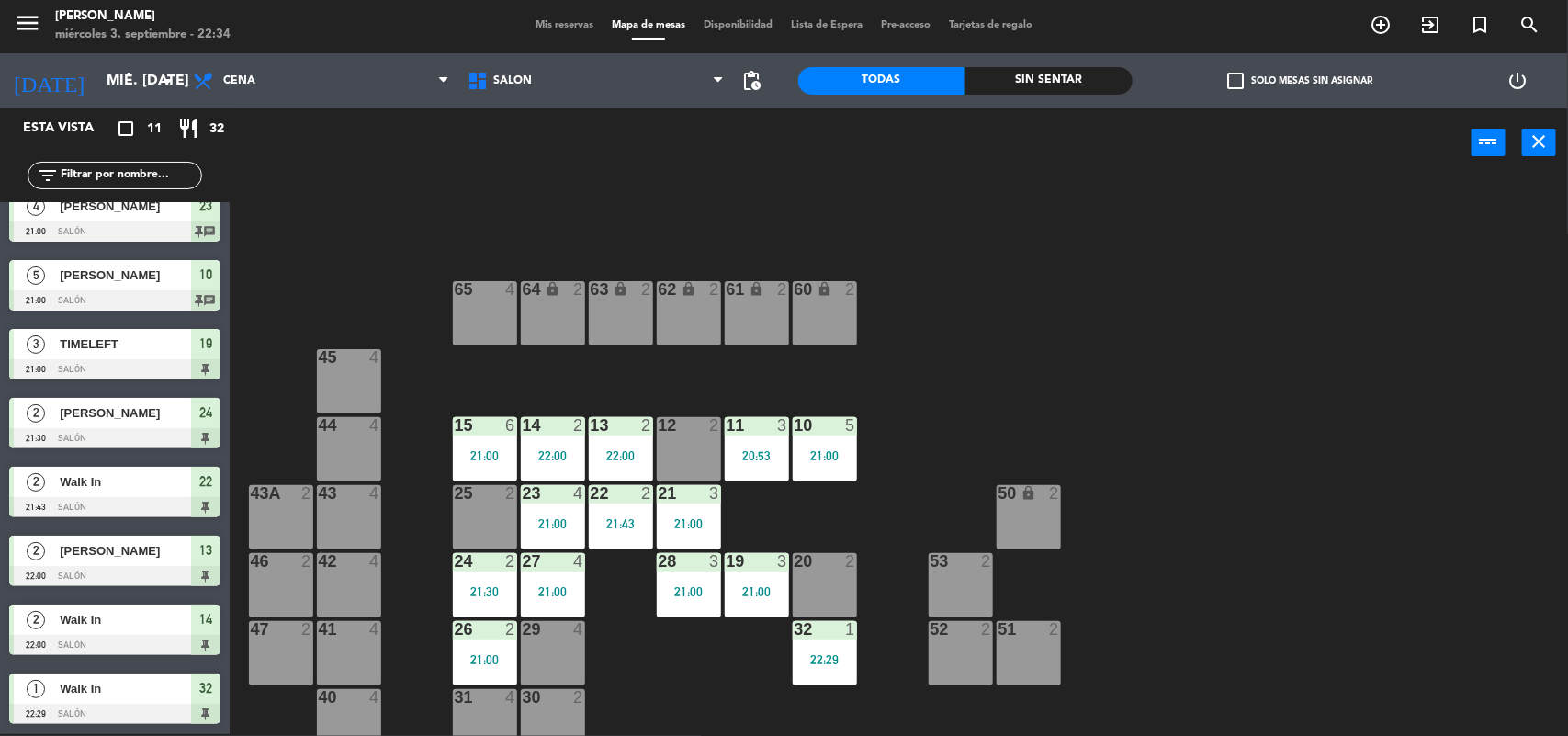
click at [529, 24] on span "Mis reservas" at bounding box center [565, 25] width 76 height 10
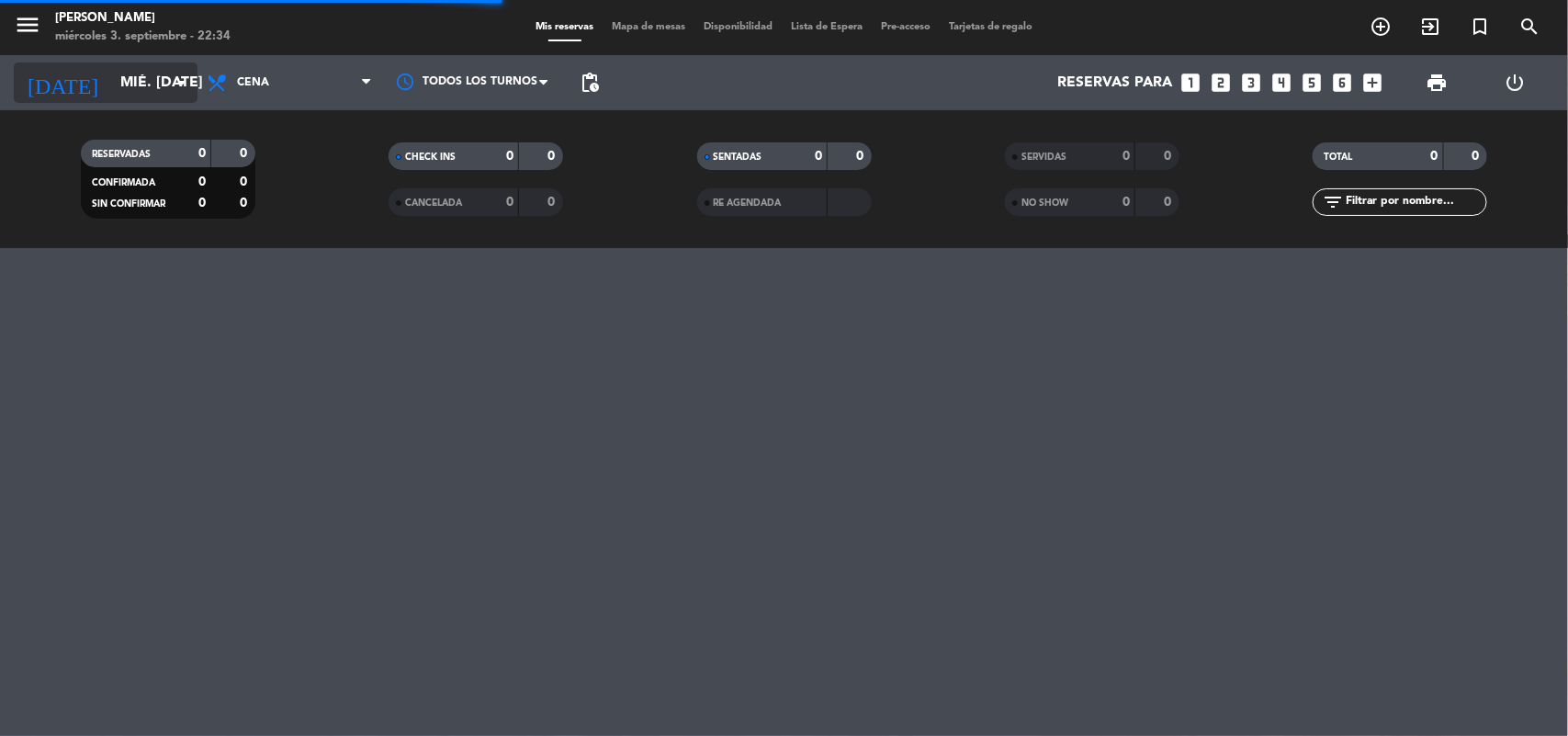
click at [181, 88] on icon "arrow_drop_down" at bounding box center [182, 83] width 22 height 22
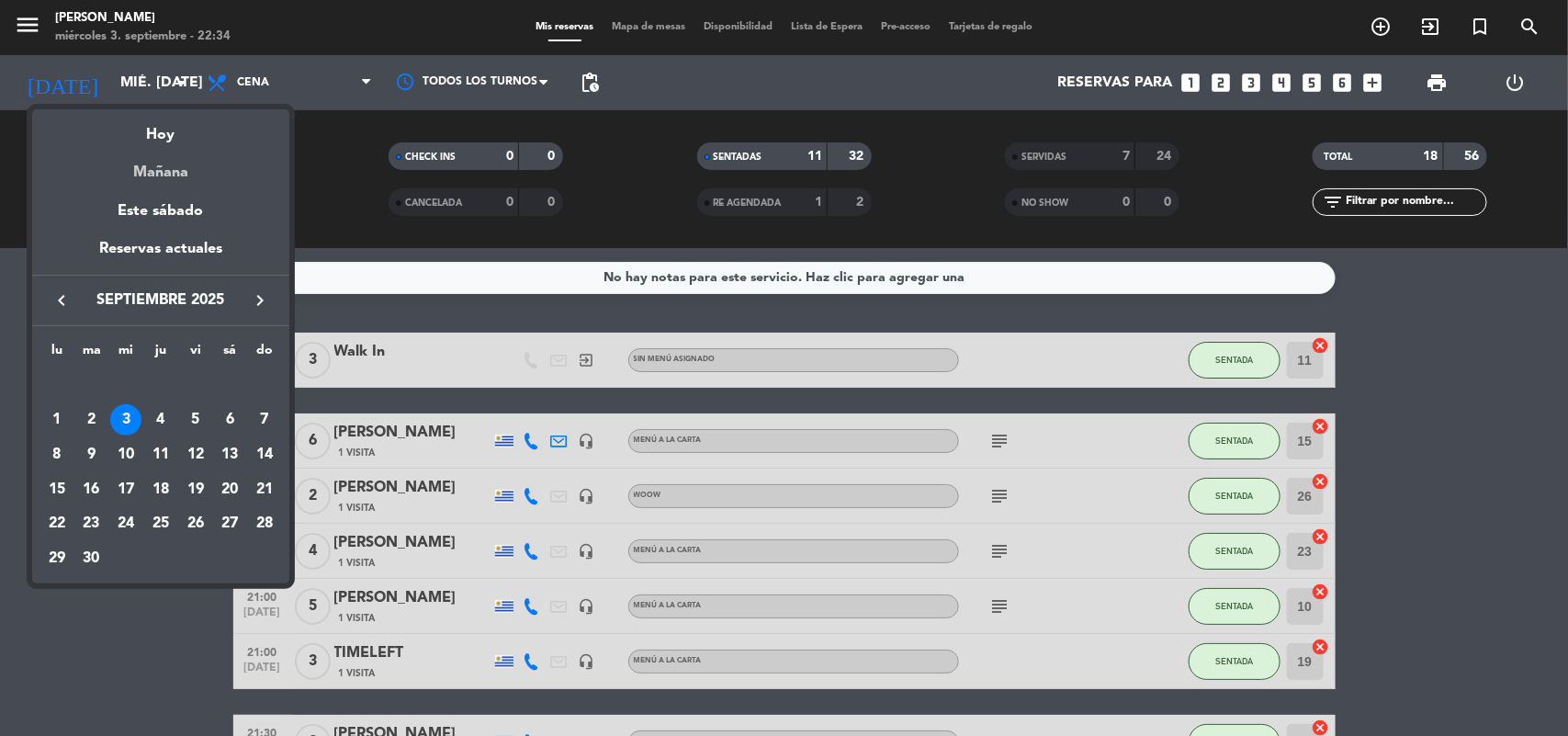
click at [218, 173] on div "Mañana" at bounding box center [161, 166] width 257 height 38
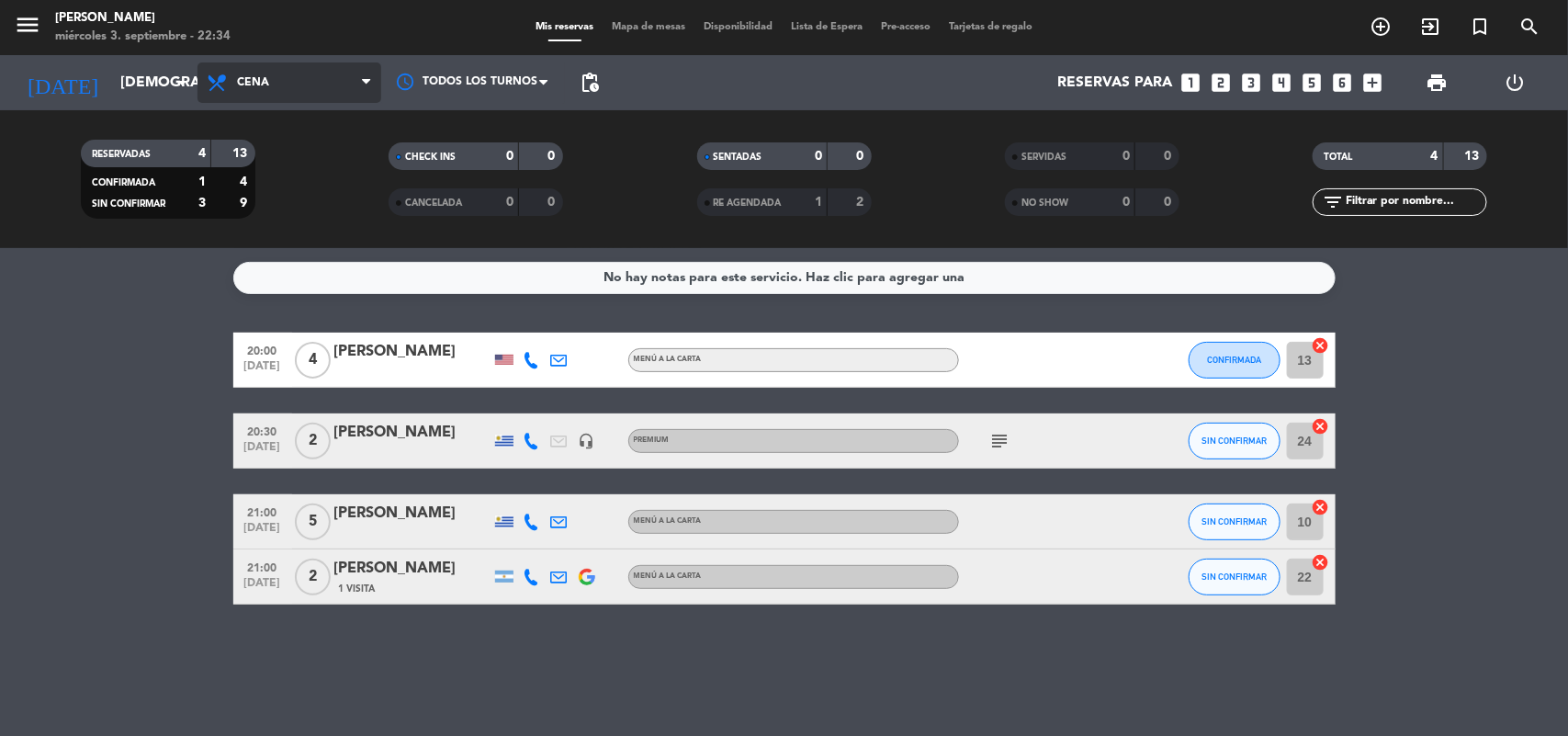
click at [315, 78] on span "Cena" at bounding box center [289, 83] width 184 height 41
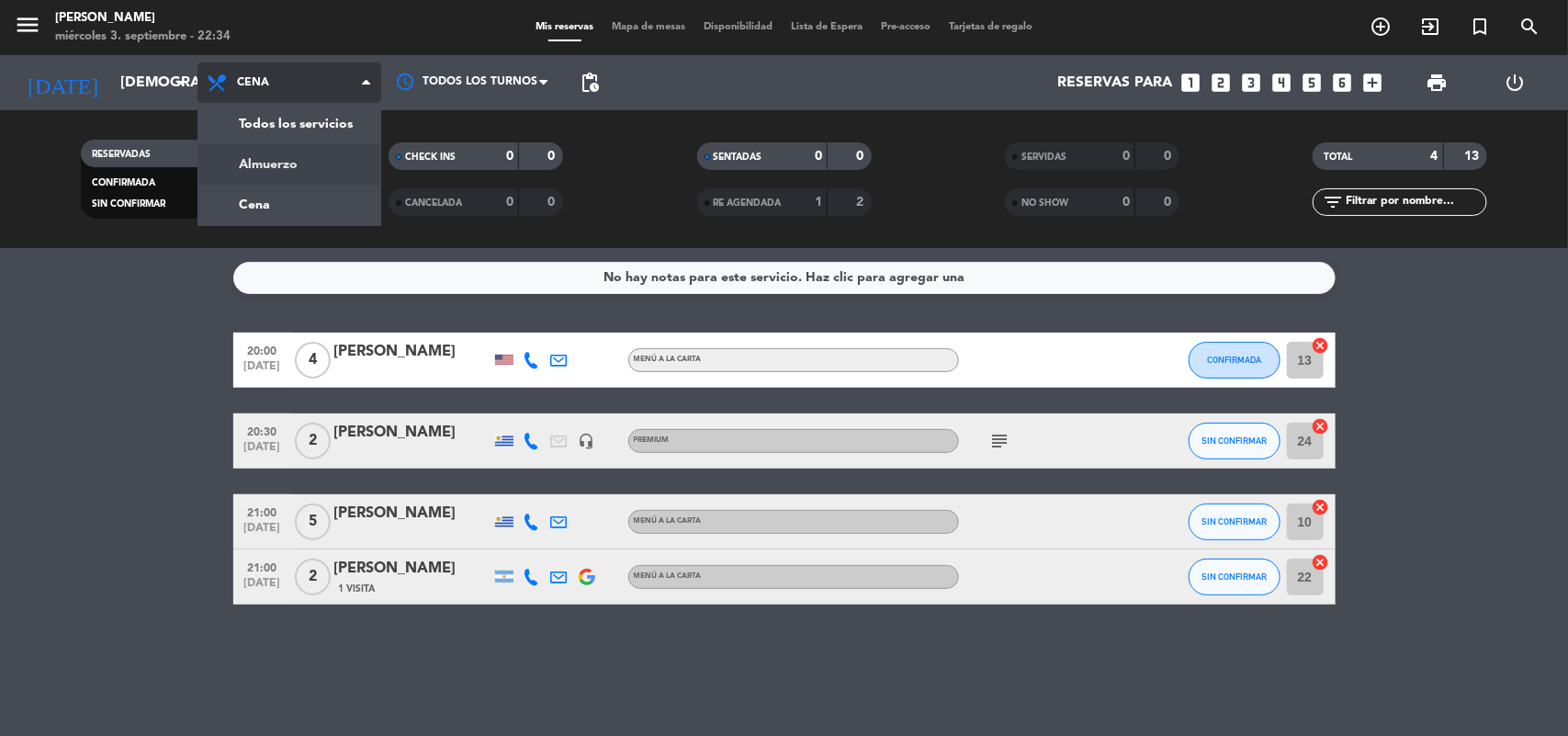
click at [310, 162] on div "menu [PERSON_NAME] 3. septiembre - 22:34 Mis reservas Mapa de mesas Disponibili…" at bounding box center [784, 124] width 1568 height 248
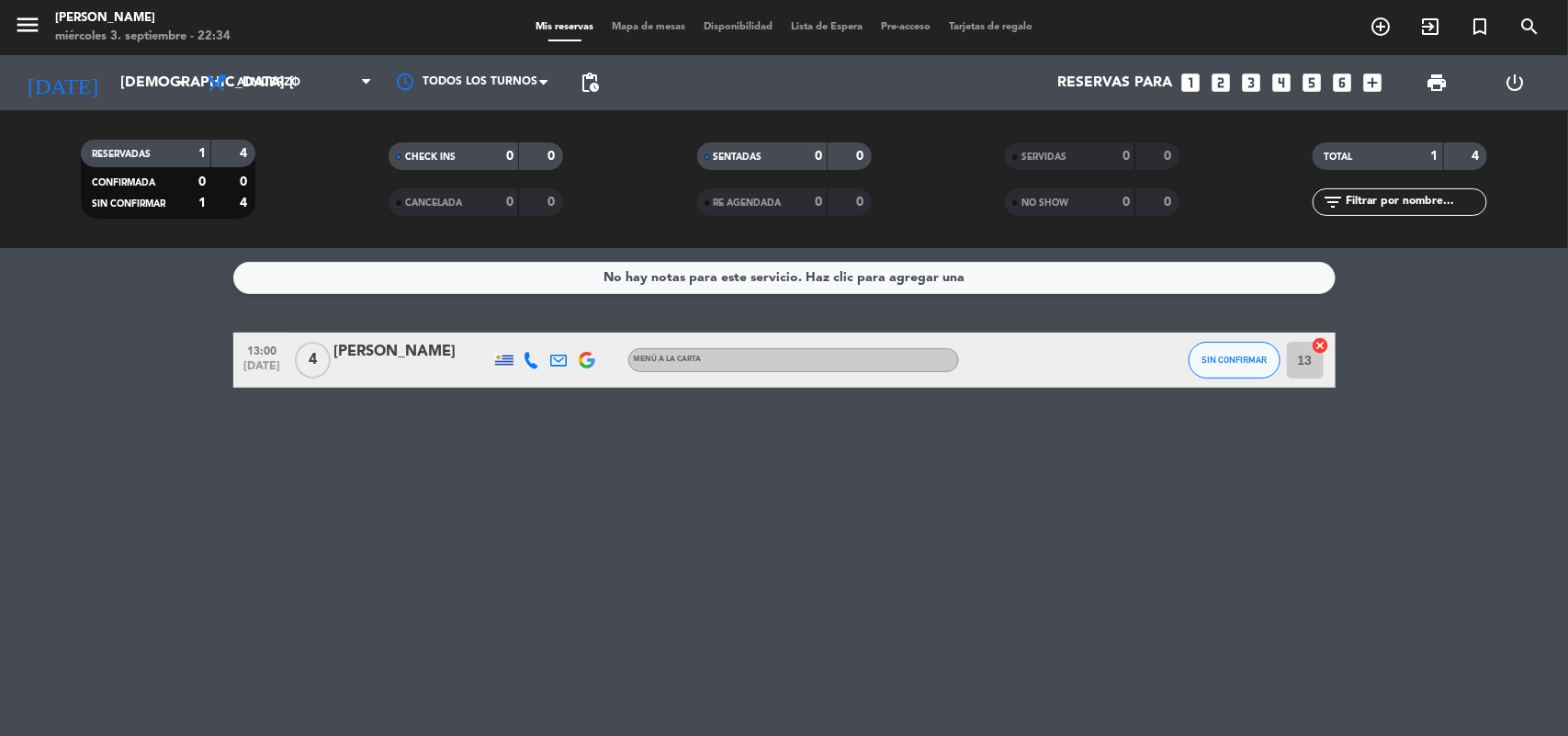
click at [101, 435] on div "No hay notas para este servicio. Haz clic para agregar una 13:00 [DATE] 4 [PERS…" at bounding box center [784, 492] width 1568 height 488
click at [25, 602] on div "No hay notas para este servicio. Haz clic para agregar una 13:00 [DATE] 4 [PERS…" at bounding box center [784, 492] width 1568 height 488
click at [111, 70] on input "[DEMOGRAPHIC_DATA] [DATE]" at bounding box center [207, 83] width 194 height 36
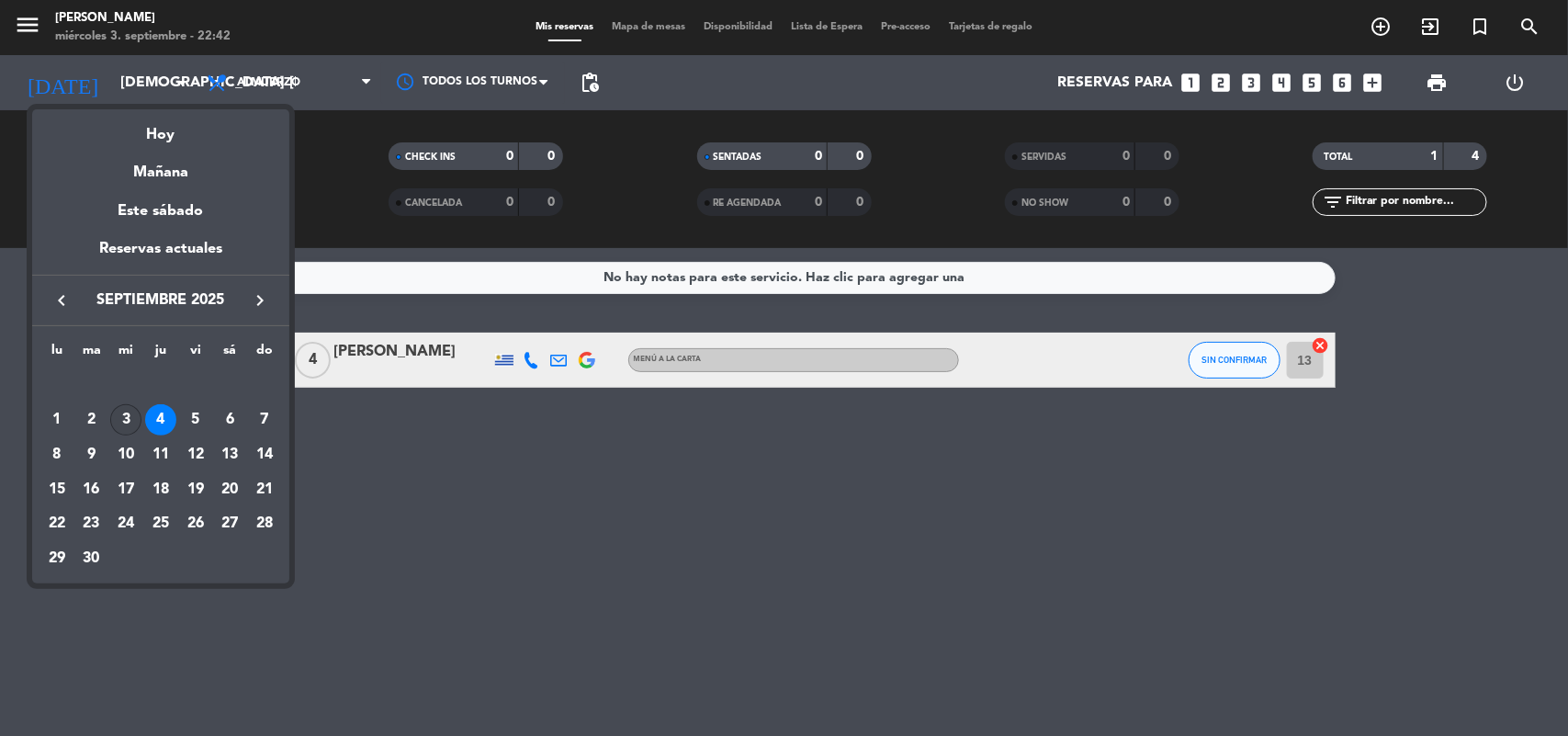
click at [122, 415] on div "3" at bounding box center [126, 419] width 31 height 31
type input "mié. [DATE]"
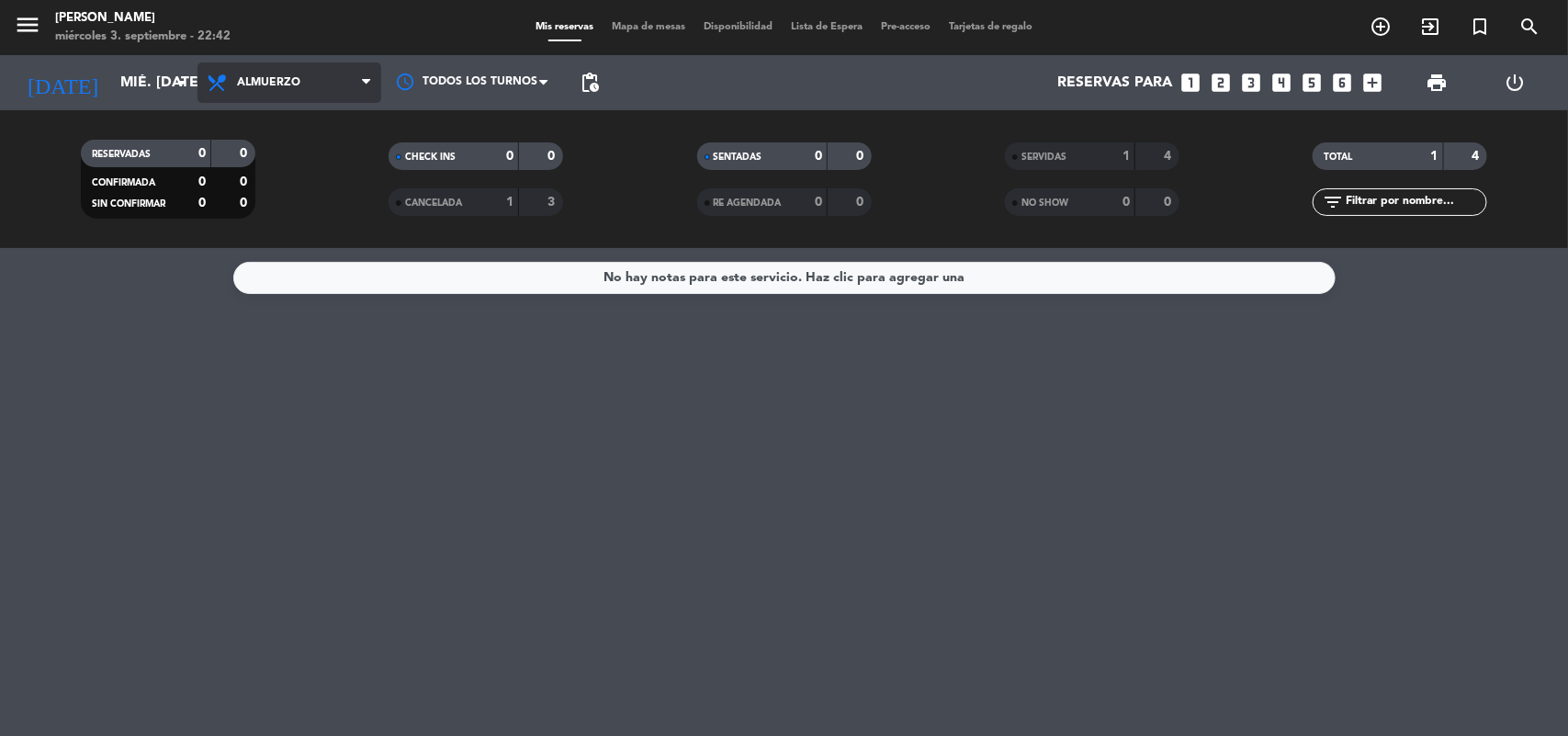
click at [255, 84] on span "Almuerzo" at bounding box center [269, 82] width 64 height 13
click at [263, 198] on div "menu [PERSON_NAME] 3. septiembre - 22:42 Mis reservas Mapa de mesas Disponibili…" at bounding box center [784, 124] width 1568 height 248
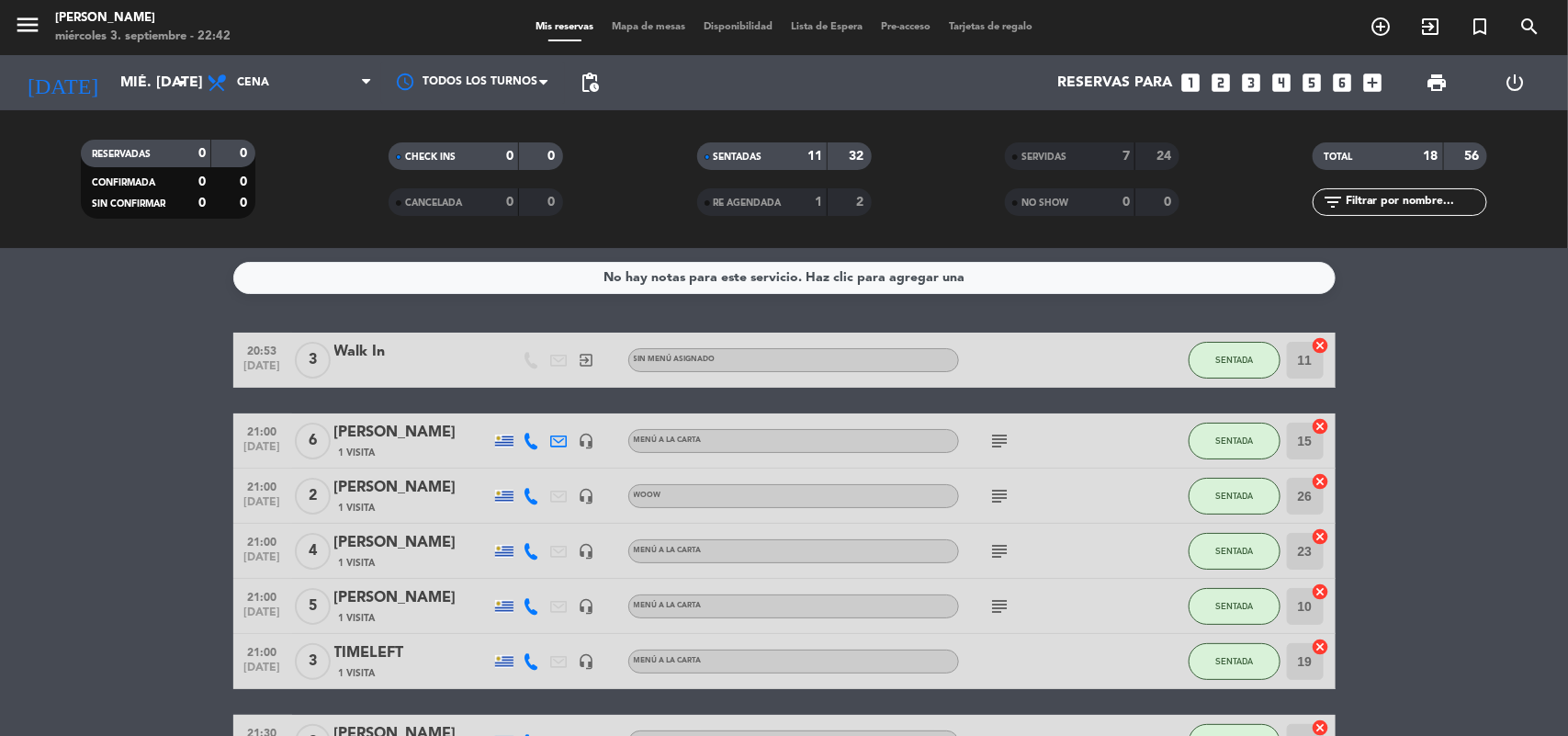
click at [644, 29] on span "Mapa de mesas" at bounding box center [648, 27] width 92 height 10
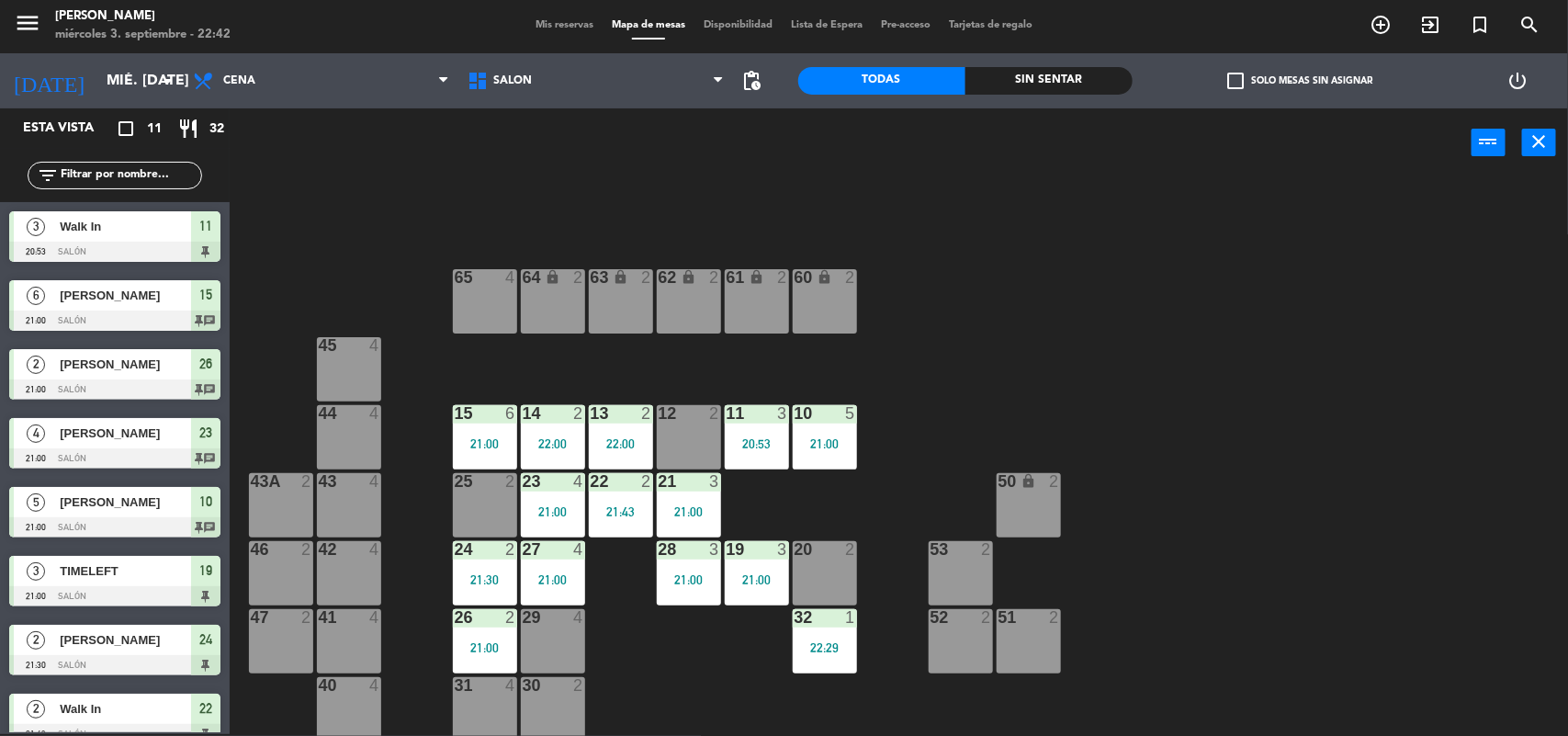
scroll to position [16, 0]
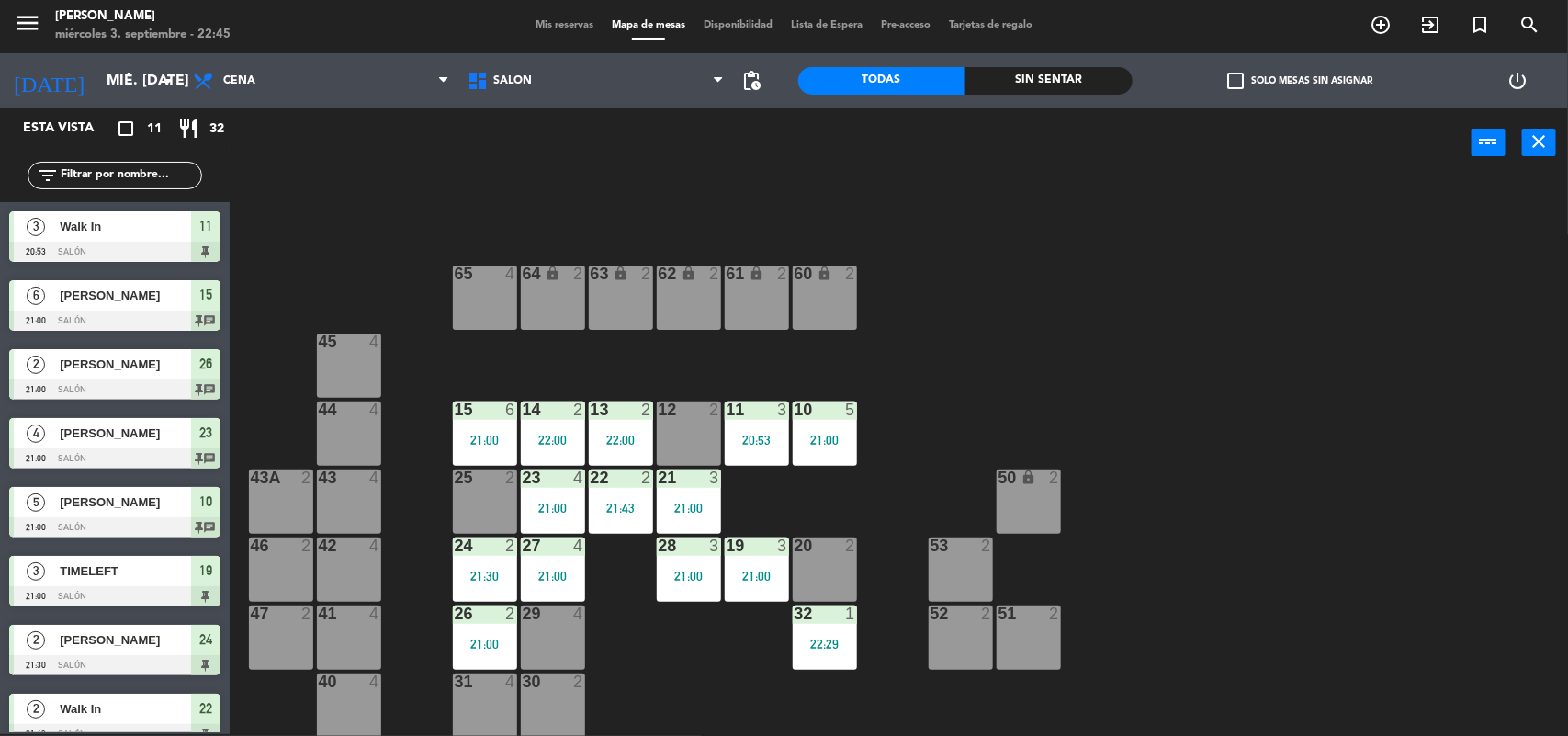
click at [527, 28] on span "Mis reservas" at bounding box center [565, 25] width 76 height 10
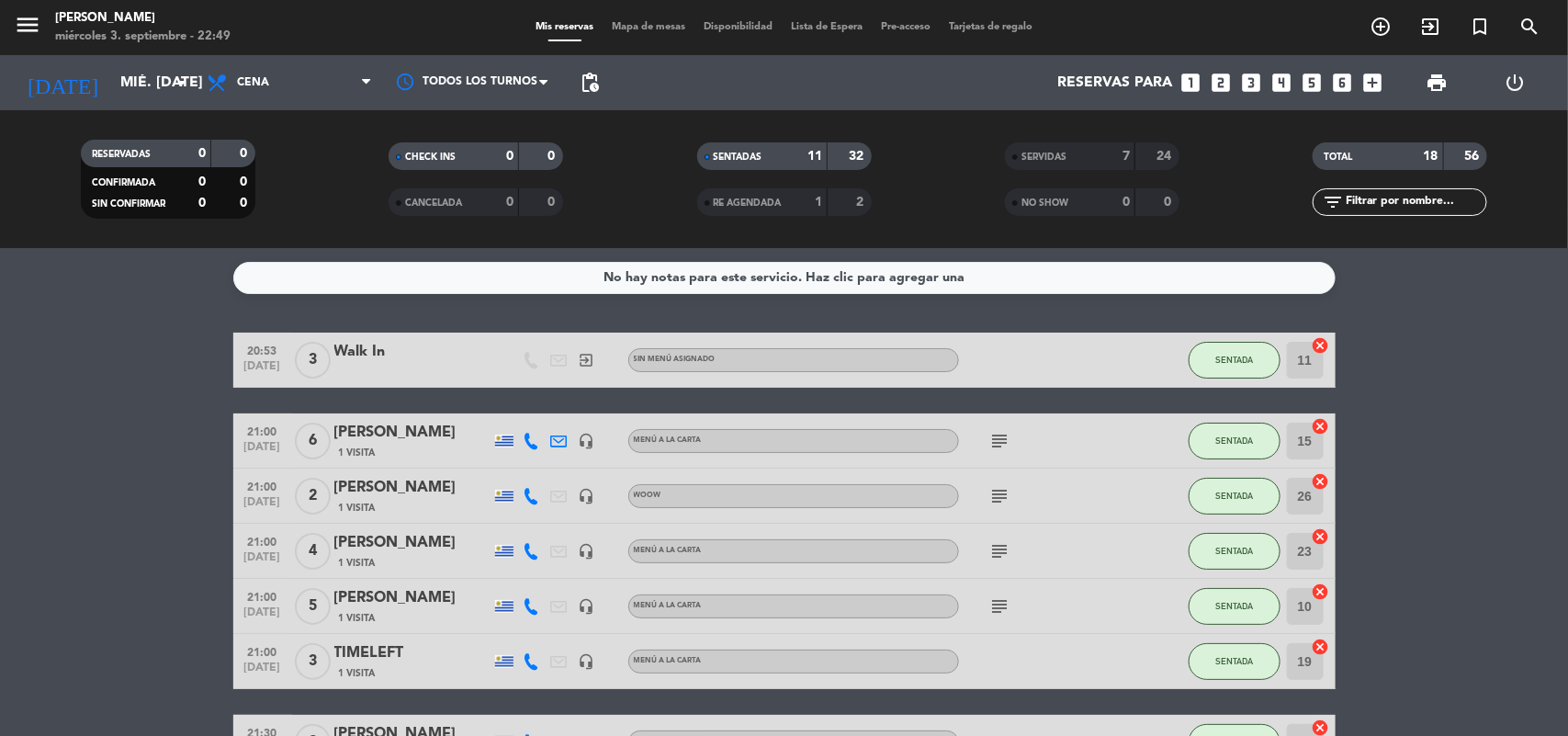
click at [640, 23] on span "Mapa de mesas" at bounding box center [648, 27] width 92 height 10
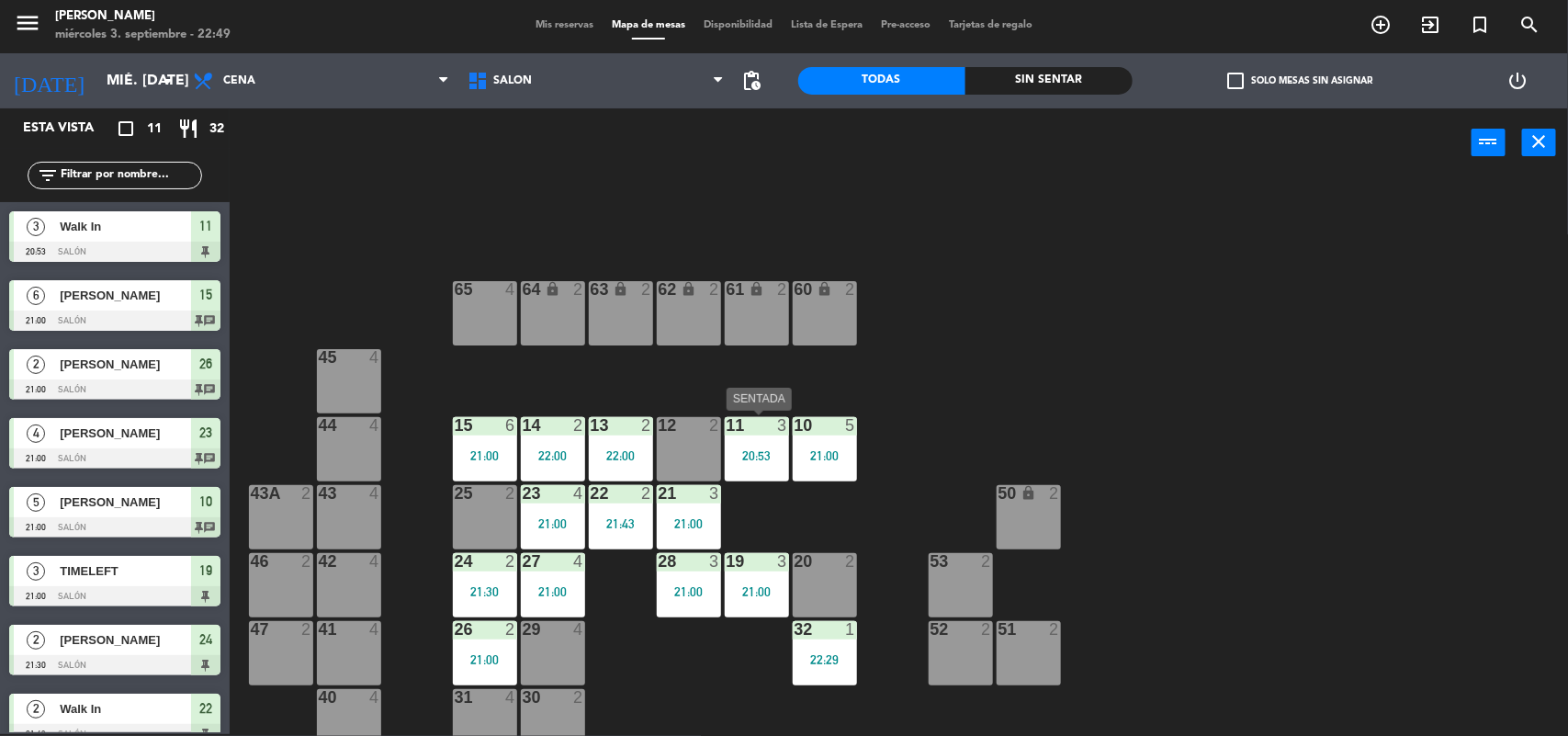
click at [756, 434] on div "11 3" at bounding box center [757, 426] width 64 height 18
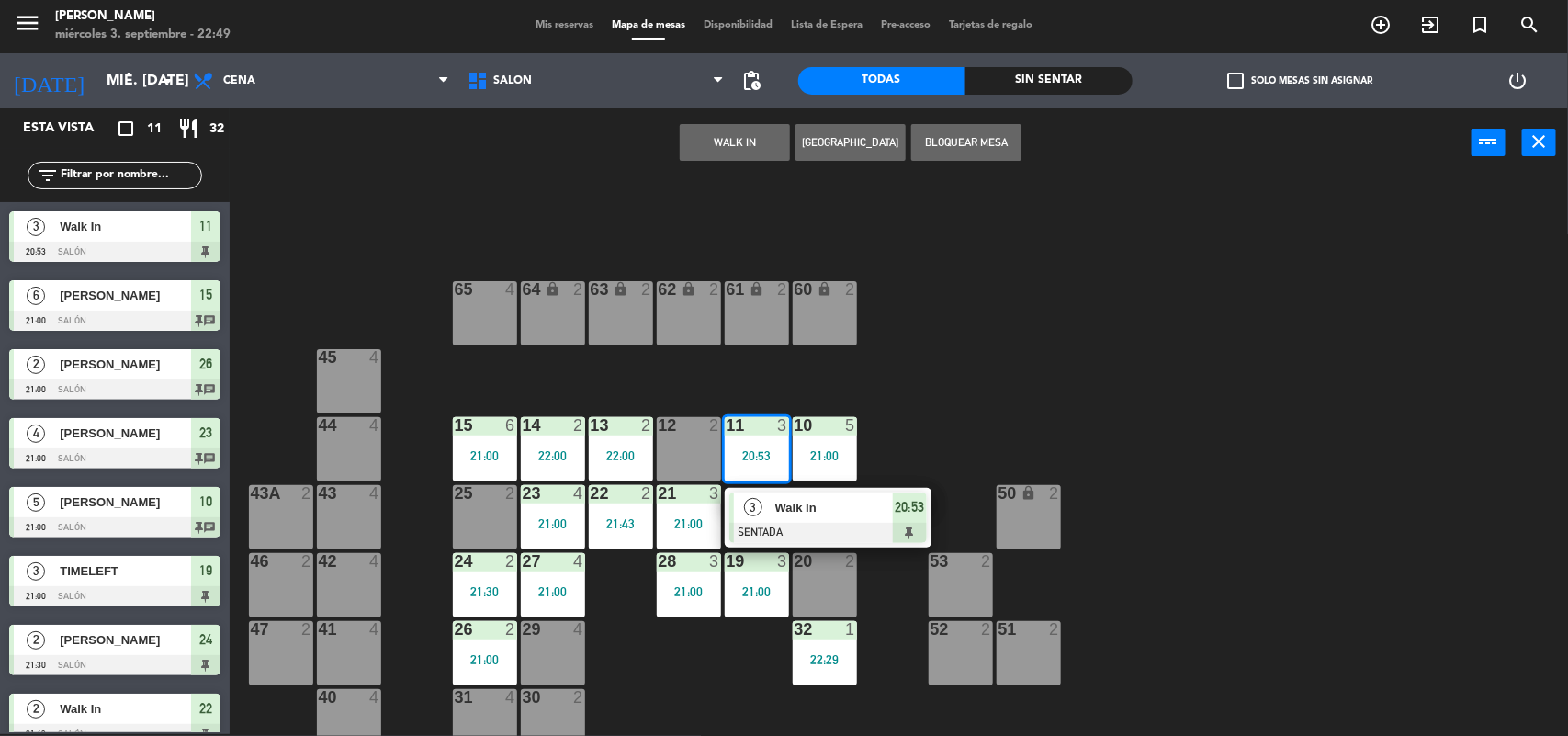
click at [781, 517] on span "Walk In" at bounding box center [834, 507] width 118 height 19
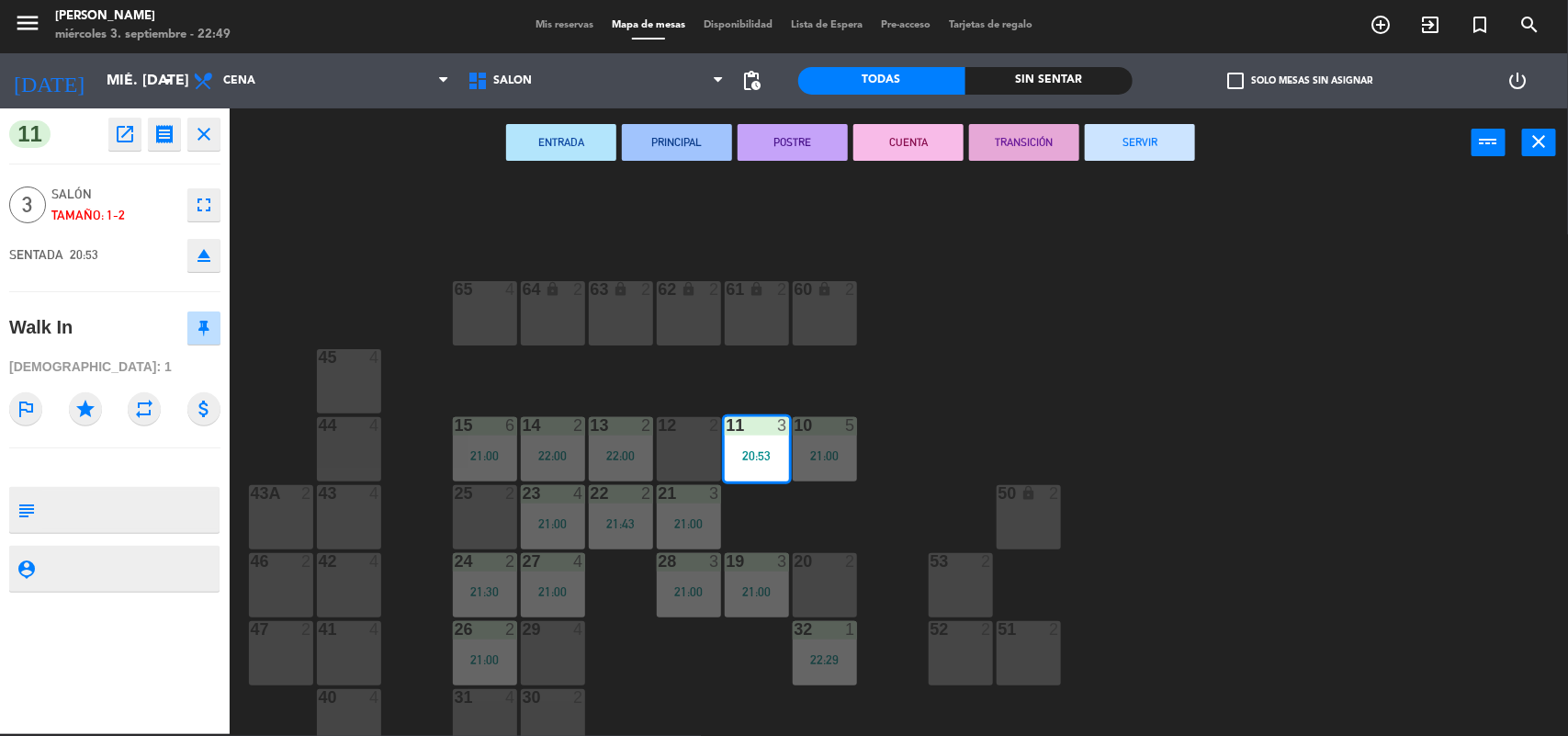
click at [1144, 145] on button "SERVIR" at bounding box center [1140, 142] width 111 height 37
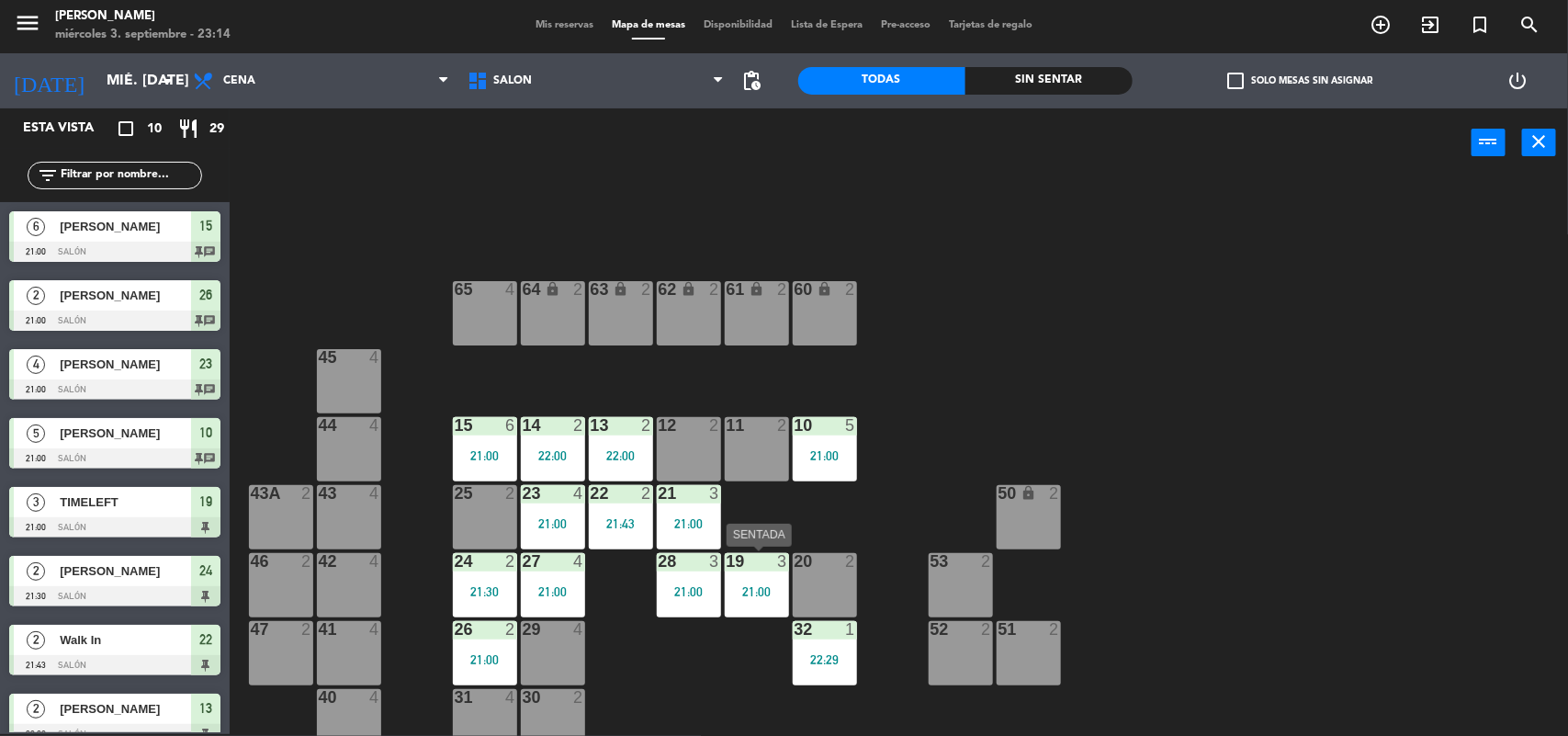
click at [745, 585] on div "21:00" at bounding box center [757, 591] width 64 height 13
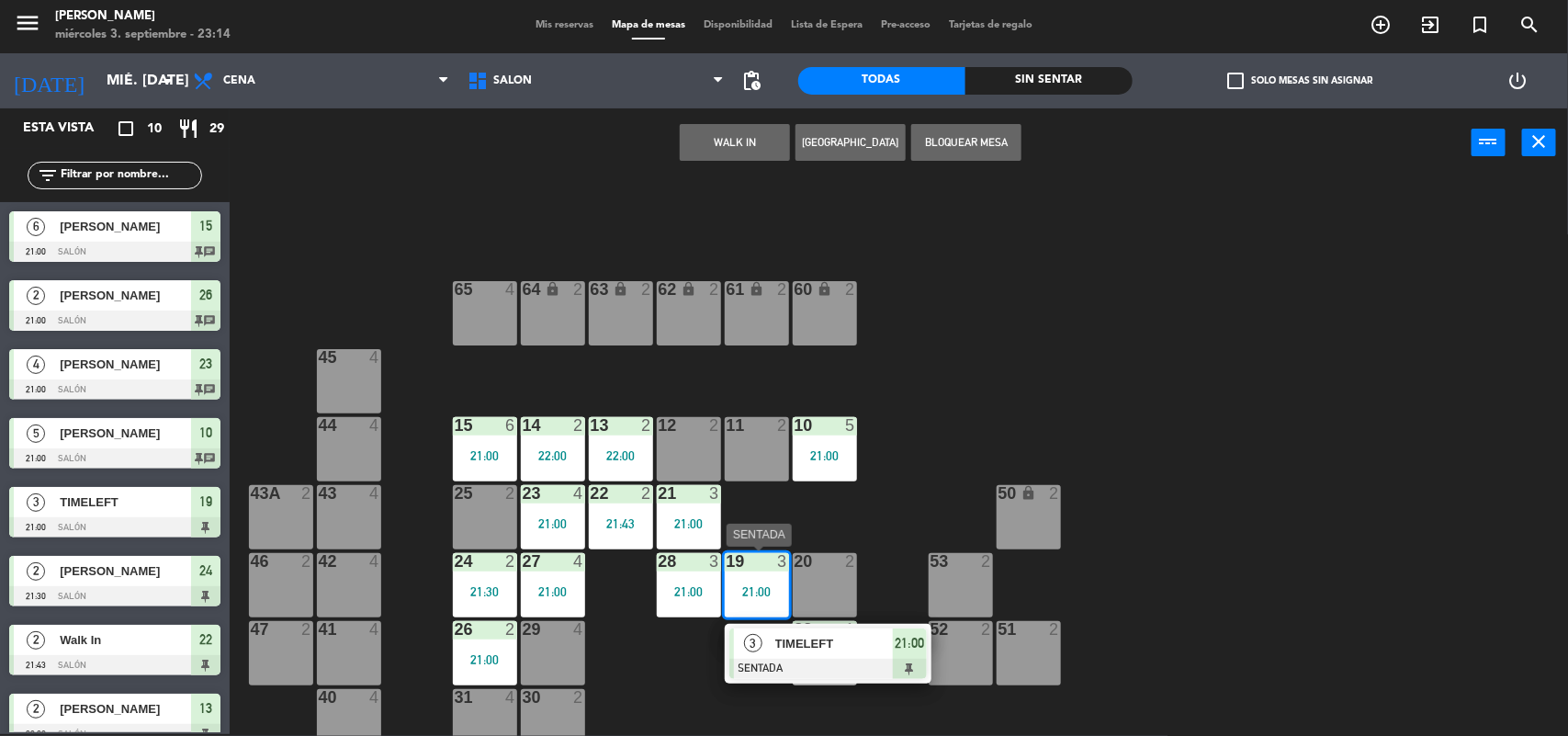
click at [785, 676] on div at bounding box center [828, 668] width 197 height 20
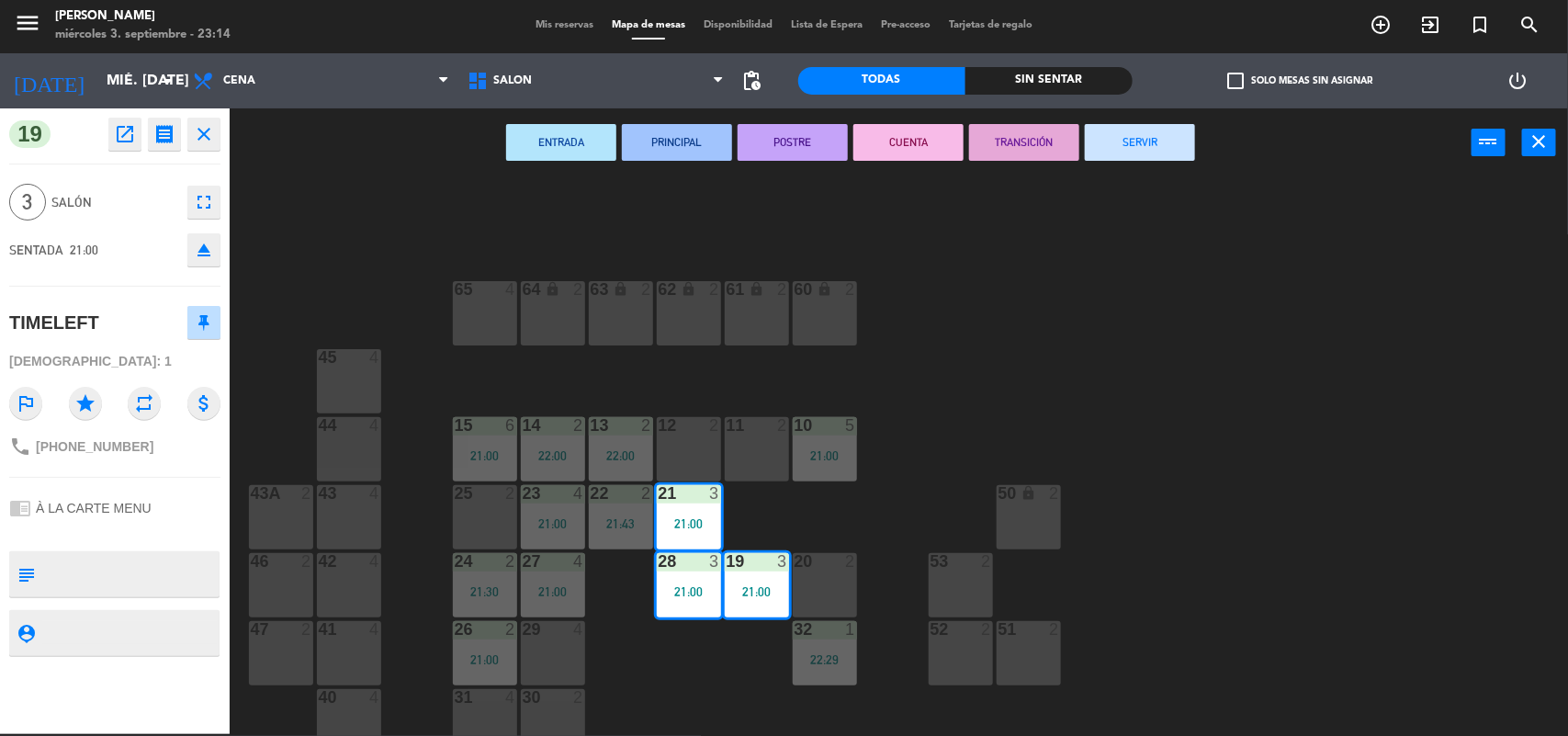
click at [1168, 125] on button "SERVIR" at bounding box center [1140, 142] width 111 height 37
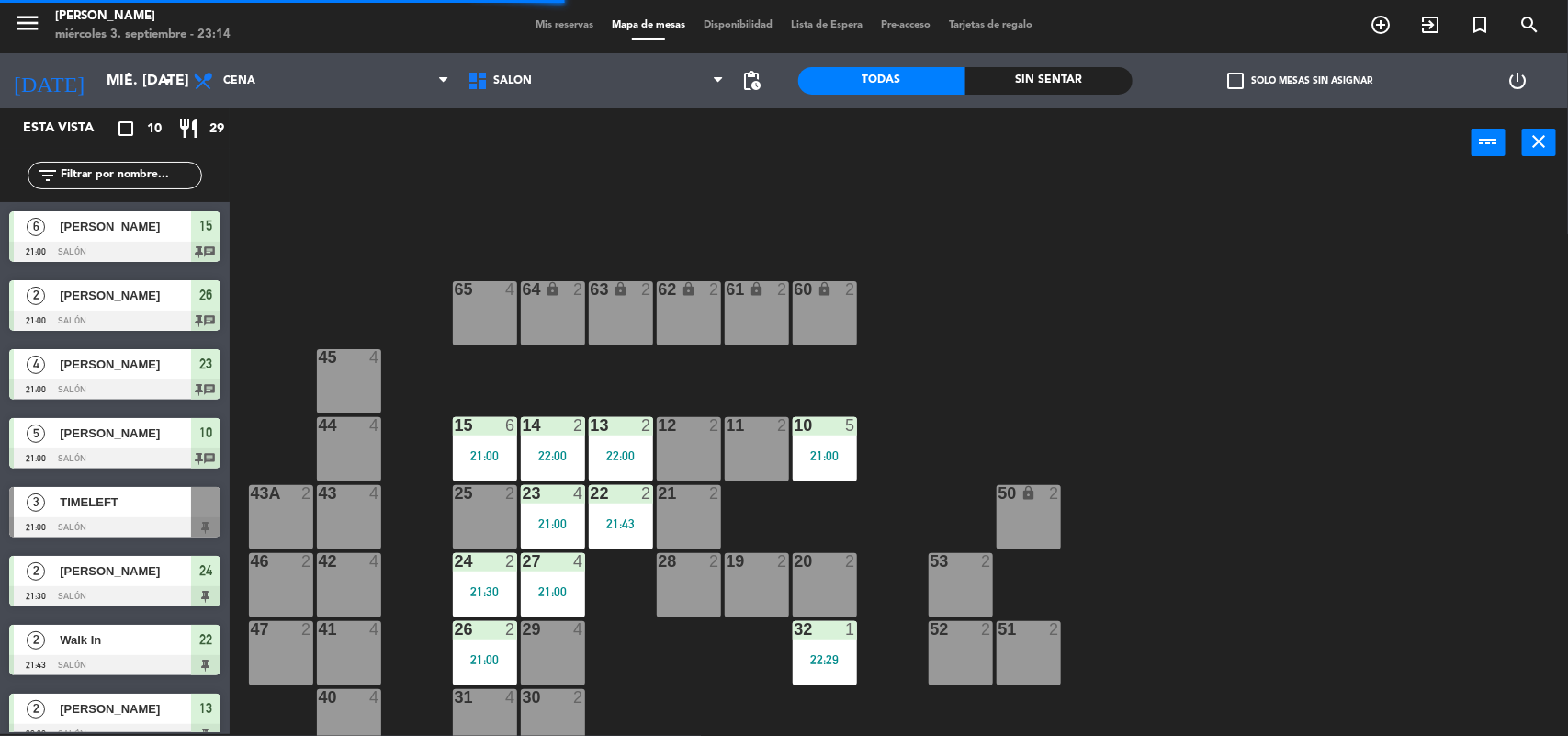
click at [549, 535] on div "23 4 21:00" at bounding box center [553, 517] width 64 height 64
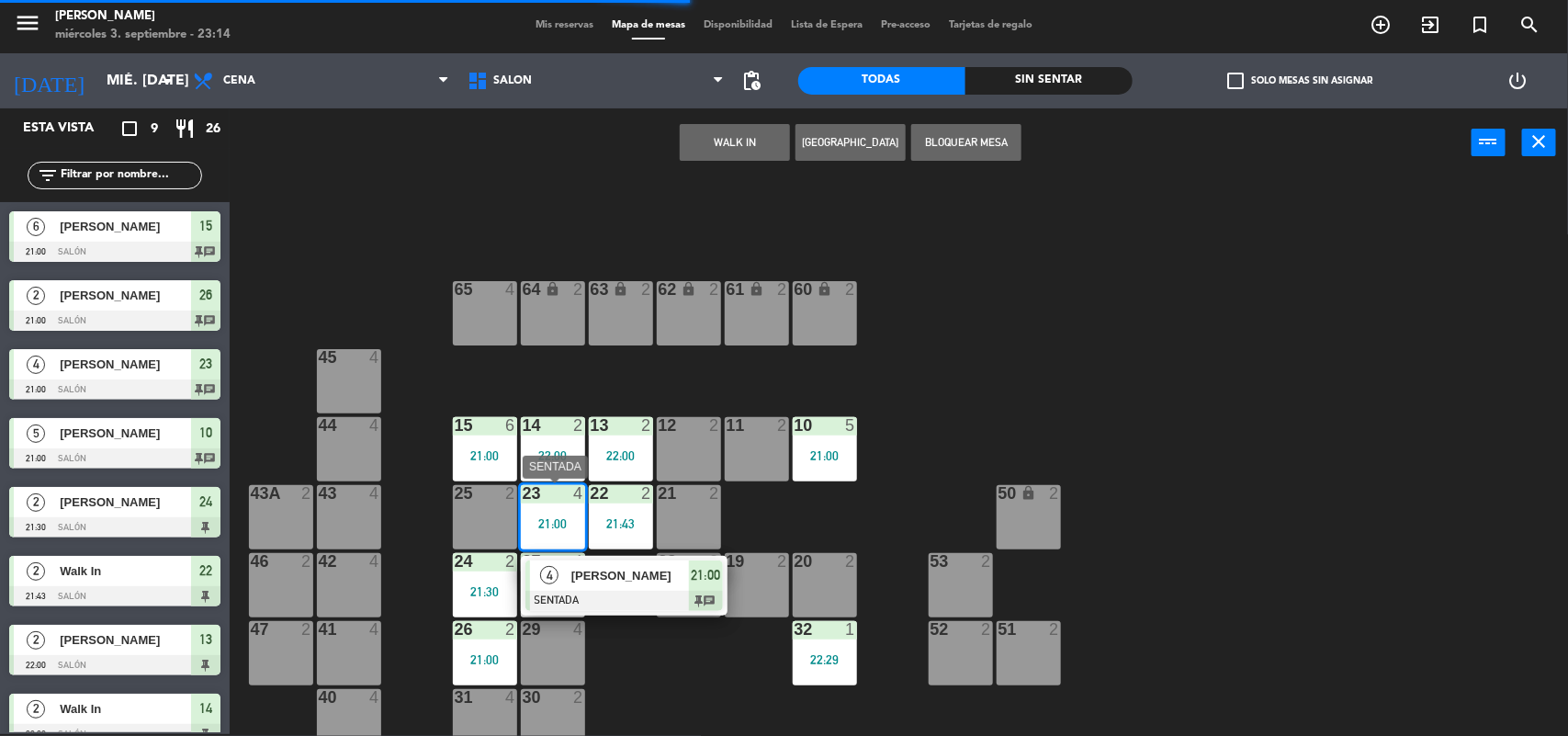
click at [567, 594] on div at bounding box center [624, 600] width 197 height 20
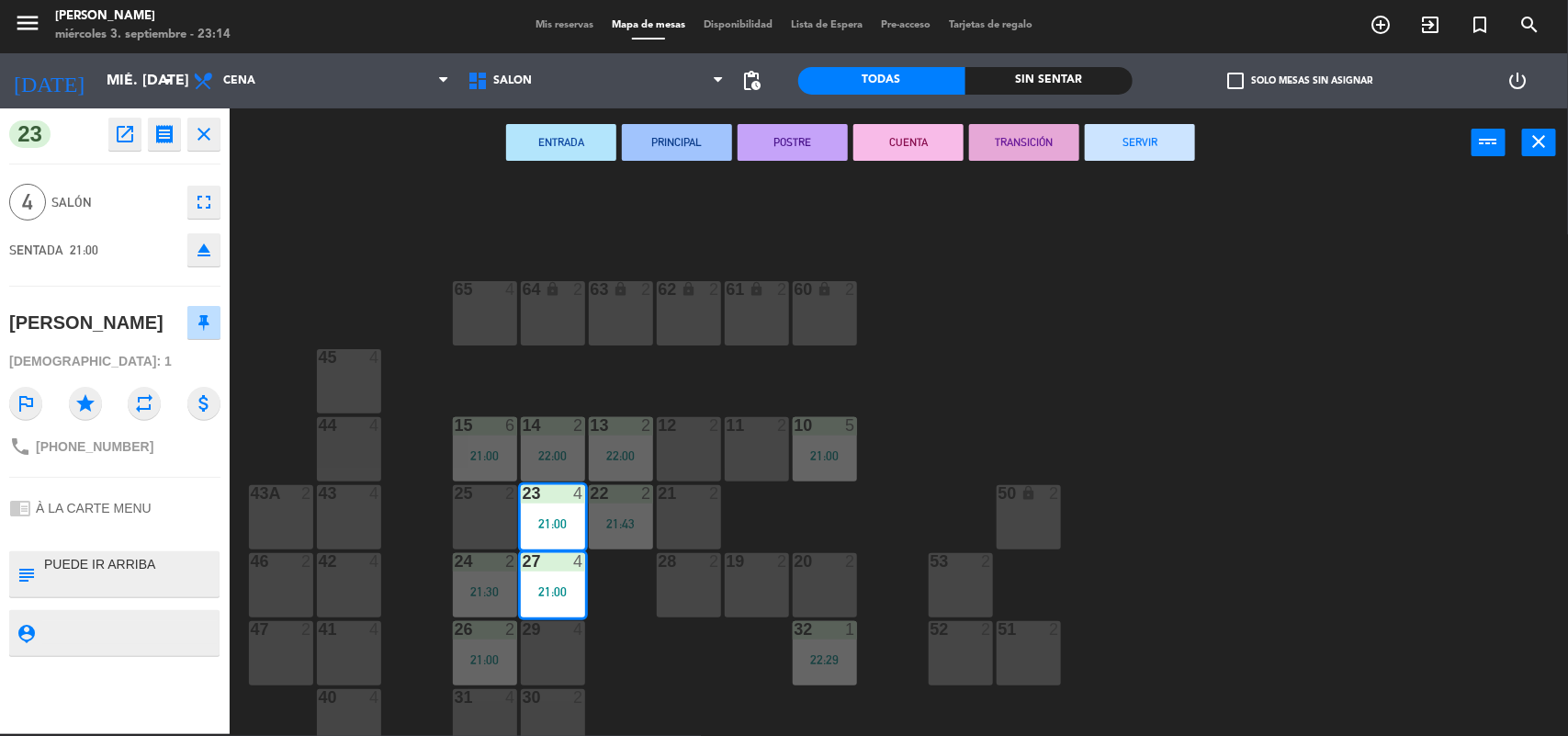
click at [1128, 158] on button "SERVIR" at bounding box center [1140, 142] width 111 height 37
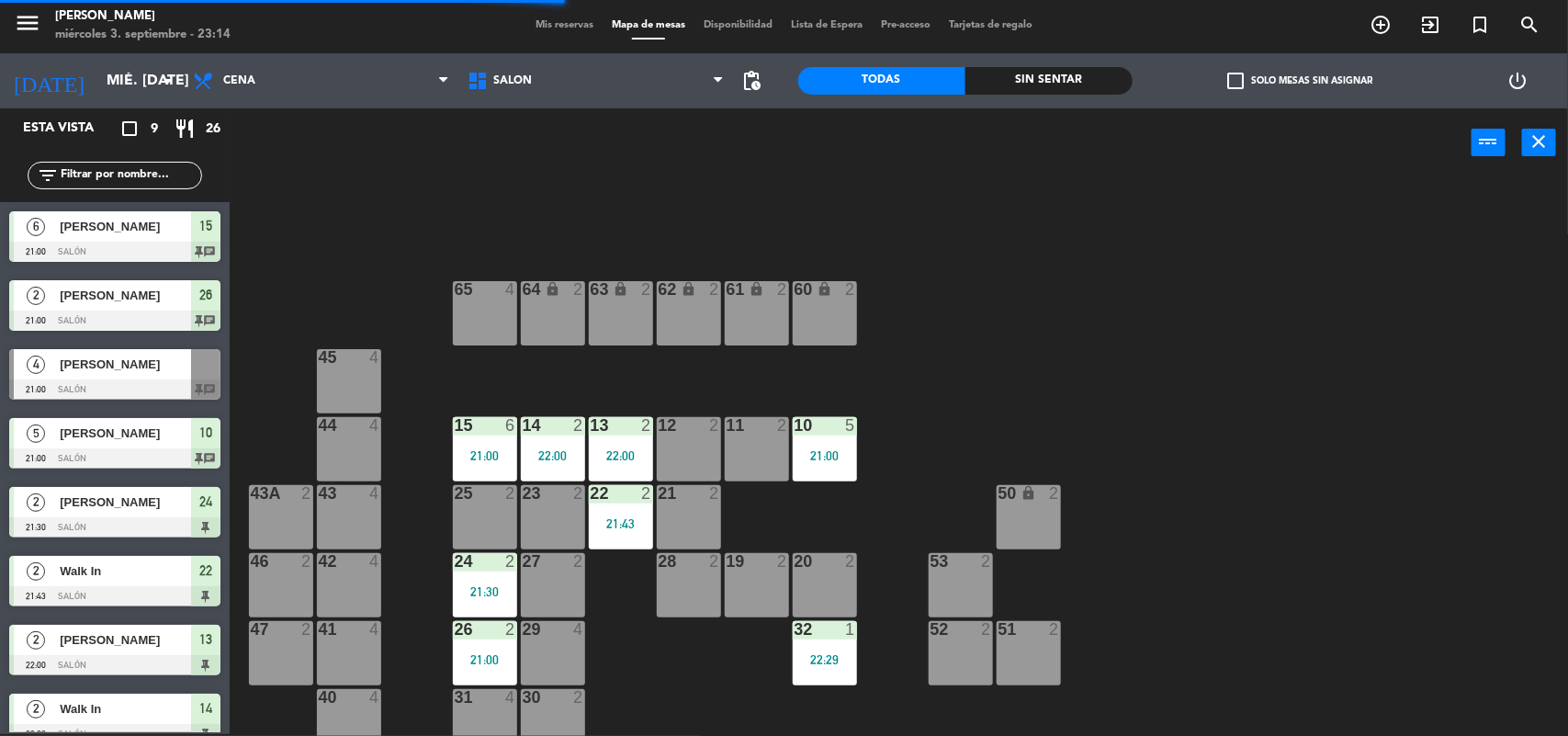
click at [815, 663] on div "22:29" at bounding box center [825, 659] width 64 height 13
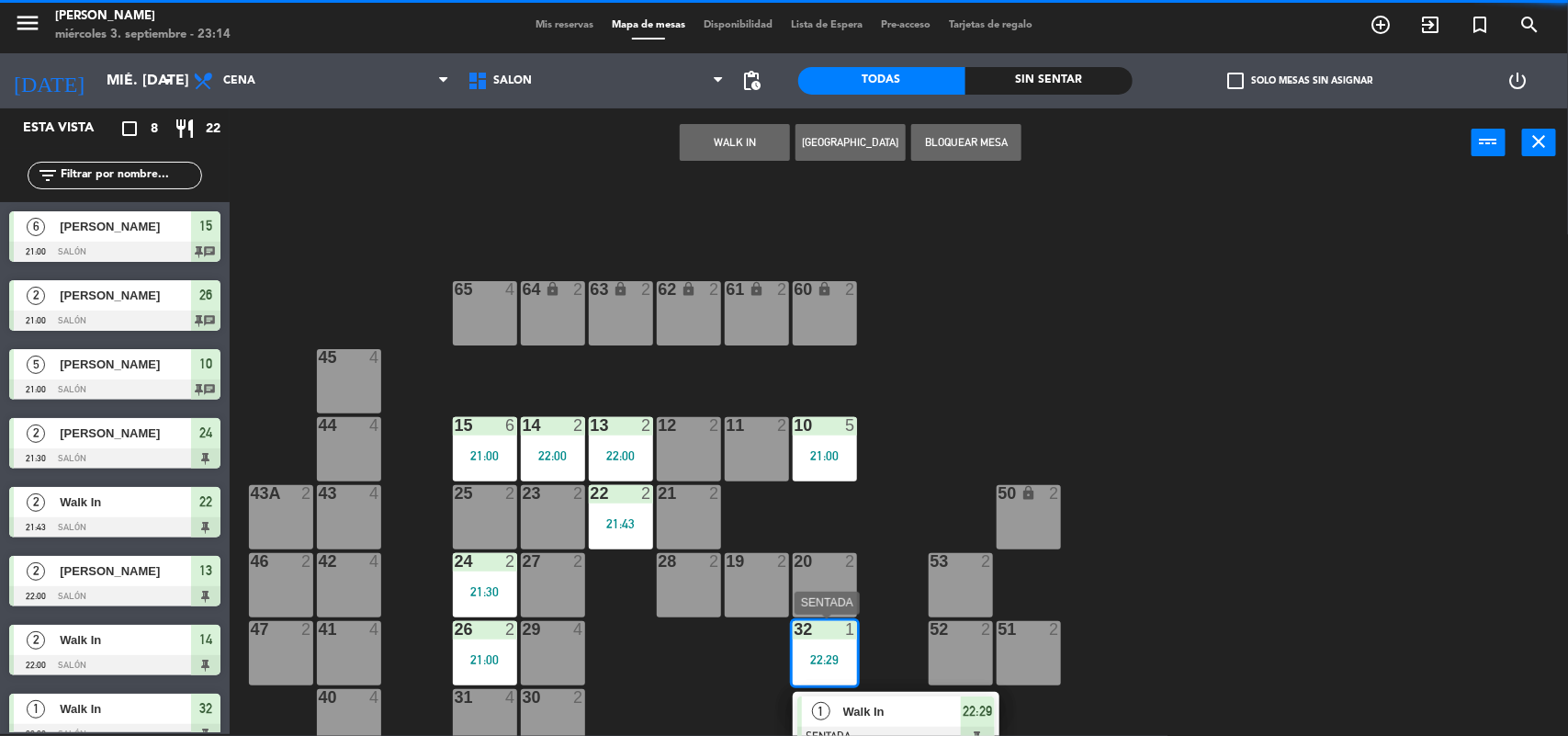
click at [808, 699] on div "1" at bounding box center [822, 711] width 40 height 30
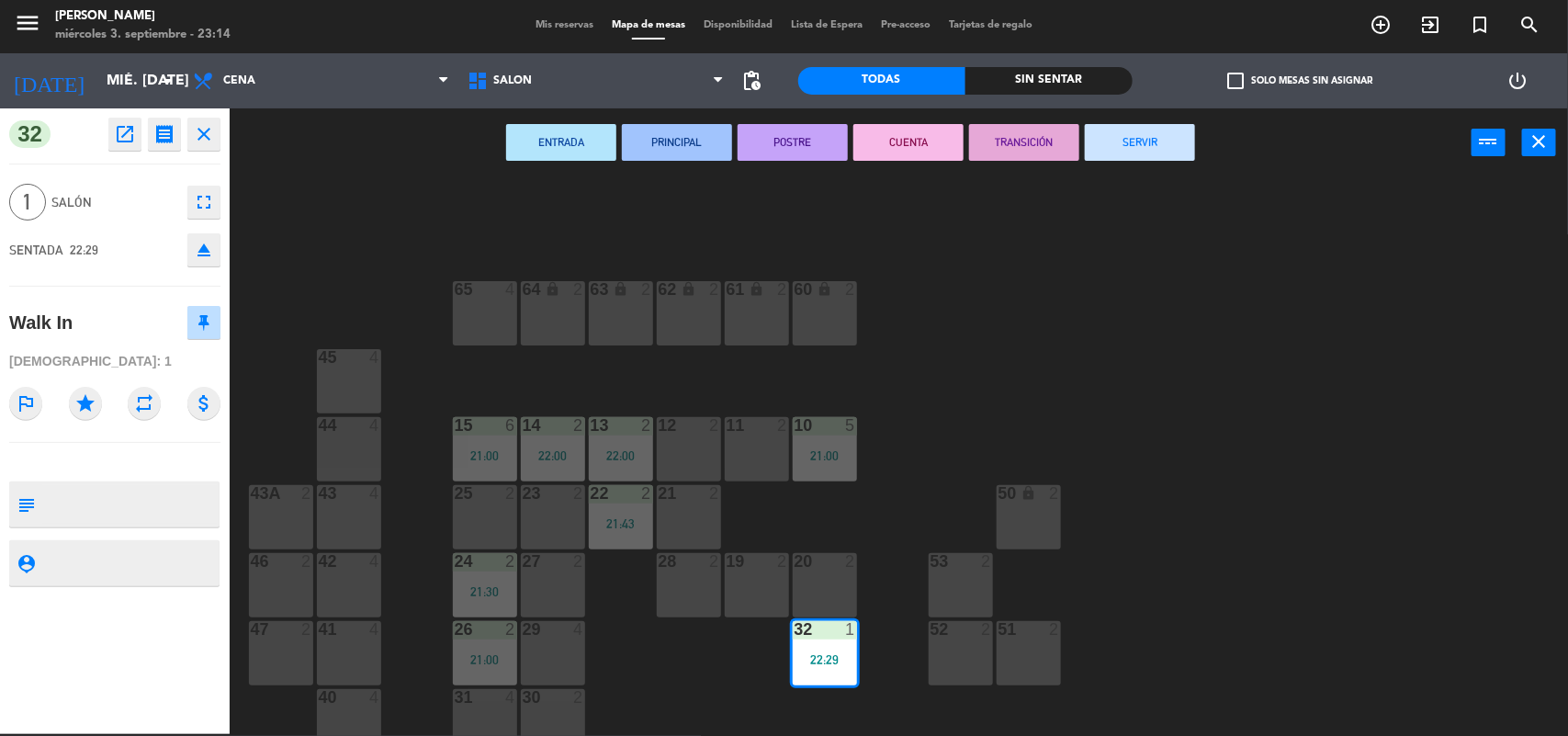
click at [1131, 129] on button "SERVIR" at bounding box center [1140, 142] width 111 height 37
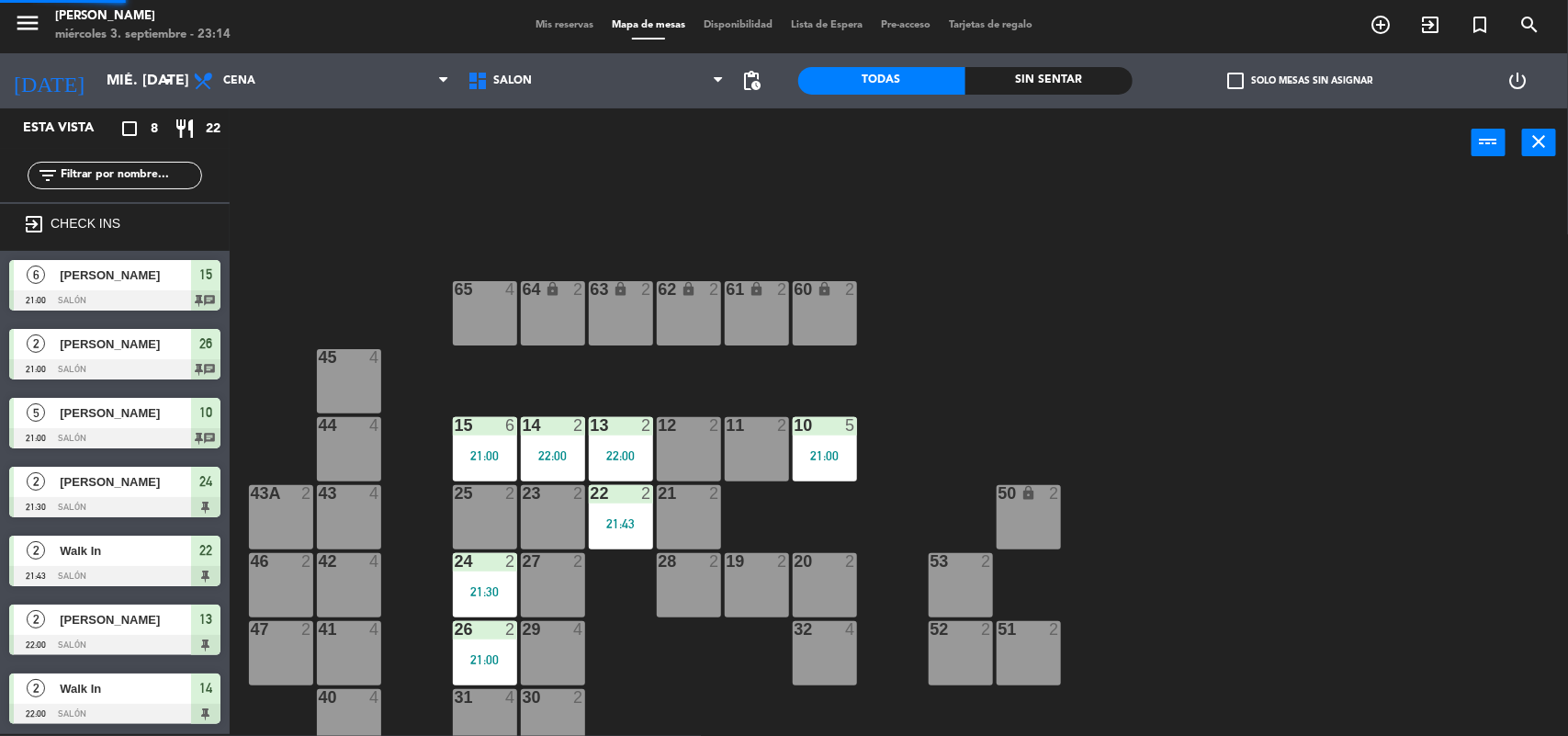
scroll to position [67, 0]
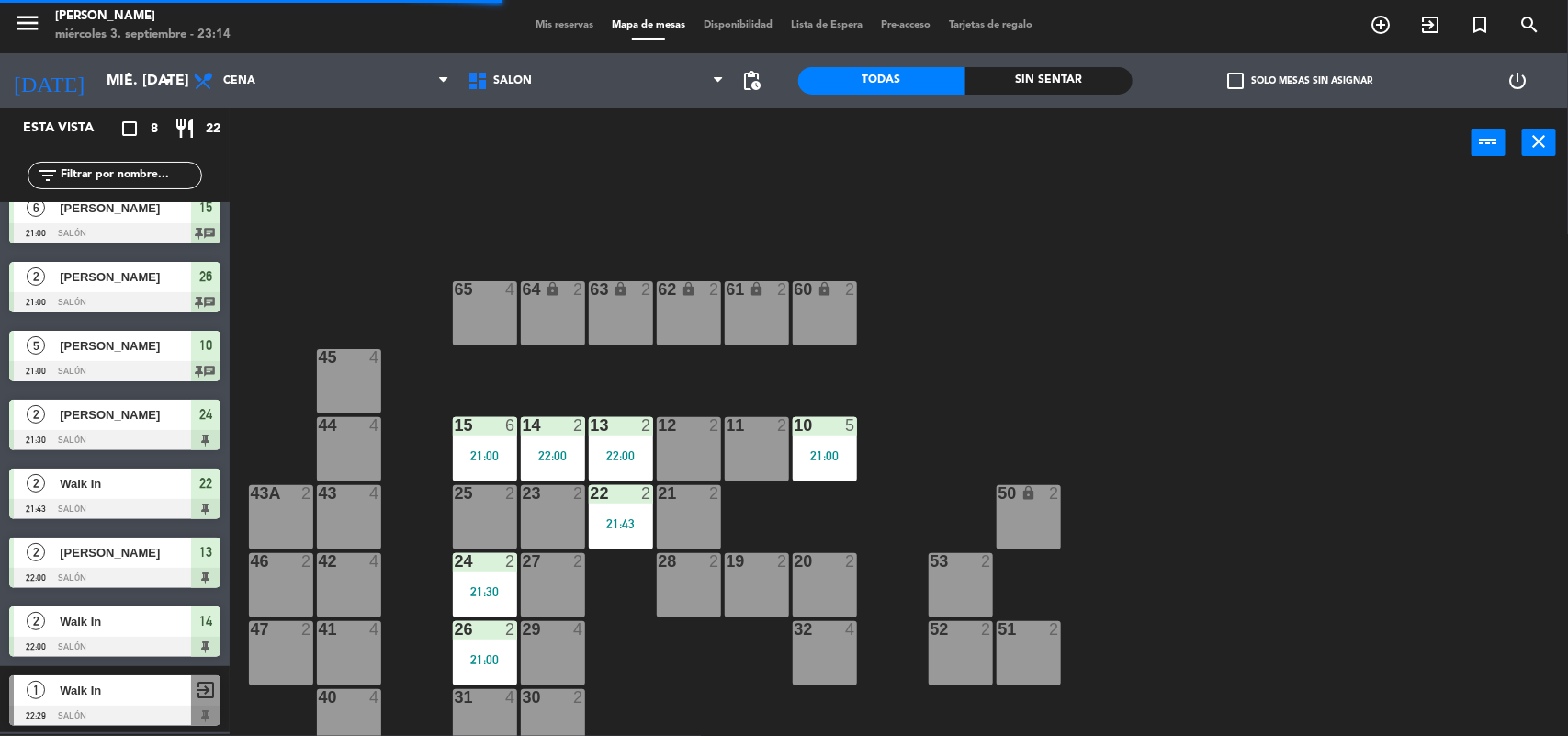
click at [465, 654] on div "21:00" at bounding box center [485, 659] width 64 height 13
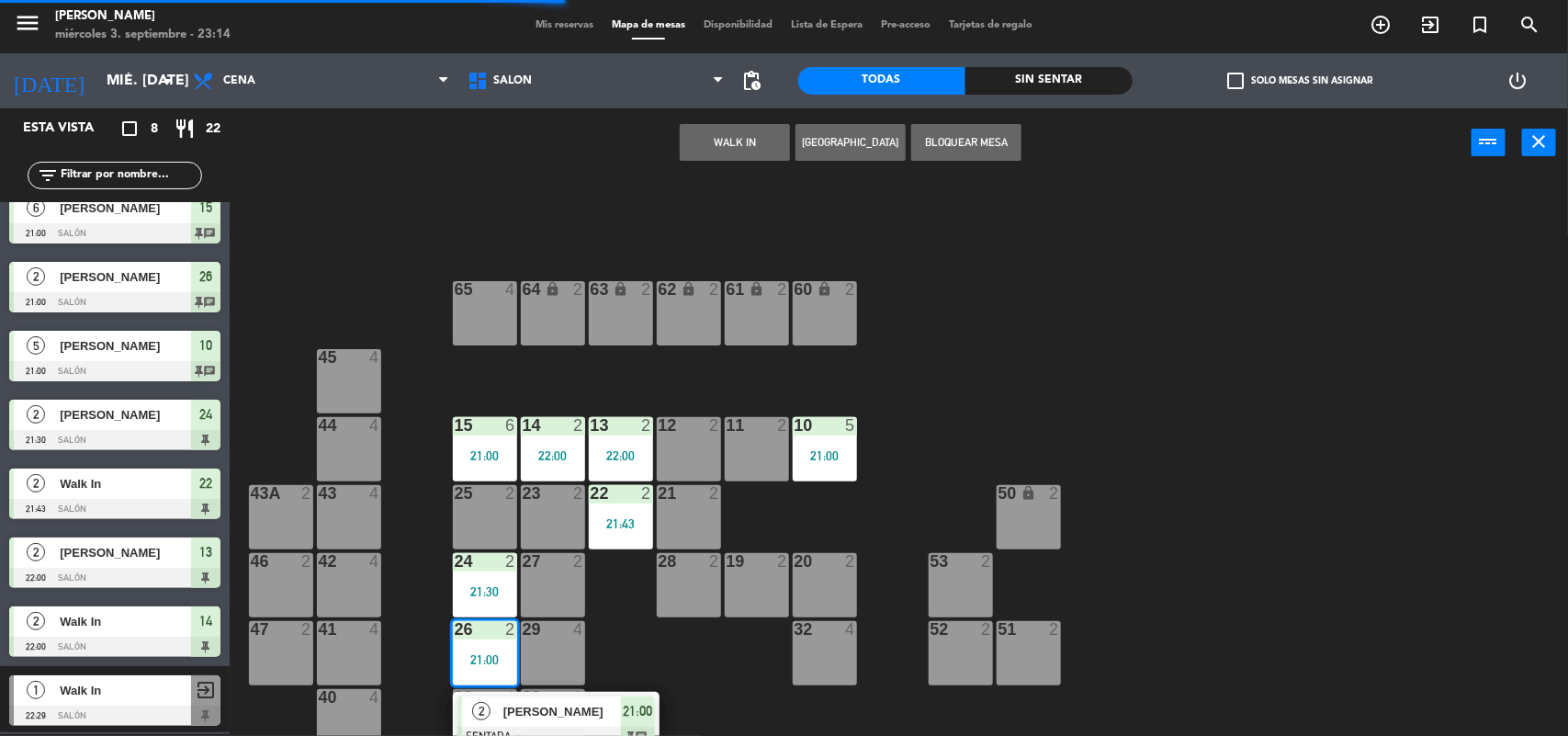
click at [465, 654] on div "21:00" at bounding box center [485, 659] width 64 height 13
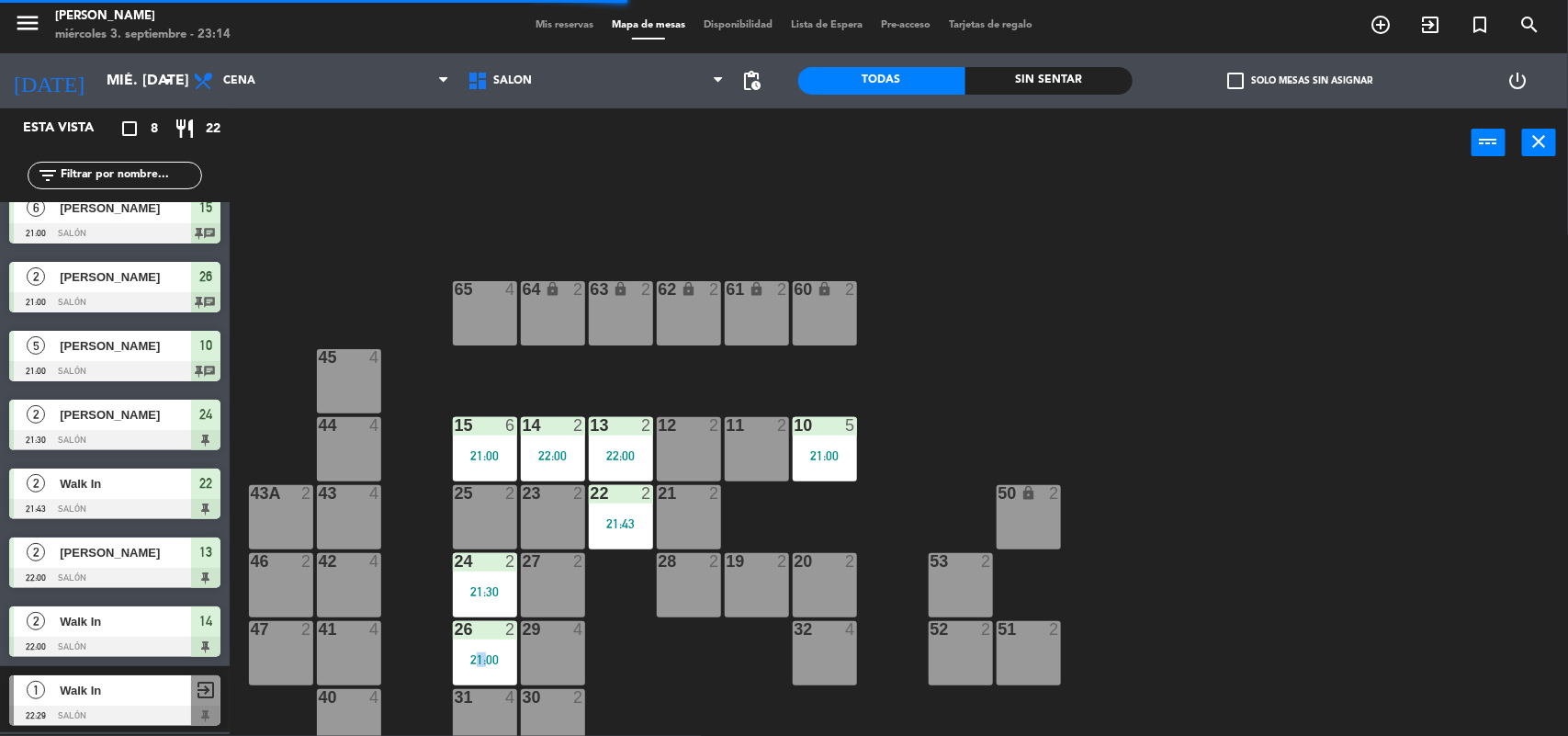
scroll to position [0, 0]
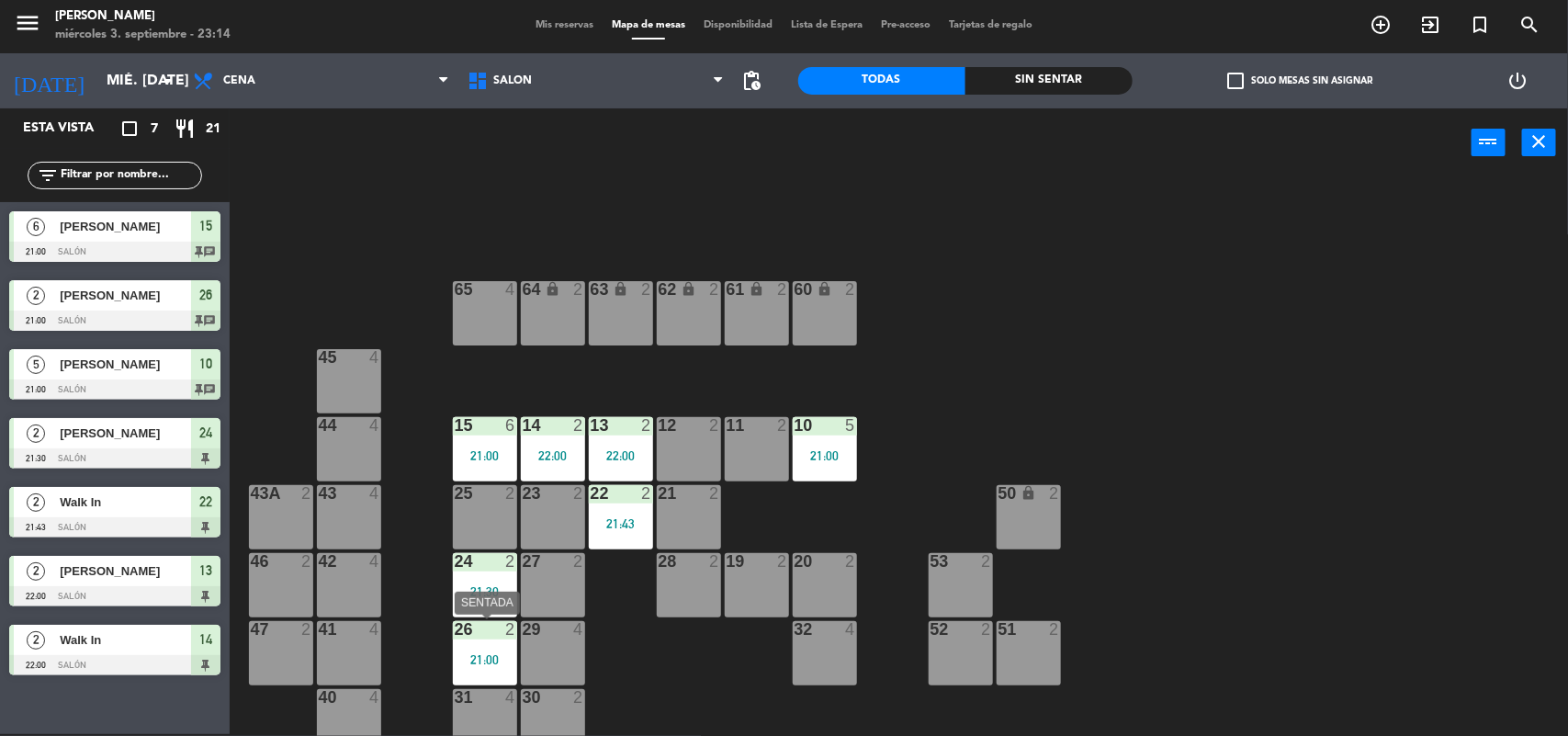
click at [473, 644] on div "26 2 21:00" at bounding box center [485, 653] width 64 height 64
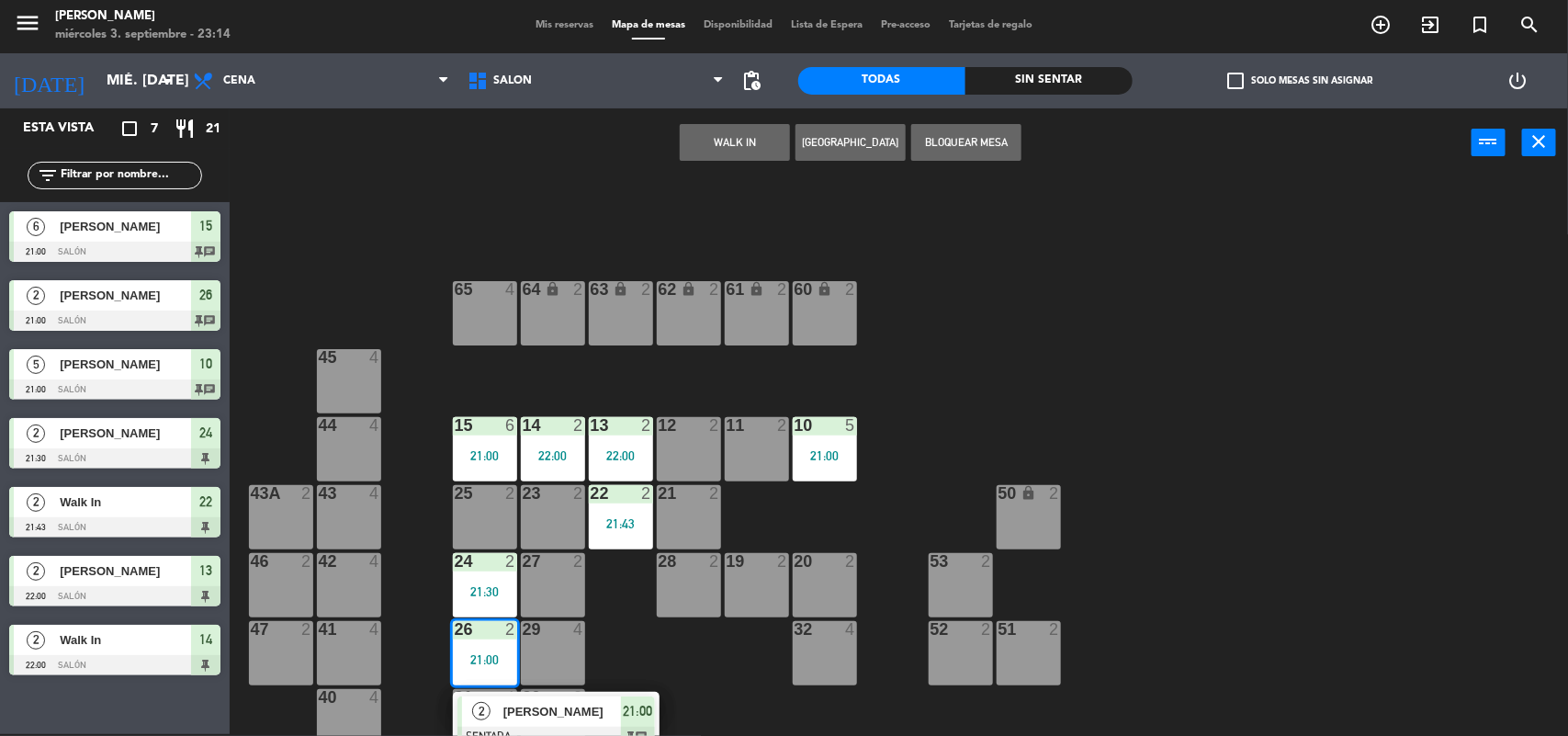
click at [549, 722] on div "[PERSON_NAME]" at bounding box center [562, 711] width 120 height 30
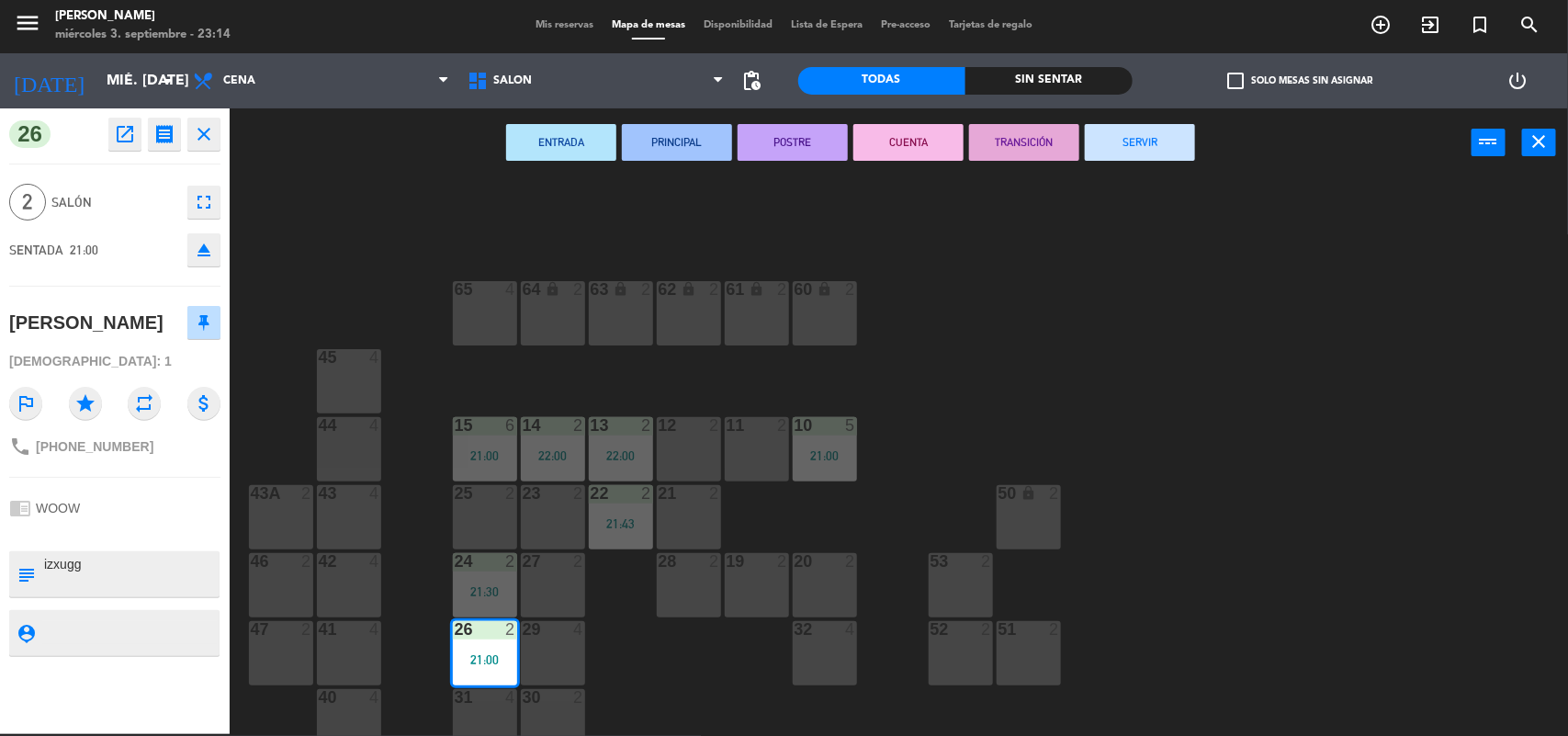
drag, startPoint x: 1137, startPoint y: 147, endPoint x: 1126, endPoint y: 157, distance: 14.9
click at [1137, 146] on button "SERVIR" at bounding box center [1140, 142] width 111 height 37
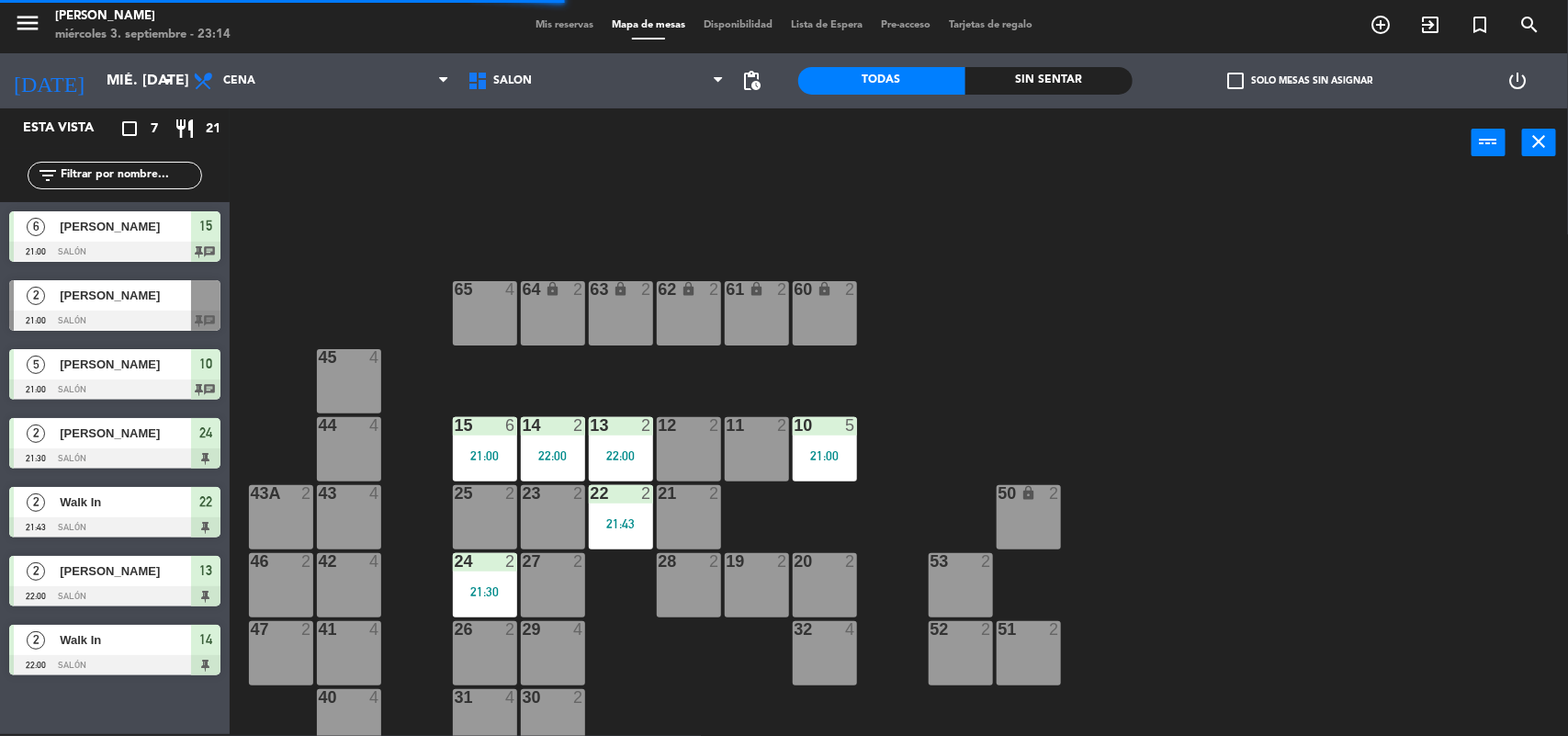
click at [608, 430] on div at bounding box center [620, 425] width 30 height 17
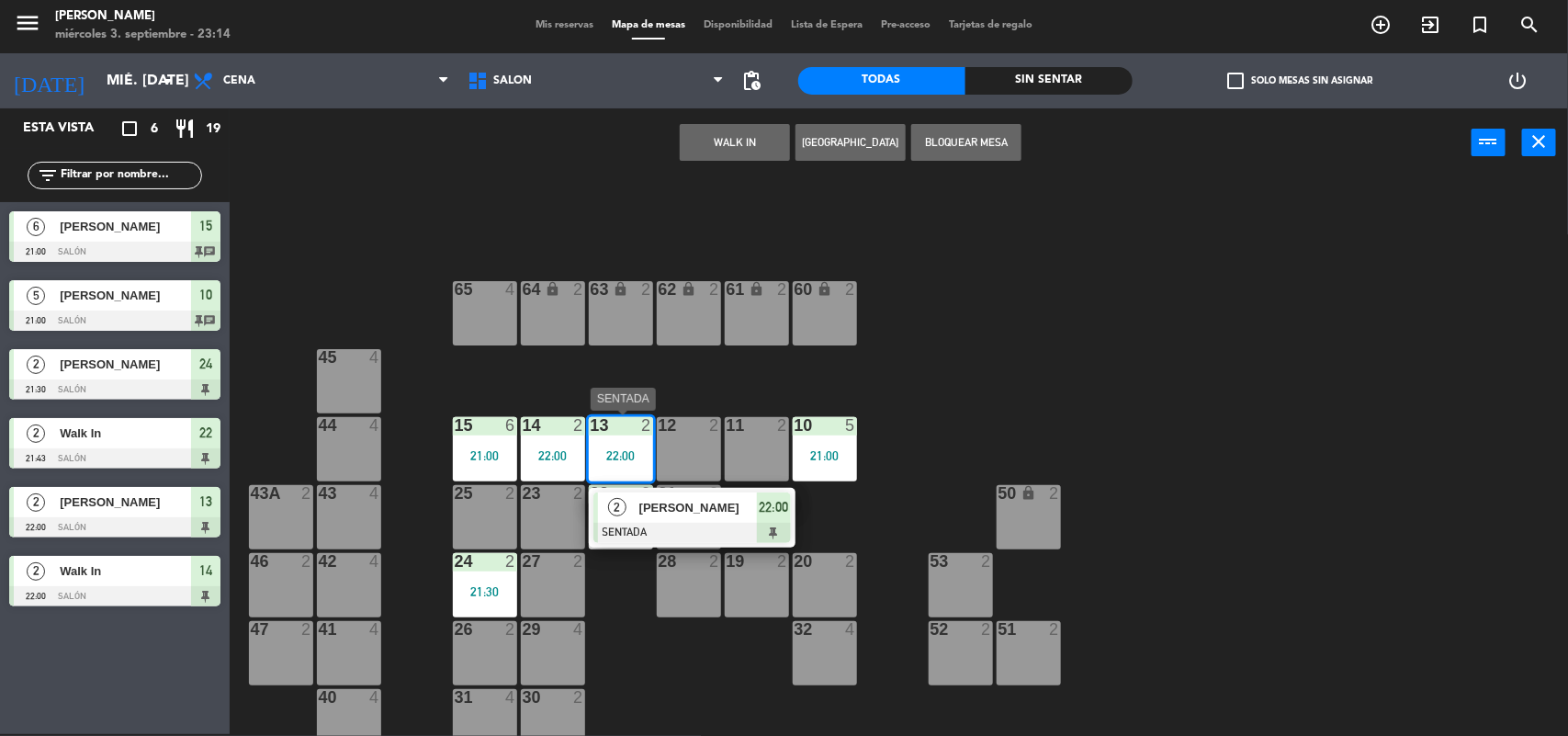
click at [716, 520] on div "[PERSON_NAME]" at bounding box center [697, 508] width 120 height 30
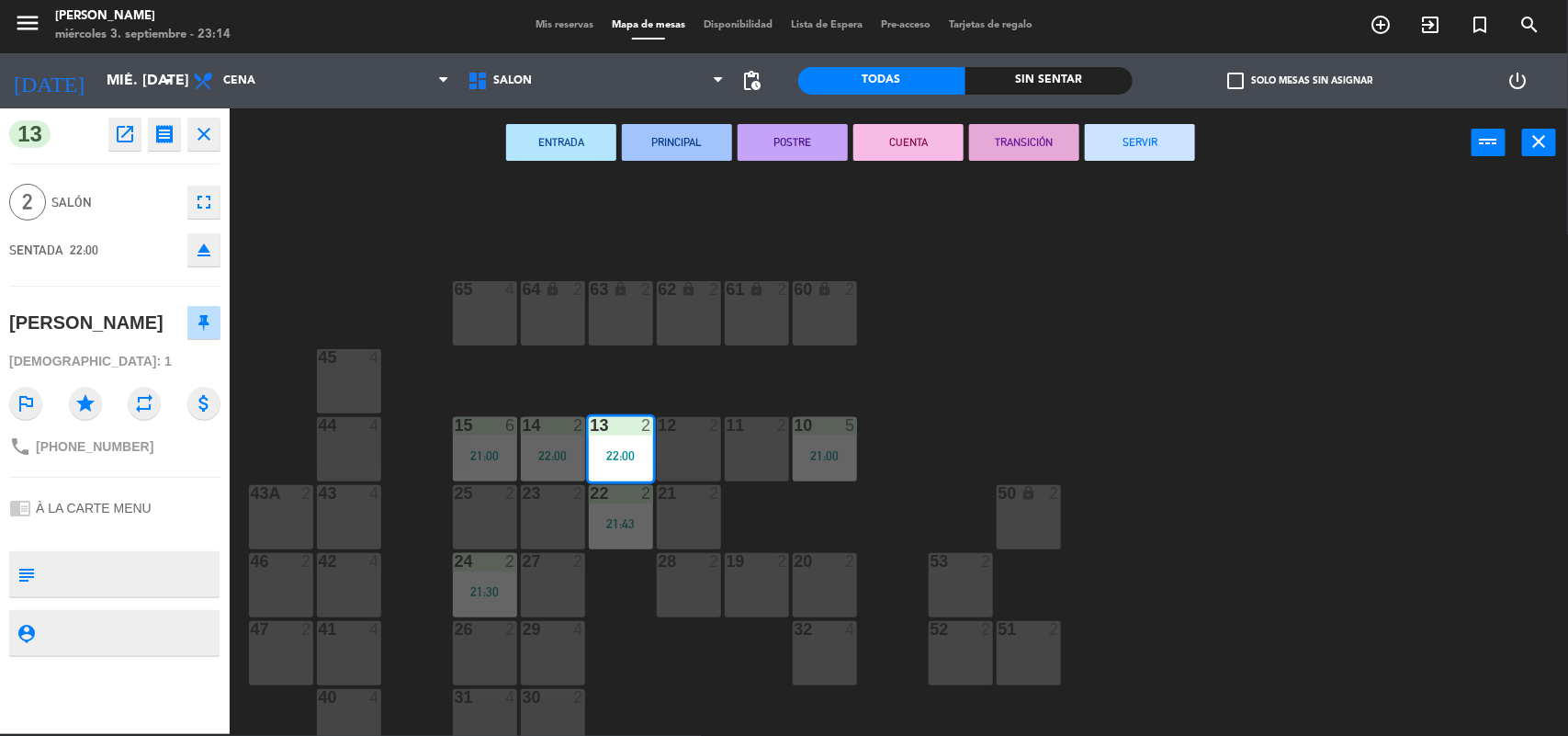
click at [1155, 145] on button "SERVIR" at bounding box center [1140, 142] width 111 height 37
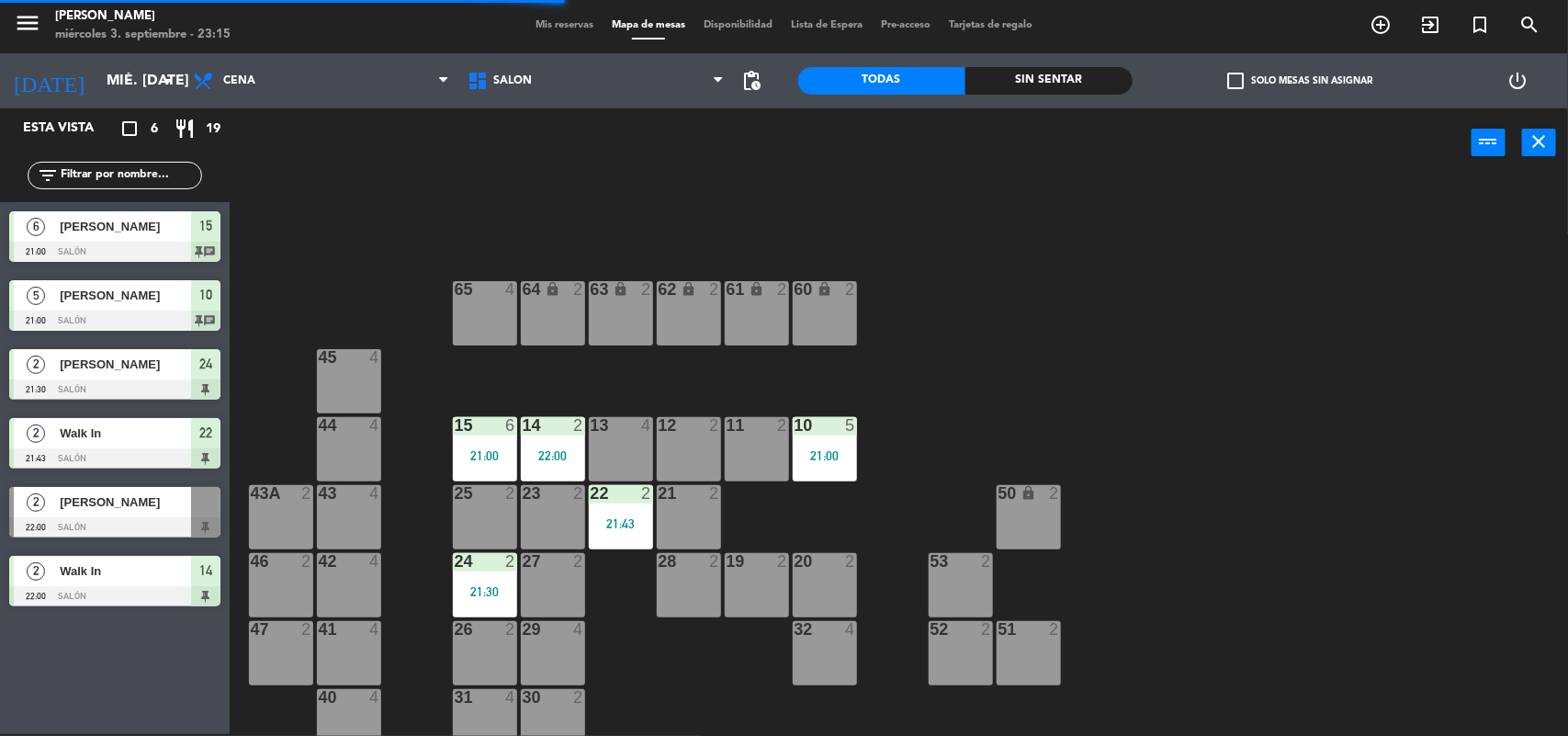
click at [481, 442] on div "15 6 21:00" at bounding box center [485, 449] width 64 height 64
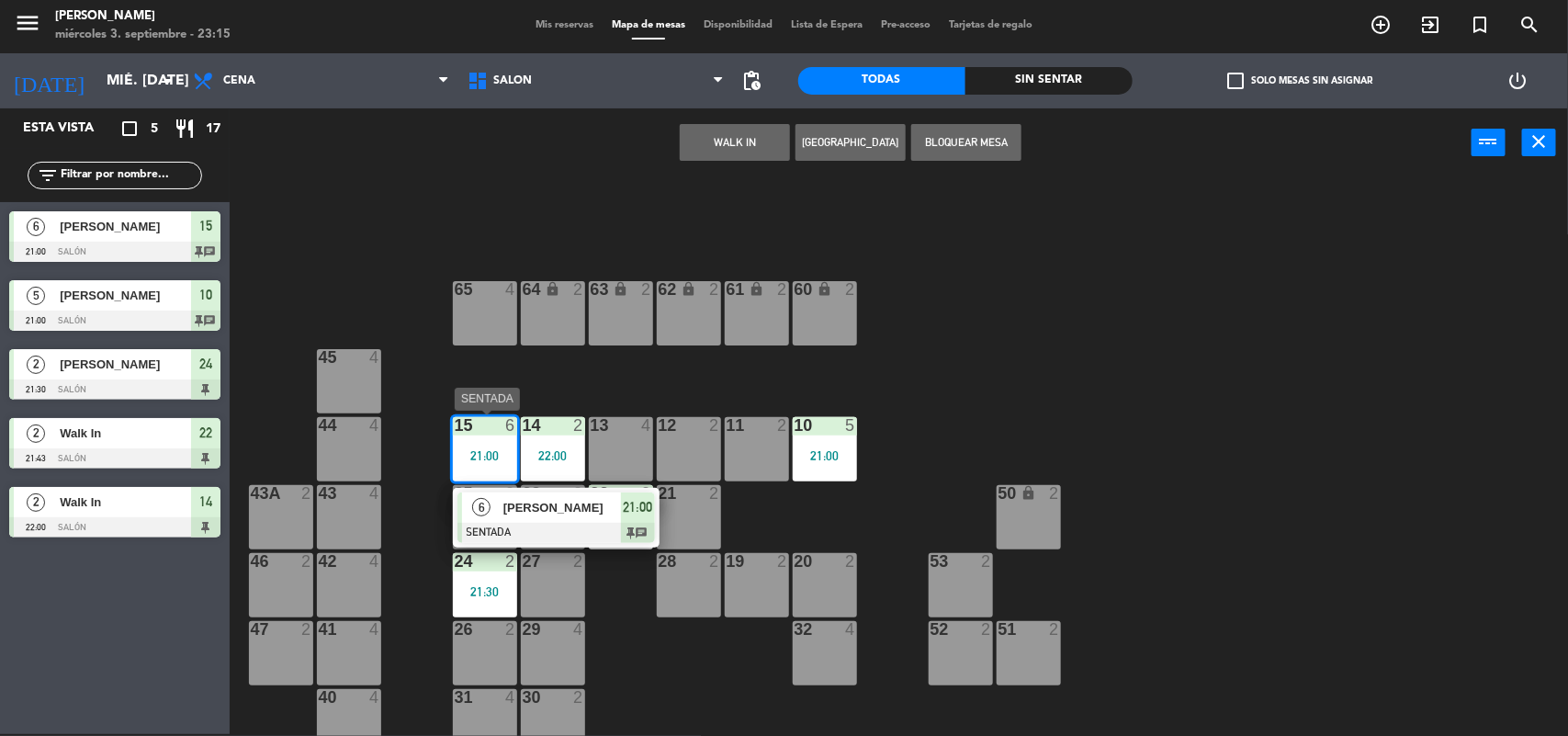
click at [492, 502] on div "6" at bounding box center [482, 508] width 40 height 30
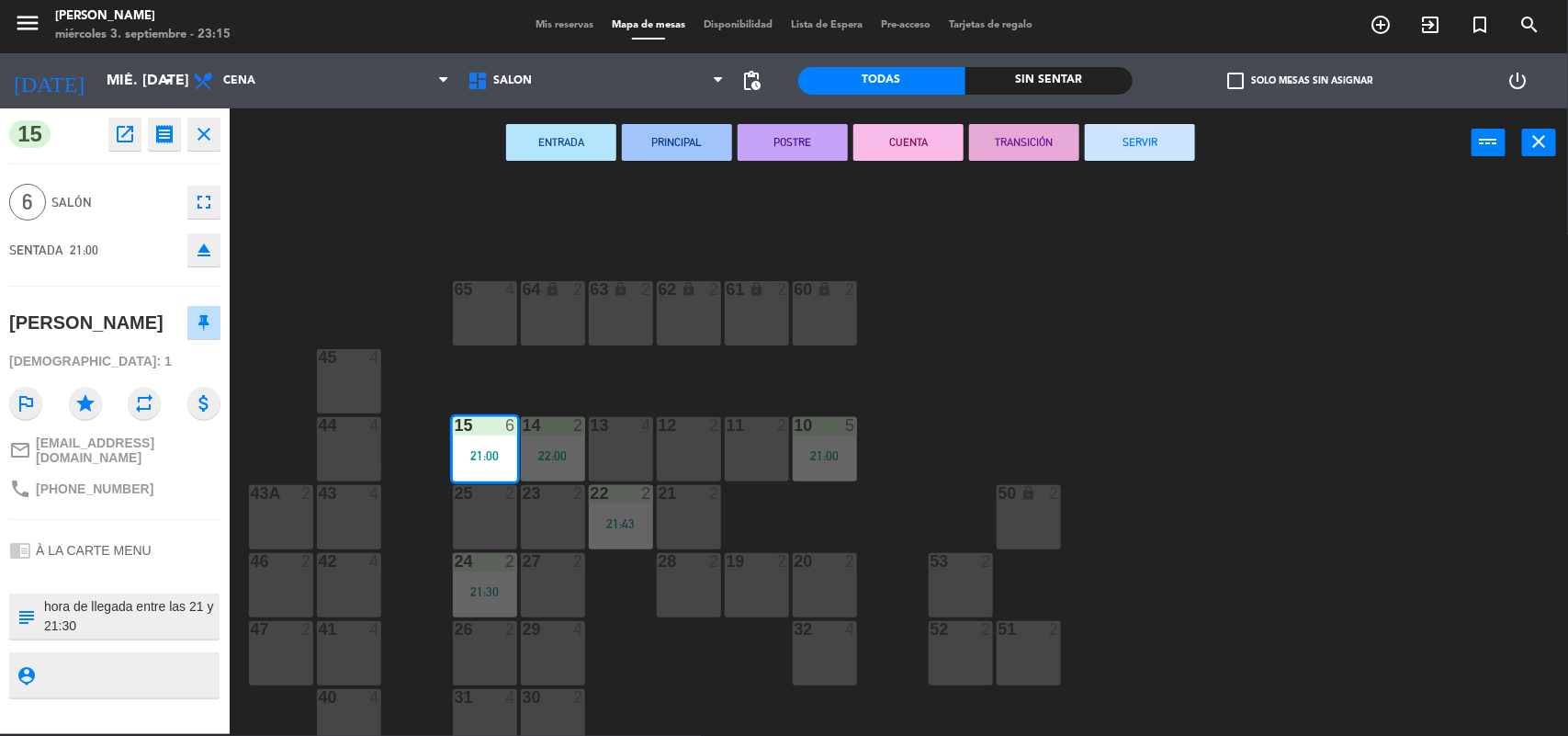
click at [1107, 135] on button "SERVIR" at bounding box center [1140, 142] width 111 height 37
